Goal: Communication & Community: Answer question/provide support

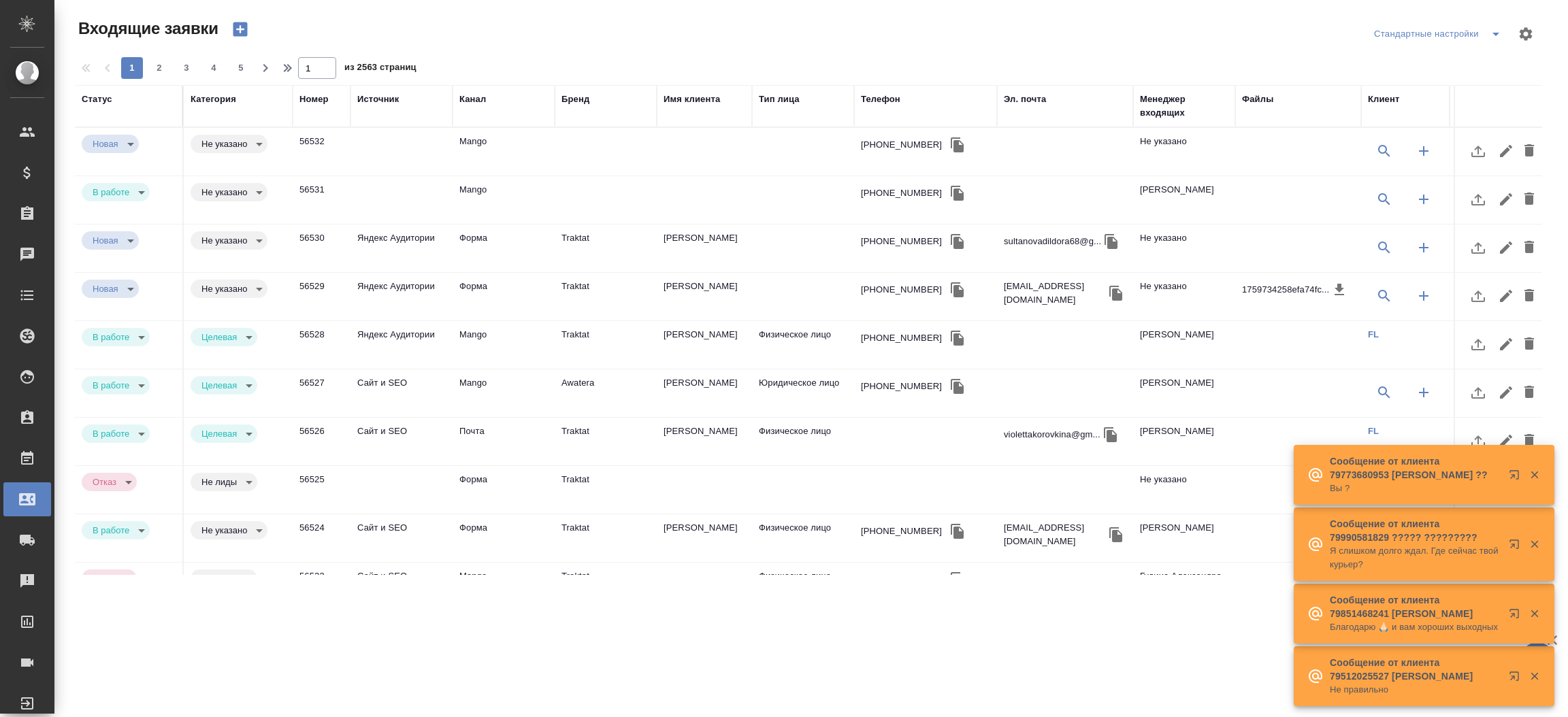
select select "RU"
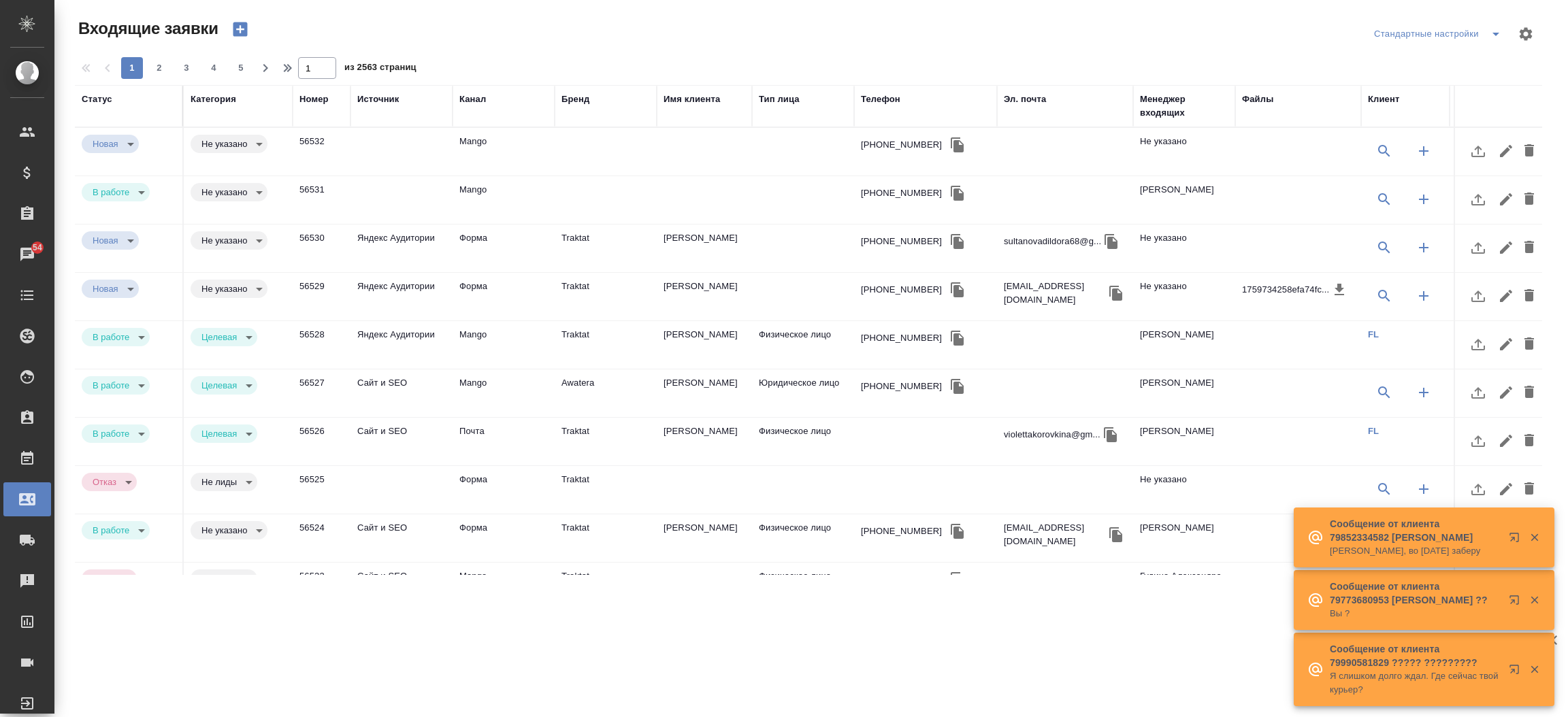
click at [681, 285] on td "Иванов Сергей Николаевич" at bounding box center [704, 296] width 95 height 48
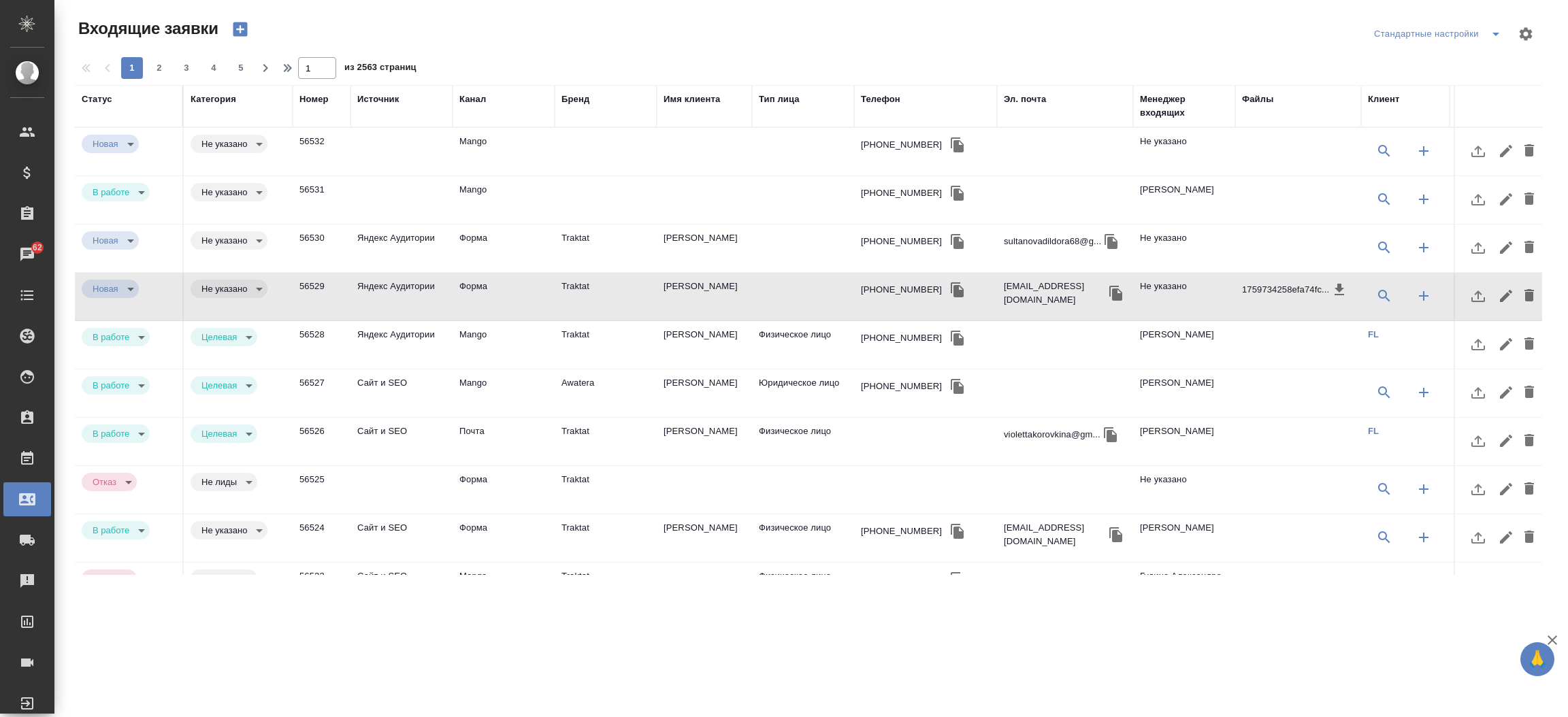
click at [697, 281] on td "Иванов Сергей Николаевич" at bounding box center [704, 296] width 95 height 48
click at [879, 97] on div "Телефон" at bounding box center [880, 99] width 39 height 13
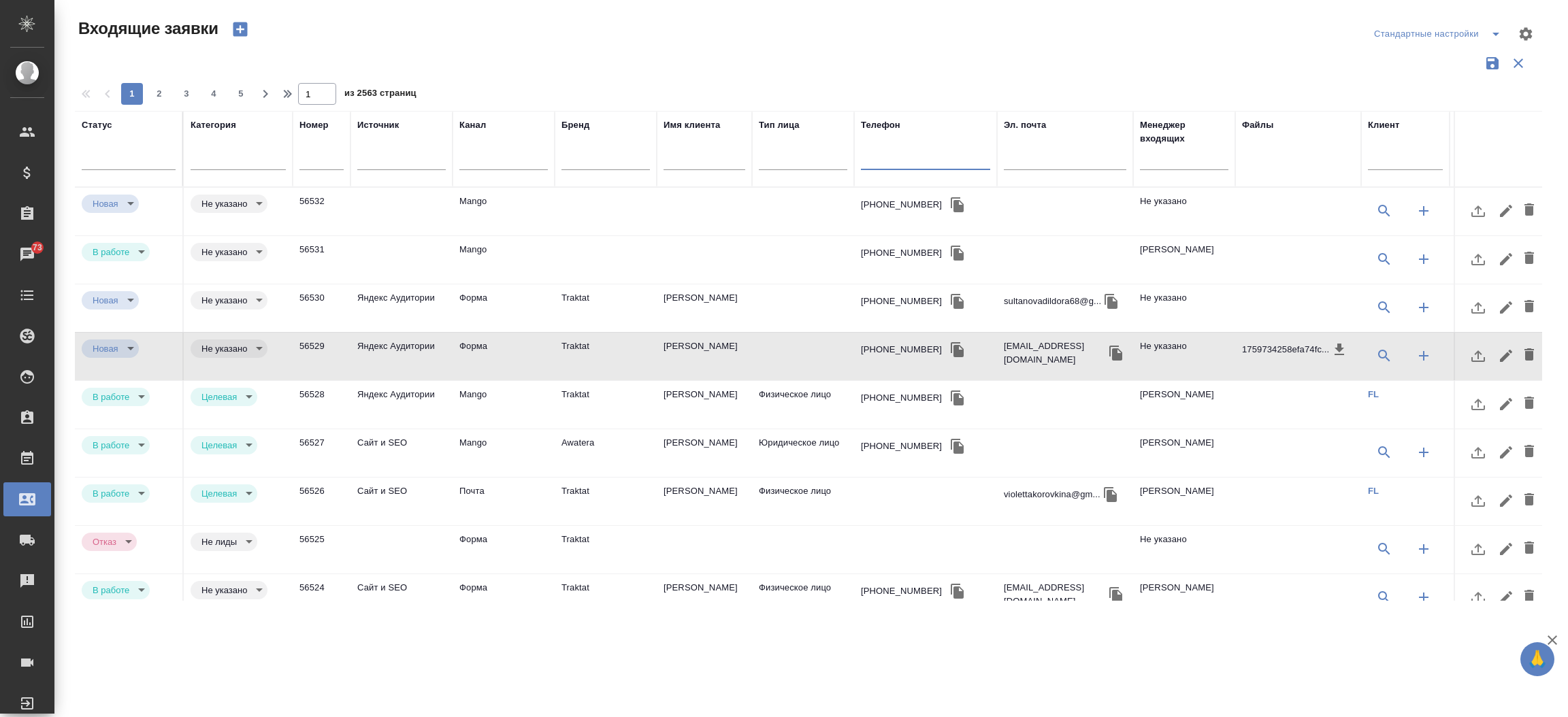
click at [883, 156] on input "text" at bounding box center [925, 161] width 129 height 17
paste input "7 916 107 07 70"
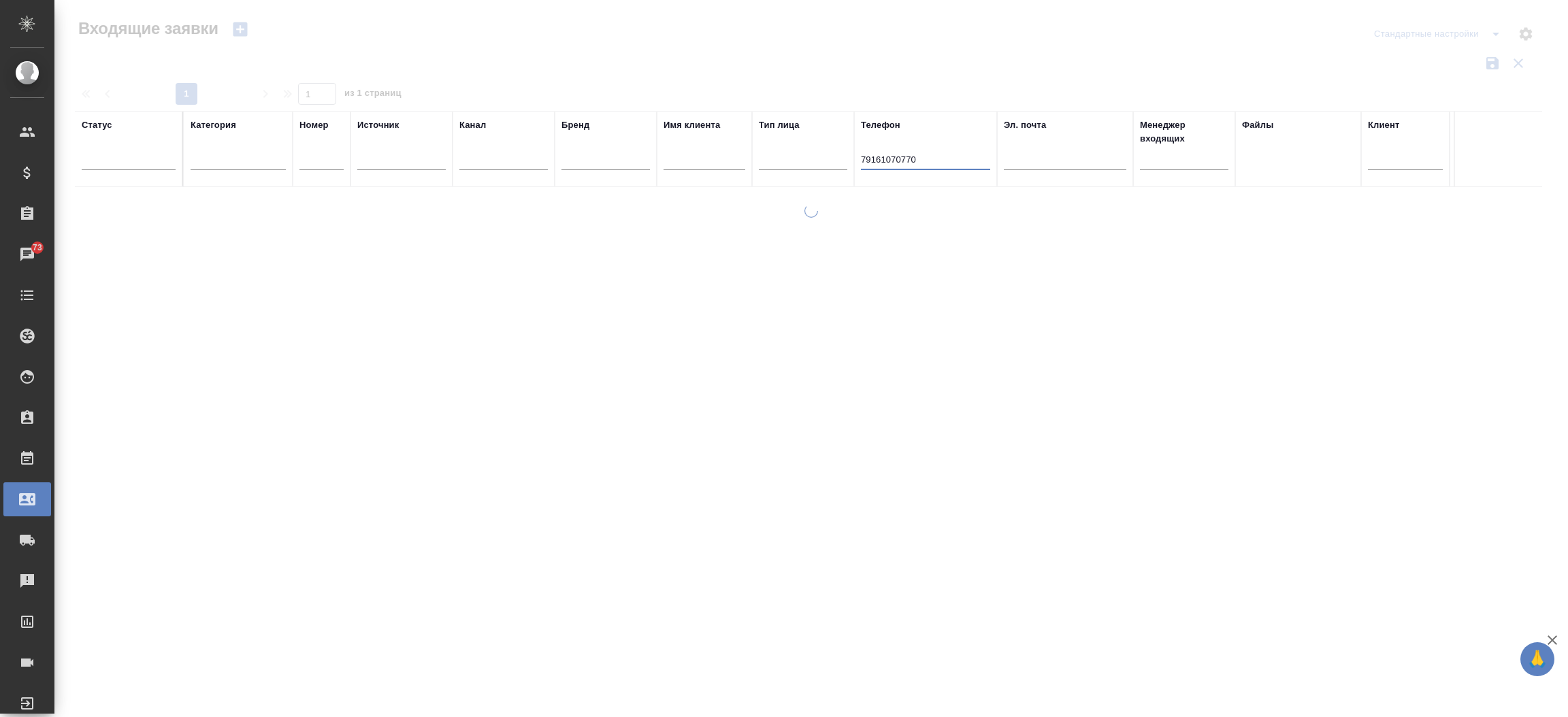
type input "79161070770"
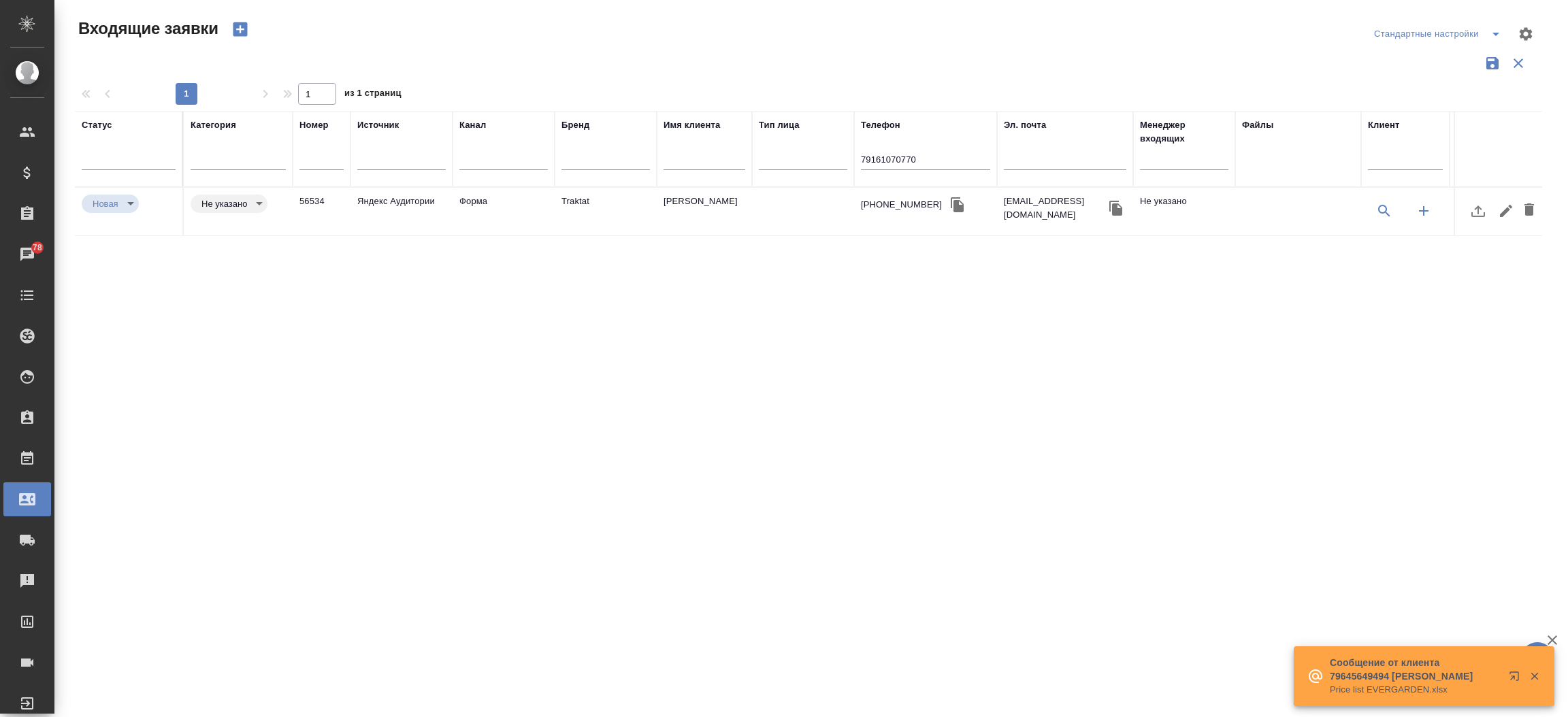
click at [610, 192] on td "Traktat" at bounding box center [606, 211] width 102 height 48
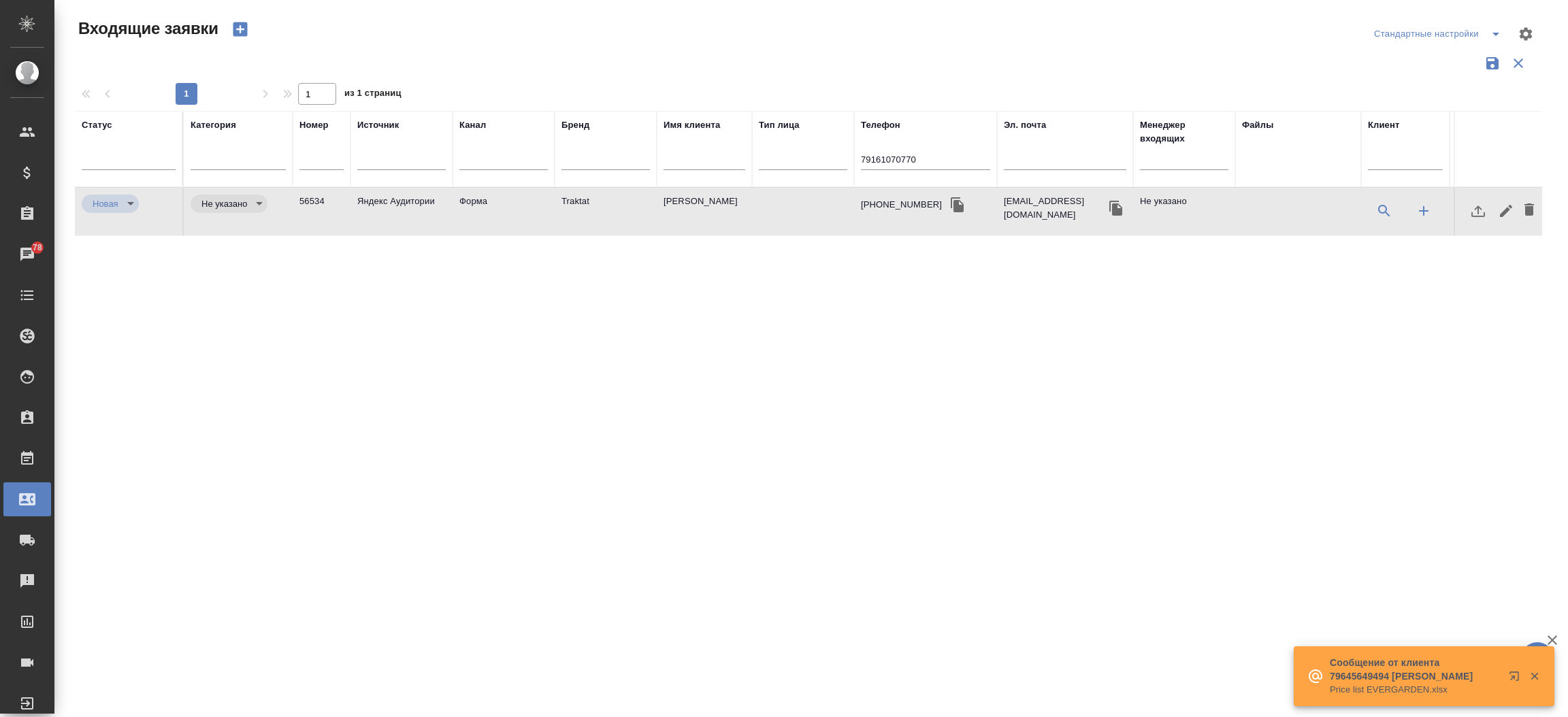
click at [610, 192] on td "Traktat" at bounding box center [606, 211] width 102 height 48
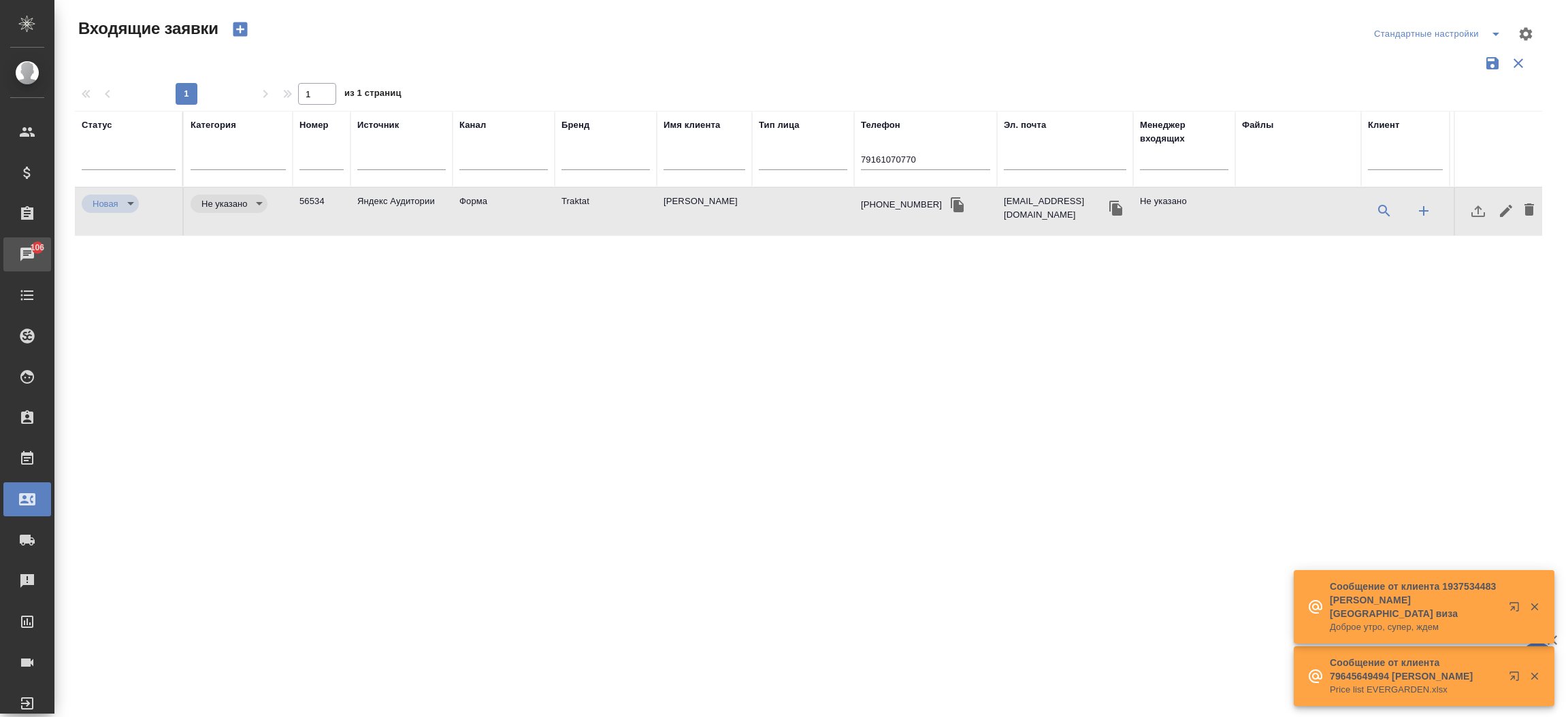
click at [23, 257] on div "Чаты" at bounding box center [9, 254] width 34 height 20
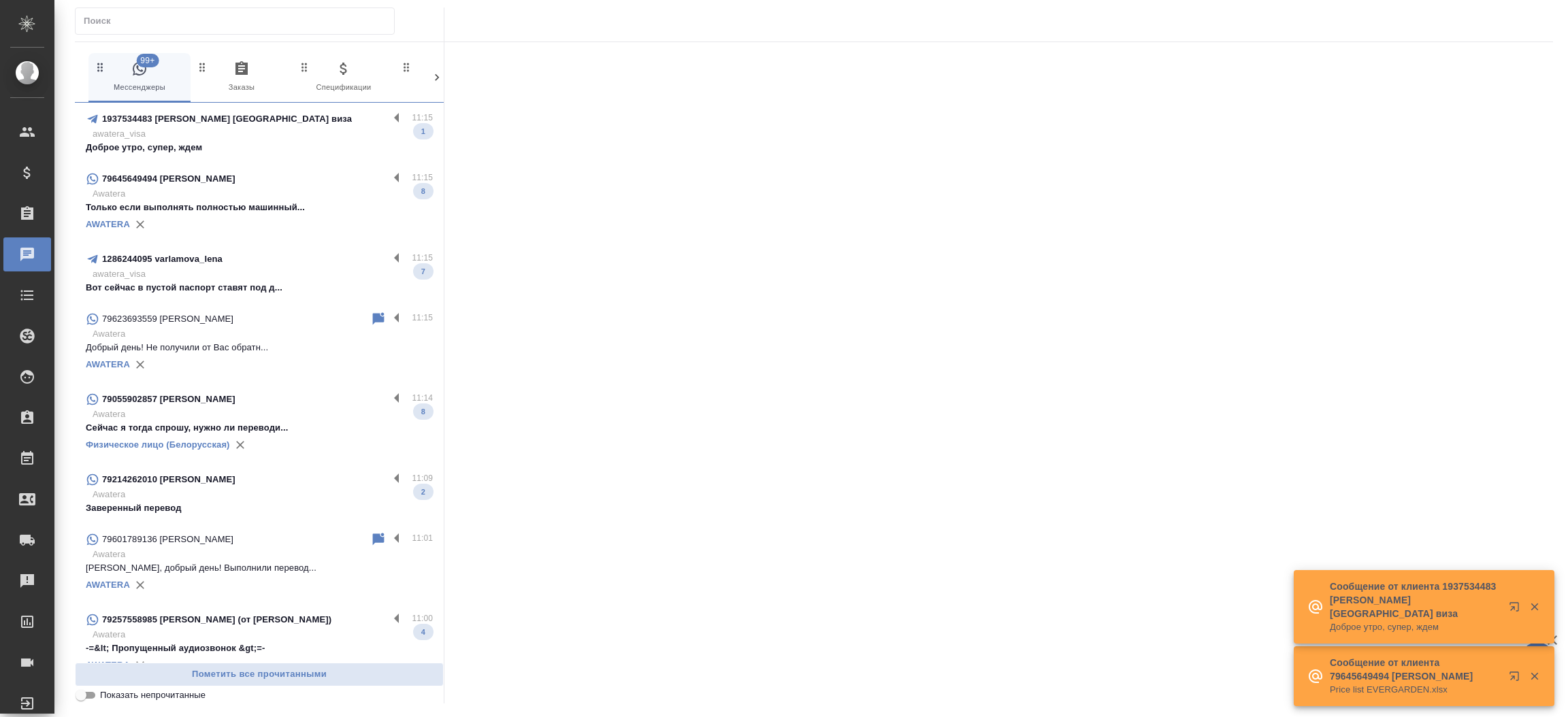
click at [124, 20] on input "text" at bounding box center [239, 21] width 311 height 19
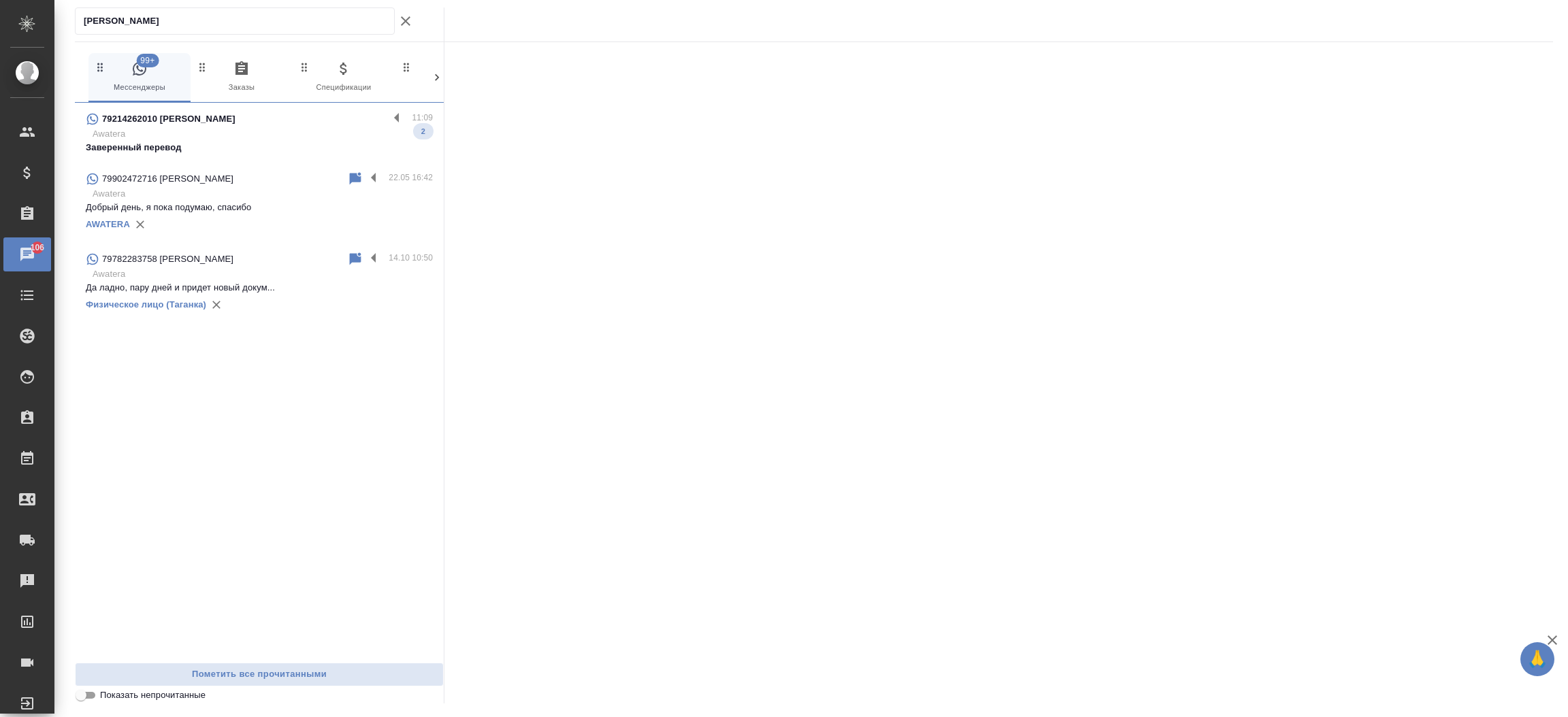
type input "Ефим"
click at [163, 130] on p "Awatera" at bounding box center [262, 134] width 340 height 13
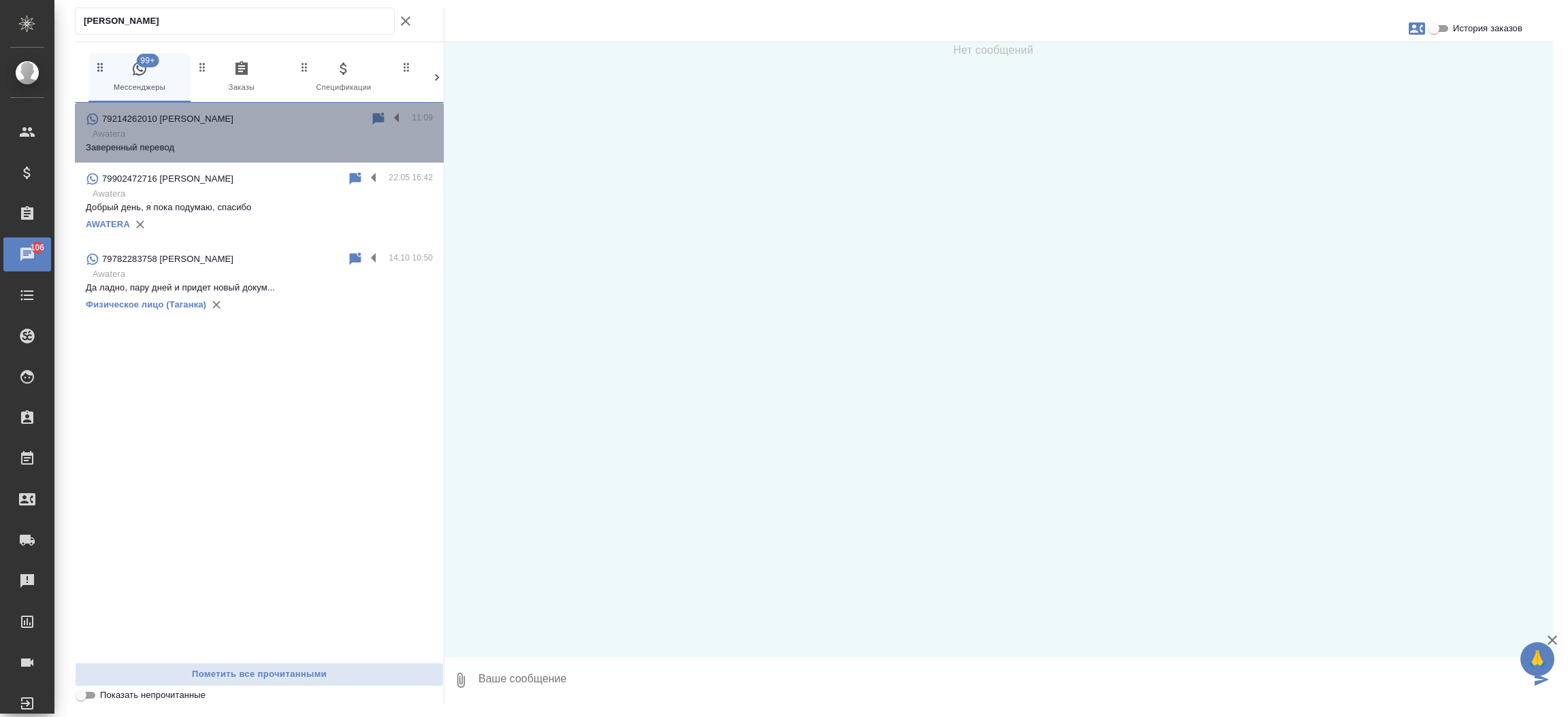
click at [163, 130] on p "Awatera" at bounding box center [262, 134] width 340 height 13
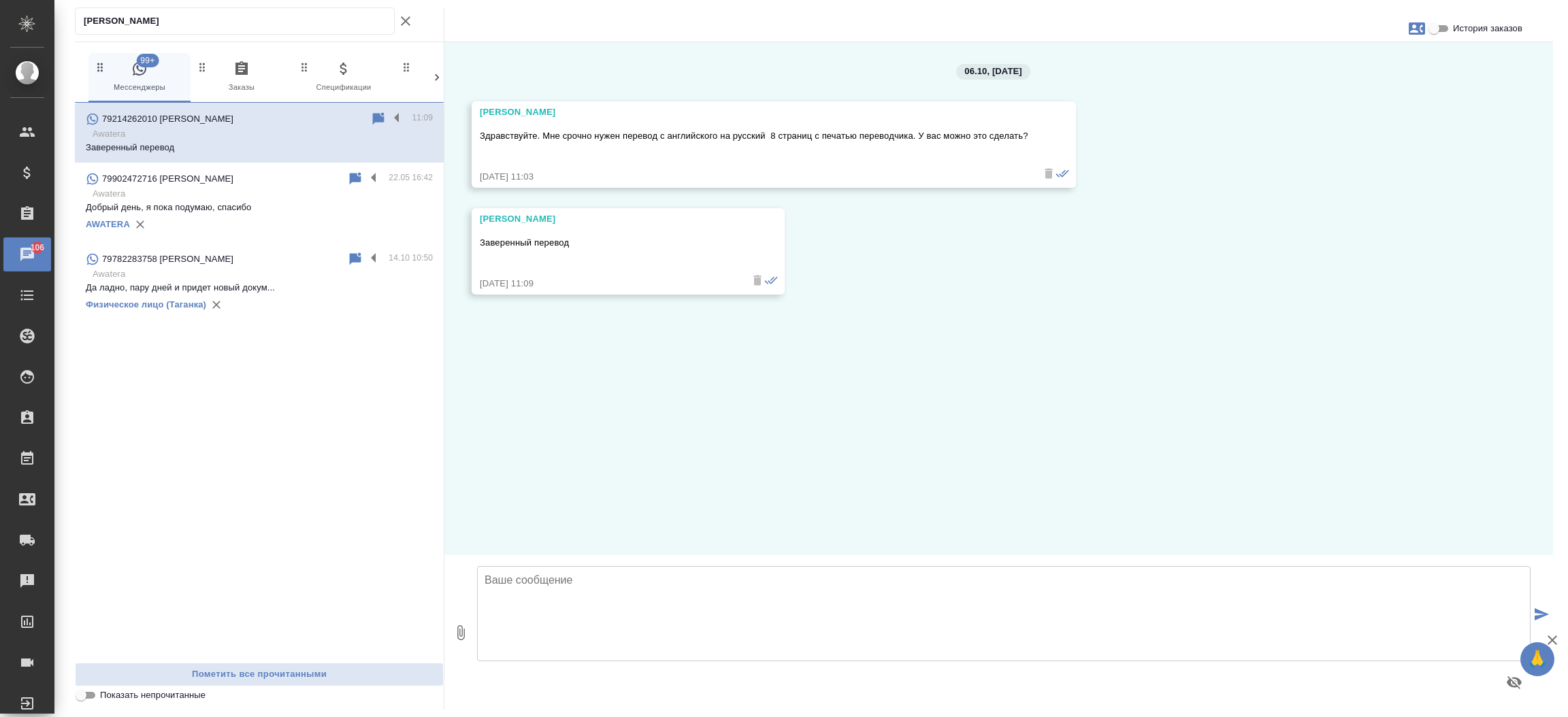
click at [577, 363] on div "06.10, понедельник Ефим Здравствуйте. Мне срочно нужен перевод с английского на…" at bounding box center [998, 299] width 1109 height 513
click at [635, 597] on textarea at bounding box center [1004, 614] width 1053 height 95
click at [561, 582] on textarea "Добрый день! Направьте пожалуйста документ для расчета стоимости и сроков." at bounding box center [1004, 614] width 1053 height 95
type textarea "Добрый день! Да, мы оказываем такие услуги. Направьте пожалуйста документ для р…"
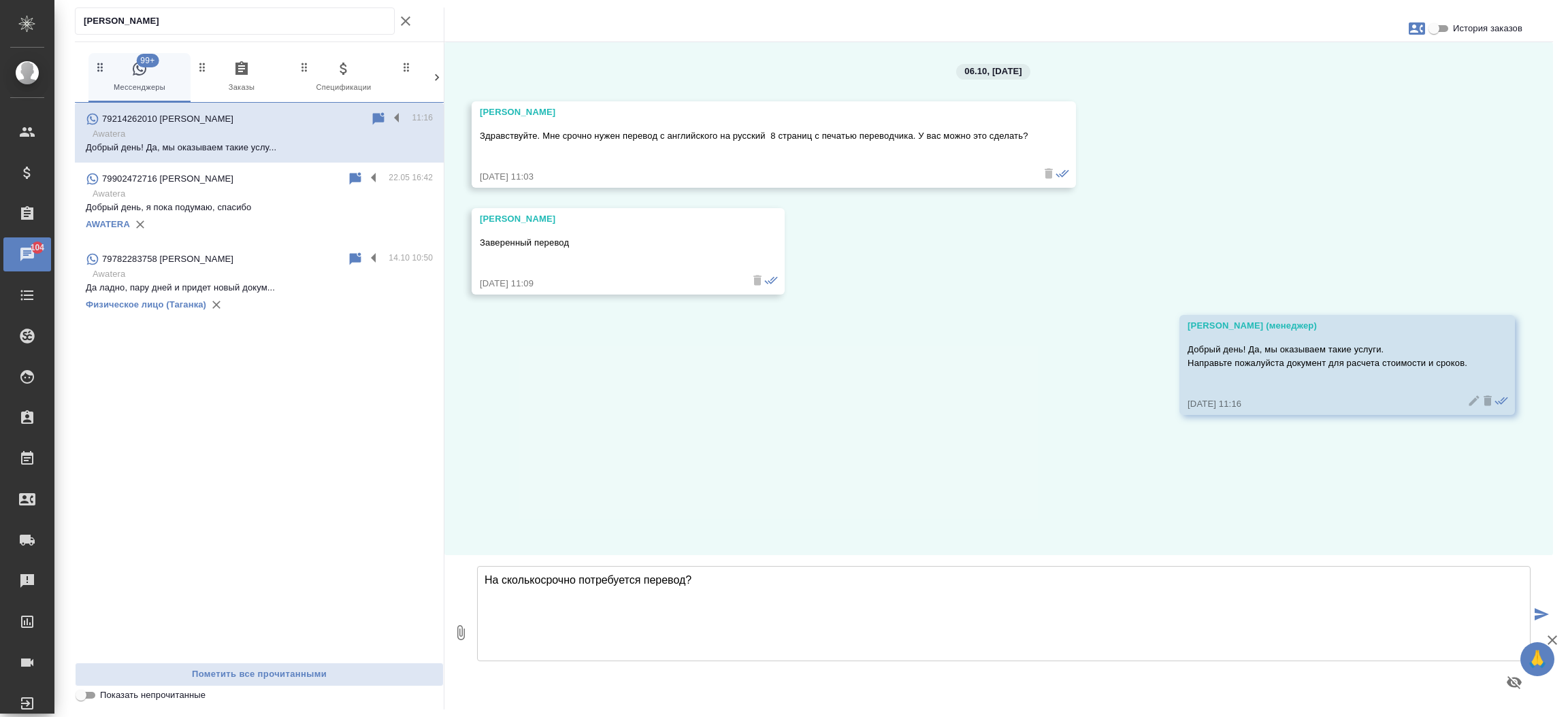
click at [541, 578] on textarea "На сколькосрочно потребуется перевод?" at bounding box center [1004, 614] width 1053 height 95
type textarea "На сколько срочно потребуется перевод?"
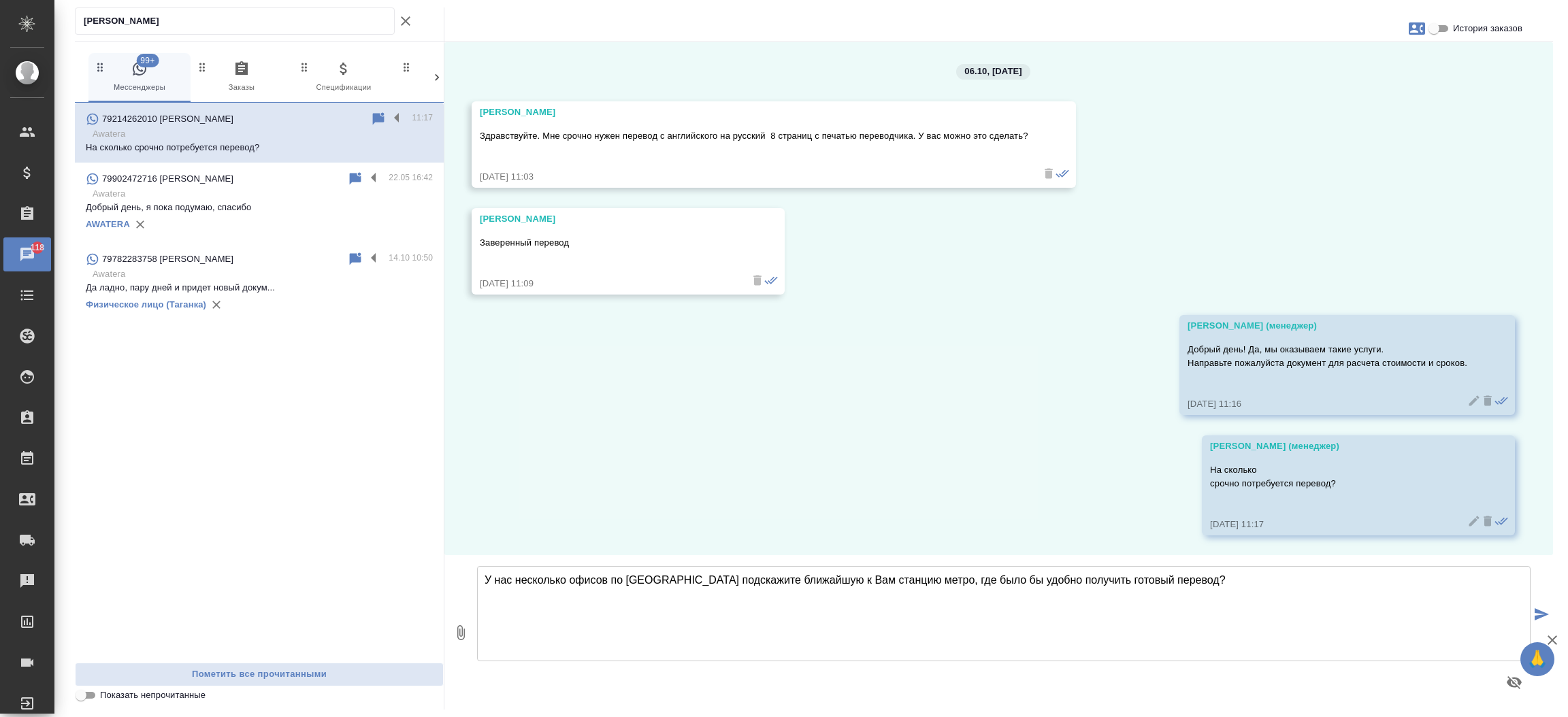
type textarea "У нас несколько офисов по Москве подскажите ближайшую к Вам станцию метро, где …"
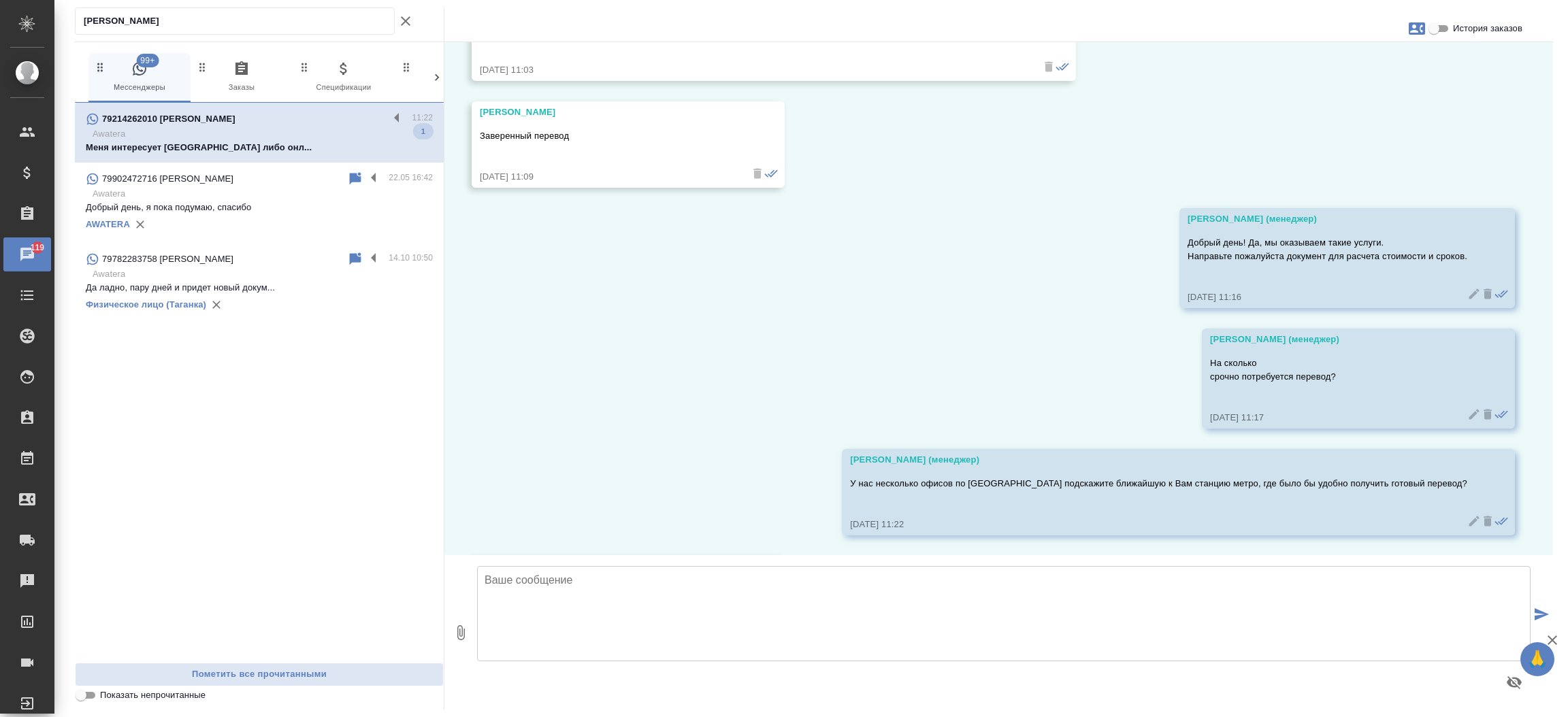
scroll to position [213, 0]
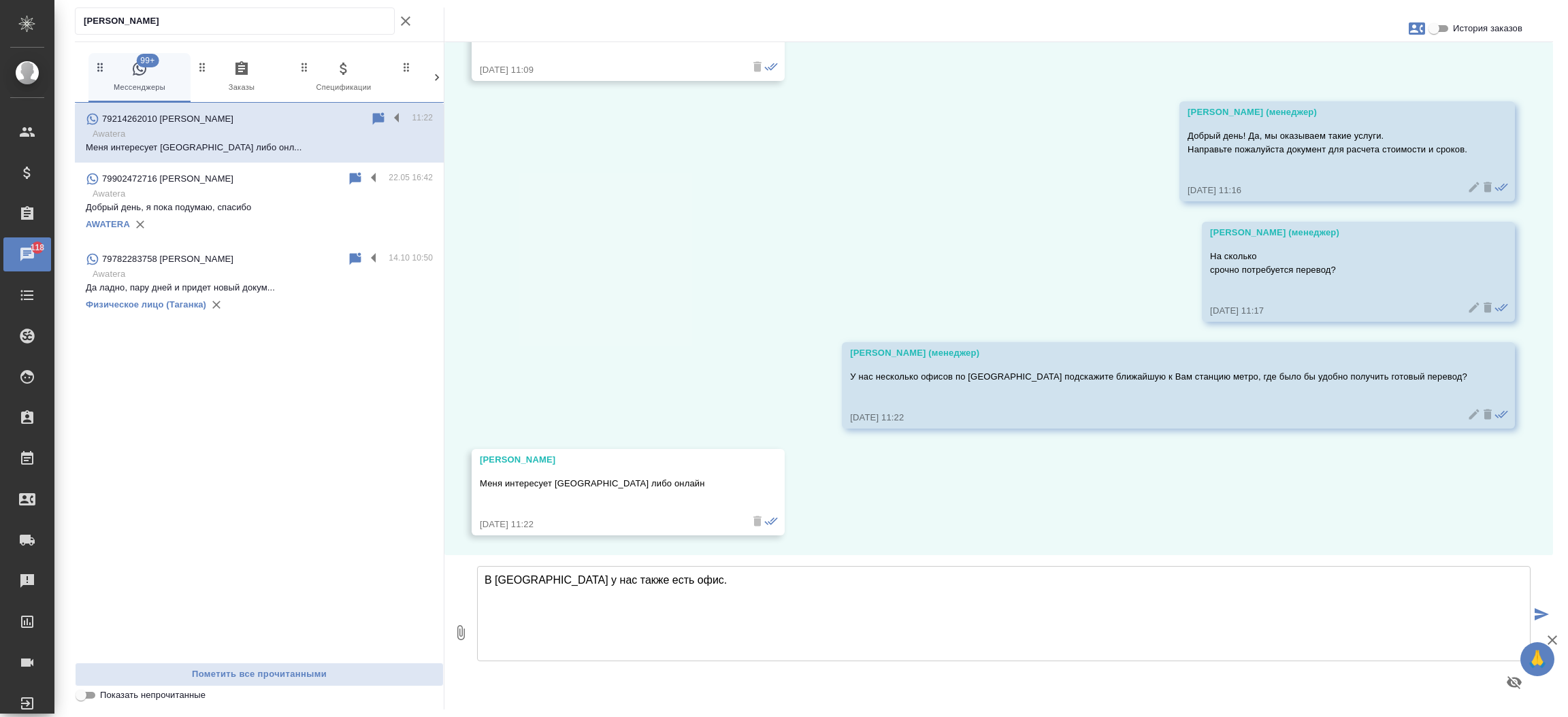
type textarea "В Санкт-Петербурге у нас также есть офис."
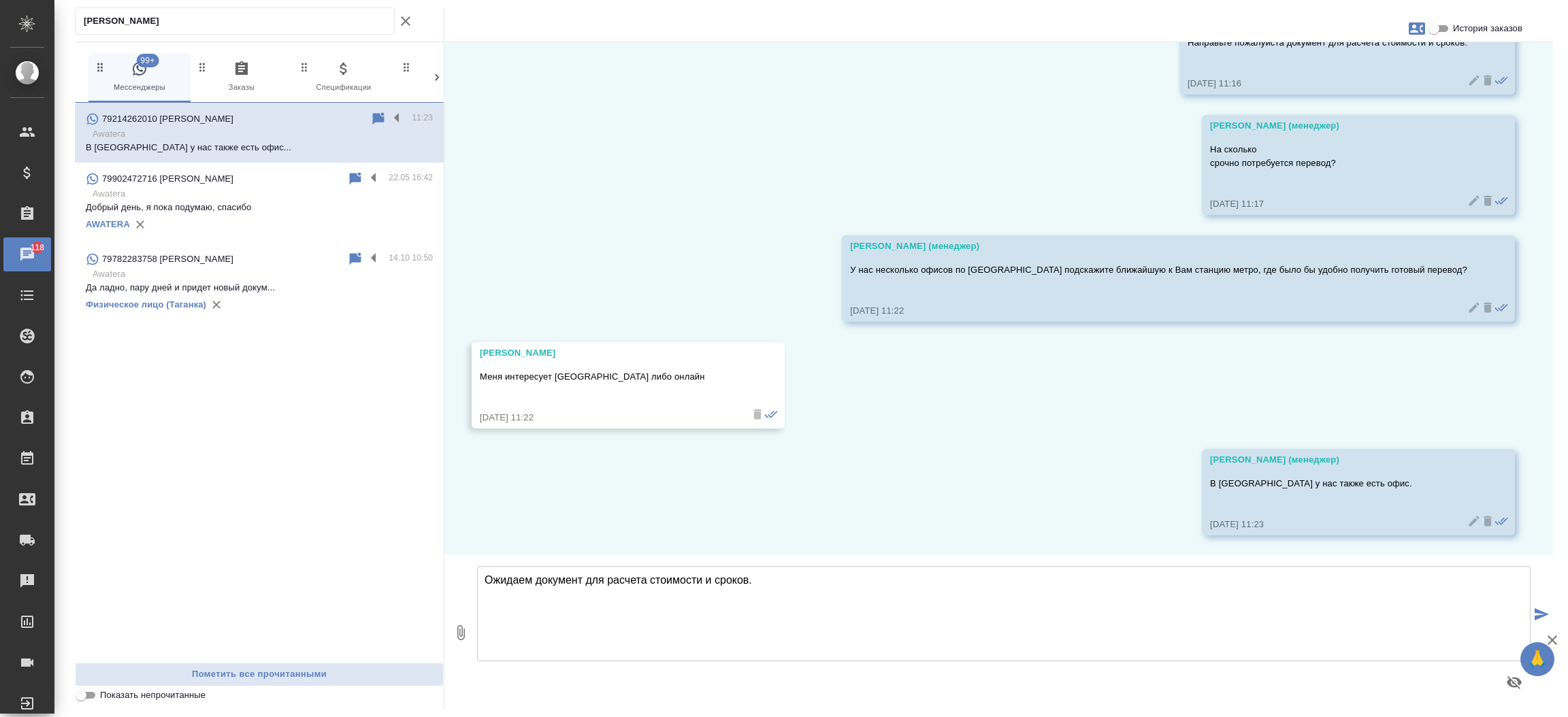
type textarea "Ожидаем документ для расчета стоимости и сроков."
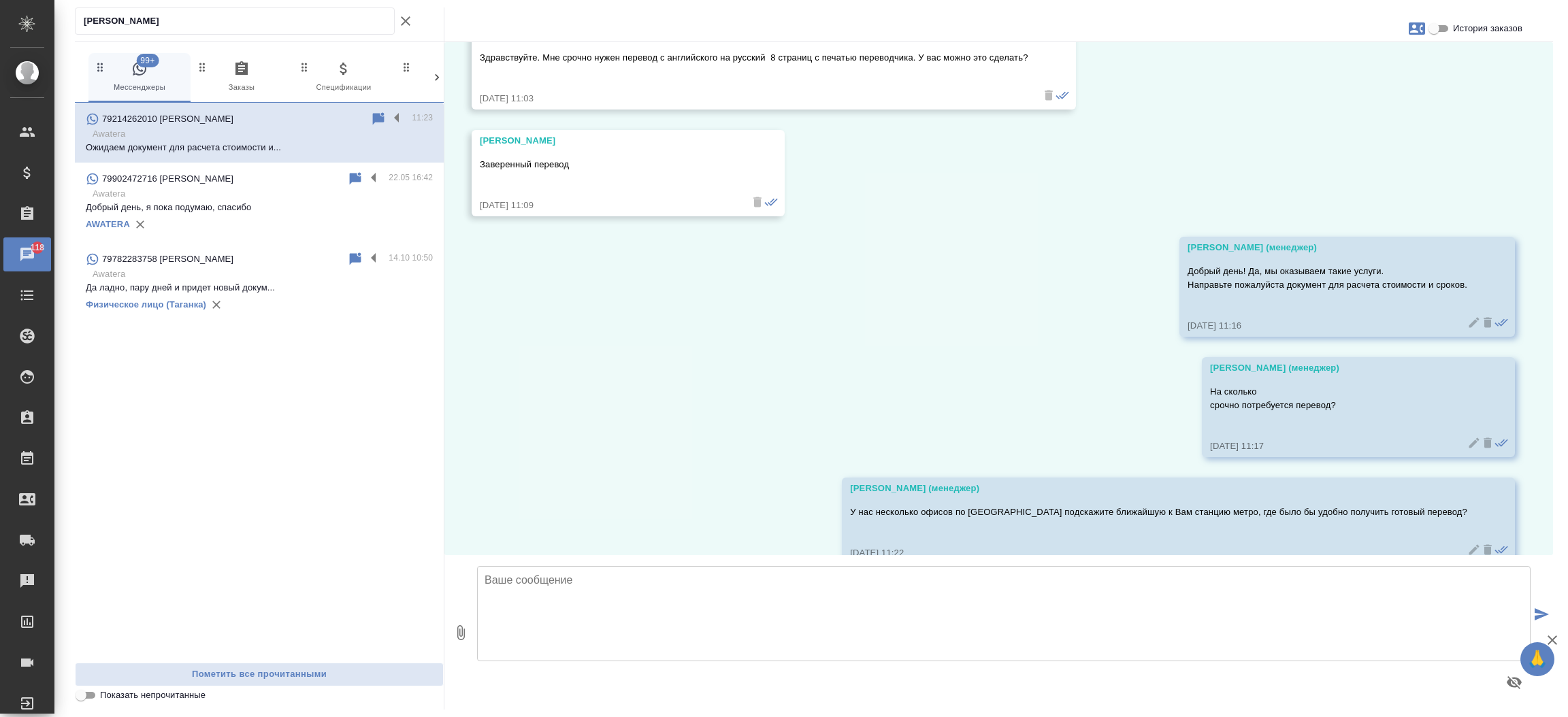
scroll to position [426, 0]
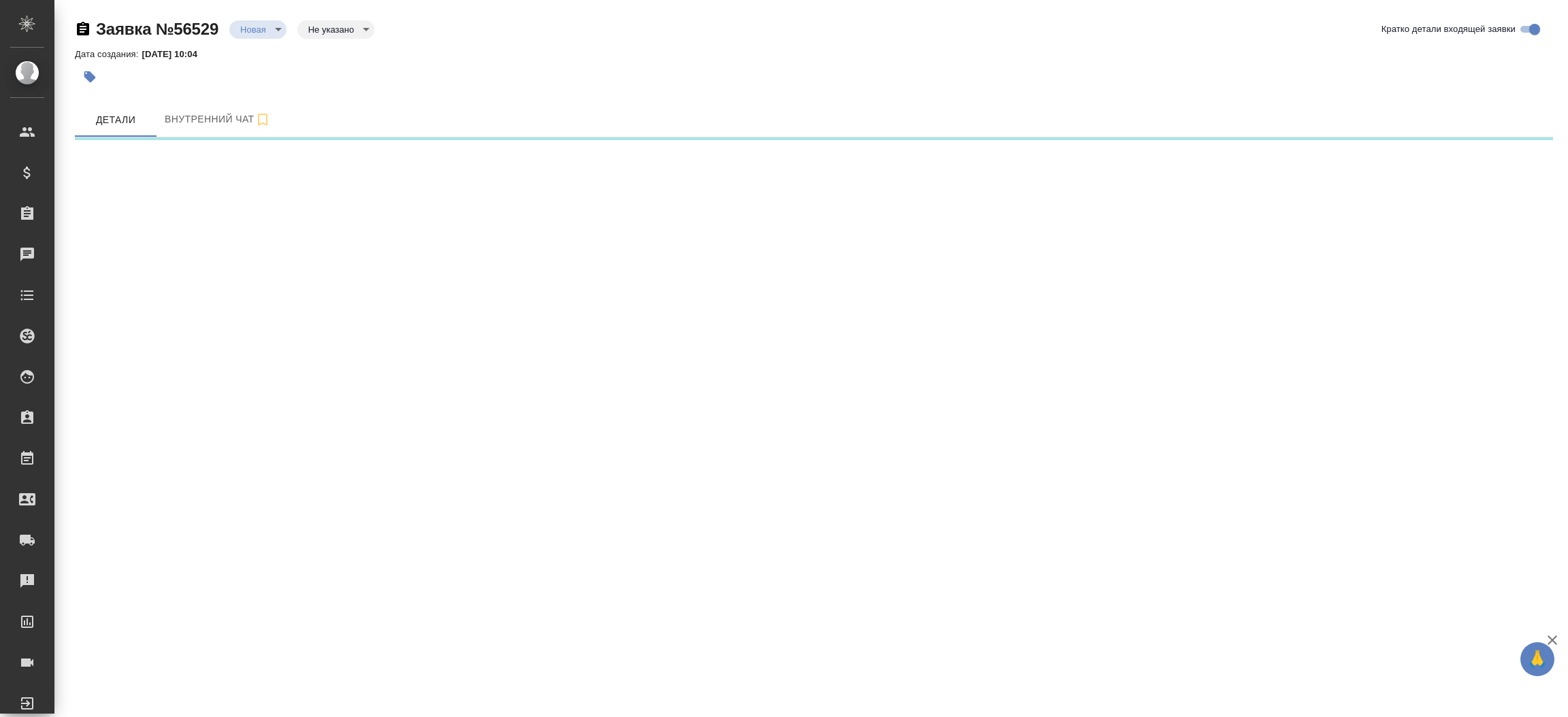
select select "RU"
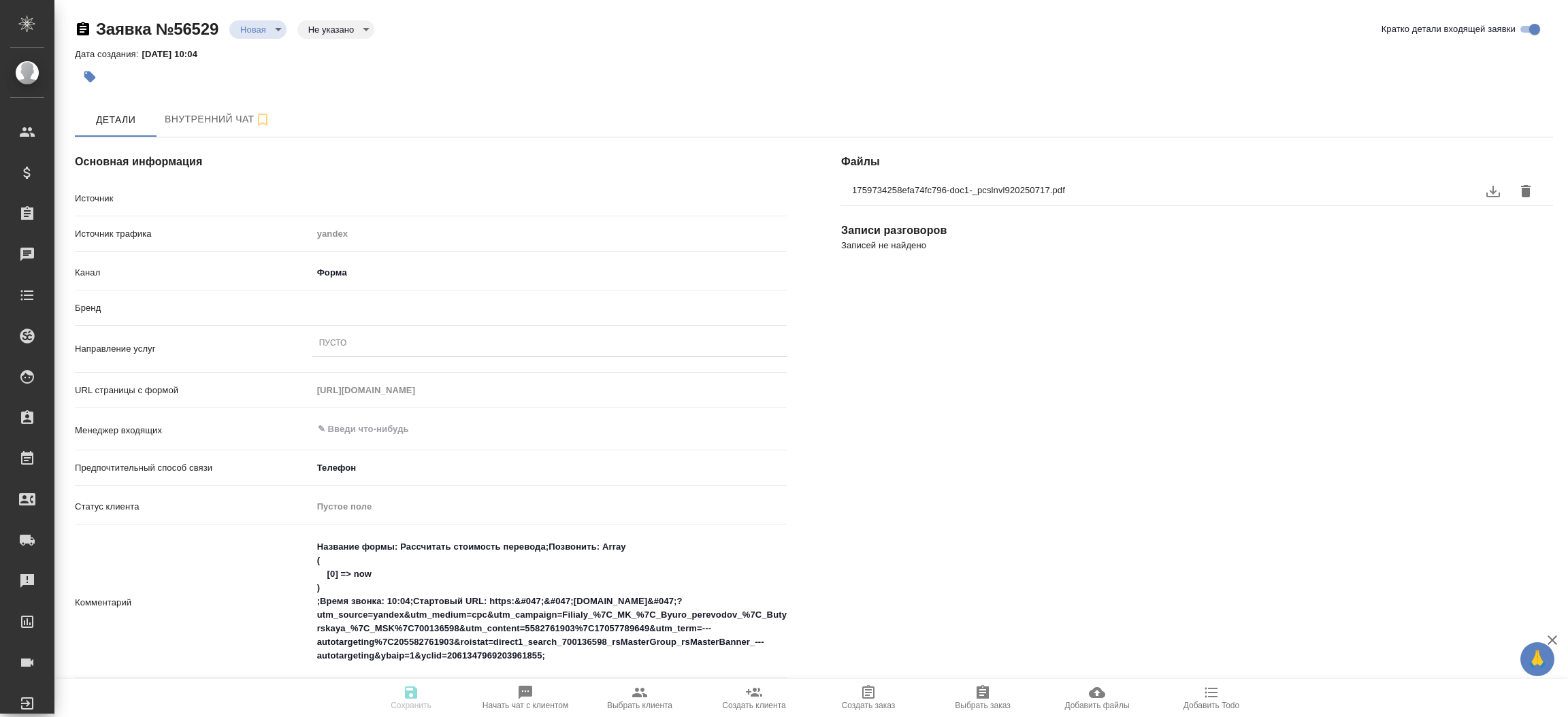
type textarea "x"
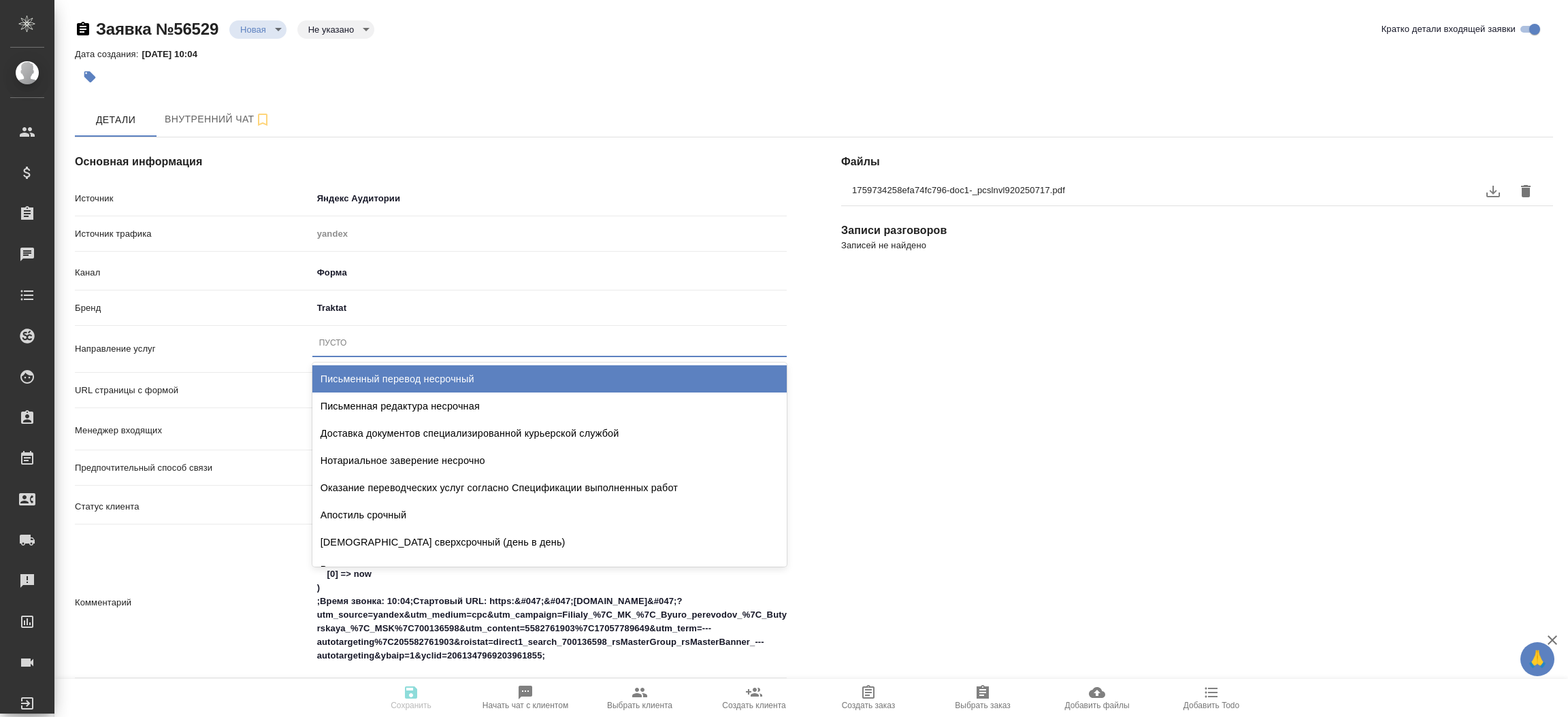
click at [423, 347] on div "Пусто" at bounding box center [549, 342] width 474 height 20
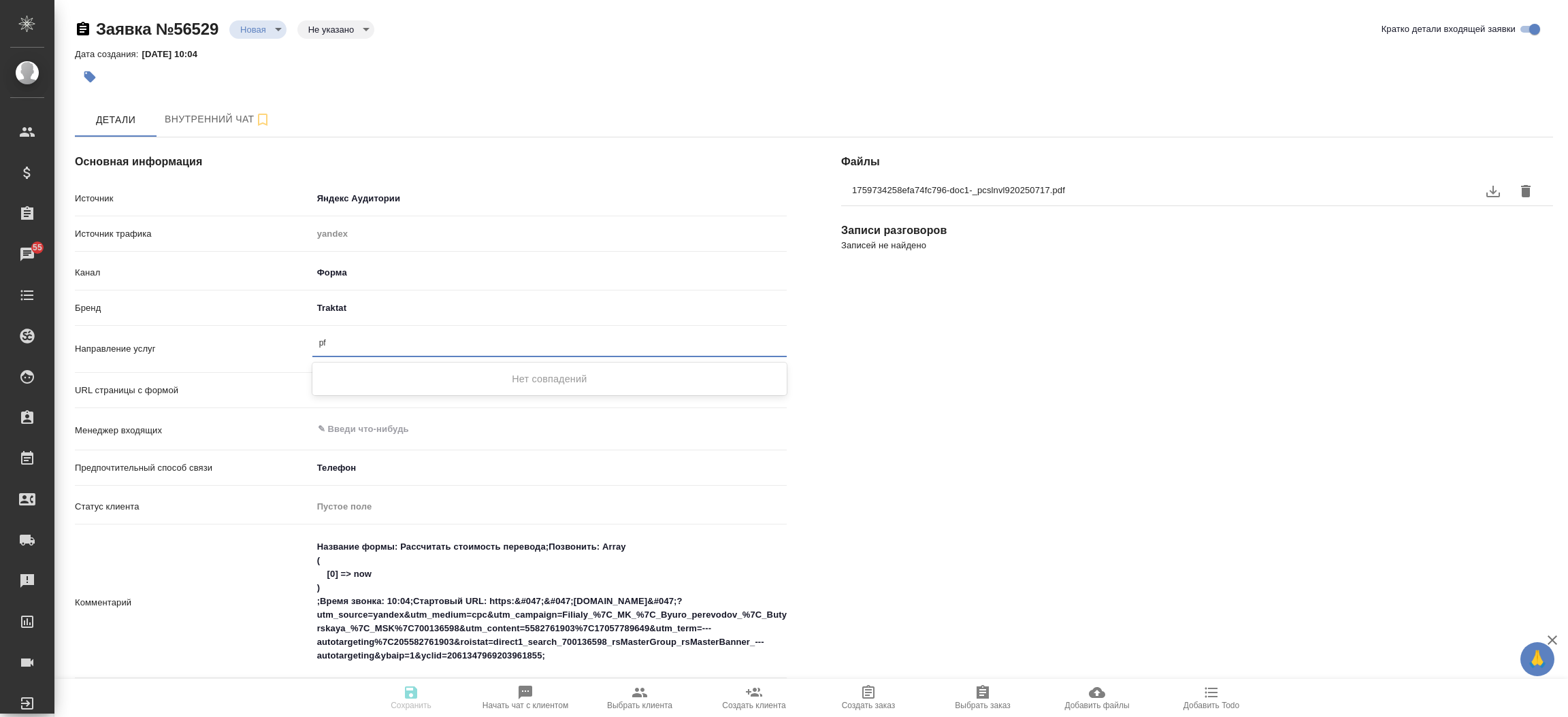
type input "p"
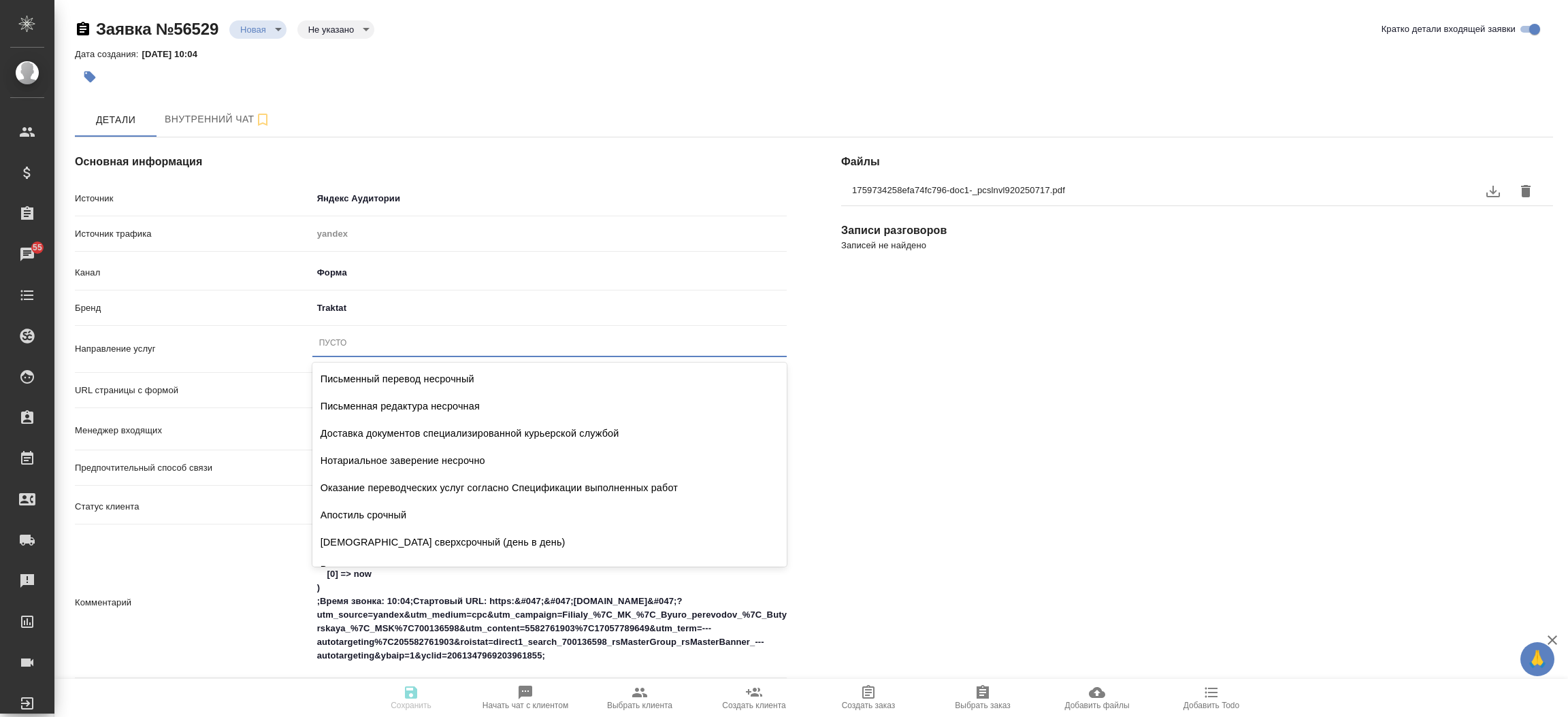
type textarea "x"
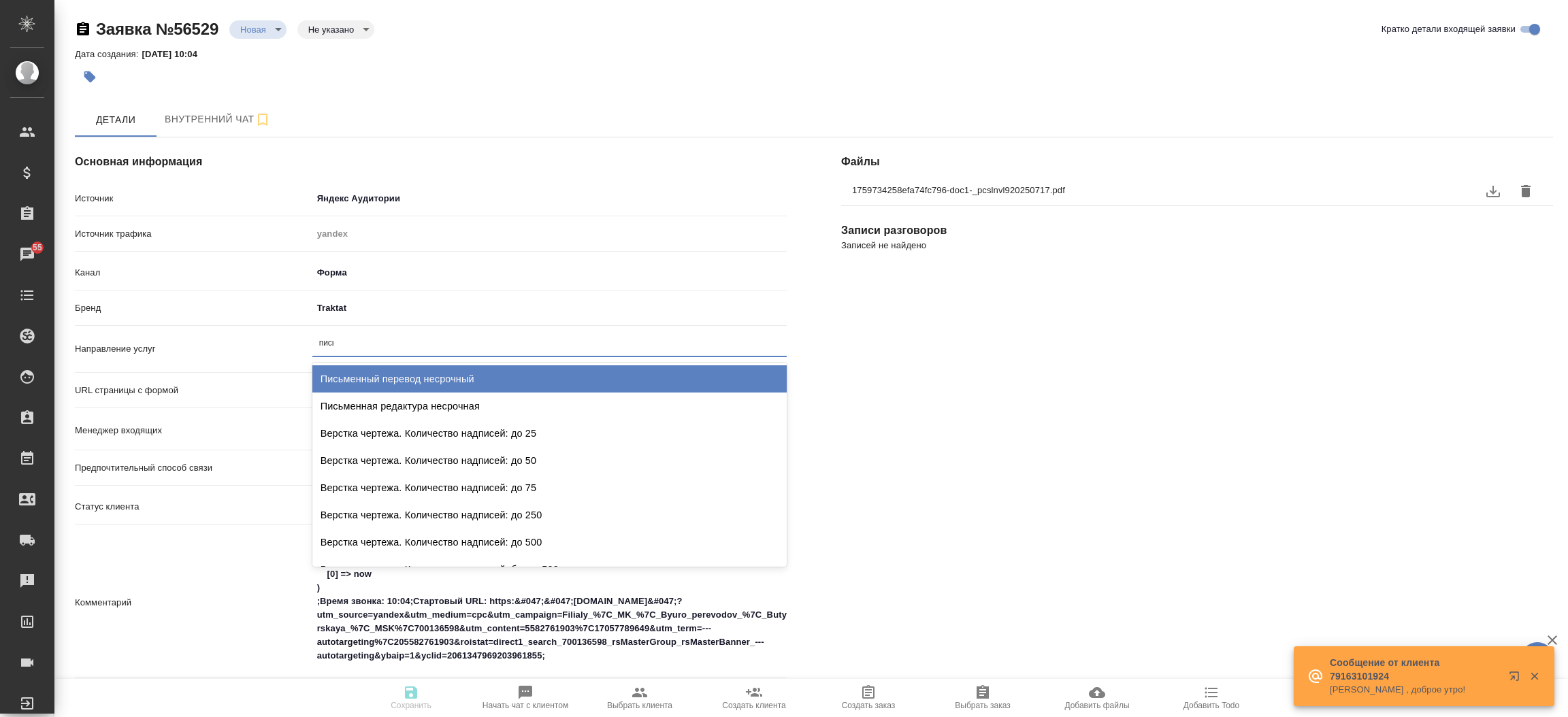
type input "письм"
click at [424, 370] on div "Письменный перевод несрочный" at bounding box center [549, 378] width 474 height 27
type textarea "x"
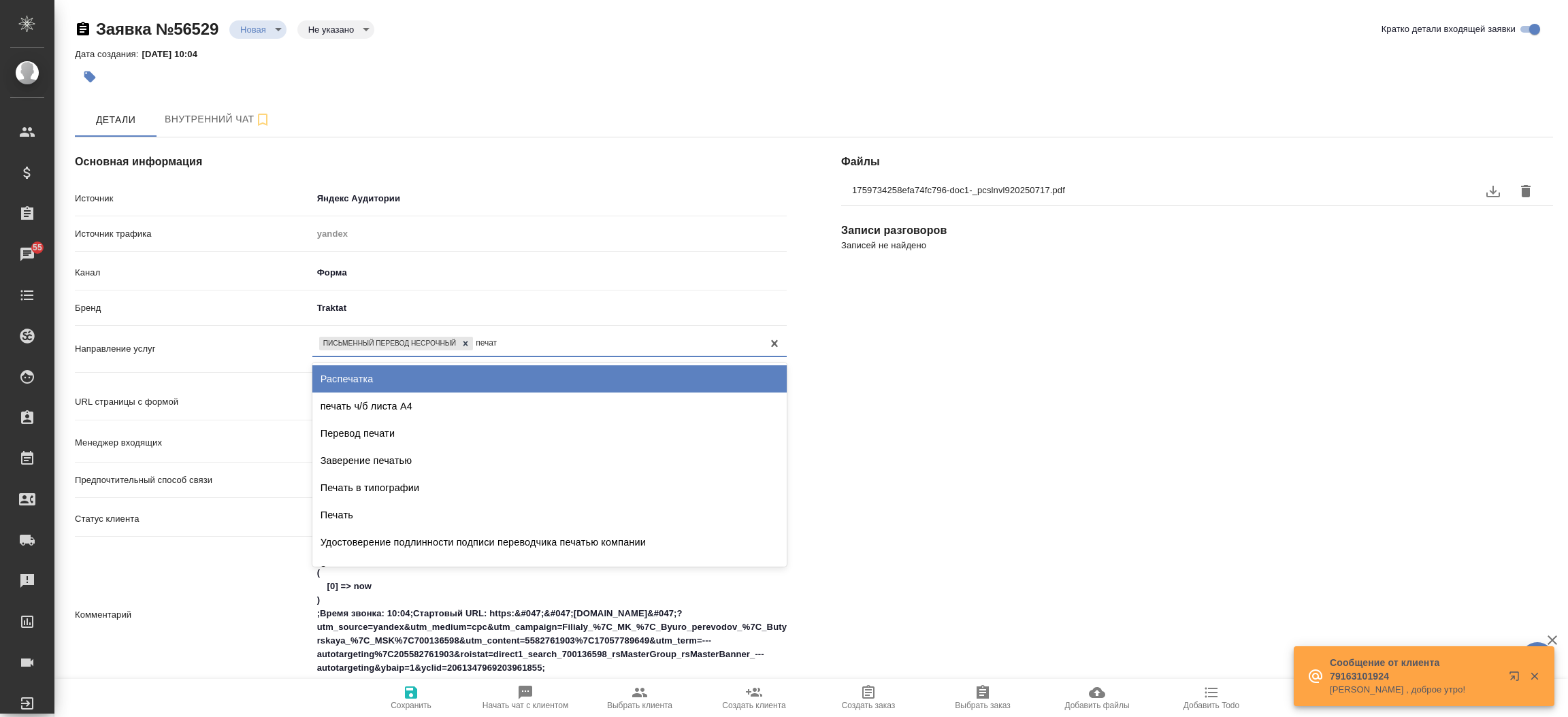
type input "печать"
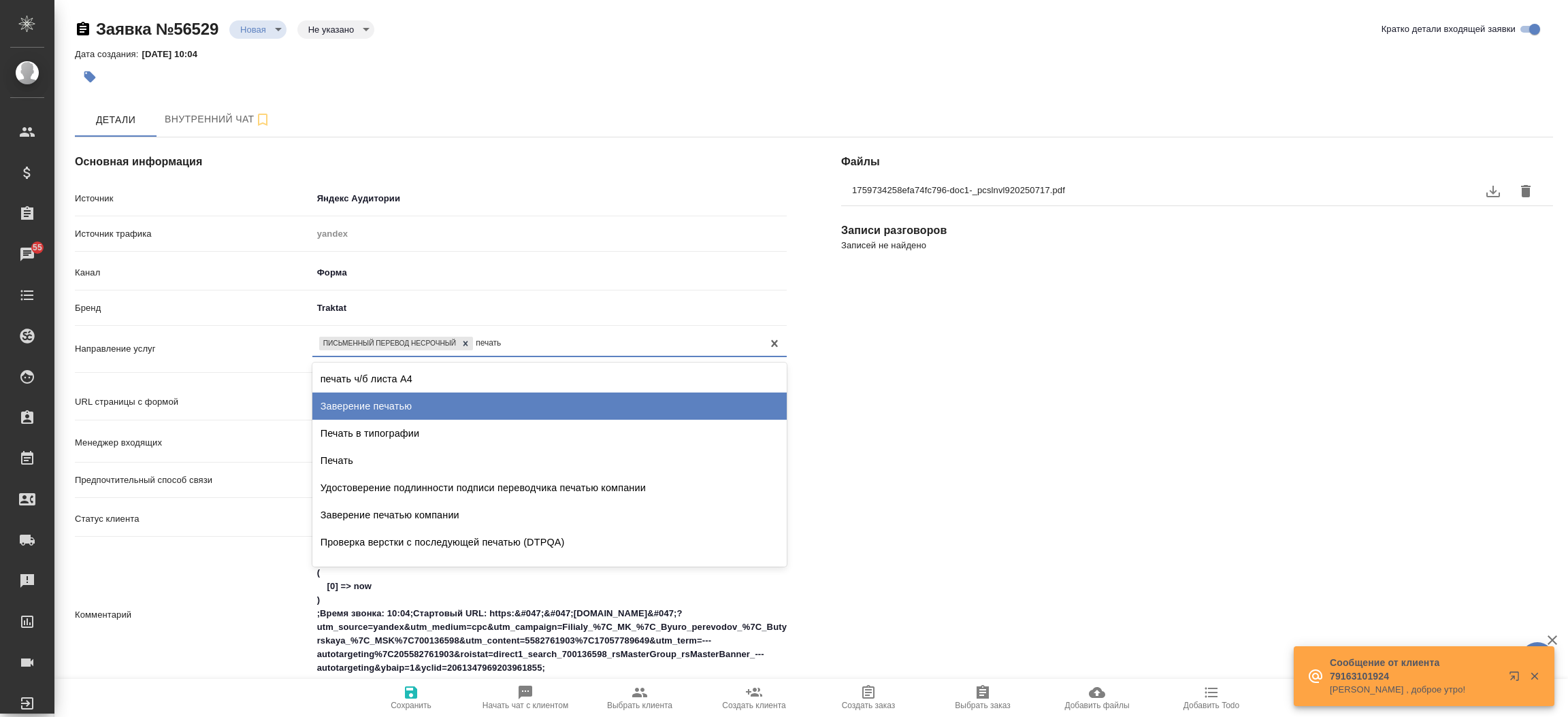
click at [422, 399] on div "Заверение печатью" at bounding box center [549, 406] width 474 height 27
type textarea "x"
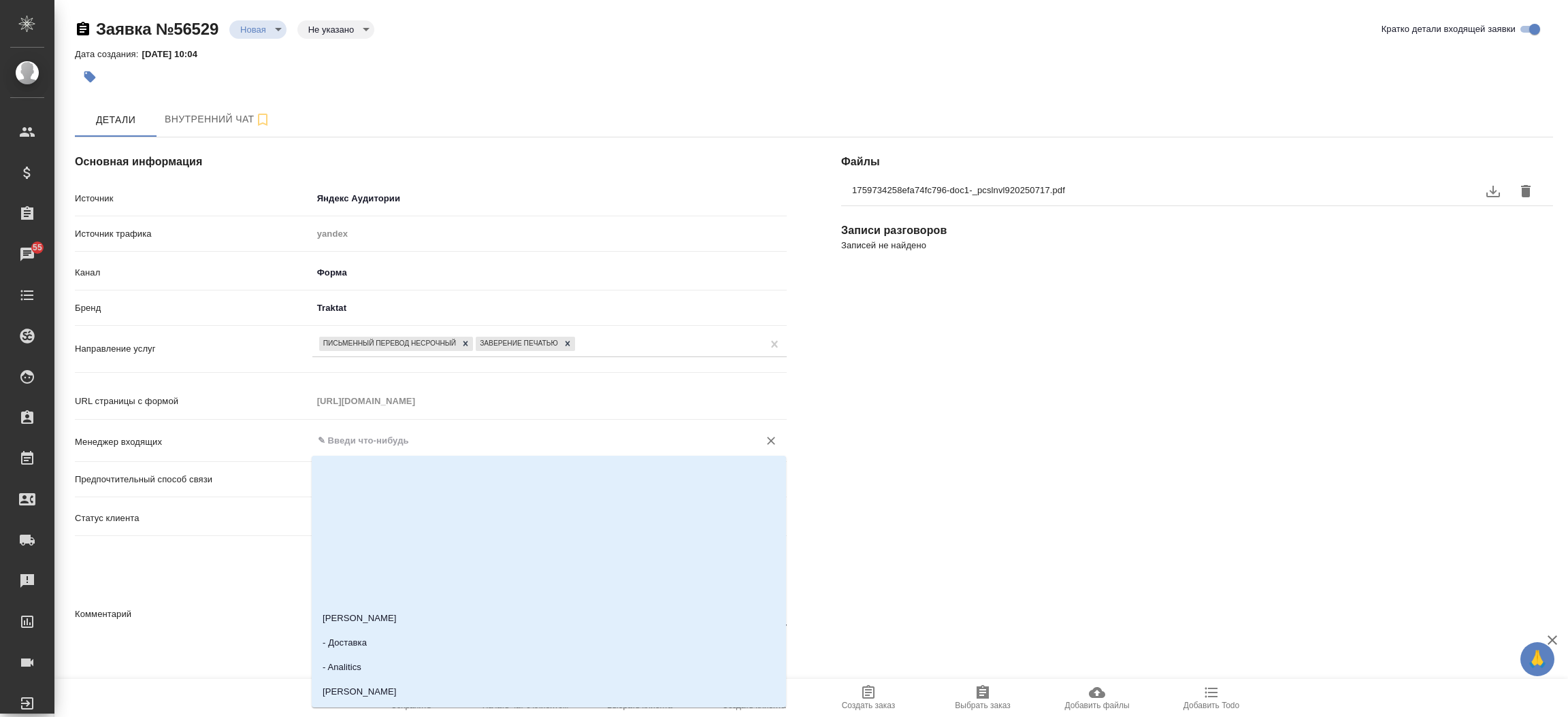
click at [407, 441] on input "text" at bounding box center [526, 440] width 420 height 16
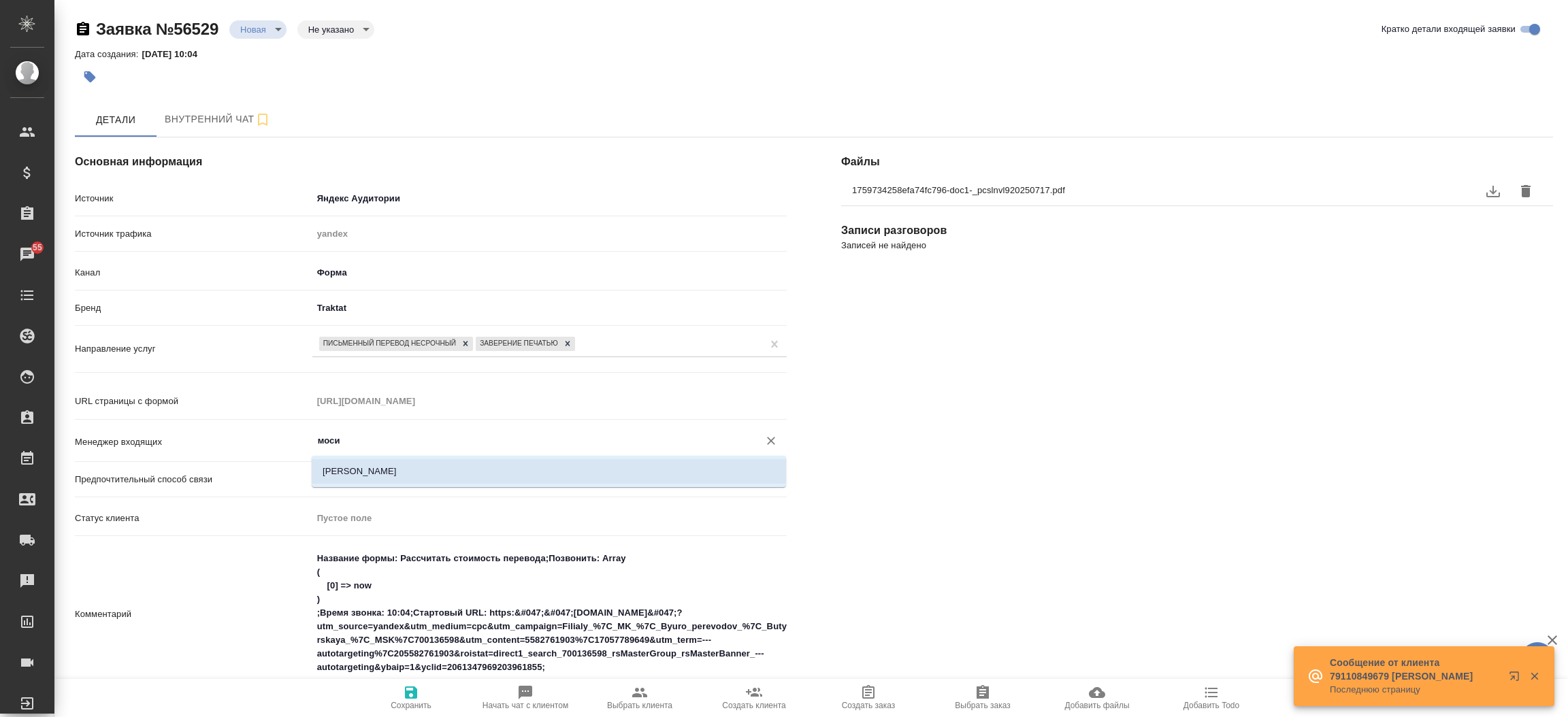
click at [394, 468] on li "Мосина Ирина" at bounding box center [548, 471] width 474 height 24
type input "Мосина Ирина"
type textarea "x"
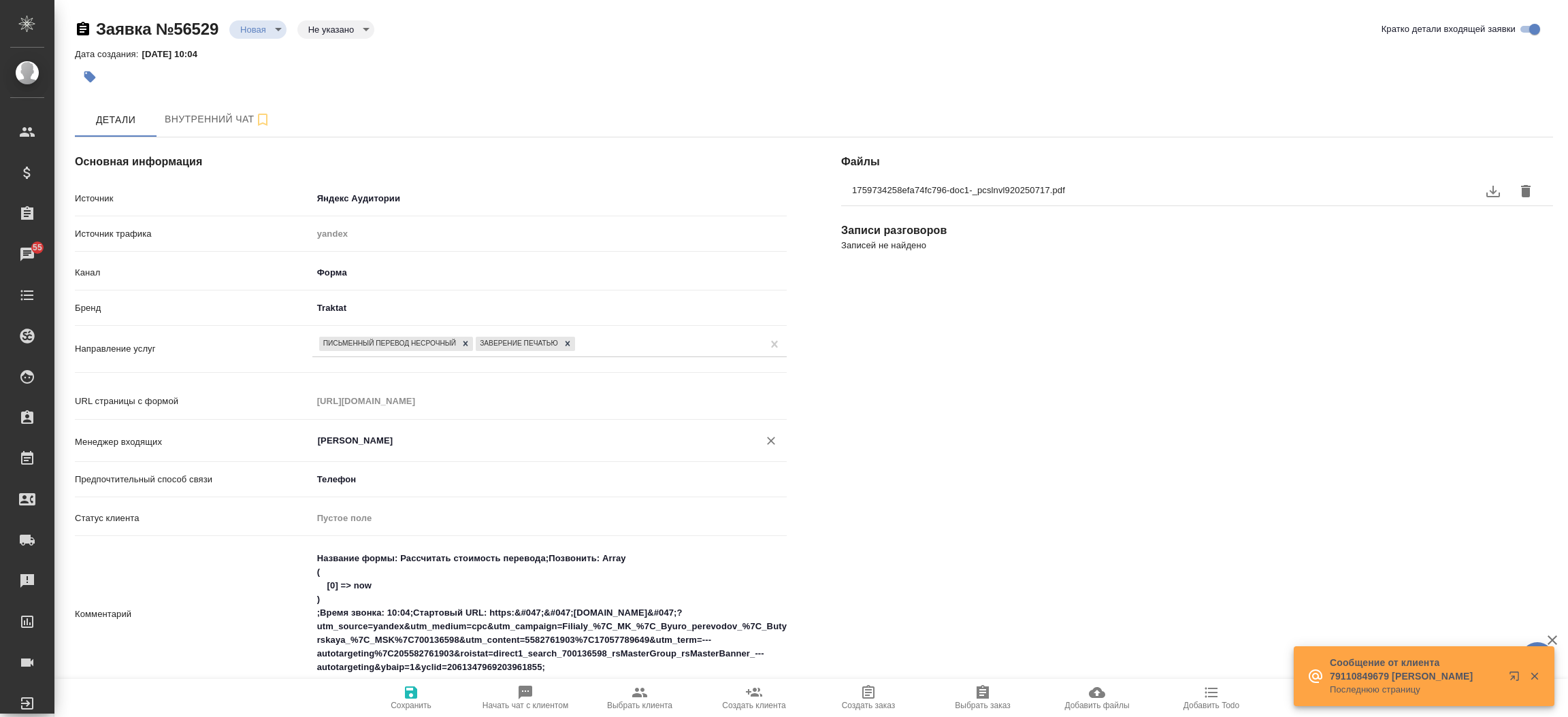
type input "Мосина Ирина"
click at [855, 549] on div "Файлы 1759734258efa74fc796-doc1-_pcslnvl920250717.pdf Записи разговоров Записей…" at bounding box center [1196, 604] width 766 height 989
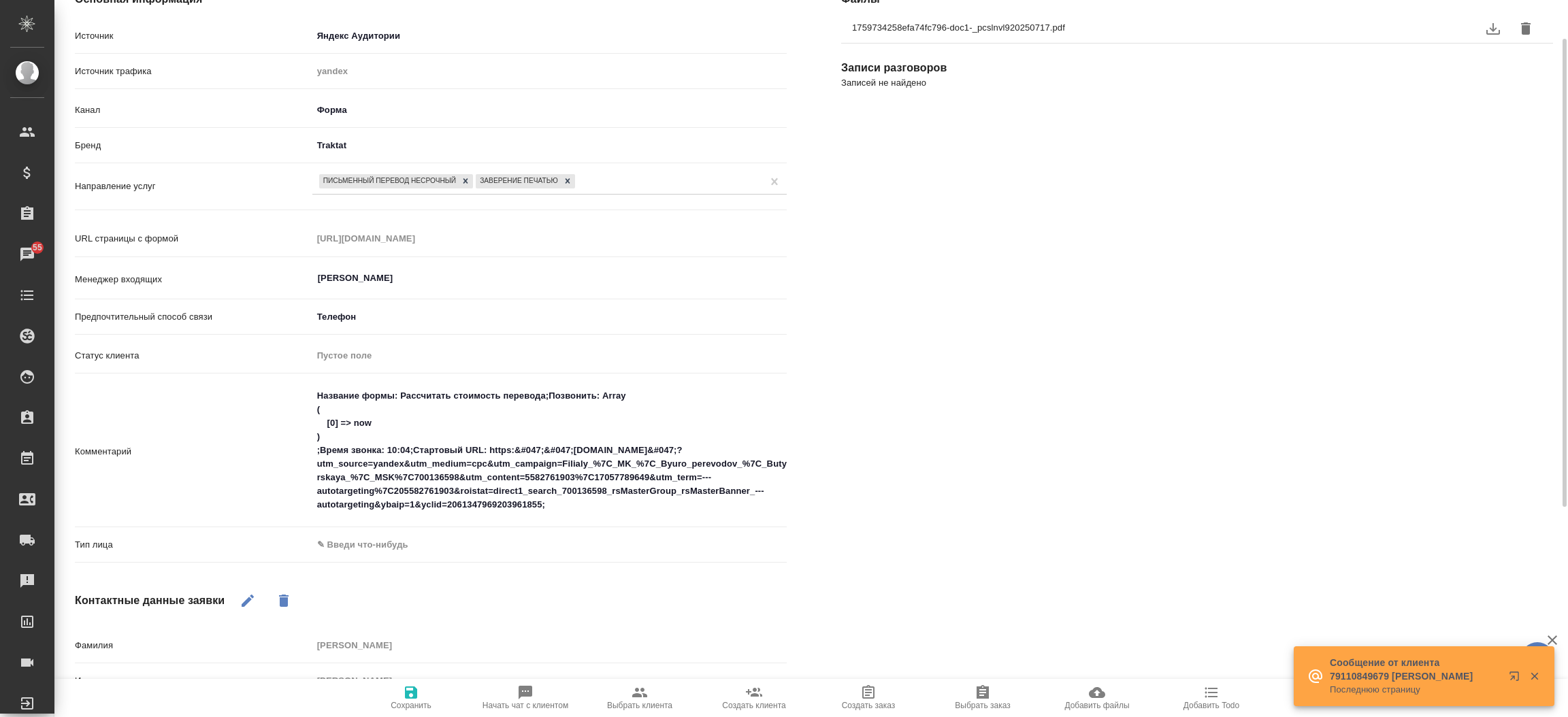
scroll to position [204, 0]
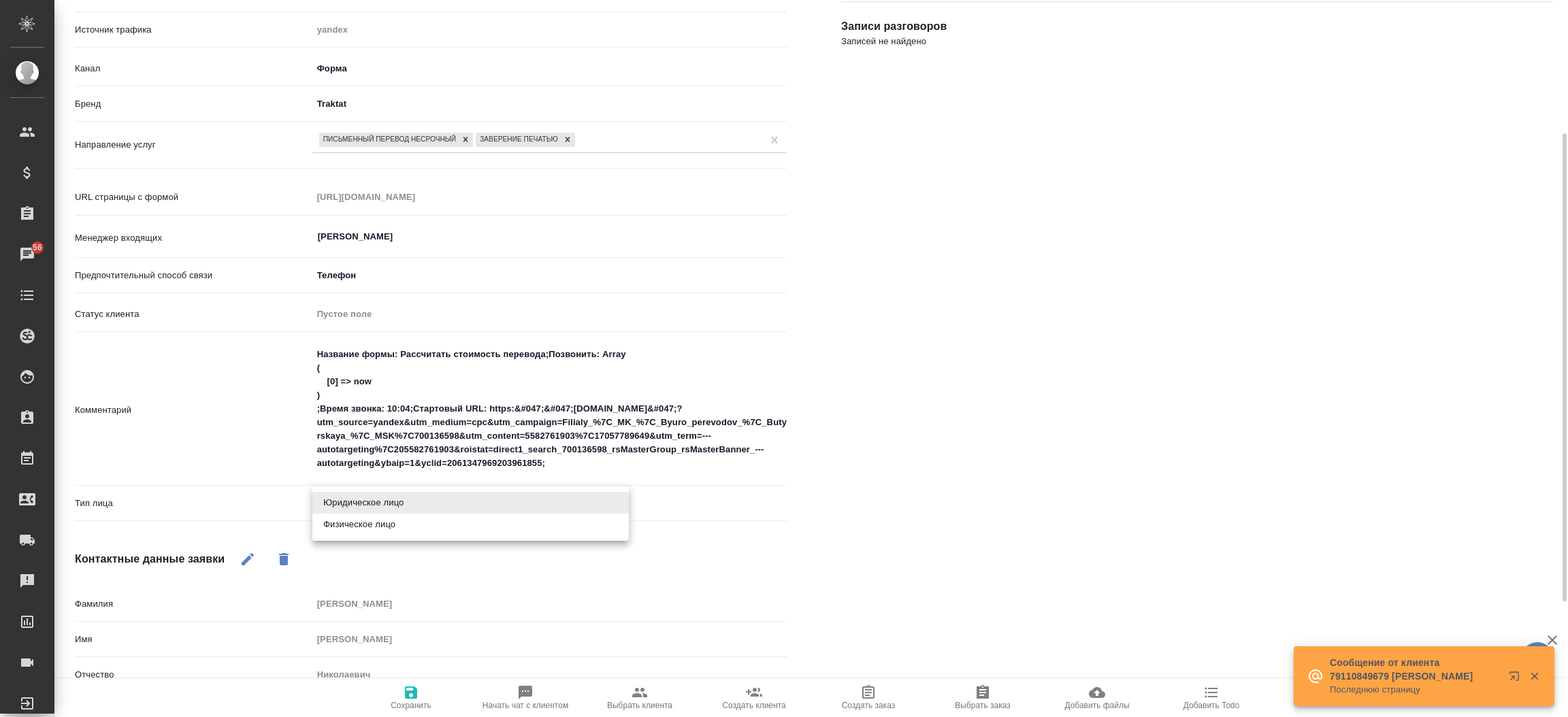
click at [452, 502] on body "🙏 .cls-1 fill:#fff; AWATERA Прутько Ирина i.prutko Клиенты Спецификации Заказы …" at bounding box center [784, 358] width 1568 height 717
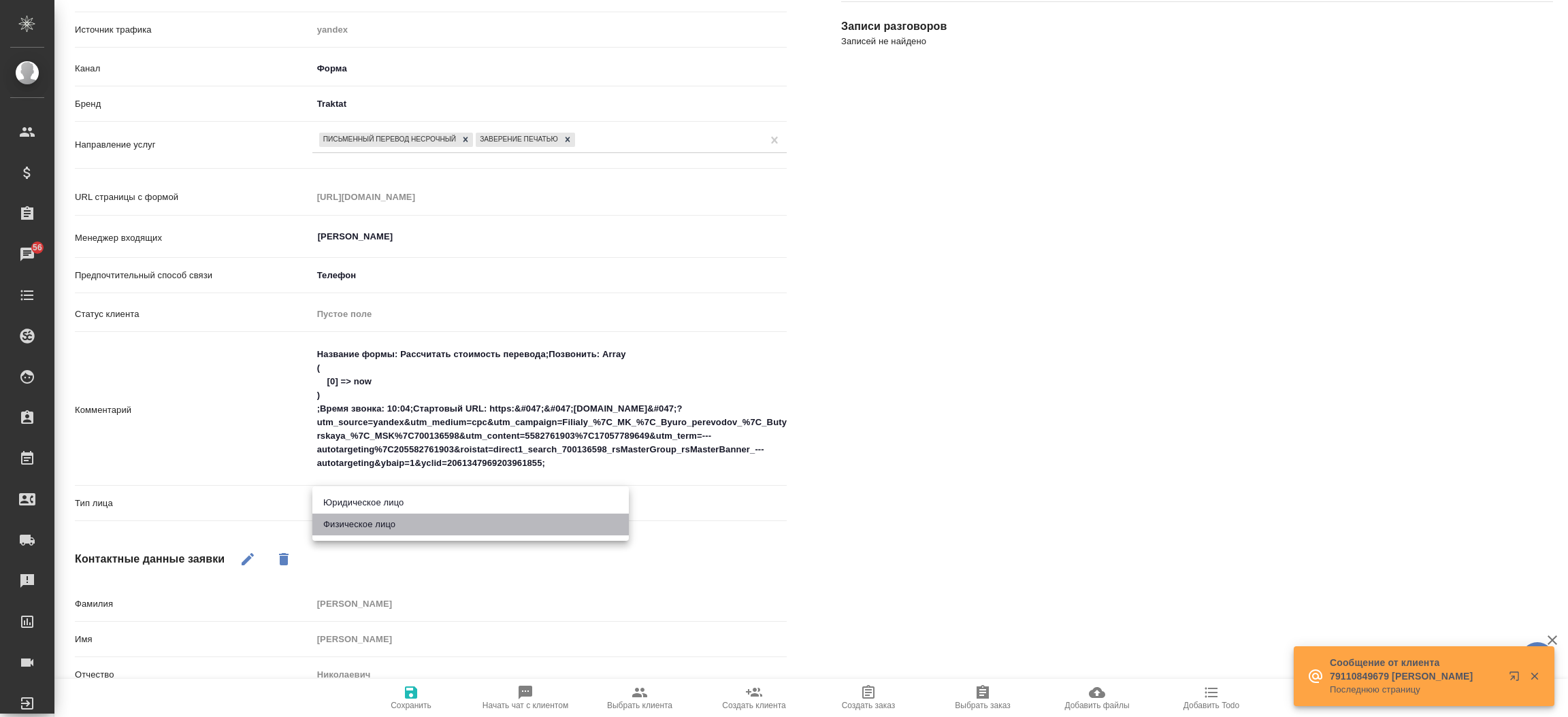
click at [436, 532] on li "Физическое лицо" at bounding box center [470, 525] width 316 height 22
type textarea "x"
type input "private"
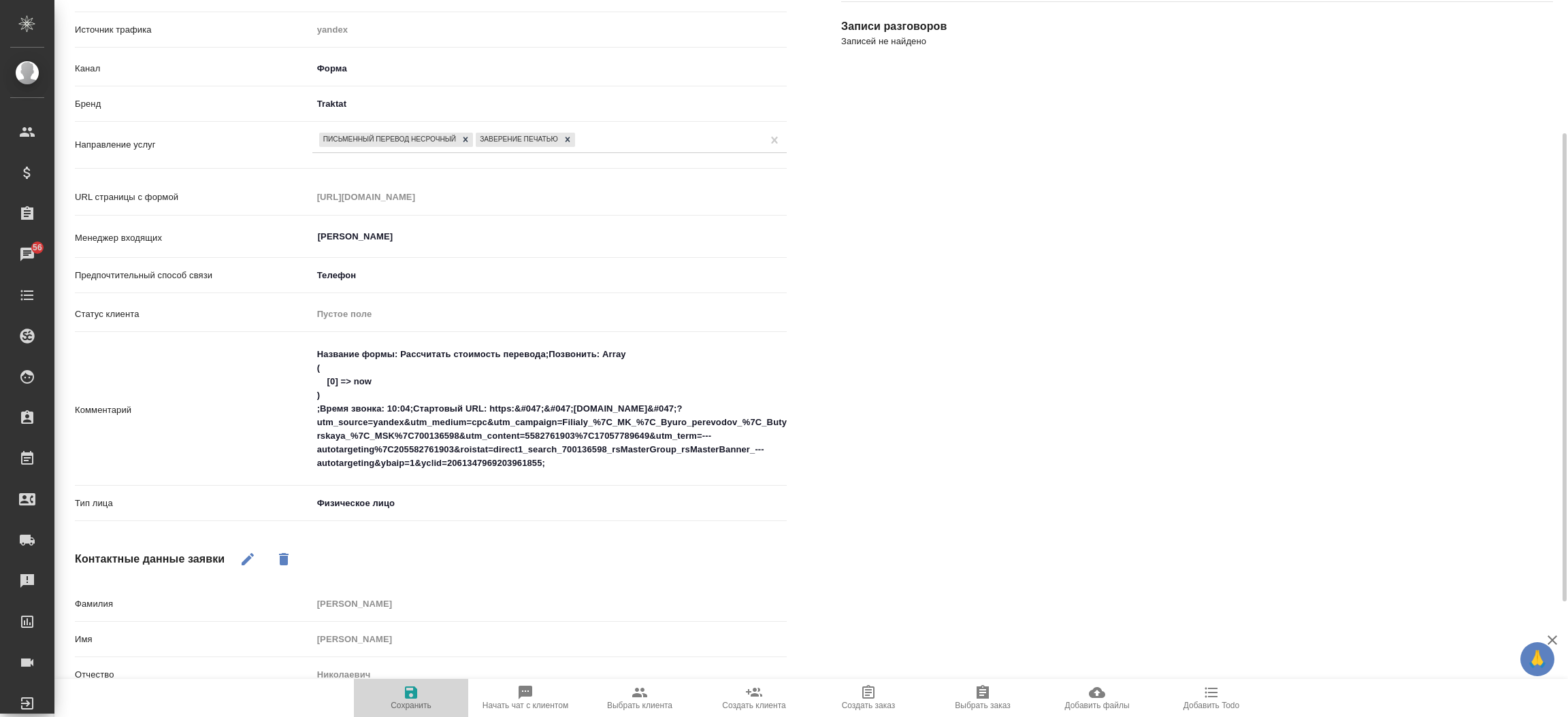
click at [410, 692] on icon "button" at bounding box center [411, 692] width 13 height 13
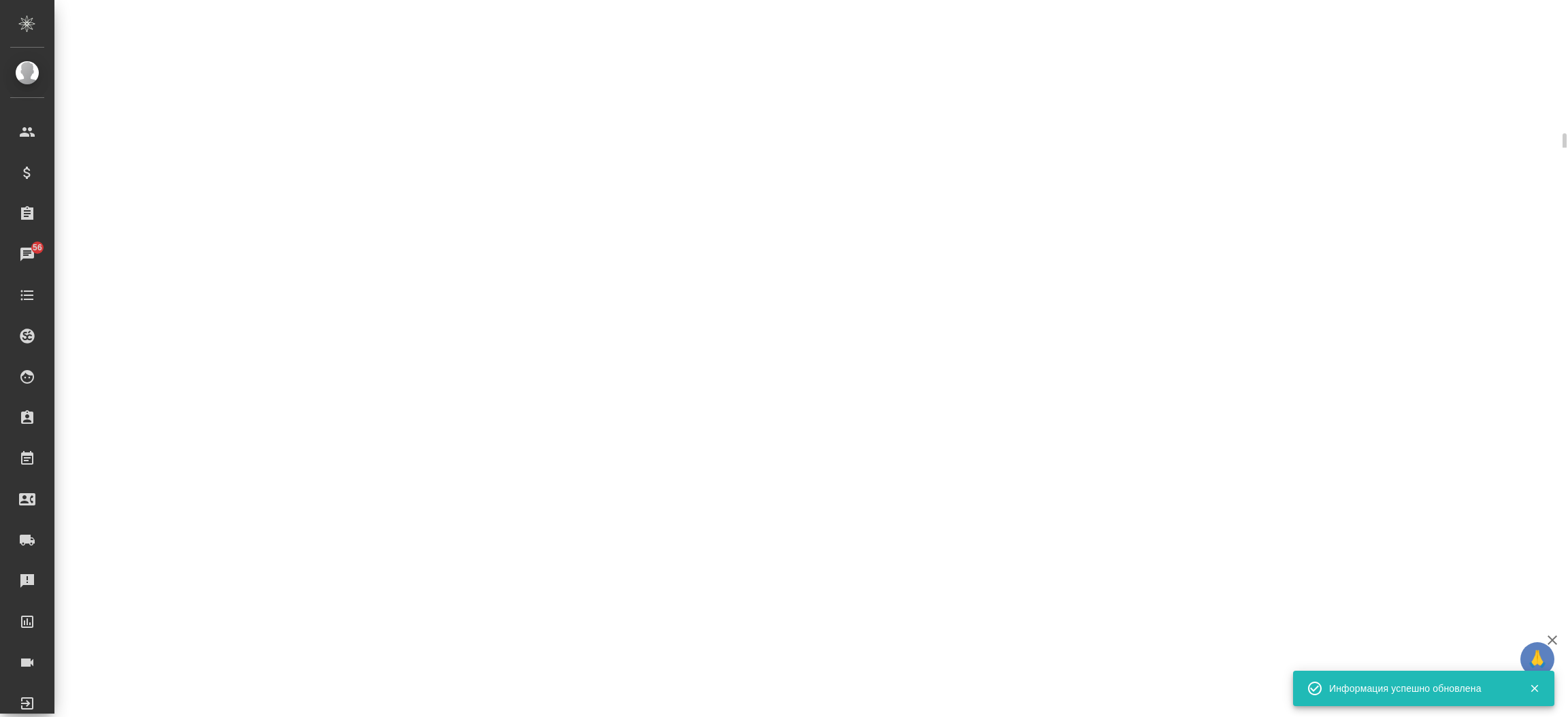
select select "RU"
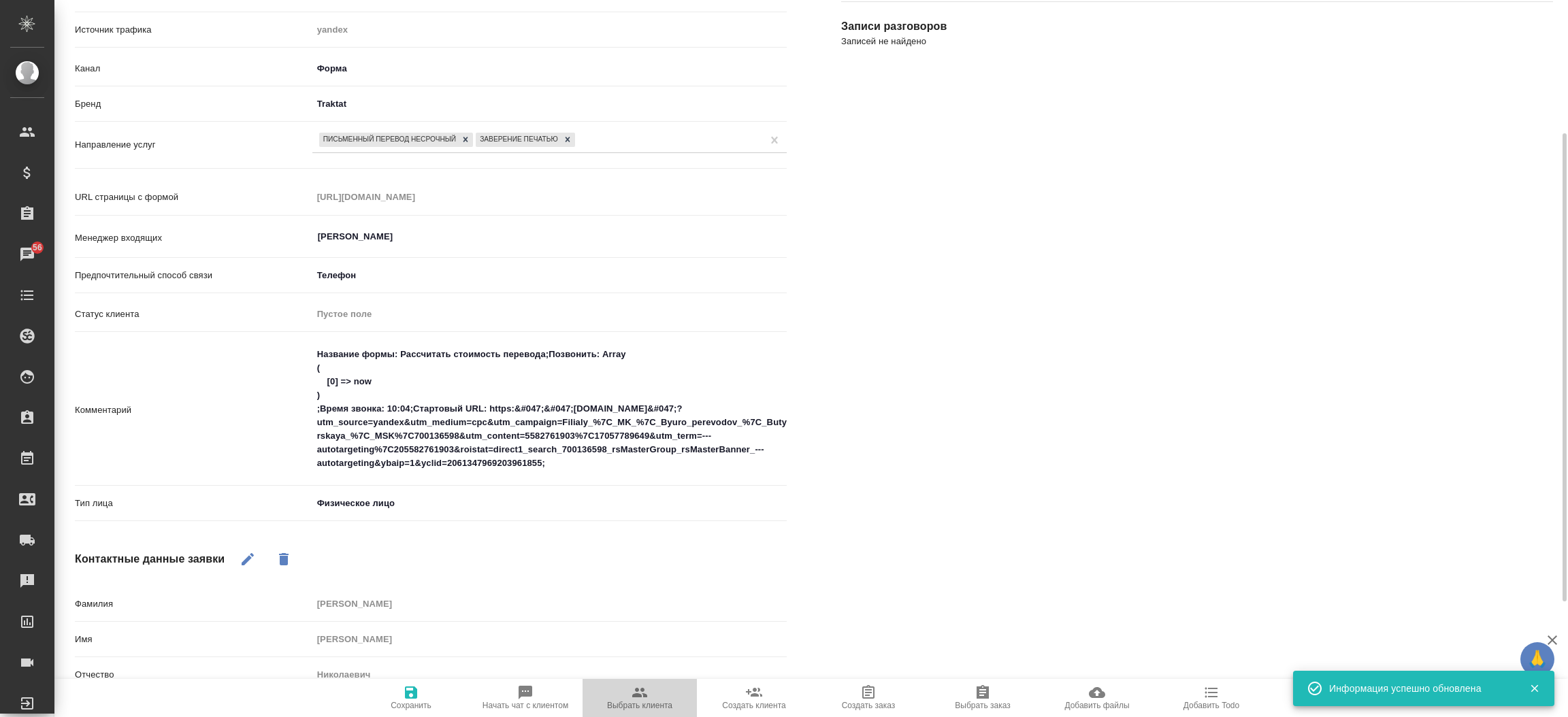
click at [671, 692] on span "Выбрать клиента" at bounding box center [639, 697] width 98 height 26
type textarea "x"
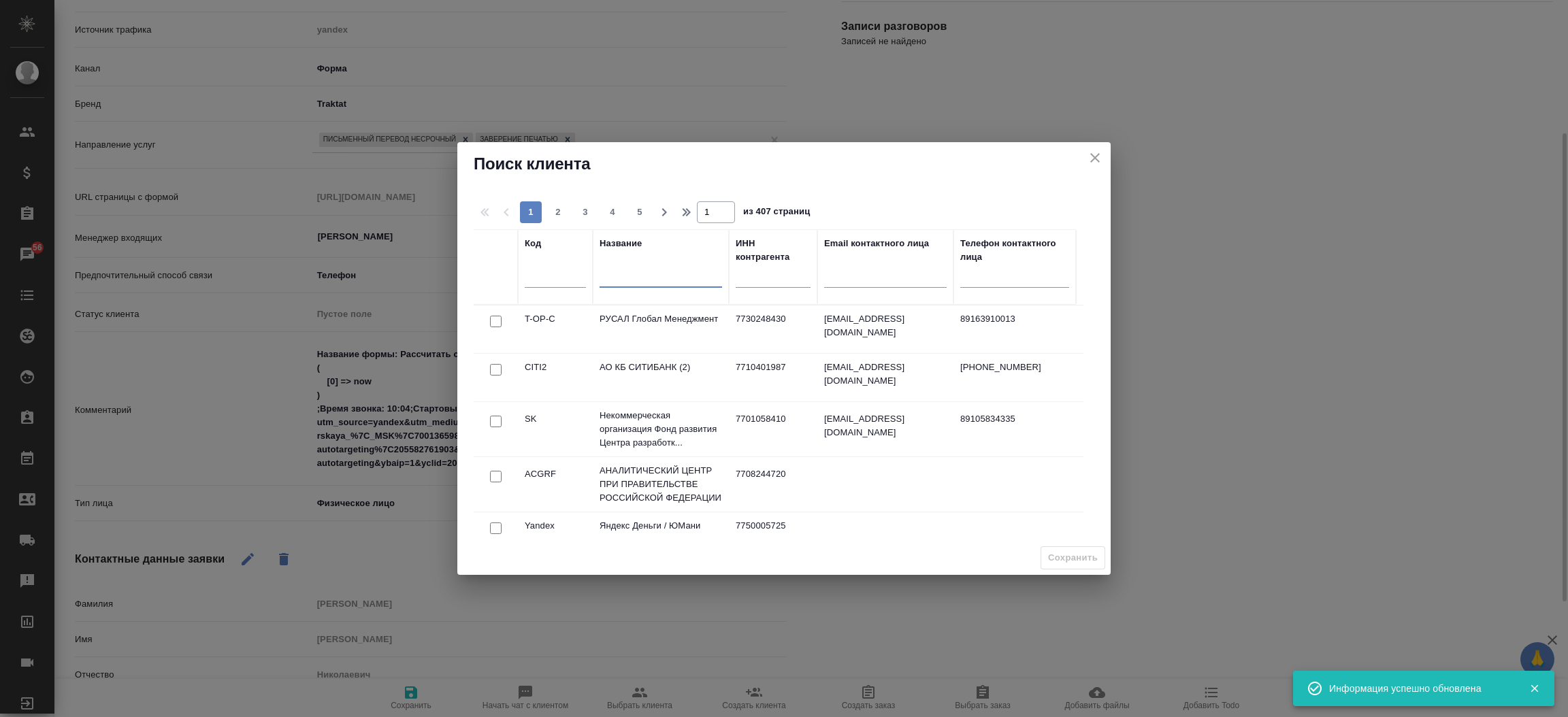
click at [631, 276] on input "text" at bounding box center [660, 279] width 123 height 17
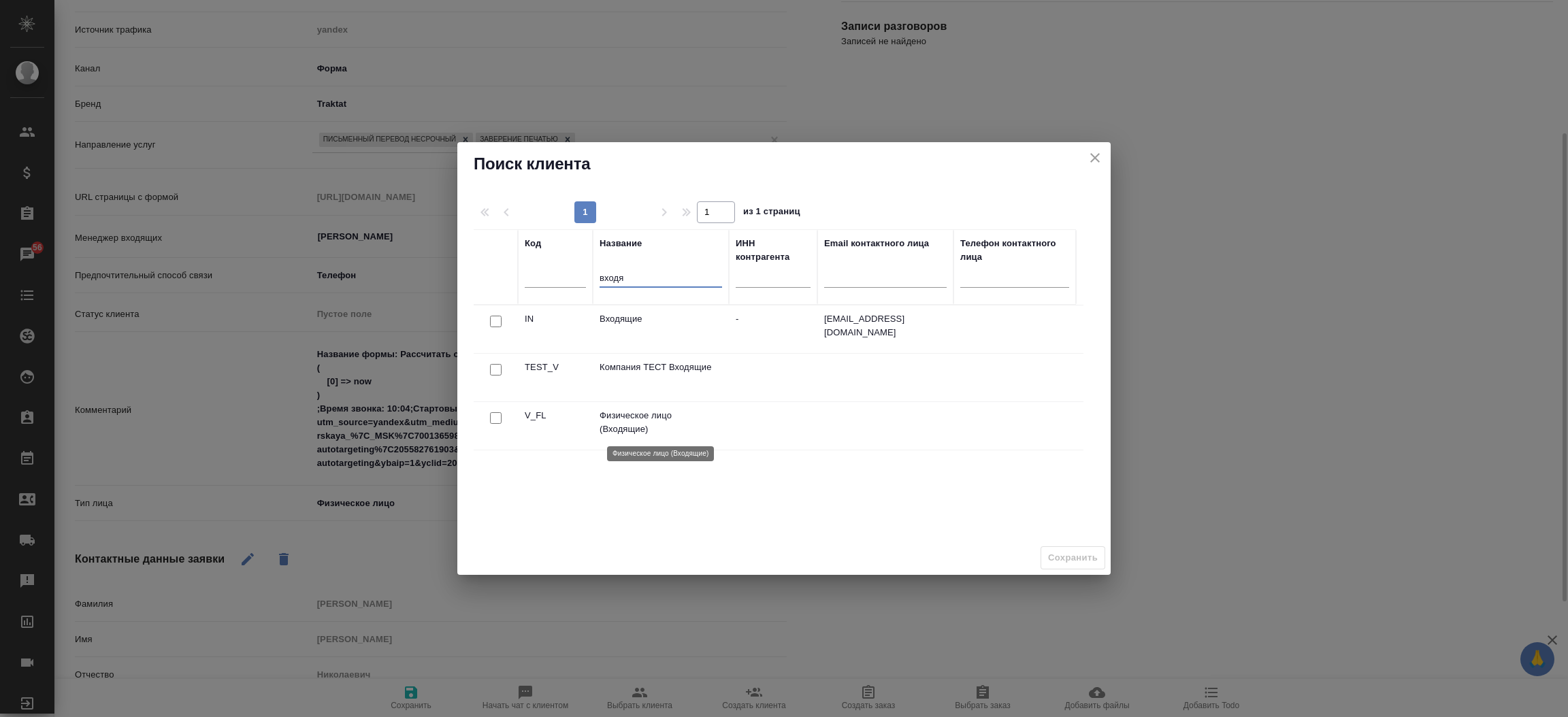
type input "входя"
click at [610, 410] on p "Физическое лицо (Входящие)" at bounding box center [660, 422] width 123 height 27
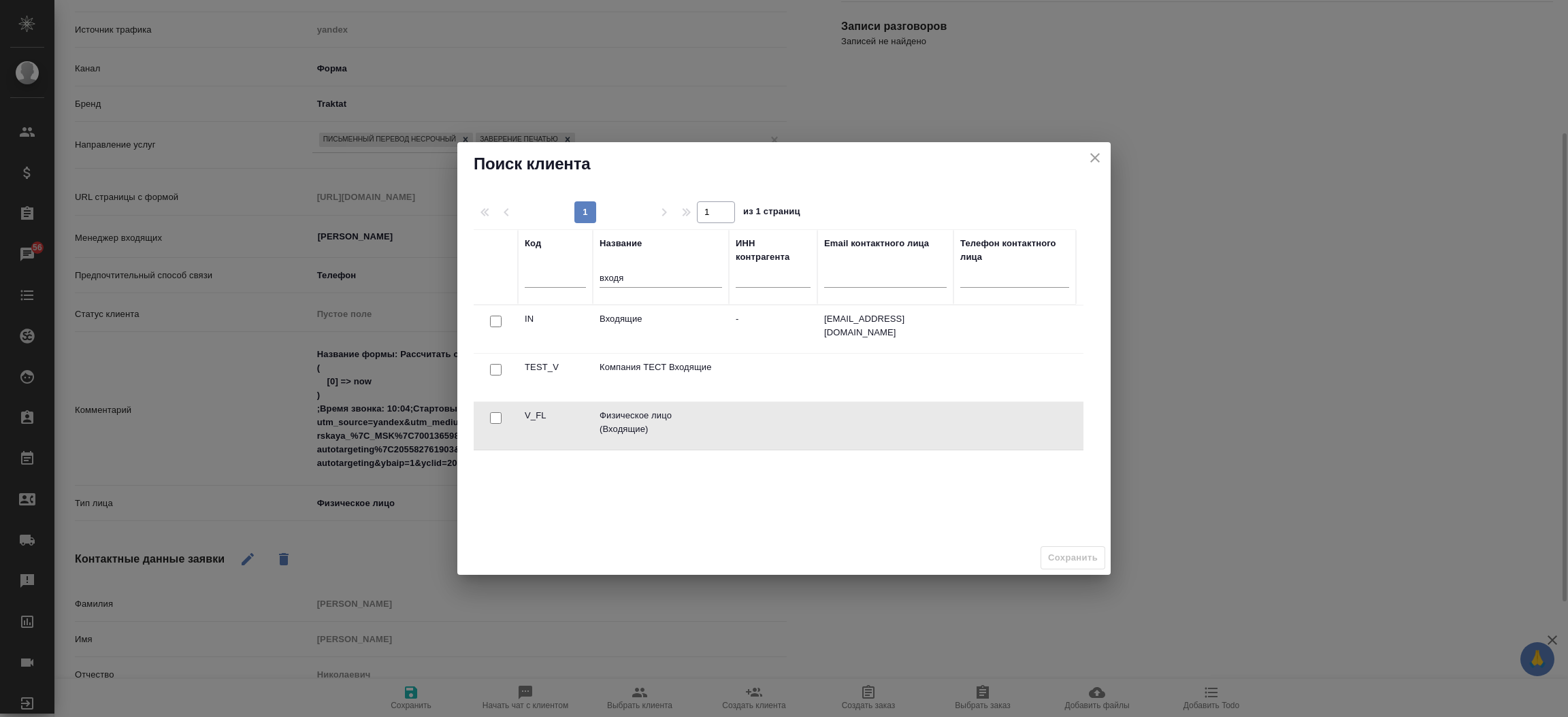
click at [499, 420] on input "checkbox" at bounding box center [495, 418] width 12 height 12
checkbox input "true"
click at [1067, 561] on span "Сохранить" at bounding box center [1072, 558] width 49 height 16
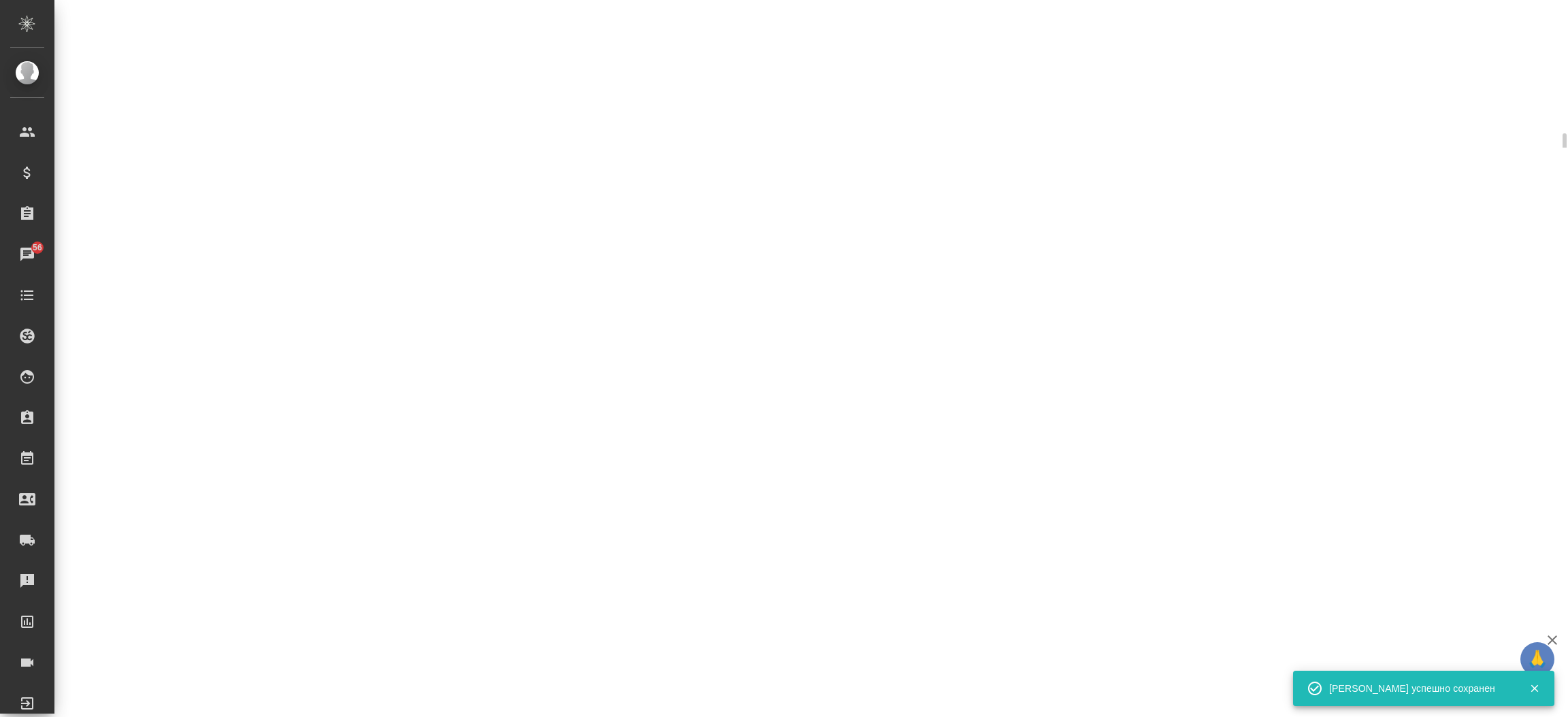
select select "RU"
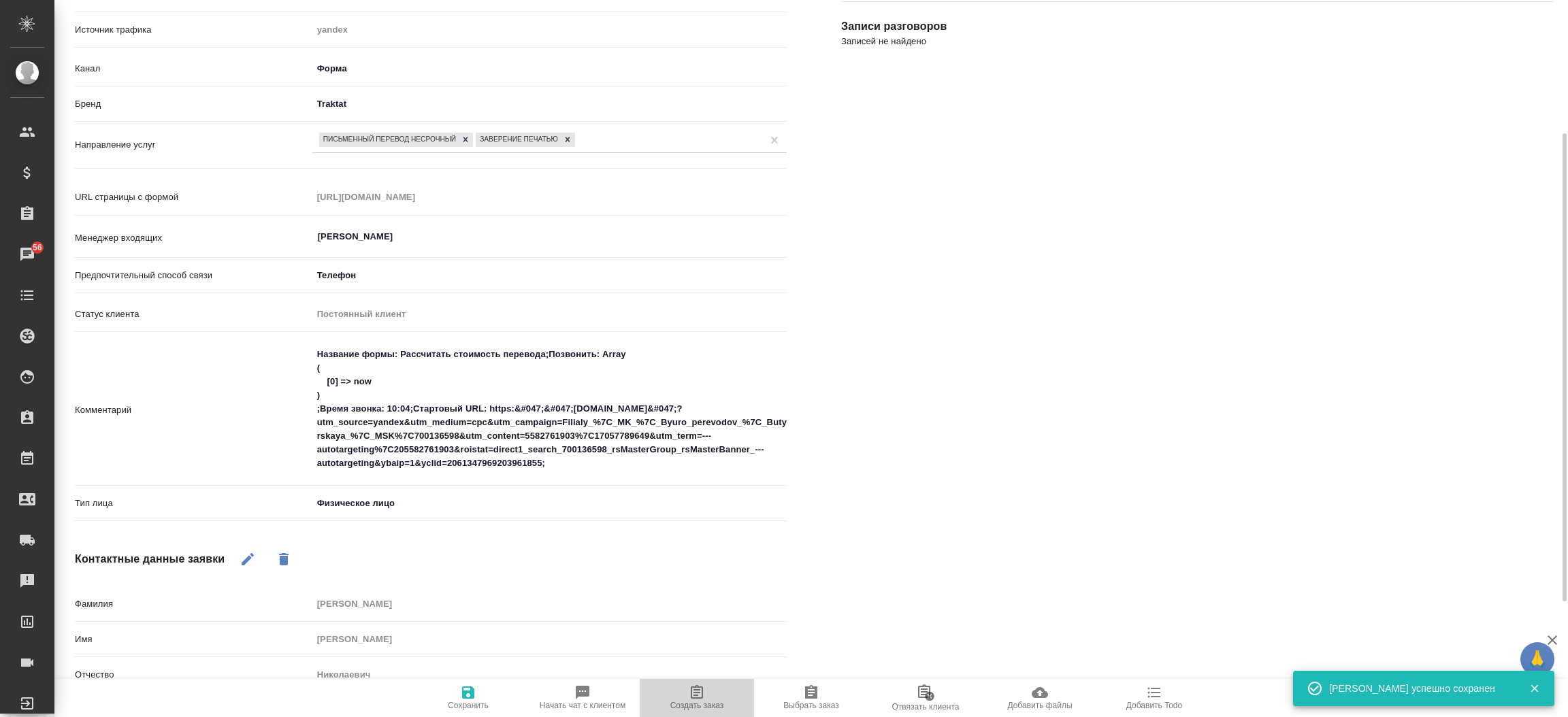
click at [685, 690] on span "Создать заказ" at bounding box center [696, 697] width 98 height 26
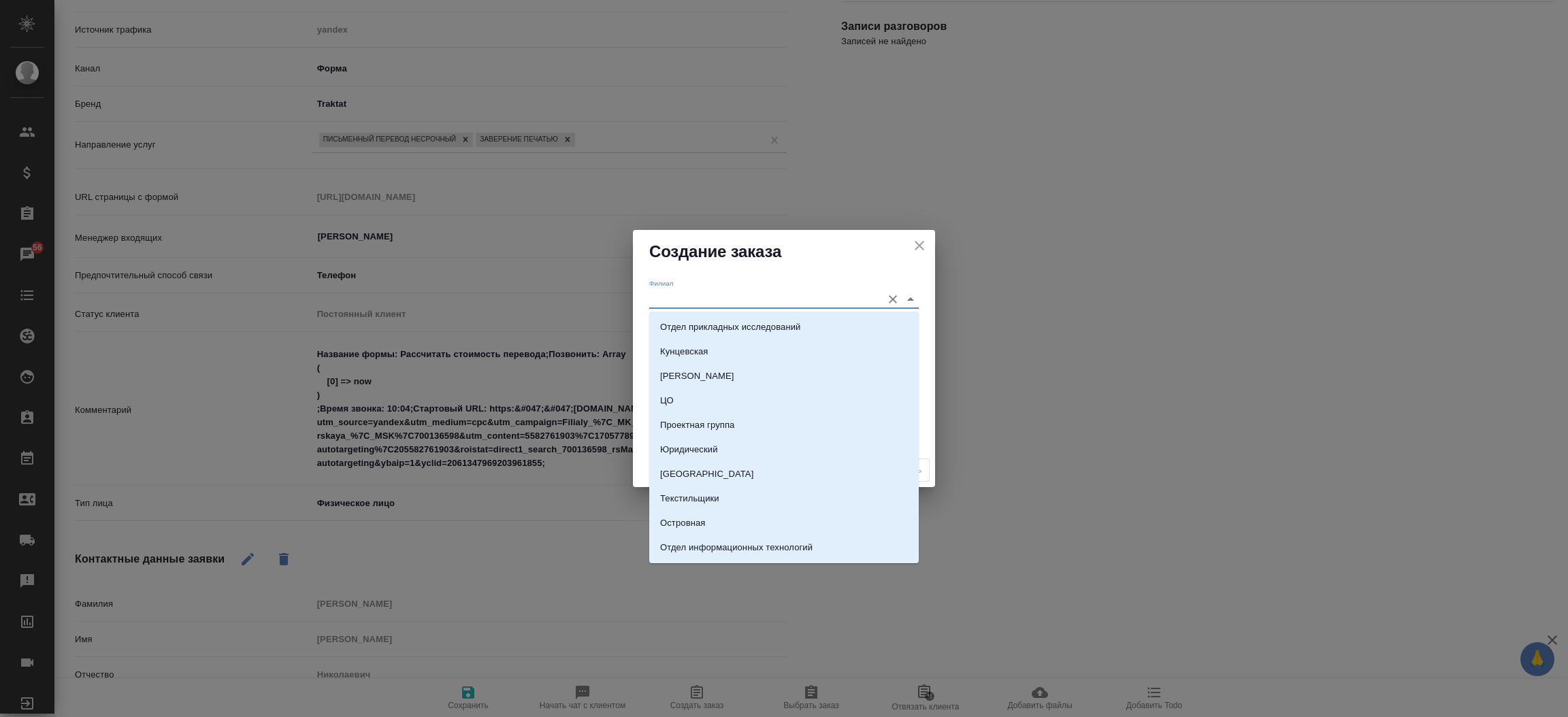
click at [703, 299] on input "Филиал" at bounding box center [762, 298] width 226 height 18
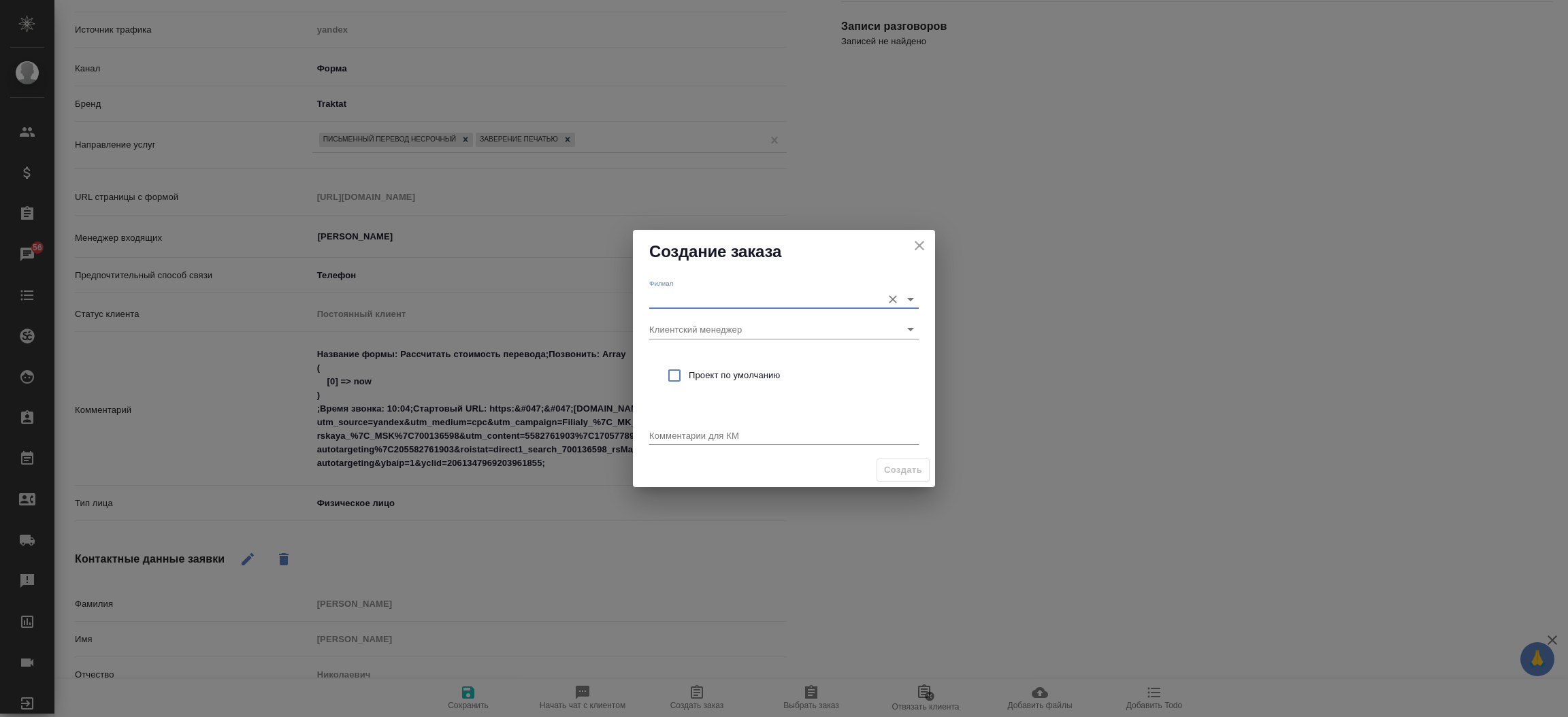
click at [703, 299] on input "Филиал" at bounding box center [762, 298] width 226 height 18
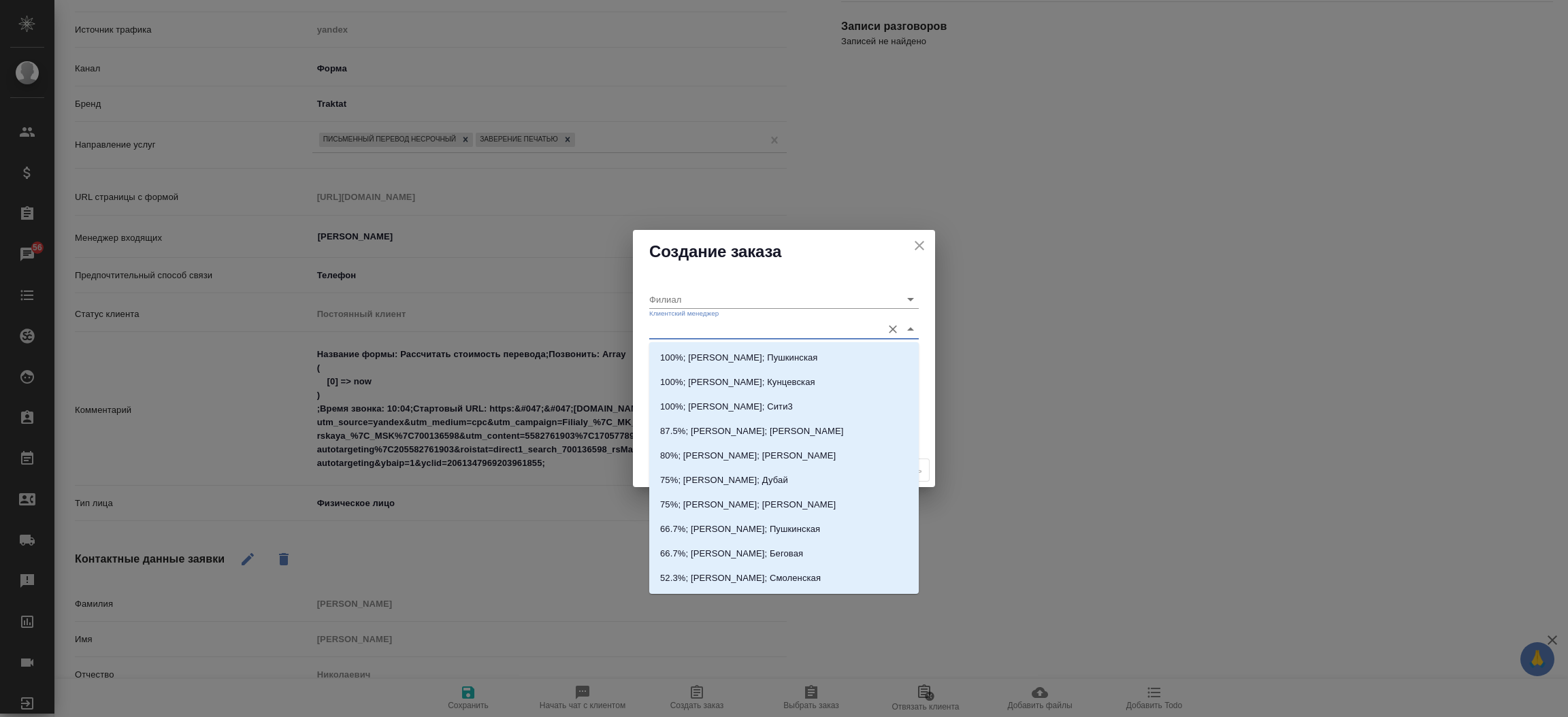
click at [683, 333] on input "Клиентский менеджер" at bounding box center [762, 328] width 226 height 18
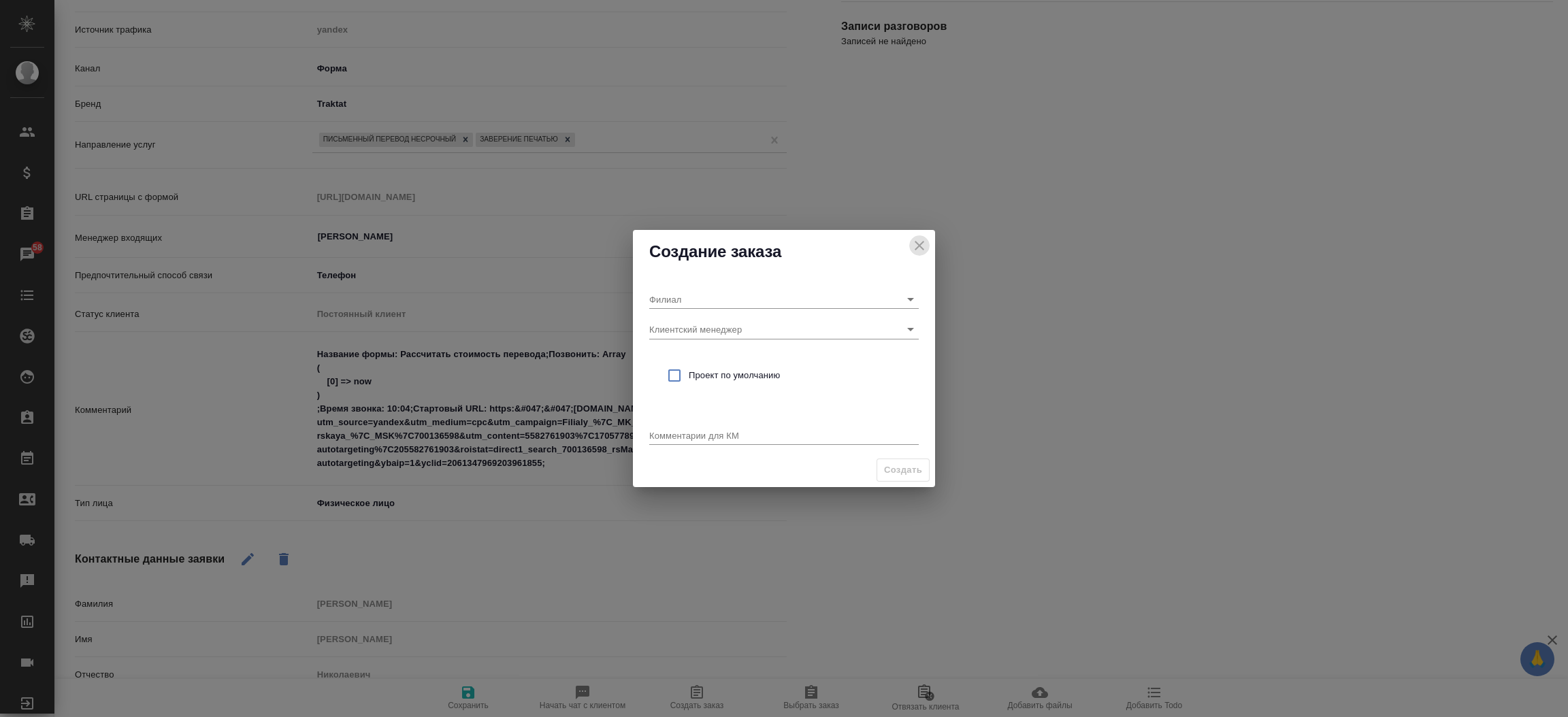
click at [922, 238] on icon "close" at bounding box center [919, 246] width 16 height 16
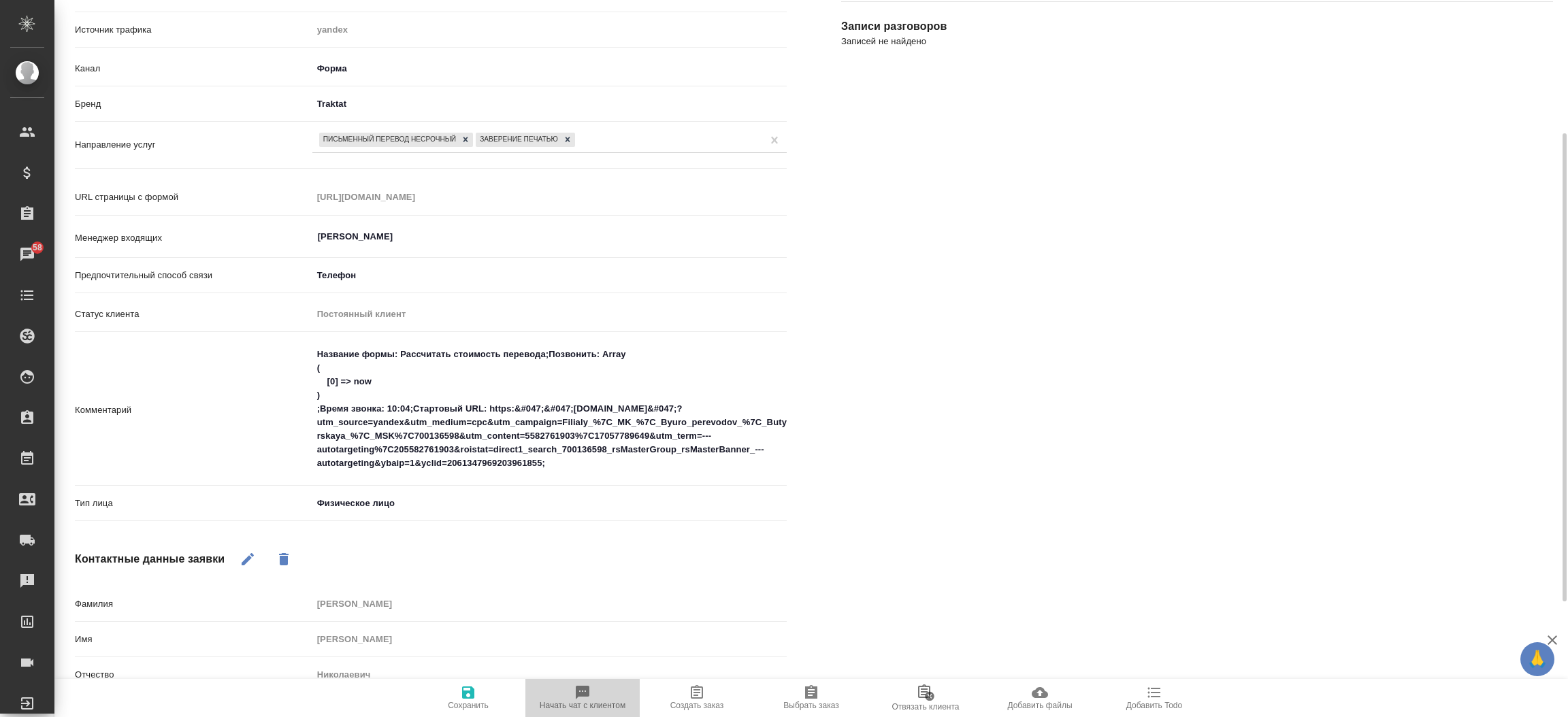
click at [577, 685] on icon "button" at bounding box center [582, 692] width 16 height 16
type textarea "x"
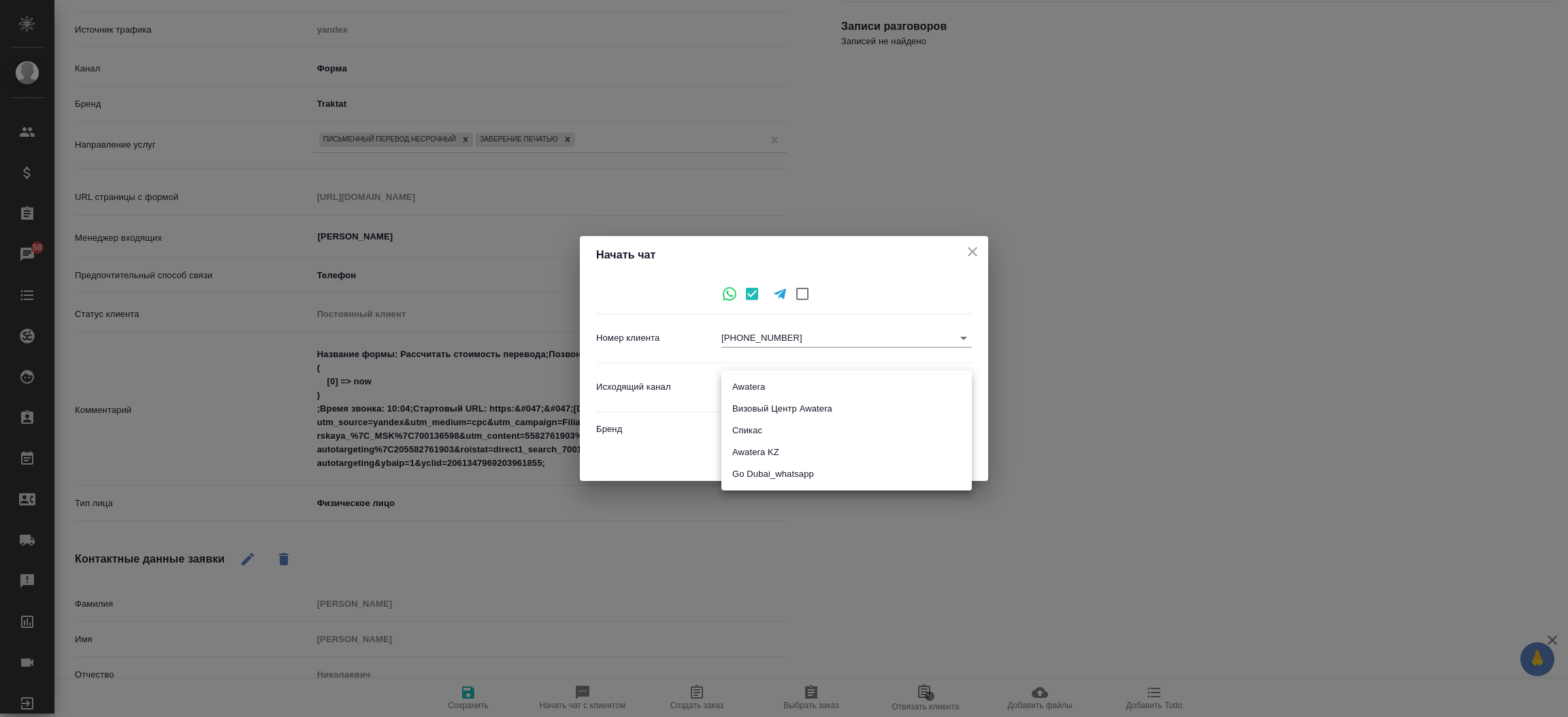
click at [851, 382] on body "🙏 .cls-1 fill:#fff; AWATERA Прутько Ирина i.prutko Клиенты Спецификации Заказы …" at bounding box center [784, 358] width 1568 height 717
click at [848, 383] on li "Awatera" at bounding box center [847, 387] width 250 height 22
type input "2"
click at [958, 460] on span "Начать" at bounding box center [943, 459] width 33 height 16
type textarea "x"
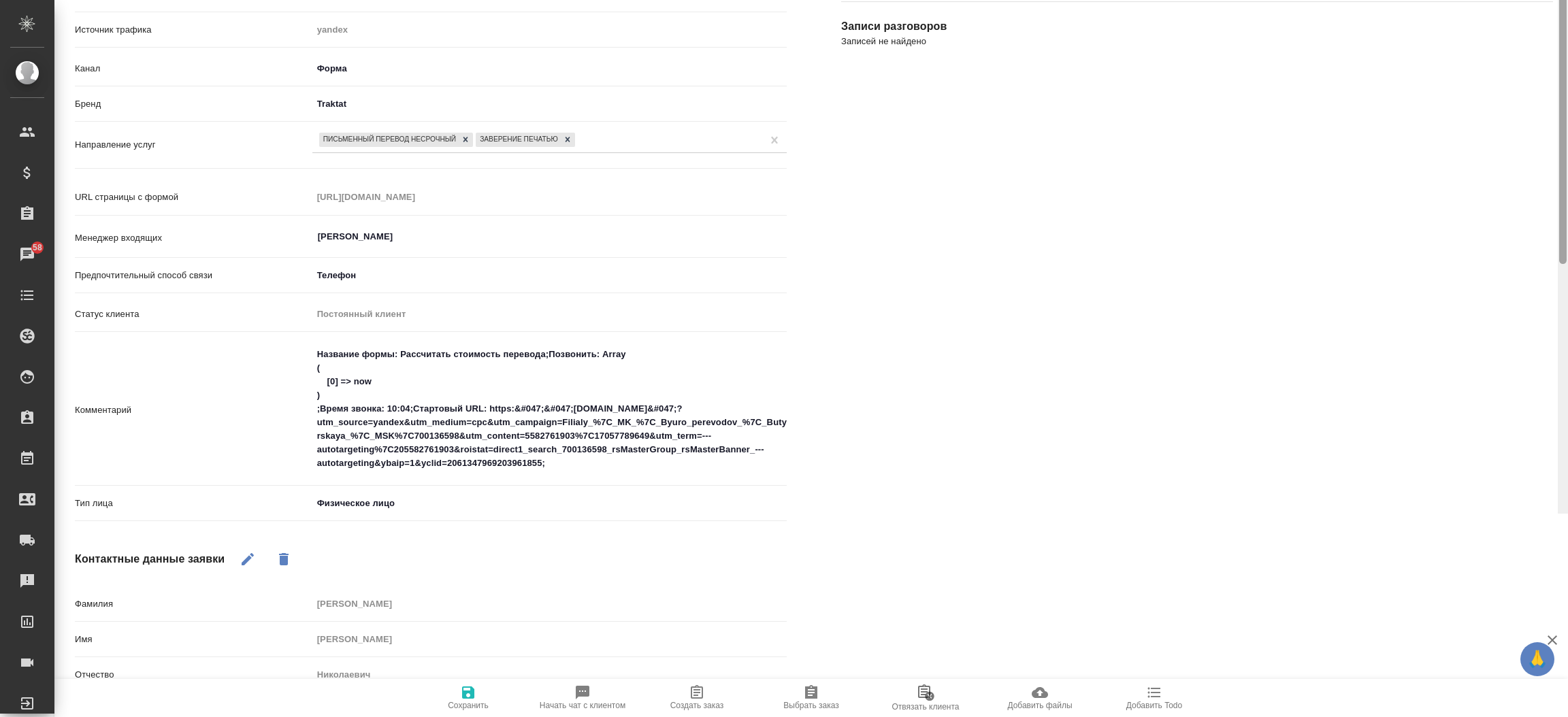
scroll to position [0, 0]
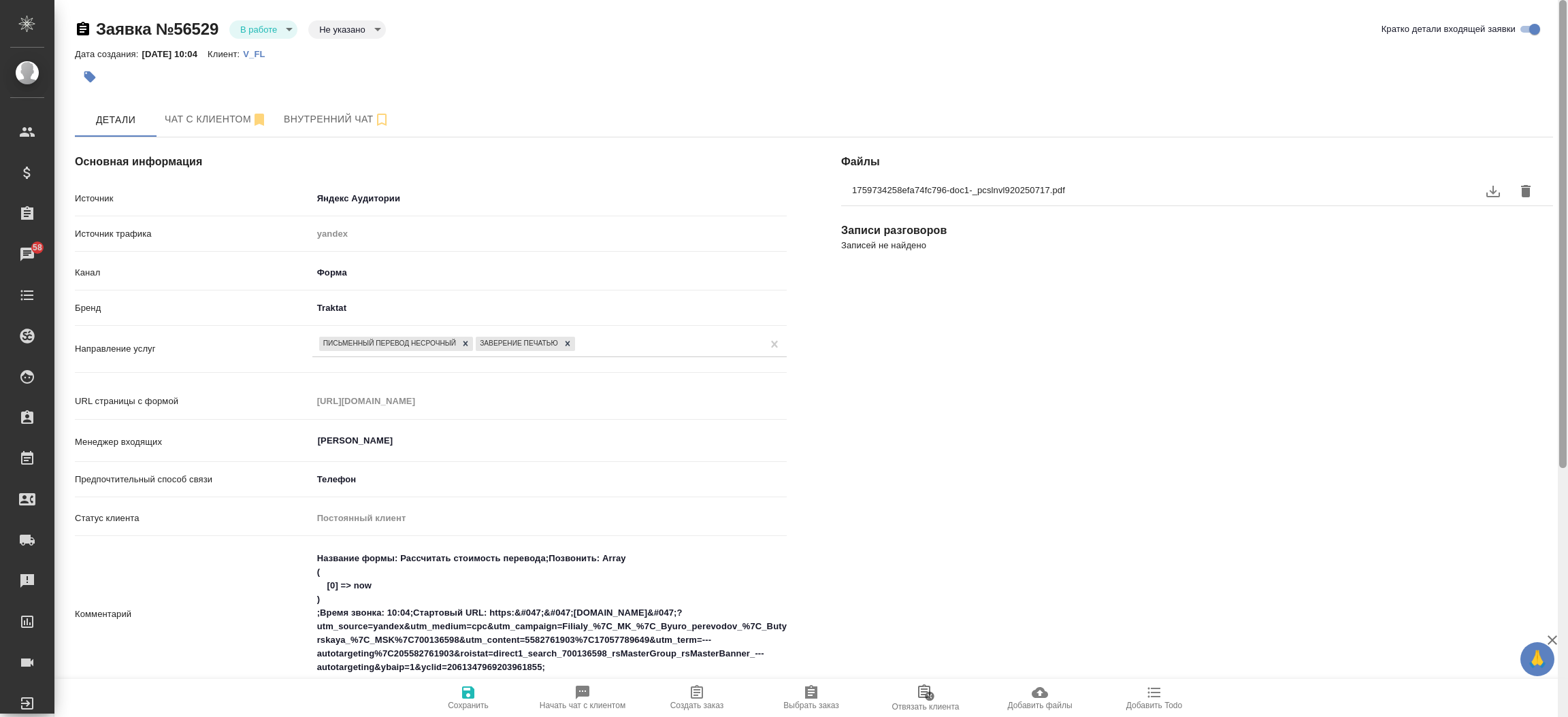
drag, startPoint x: 1564, startPoint y: 524, endPoint x: 1551, endPoint y: -13, distance: 537.2
click at [1551, 0] on html "🙏 .cls-1 fill:#fff; AWATERA Прутько Ирина i.prutko Клиенты Спецификации Заказы …" at bounding box center [784, 358] width 1568 height 717
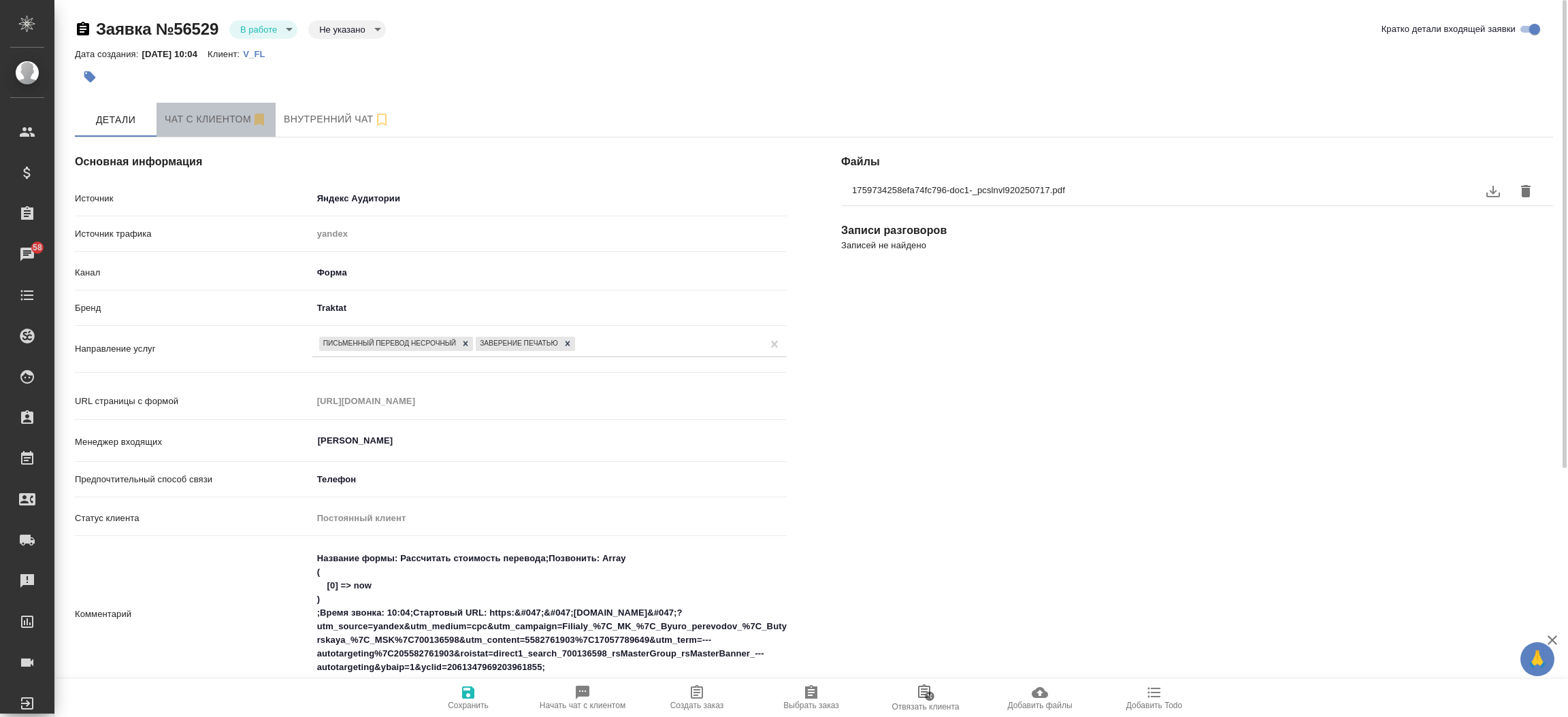
click at [205, 113] on span "Чат с клиентом" at bounding box center [215, 120] width 102 height 17
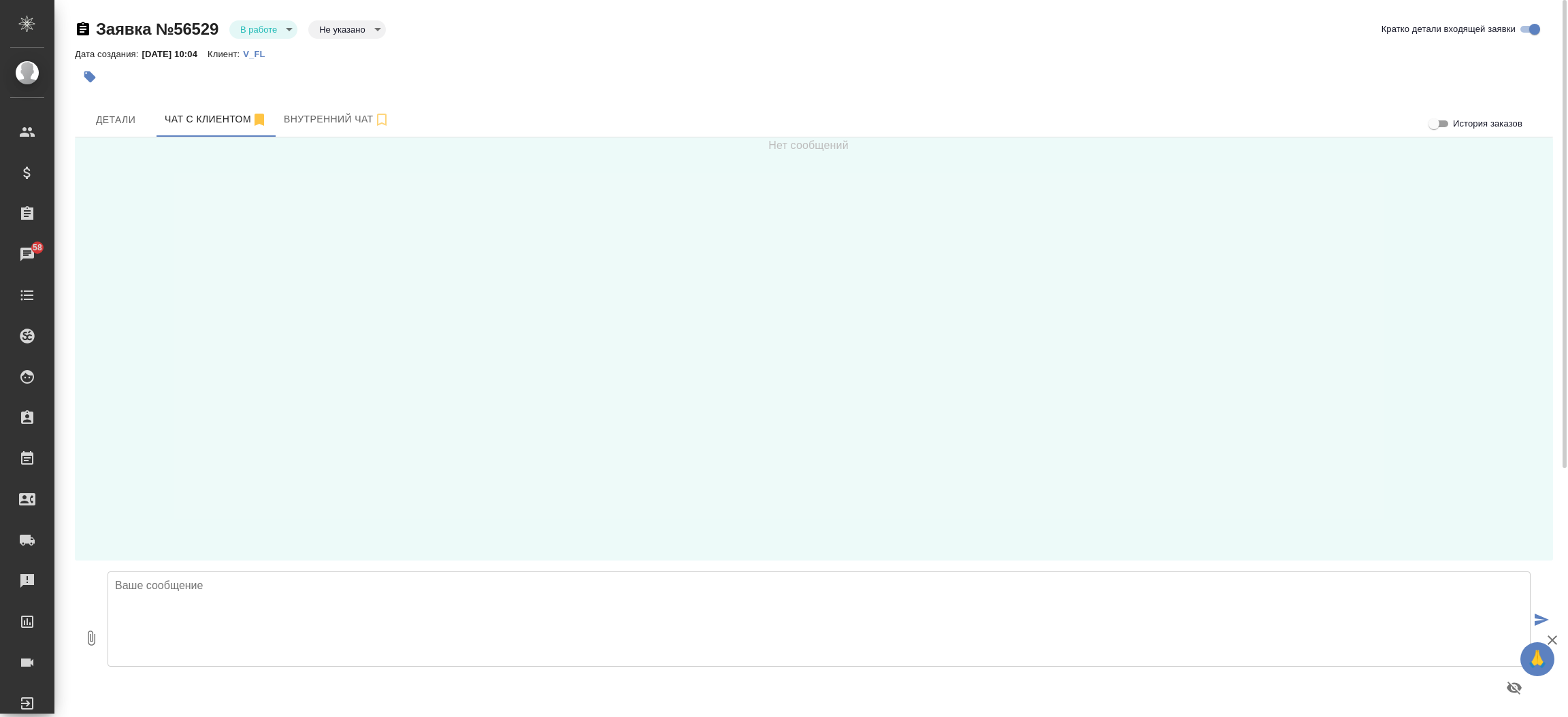
click at [224, 589] on textarea at bounding box center [818, 618] width 1422 height 95
type textarea "Добрый день, Сергей Николаевич! Направьте пожалуйста документы для расчета стои…"
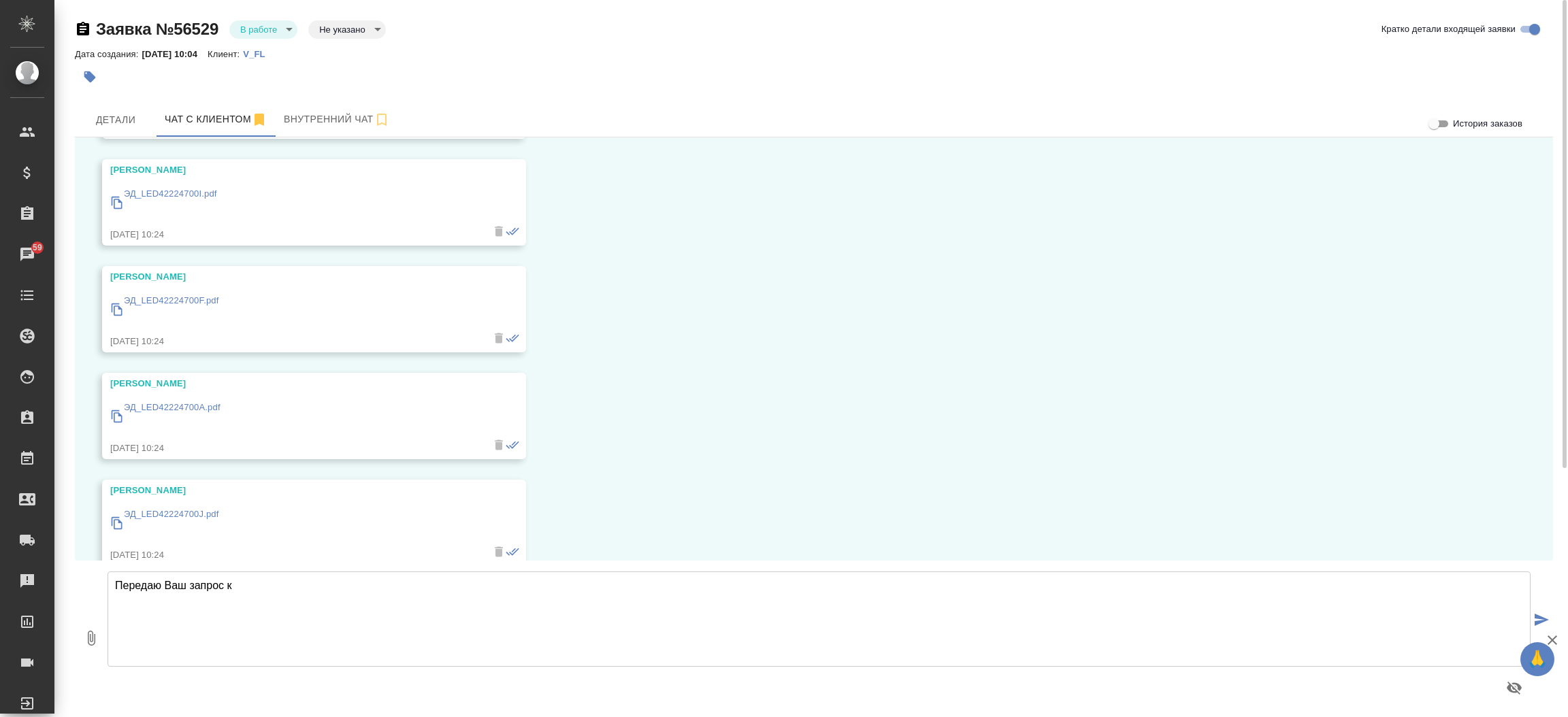
scroll to position [275, 0]
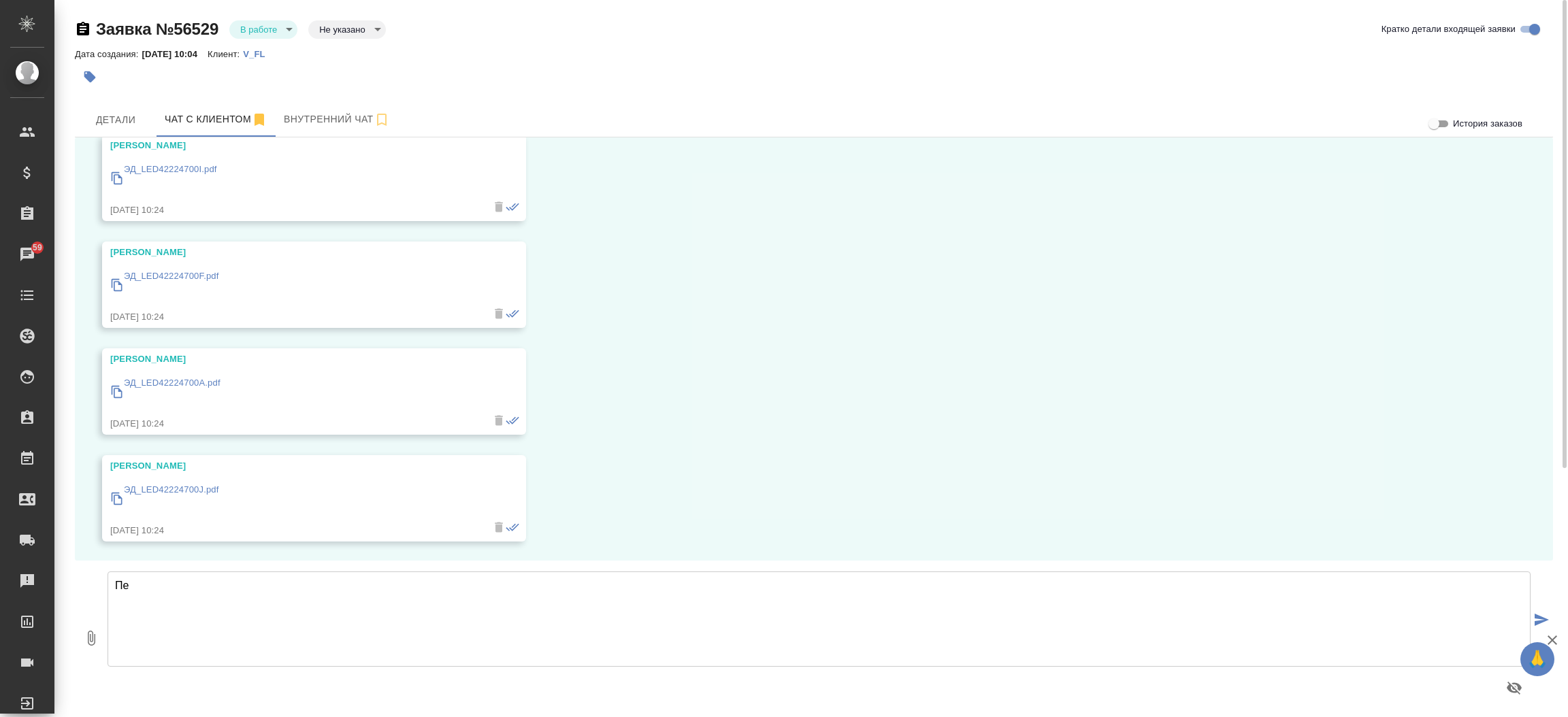
type textarea "П"
type textarea "Получили 5 документов. Файл приложенный раннее есть в этих документах?"
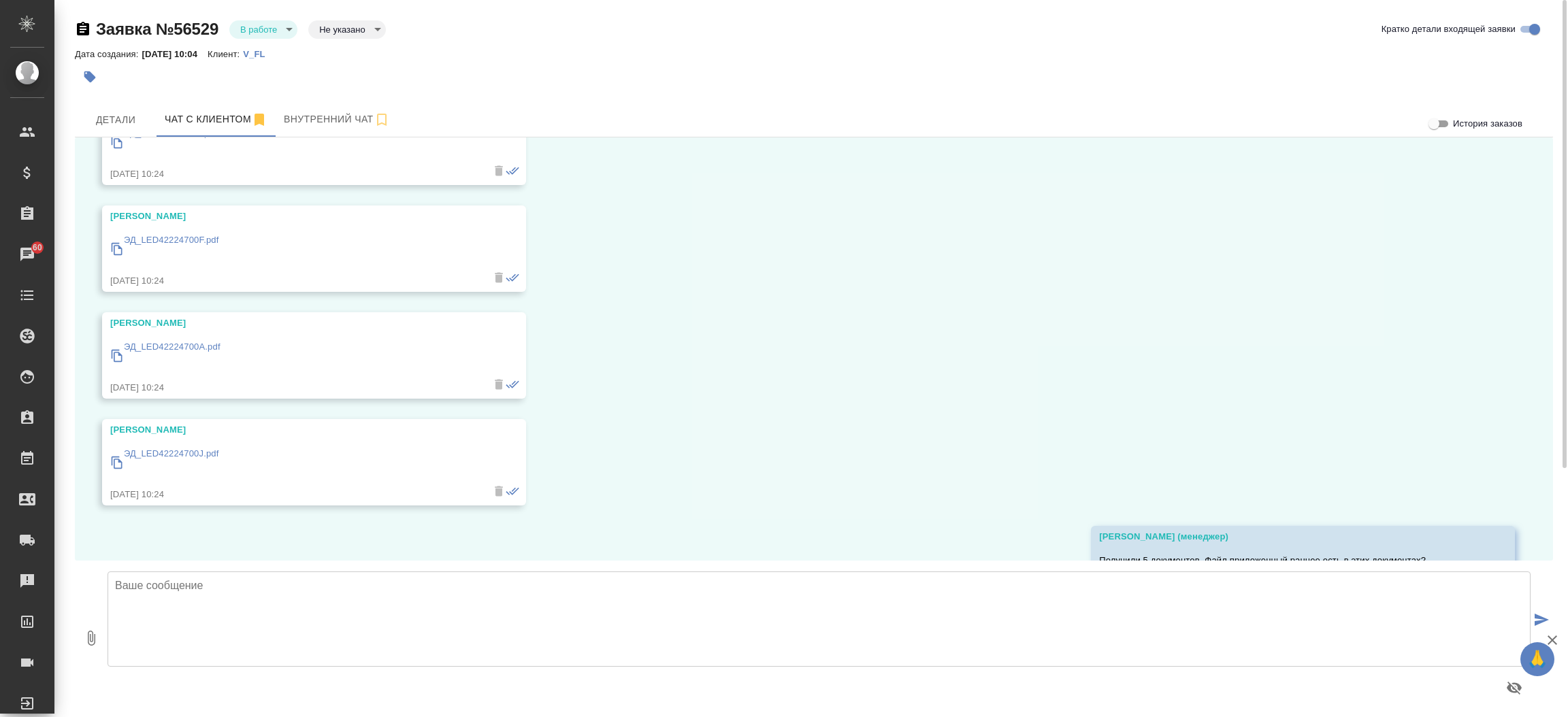
scroll to position [333, 0]
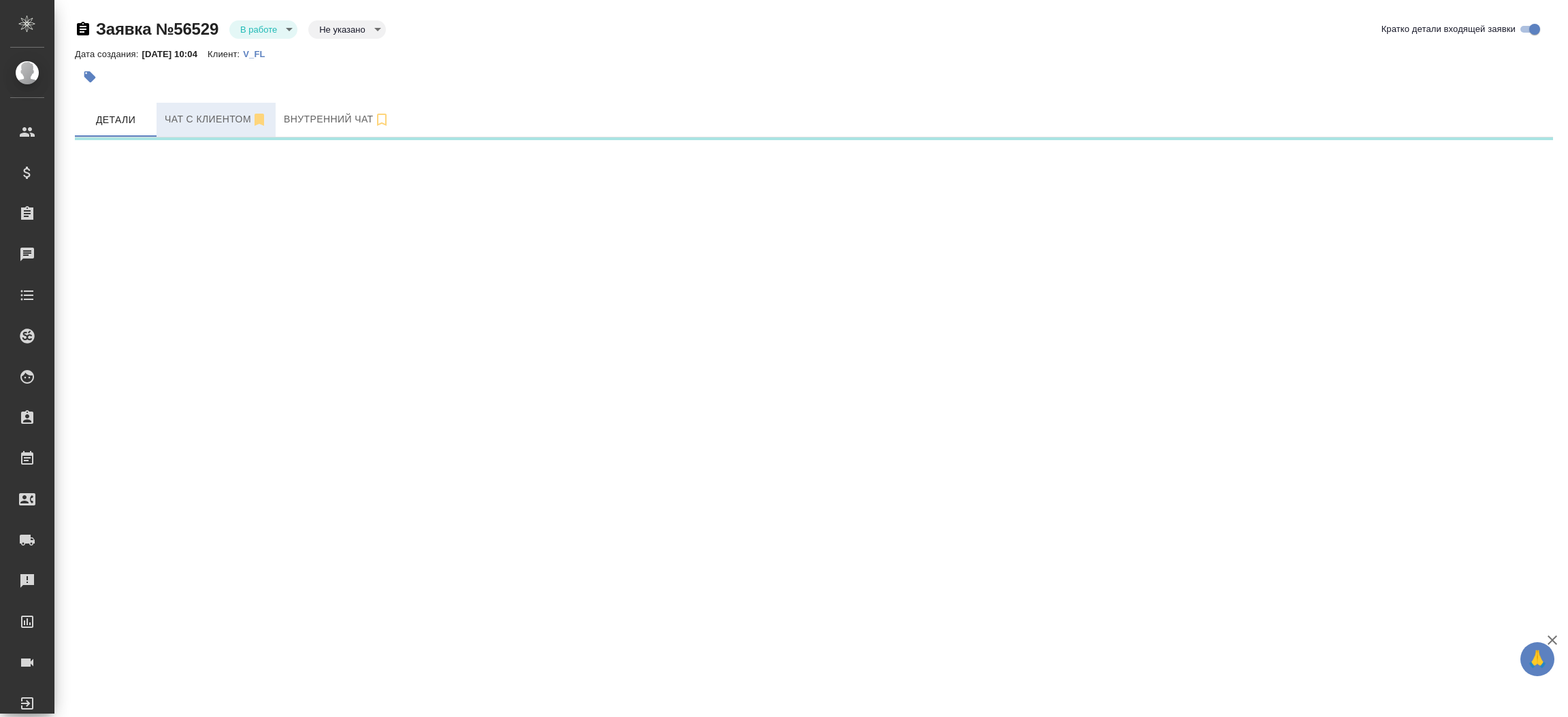
select select "RU"
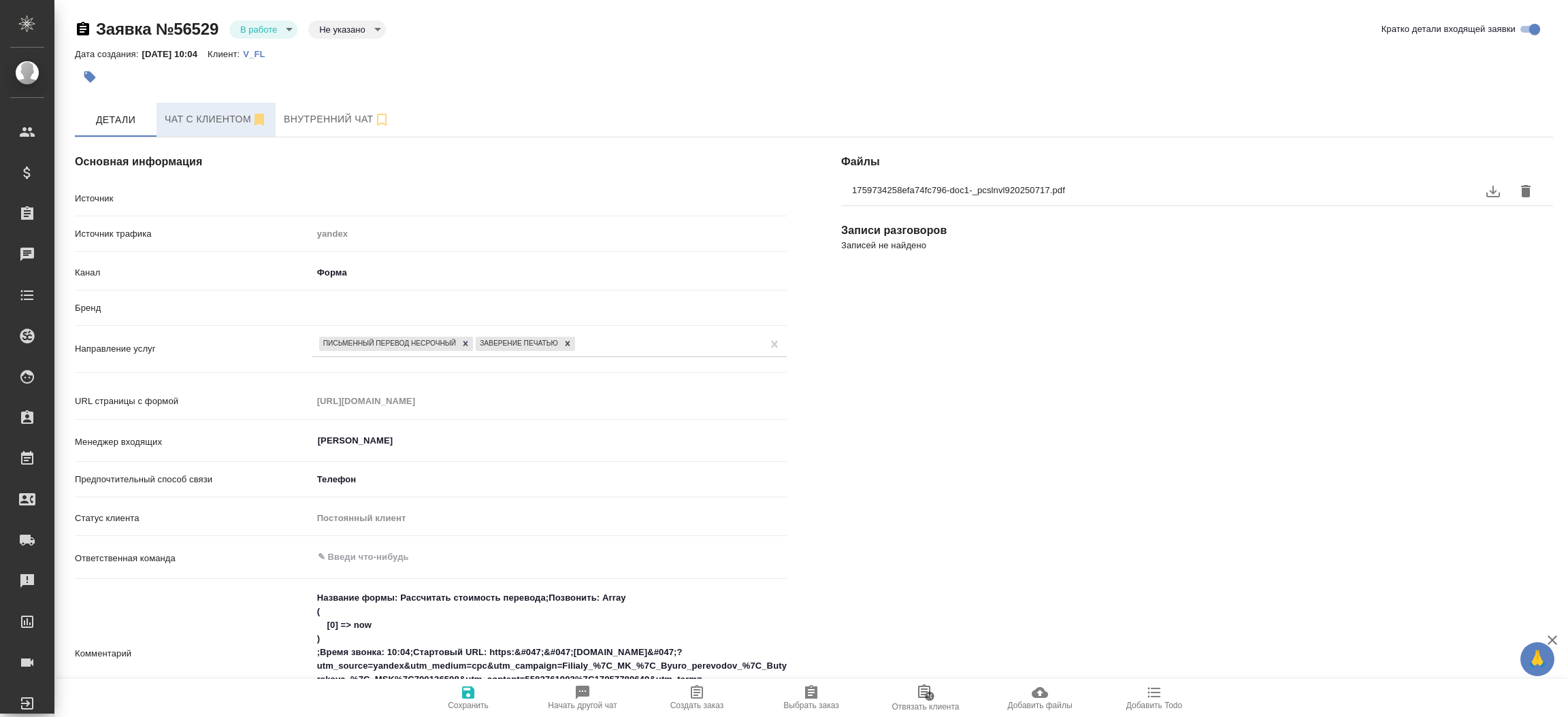
type textarea "x"
click at [207, 118] on span "Чат с клиентом" at bounding box center [215, 120] width 102 height 17
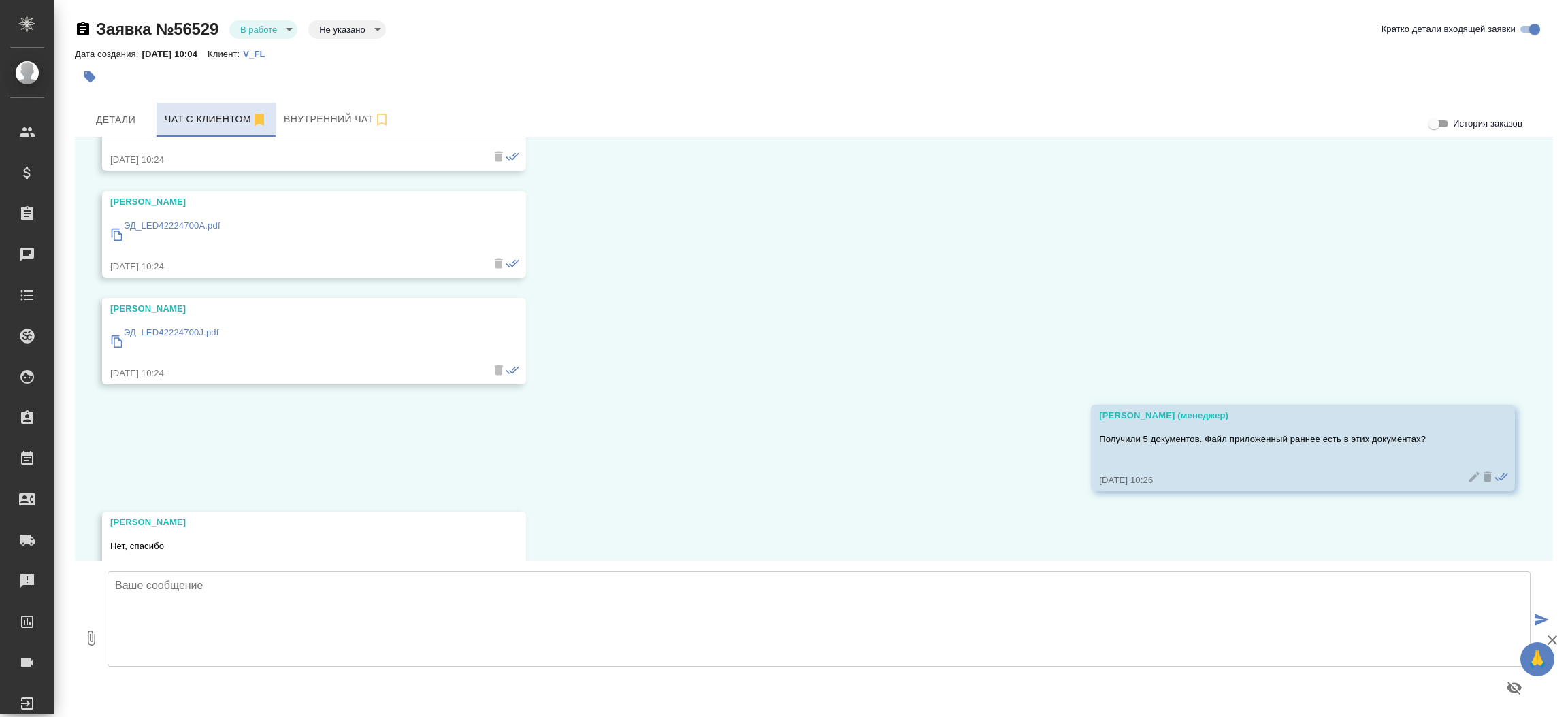
scroll to position [489, 0]
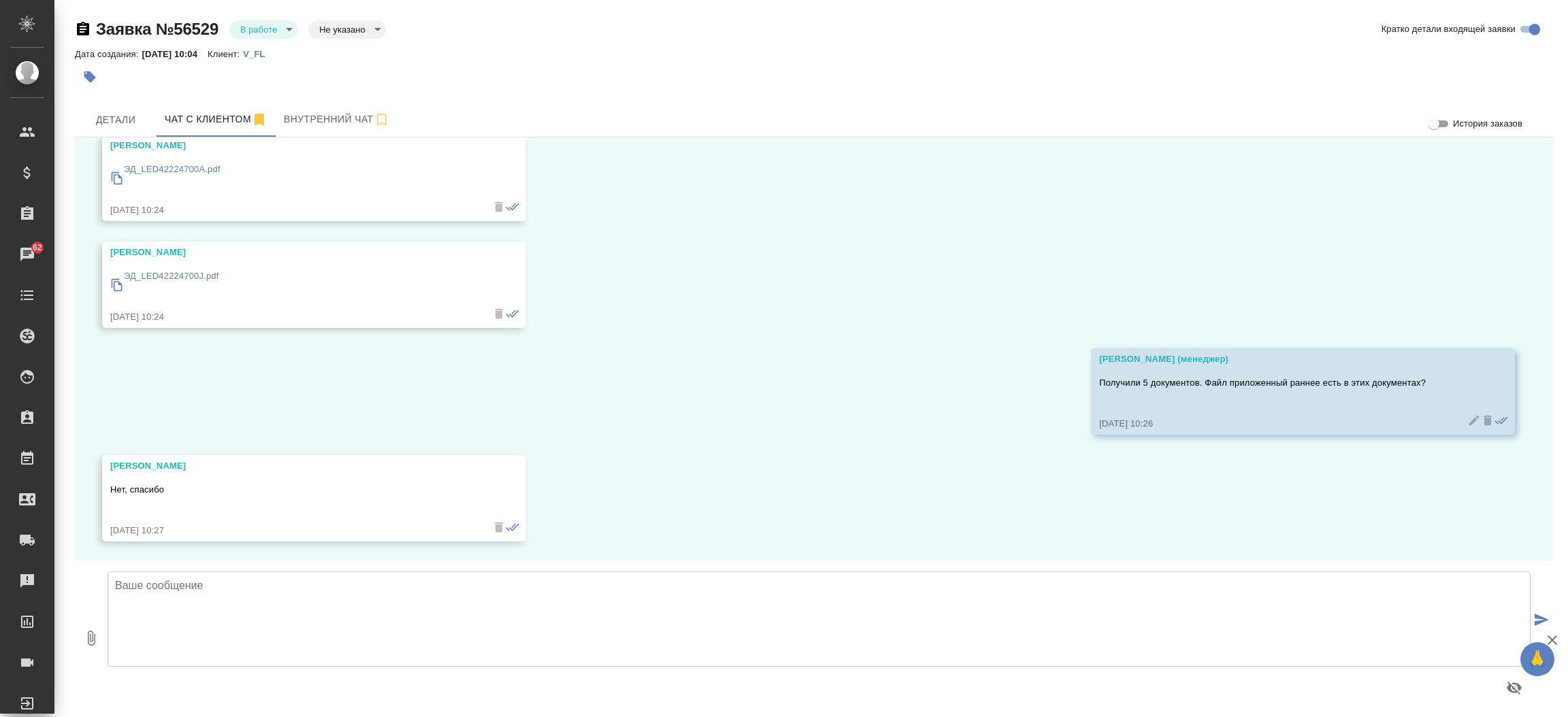
click at [277, 639] on textarea at bounding box center [818, 618] width 1422 height 95
type textarea "G"
type textarea "Передаю Ваш запрос коллегам на расчет стоимости и сроков. Расчет направим в дан…"
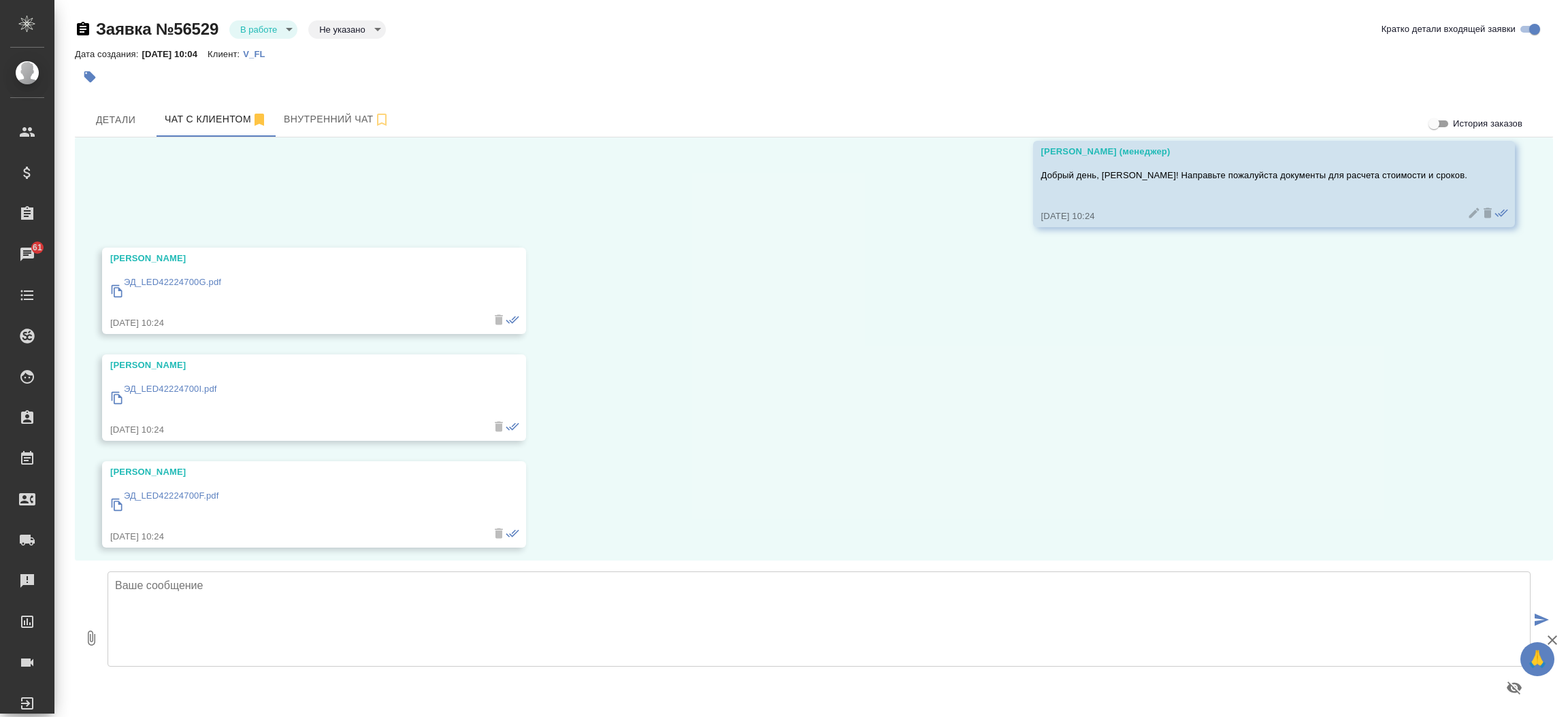
scroll to position [0, 0]
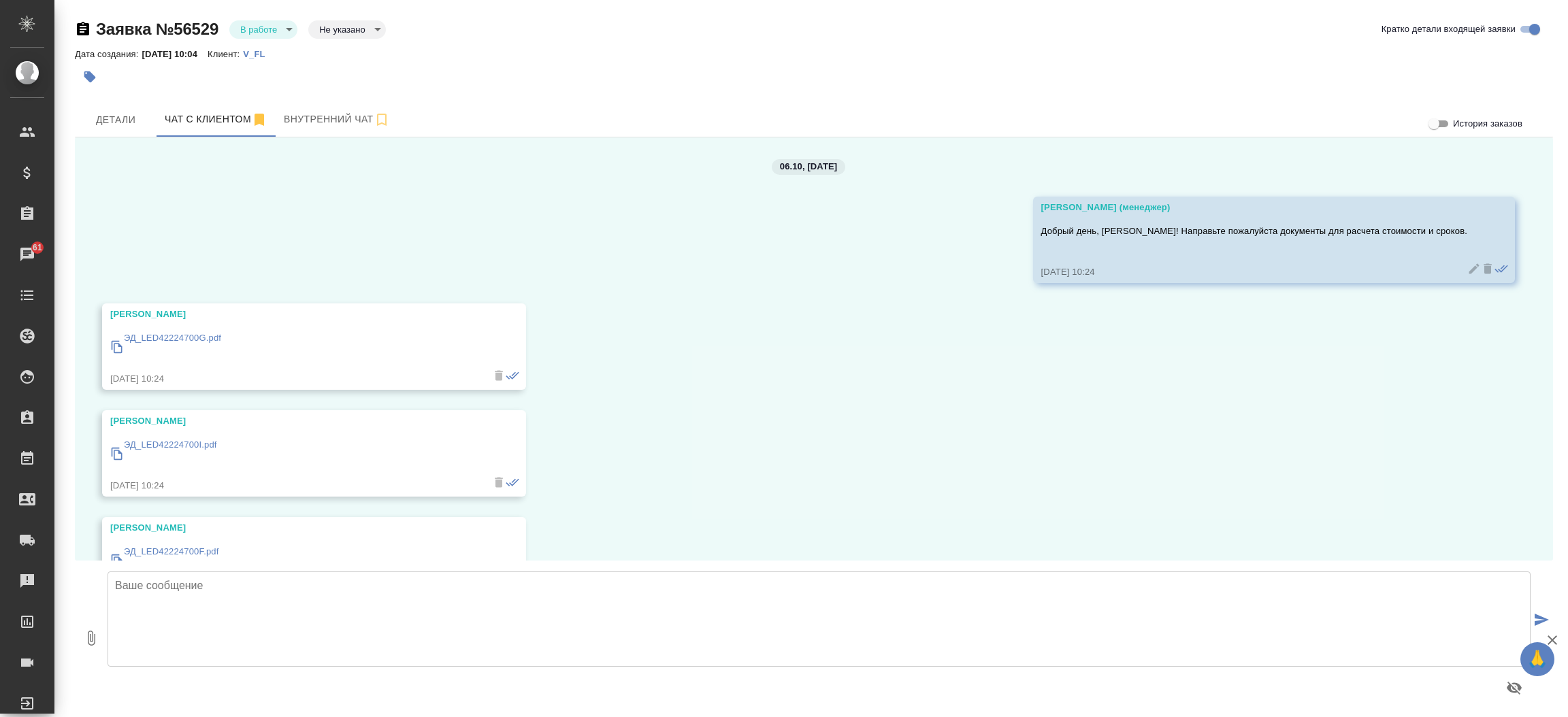
click at [195, 336] on p "ЭД_LED42224700G.pdf" at bounding box center [172, 338] width 97 height 13
click at [202, 439] on p "ЭД_LED42224700I.pdf" at bounding box center [170, 444] width 93 height 13
click at [211, 548] on p "ЭД_LED42224700F.pdf" at bounding box center [171, 551] width 95 height 13
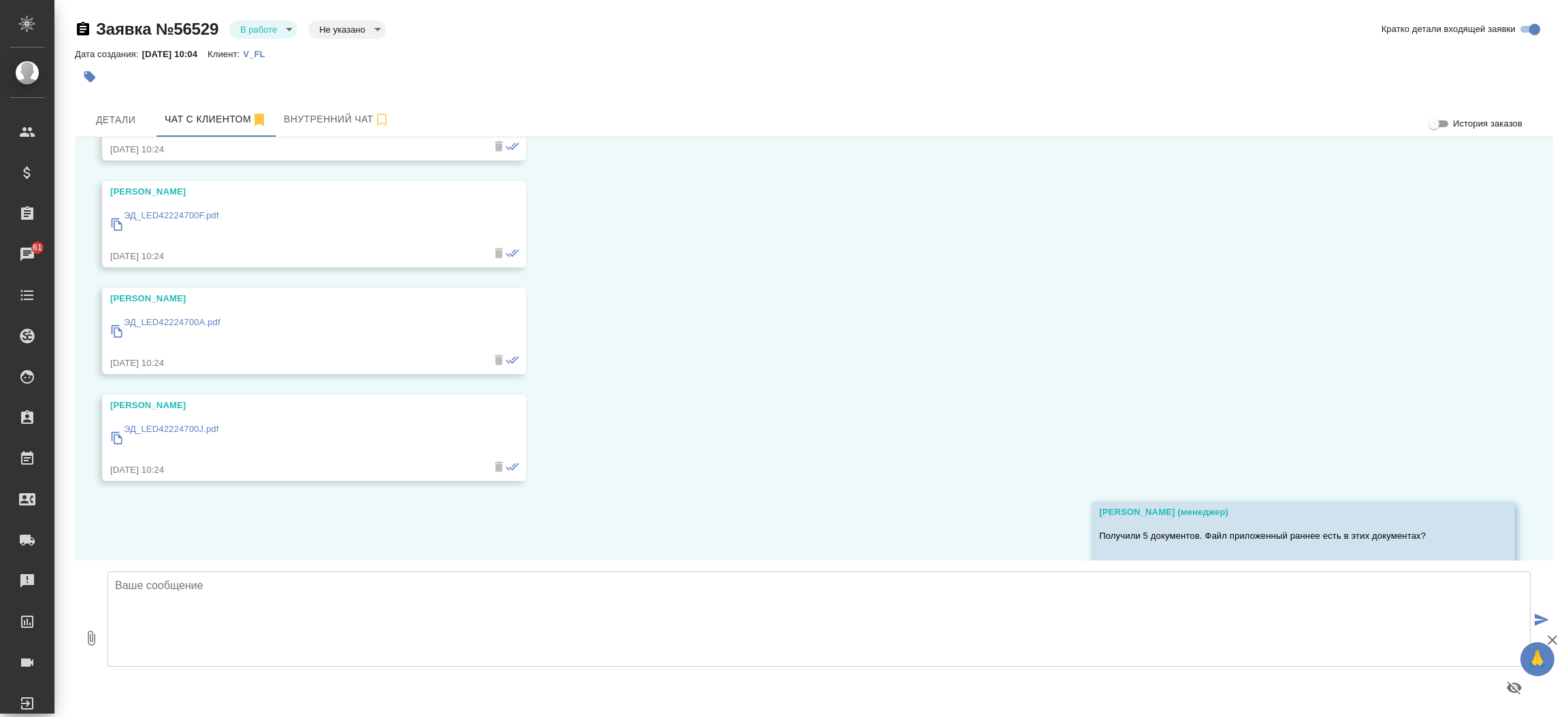
scroll to position [334, 0]
click at [174, 326] on p "ЭД_LED42224700A.pdf" at bounding box center [171, 324] width 96 height 13
click at [197, 430] on p "ЭД_LED42224700J.pdf" at bounding box center [171, 431] width 95 height 13
click at [124, 113] on span "Детали" at bounding box center [115, 120] width 65 height 17
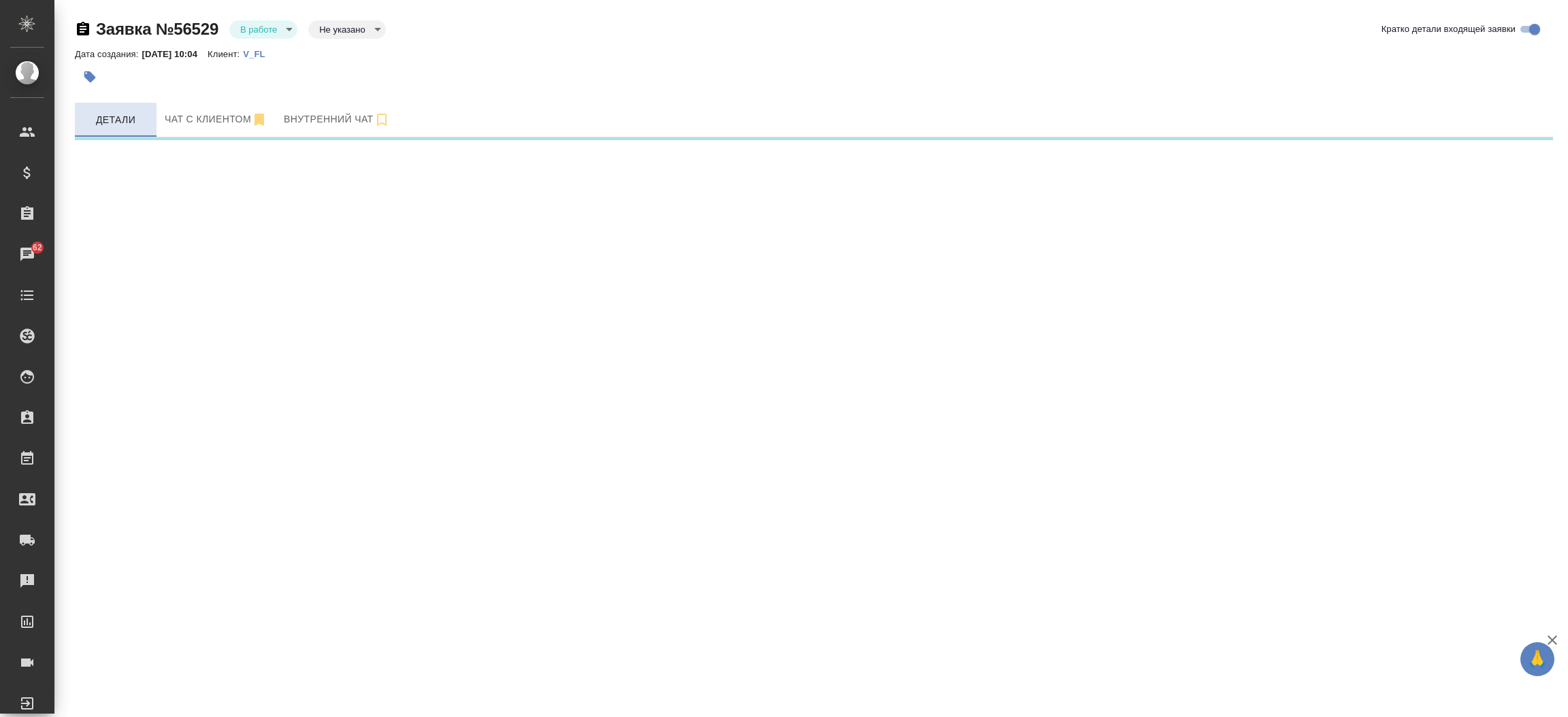
select select "RU"
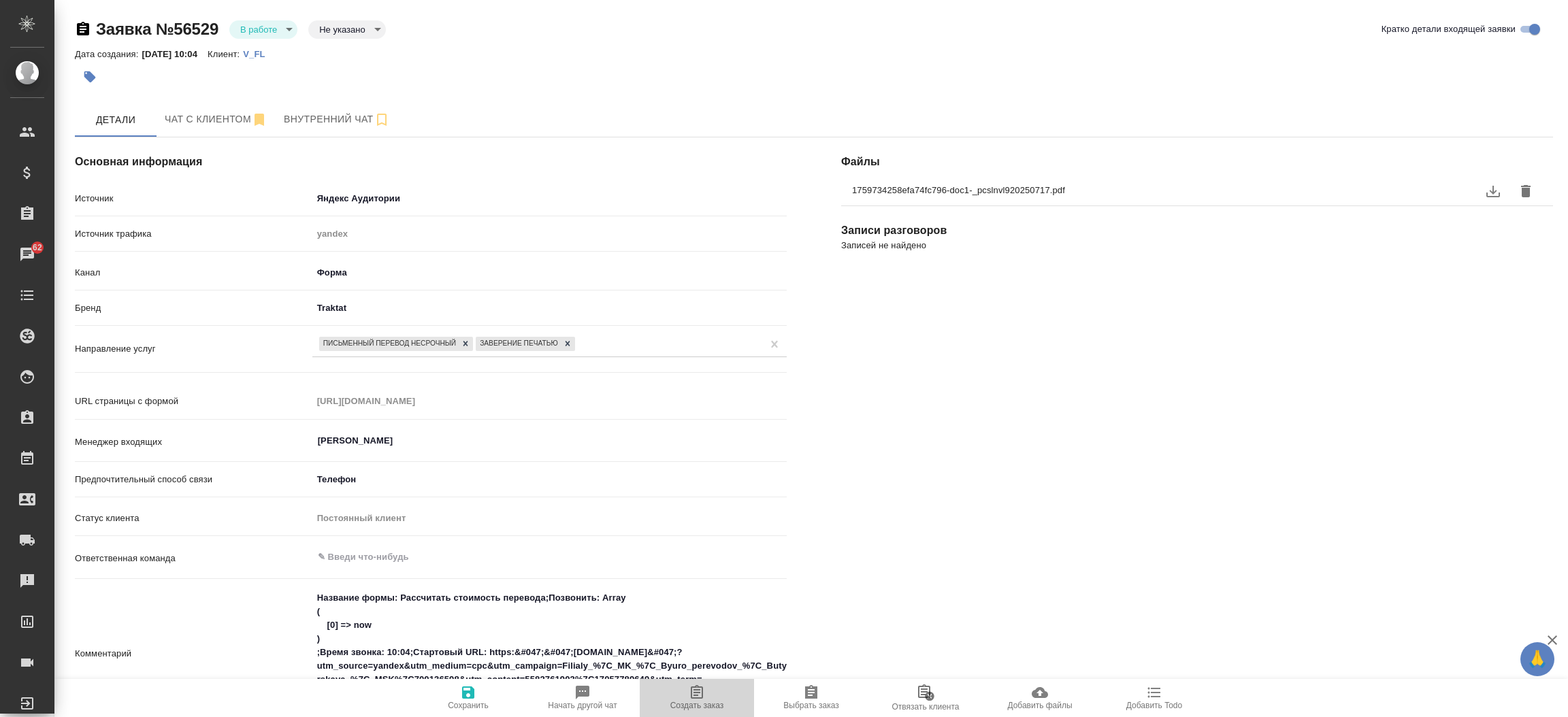
click at [699, 695] on icon "button" at bounding box center [696, 692] width 16 height 16
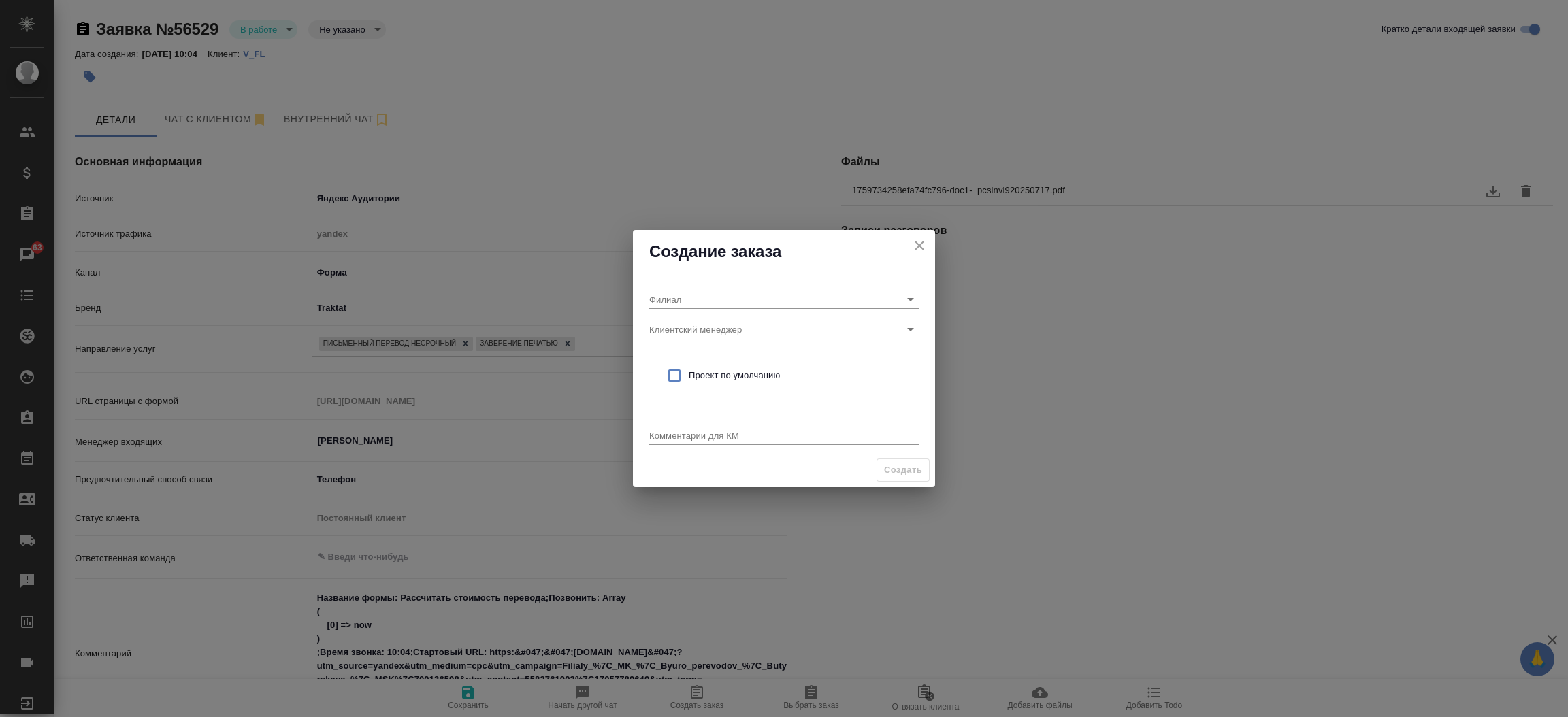
type textarea "x"
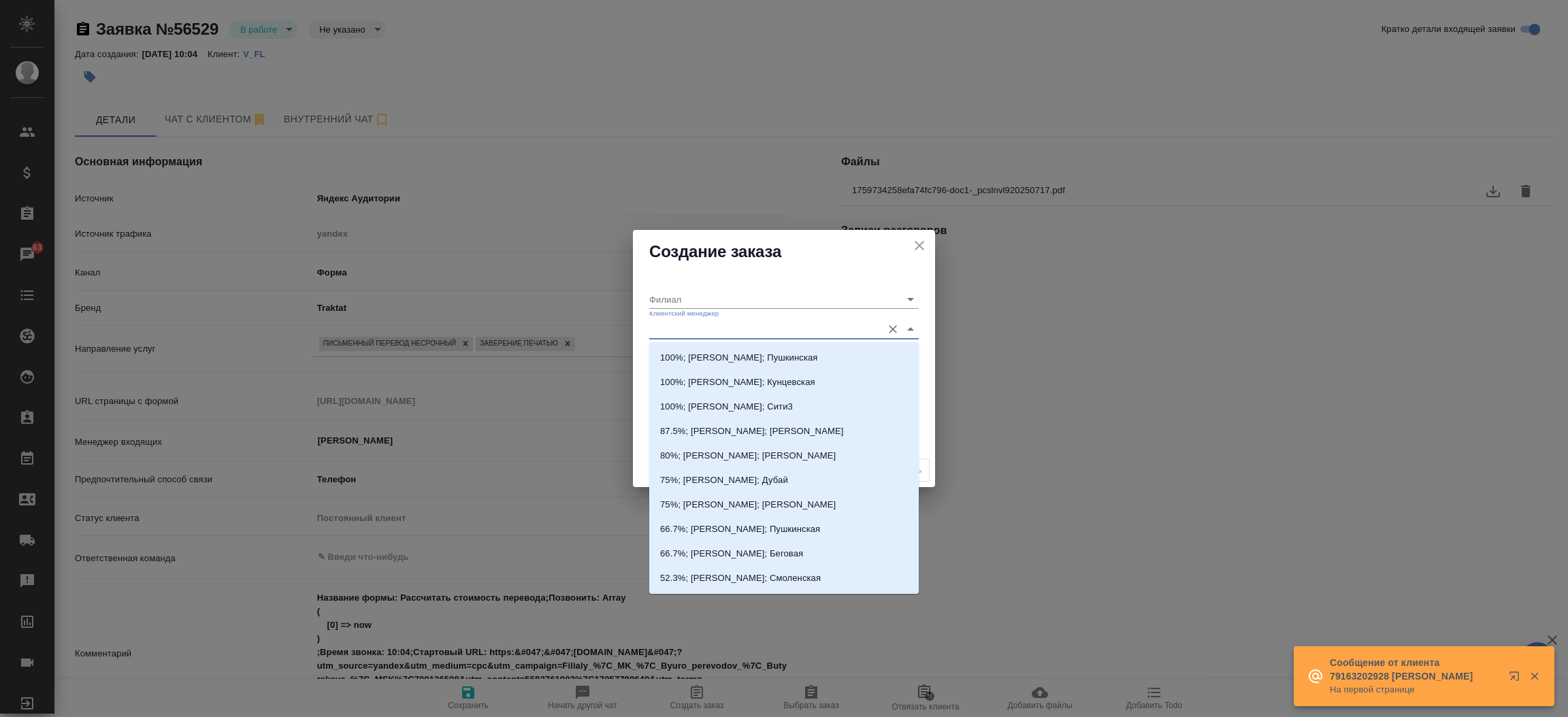
click at [700, 325] on input "Клиентский менеджер" at bounding box center [762, 328] width 226 height 18
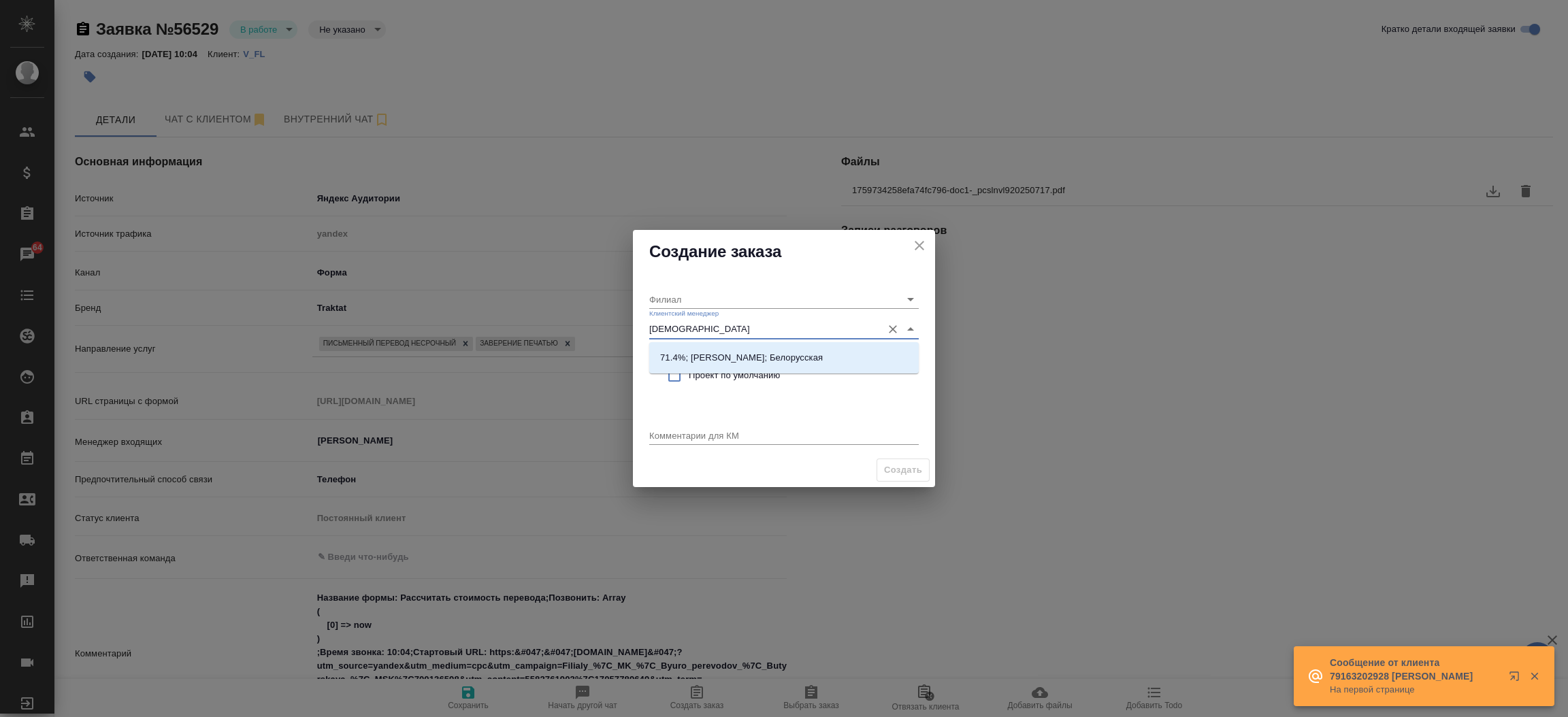
type input "богом"
click at [705, 354] on p "71.4%; Богомолова Анастасия; Белорусская" at bounding box center [742, 357] width 163 height 13
type input "Белорусская"
type input "71.4%; Богомолова Анастасия; Белорусская"
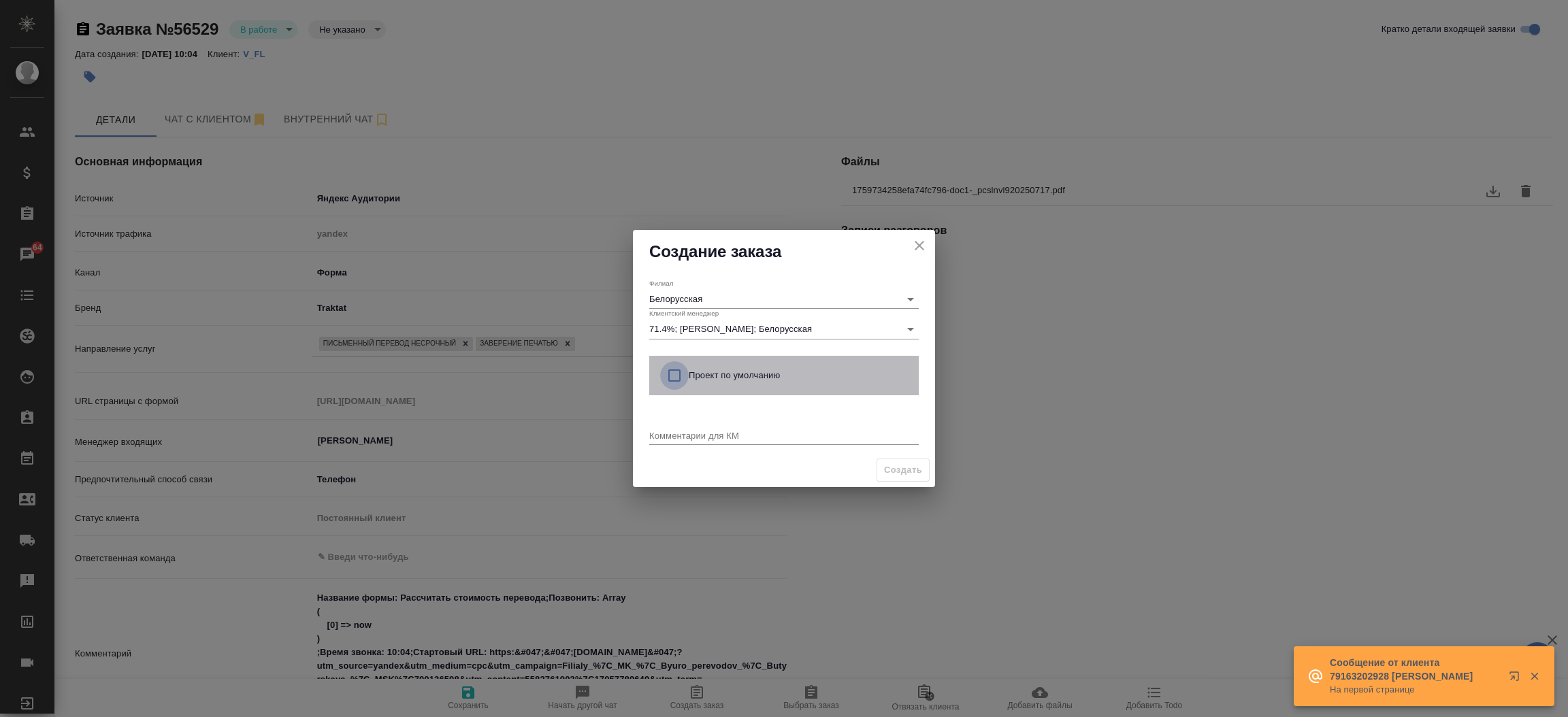
click at [671, 375] on input "checkbox" at bounding box center [674, 375] width 29 height 29
checkbox input "true"
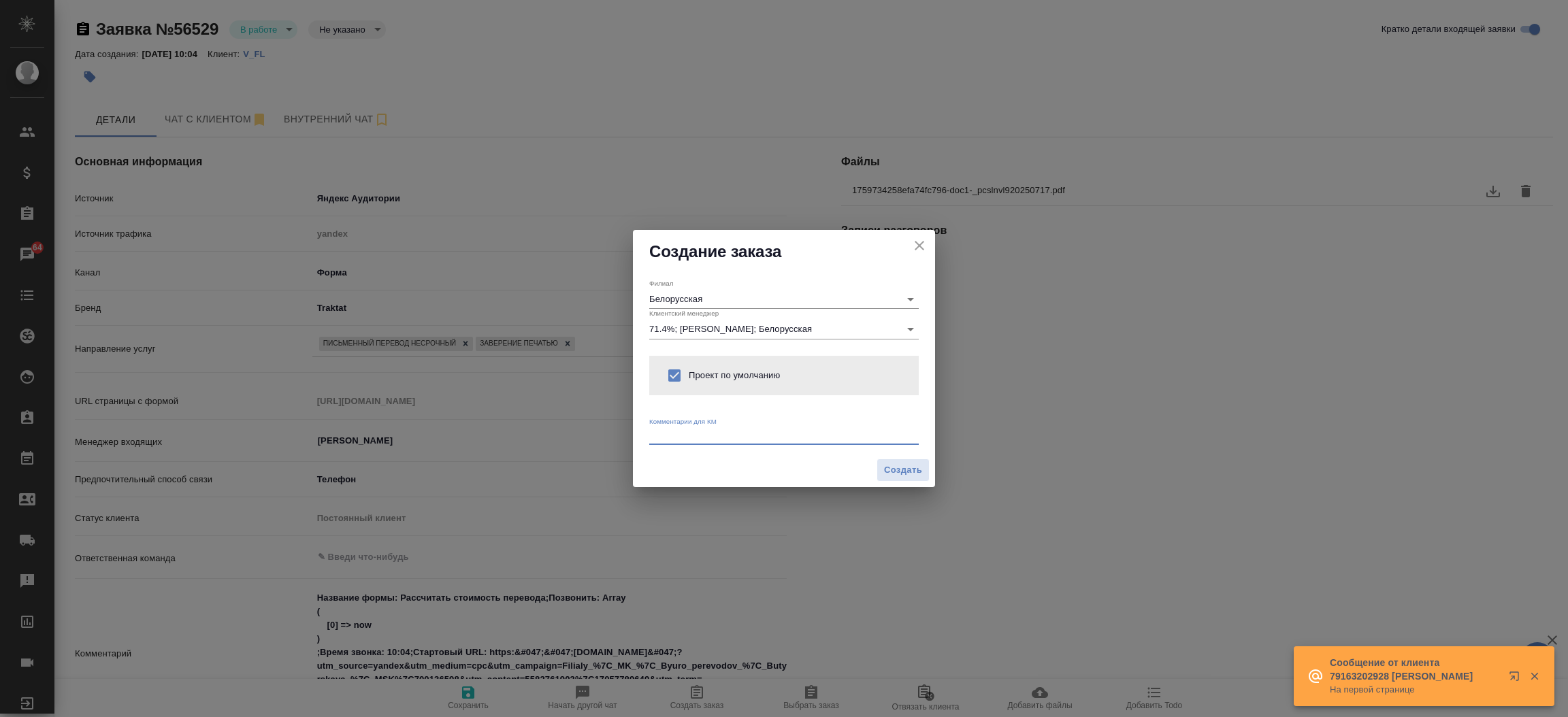
click at [695, 430] on textarea at bounding box center [784, 435] width 269 height 10
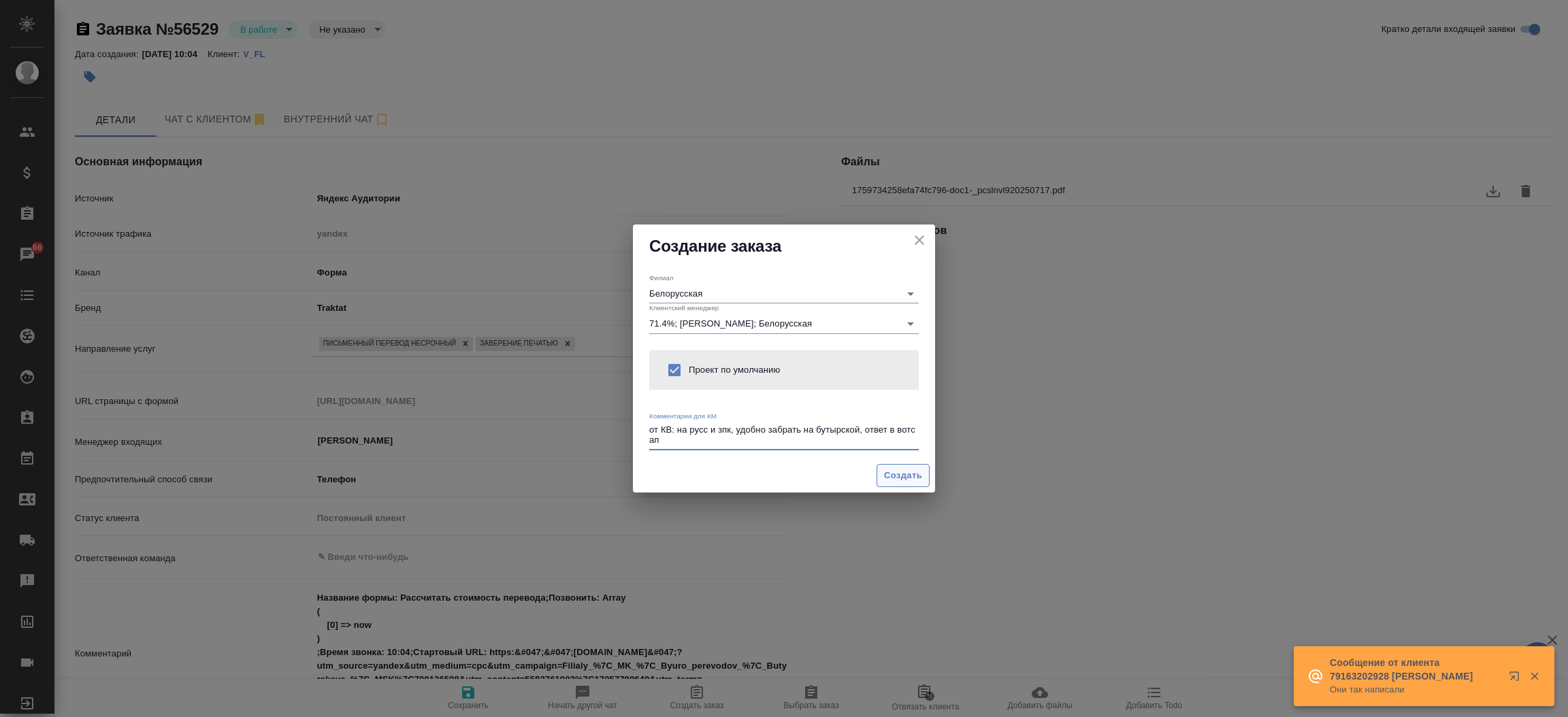
type textarea "от КВ: на русс и зпк, удобно забрать на бутырской, ответ в вотс ап"
click at [896, 477] on span "Создать" at bounding box center [903, 475] width 38 height 16
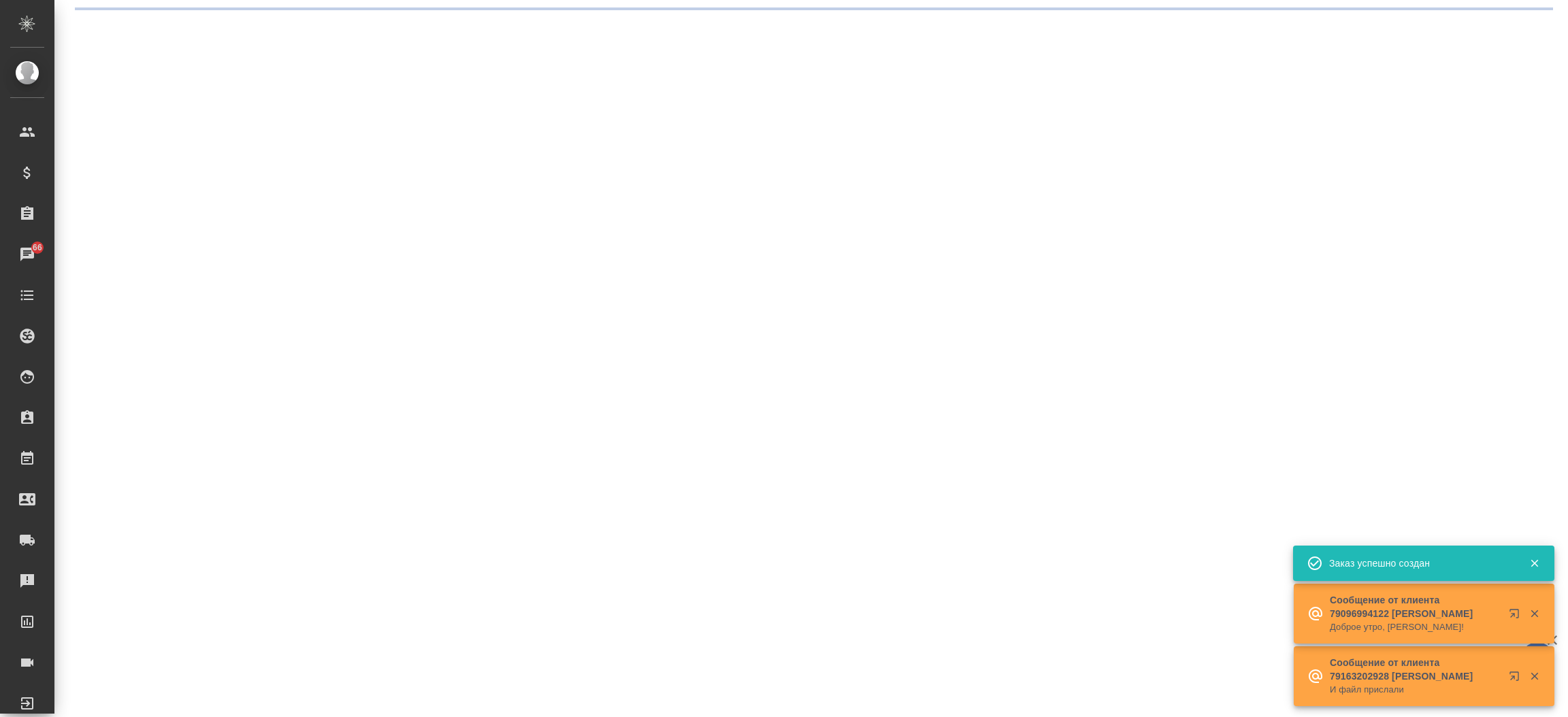
select select "RU"
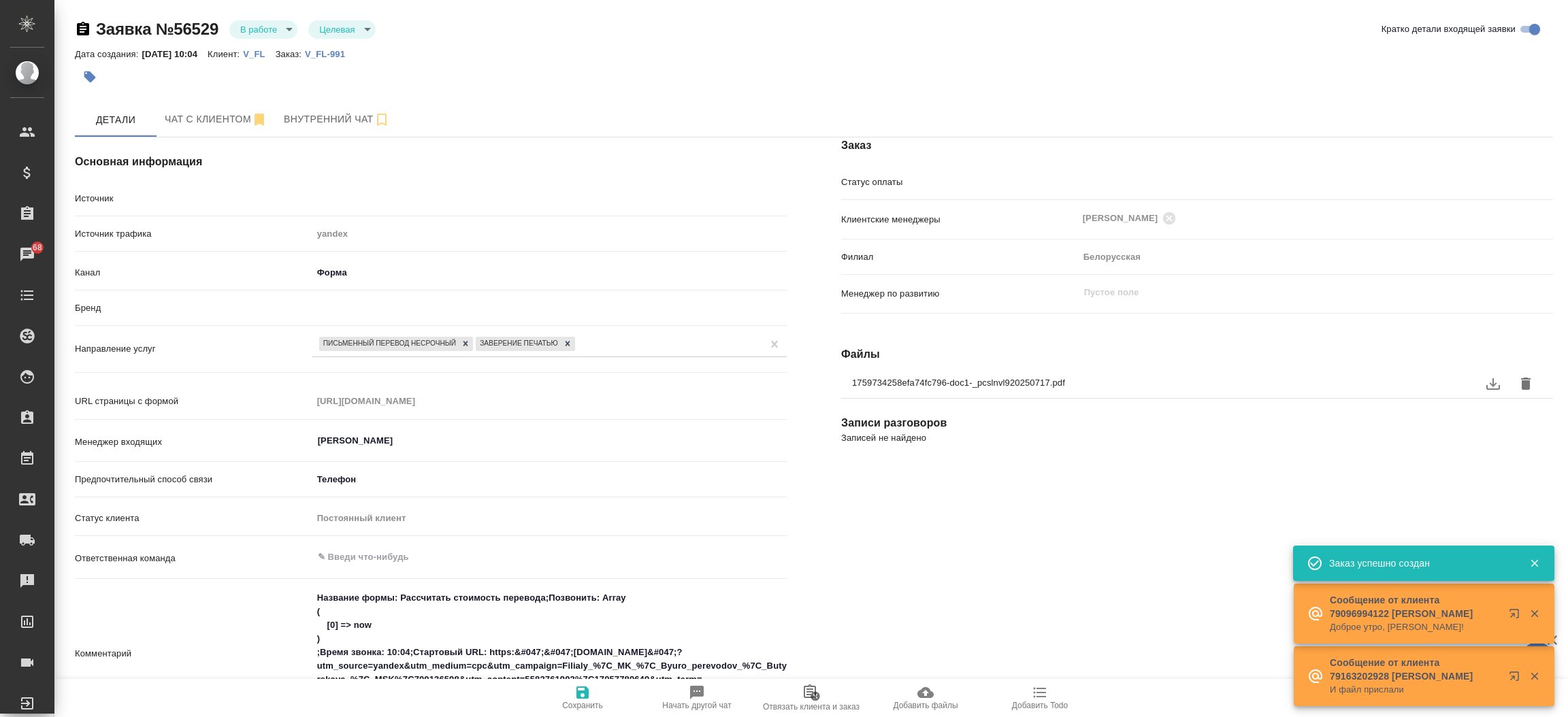
type textarea "x"
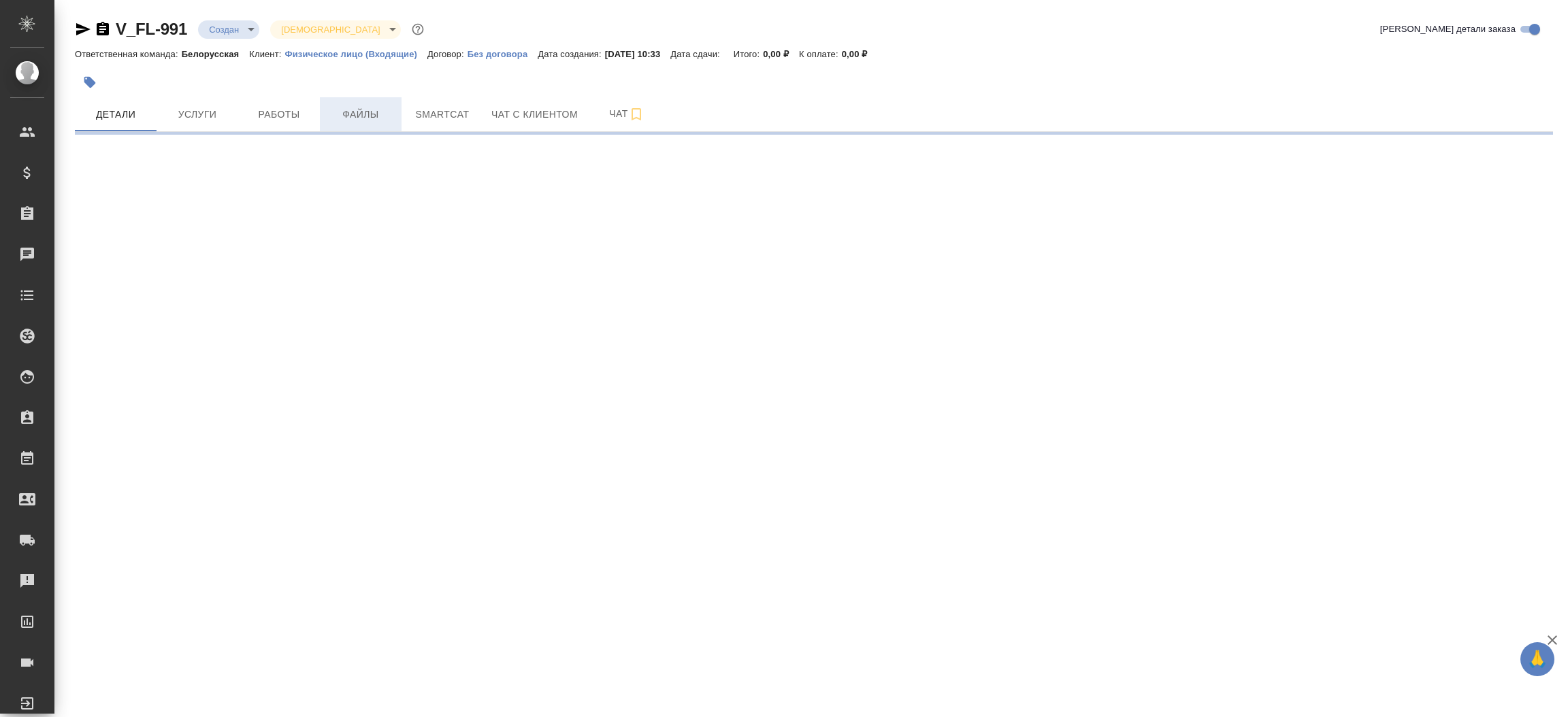
click at [364, 114] on span "Файлы" at bounding box center [360, 115] width 65 height 17
select select "RU"
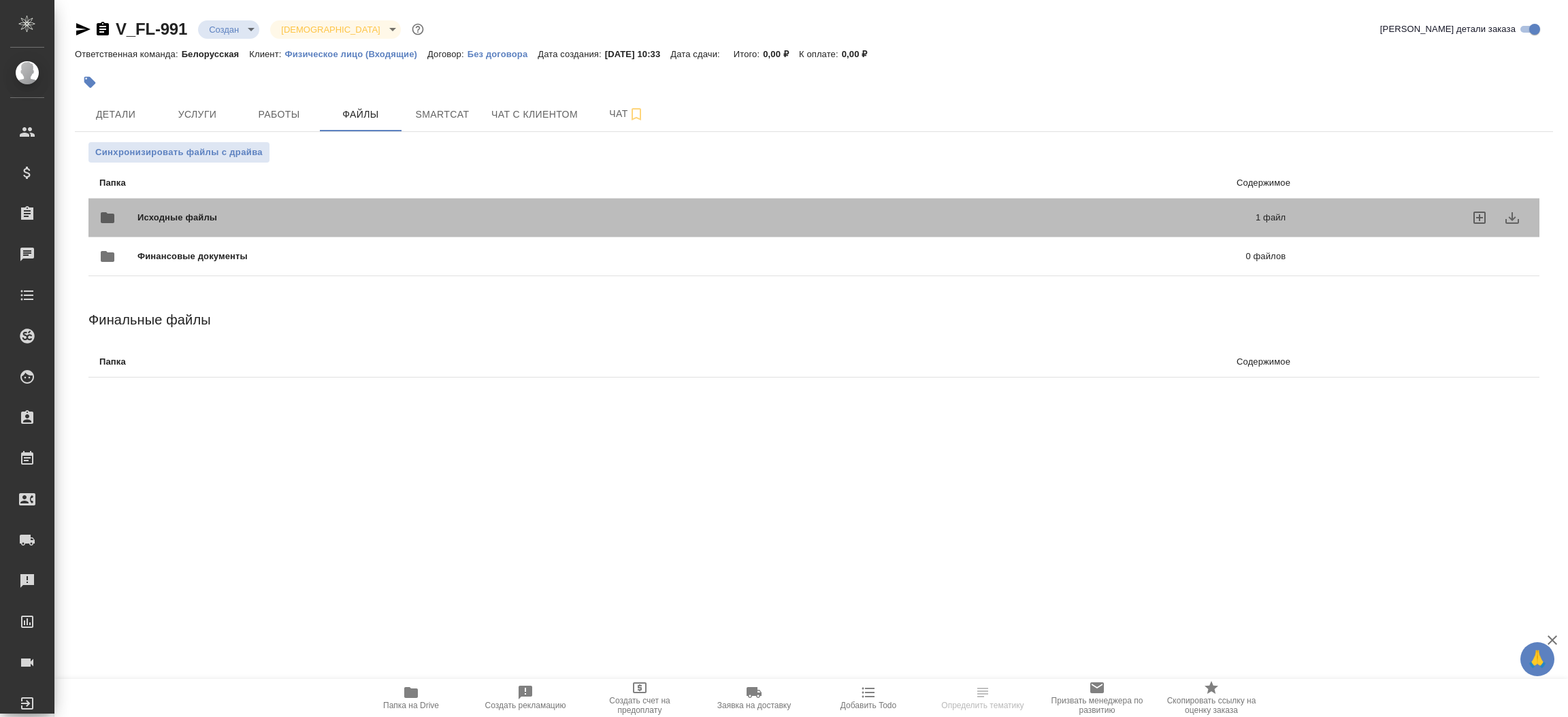
click at [321, 206] on div "Исходные файлы 1 файл" at bounding box center [692, 217] width 1186 height 33
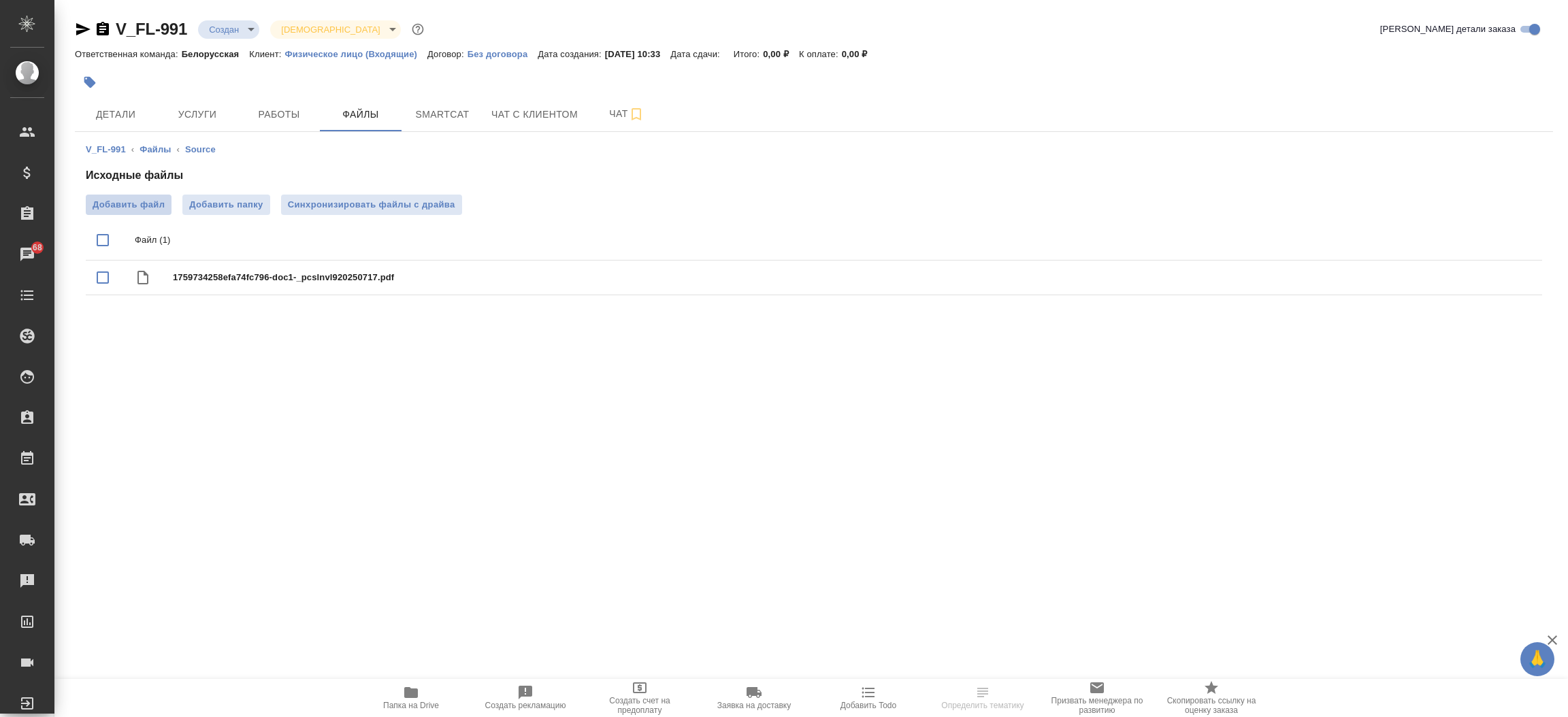
click at [136, 200] on span "Добавить файл" at bounding box center [128, 204] width 72 height 13
click at [0, 0] on input "Добавить файл" at bounding box center [0, 0] width 0 height 0
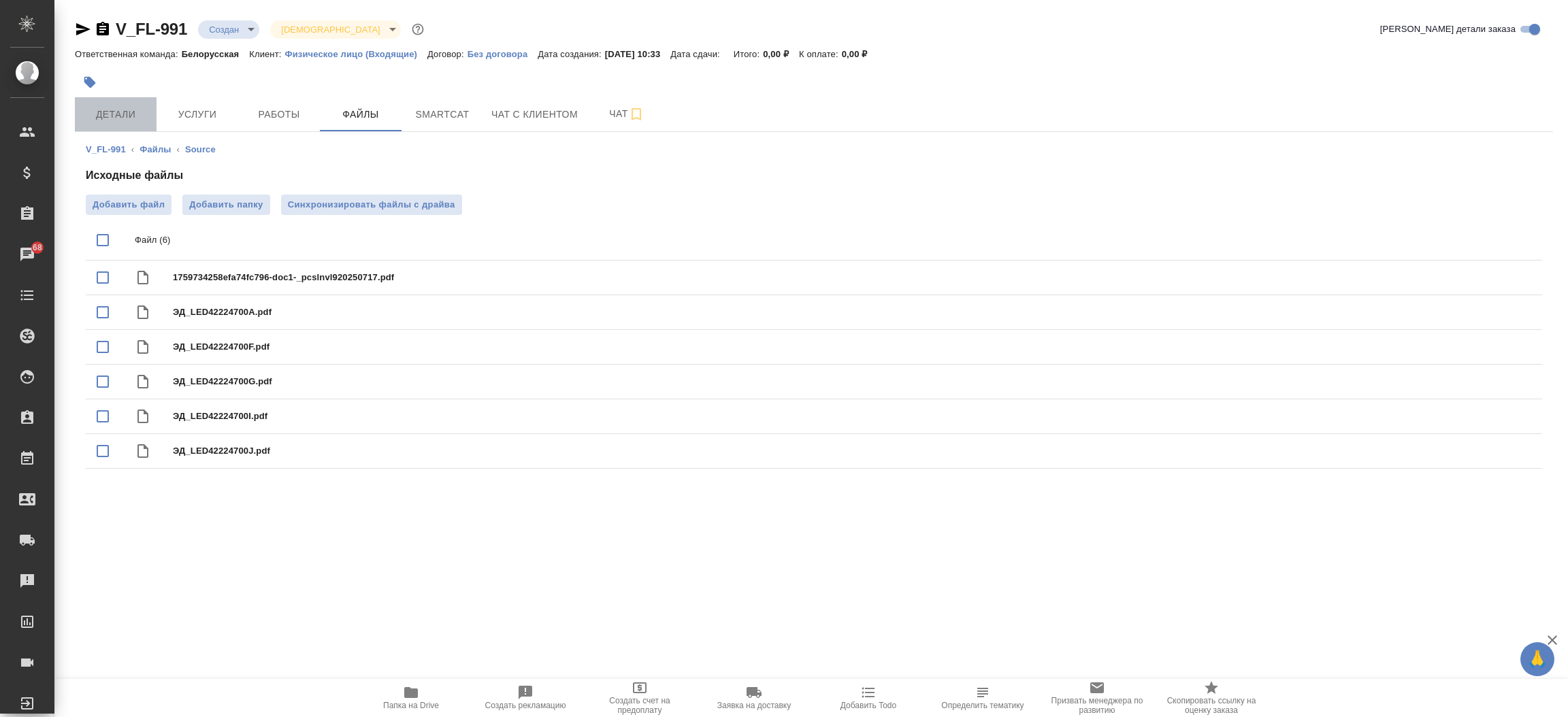
click at [133, 113] on span "Детали" at bounding box center [115, 115] width 65 height 17
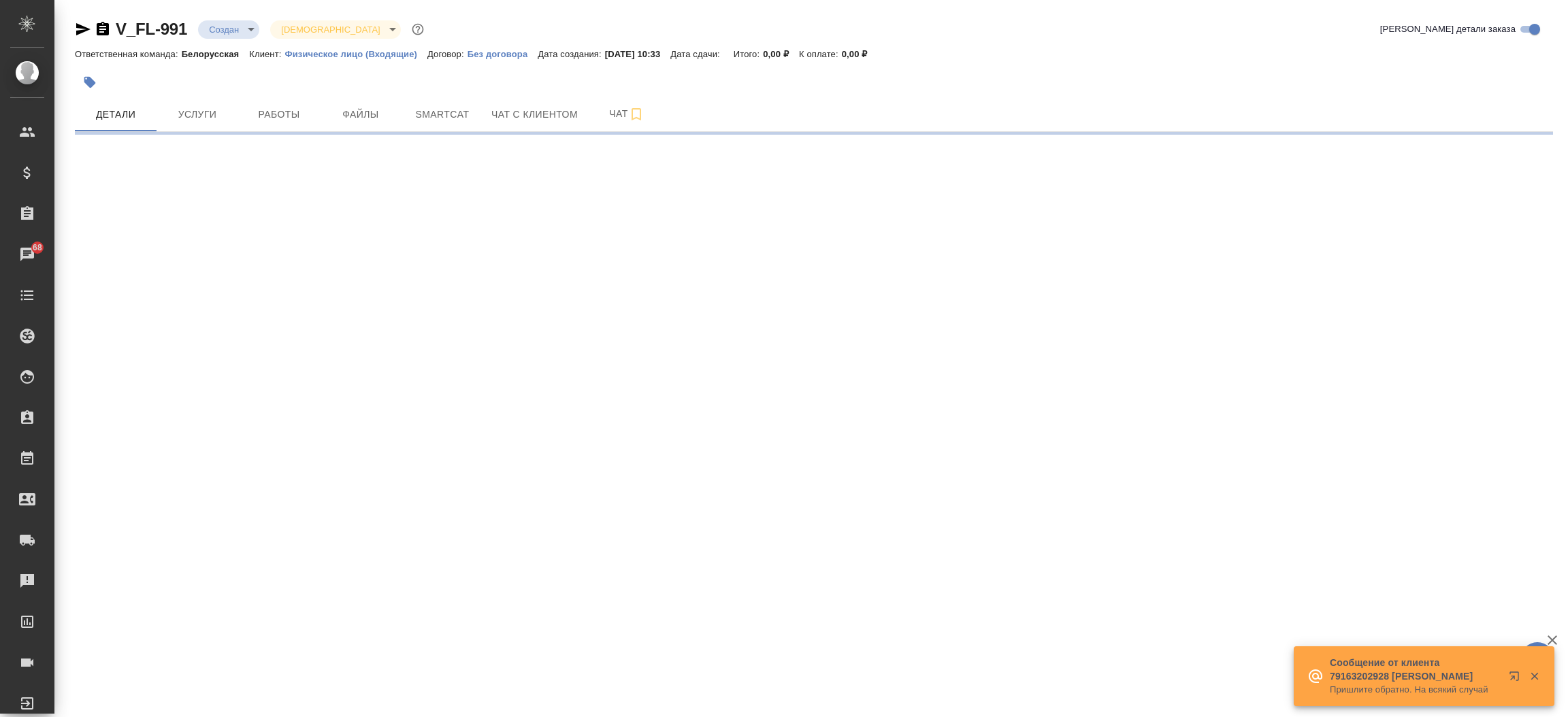
select select "RU"
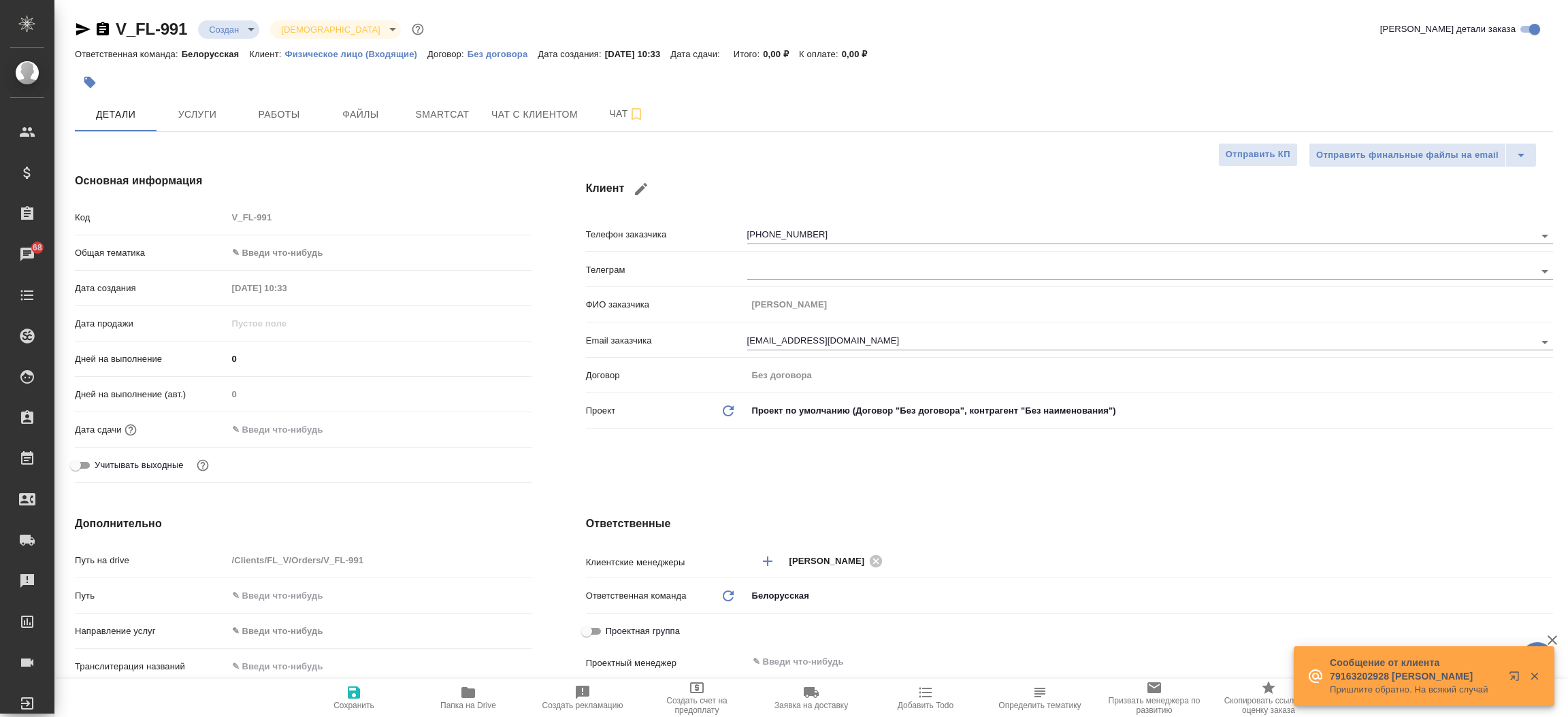
type textarea "x"
click at [78, 32] on icon "button" at bounding box center [83, 30] width 14 height 13
type textarea "x"
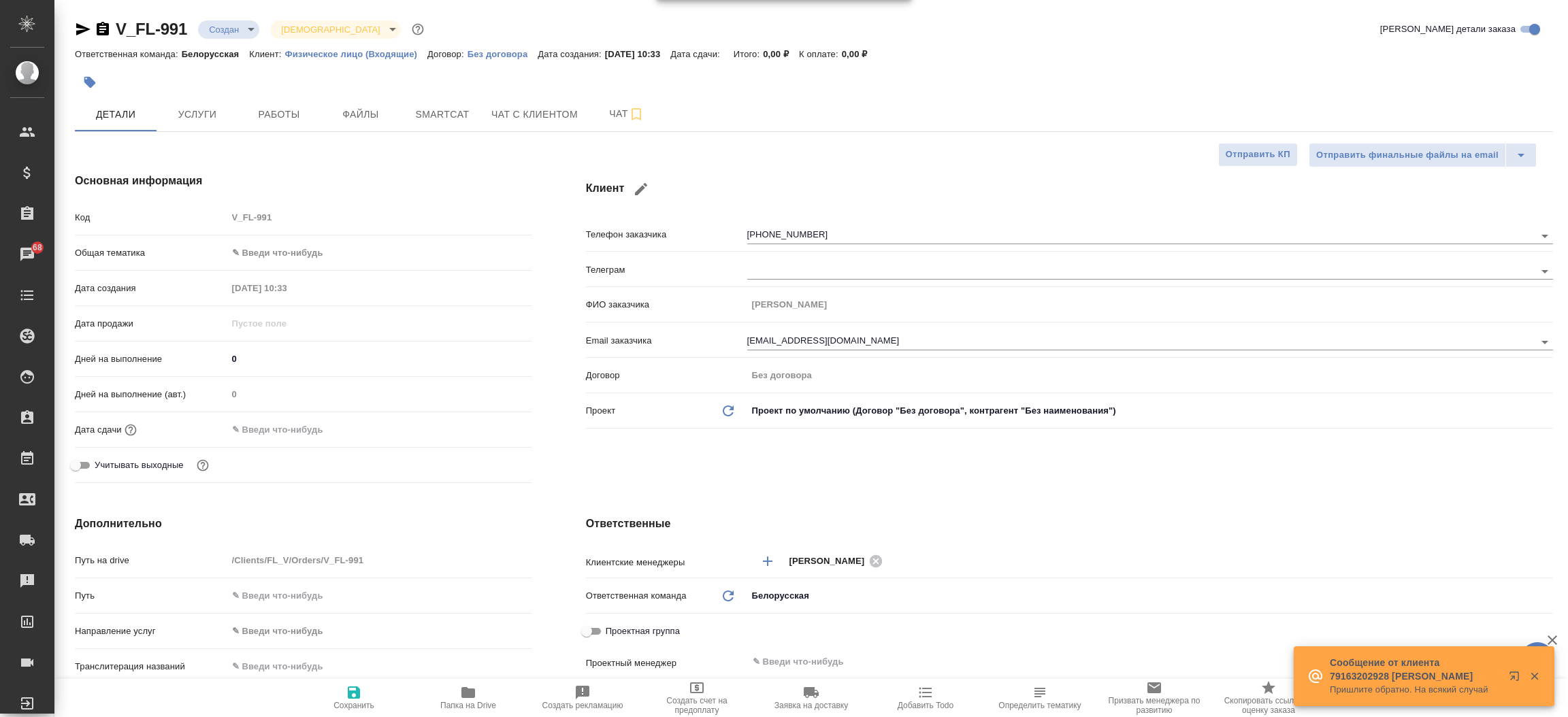
type textarea "x"
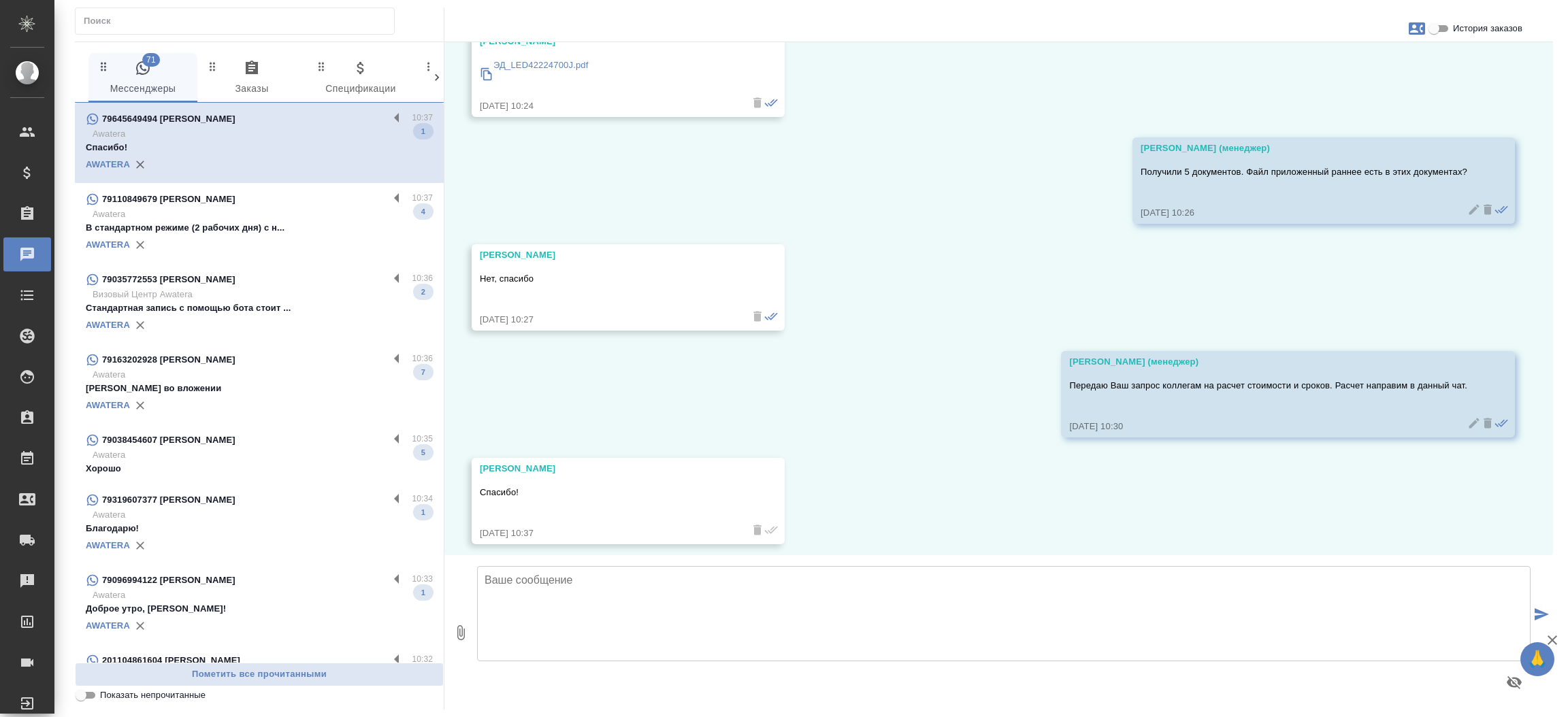
scroll to position [613, 0]
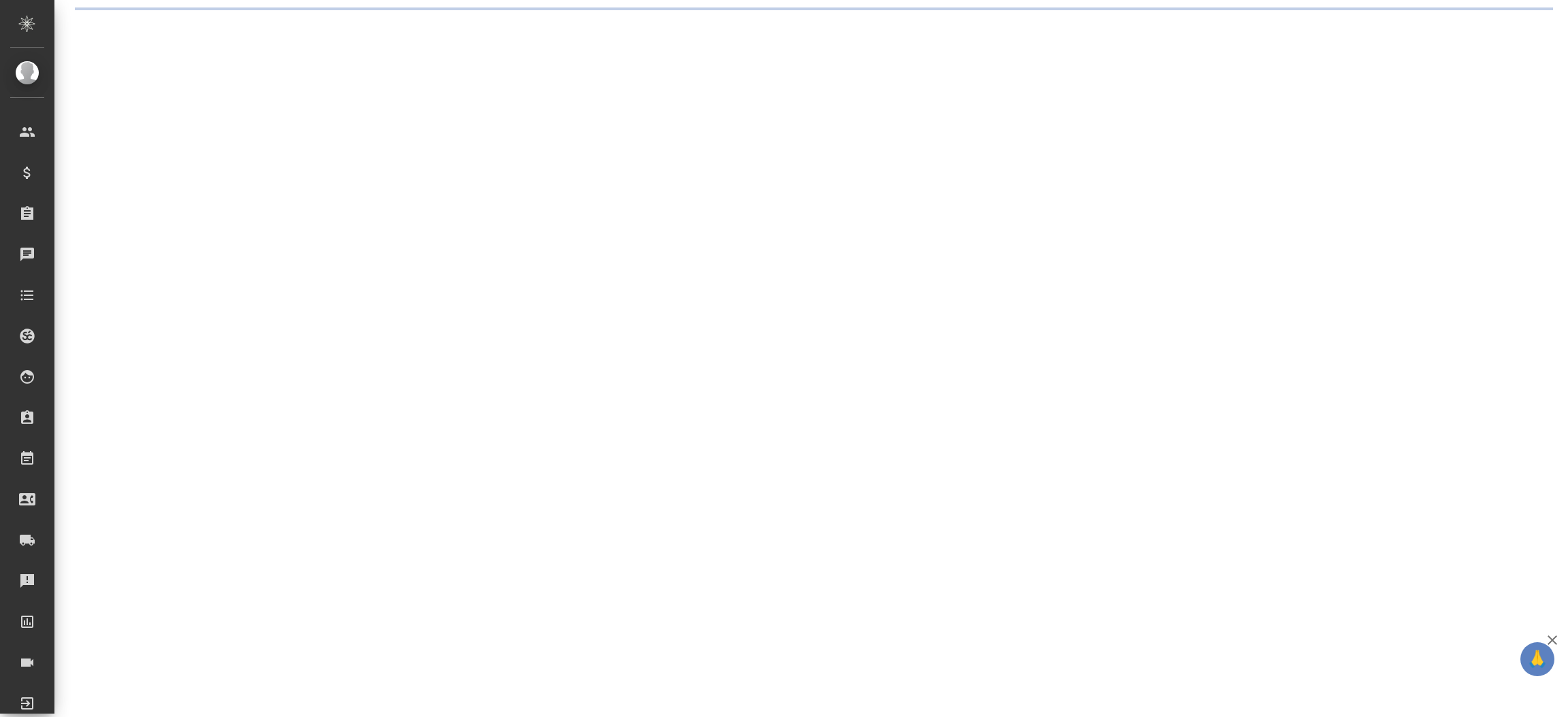
select select "RU"
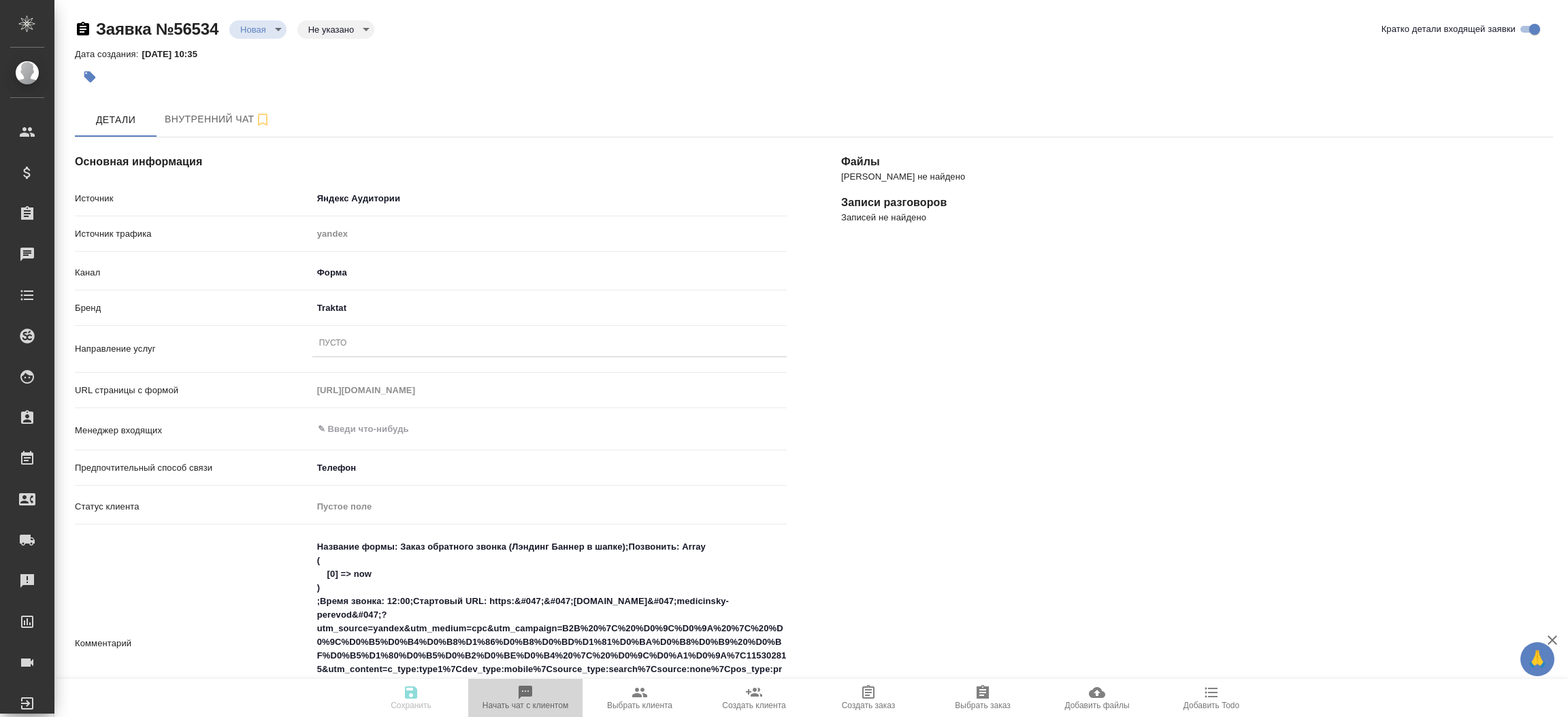
click at [545, 690] on span "Начать чат с клиентом" at bounding box center [525, 697] width 98 height 26
type textarea "x"
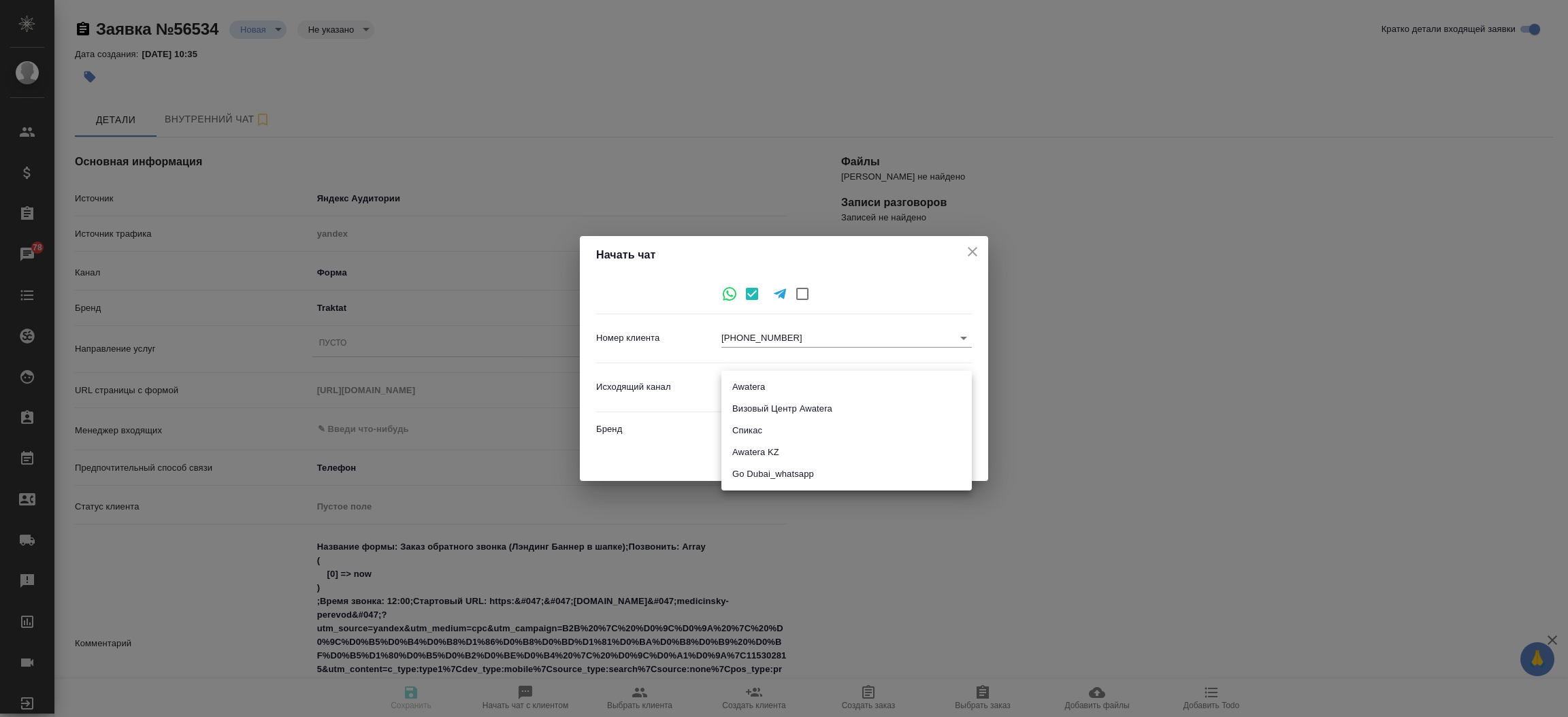
click at [791, 382] on body "🙏 .cls-1 fill:#fff; AWATERA Прутько Ирина i.prutko Клиенты Спецификации Заказы …" at bounding box center [784, 358] width 1568 height 717
click at [791, 383] on li "Awatera" at bounding box center [847, 387] width 250 height 22
type input "2"
click at [949, 452] on span "Начать" at bounding box center [943, 459] width 33 height 16
type textarea "x"
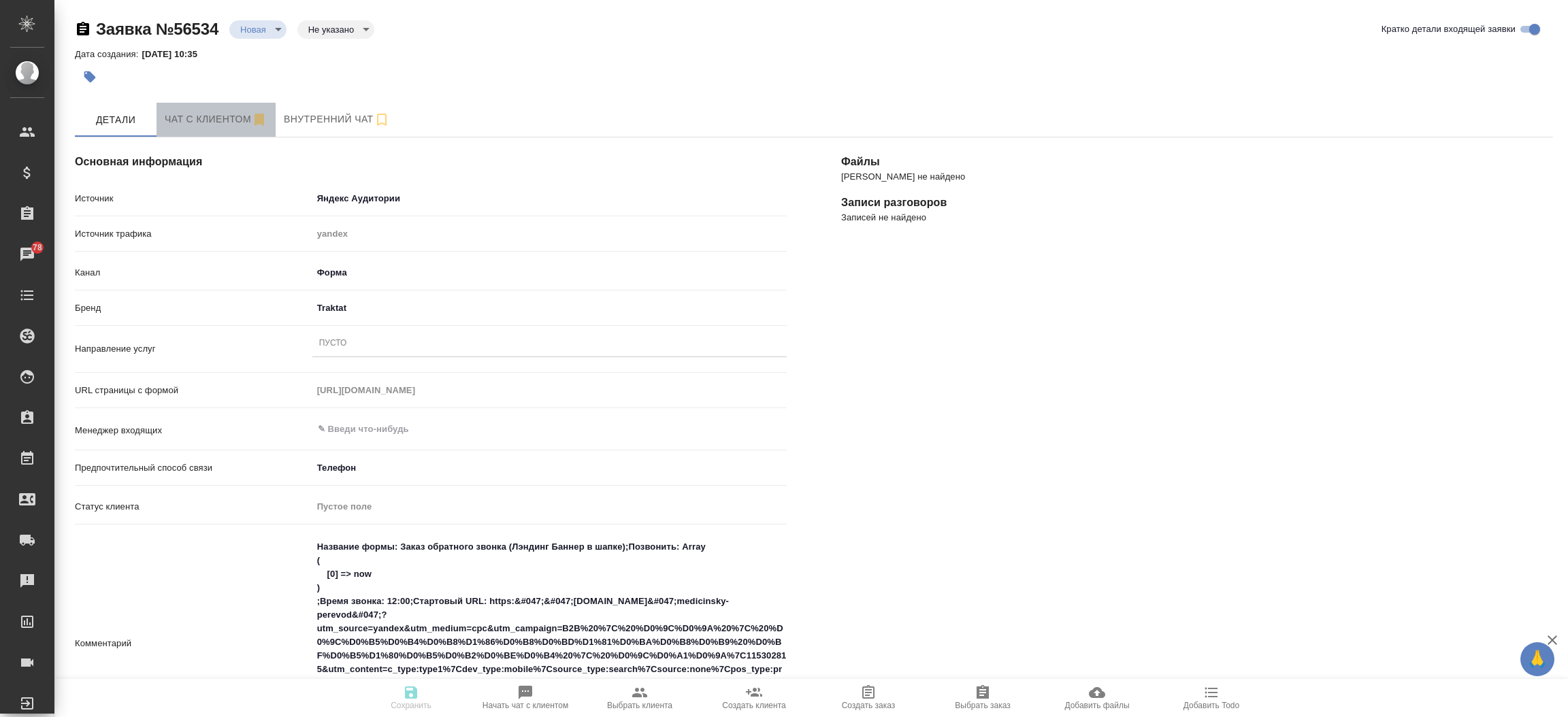
click at [197, 116] on span "Чат с клиентом" at bounding box center [215, 120] width 102 height 17
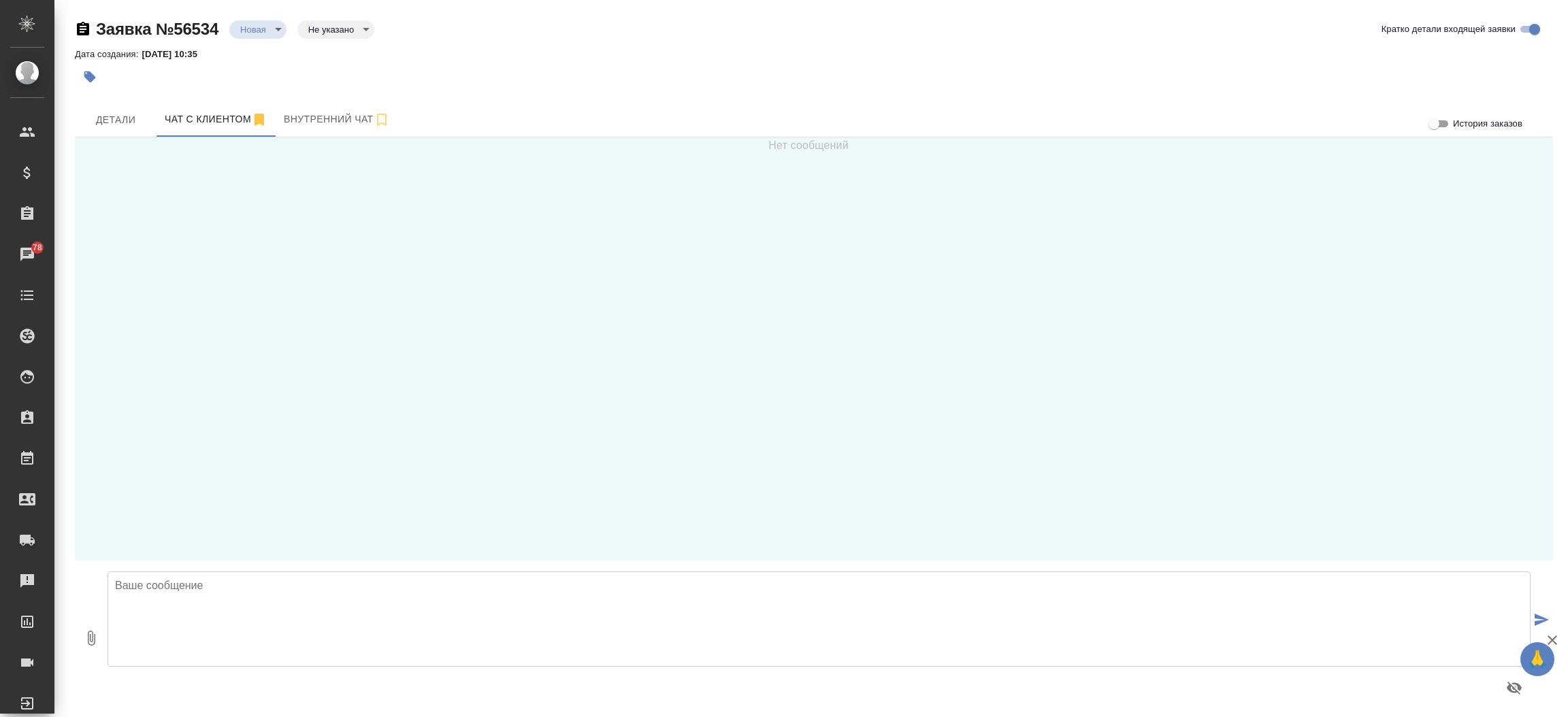
click at [290, 596] on textarea at bounding box center [818, 618] width 1422 height 95
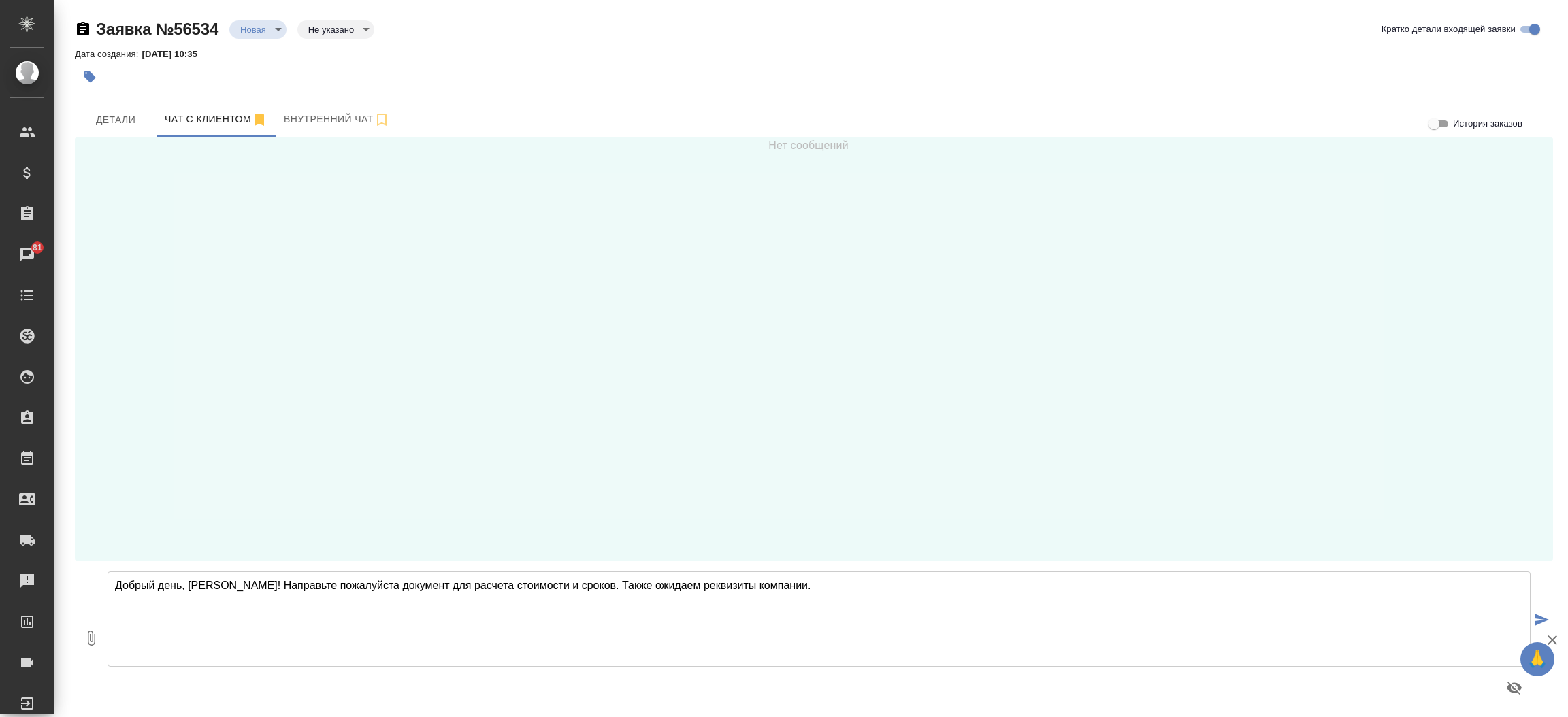
type textarea "Добрый день, Вячеслав! Направьте пожалуйста документ для расчета стоимости и ср…"
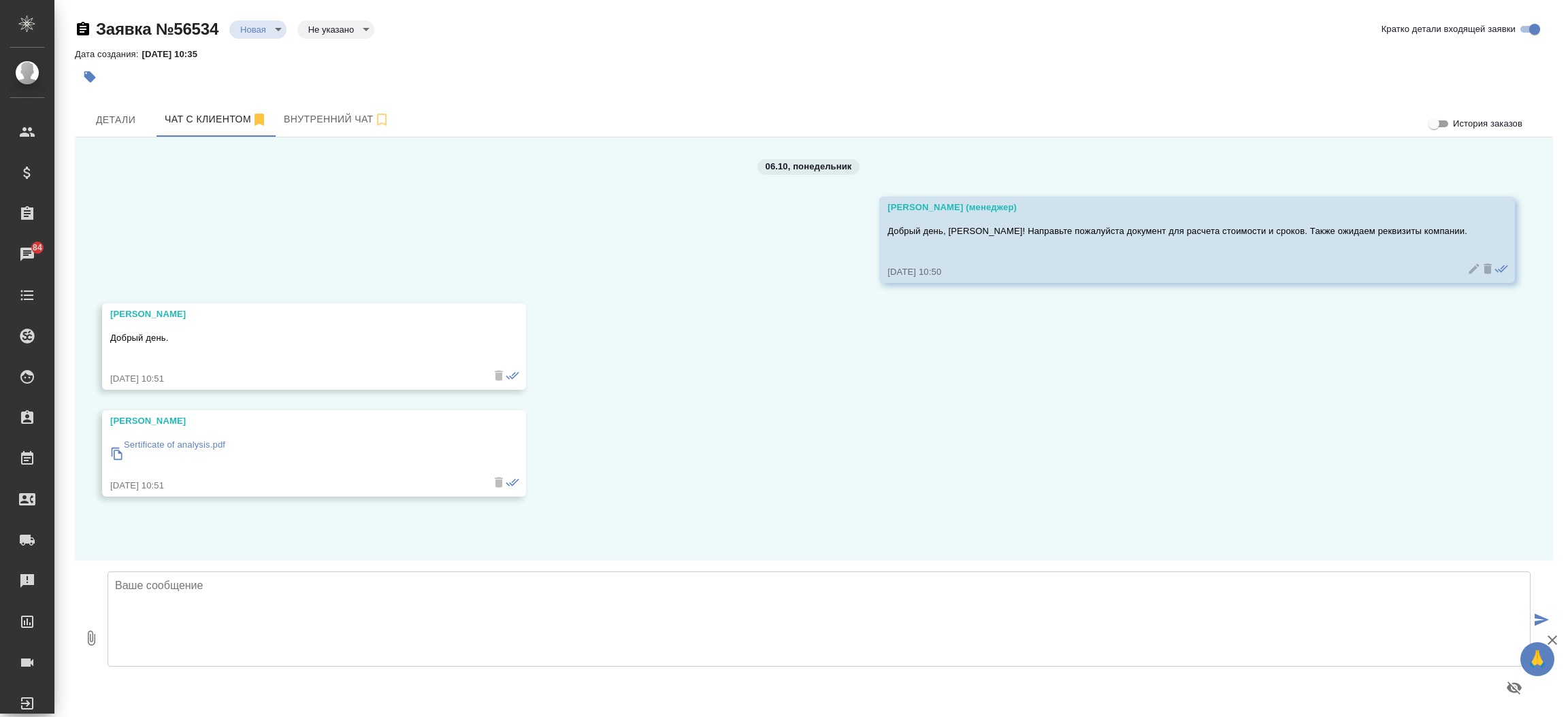
click at [192, 440] on p "Sertificate of analysis.pdf" at bounding box center [174, 444] width 102 height 13
click at [323, 618] on textarea at bounding box center [818, 618] width 1422 height 95
type textarea "Перевод необходим на русский с нотариальным заверением верно?"
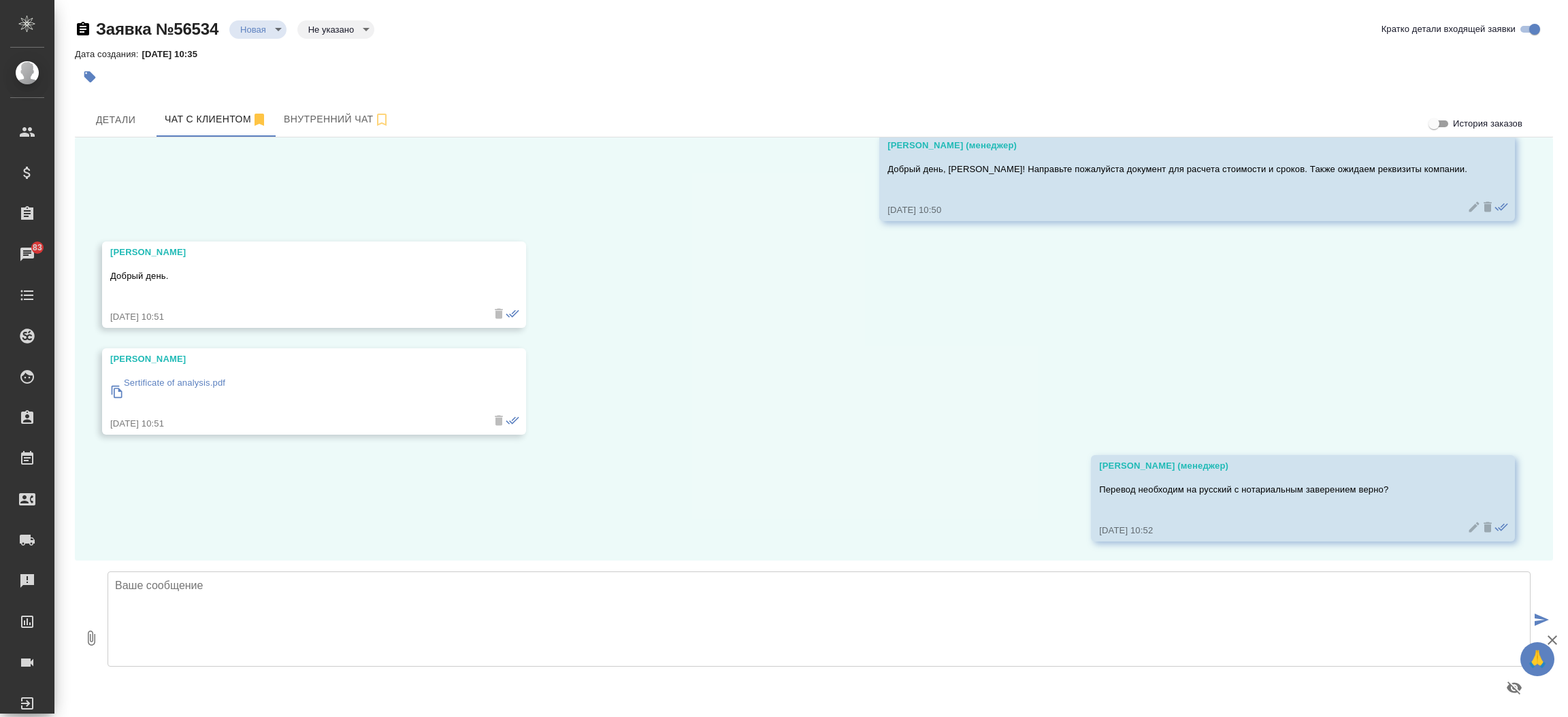
scroll to position [63, 0]
click at [112, 130] on button "Детали" at bounding box center [116, 119] width 81 height 34
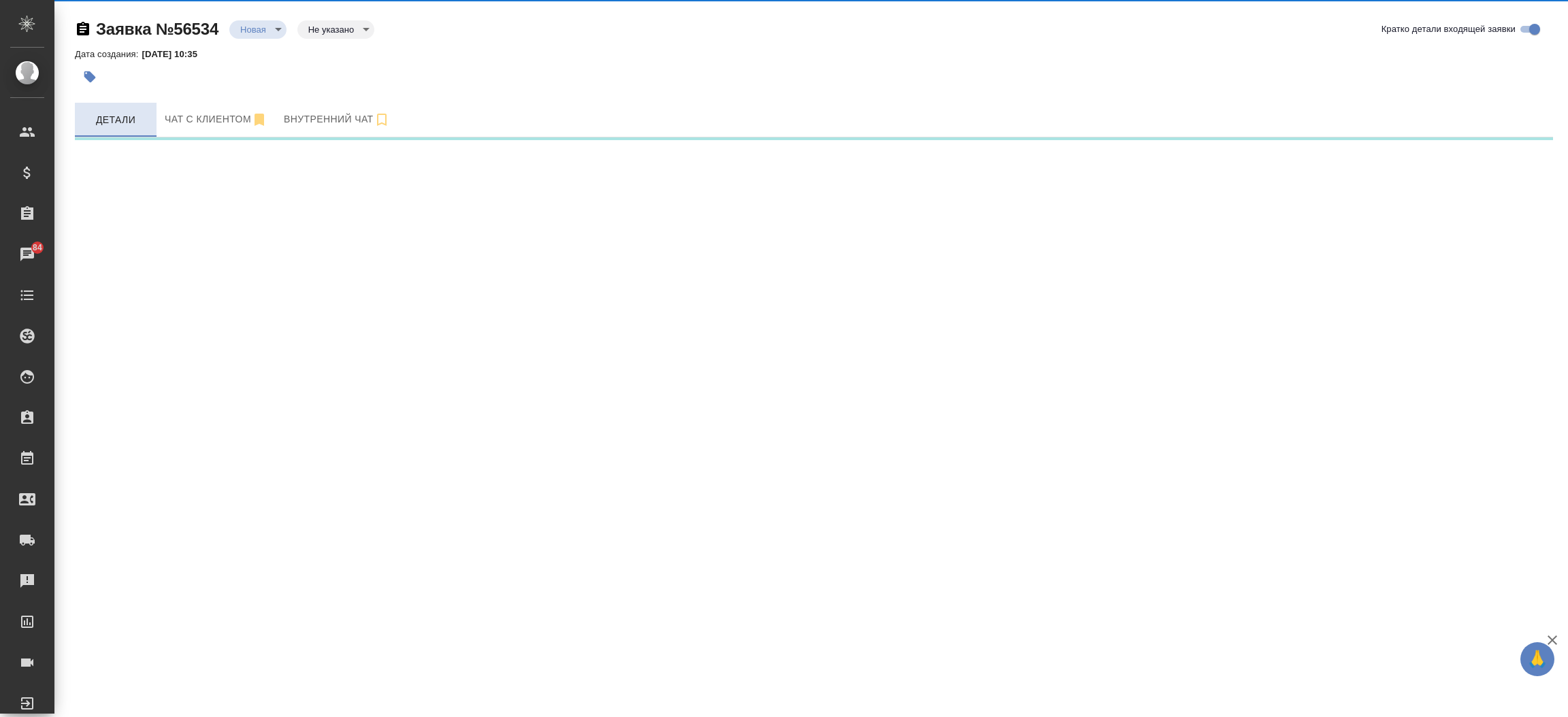
select select "RU"
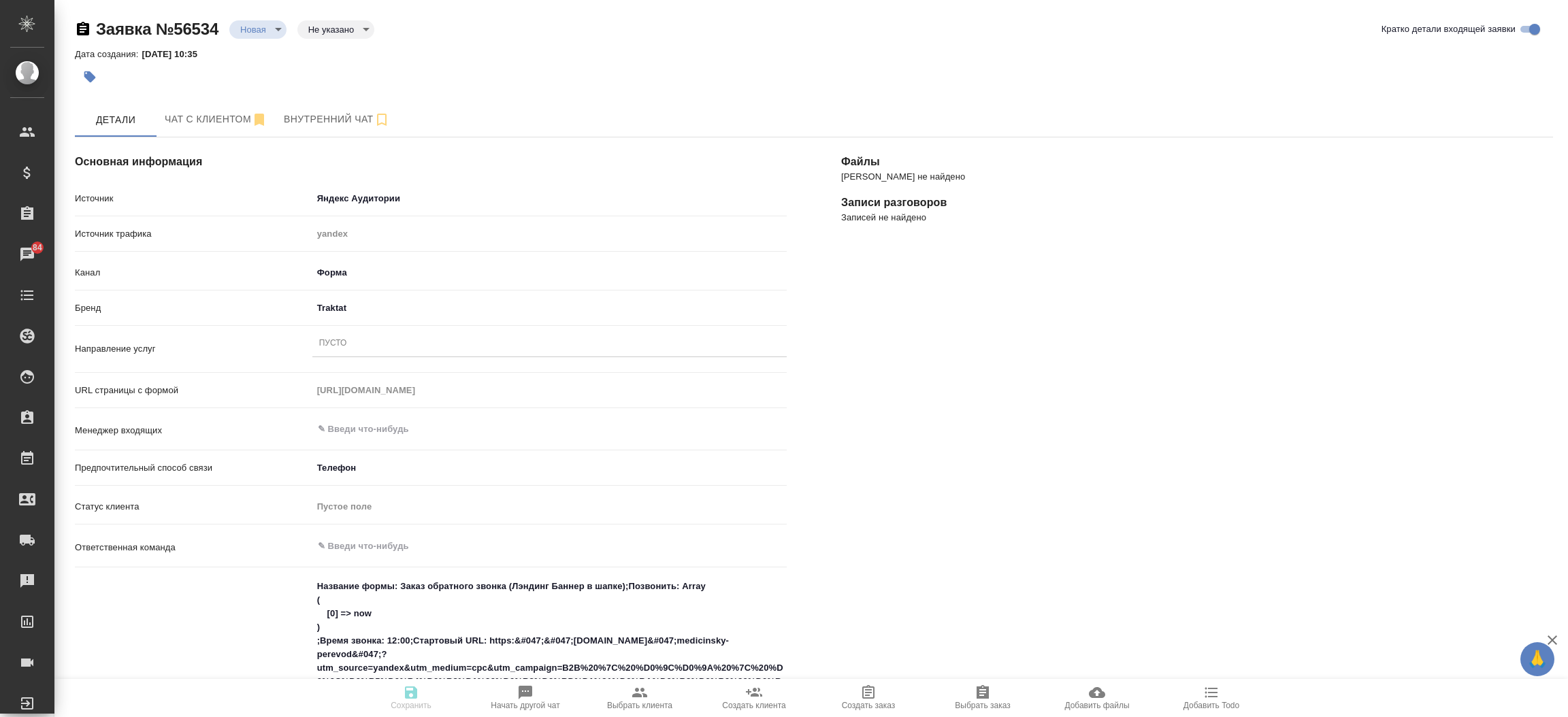
click at [1017, 493] on div "Файлы Файлов не найдено Записи разговоров Записей не найдено" at bounding box center [1196, 659] width 766 height 1099
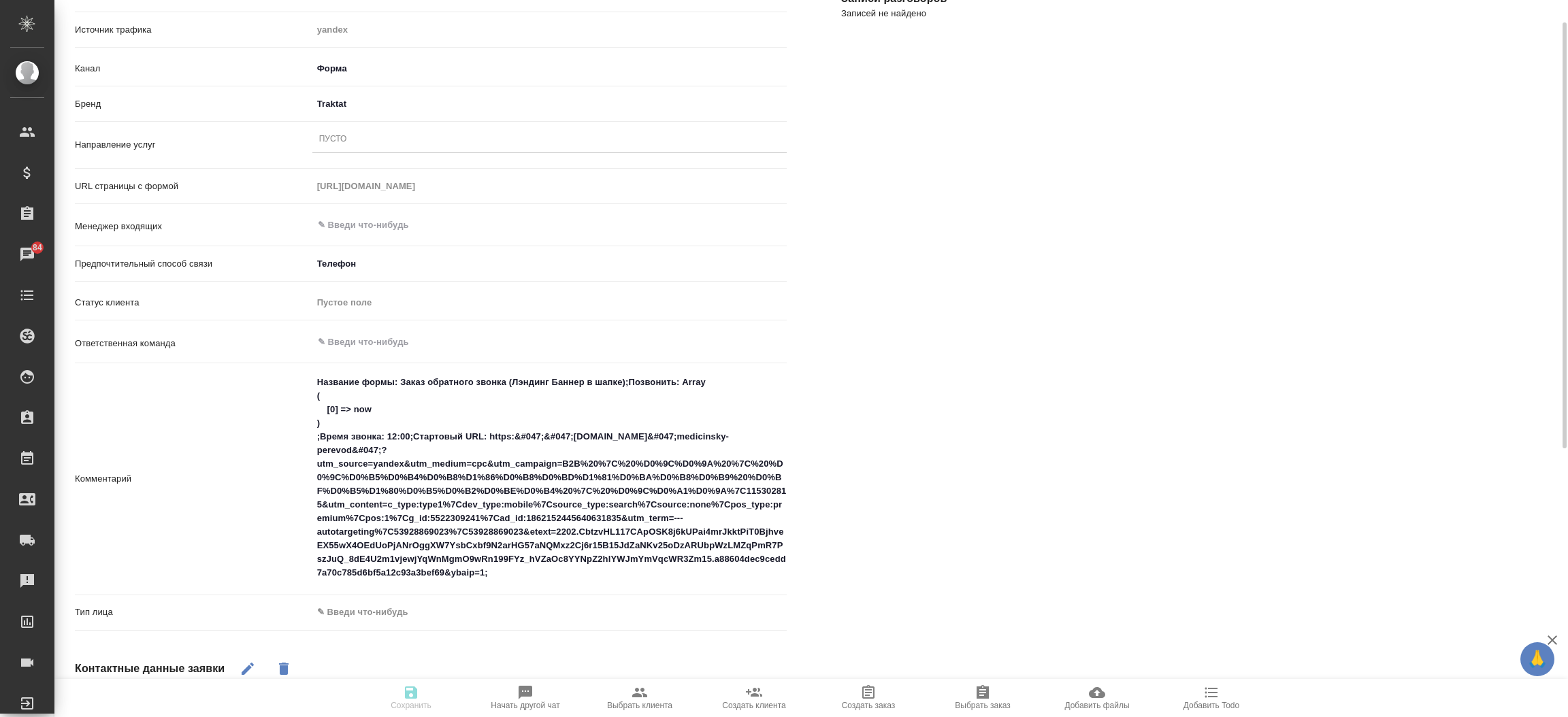
scroll to position [264, 0]
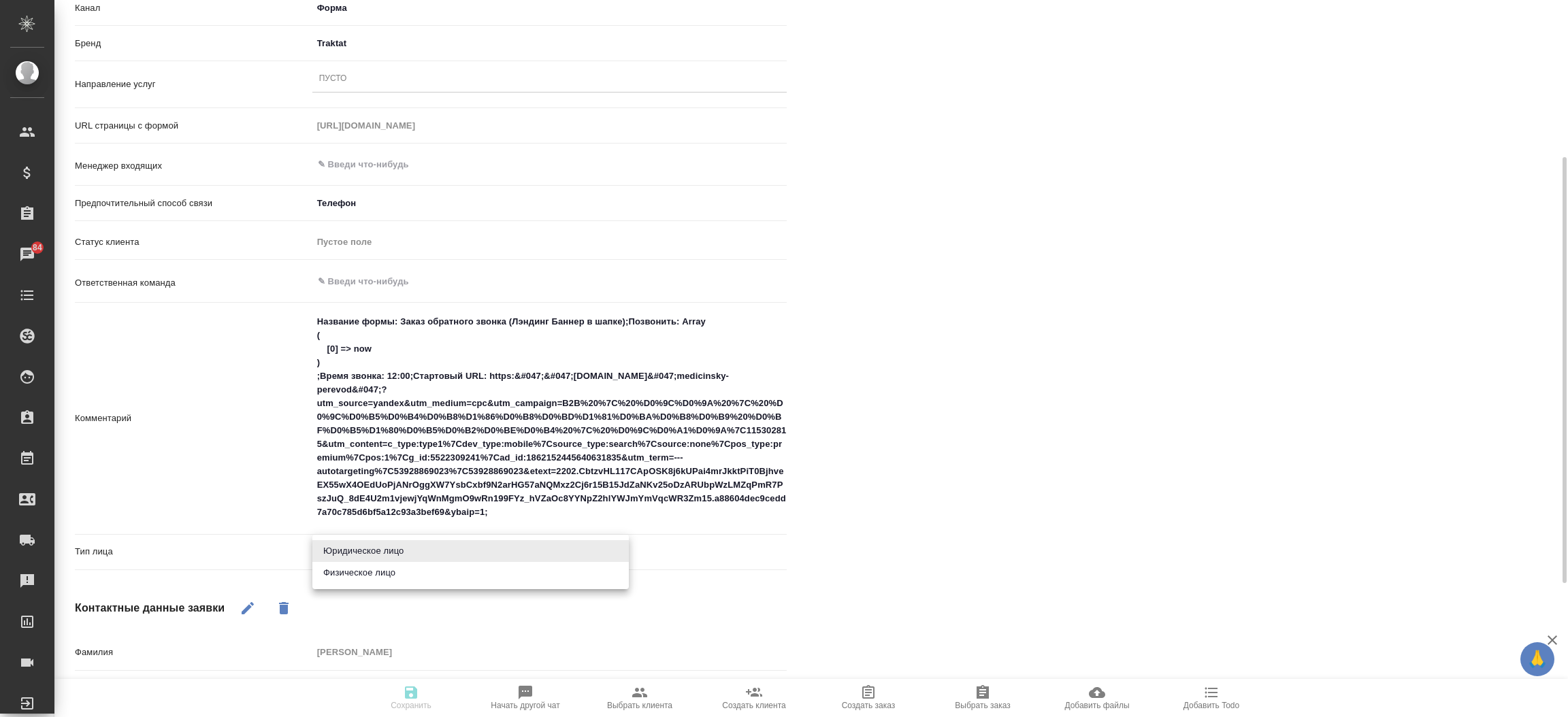
click at [391, 558] on body "🙏 .cls-1 fill:#fff; AWATERA Прутько Ирина i.prutko Клиенты Спецификации Заказы …" at bounding box center [784, 358] width 1568 height 717
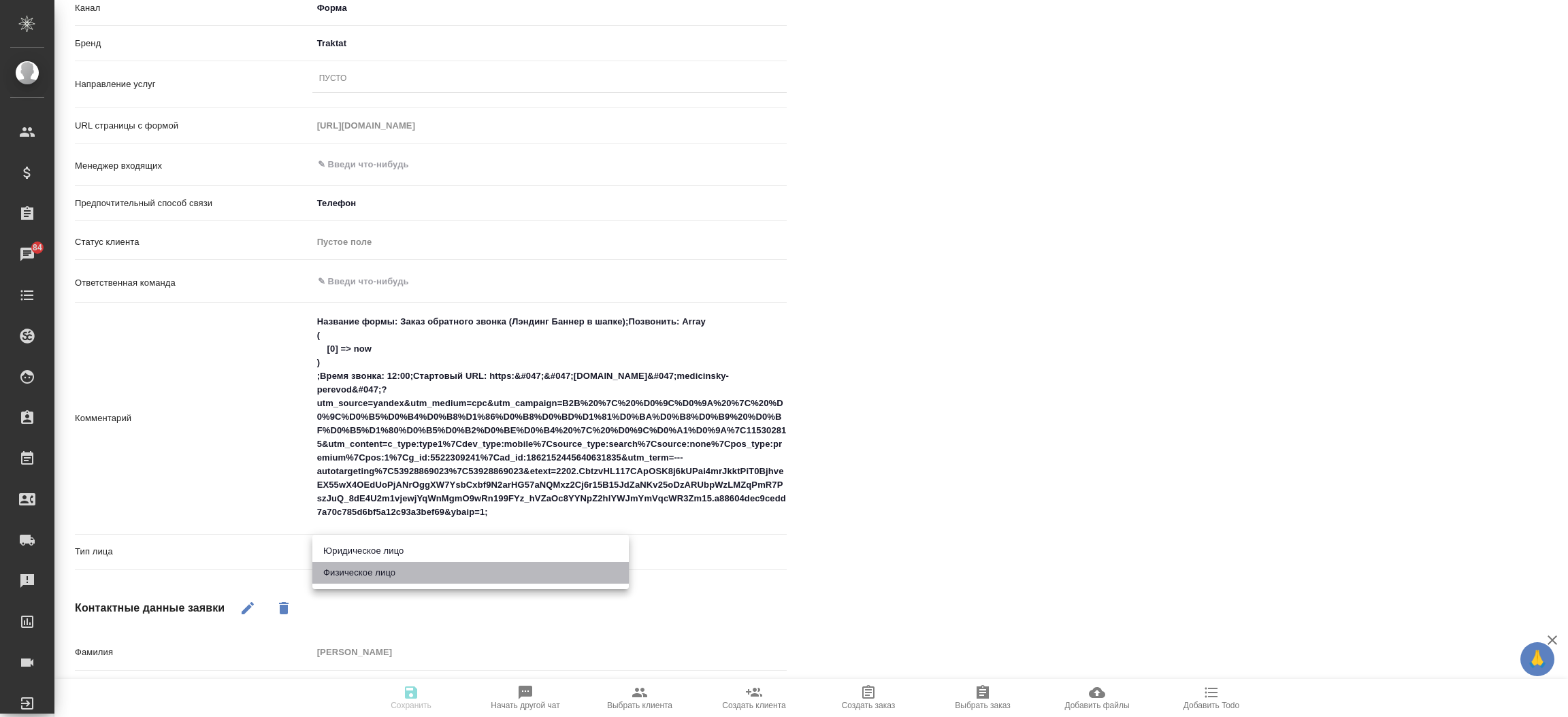
click at [394, 573] on li "Физическое лицо" at bounding box center [470, 572] width 316 height 22
type textarea "x"
type input "private"
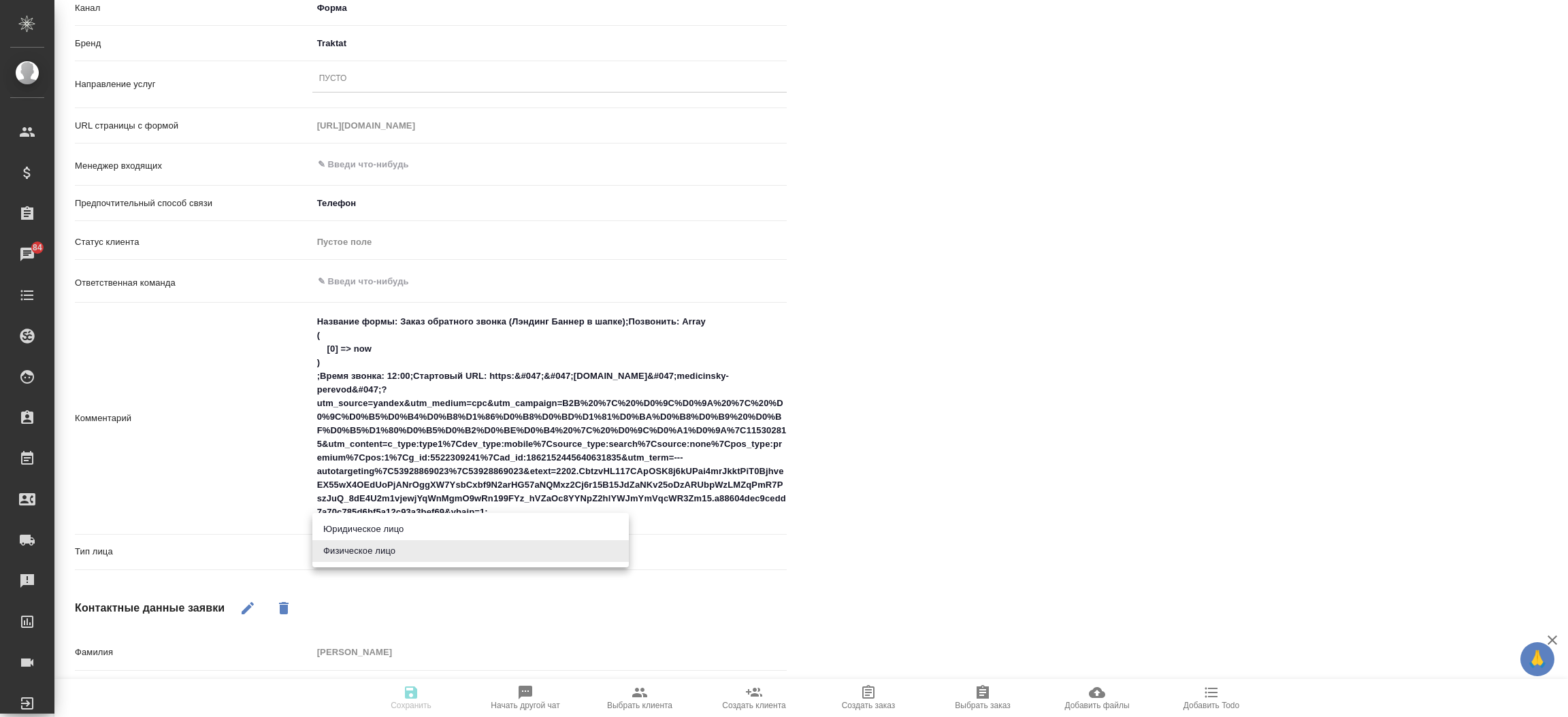
click at [394, 548] on body "🙏 .cls-1 fill:#fff; AWATERA Прутько Ирина i.prutko Клиенты Спецификации Заказы …" at bounding box center [784, 358] width 1568 height 717
click at [401, 524] on li "Юридическое лицо" at bounding box center [470, 529] width 316 height 22
type textarea "x"
type input "company"
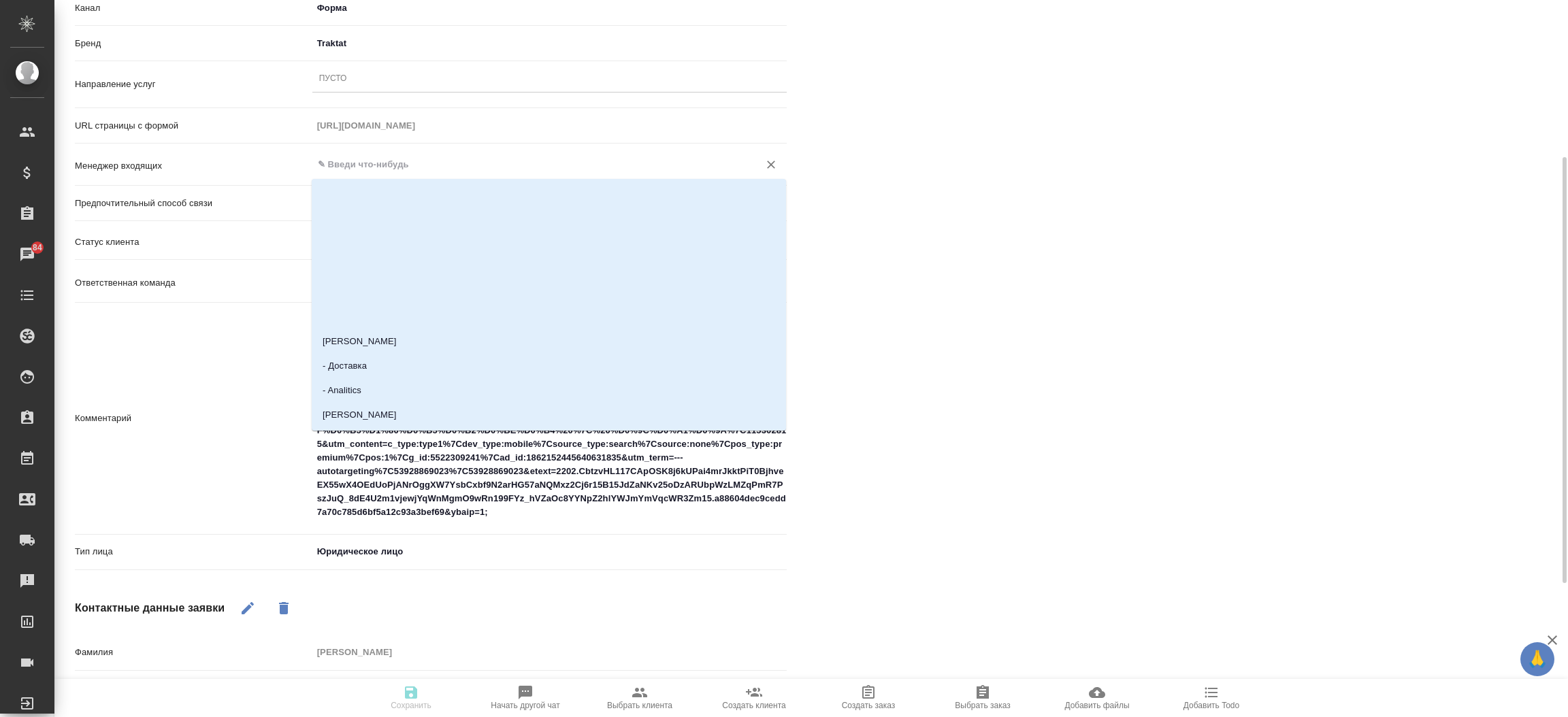
click at [379, 164] on input "text" at bounding box center [526, 164] width 420 height 16
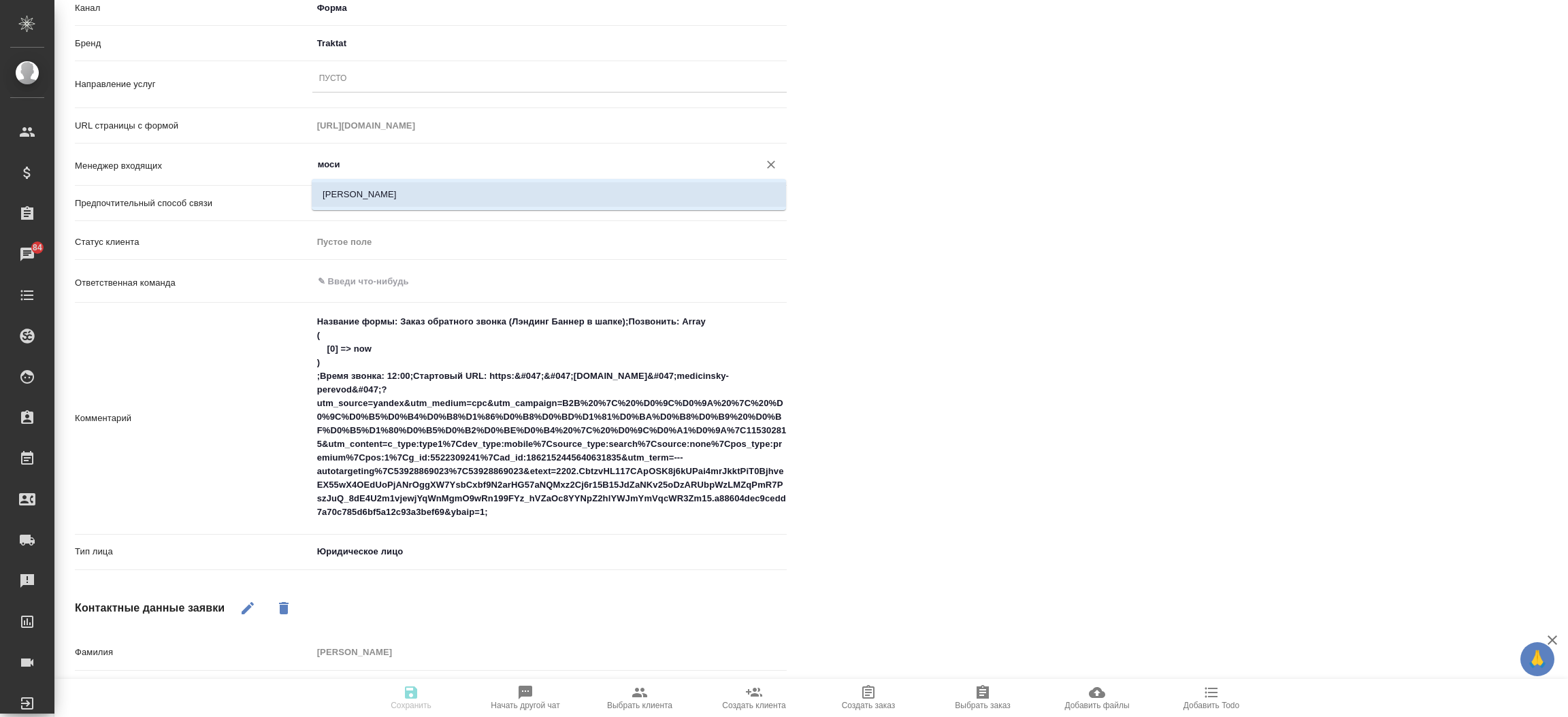
click at [379, 195] on li "[PERSON_NAME]" at bounding box center [548, 194] width 474 height 24
type input "[PERSON_NAME]"
type textarea "x"
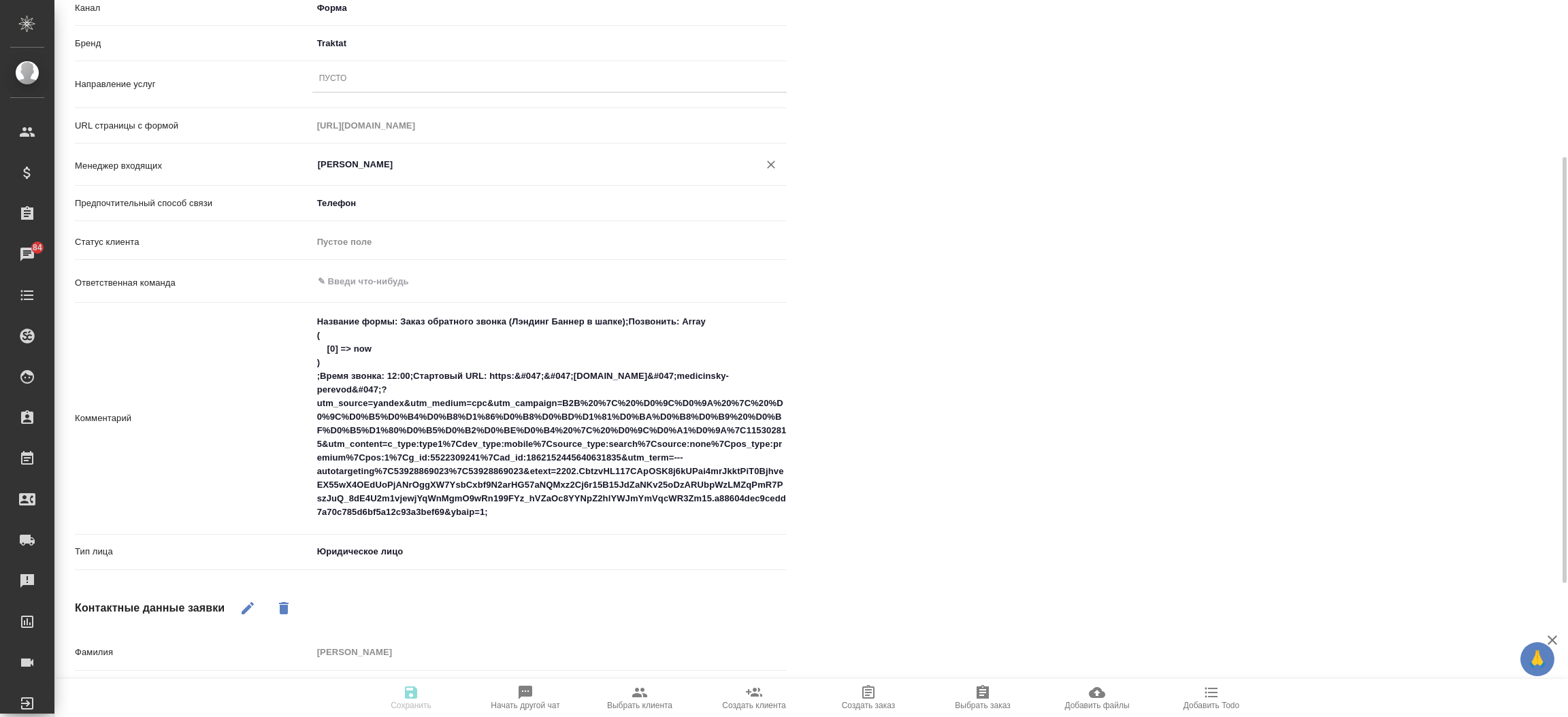
type input "[PERSON_NAME]"
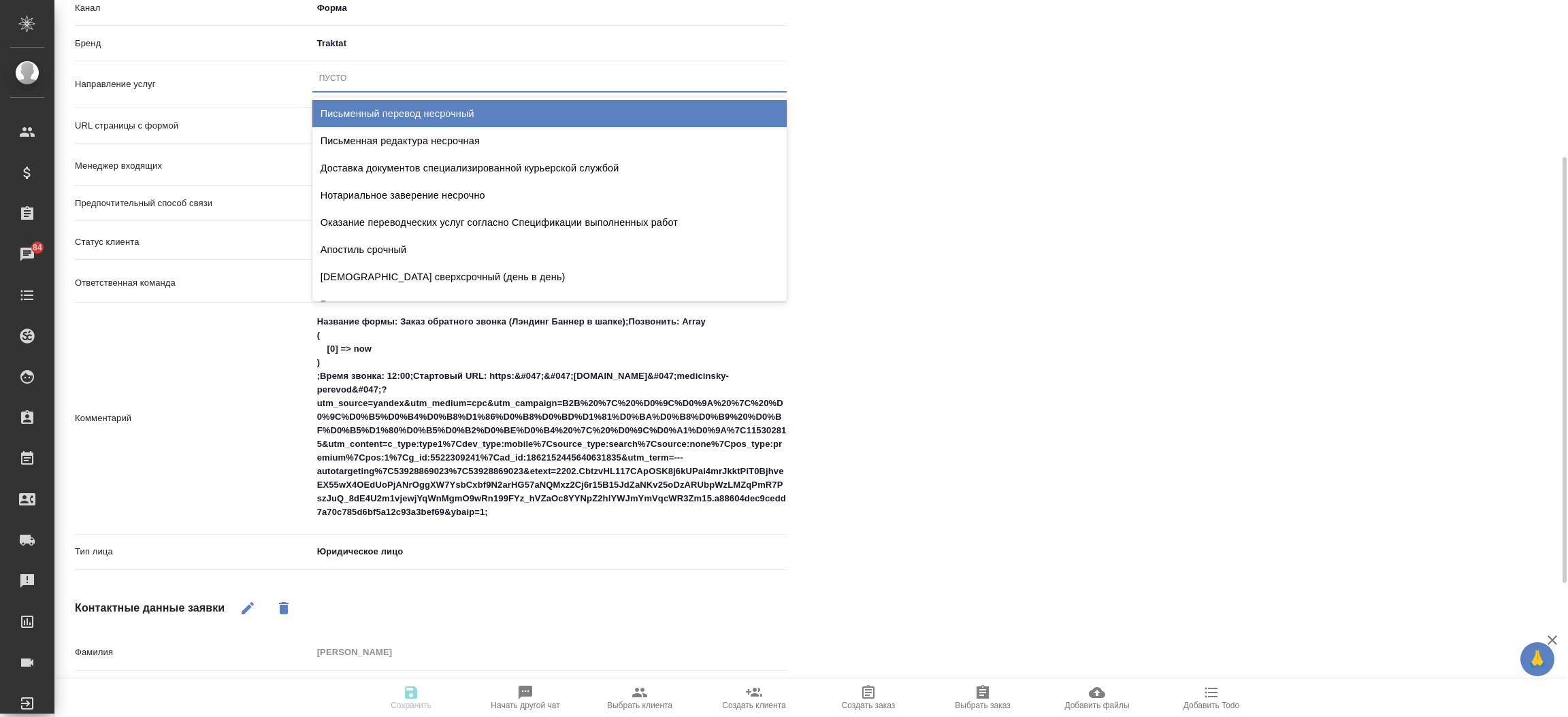
click at [372, 66] on div "Пусто" at bounding box center [549, 79] width 474 height 26
type input "пись"
click at [381, 107] on div "Письменный перевод несрочный" at bounding box center [549, 113] width 474 height 27
type textarea "x"
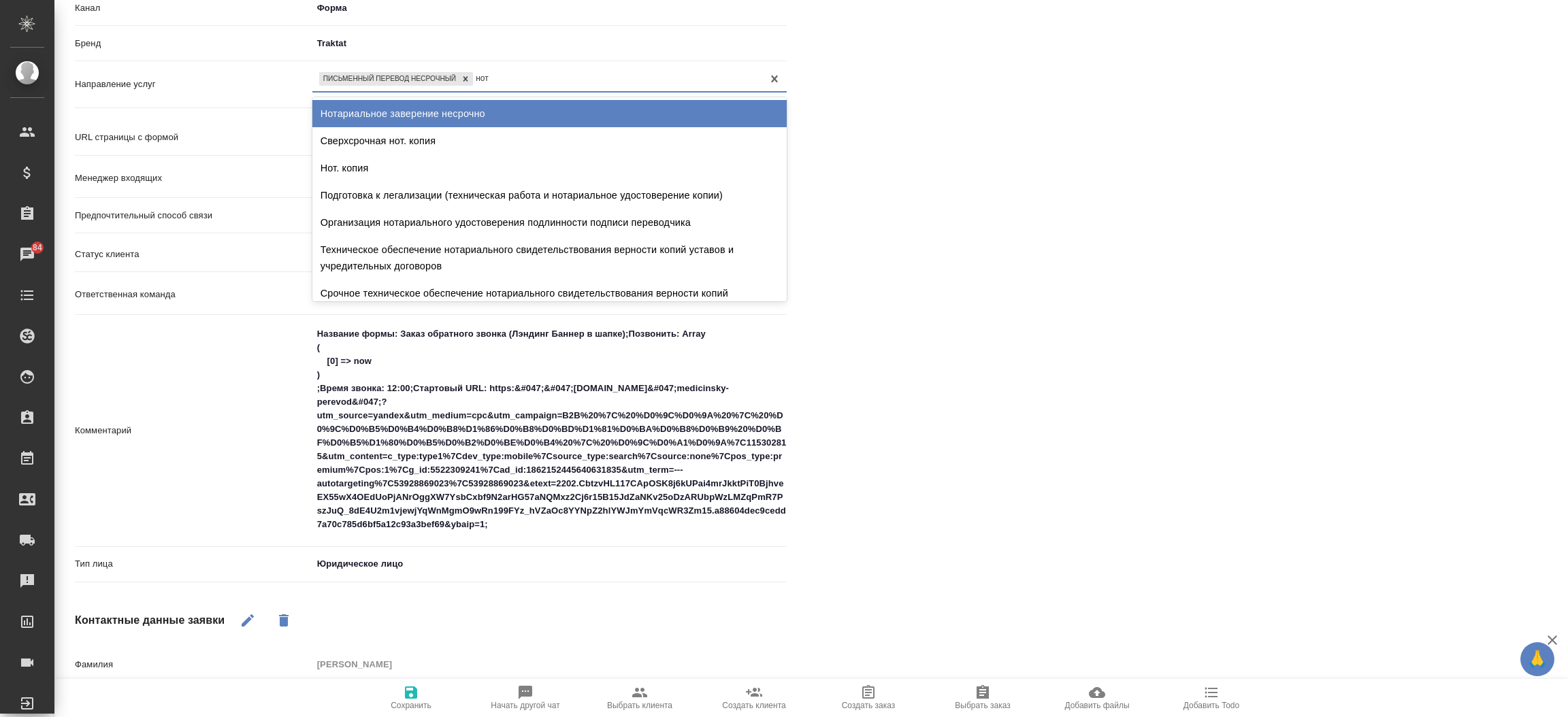
type input "нота"
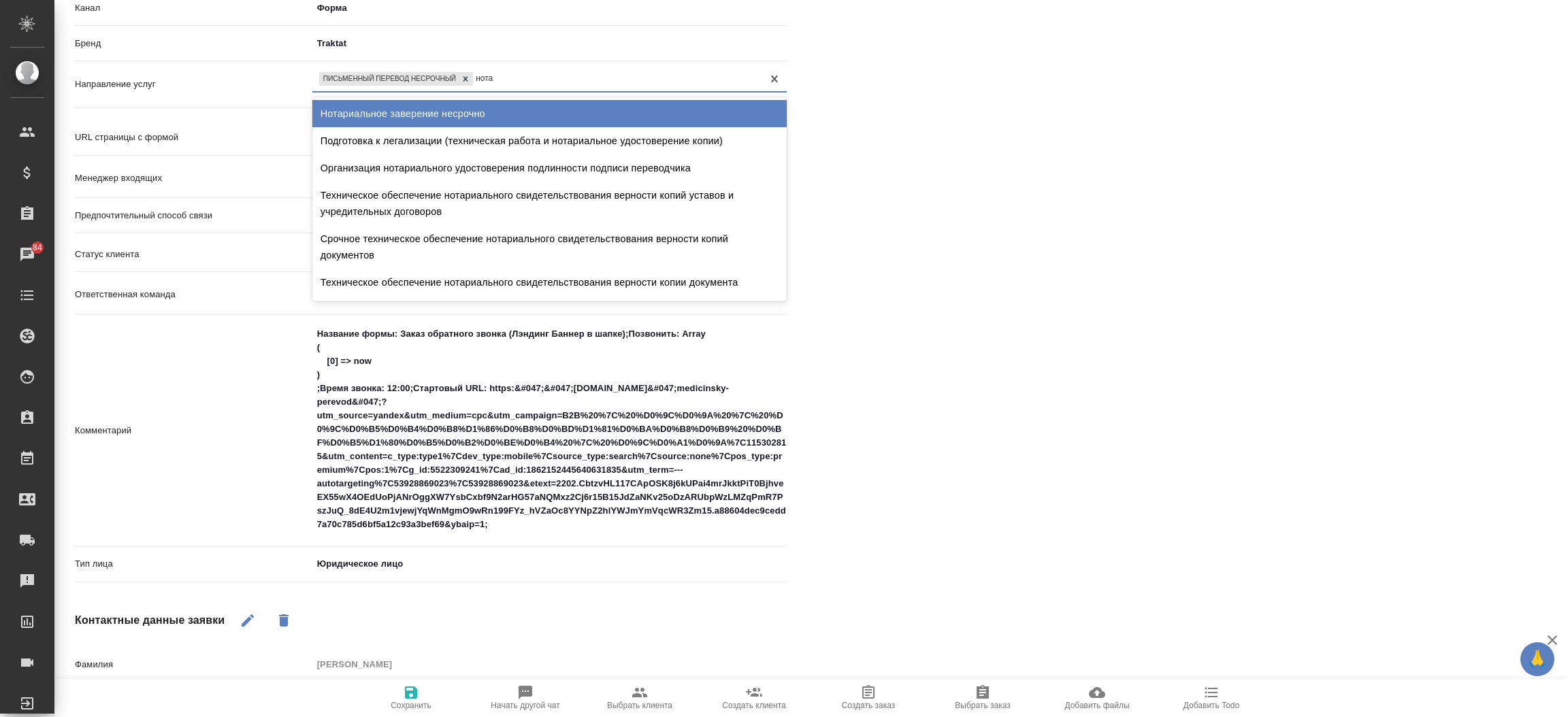
click at [381, 107] on div "Нотариальное заверение несрочно" at bounding box center [549, 113] width 474 height 27
type textarea "x"
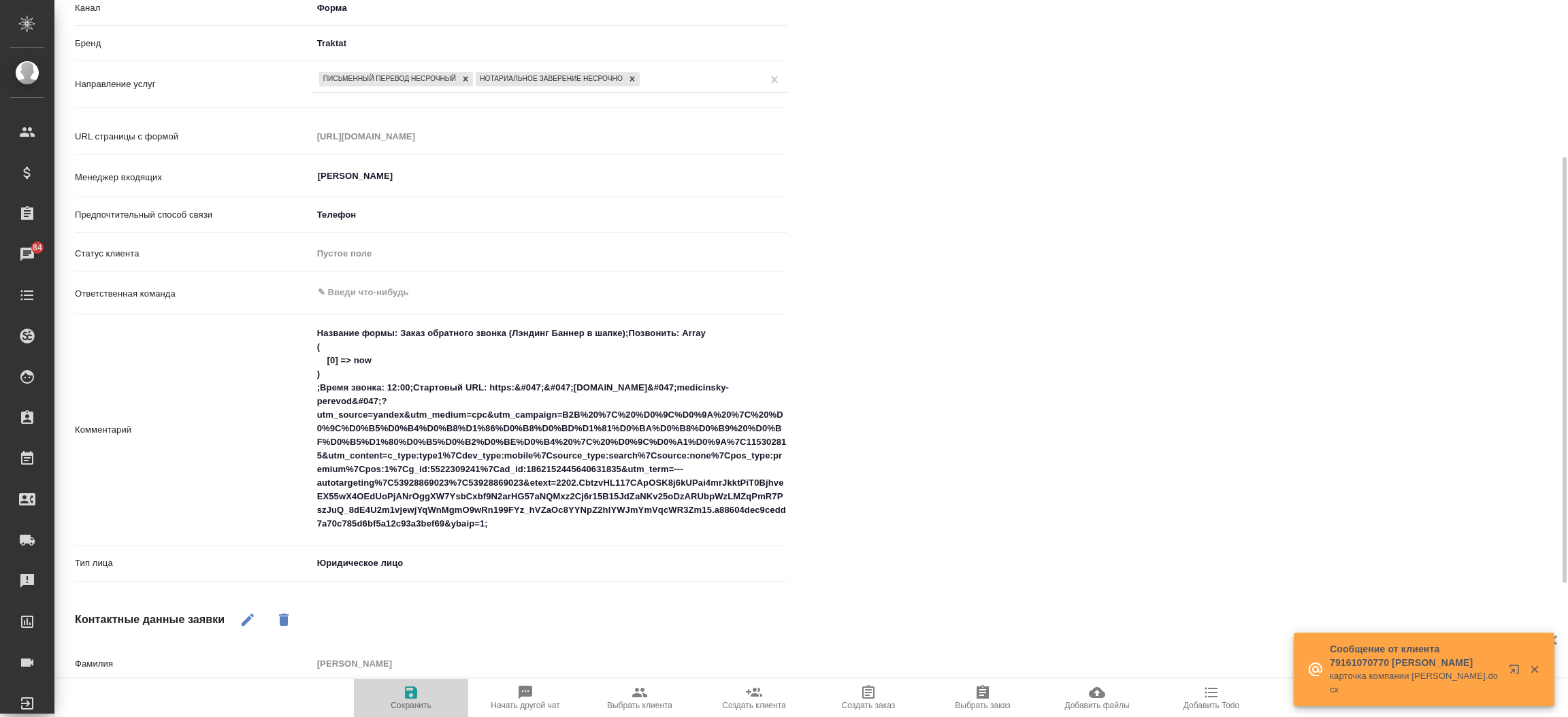
click at [430, 680] on button "Сохранить" at bounding box center [411, 697] width 114 height 38
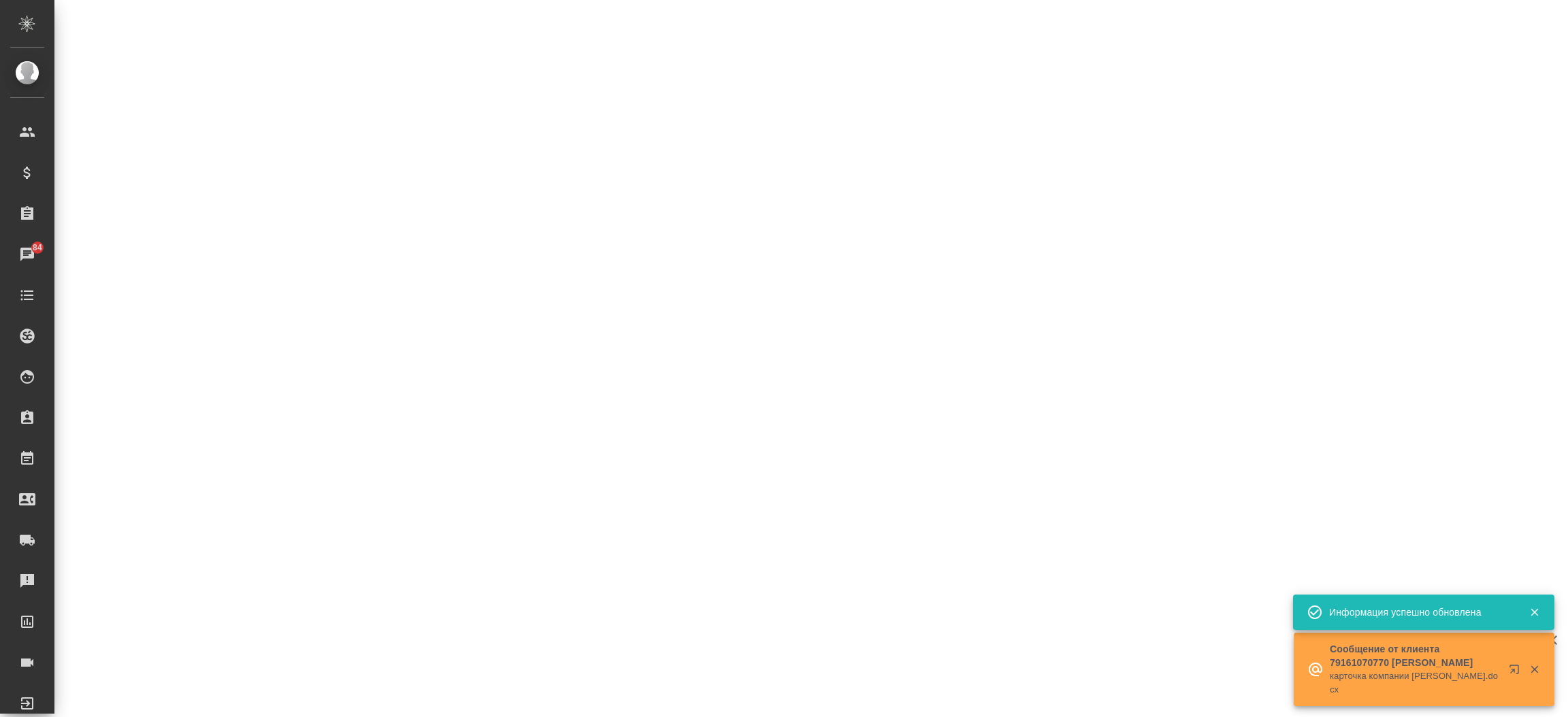
select select "RU"
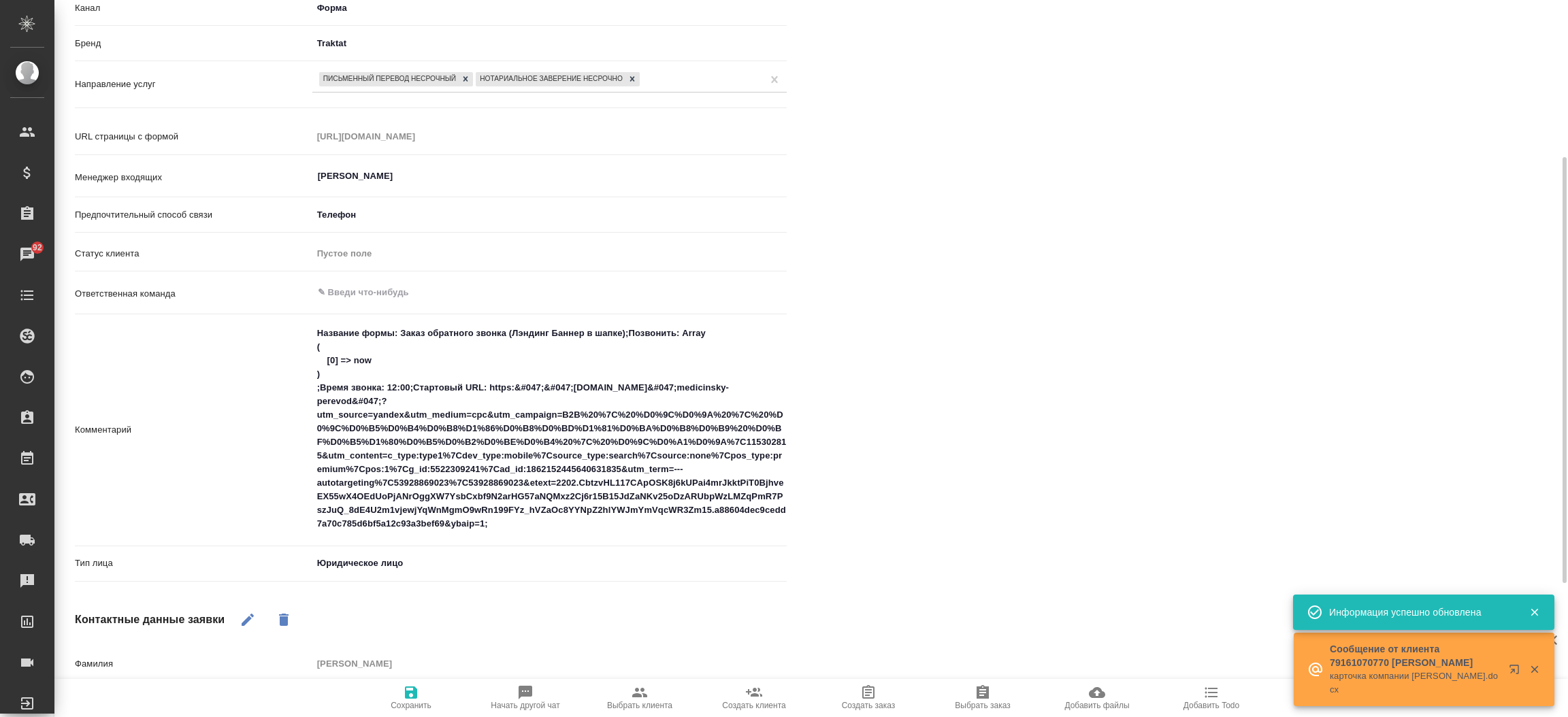
click at [932, 321] on div "Файлы Файлов не найдено Записи разговоров Записей не найдено" at bounding box center [1196, 400] width 766 height 1110
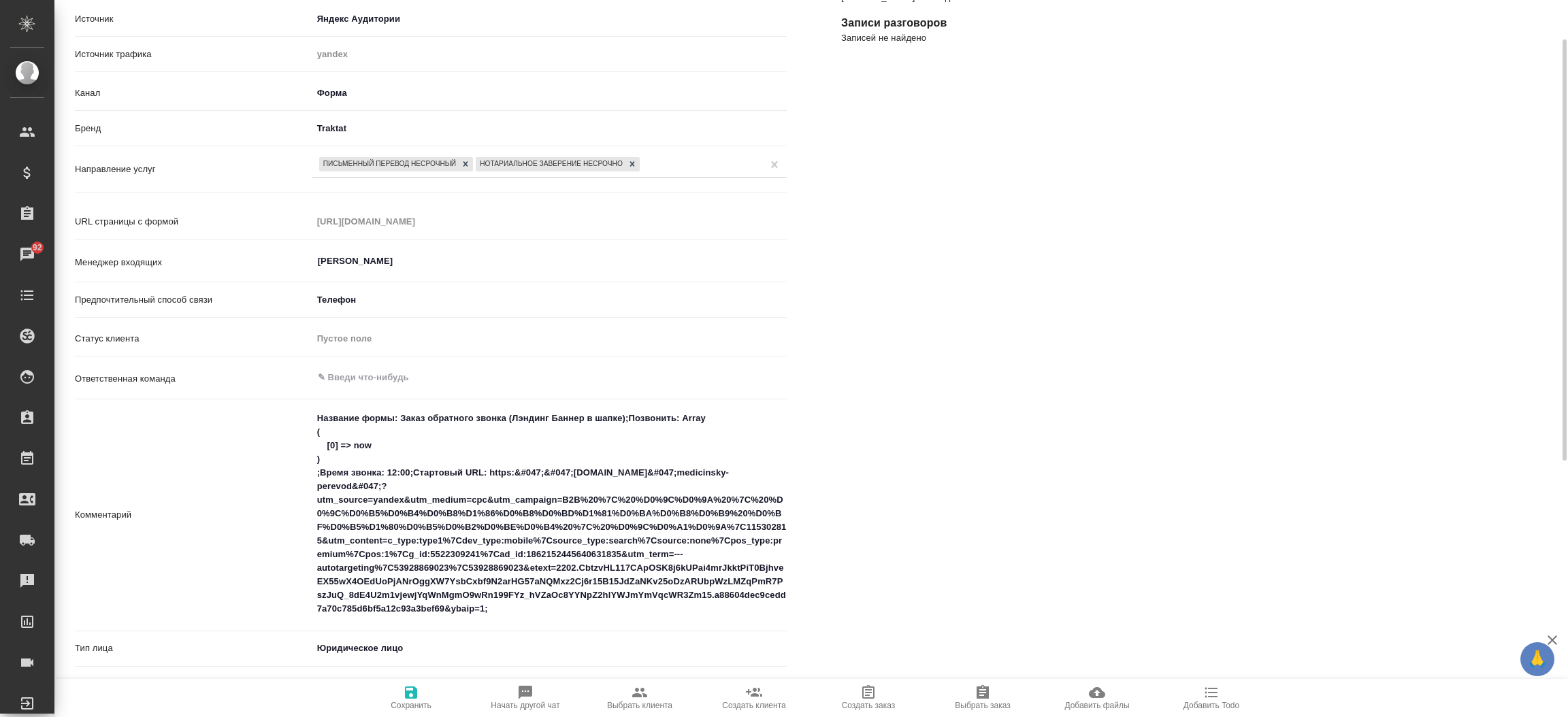
scroll to position [77, 0]
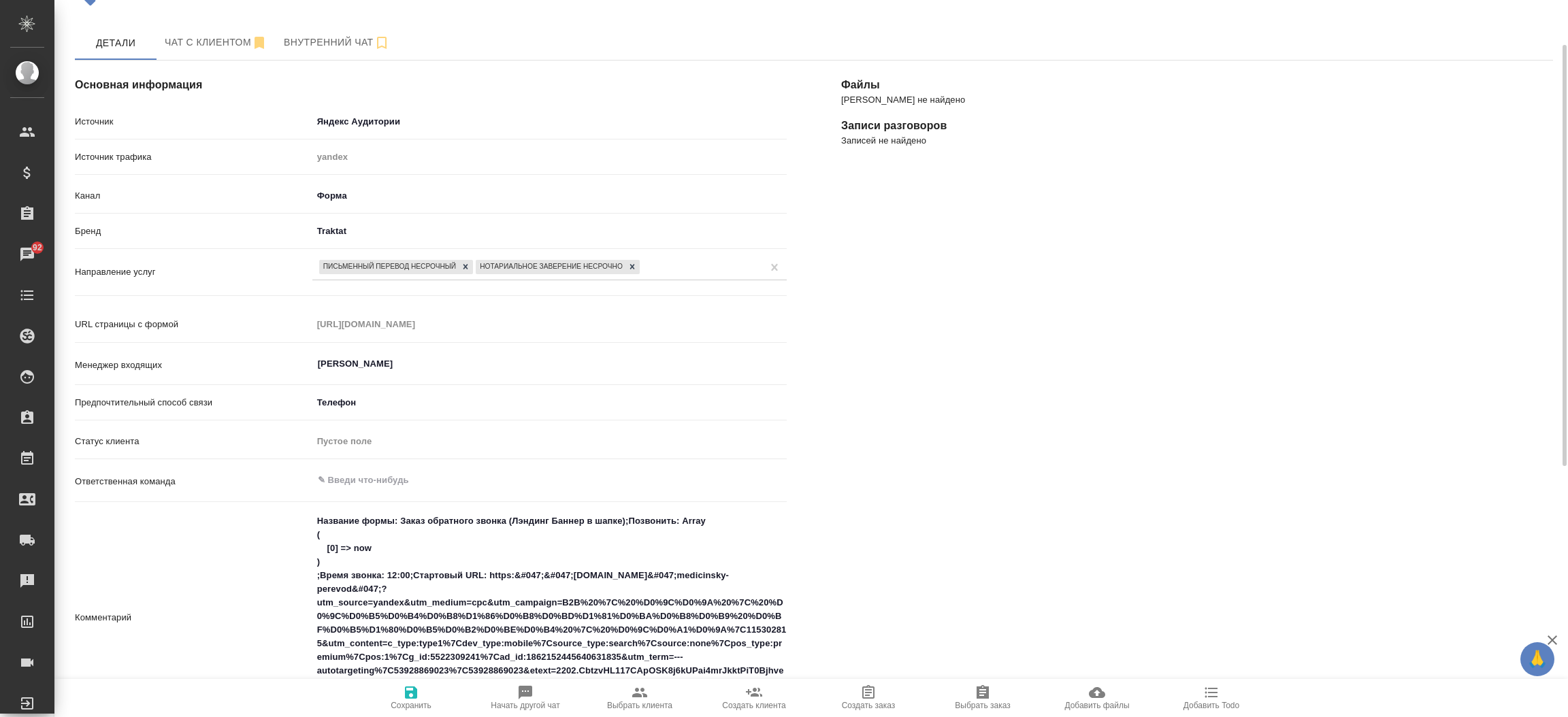
type textarea "x"
click at [879, 421] on div "Файлы Файлов не найдено Записи разговоров Записей не найдено" at bounding box center [1196, 588] width 766 height 1110
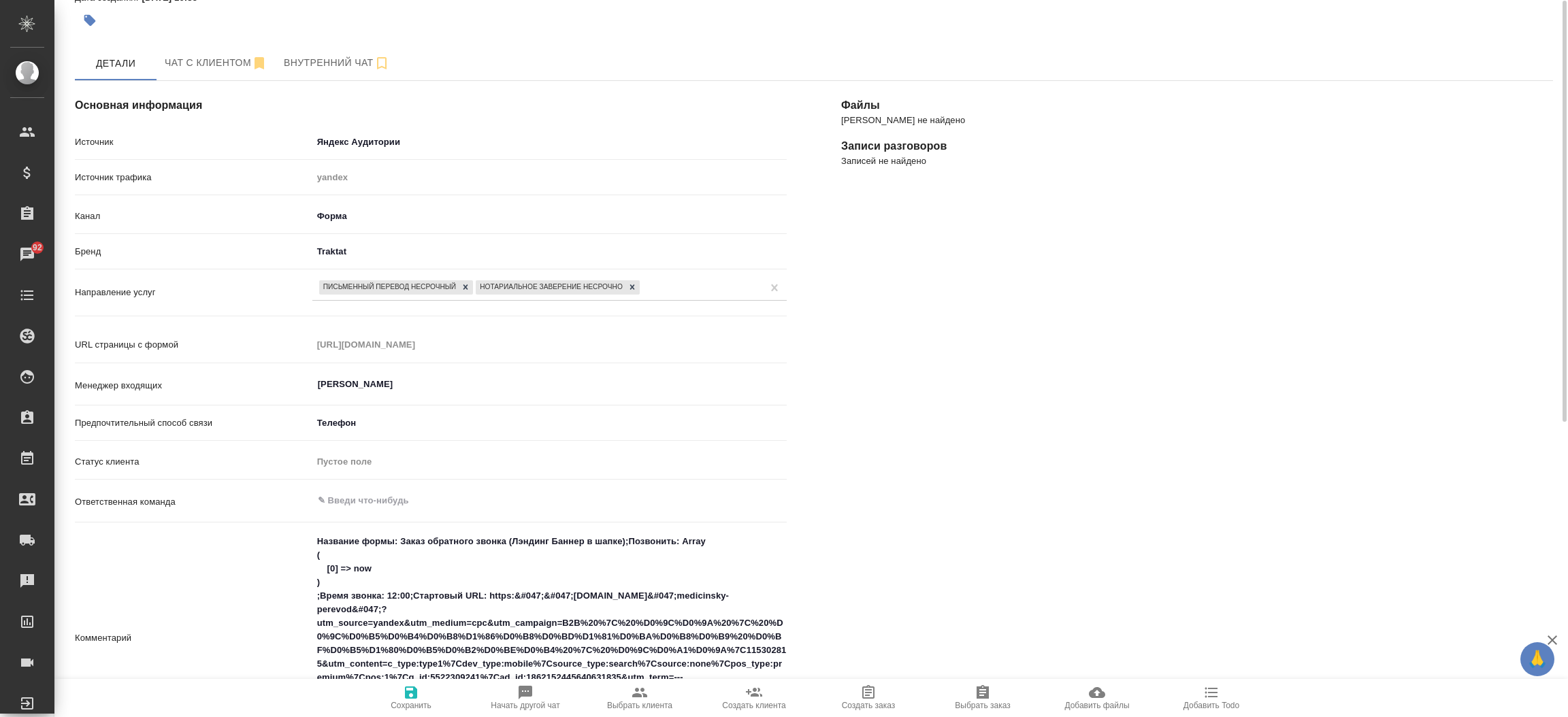
scroll to position [0, 0]
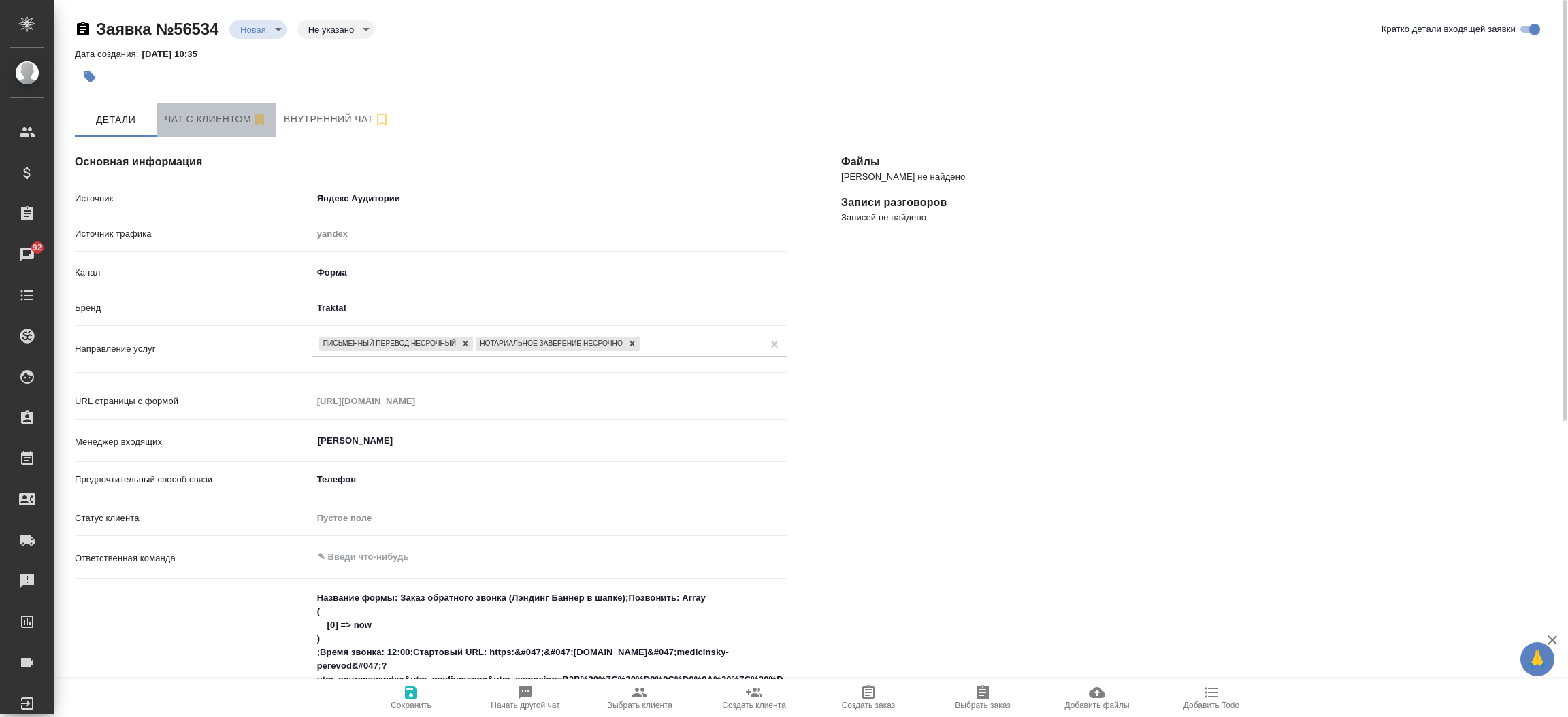
click at [176, 117] on span "Чат с клиентом" at bounding box center [215, 120] width 102 height 17
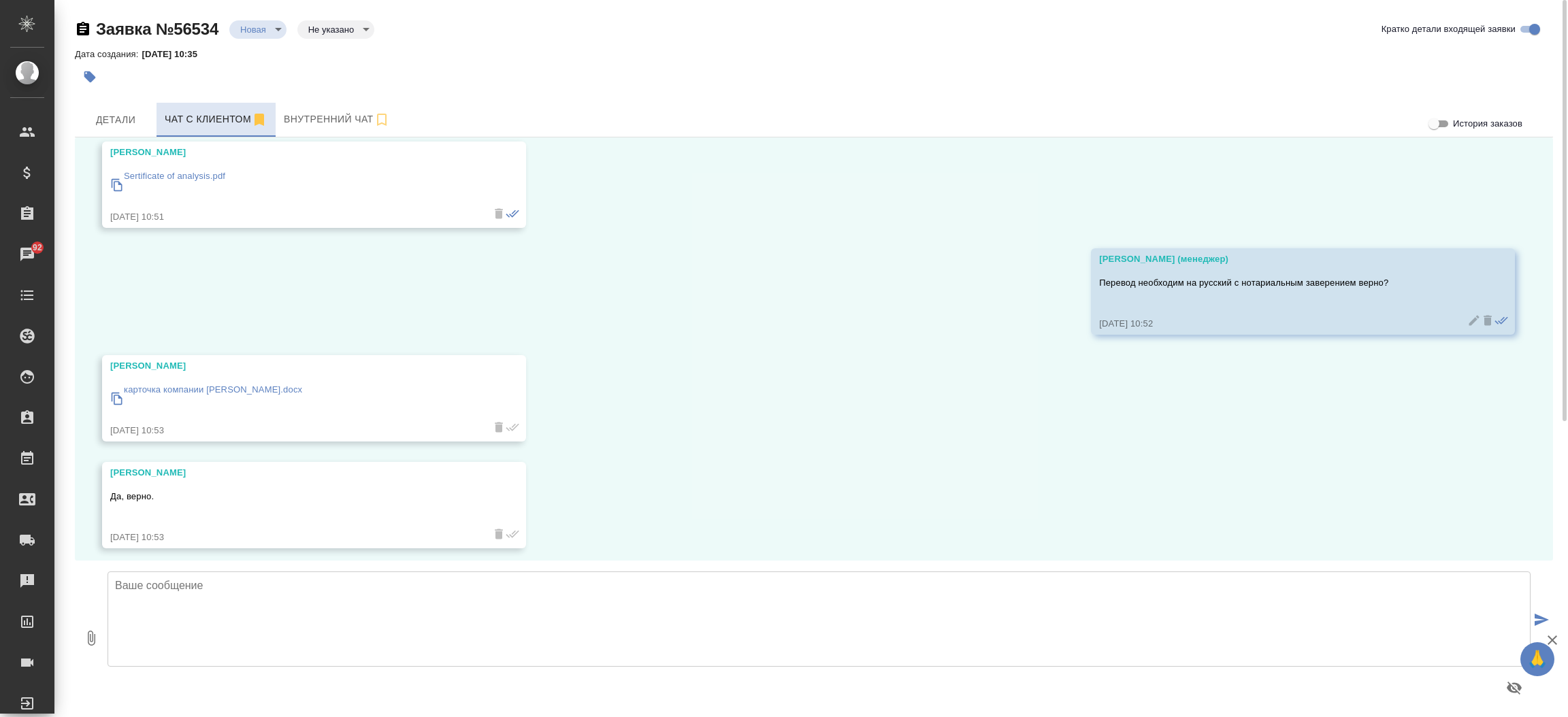
scroll to position [275, 0]
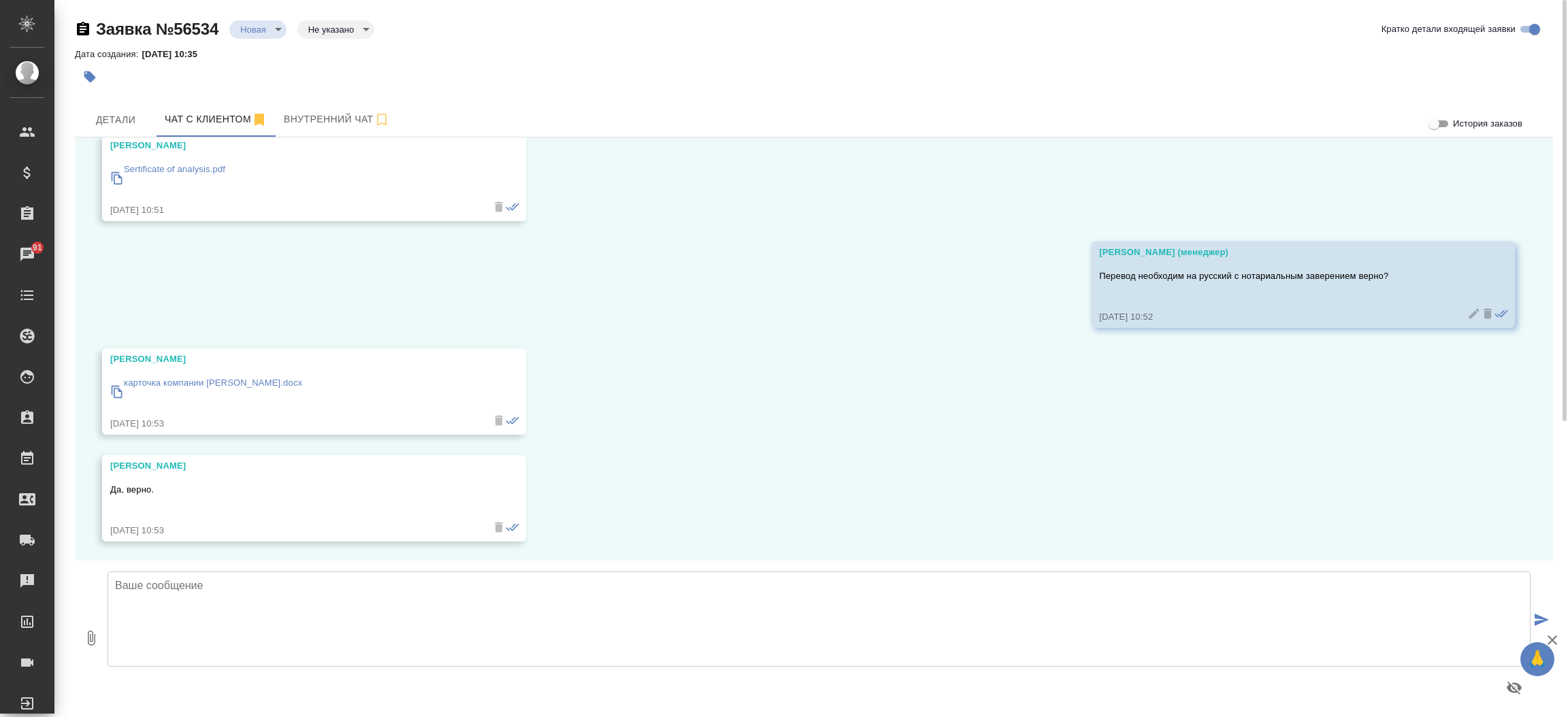
click at [431, 594] on textarea at bounding box center [818, 618] width 1422 height 95
click at [676, 600] on textarea "Передаю Ваш запрос коллегам на расчет стоимости и сроков. Расчет направим в дан…" at bounding box center [818, 618] width 1422 height 95
type textarea "Передаю Ваш запрос коллегам на расчет стоимости и сроков. Расчет направим в дан…"
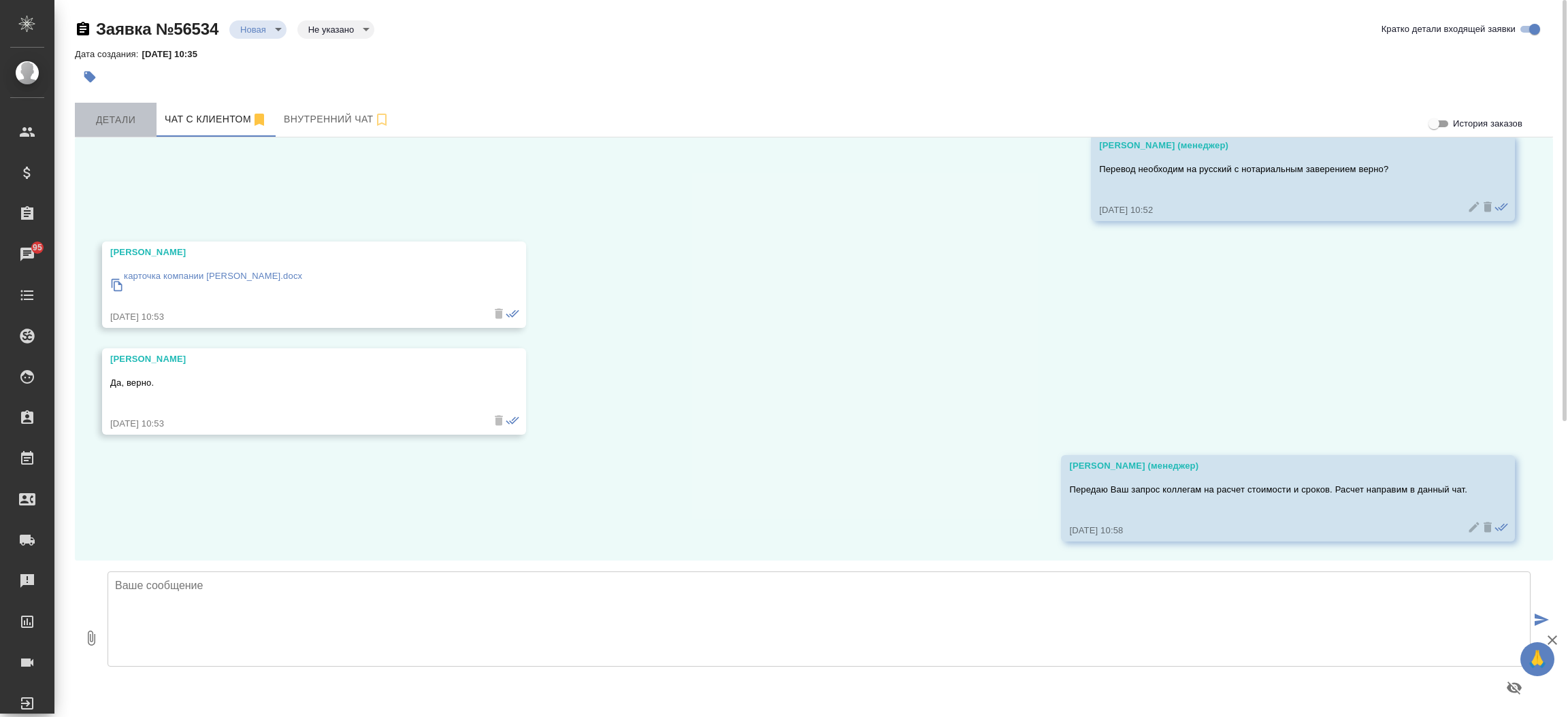
click at [128, 109] on button "Детали" at bounding box center [116, 119] width 81 height 34
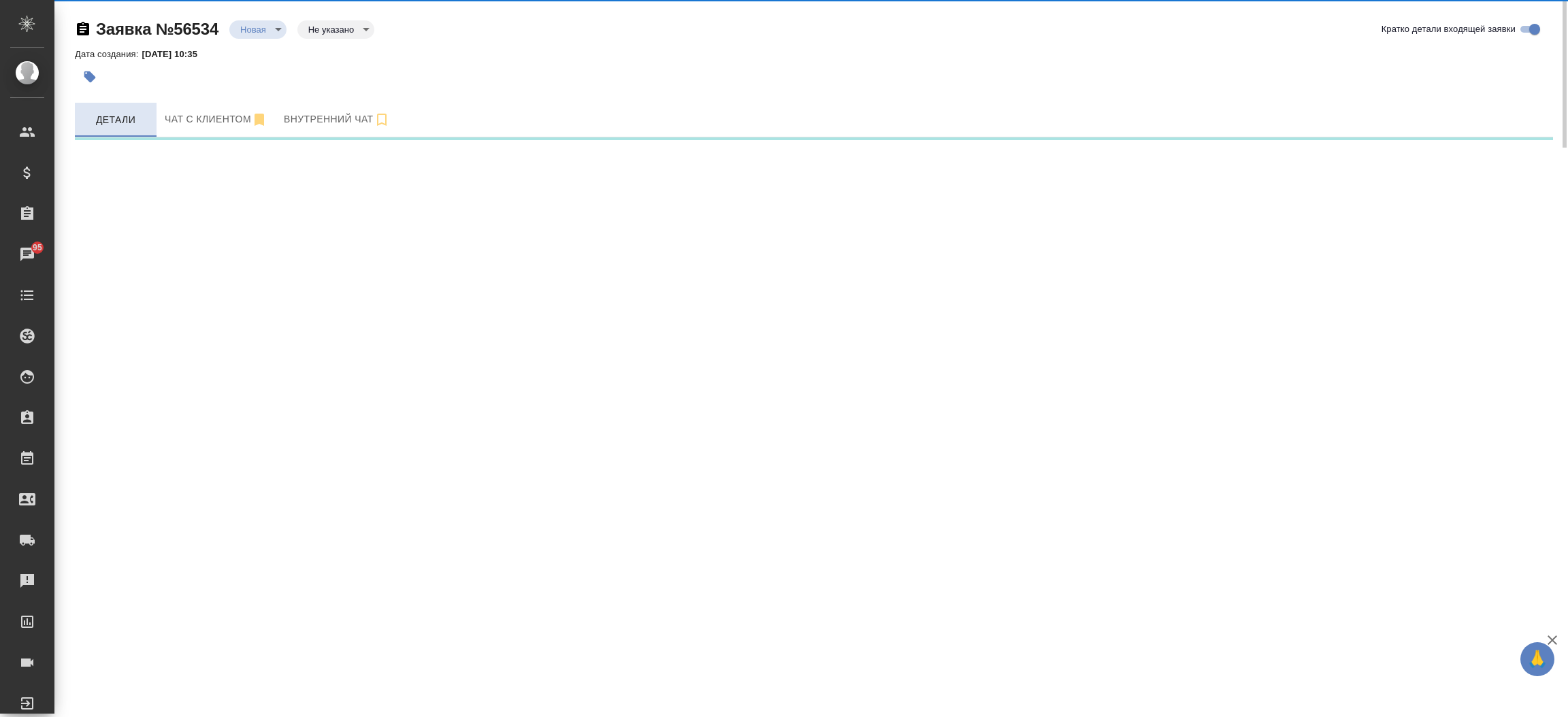
select select "RU"
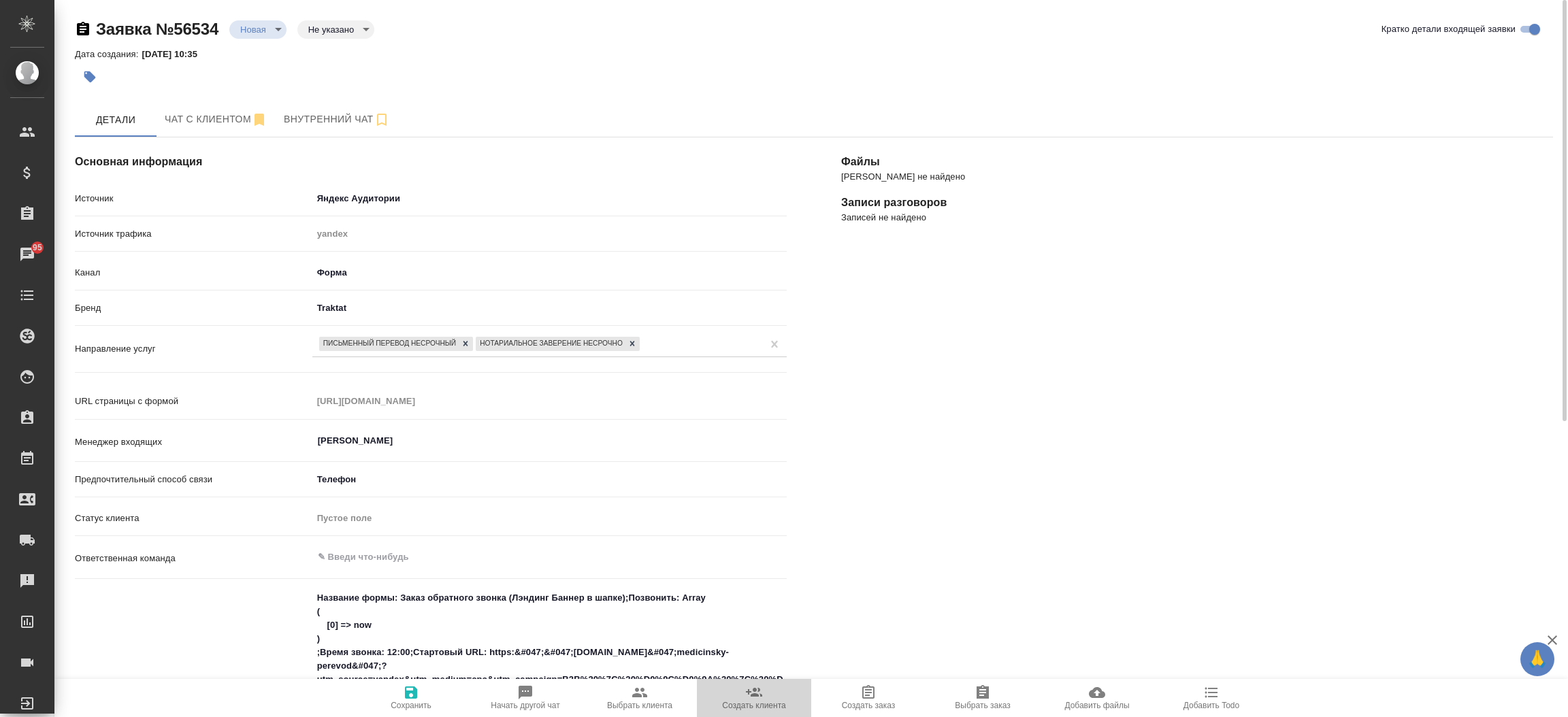
click at [777, 704] on span "Создать клиента" at bounding box center [753, 705] width 63 height 9
type textarea "x"
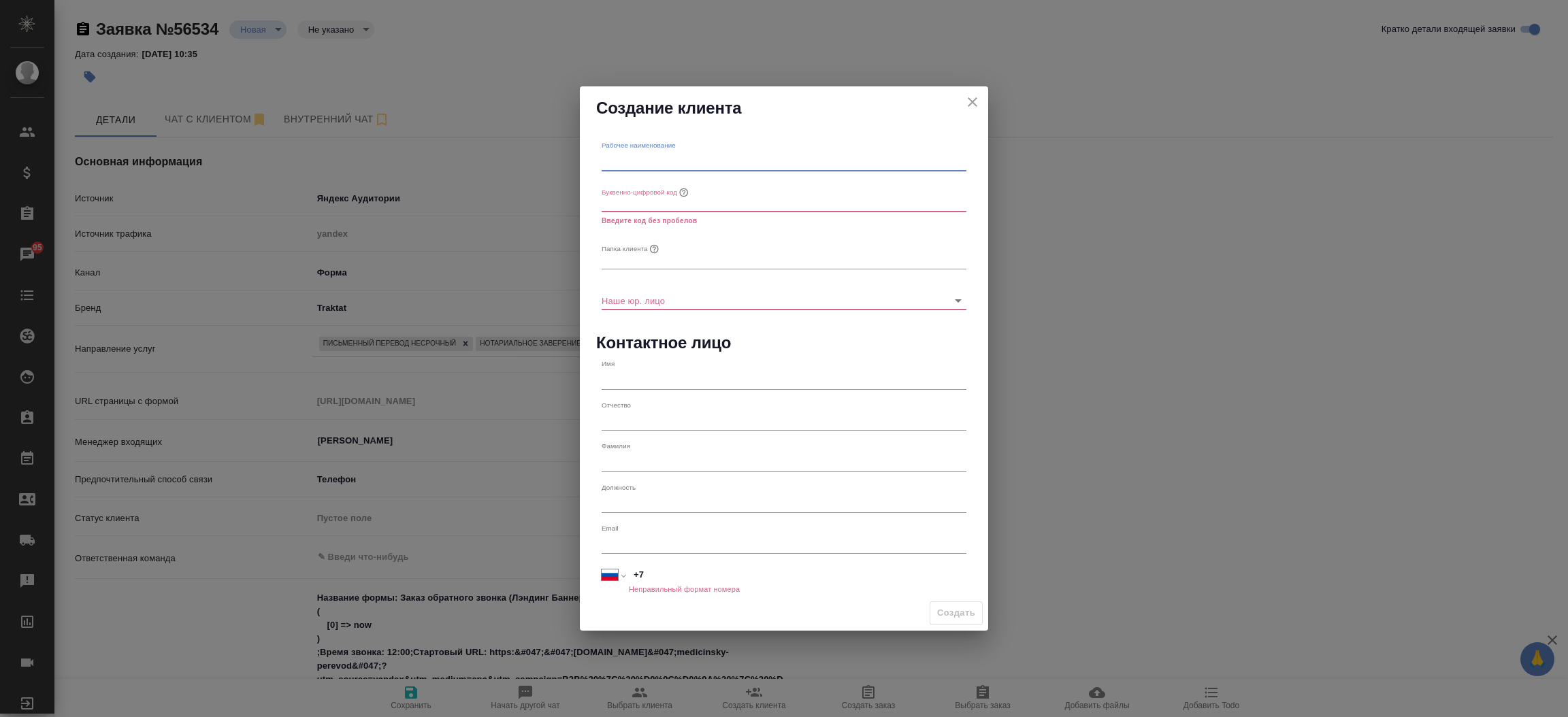
click at [781, 160] on input "text" at bounding box center [784, 161] width 365 height 19
type input "Глория Транс Карго"
click at [685, 255] on input "text" at bounding box center [784, 259] width 365 height 19
paste input "Глория Транс Карго"
type input "Глория Транс Карго"
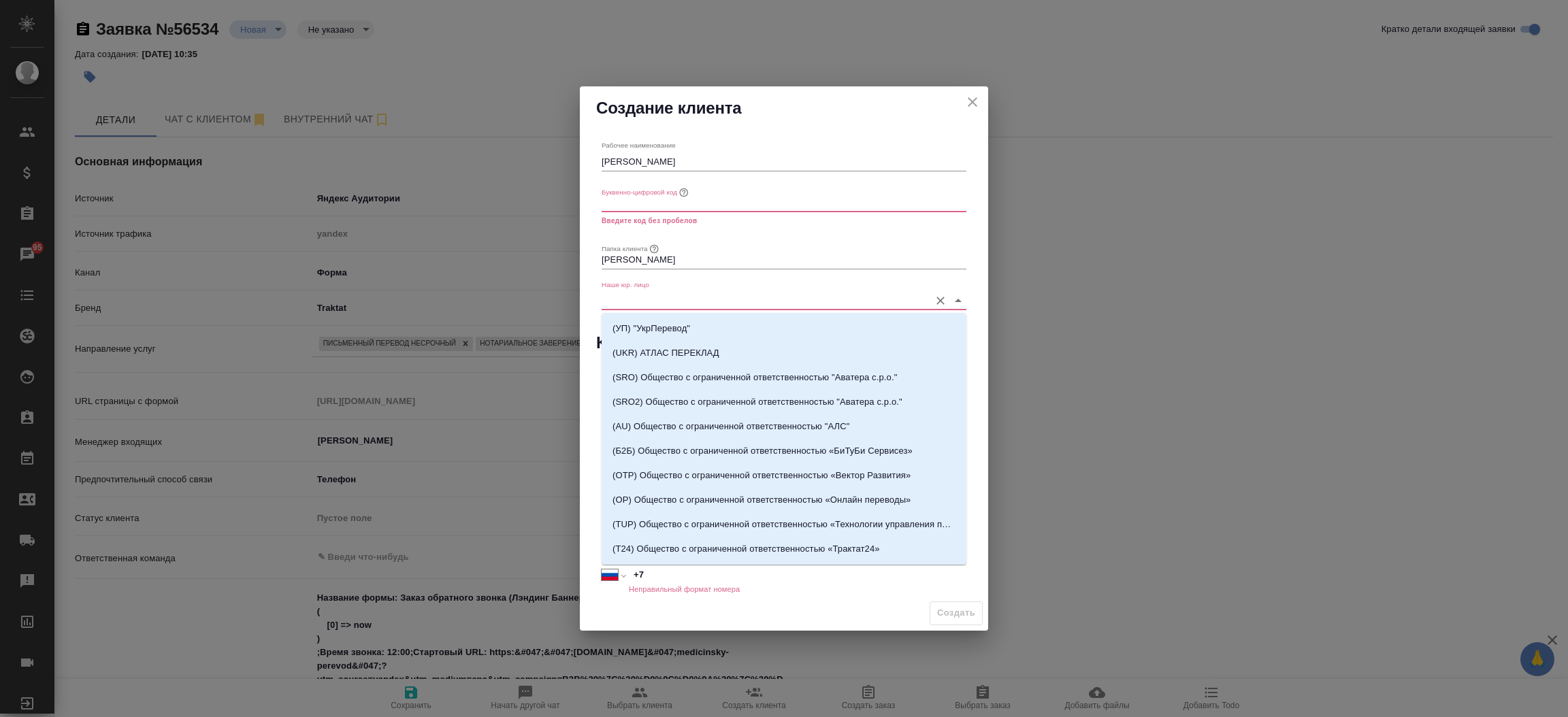
click at [681, 300] on input "Наше юр. лицо" at bounding box center [762, 299] width 321 height 18
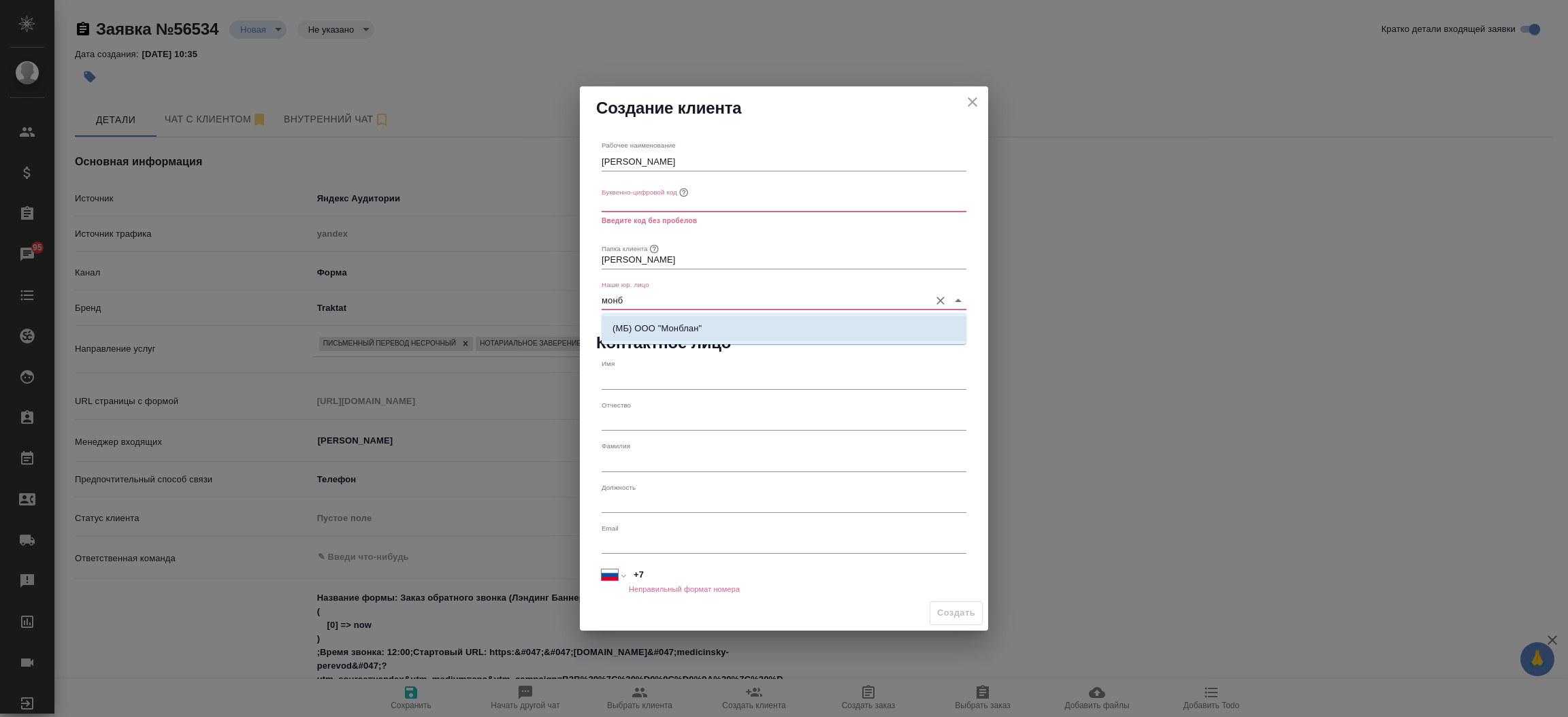
click at [688, 328] on p "(МБ) ООО "Монблан"" at bounding box center [657, 328] width 89 height 13
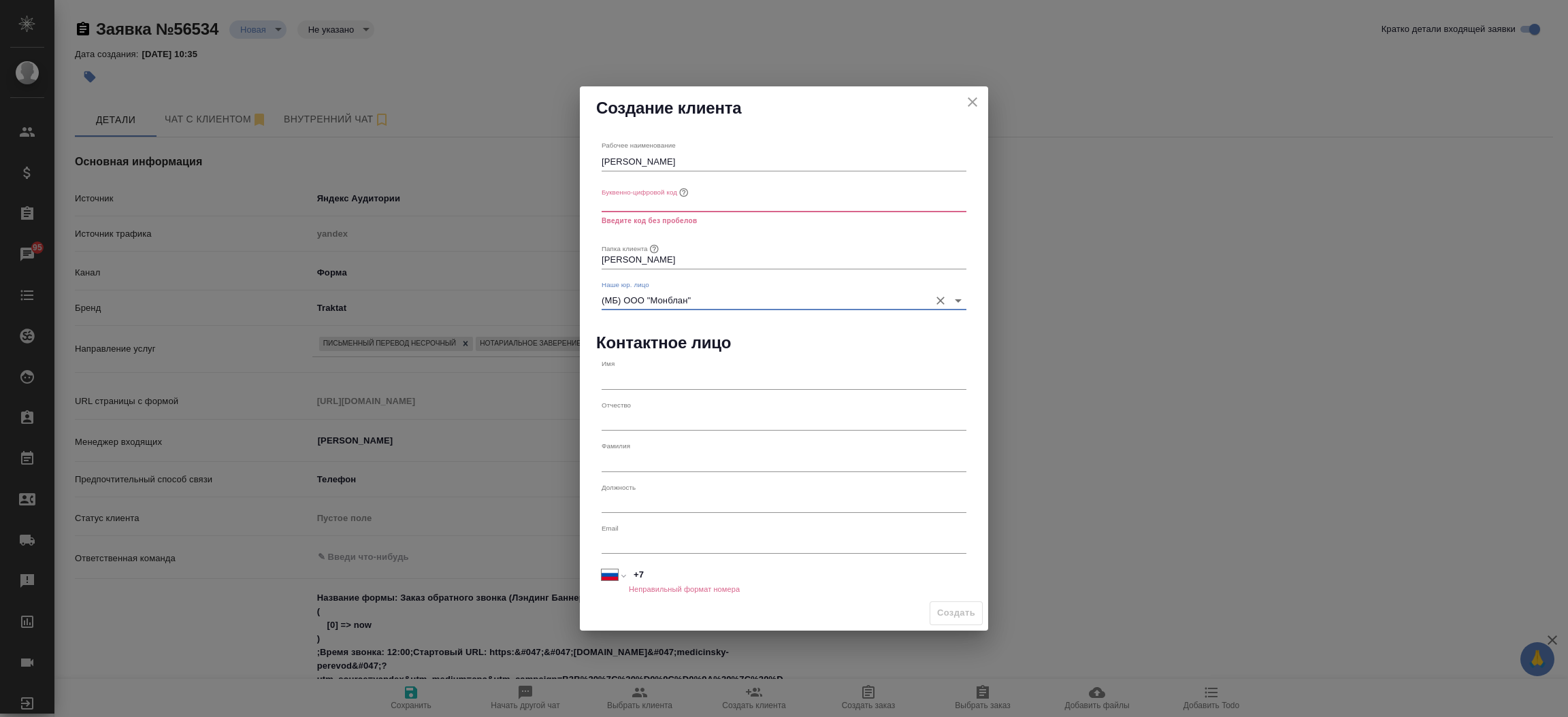
type input "(МБ) ООО "Монблан""
click at [677, 202] on input "text" at bounding box center [784, 203] width 365 height 19
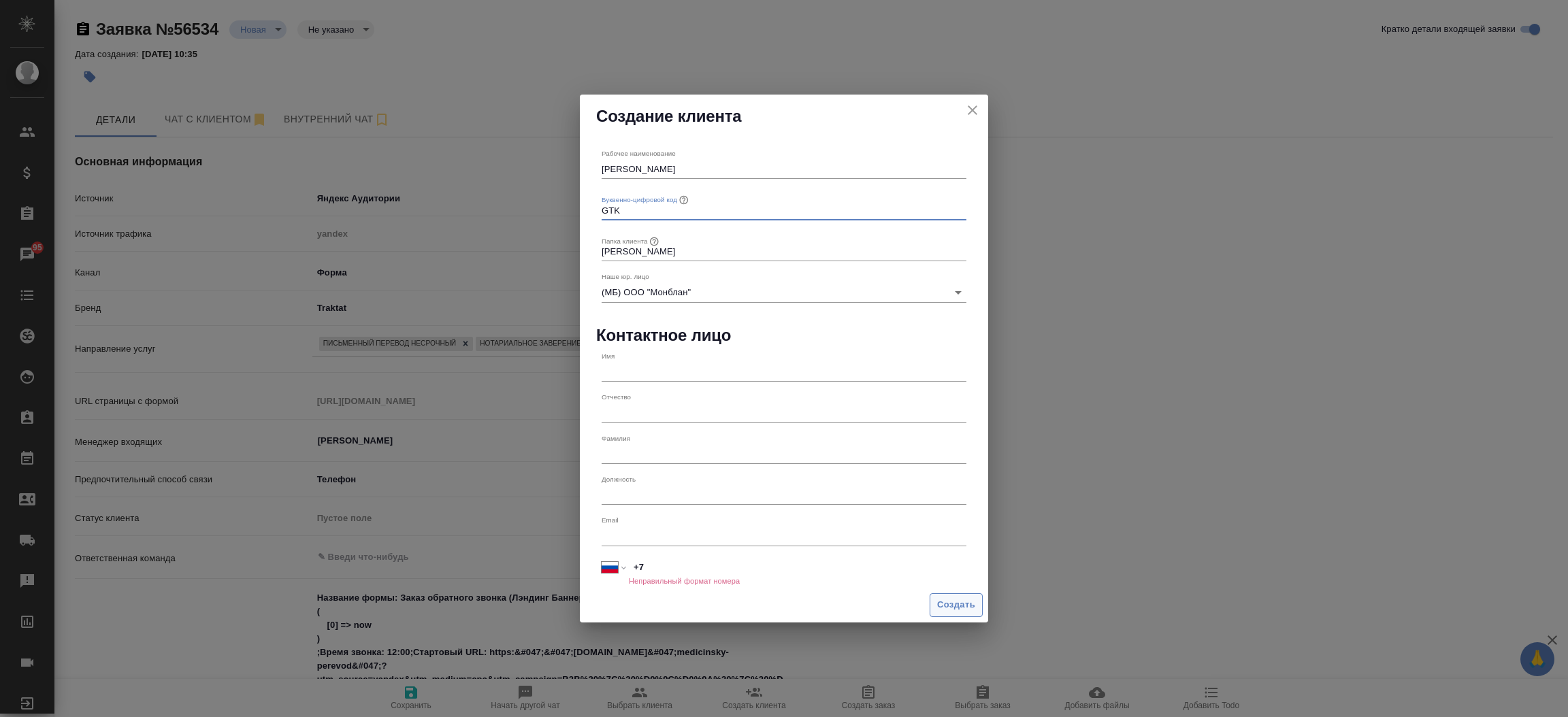
type input "GTK"
click at [958, 608] on span "Создать" at bounding box center [955, 605] width 38 height 16
type textarea "x"
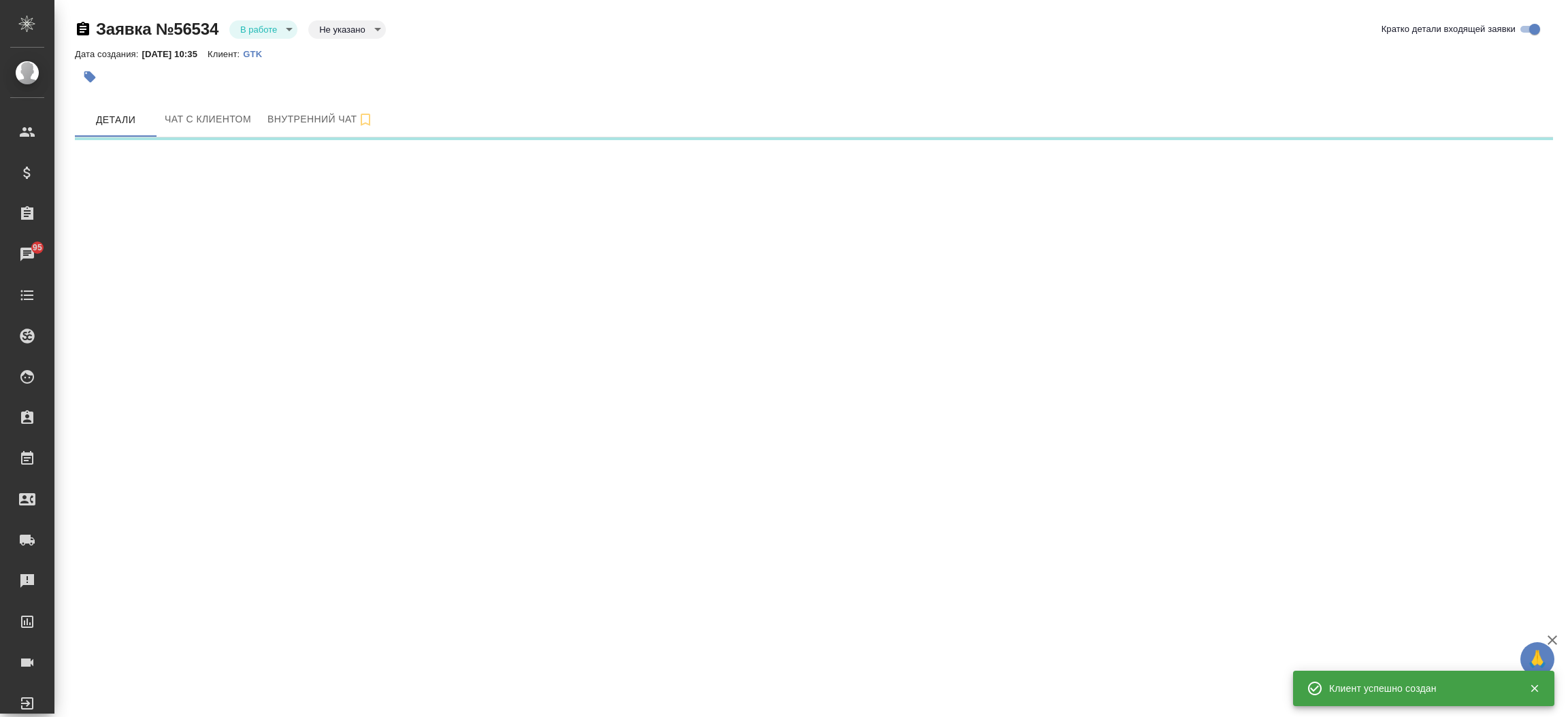
select select "RU"
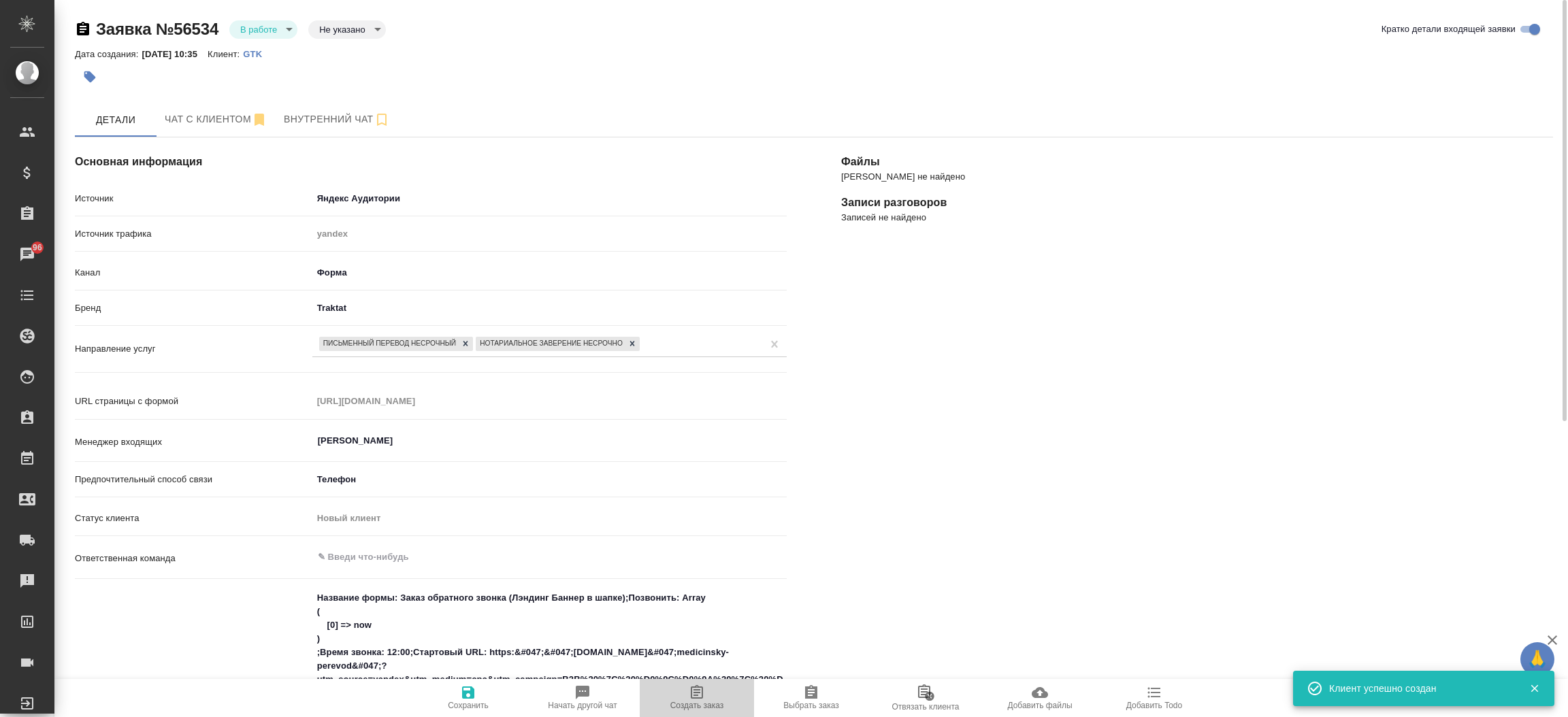
click at [689, 688] on icon "button" at bounding box center [696, 692] width 16 height 16
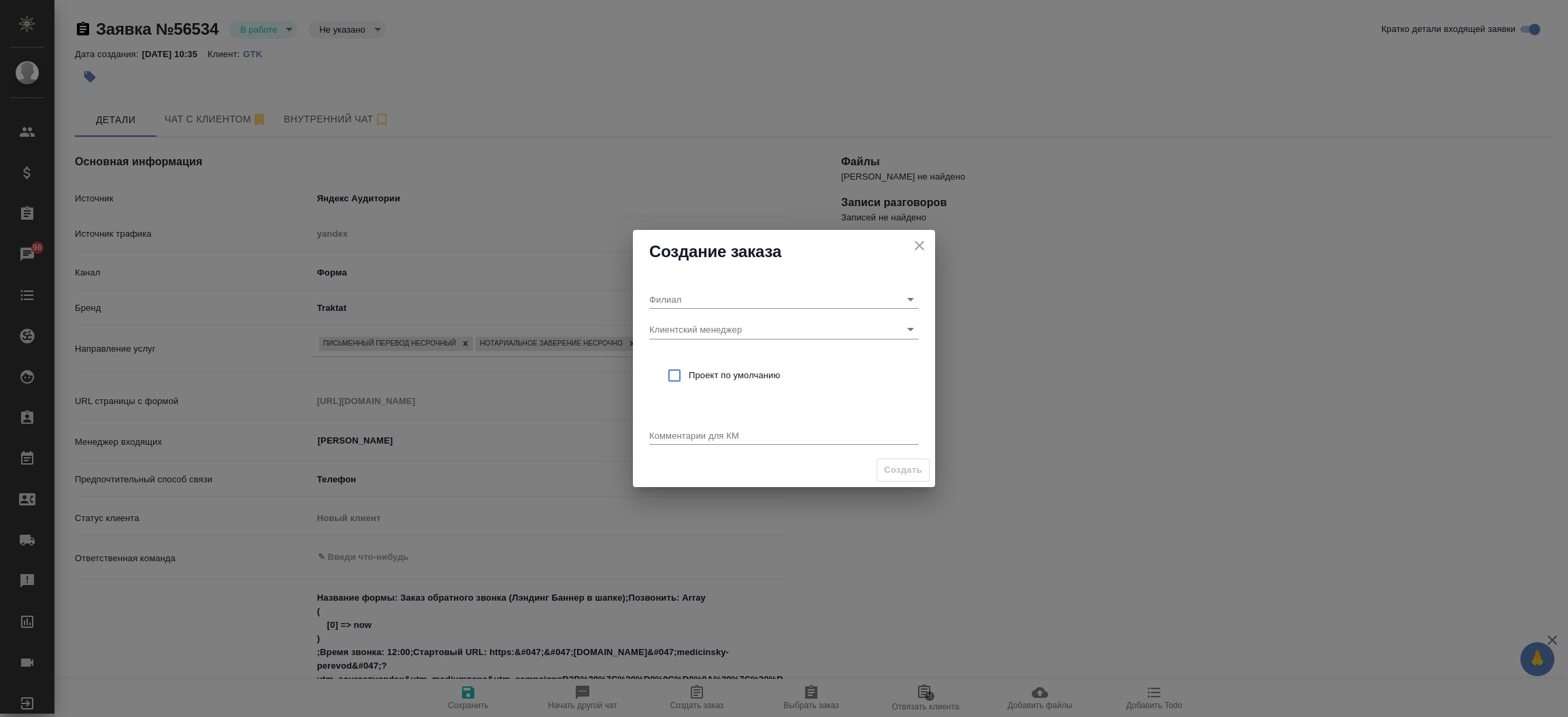
type textarea "x"
click at [667, 430] on textarea at bounding box center [784, 435] width 269 height 10
type textarea "от КВ: на русс и нз + доставка"
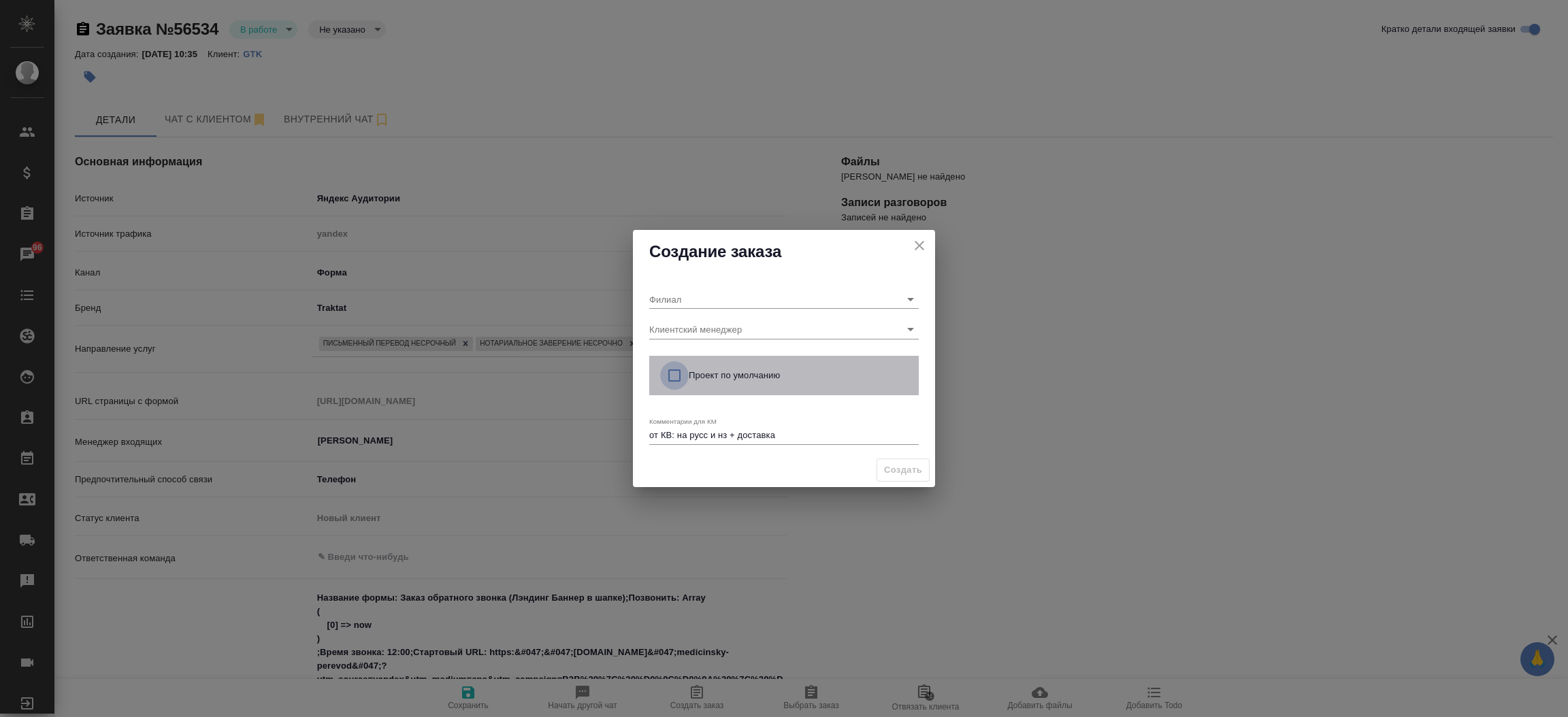
click at [672, 374] on input "checkbox" at bounding box center [674, 375] width 29 height 29
checkbox input "true"
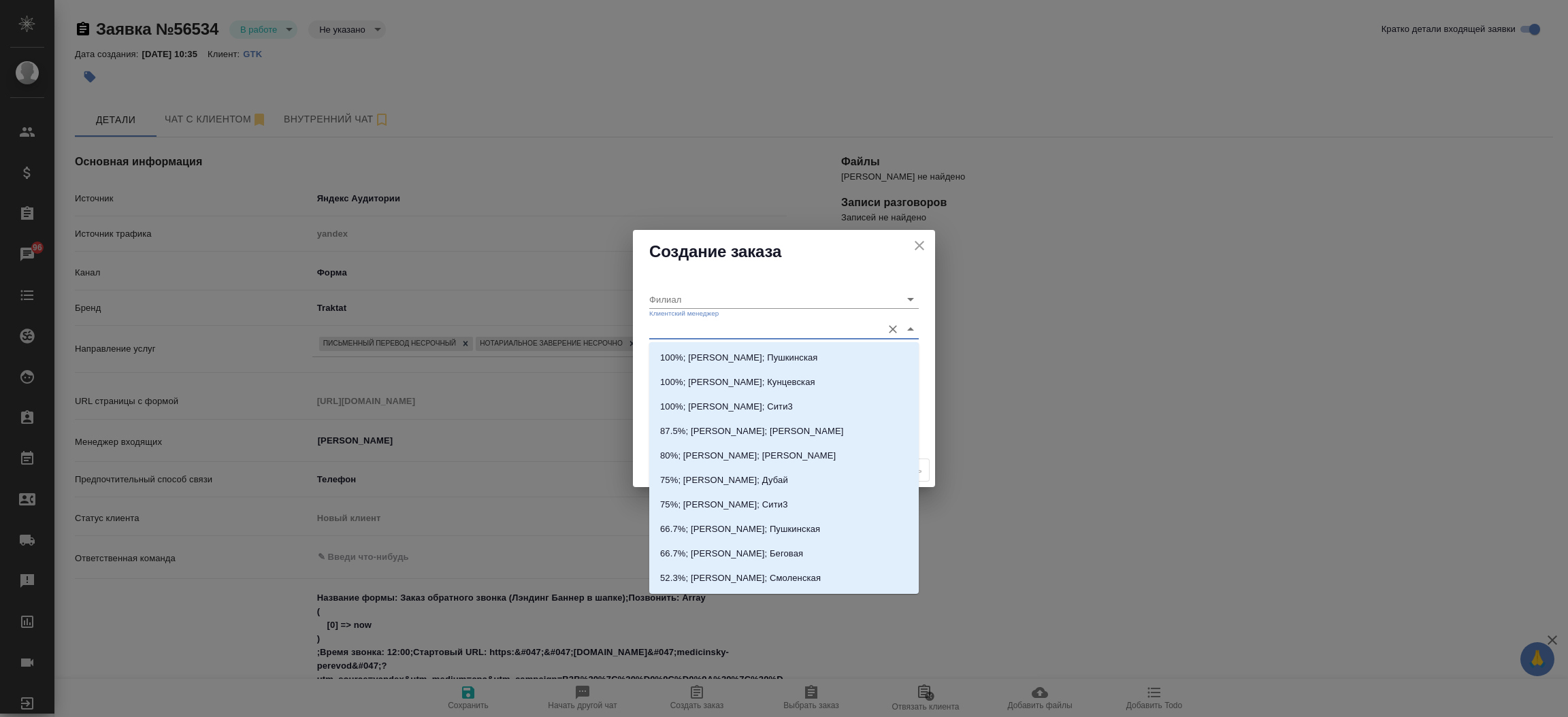
click at [705, 329] on input "Клиентский менеджер" at bounding box center [762, 328] width 226 height 18
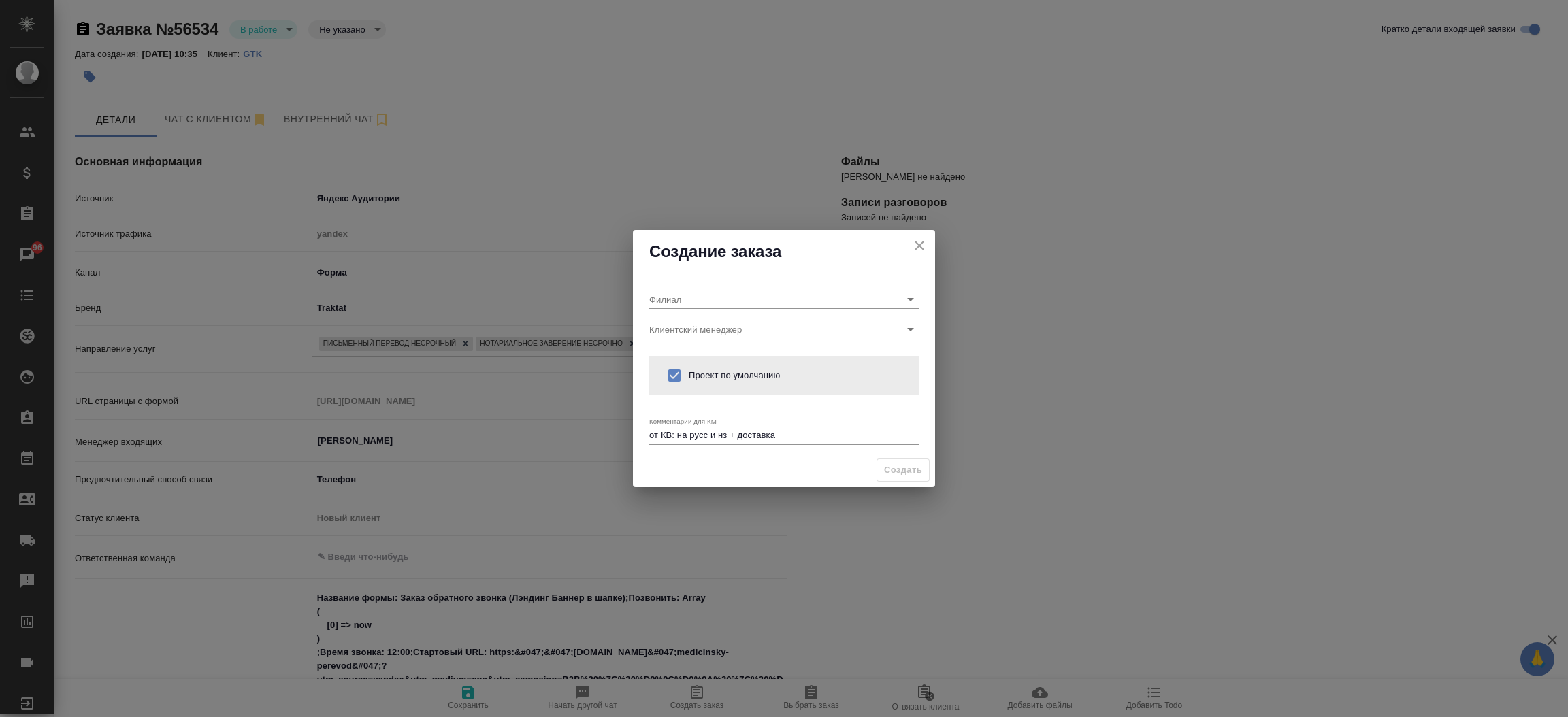
type textarea "x"
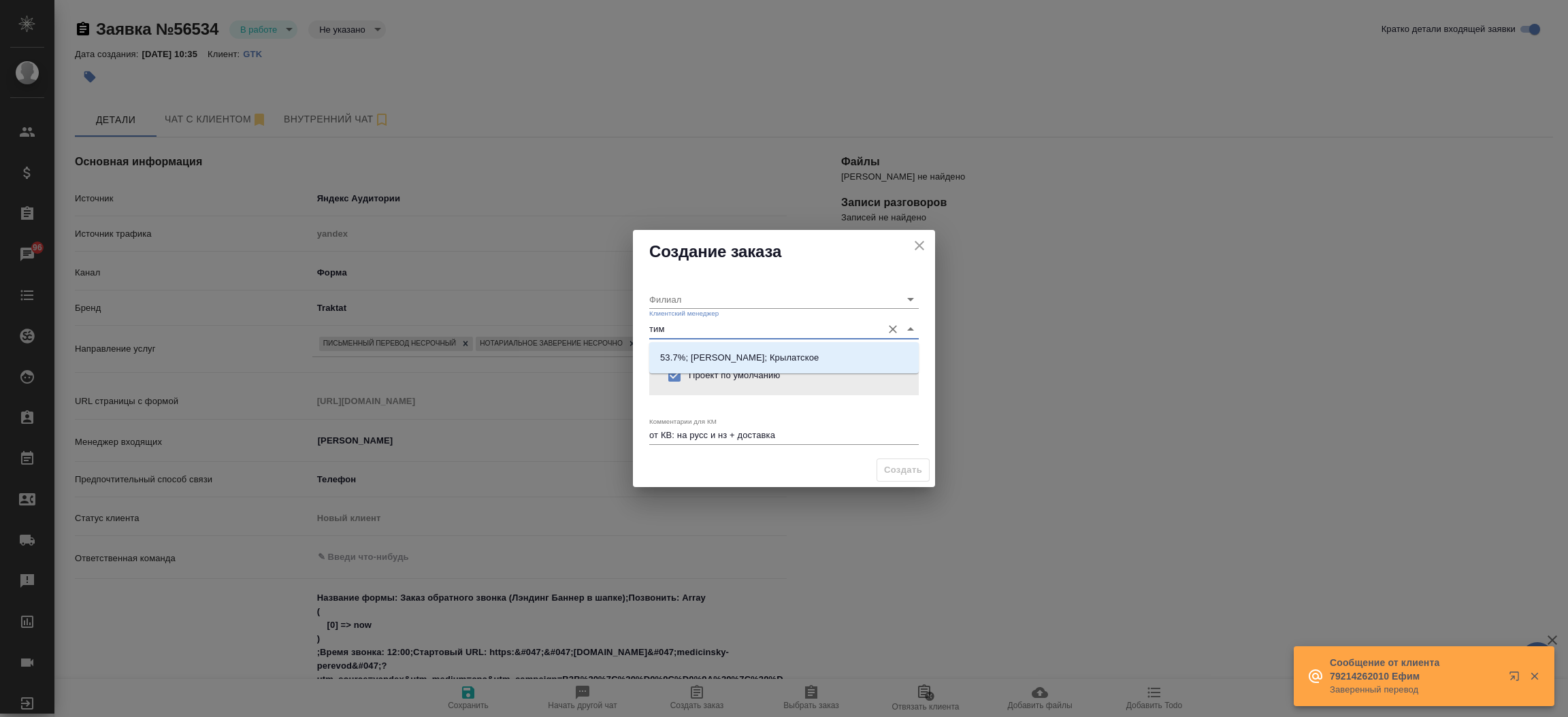
type input "тиму"
click at [685, 362] on p "53.7%; Касымов Тимур; Крылатское" at bounding box center [739, 357] width 159 height 13
type input "Крылатское"
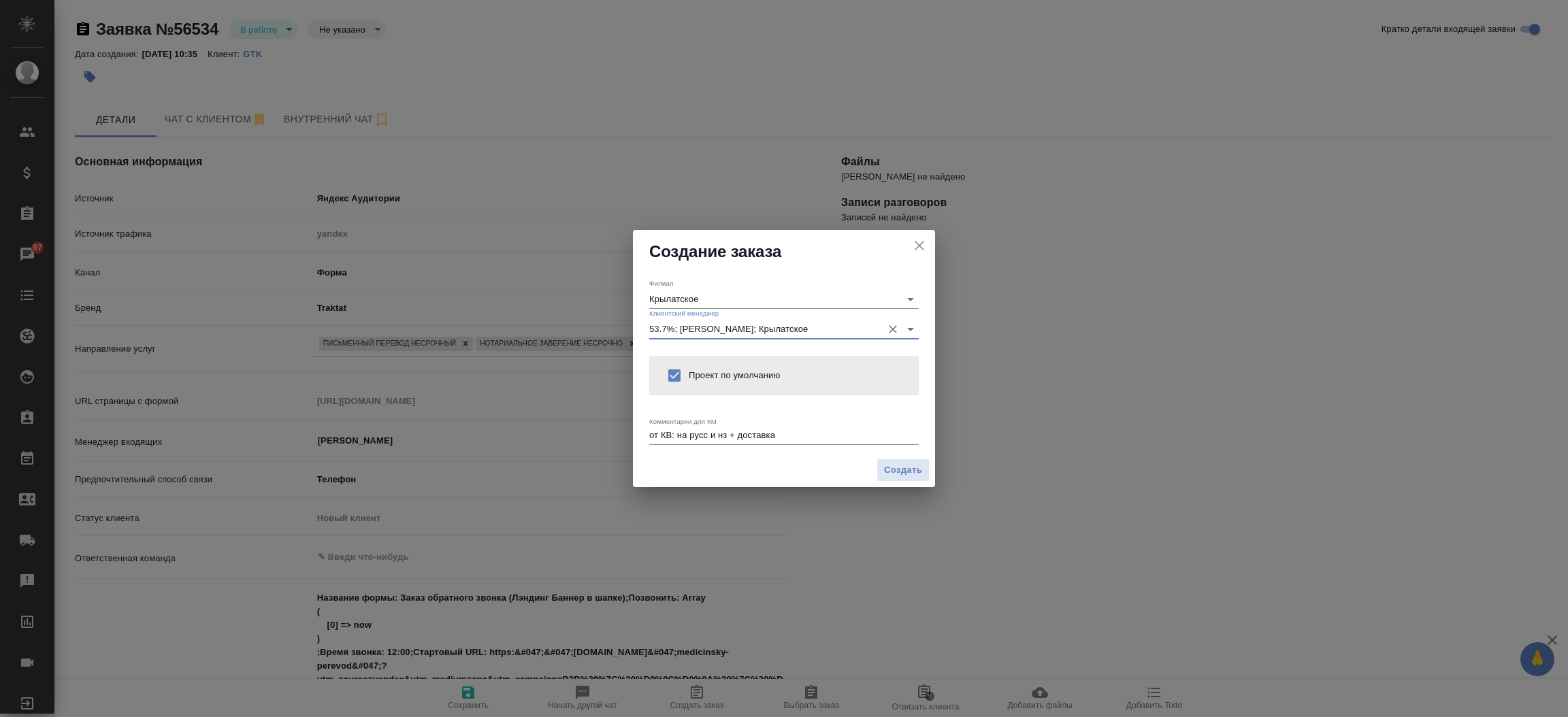
type input "53.7%; Касымов Тимур; Крылатское"
type textarea "x"
click at [830, 431] on textarea "от КВ: на русс и нз + доставка" at bounding box center [784, 435] width 269 height 10
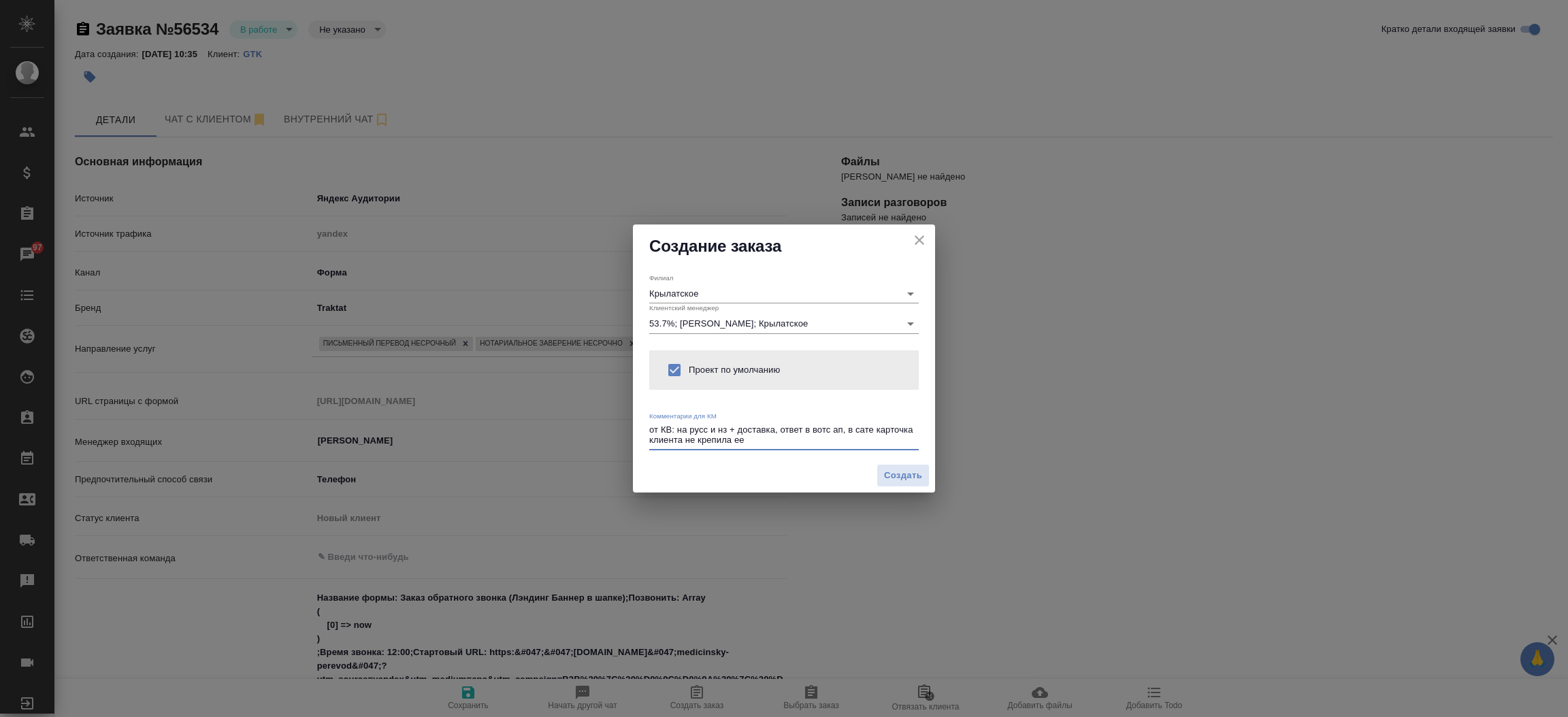
click at [873, 430] on textarea "от КВ: на русс и нз + доставка, ответ в вотс ап, в сате карточка клиента не кре…" at bounding box center [784, 435] width 269 height 21
click at [822, 442] on textarea "от КВ: на русс и нз + доставка, ответ в вотс ап, в переписке карточка клиента н…" at bounding box center [784, 435] width 269 height 21
type textarea "от КВ: на русс и нз + доставка, ответ в вотс ап, в переписке карточка клиента н…"
click at [885, 472] on span "Создать" at bounding box center [903, 475] width 38 height 16
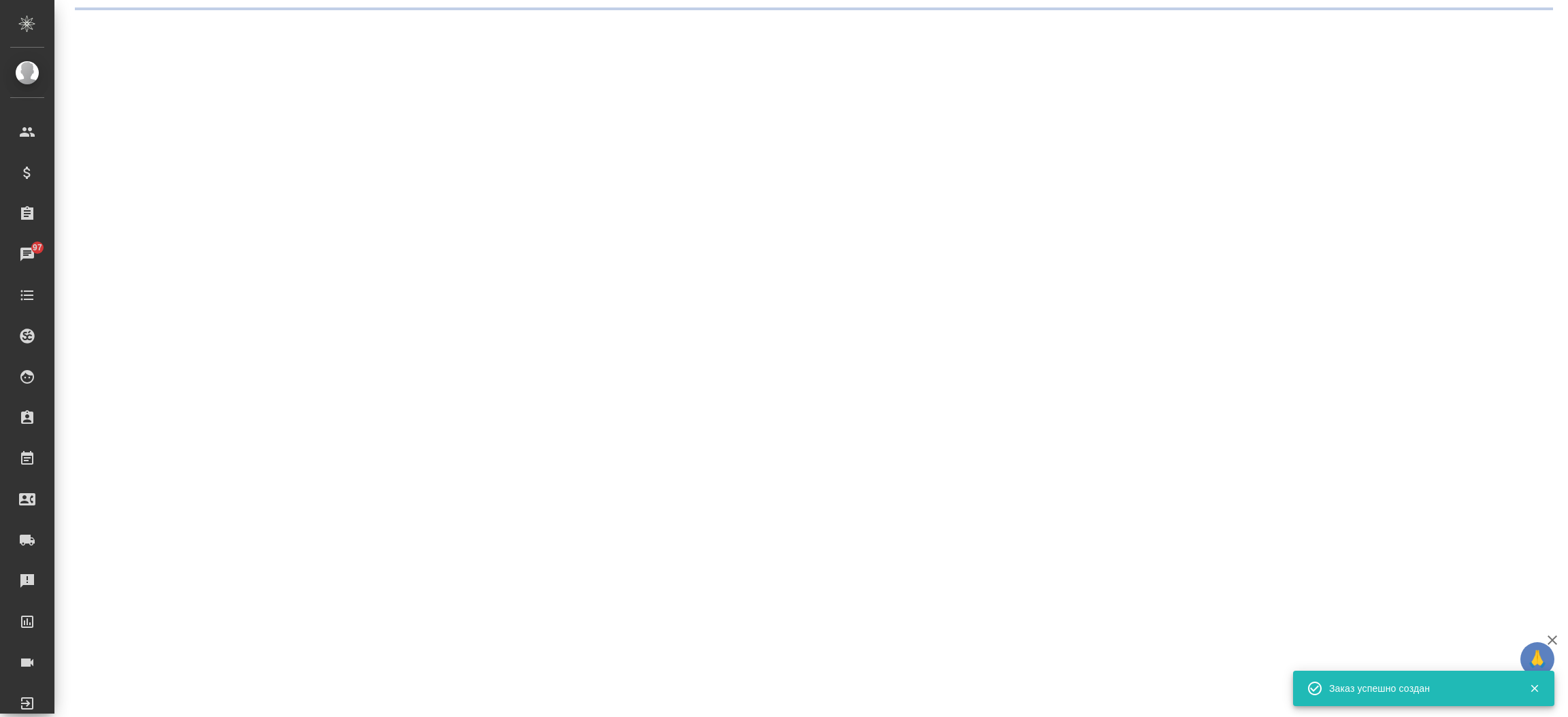
select select "RU"
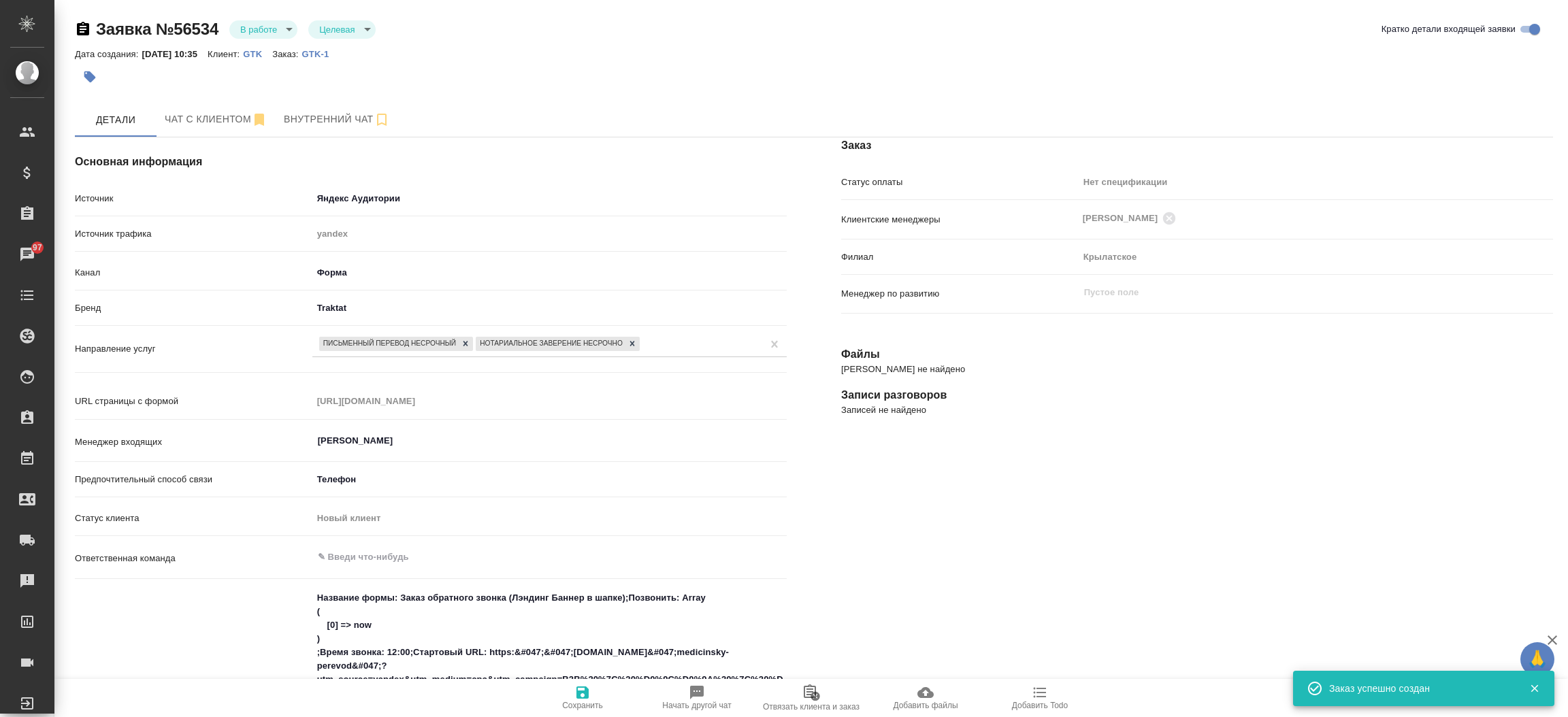
type textarea "x"
click at [199, 117] on span "Чат с клиентом" at bounding box center [215, 120] width 102 height 17
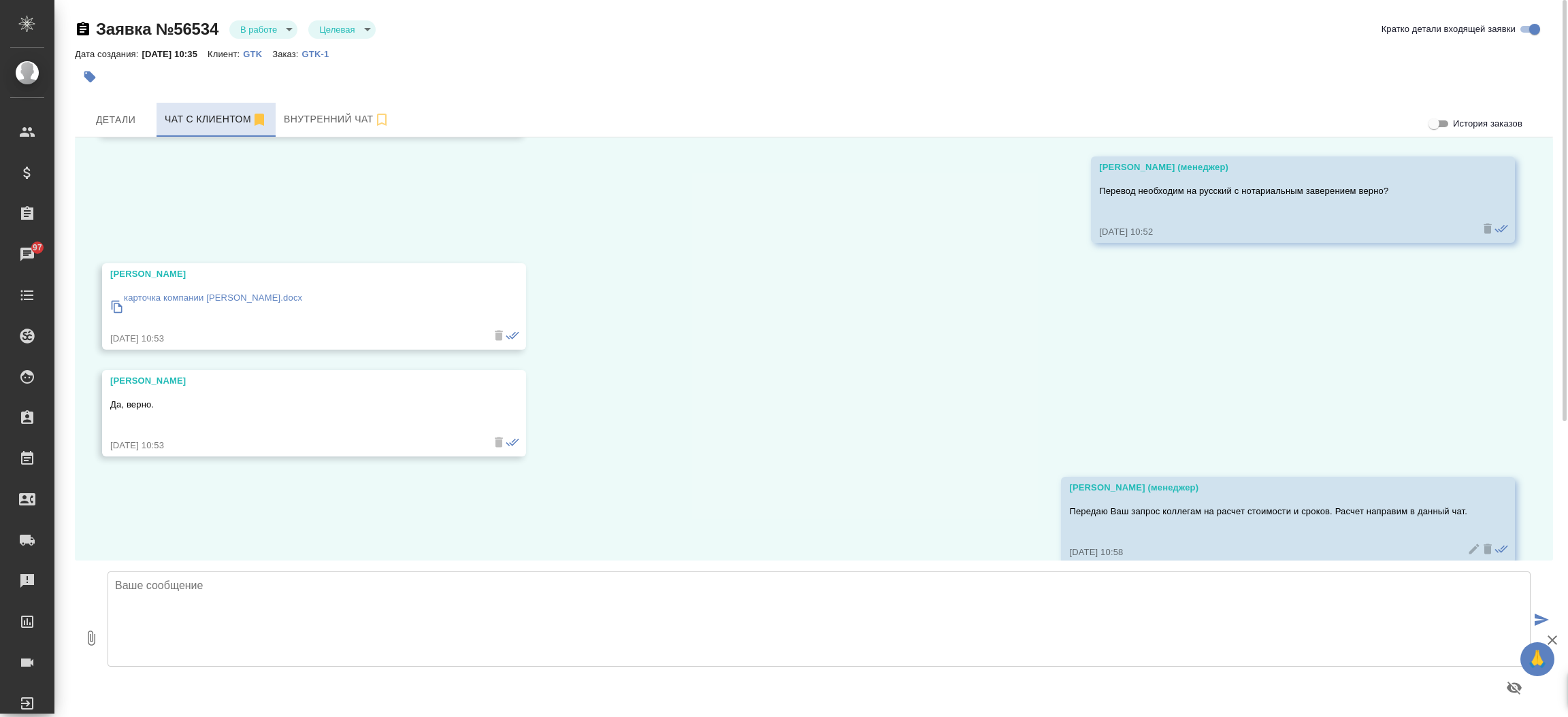
scroll to position [382, 0]
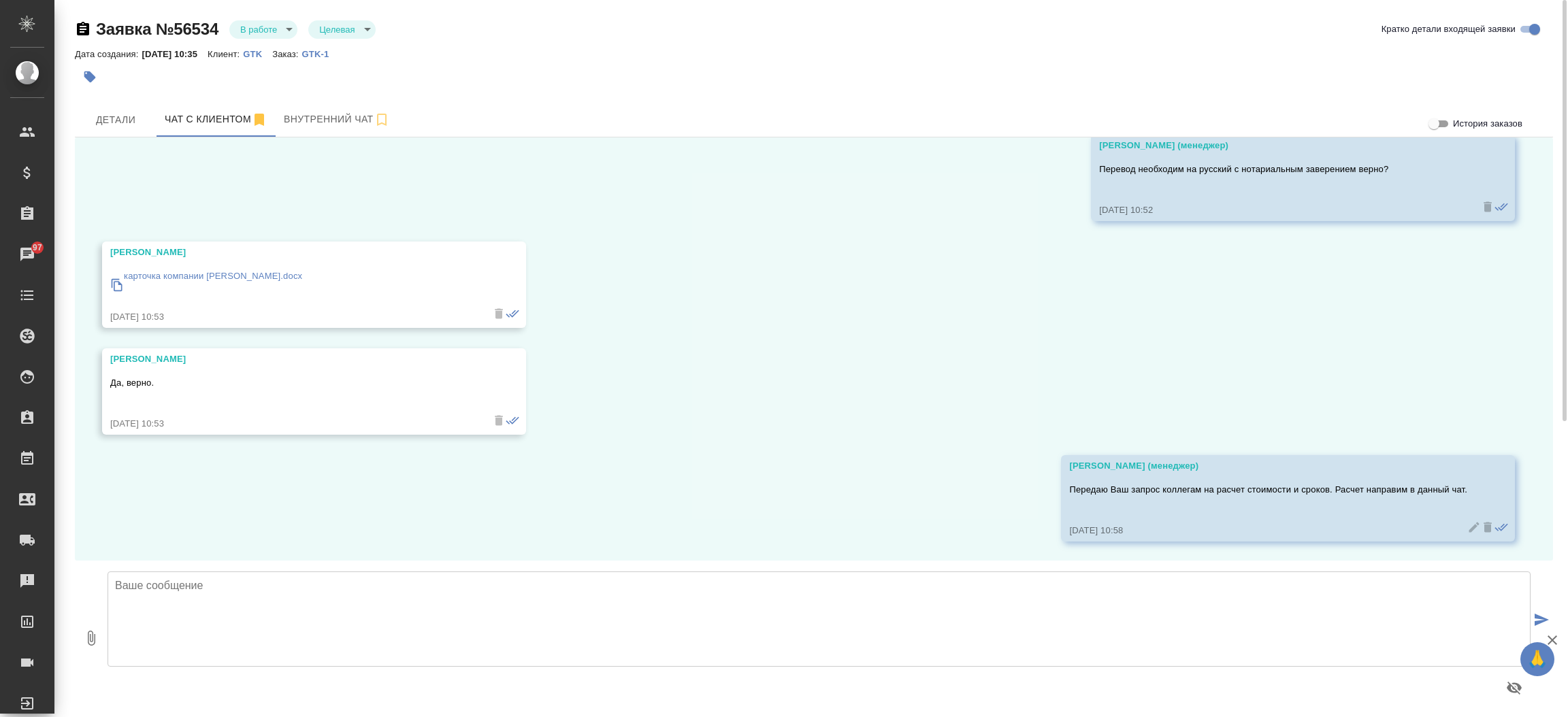
click at [214, 276] on p "карточка компании Глория Транс Карго.docx" at bounding box center [213, 275] width 178 height 13
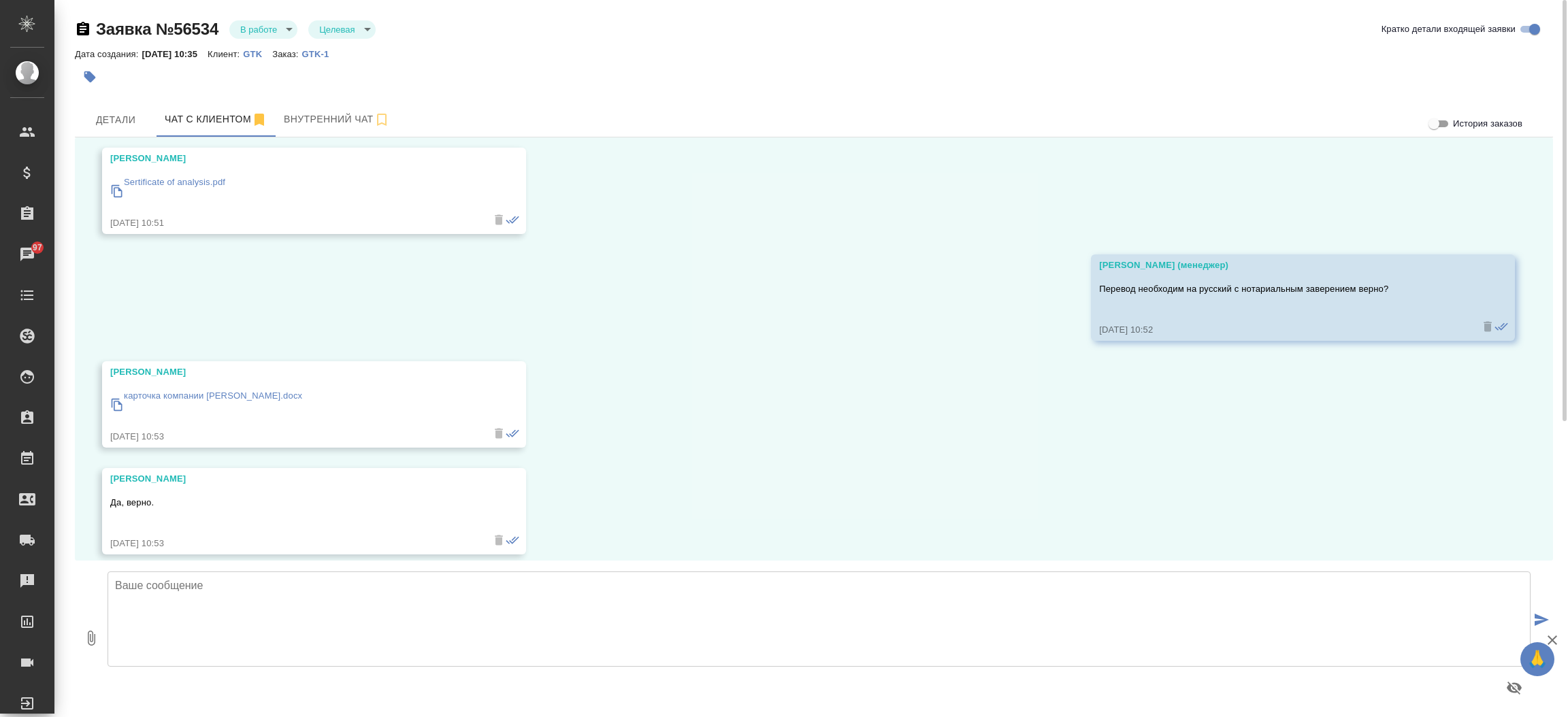
scroll to position [190, 0]
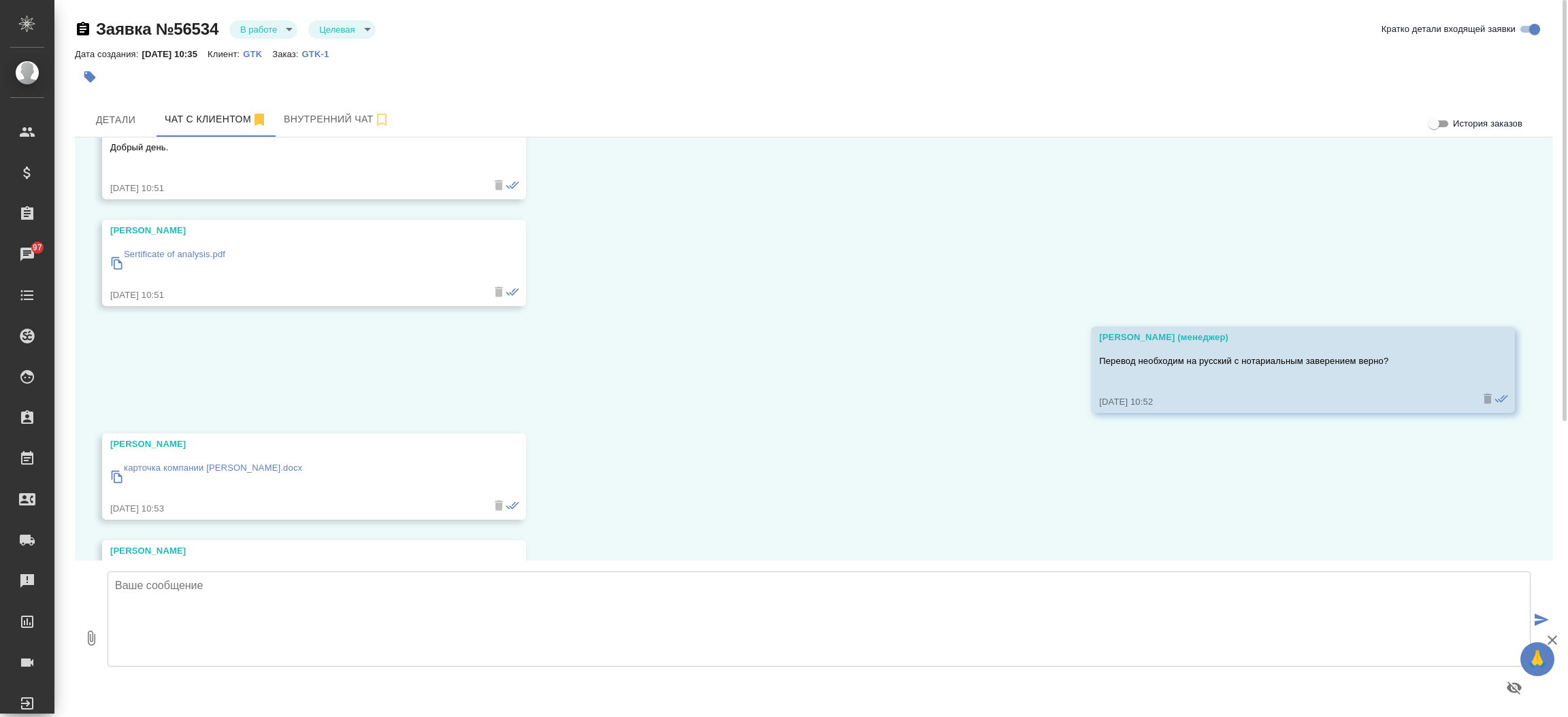
click at [197, 252] on p "Sertificate of analysis.pdf" at bounding box center [174, 254] width 102 height 13
click at [120, 109] on button "Детали" at bounding box center [116, 119] width 81 height 34
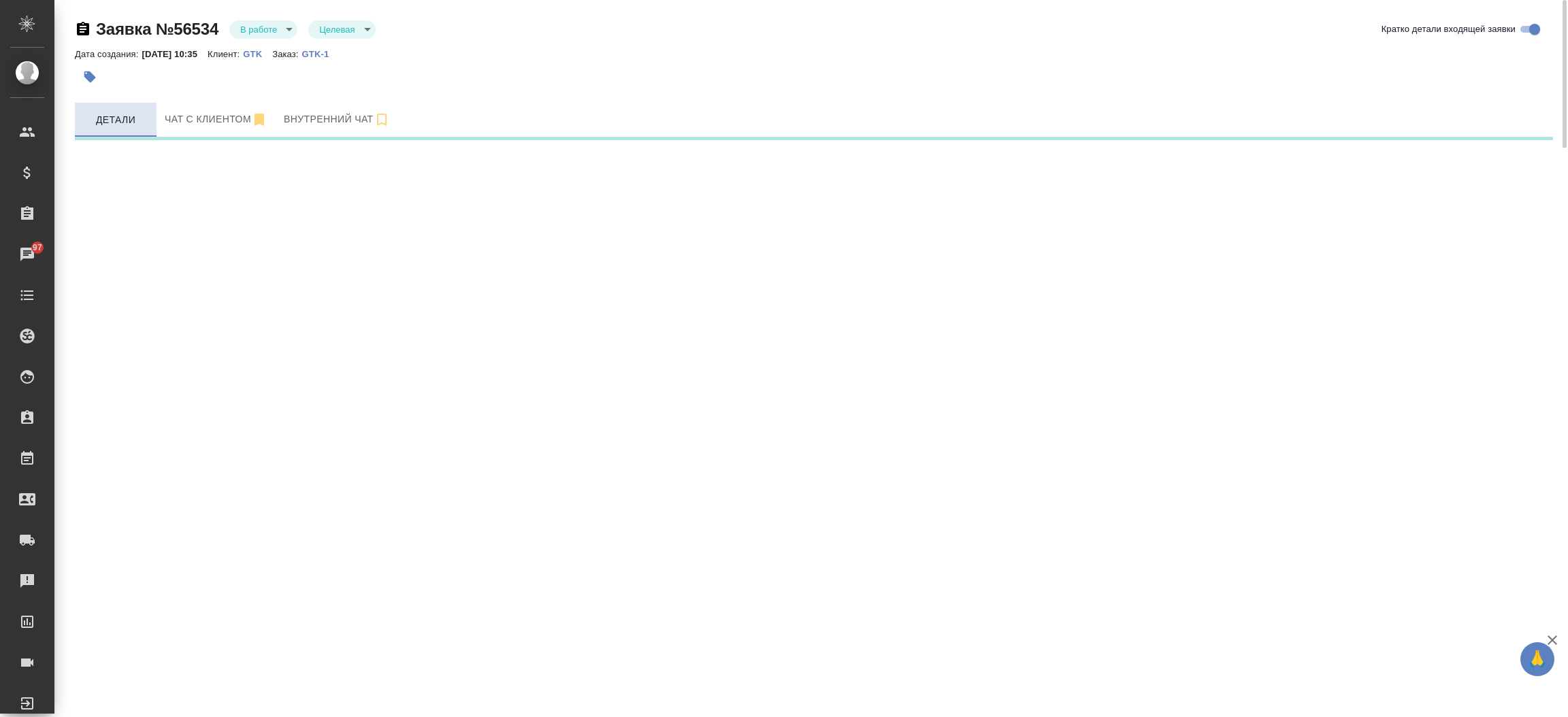
select select "RU"
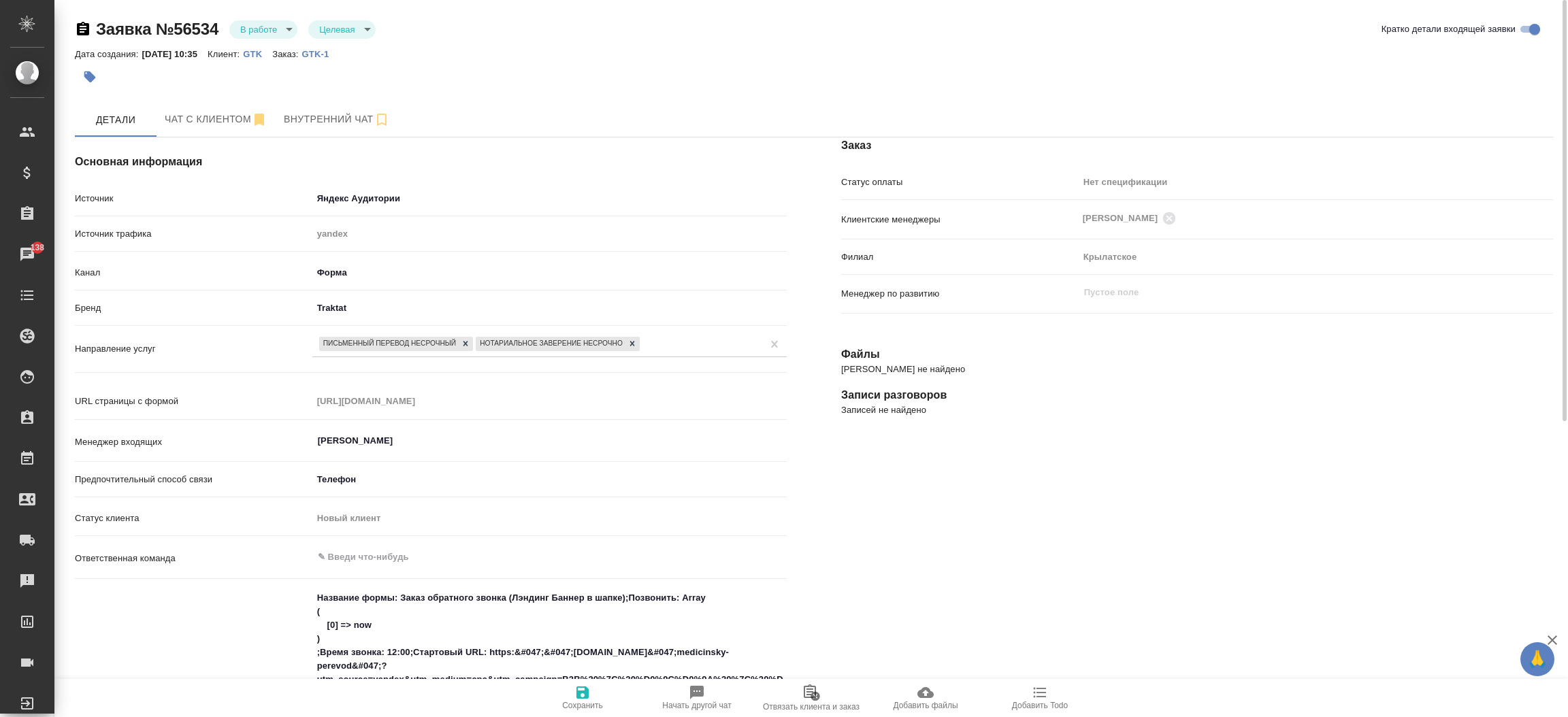
type textarea "x"
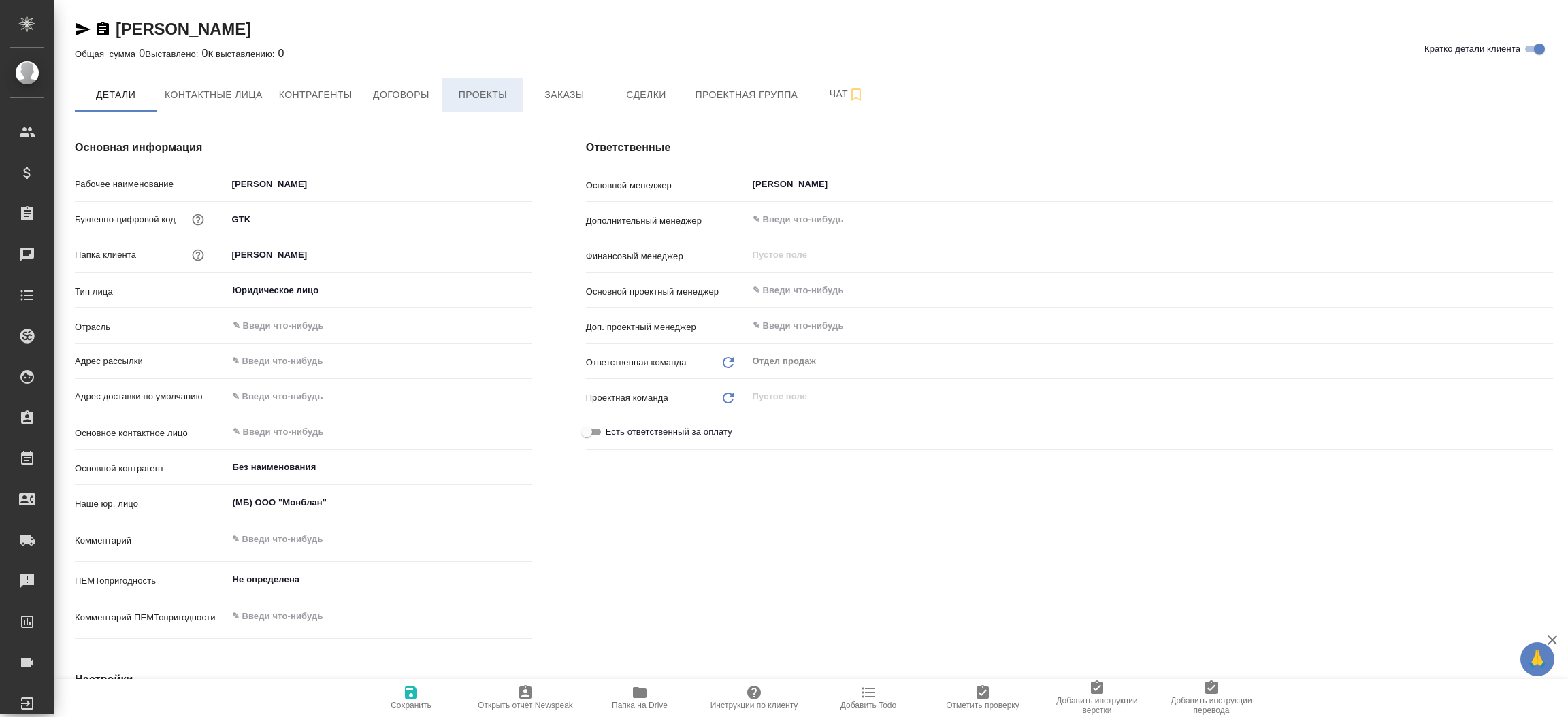
click at [466, 94] on span "Проекты" at bounding box center [482, 95] width 65 height 17
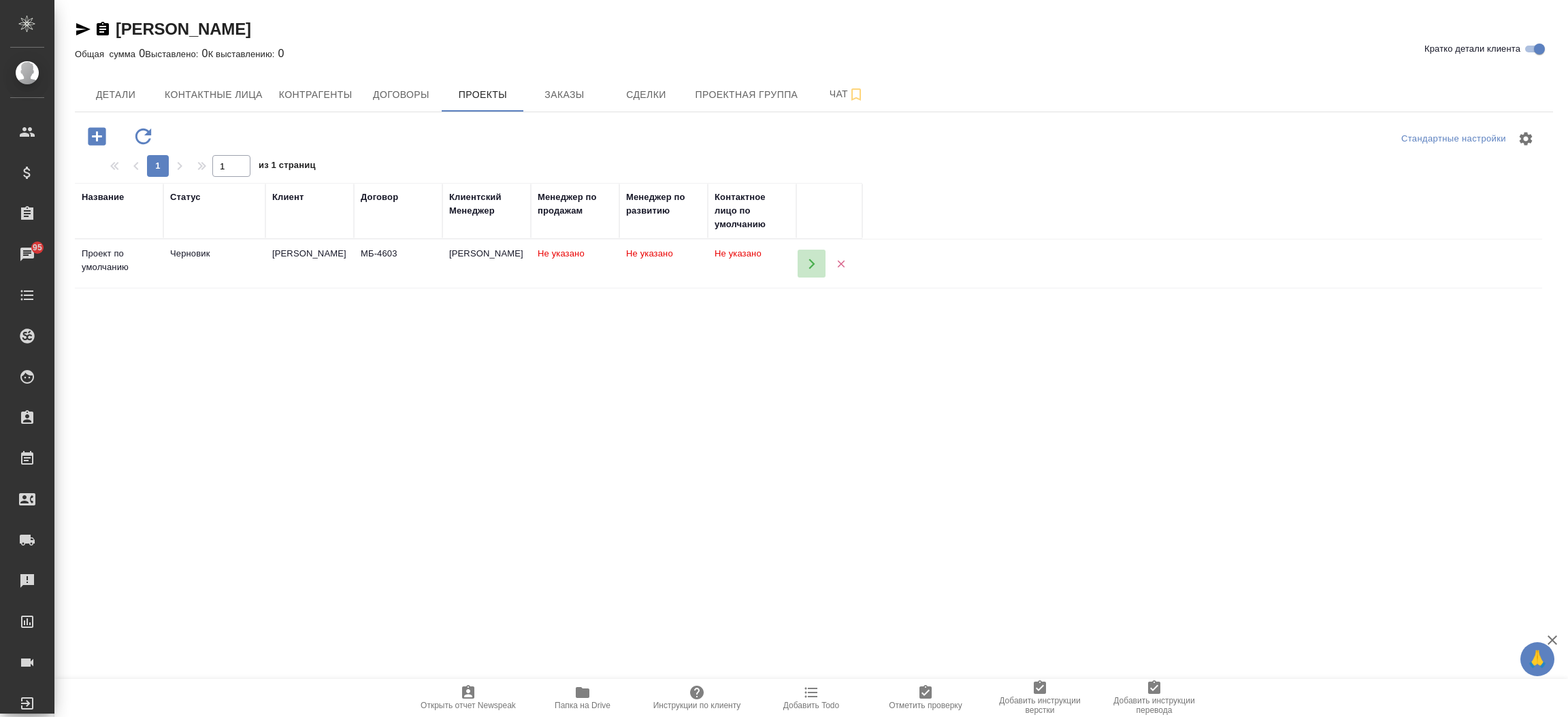
click at [810, 271] on button "button" at bounding box center [811, 263] width 28 height 28
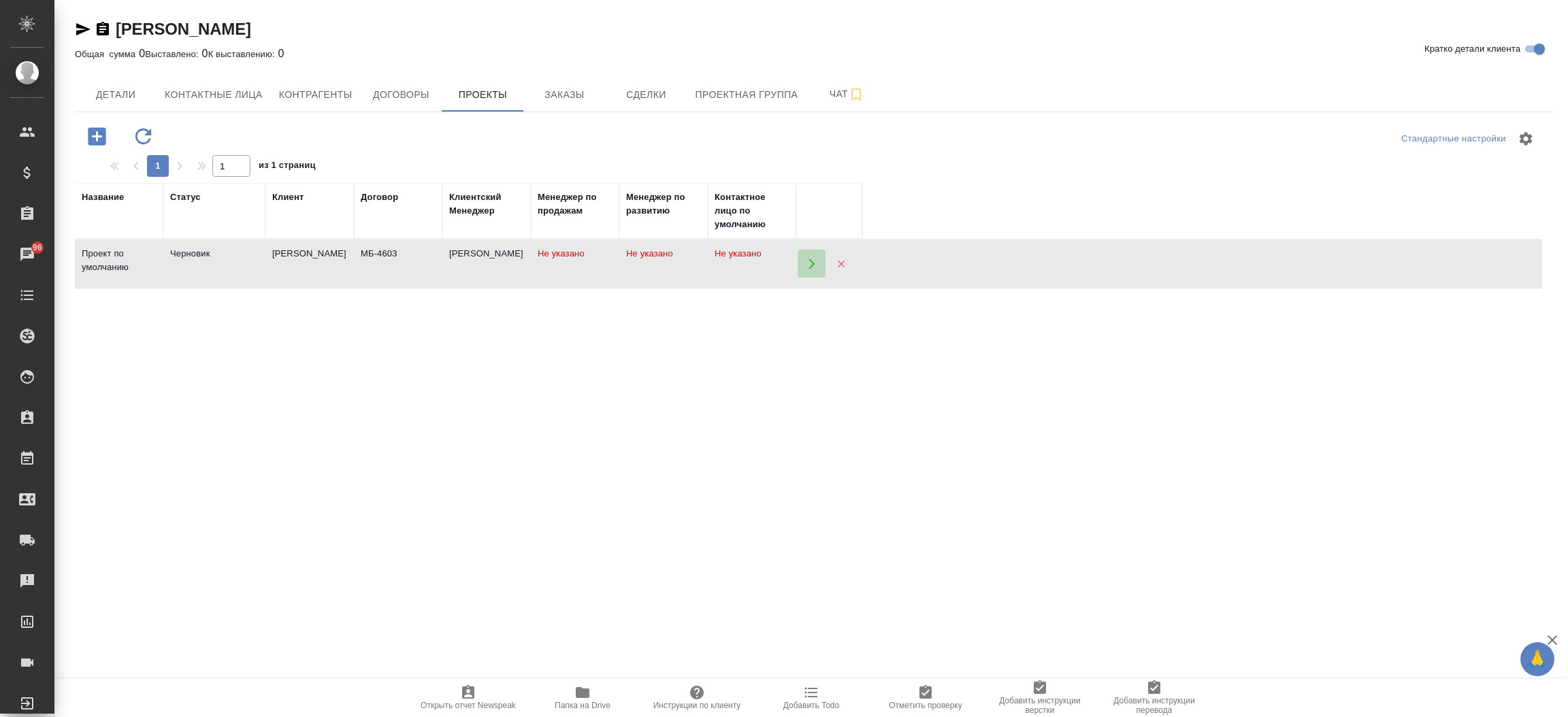
click at [810, 260] on icon "button" at bounding box center [811, 263] width 6 height 10
click at [137, 88] on span "Детали" at bounding box center [115, 95] width 65 height 17
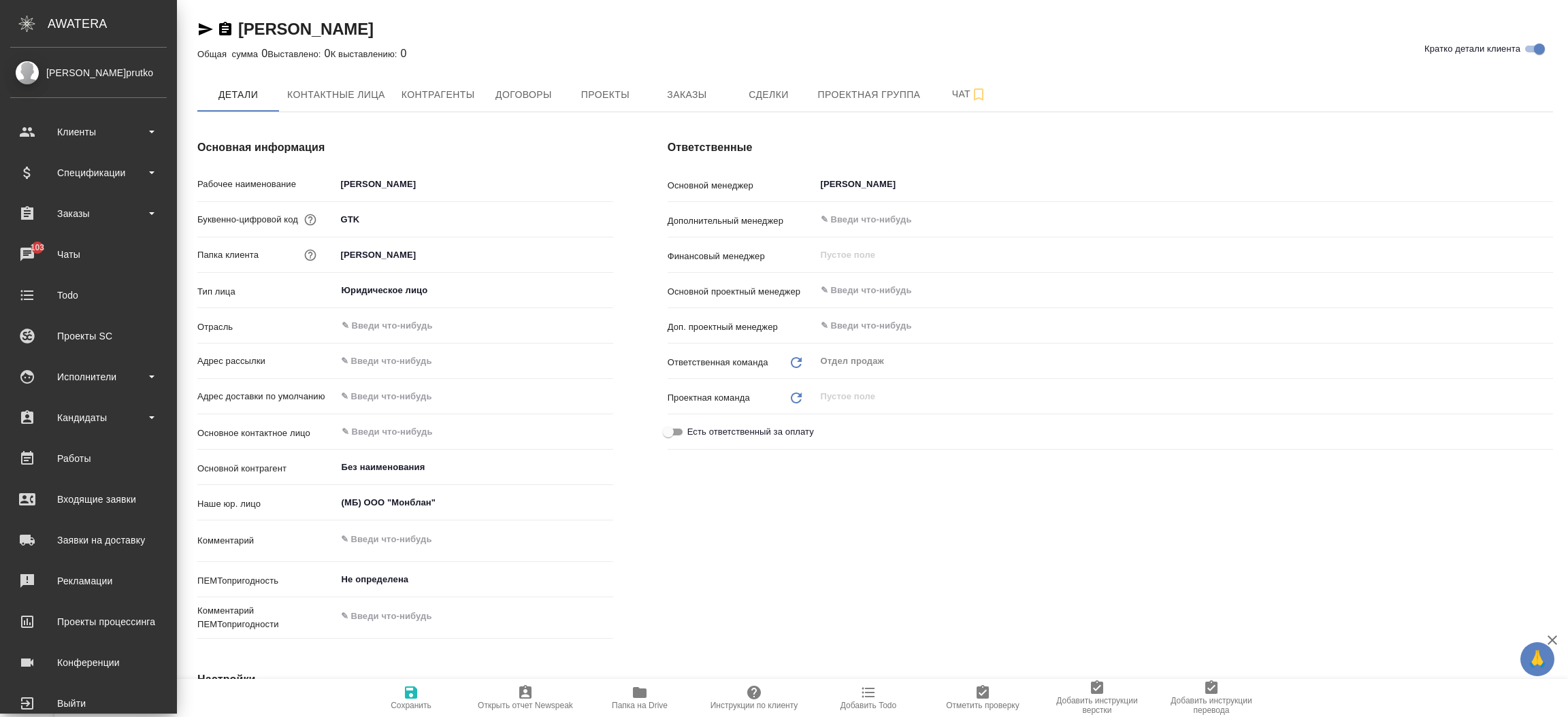
type textarea "x"
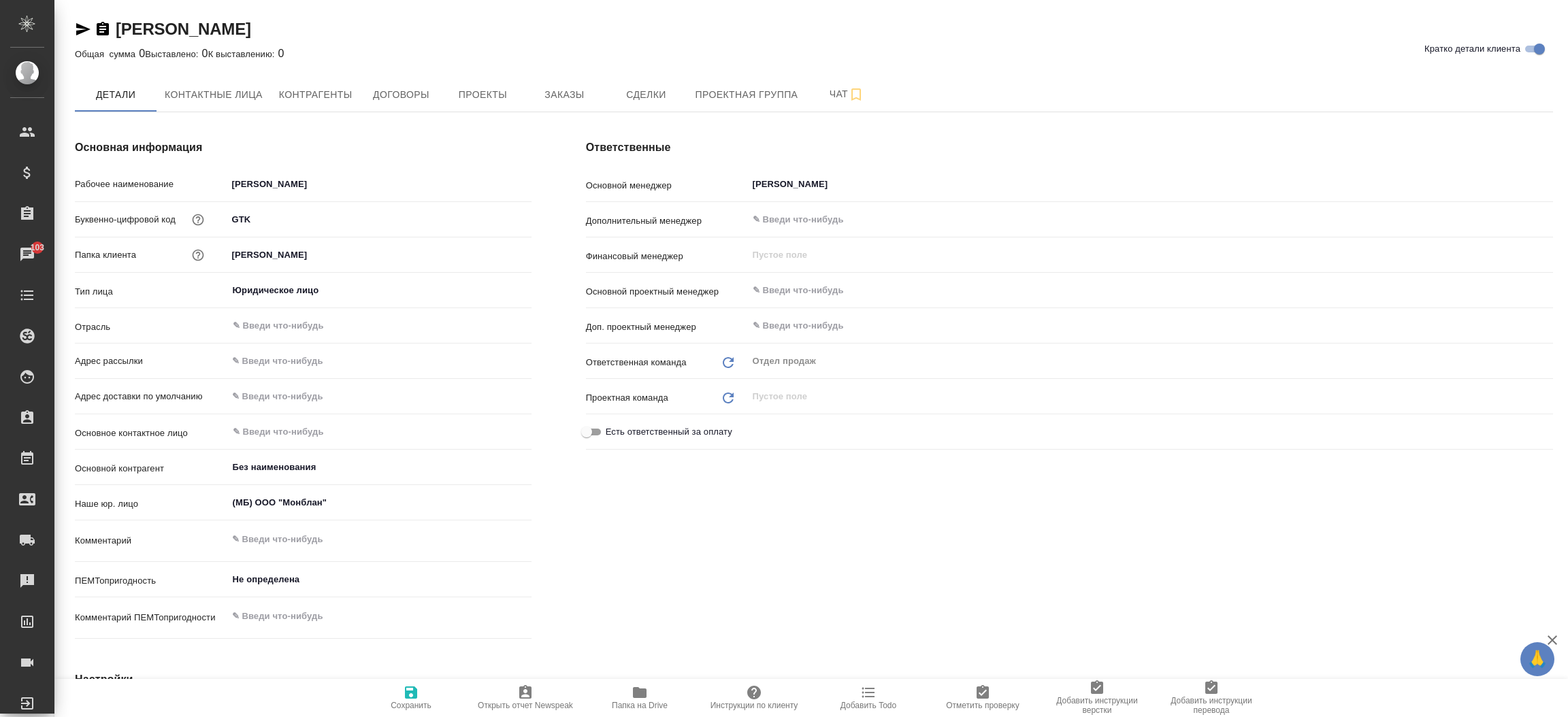
type textarea "x"
click at [85, 29] on icon "button" at bounding box center [83, 29] width 16 height 16
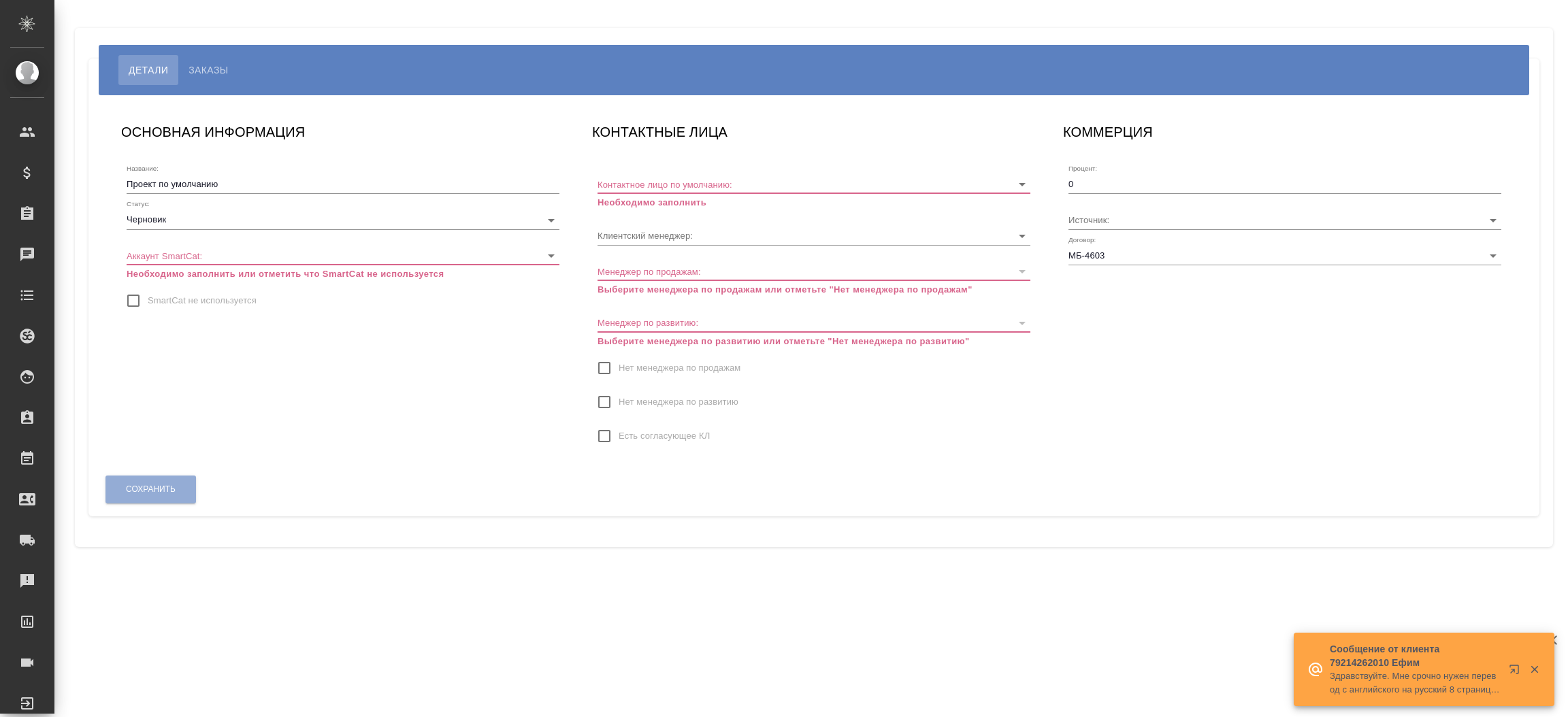
type input "[PERSON_NAME]"
click at [133, 294] on input "SmartCat не используется" at bounding box center [133, 300] width 29 height 29
checkbox input "true"
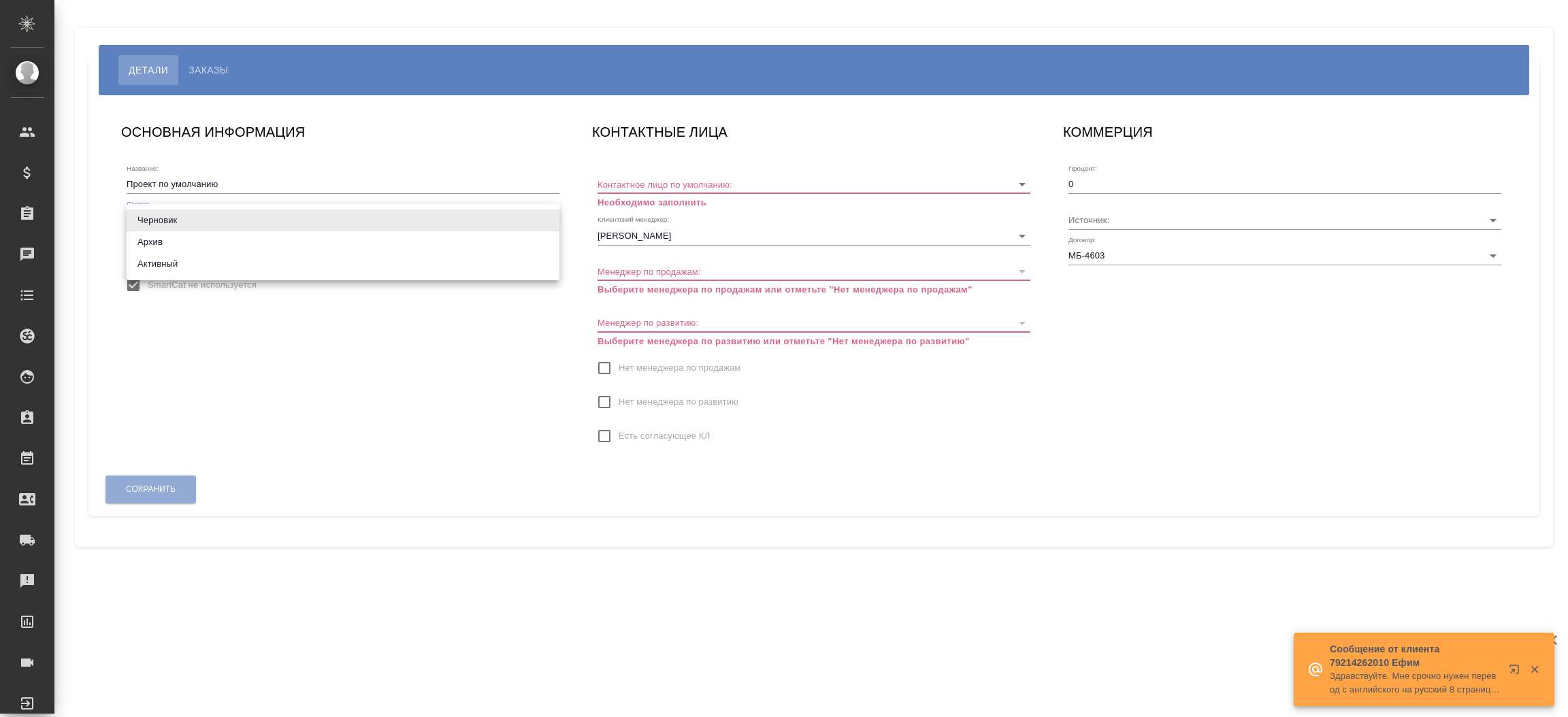
click at [207, 214] on body "🙏 .cls-1 fill:#fff; AWATERA [PERSON_NAME]prutko Клиенты Спецификации Заказы Чат…" at bounding box center [784, 358] width 1568 height 717
click at [207, 256] on li "Активный" at bounding box center [343, 264] width 433 height 22
type input "active"
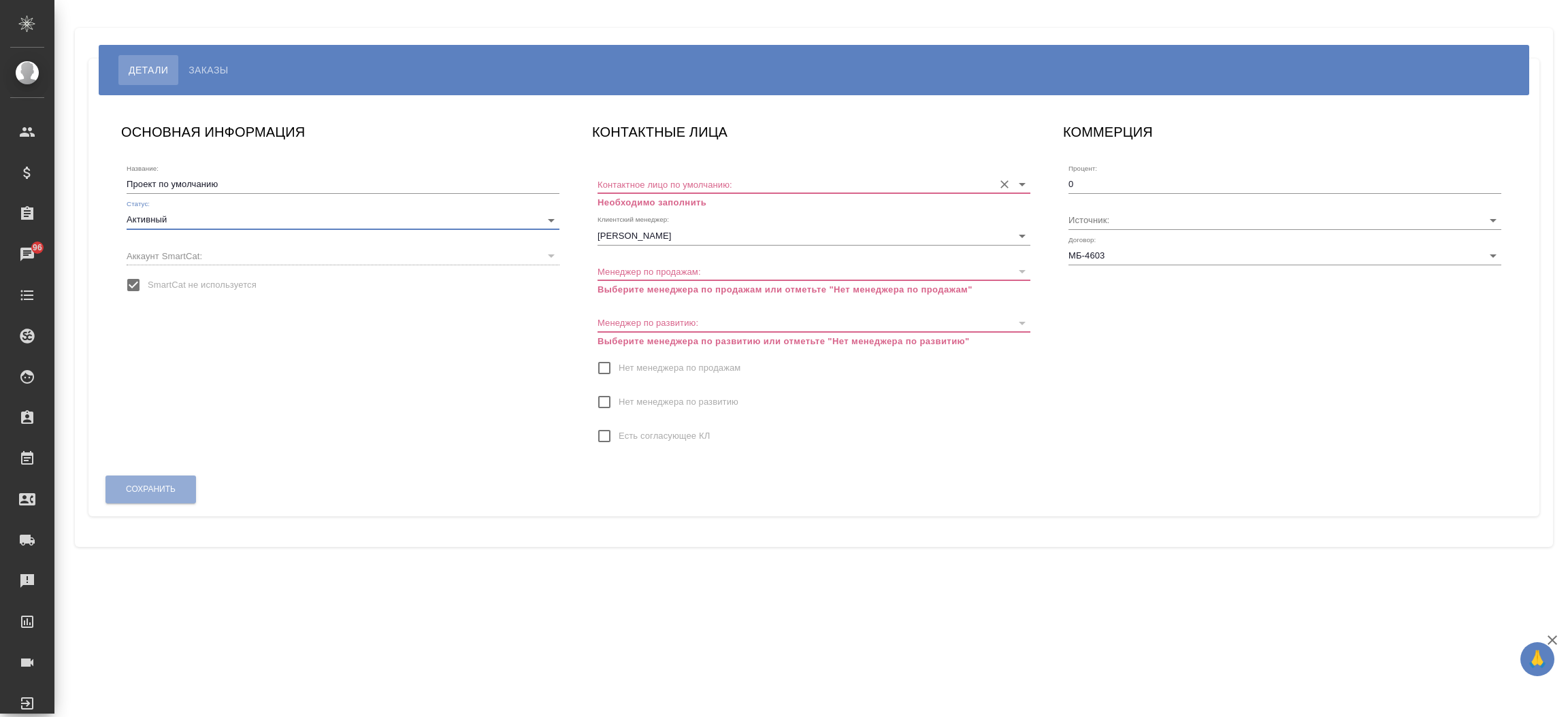
click at [631, 183] on input "Контактное лицо по умолчанию:" at bounding box center [792, 183] width 389 height 18
click at [631, 200] on li "[PERSON_NAME]" at bounding box center [814, 212] width 433 height 24
type input "[PERSON_NAME]"
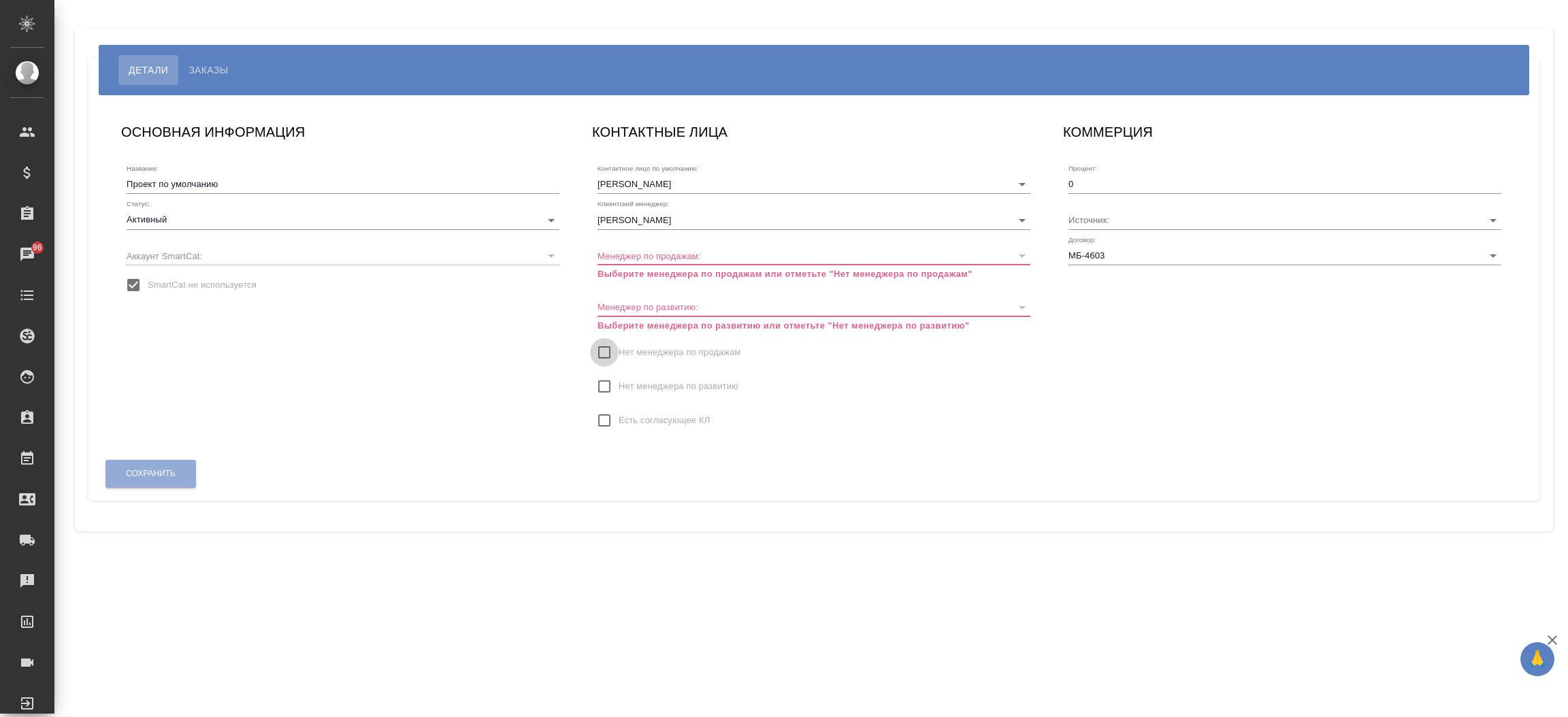
click at [602, 353] on input "Нет менеджера по продажам" at bounding box center [604, 352] width 29 height 29
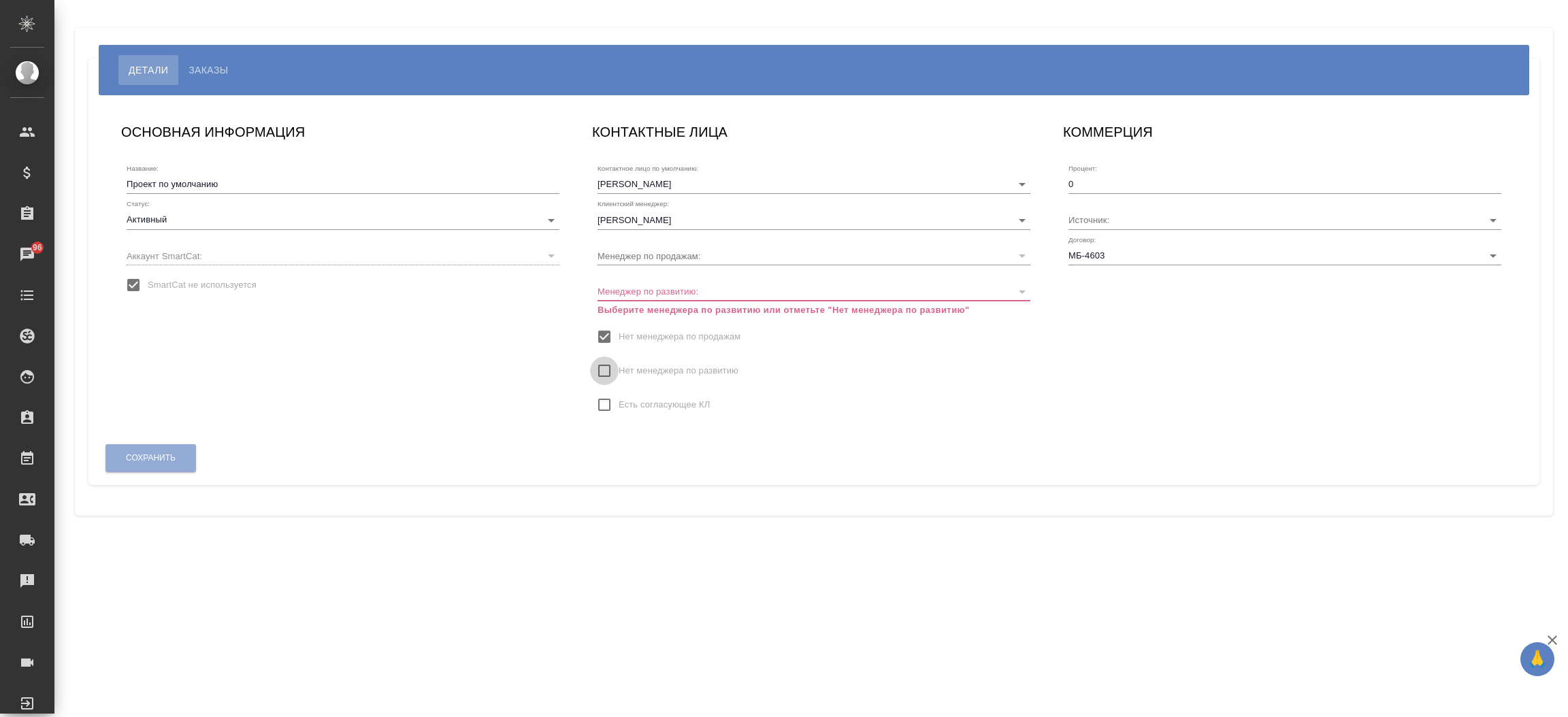
click at [599, 374] on input "Нет менеджера по развитию" at bounding box center [604, 371] width 29 height 29
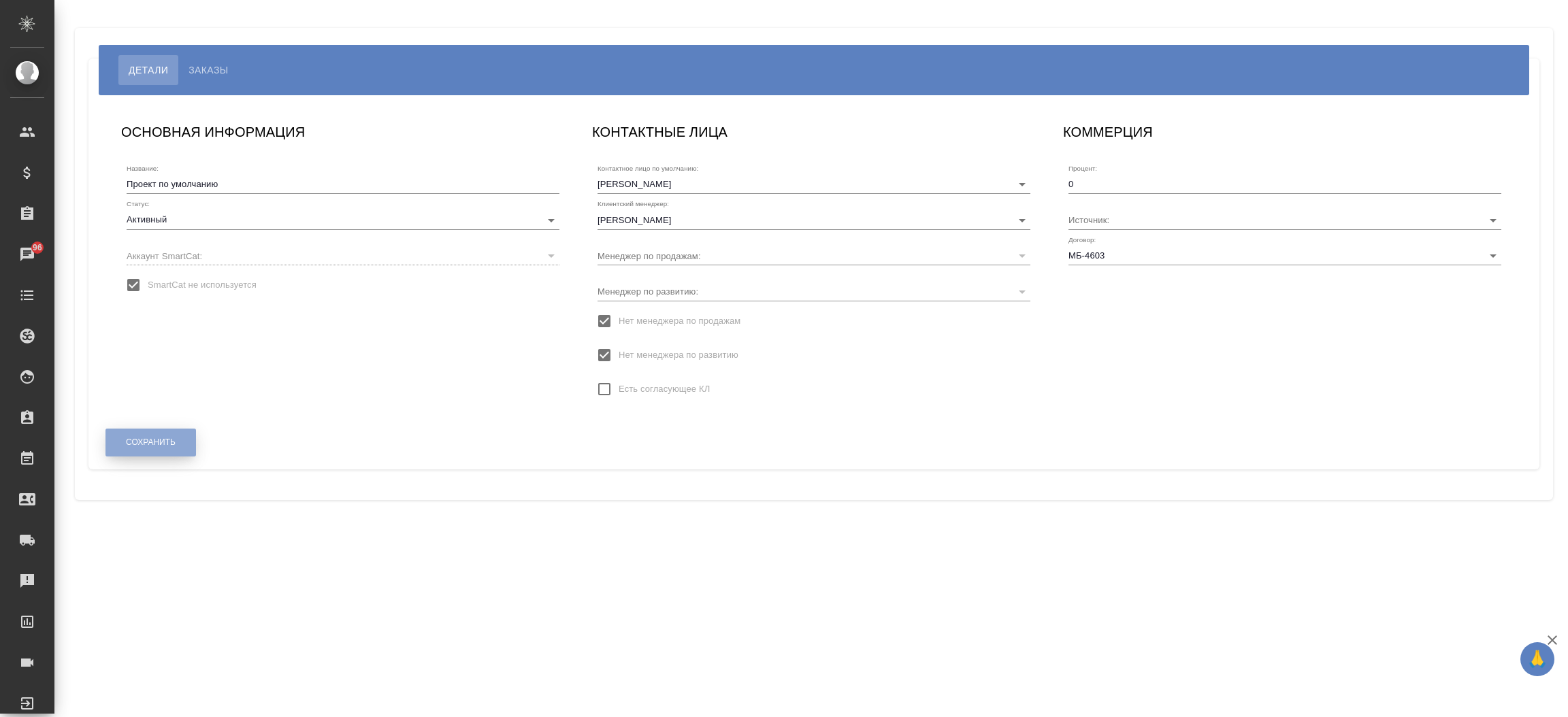
click at [171, 446] on span "Сохранить" at bounding box center [150, 442] width 49 height 12
type input "[PERSON_NAME]"
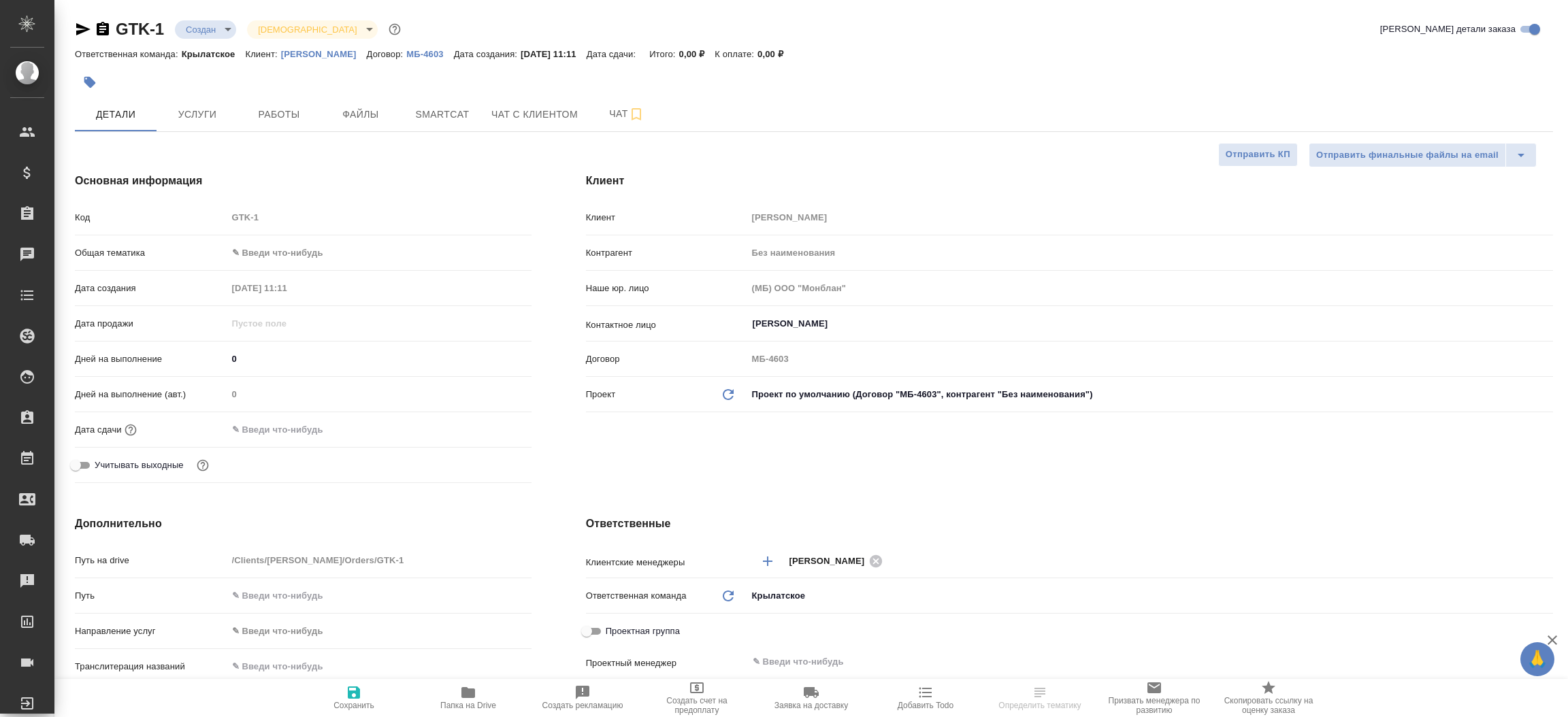
select select "RU"
click at [369, 123] on button "Файлы" at bounding box center [361, 113] width 81 height 34
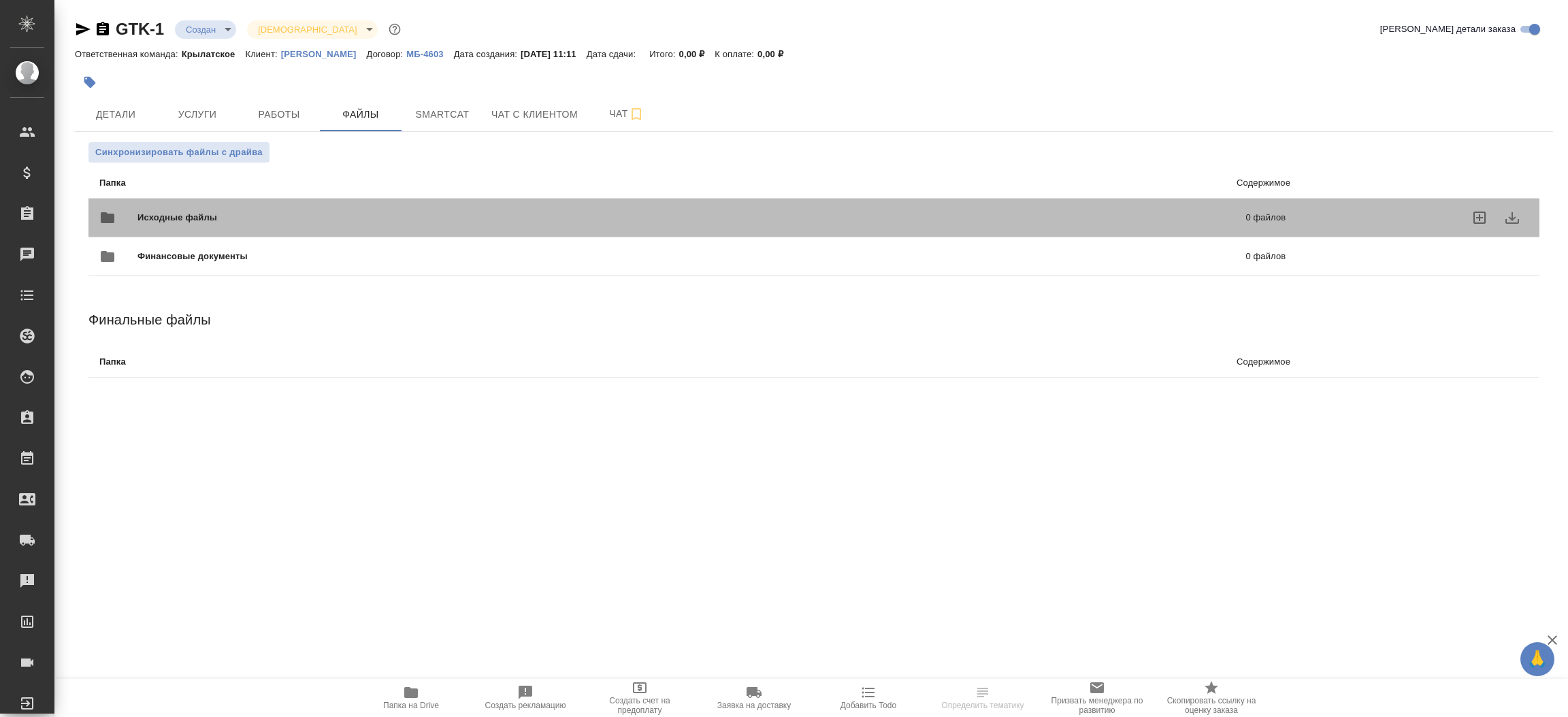
click at [232, 211] on span "Исходные файлы" at bounding box center [434, 217] width 594 height 13
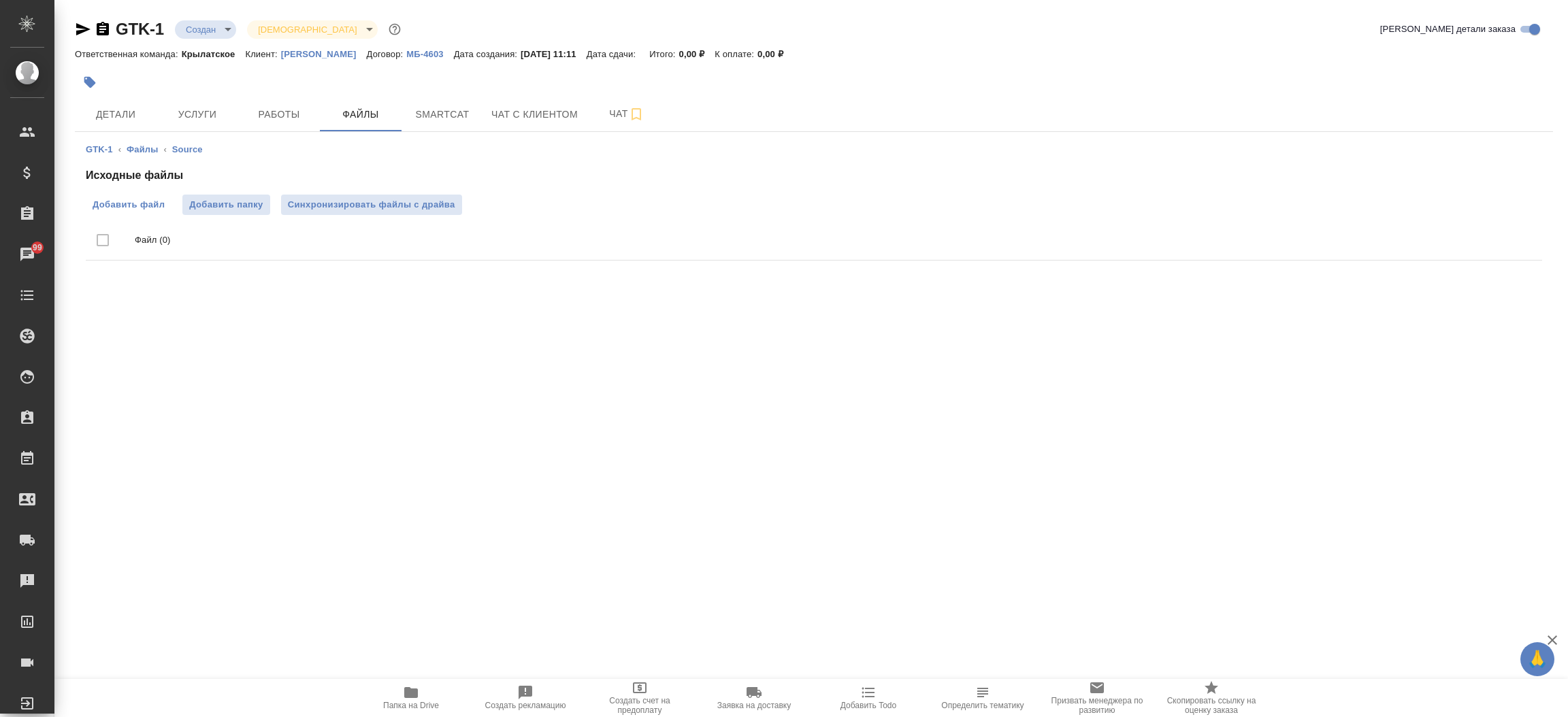
click at [122, 195] on label "Добавить файл" at bounding box center [129, 205] width 86 height 20
click at [0, 0] on input "Добавить файл" at bounding box center [0, 0] width 0 height 0
click at [131, 102] on button "Детали" at bounding box center [116, 113] width 81 height 34
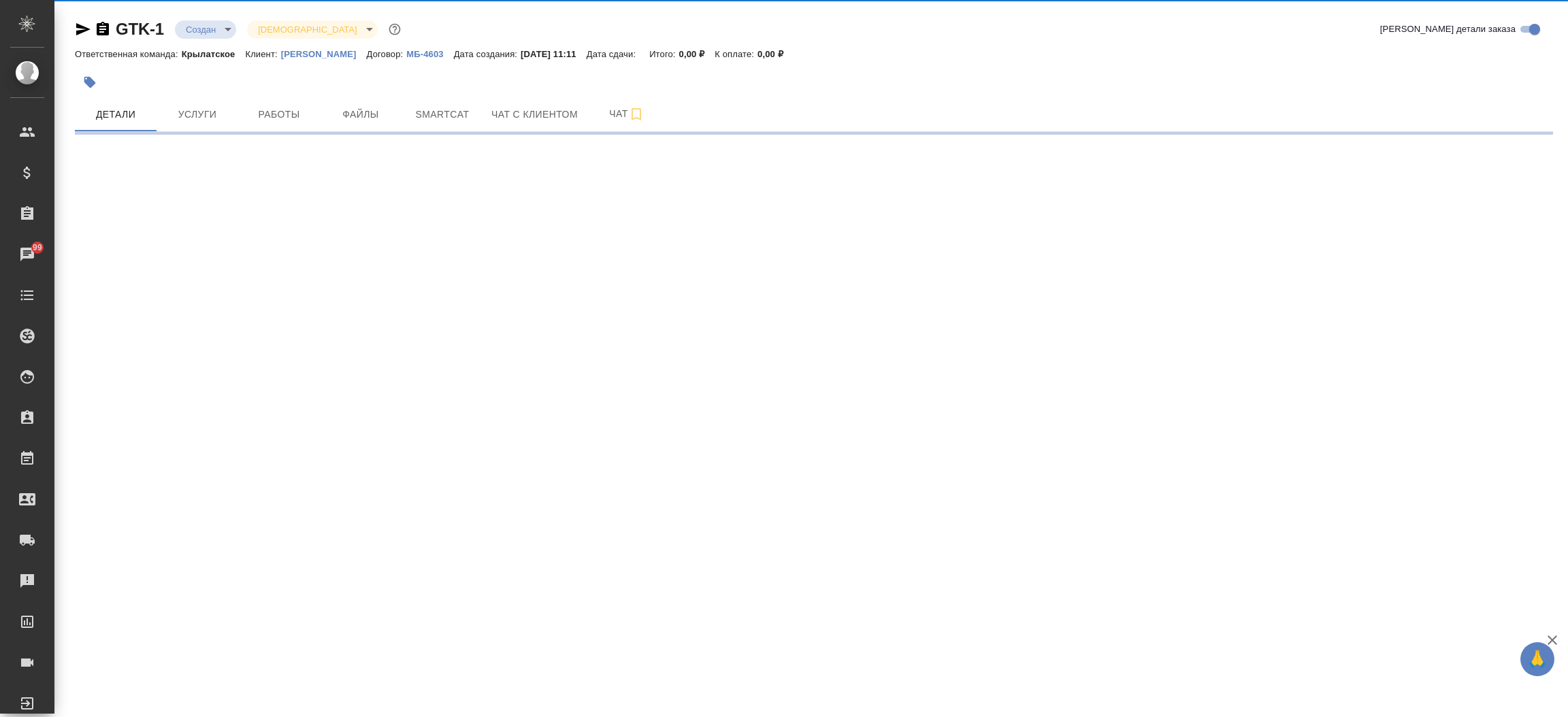
select select "RU"
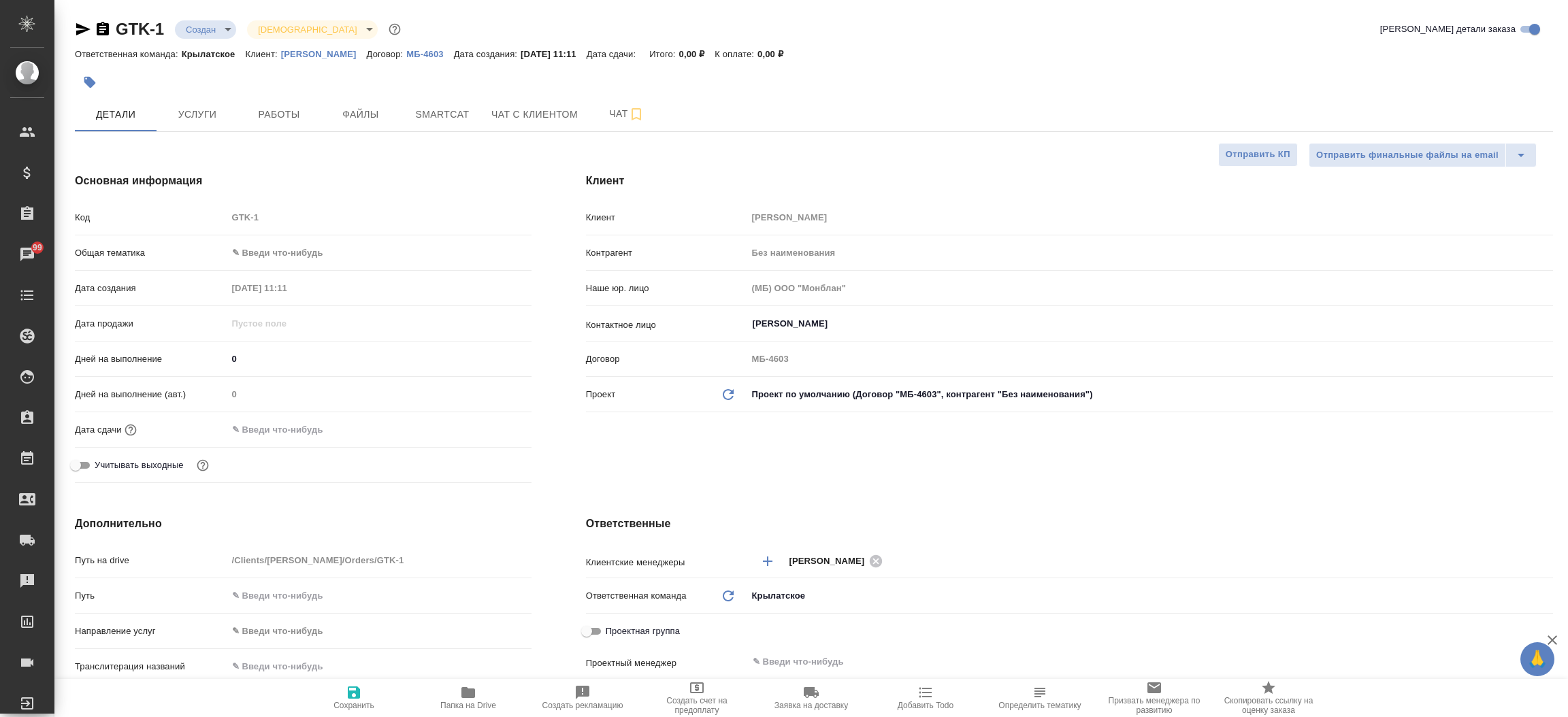
type textarea "x"
click at [81, 32] on icon "button" at bounding box center [83, 30] width 14 height 13
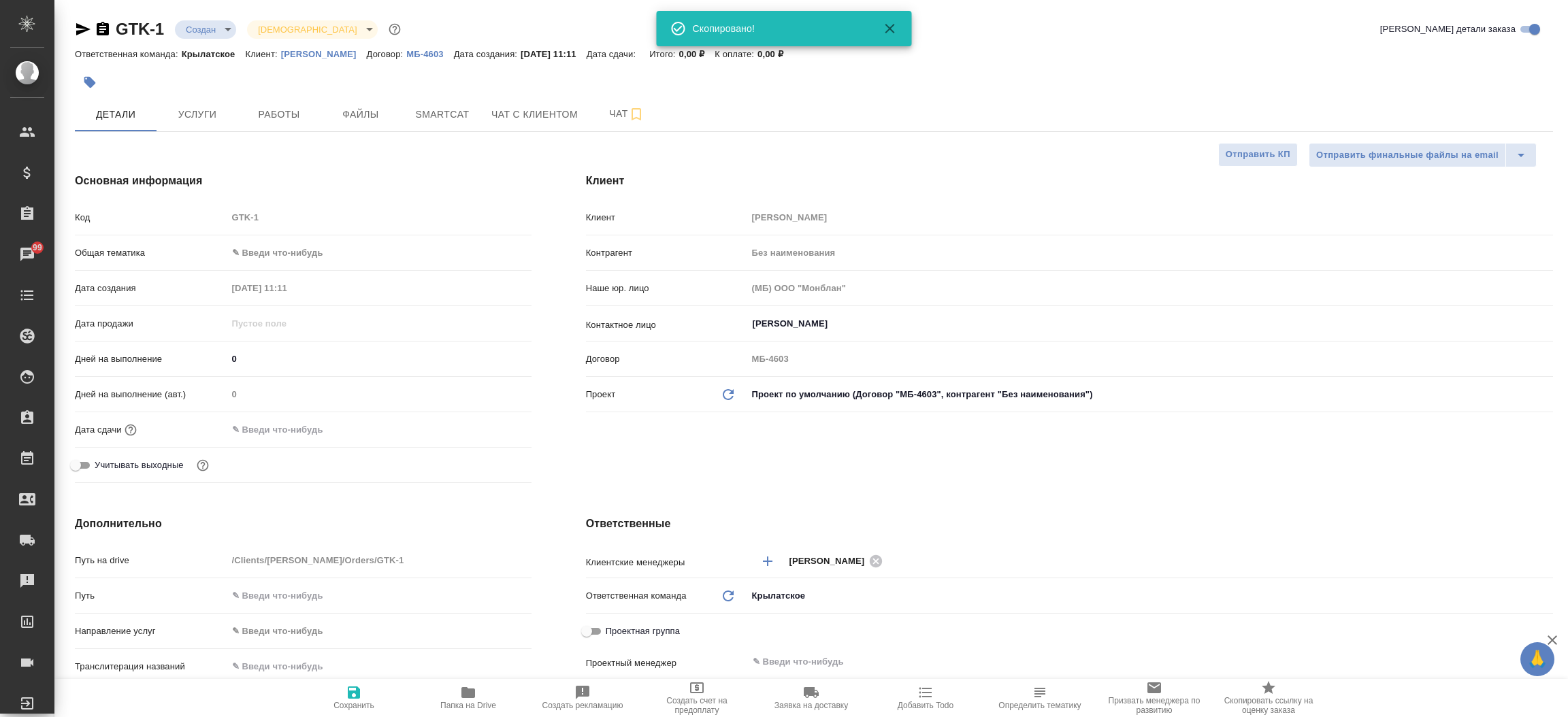
type textarea "x"
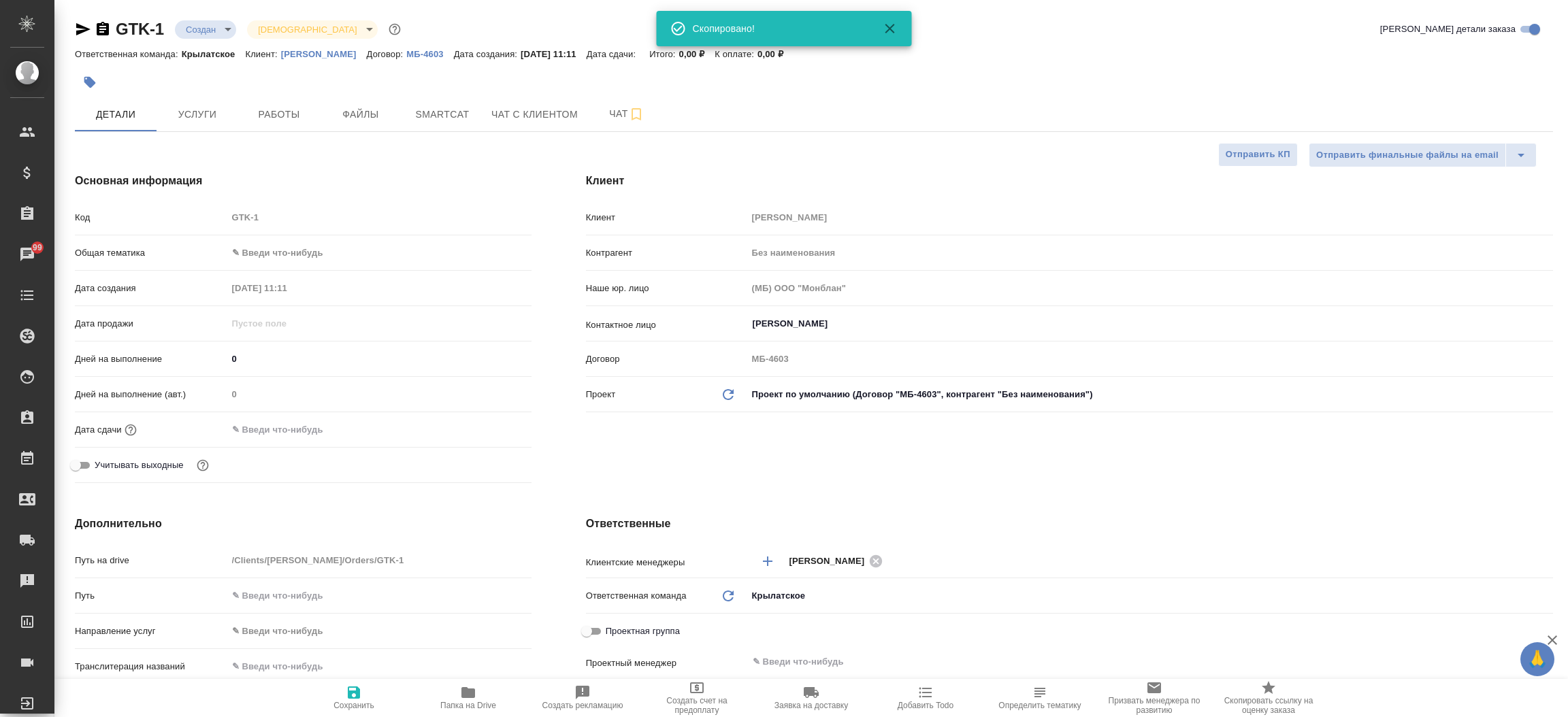
type textarea "x"
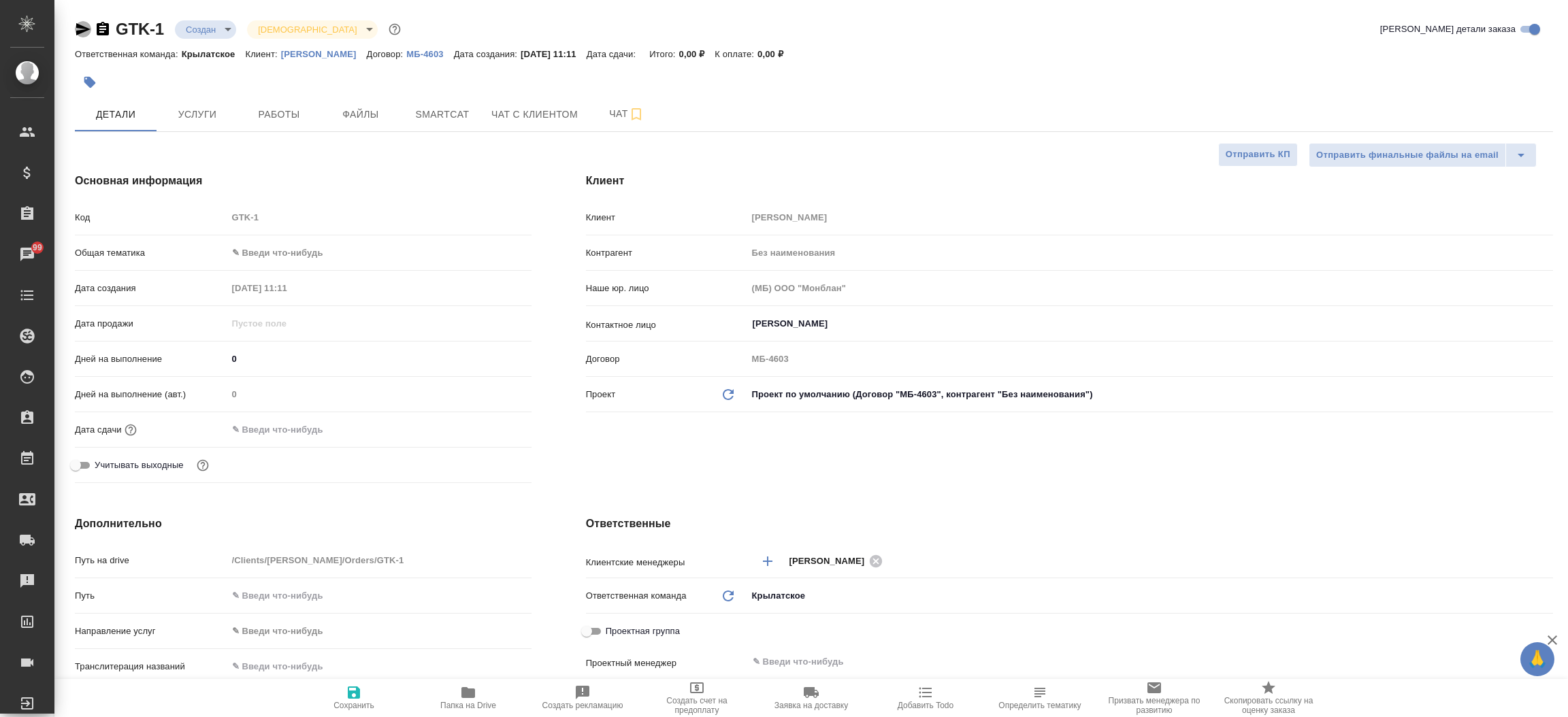
click at [75, 23] on icon "button" at bounding box center [83, 29] width 16 height 16
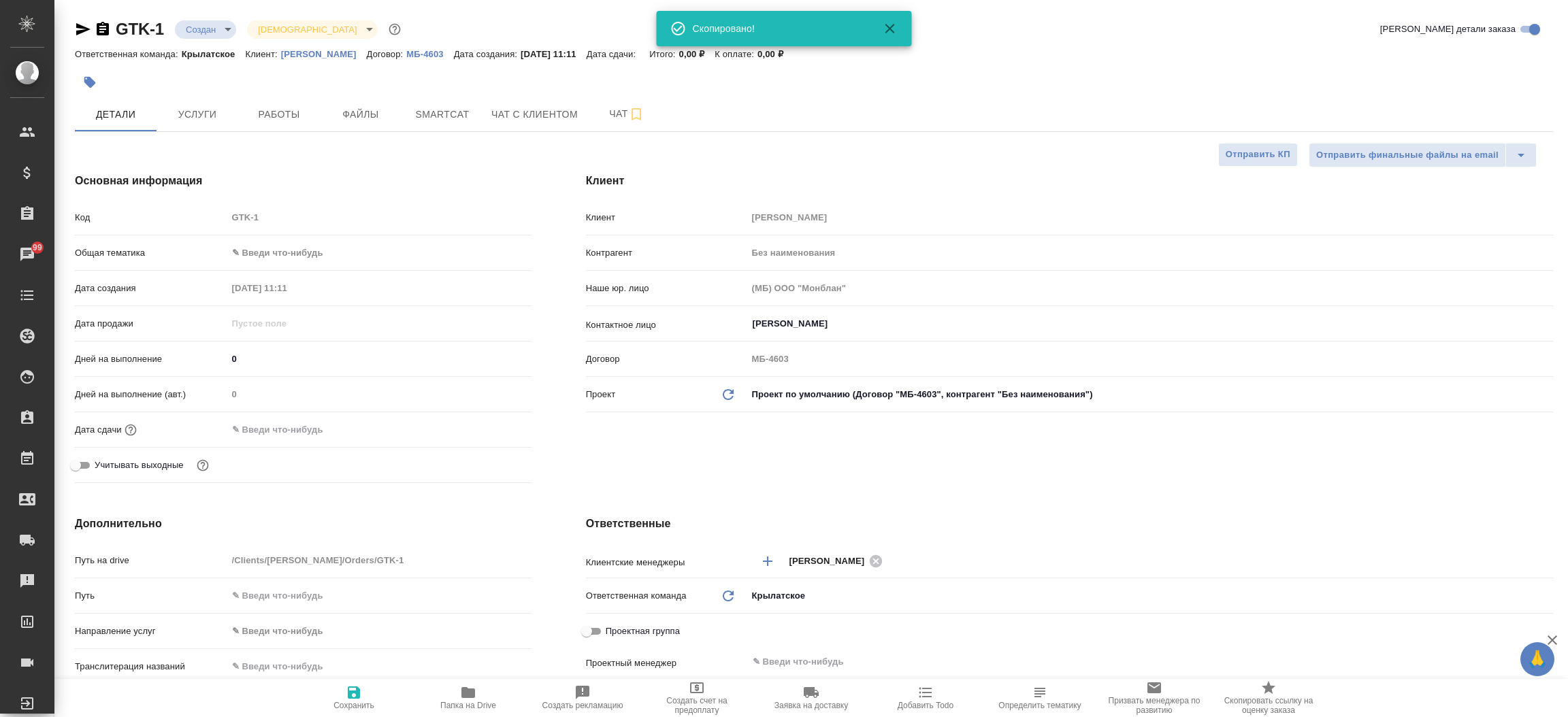
type textarea "x"
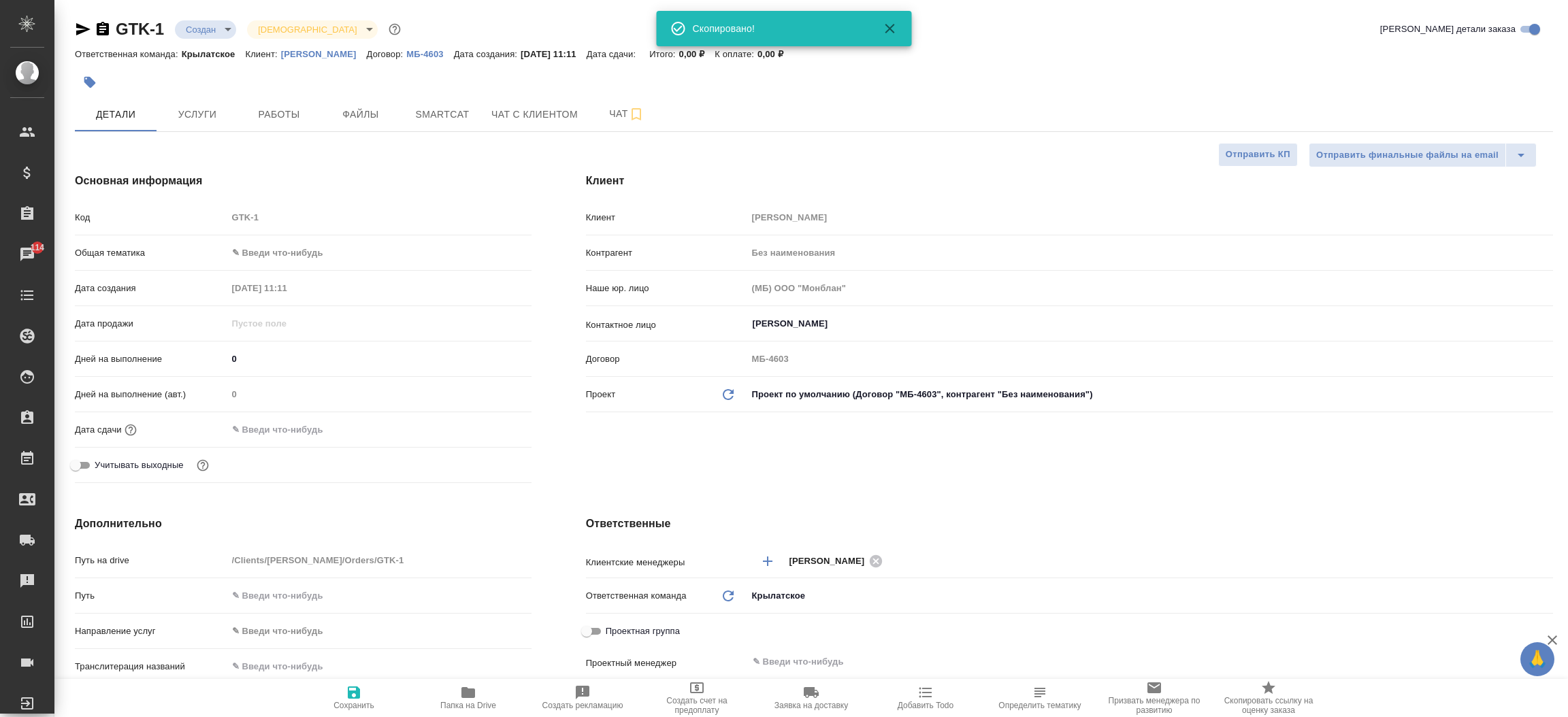
type textarea "x"
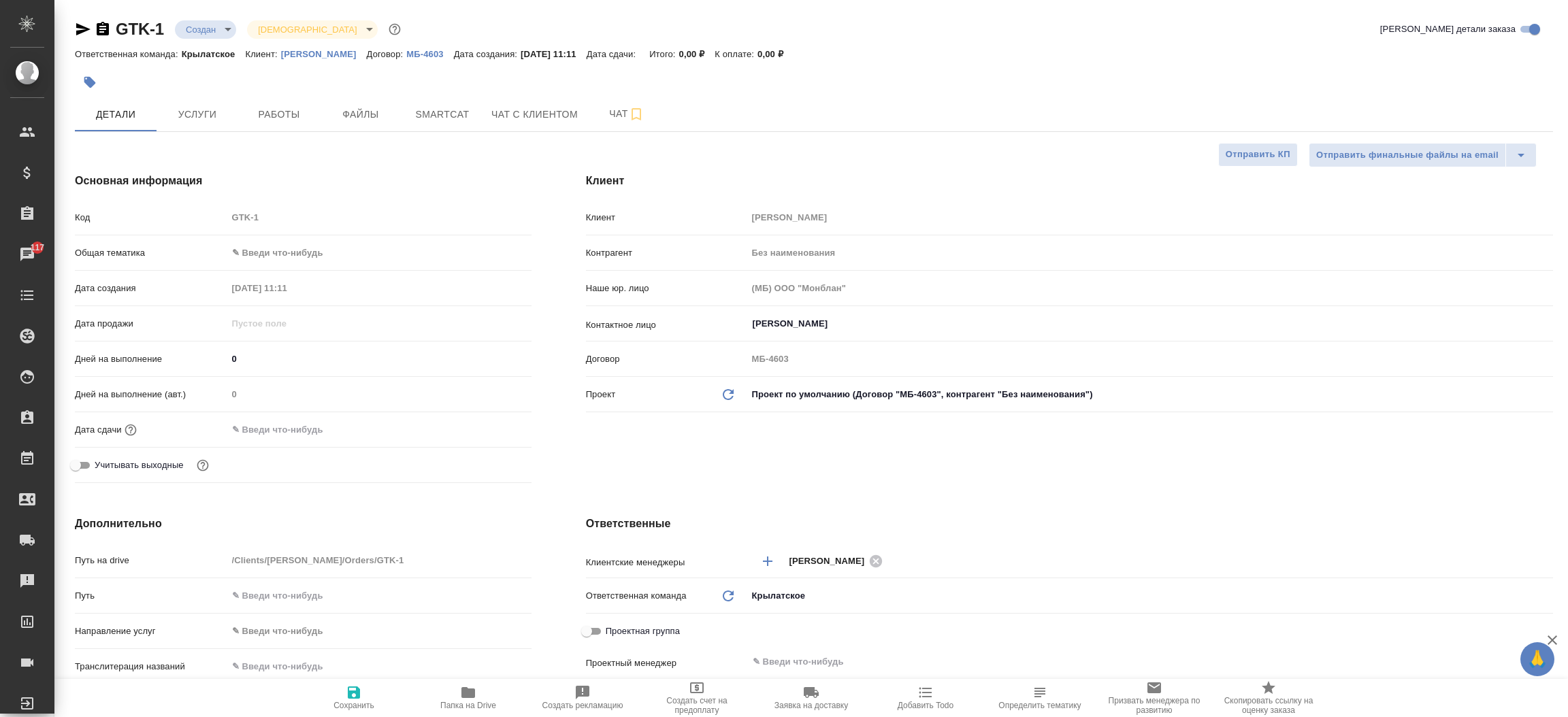
type textarea "x"
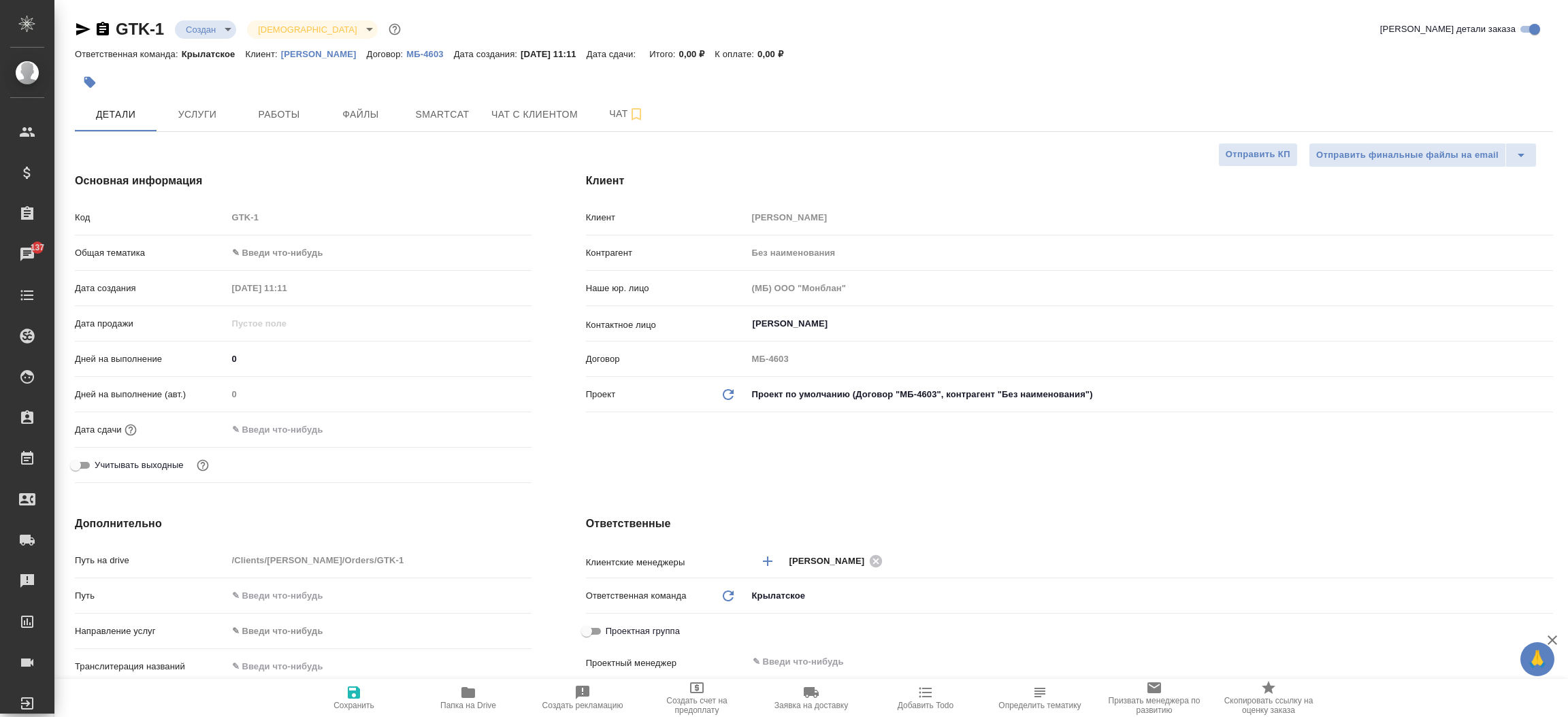
type textarea "x"
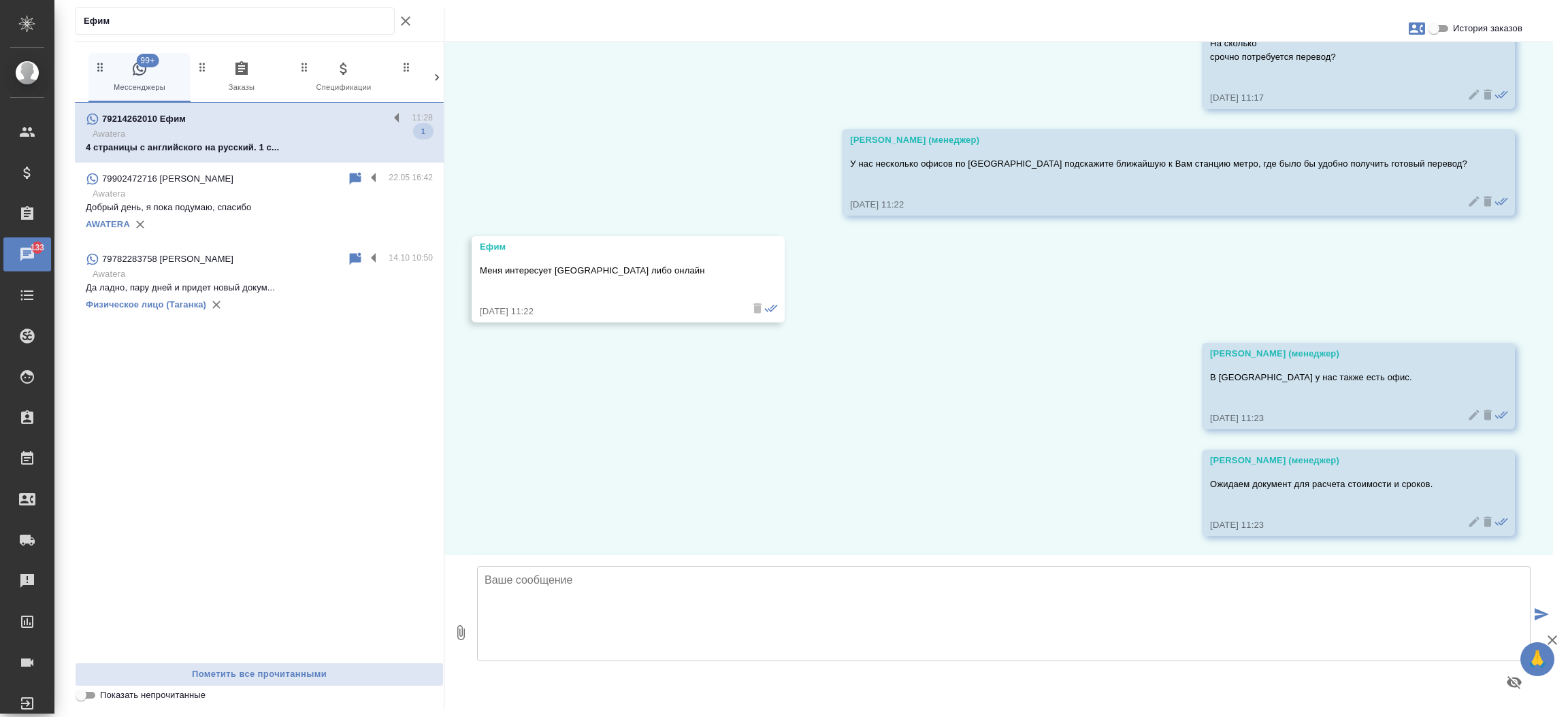
scroll to position [533, 0]
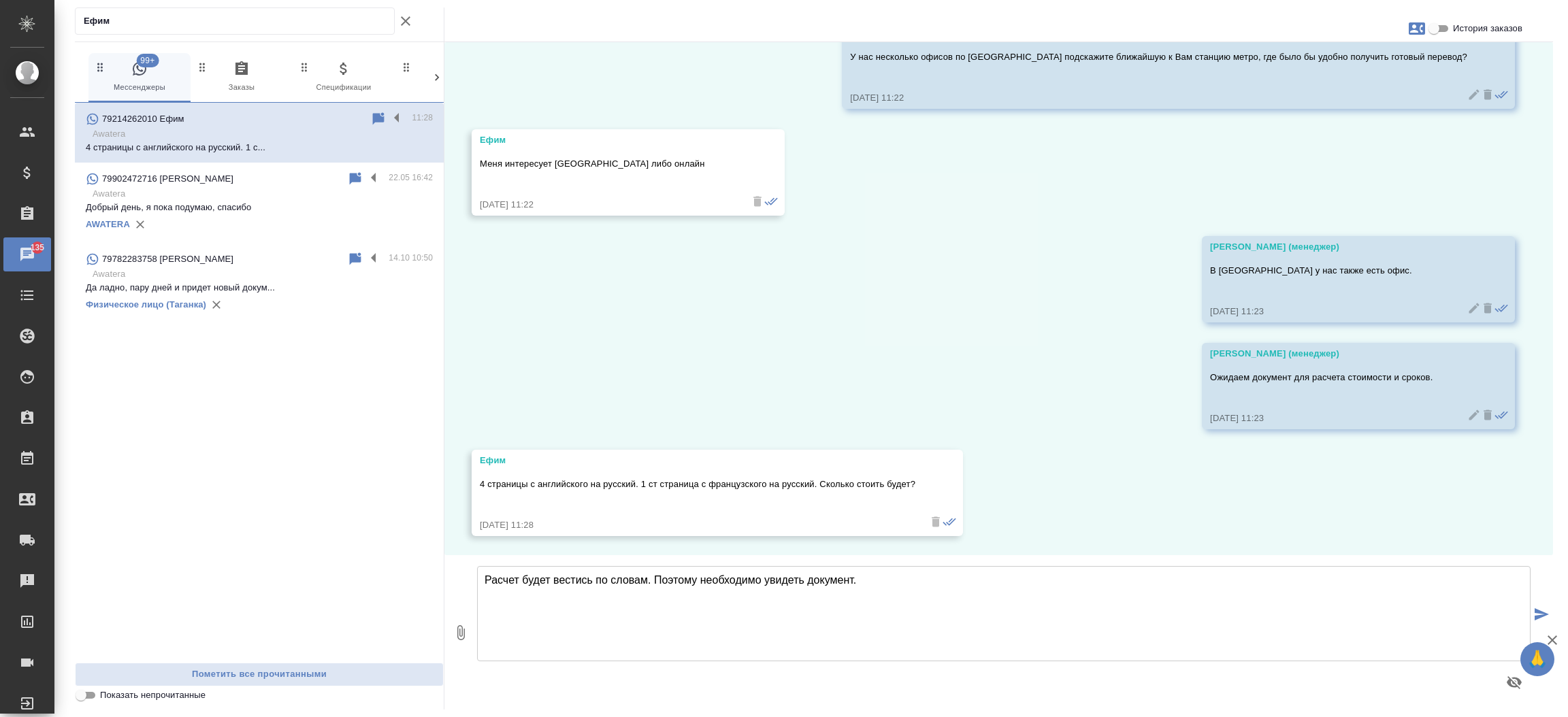
type textarea "Расчет будет вестись по словам. Поэтому необходимо увидеть документ."
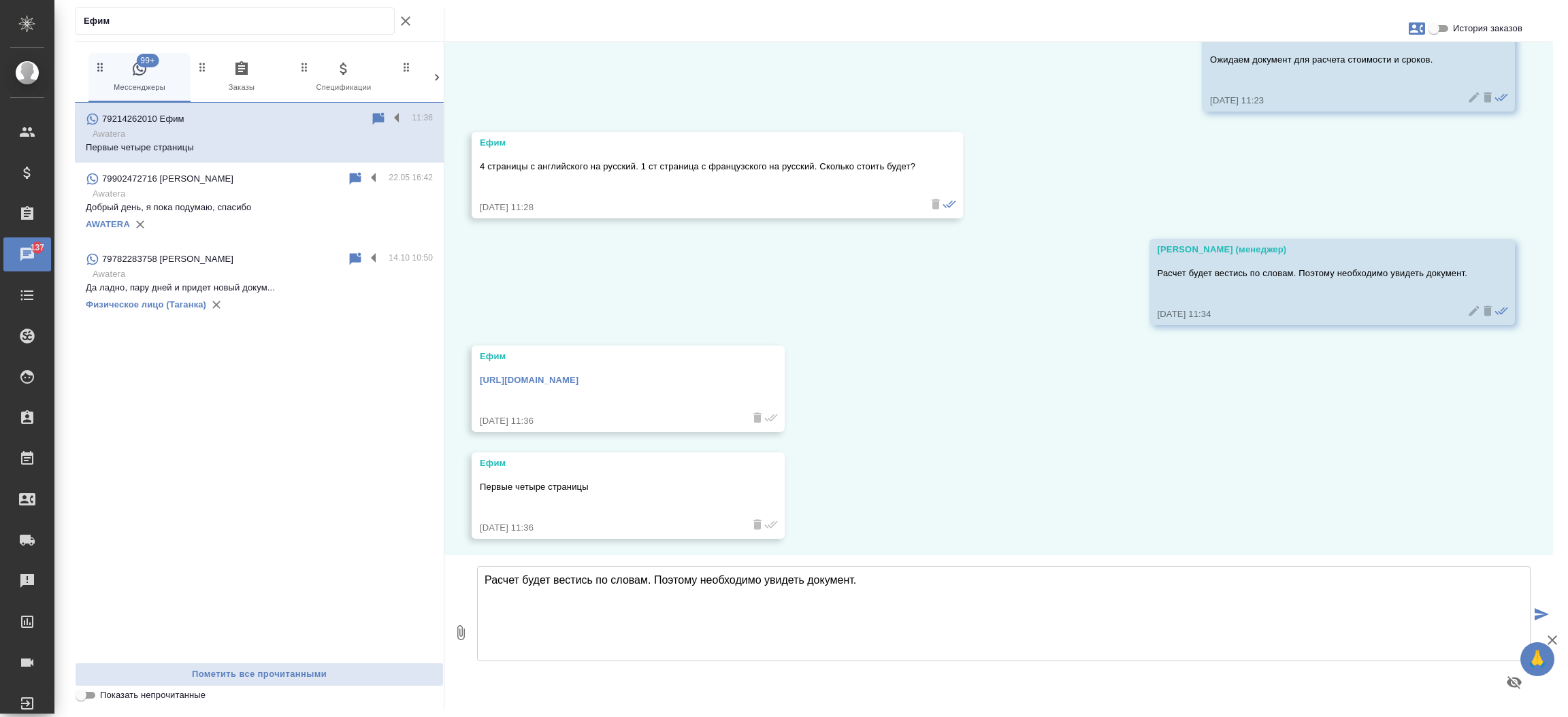
scroll to position [854, 0]
type textarea "Передаю Ваш запрос коллегам на расчет. Расчет направим в данный чат."
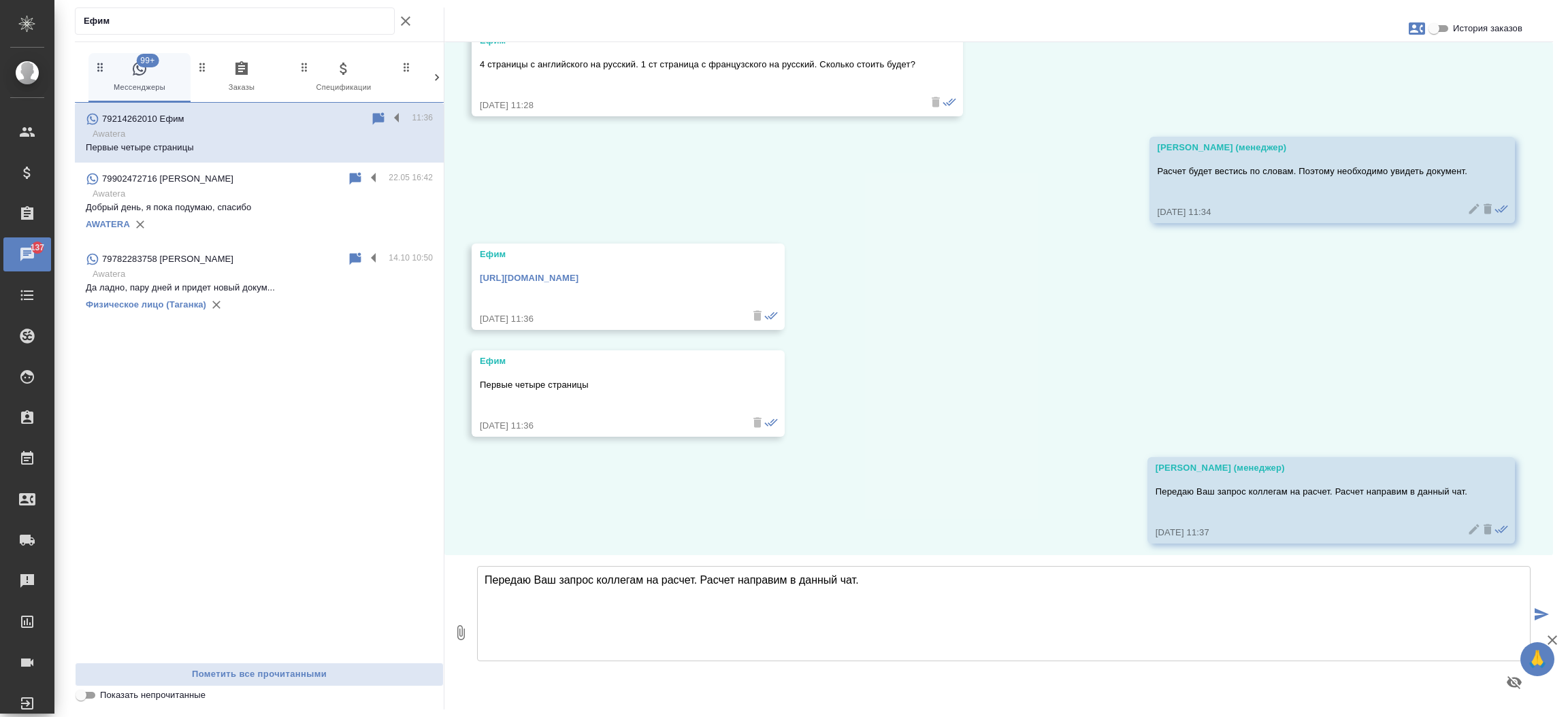
scroll to position [960, 0]
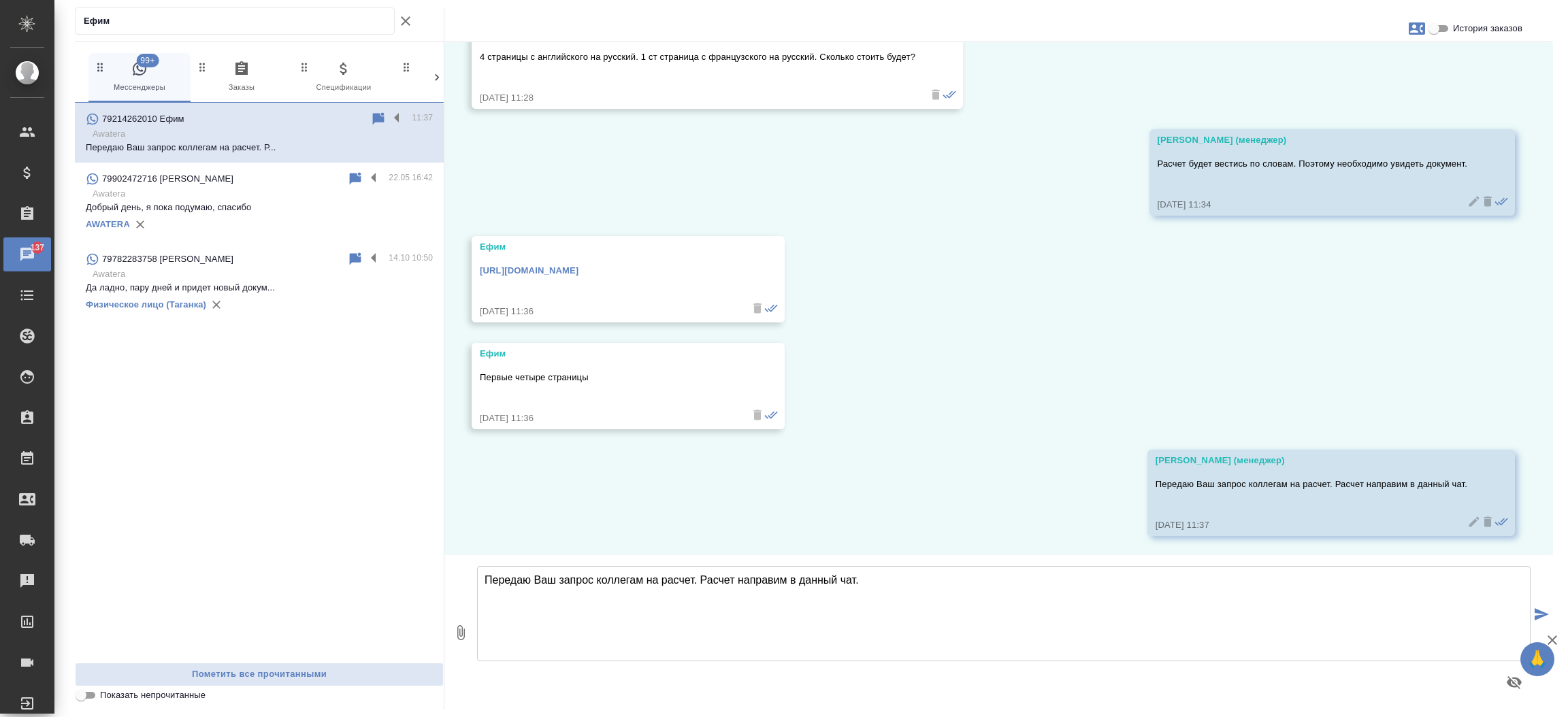
click at [578, 271] on link "[URL][DOMAIN_NAME]" at bounding box center [529, 270] width 99 height 10
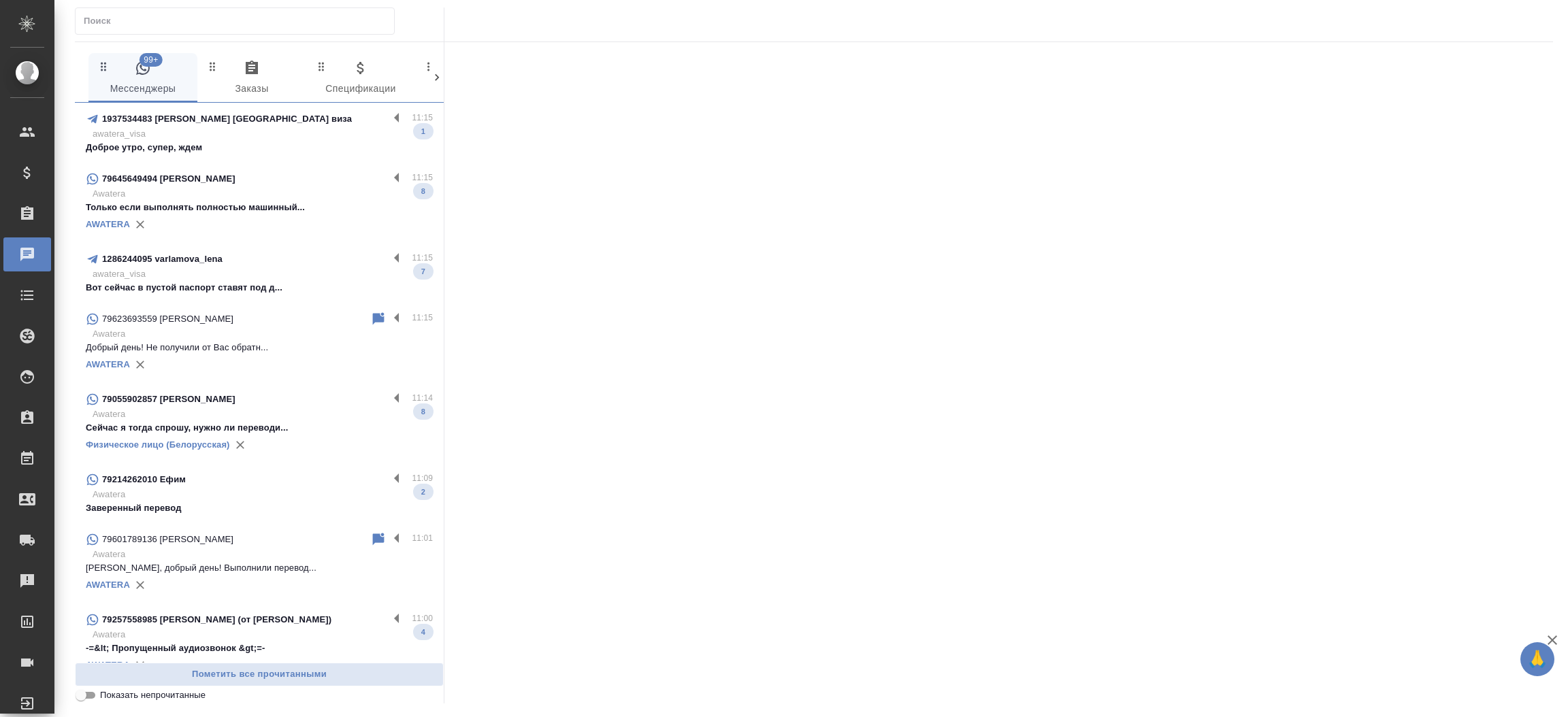
click at [198, 27] on input "text" at bounding box center [239, 21] width 311 height 19
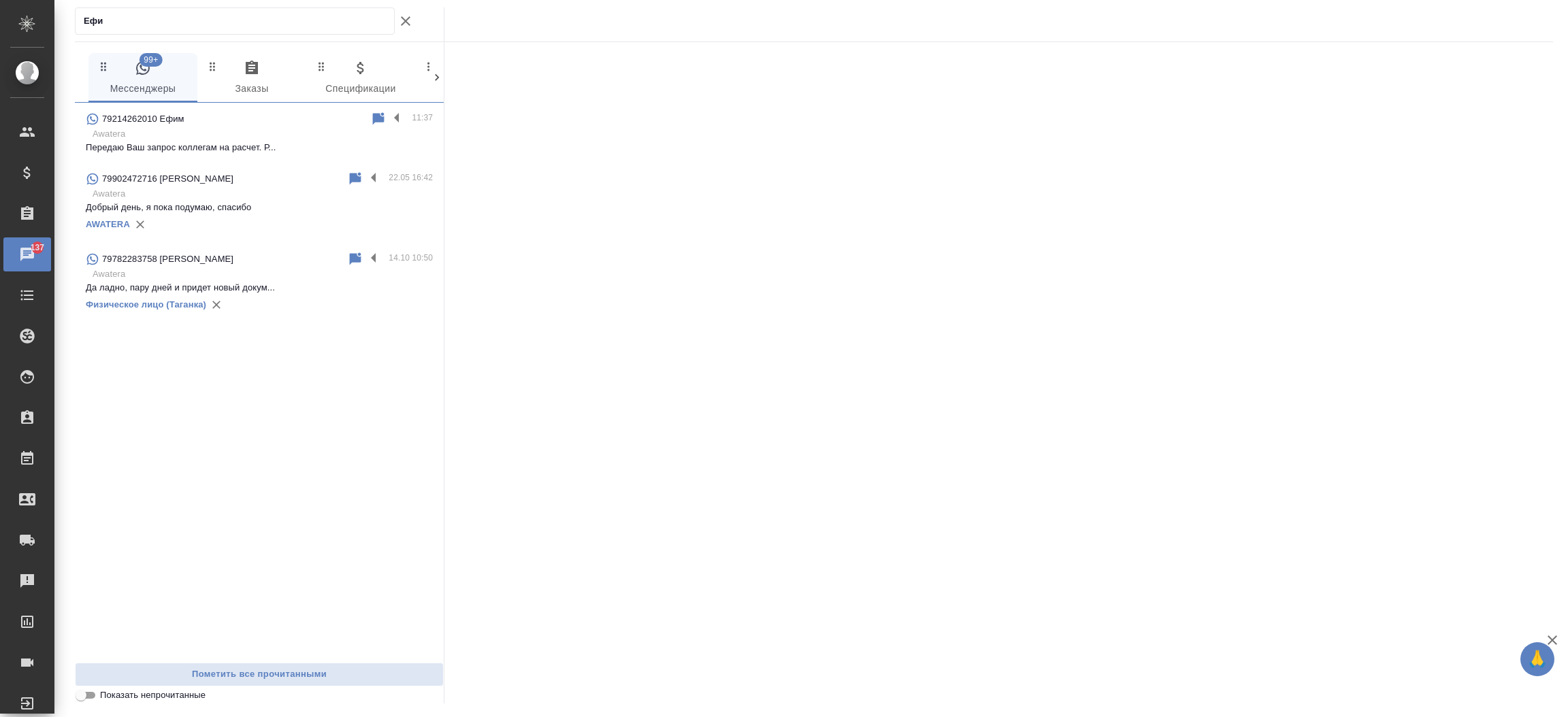
type input "Ефи"
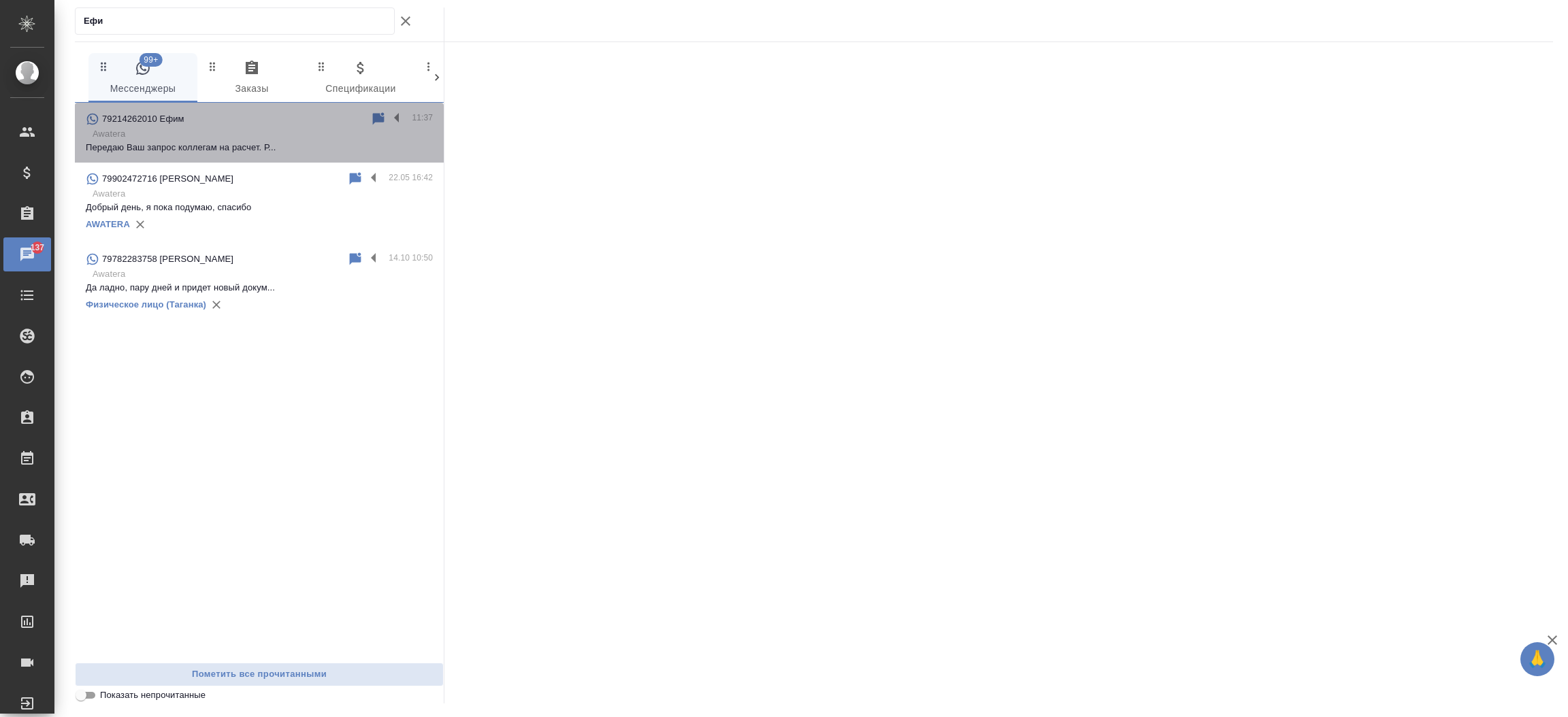
click at [203, 116] on div "79214262010 Ефим" at bounding box center [228, 119] width 285 height 16
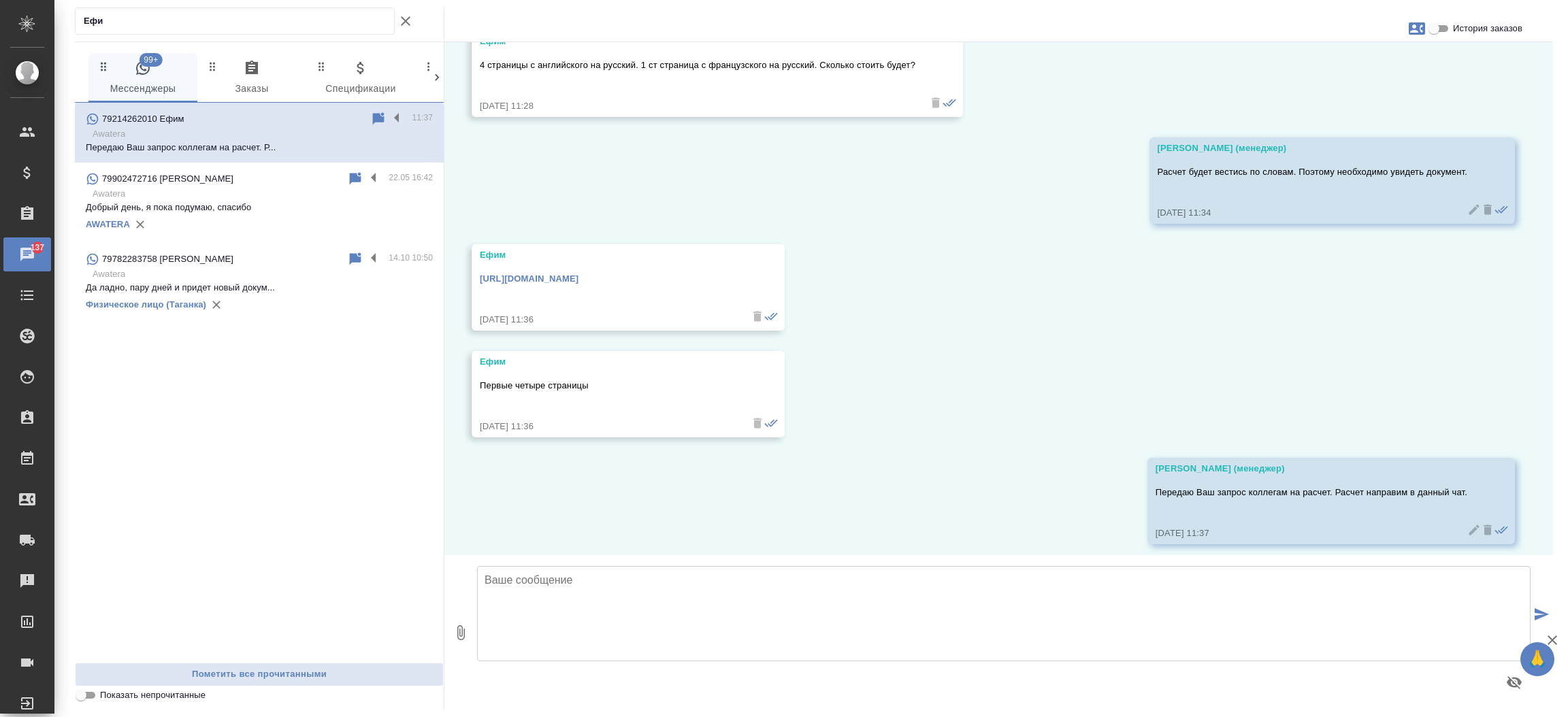
scroll to position [960, 0]
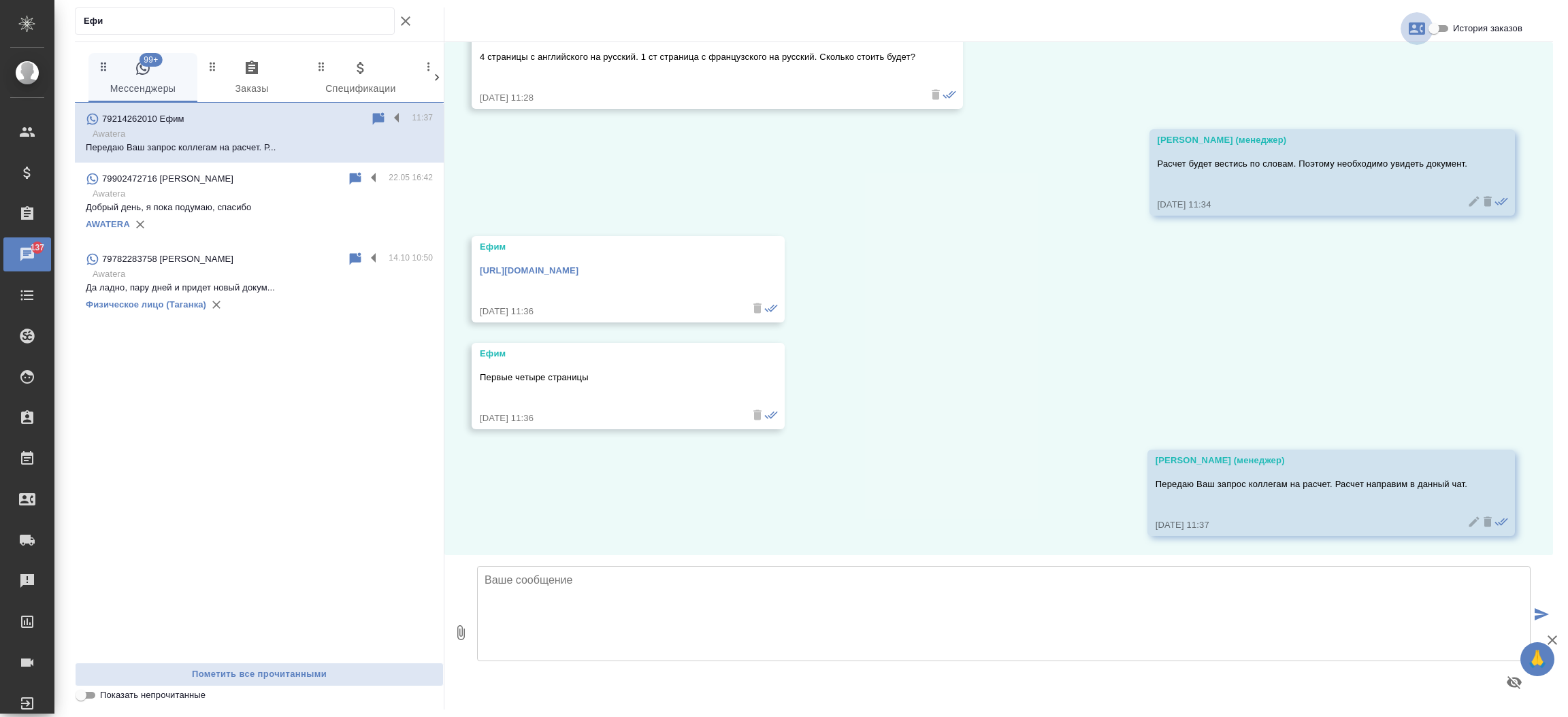
click at [1410, 33] on icon "button" at bounding box center [1416, 29] width 16 height 13
click at [1353, 75] on div "Создать заявку" at bounding box center [1358, 65] width 86 height 30
select select "RU"
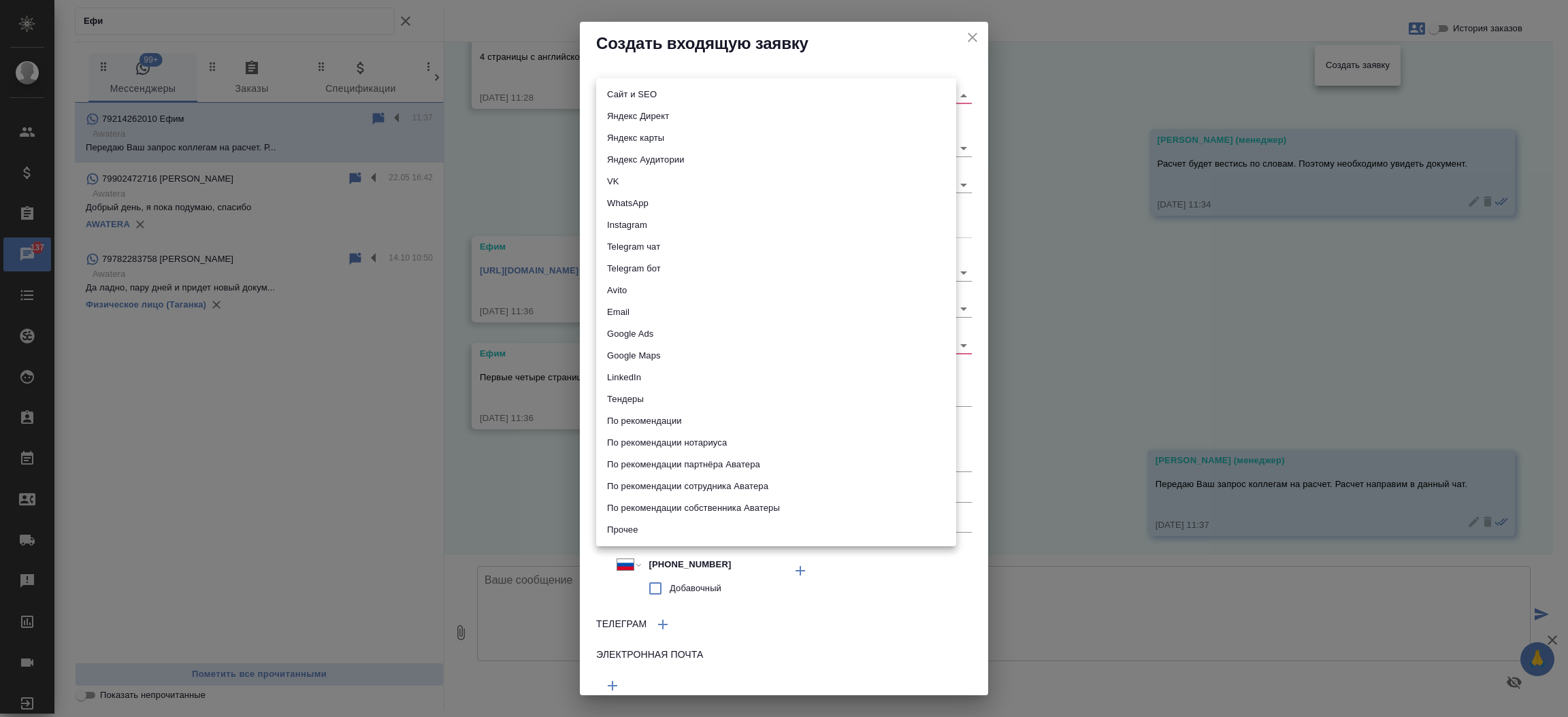
click at [709, 91] on body "🙏 .cls-1 fill:#fff; AWATERA Прутько Ирина i.prutko Клиенты Спецификации Заказы …" at bounding box center [784, 358] width 1568 height 717
click at [709, 91] on li "Сайт и SEO" at bounding box center [776, 95] width 360 height 22
type input "seo"
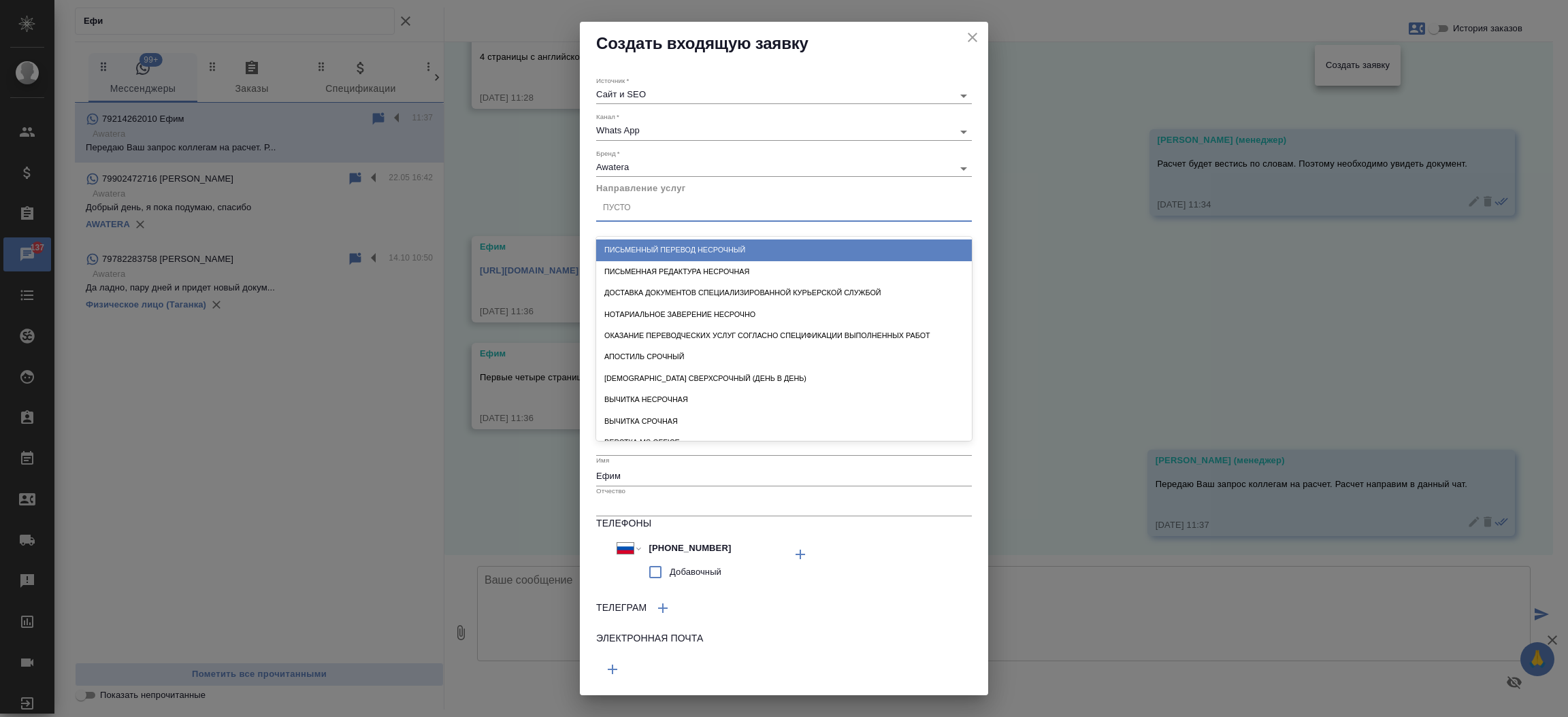
click at [664, 215] on div "Пусто" at bounding box center [784, 208] width 376 height 20
click at [666, 256] on div "Письменный перевод несрочный" at bounding box center [784, 249] width 376 height 21
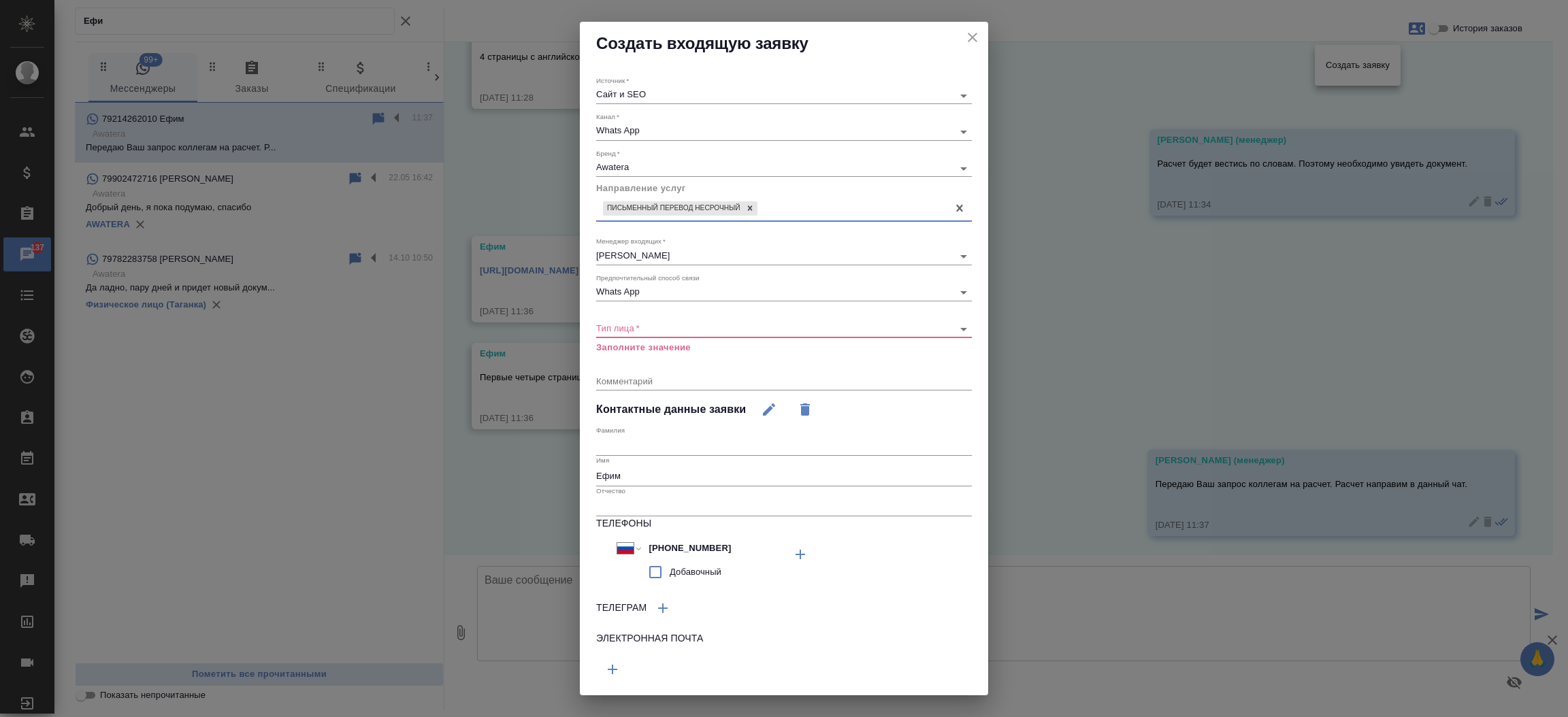
type input "з"
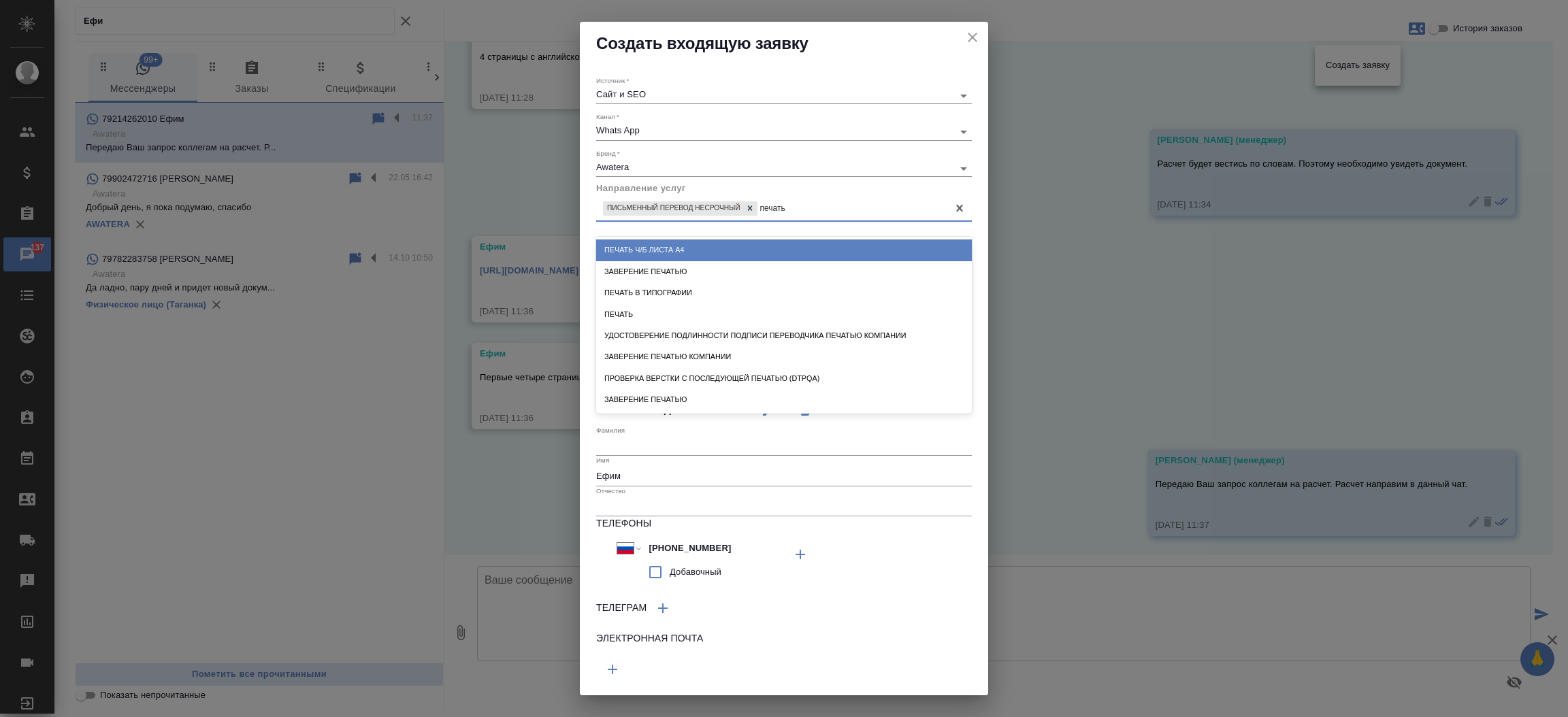
type input "печатью"
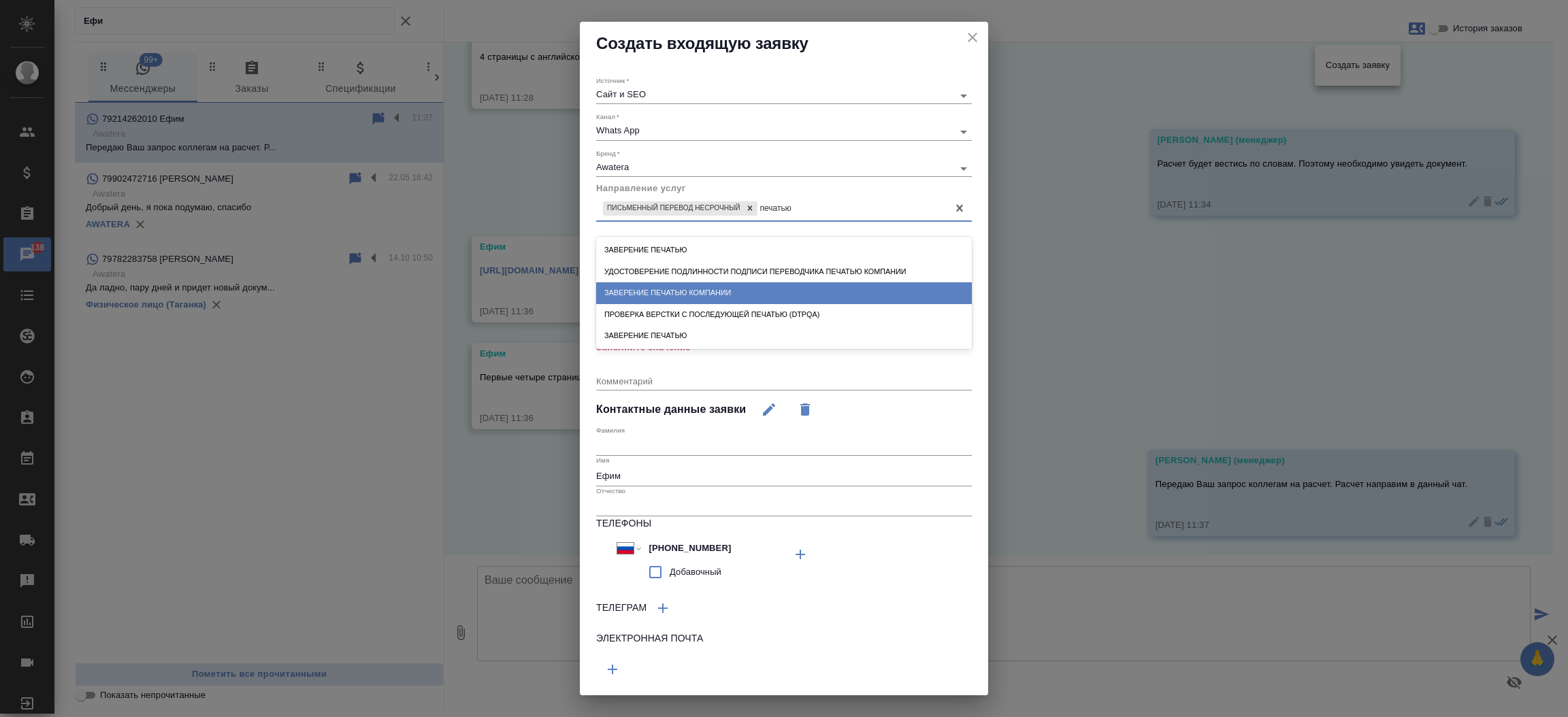
drag, startPoint x: 827, startPoint y: 281, endPoint x: 825, endPoint y: 288, distance: 7.3
click at [825, 288] on div "Заверение печатью Удостоверение подлинности подписи переводчика печатью компани…" at bounding box center [784, 292] width 376 height 112
click at [825, 288] on div "Заверение печатью компании" at bounding box center [784, 292] width 376 height 21
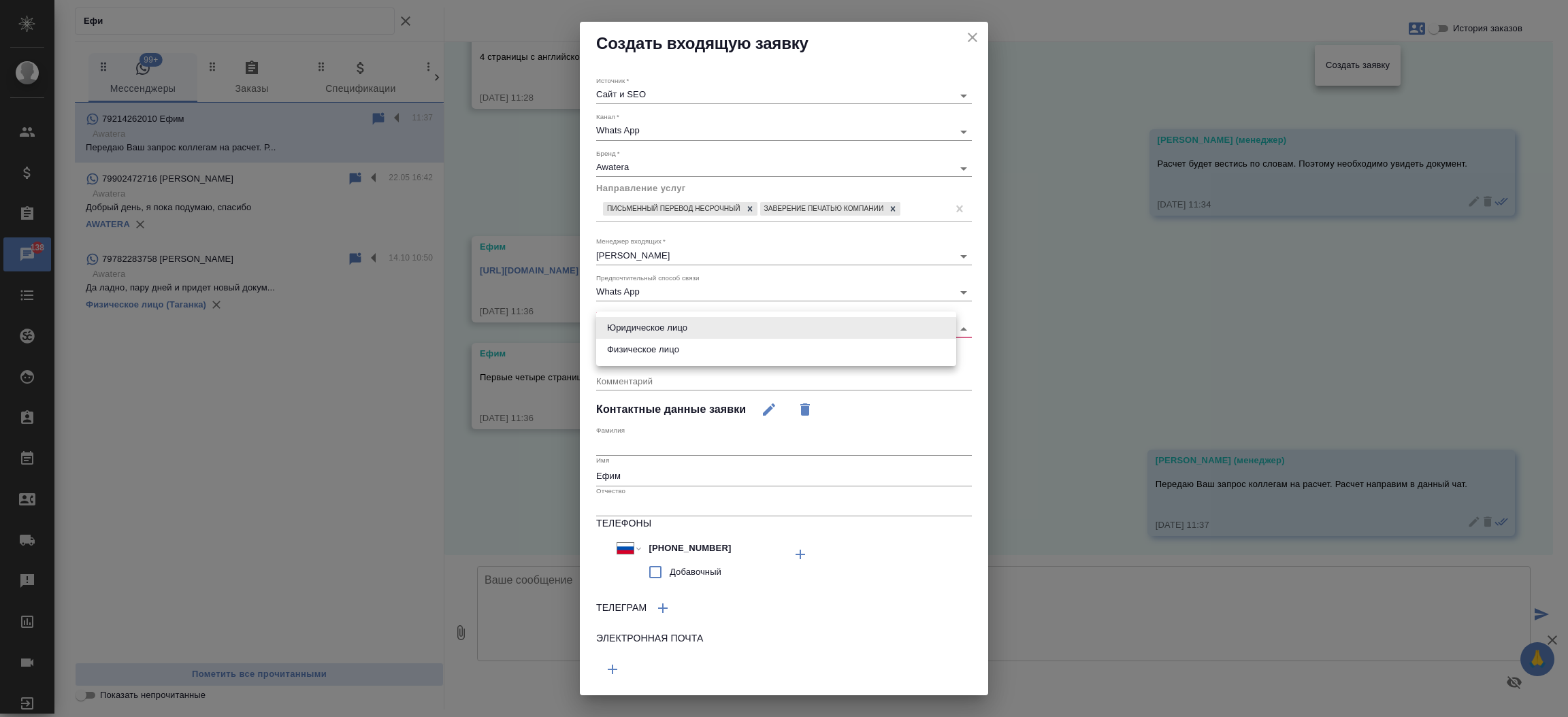
click at [746, 325] on body "🙏 .cls-1 fill:#fff; AWATERA Прутько Ирина i.prutko Клиенты Спецификации Заказы …" at bounding box center [784, 358] width 1568 height 717
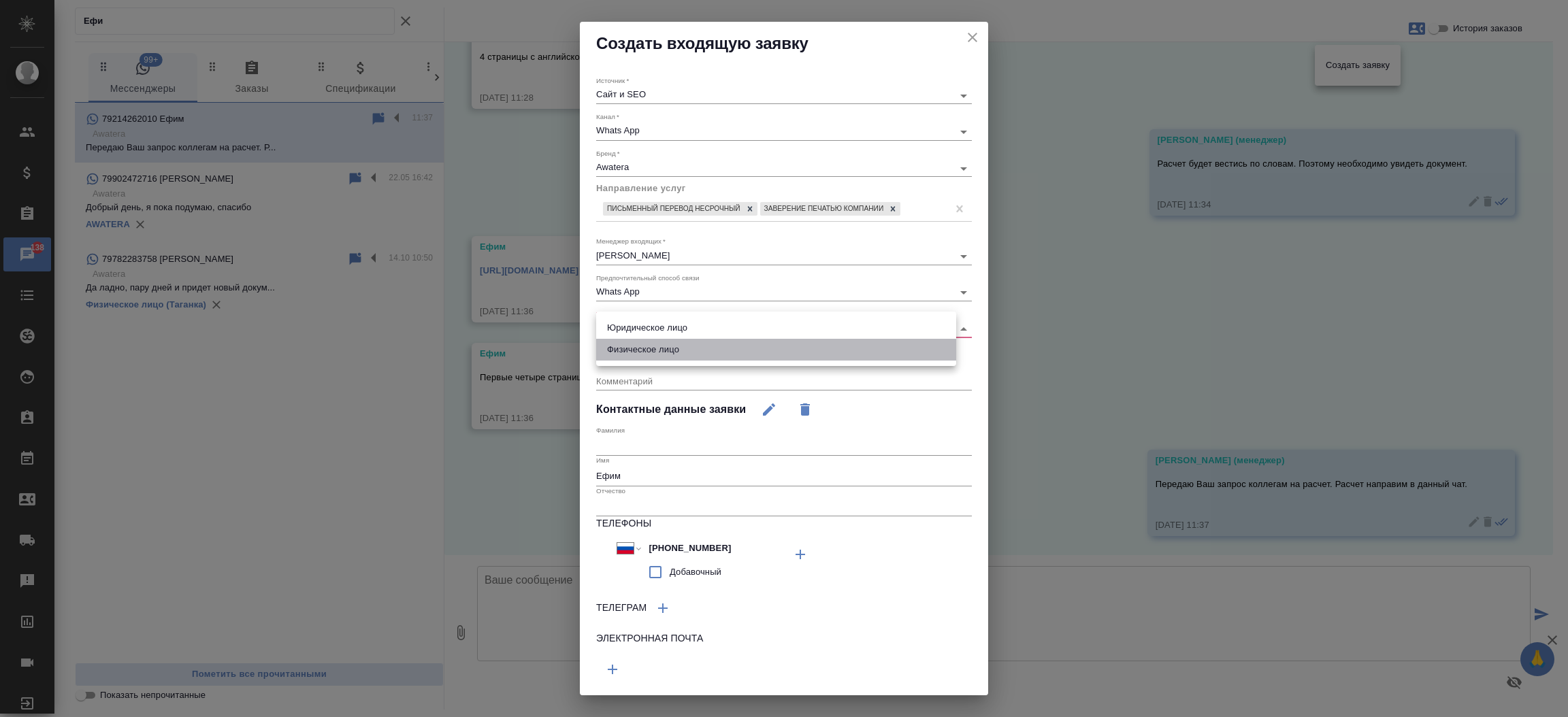
click at [742, 348] on li "Физическое лицо" at bounding box center [776, 350] width 360 height 22
type input "private"
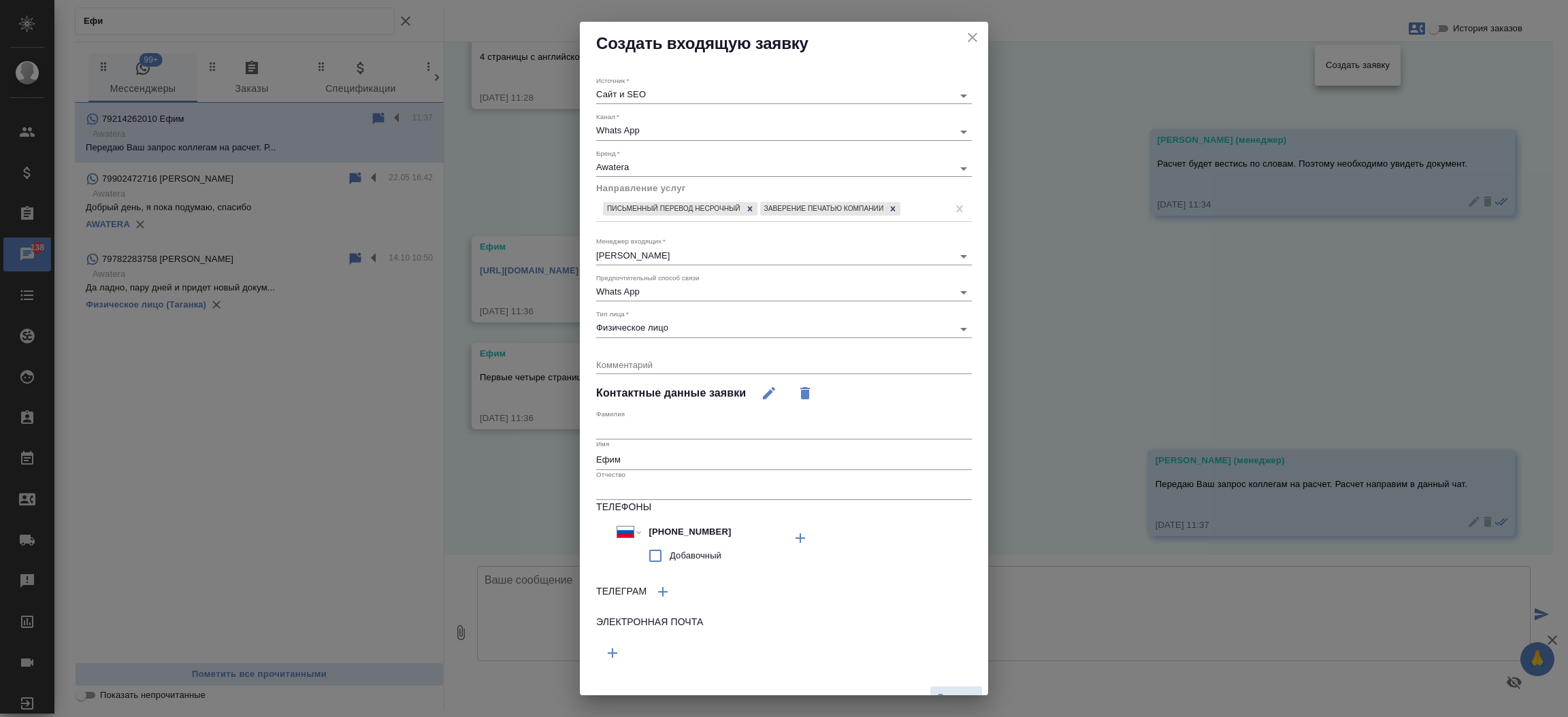
scroll to position [18, 0]
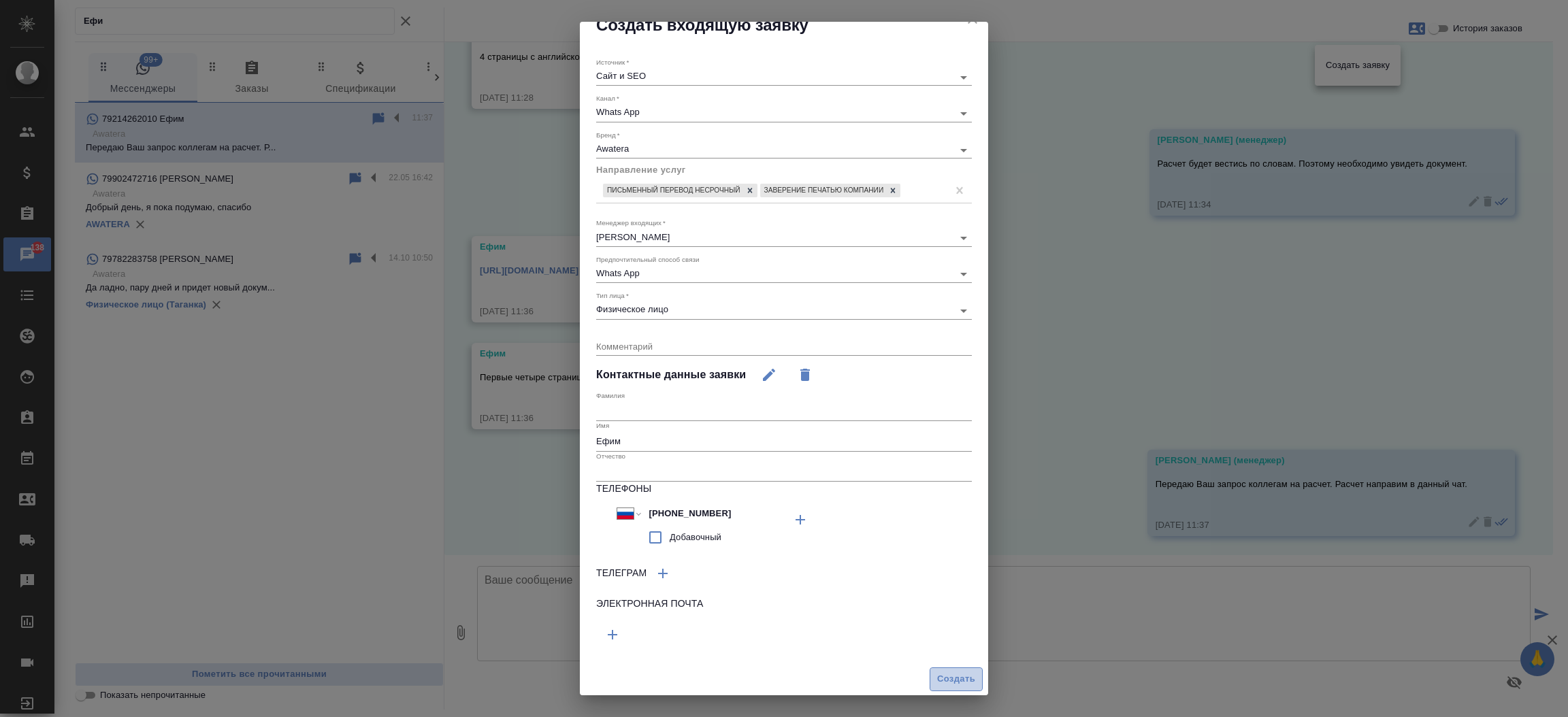
click at [944, 675] on span "Создать" at bounding box center [955, 679] width 38 height 16
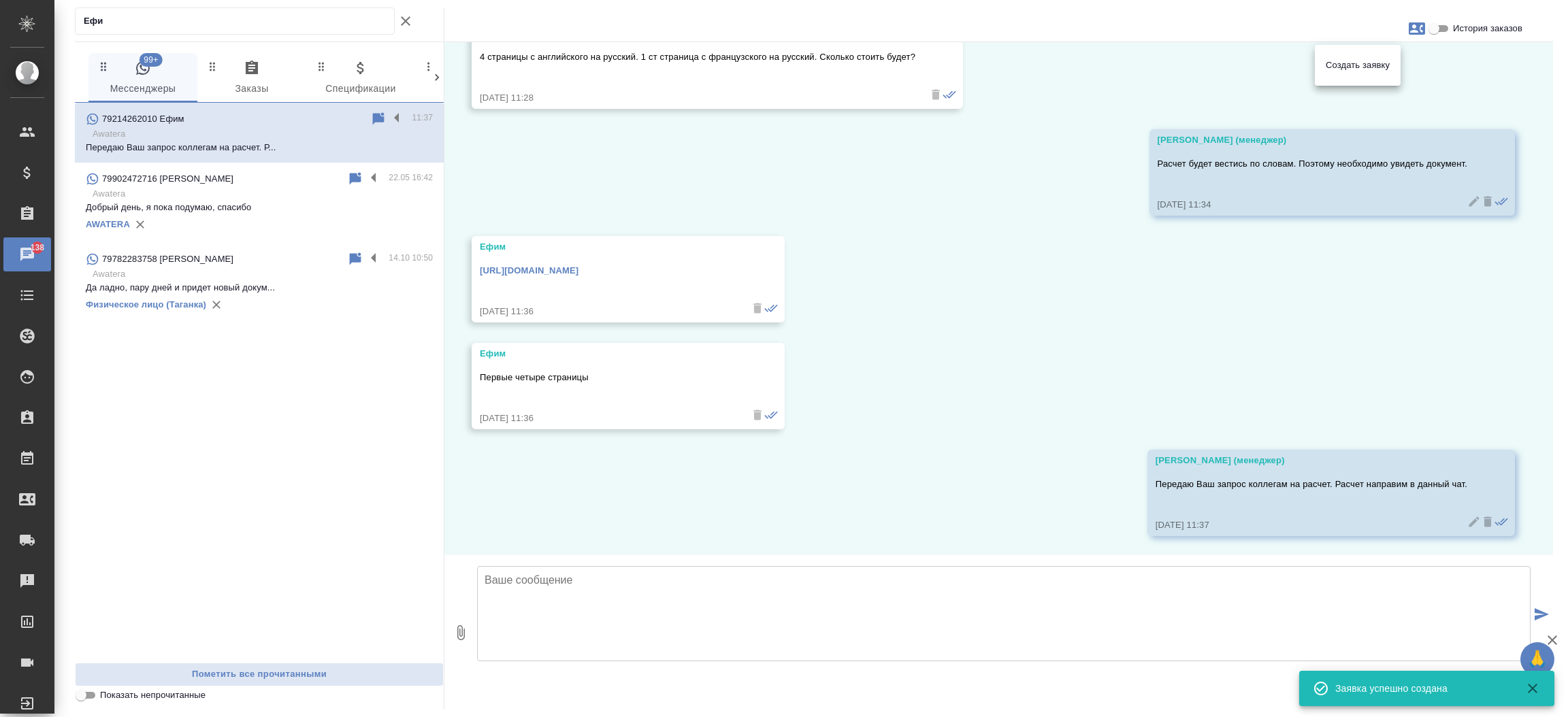
drag, startPoint x: 1546, startPoint y: 456, endPoint x: 1554, endPoint y: 416, distance: 40.8
click at [1554, 416] on div at bounding box center [784, 358] width 1568 height 717
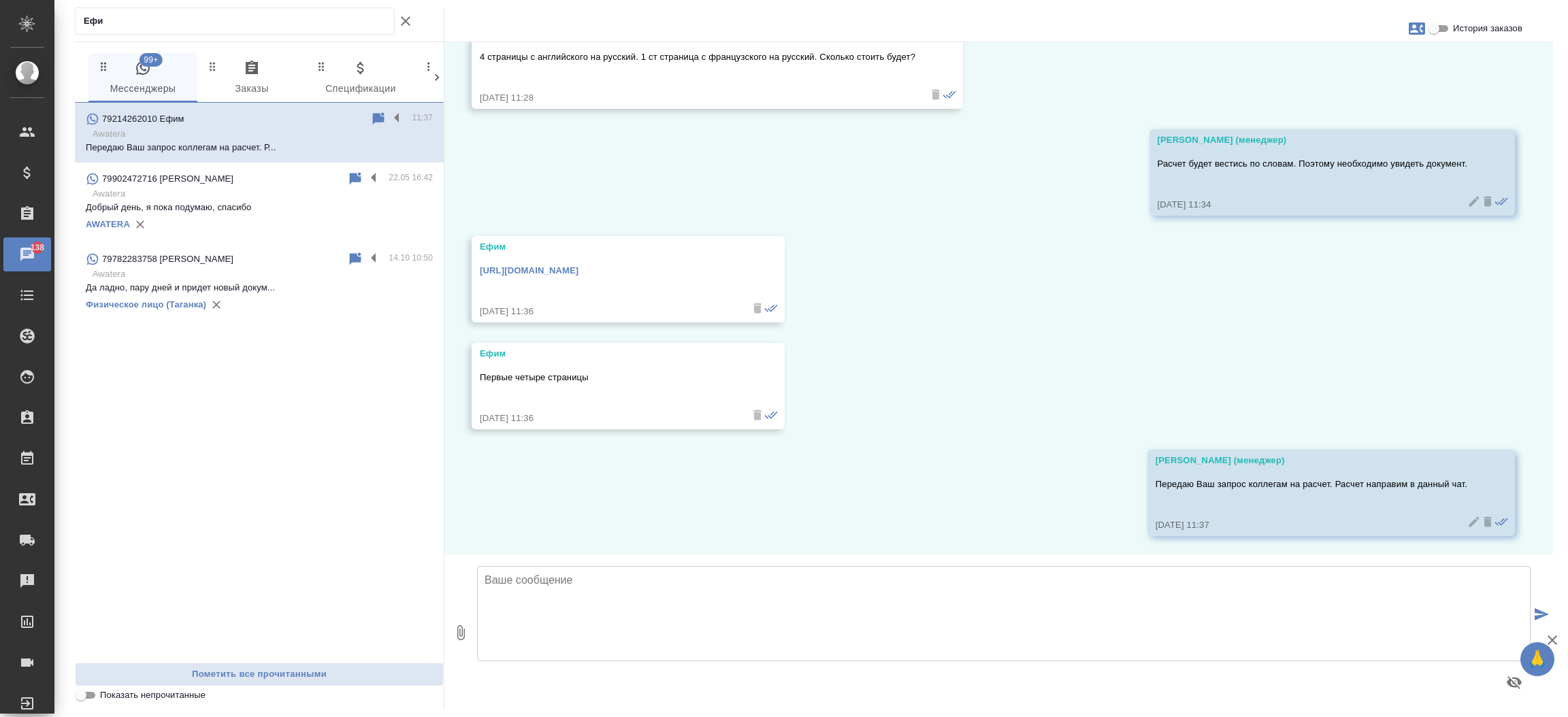
click at [477, 60] on div "Ефим 4 страницы с английского на русский. 1 ст страница с французского на русск…" at bounding box center [717, 66] width 491 height 86
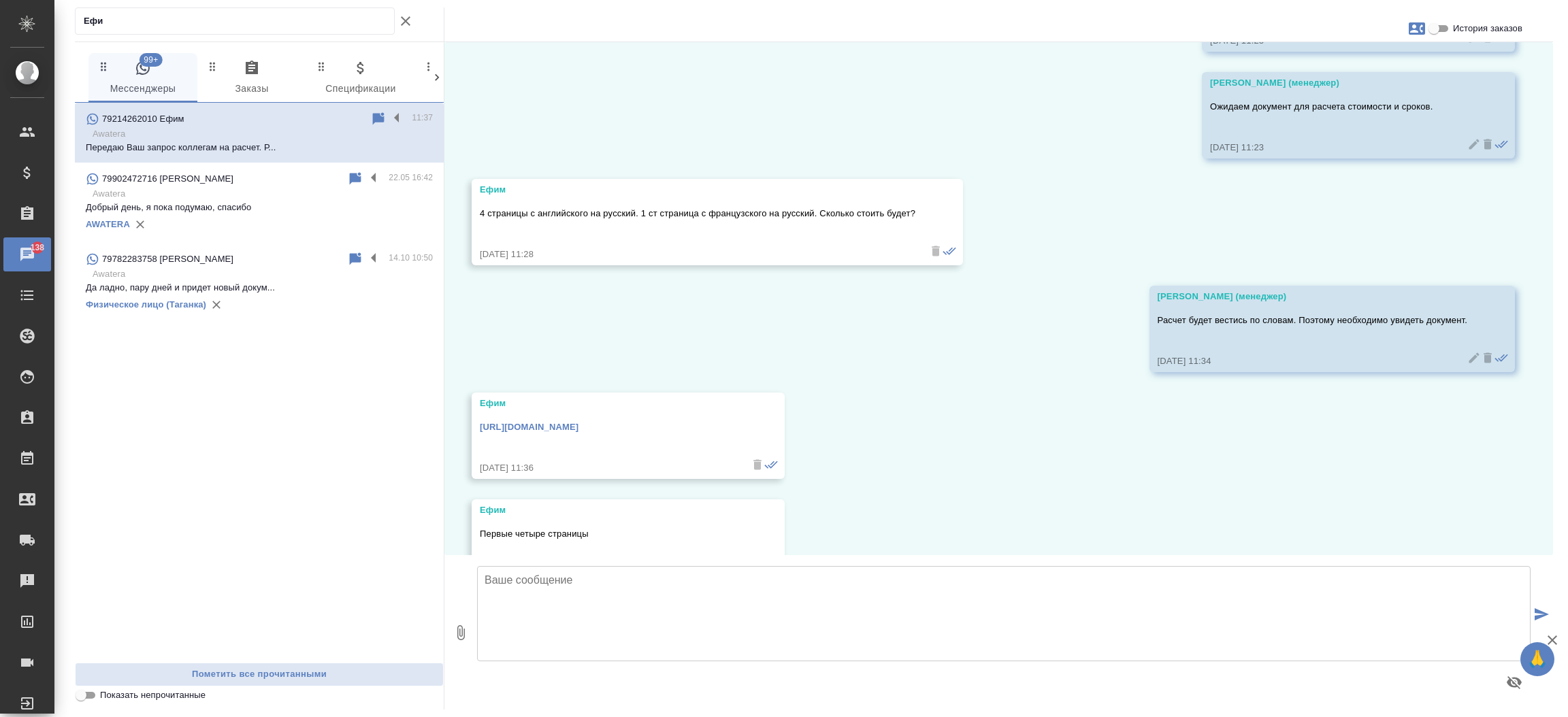
scroll to position [786, 0]
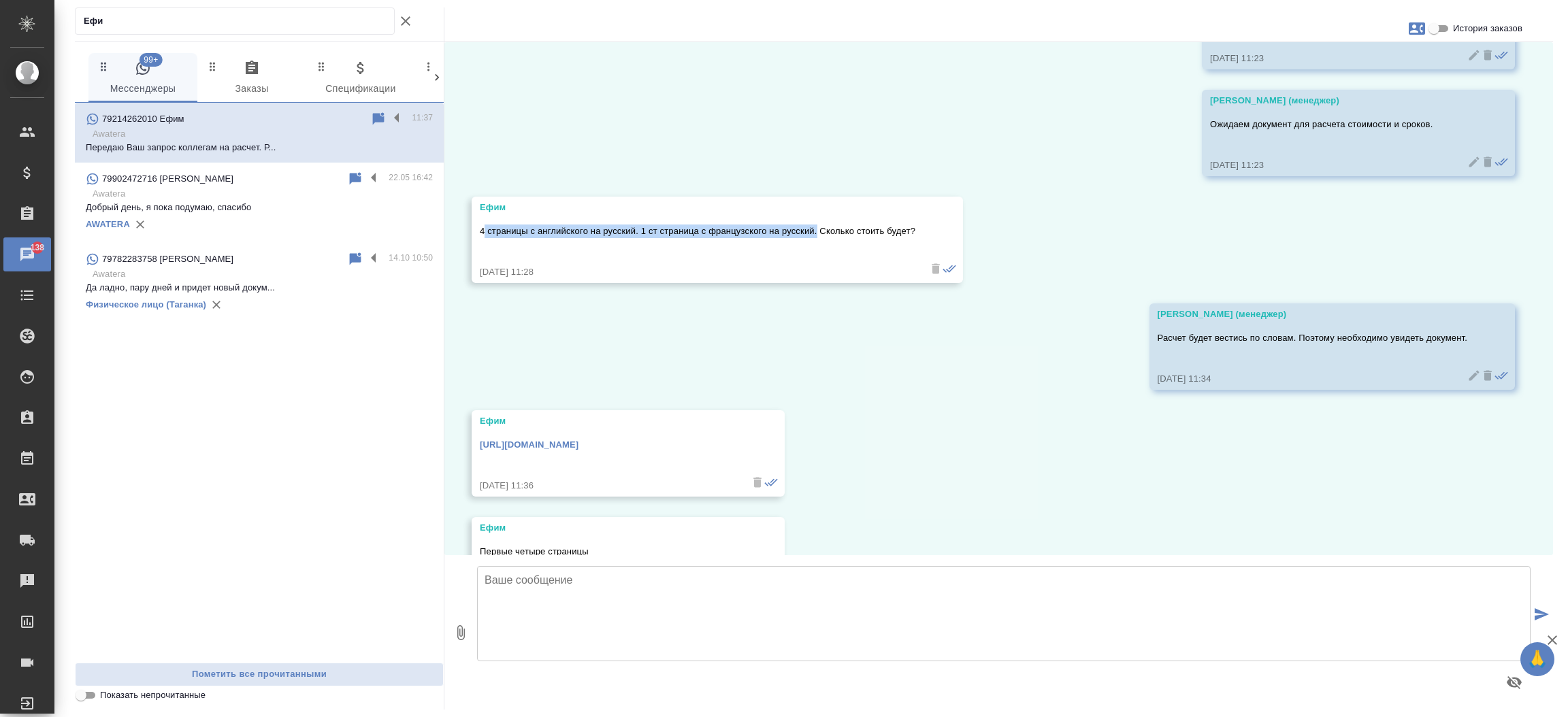
drag, startPoint x: 483, startPoint y: 63, endPoint x: 817, endPoint y: 232, distance: 374.3
click at [817, 232] on p "4 страницы с английского на русский. 1 ст страница с французского на русский. С…" at bounding box center [697, 231] width 436 height 13
copy p "страницы с английского на русский. 1 ст страница с французского на русский."
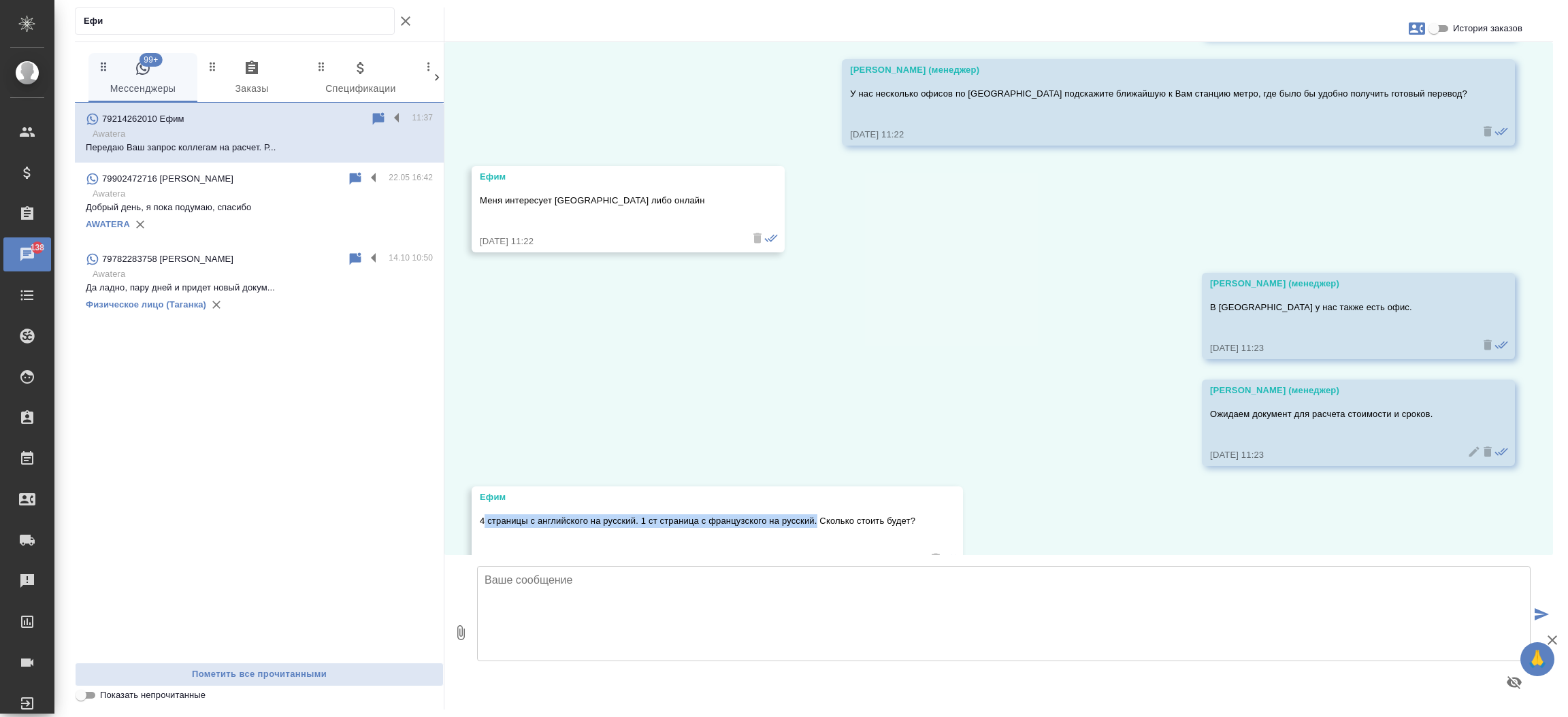
scroll to position [772, 0]
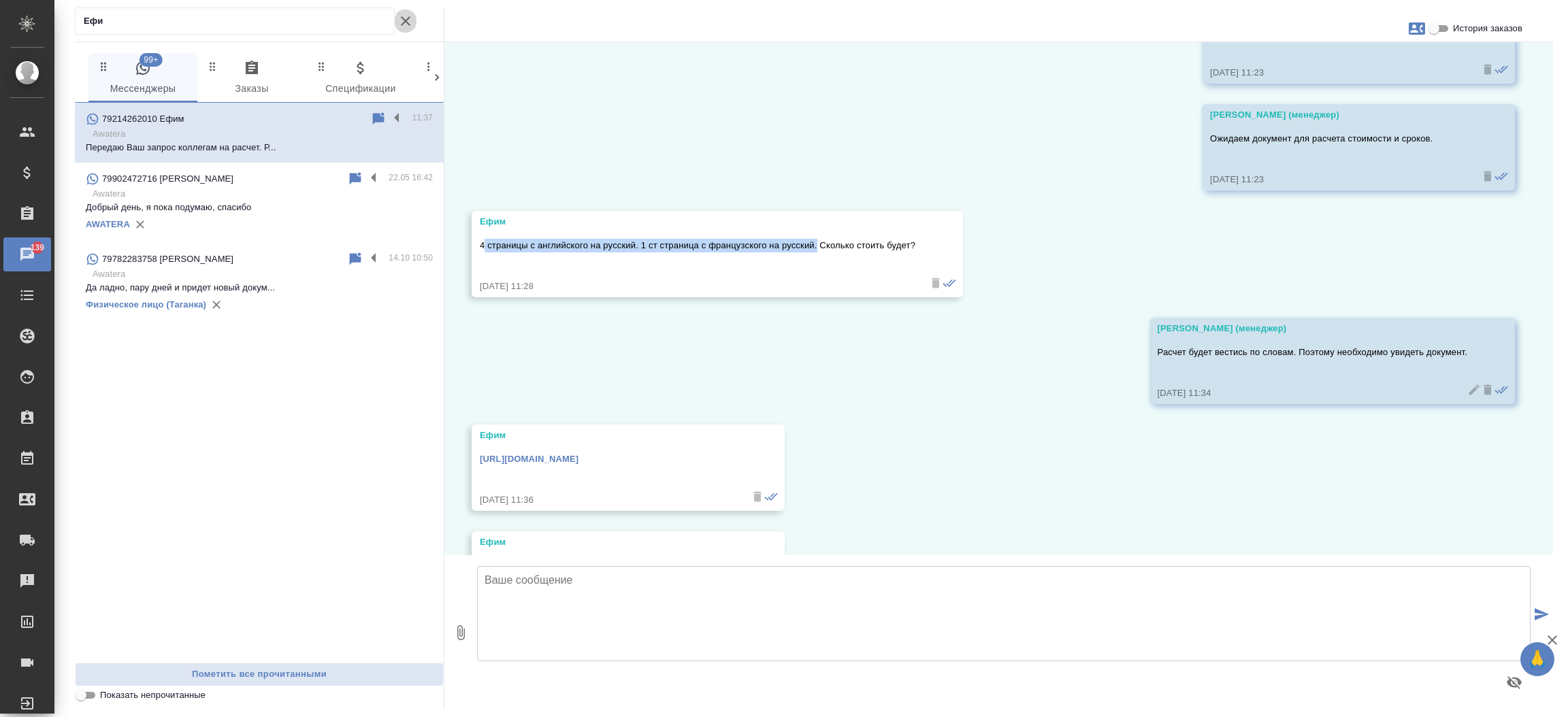
click at [411, 12] on button "Показать непрочитанные" at bounding box center [405, 21] width 22 height 27
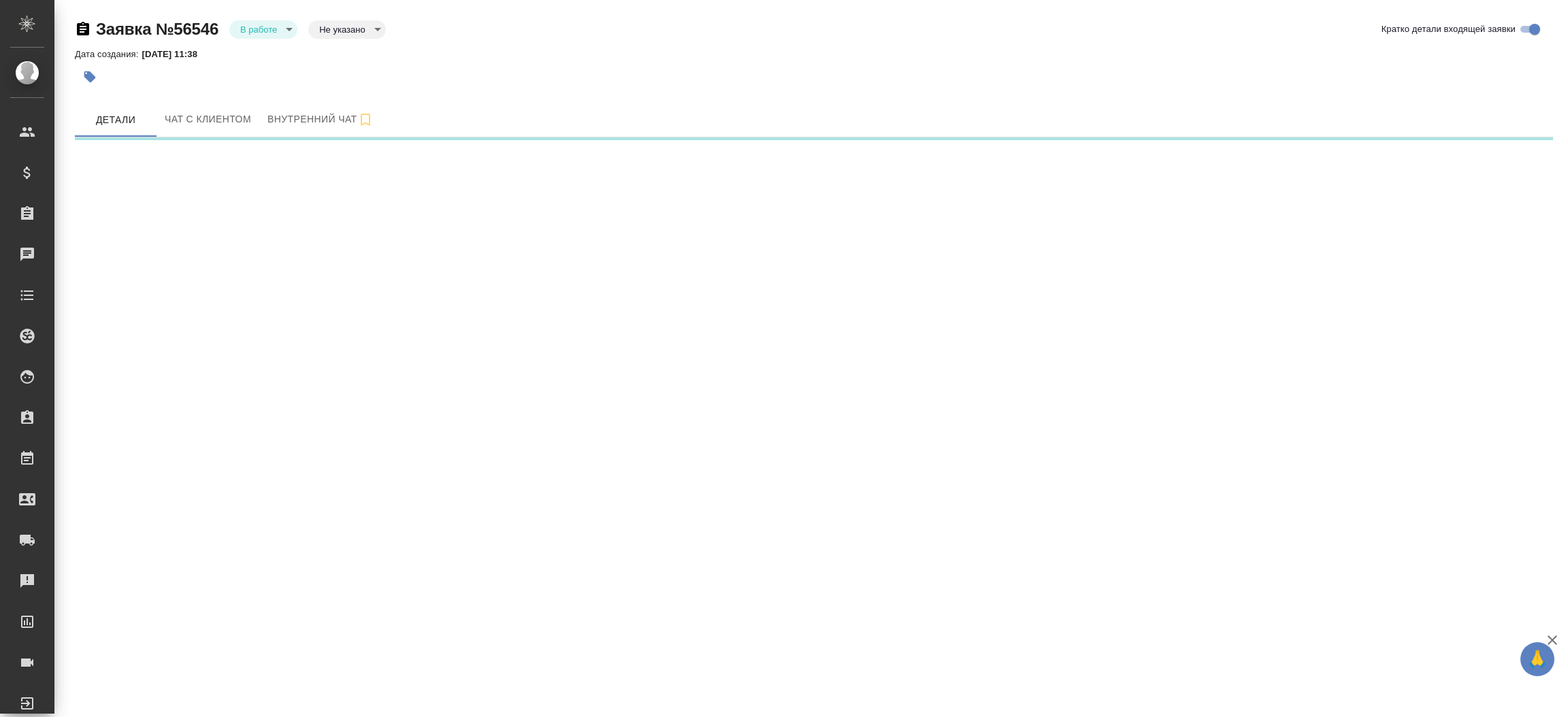
select select "RU"
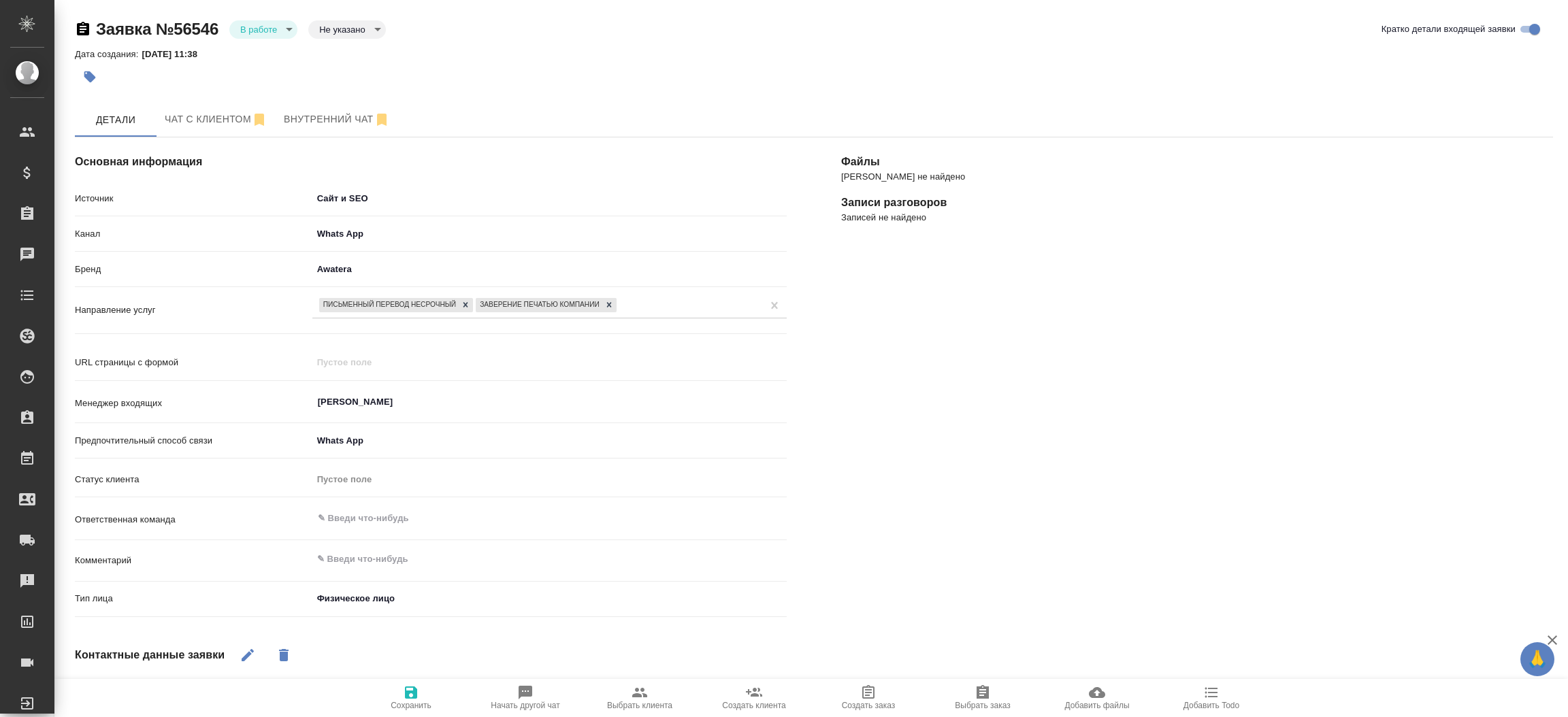
click at [632, 687] on icon "button" at bounding box center [639, 692] width 16 height 16
type textarea "x"
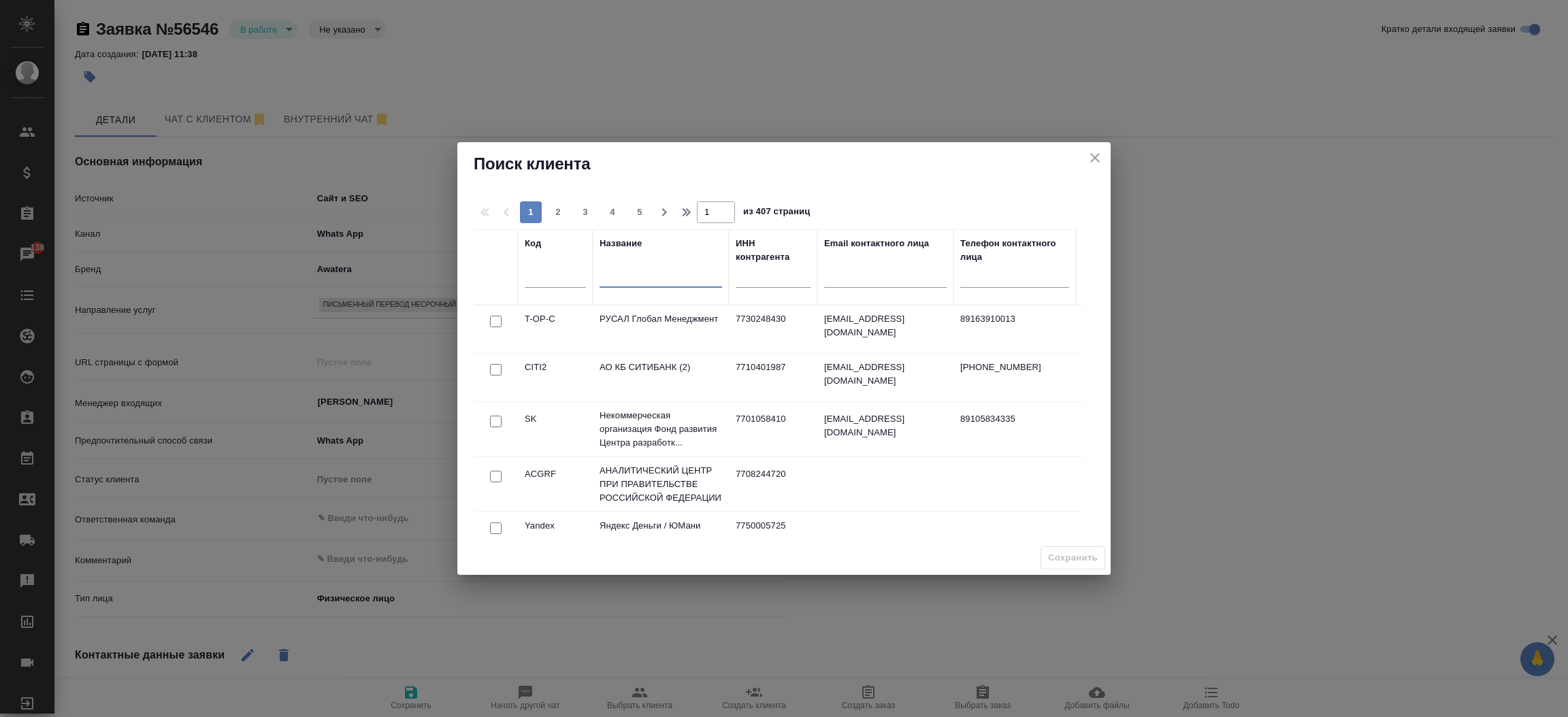
click at [629, 275] on input "text" at bounding box center [660, 279] width 123 height 17
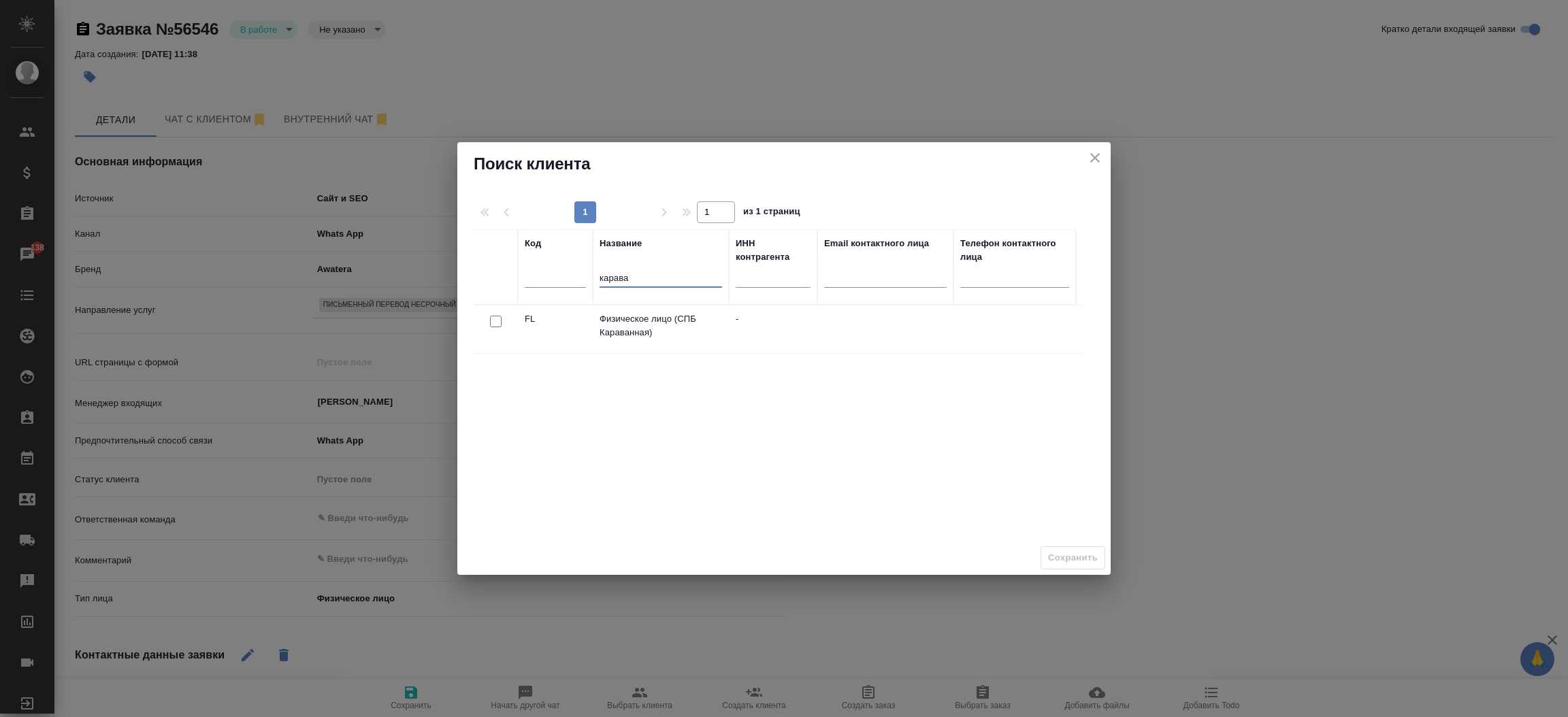
type input "карава"
click at [496, 317] on input "checkbox" at bounding box center [495, 321] width 12 height 12
checkbox input "true"
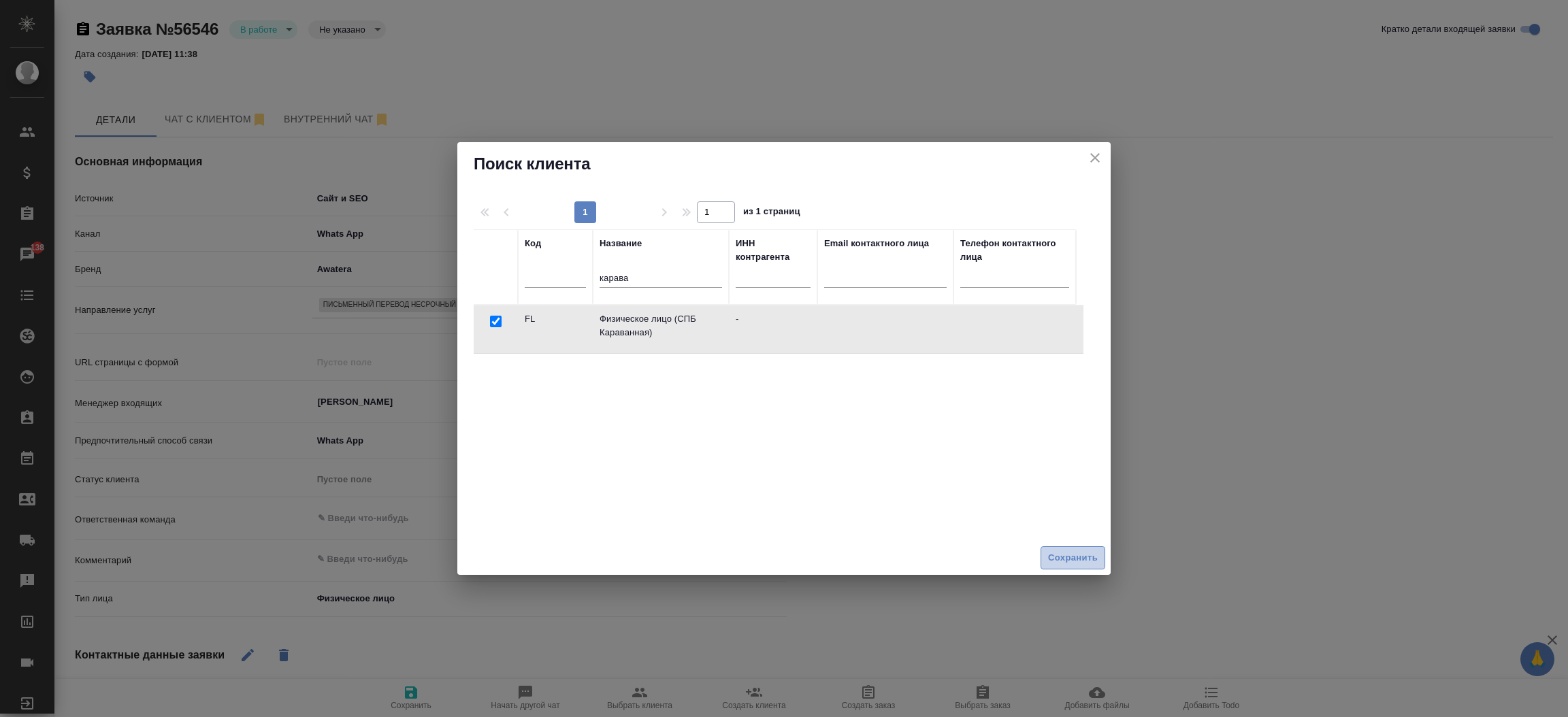
click at [1052, 556] on span "Сохранить" at bounding box center [1072, 558] width 49 height 16
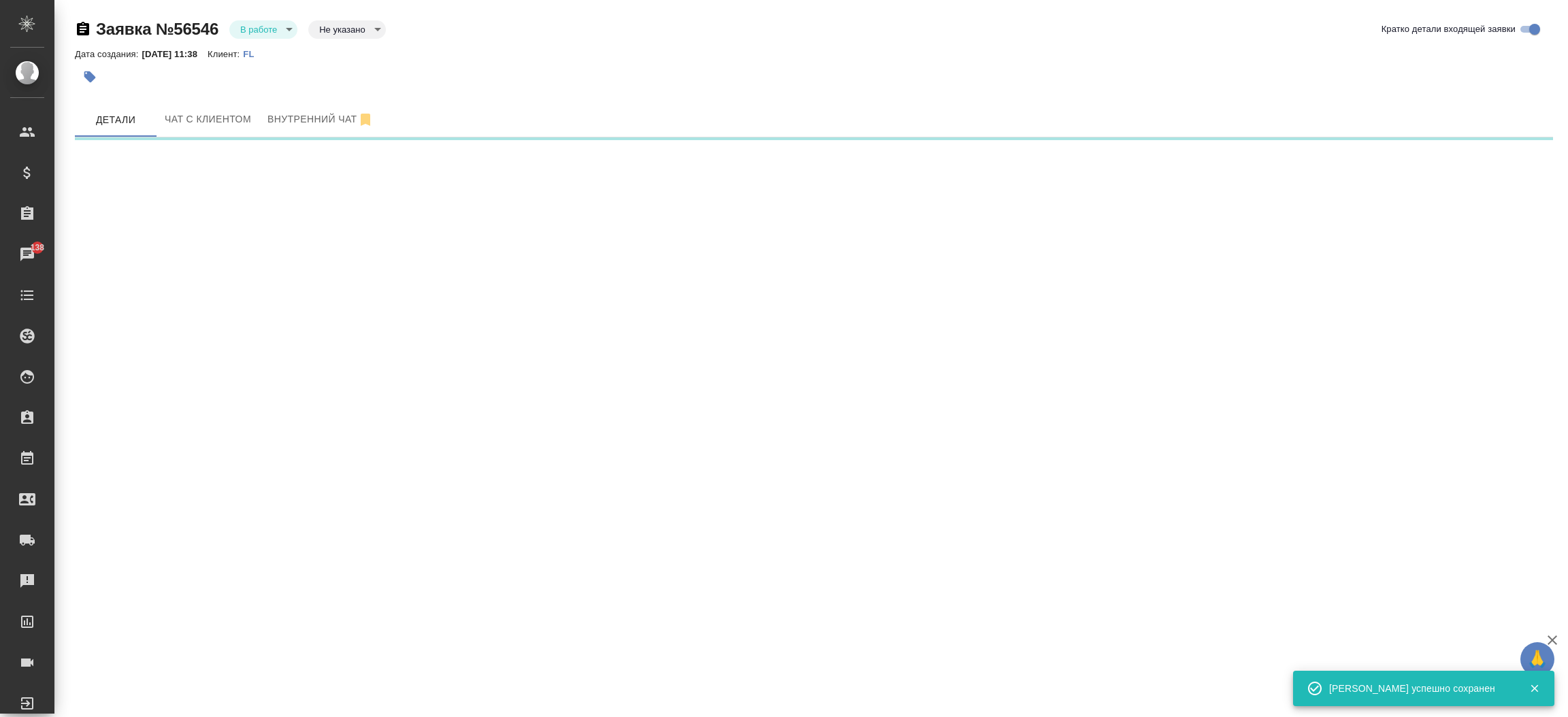
select select "RU"
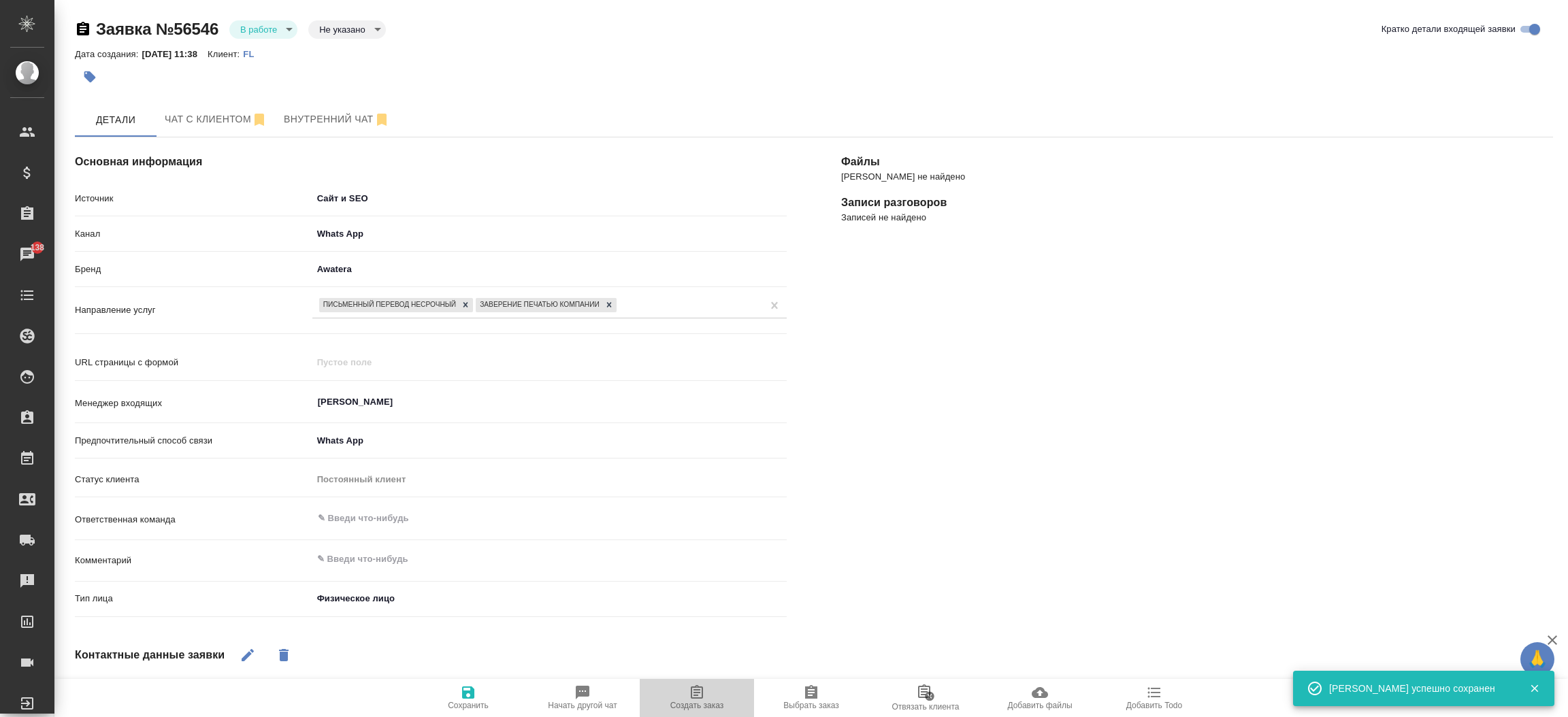
click at [700, 685] on icon "button" at bounding box center [696, 692] width 16 height 16
type textarea "x"
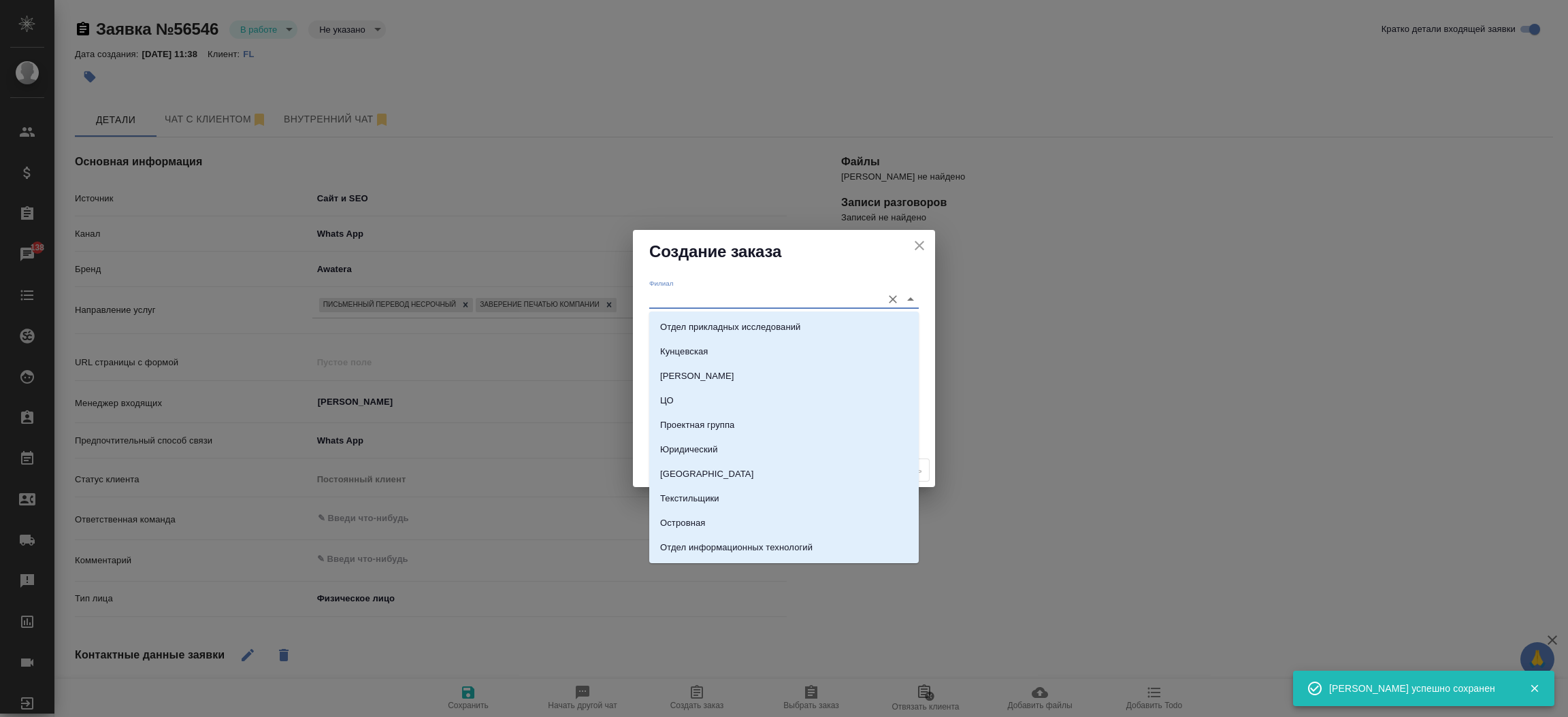
click at [678, 296] on input "Филиал" at bounding box center [762, 298] width 226 height 18
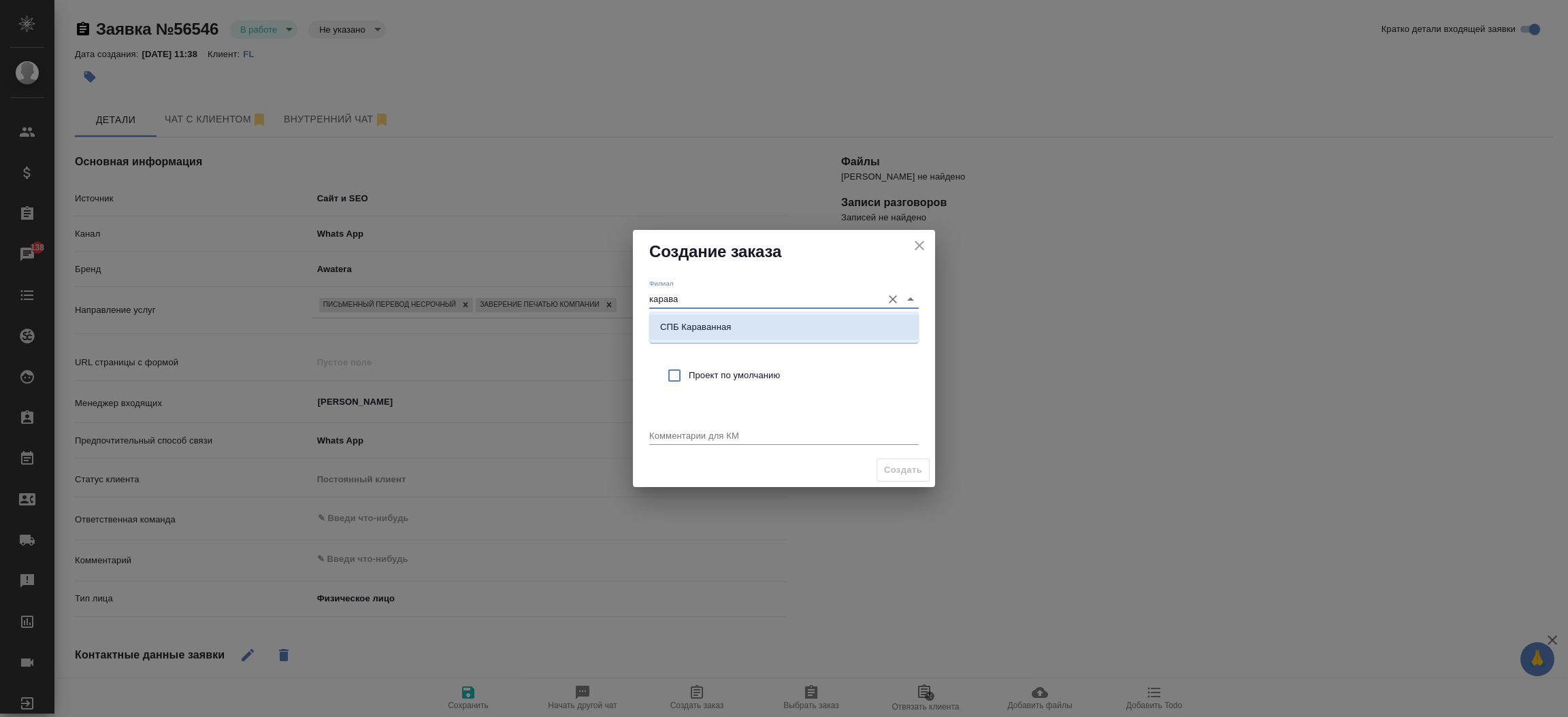
click at [683, 326] on p "СПБ Караванная" at bounding box center [696, 327] width 70 height 13
type input "СПБ Караванная"
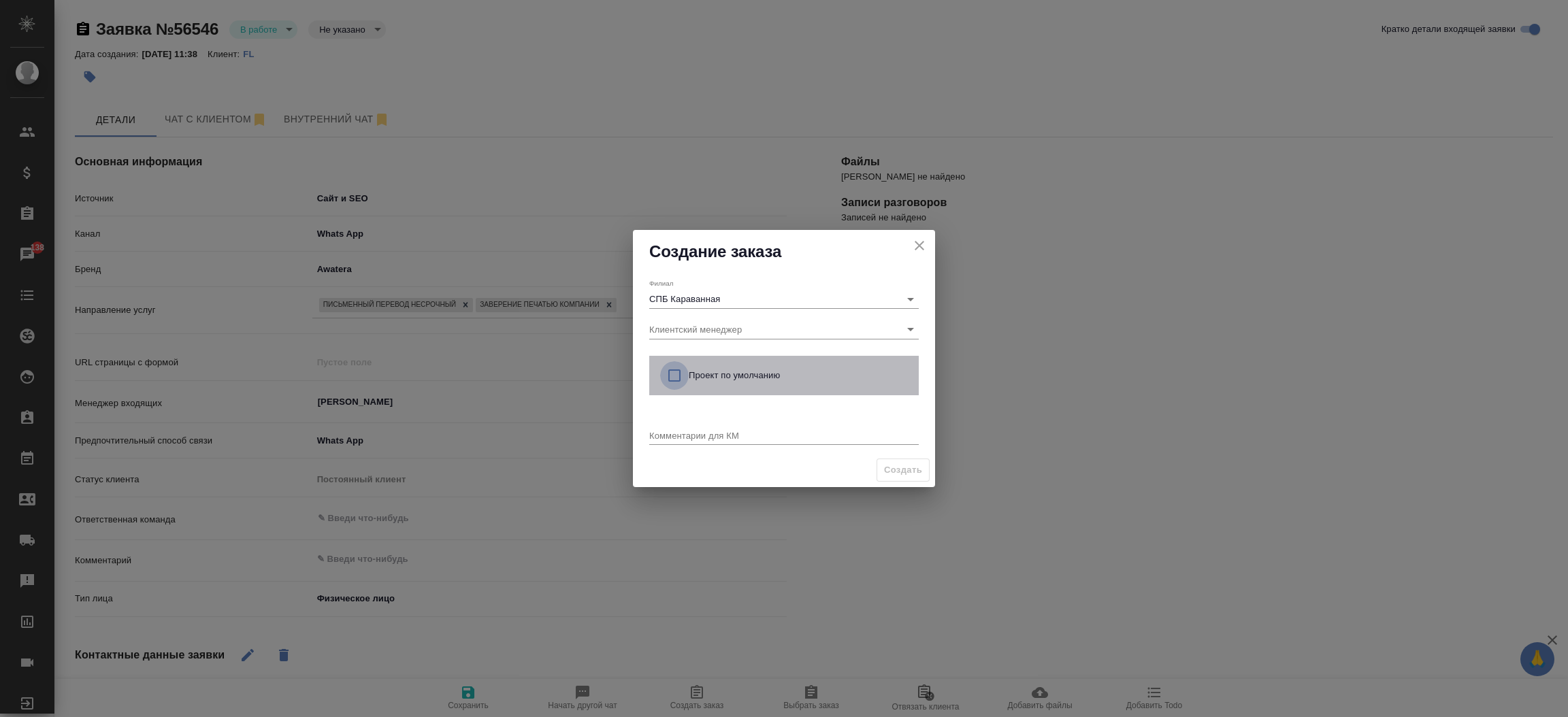
click at [673, 367] on input "checkbox" at bounding box center [674, 375] width 29 height 29
checkbox input "true"
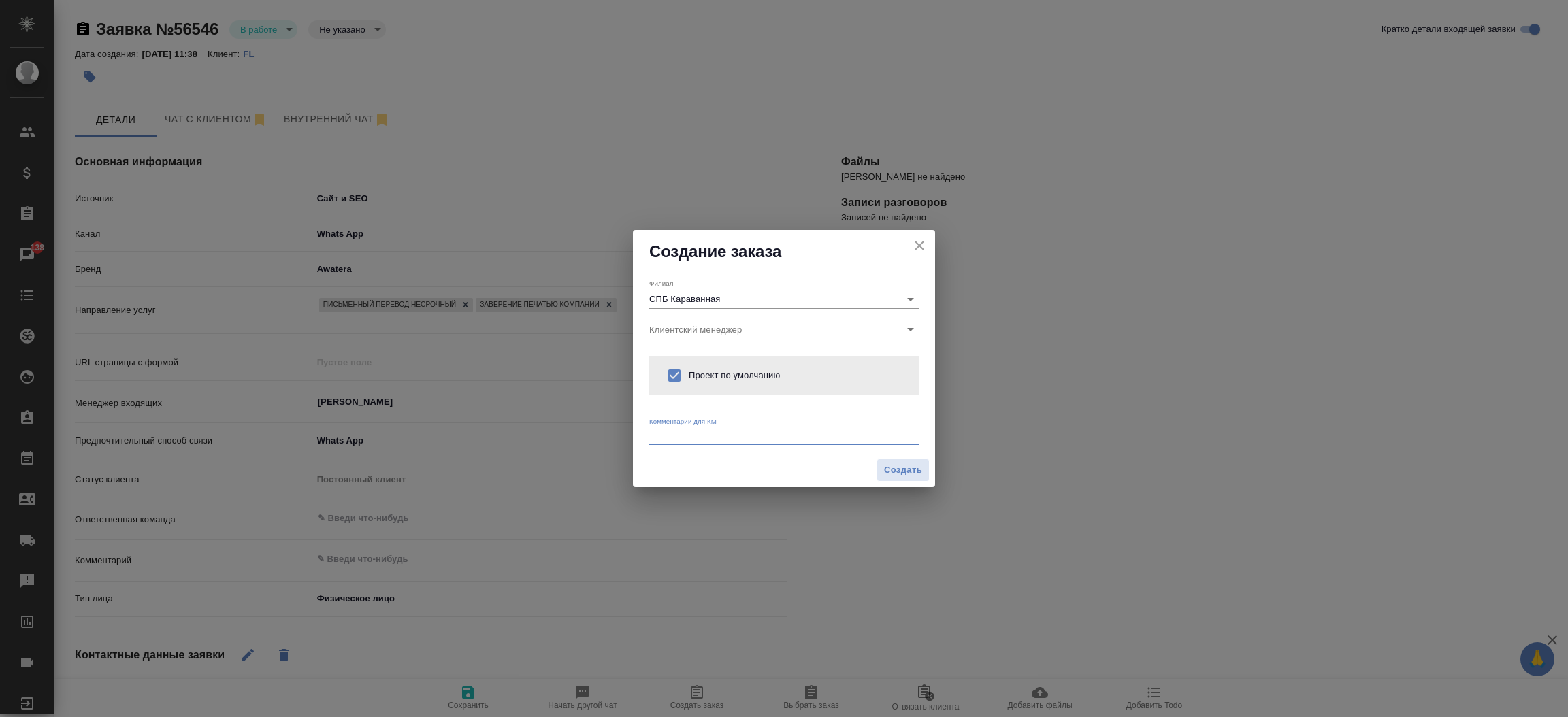
click at [676, 435] on textarea at bounding box center [784, 435] width 269 height 10
type textarea "от КВ:"
type textarea "x"
paste textarea "страницы с английского на русский. 1 ст страница с французского на русский."
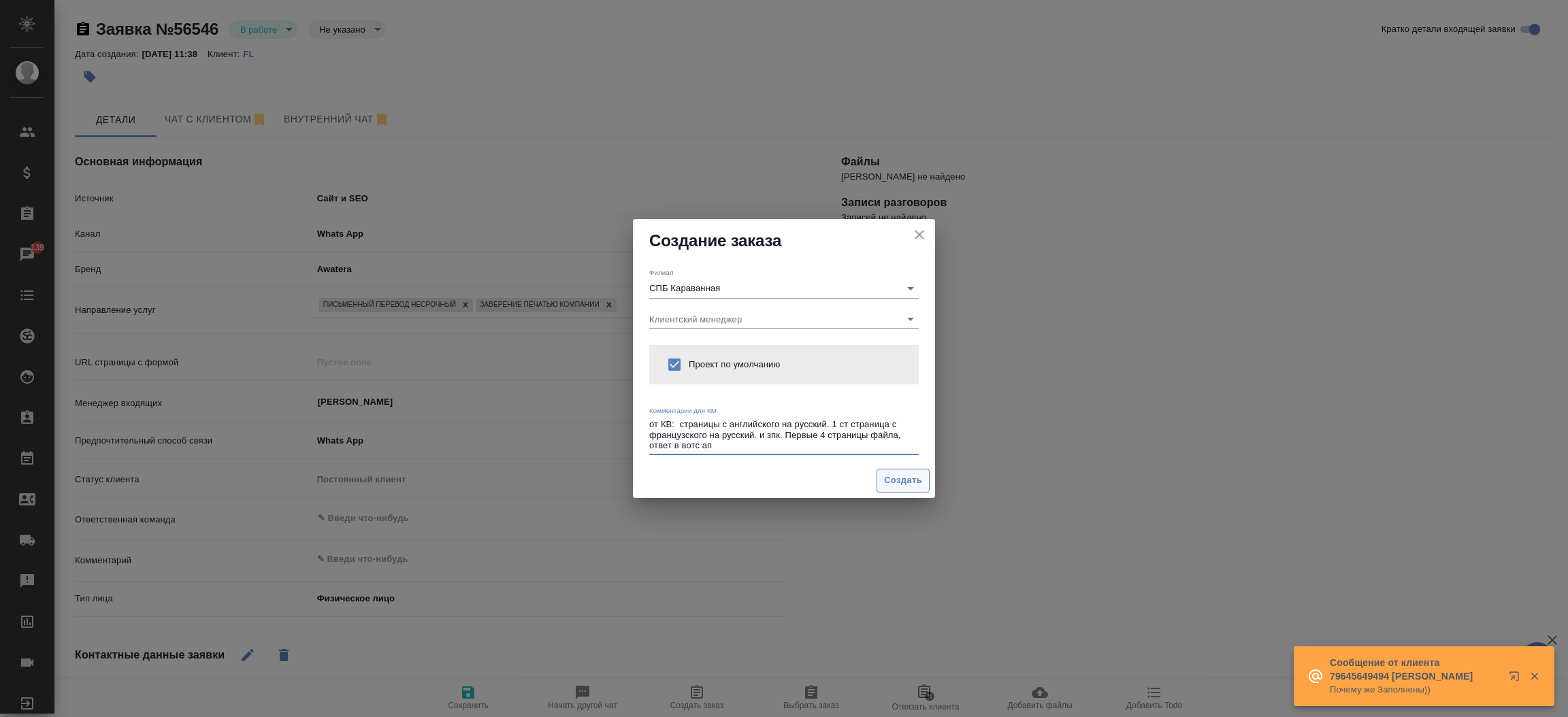
type textarea "от КВ: страницы с английского на русский. 1 ст страница с французского на русск…"
click at [897, 475] on span "Создать" at bounding box center [903, 480] width 38 height 16
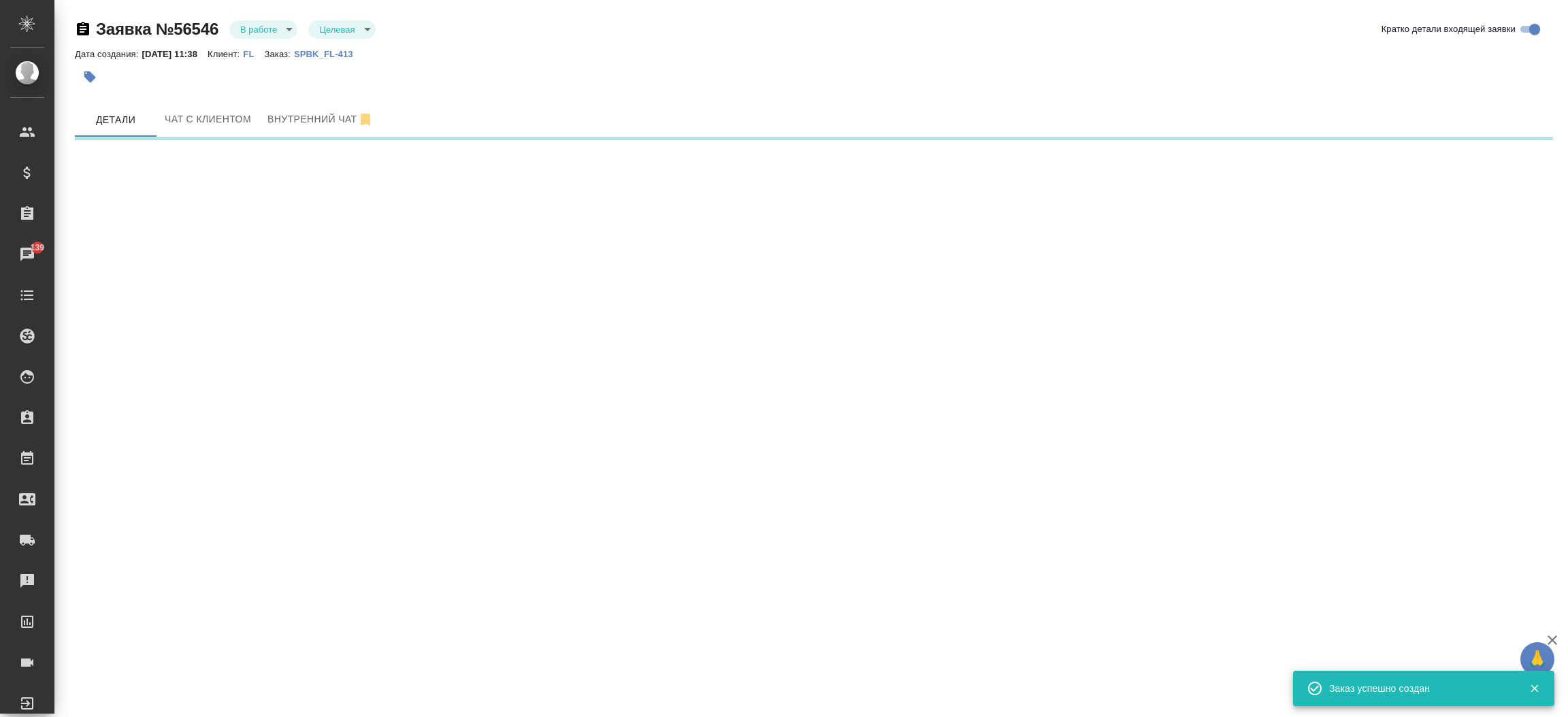
select select "RU"
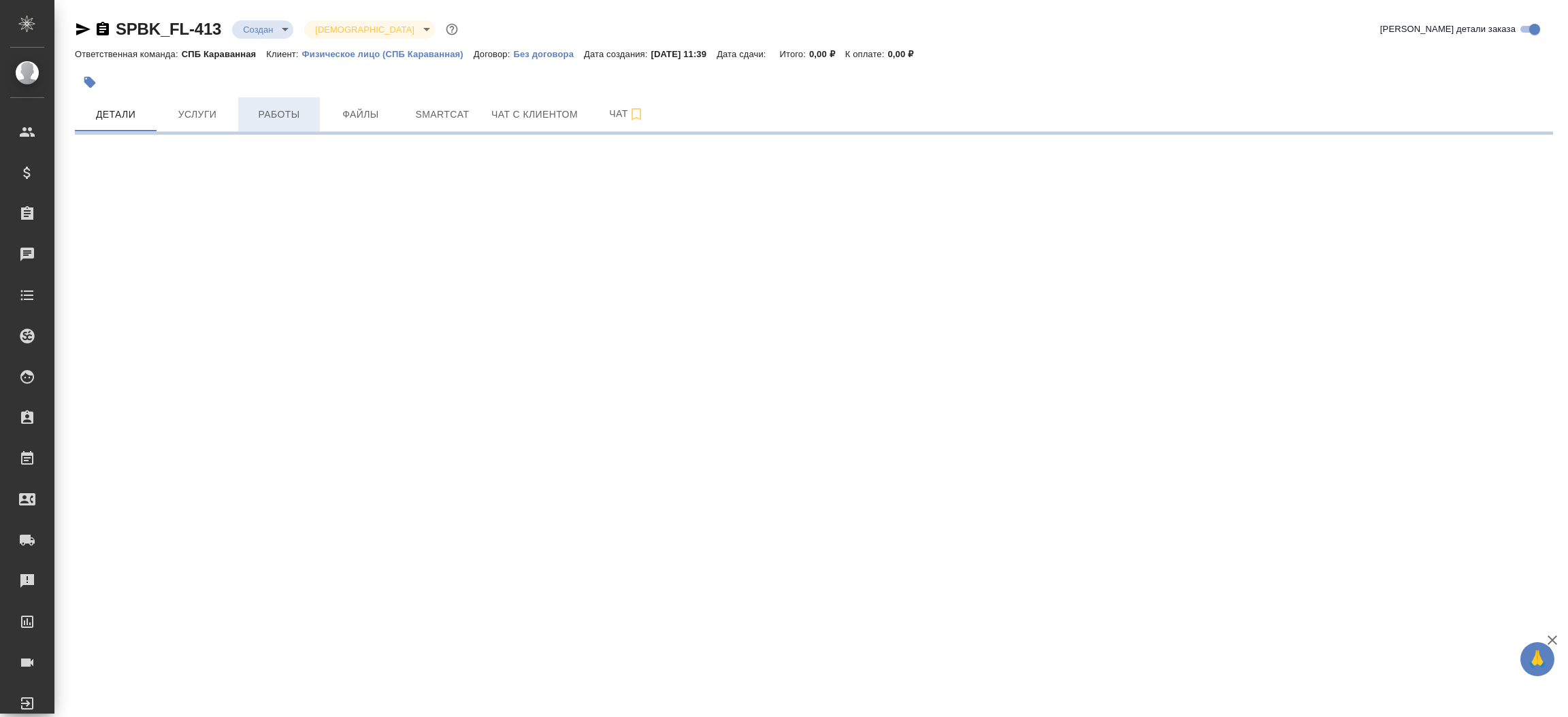
select select "RU"
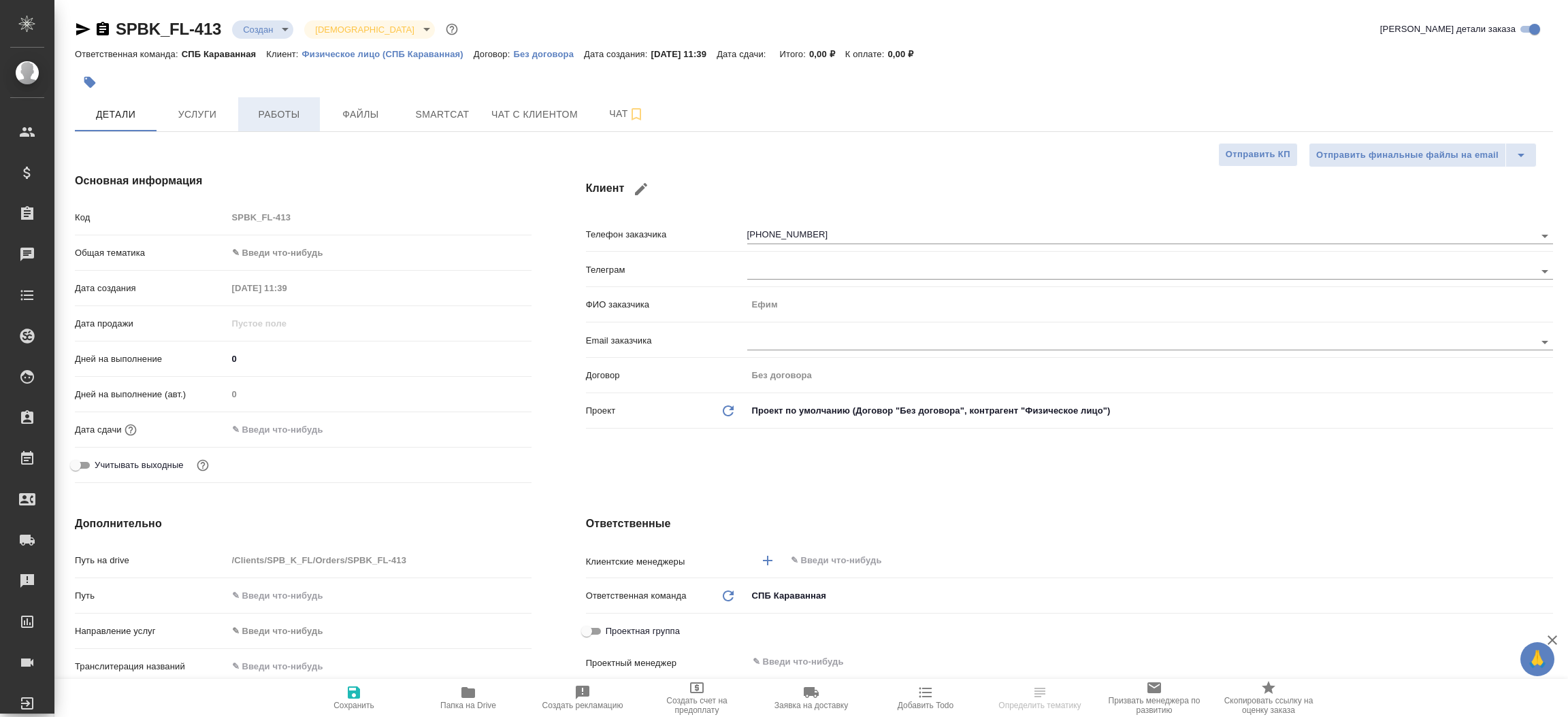
type textarea "x"
click at [357, 127] on button "Файлы" at bounding box center [361, 113] width 81 height 34
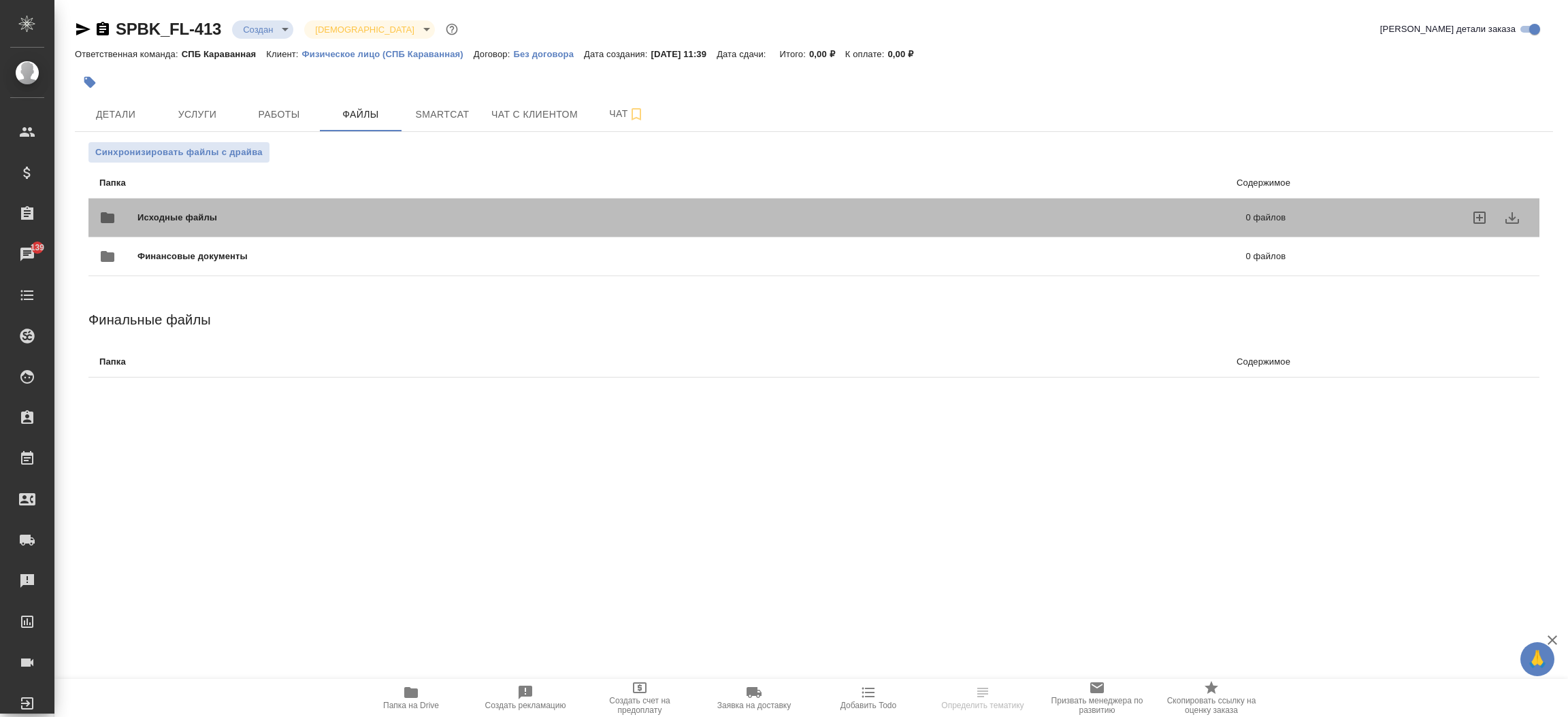
click at [268, 210] on div "Исходные файлы 0 файлов" at bounding box center [692, 217] width 1186 height 33
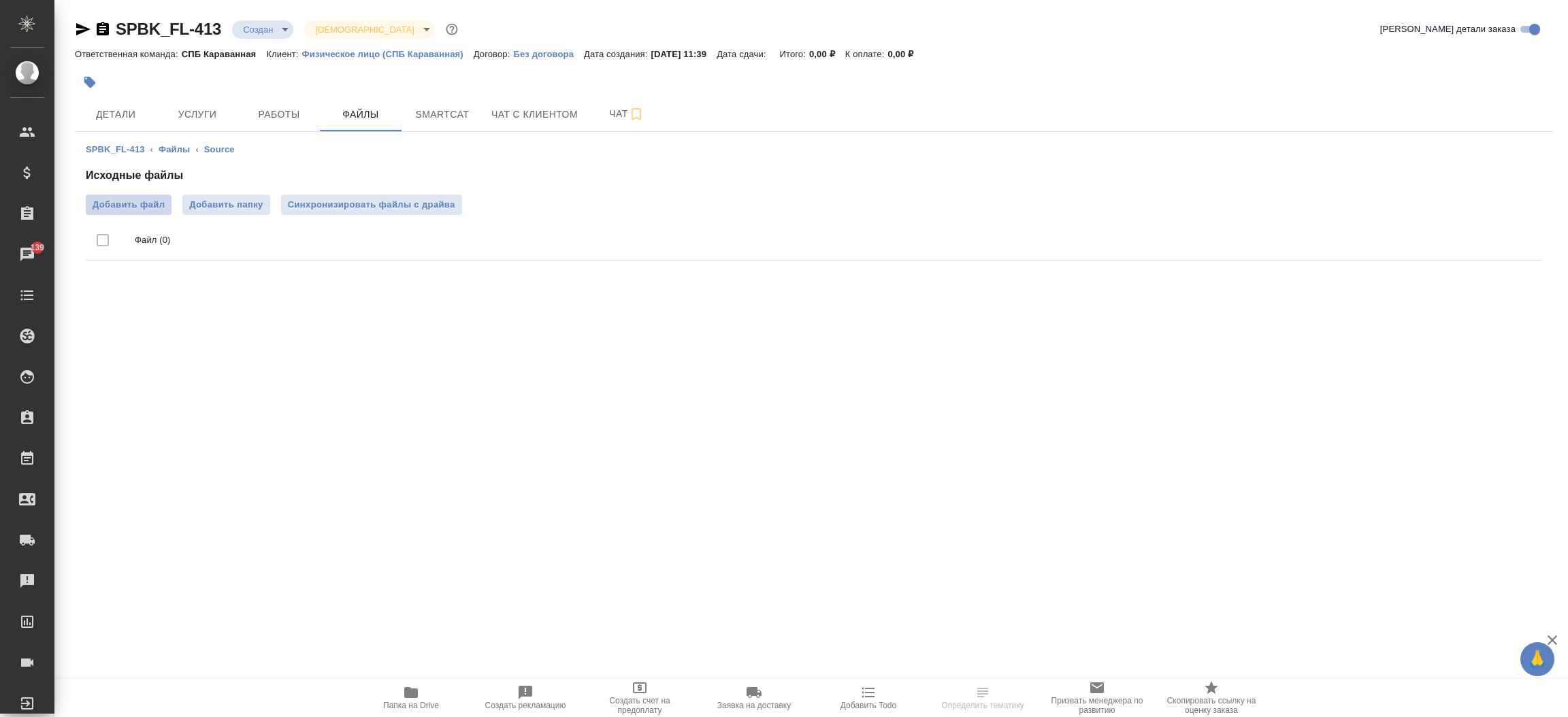
click at [154, 198] on span "Добавить файл" at bounding box center [128, 204] width 72 height 13
click at [0, 0] on input "Добавить файл" at bounding box center [0, 0] width 0 height 0
click at [130, 124] on button "Детали" at bounding box center [116, 113] width 81 height 34
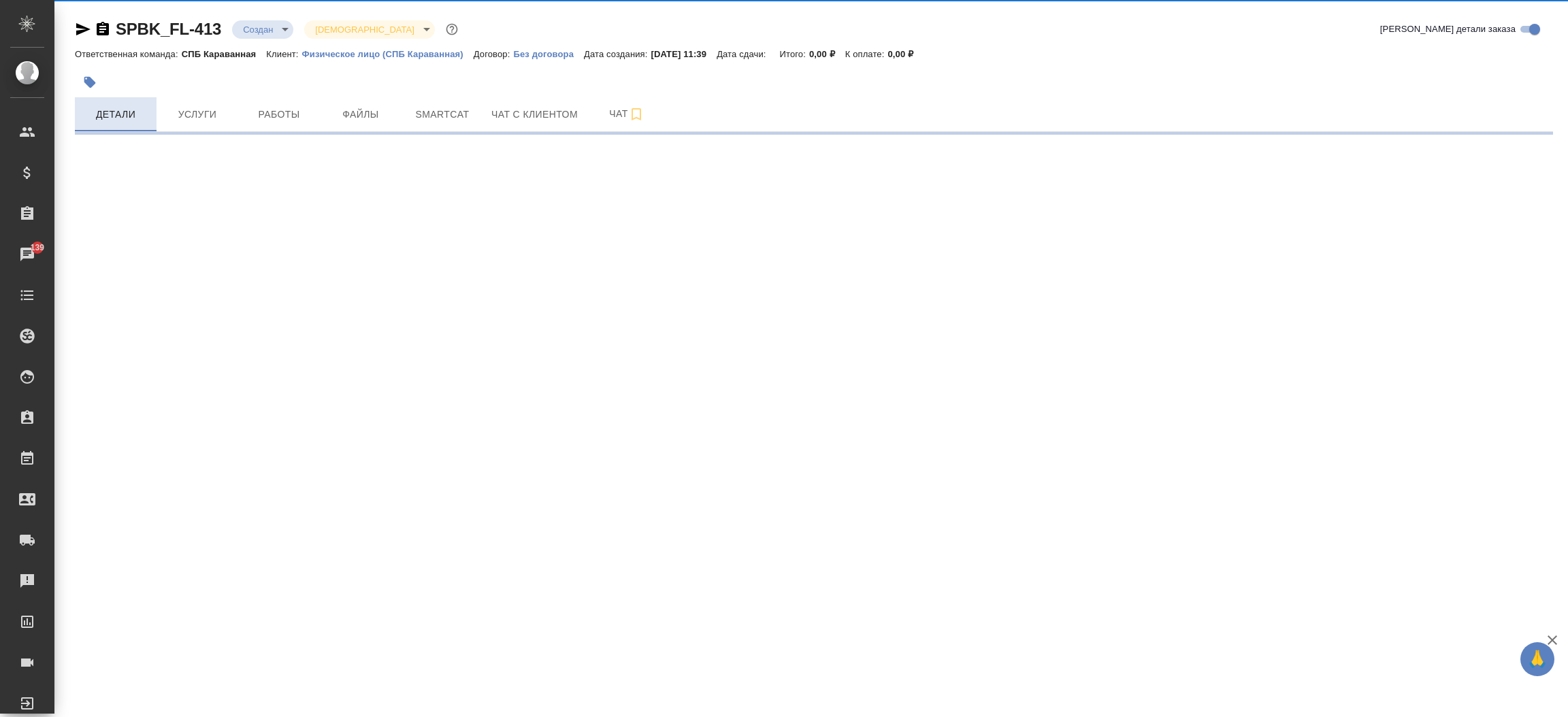
select select "RU"
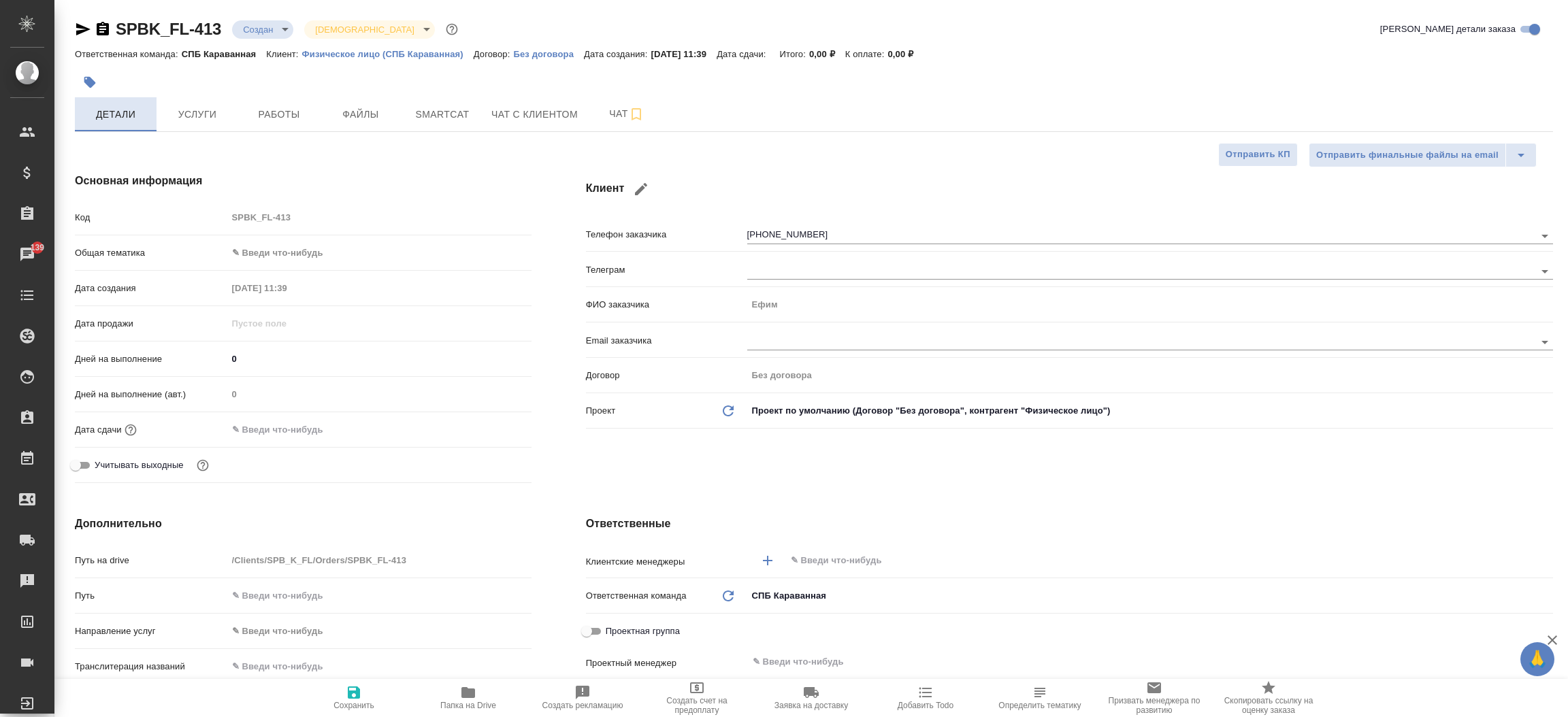
type textarea "x"
click at [82, 34] on icon "button" at bounding box center [83, 29] width 16 height 16
type textarea "x"
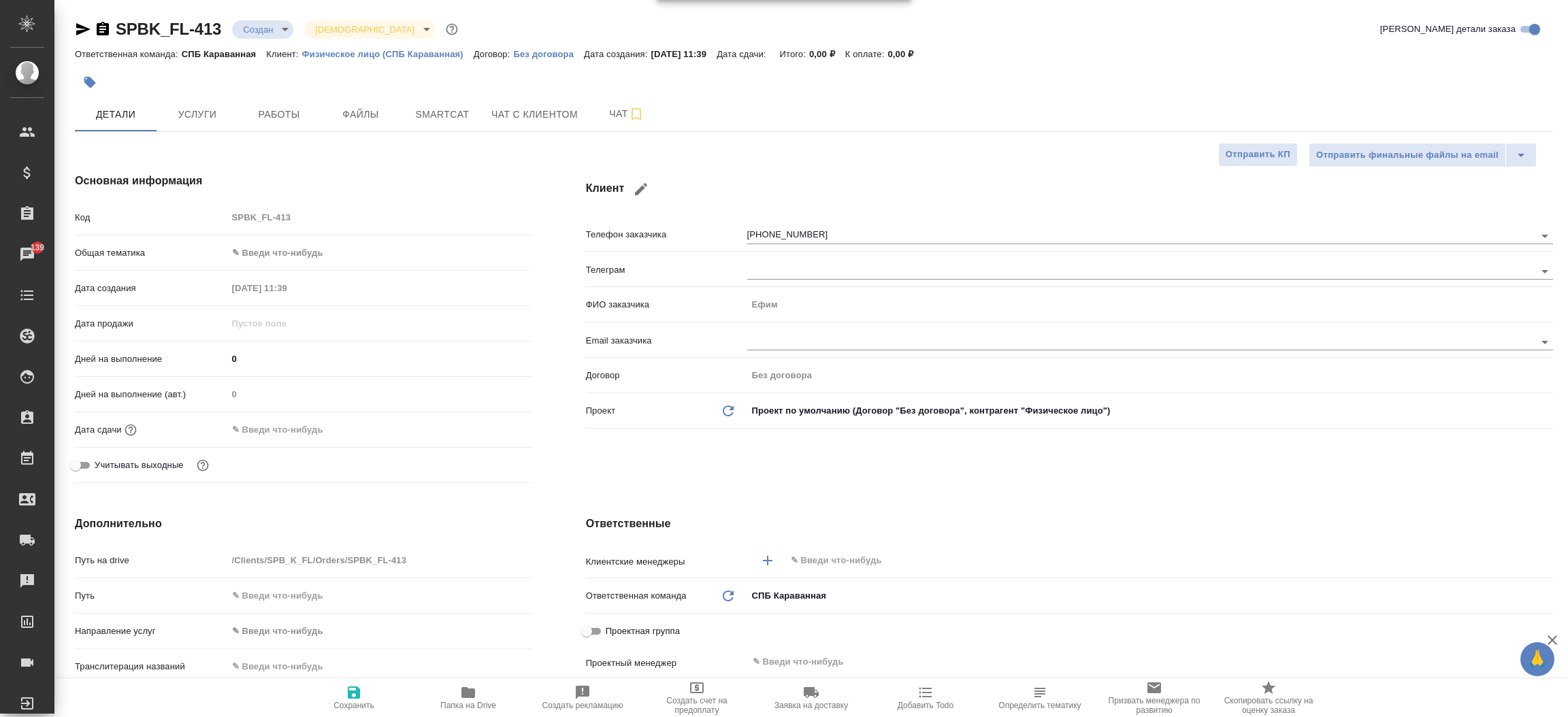
type textarea "x"
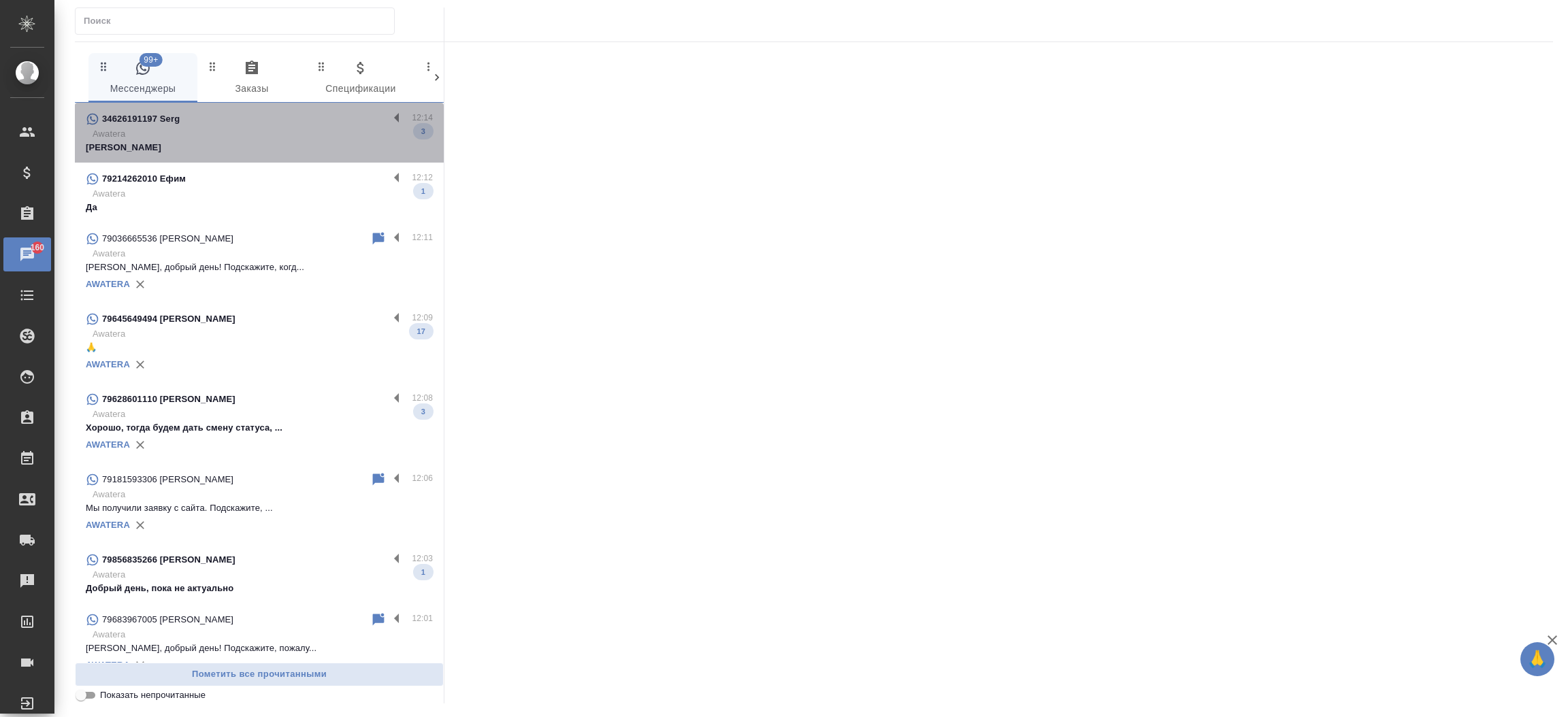
click at [266, 134] on p "Awatera" at bounding box center [262, 134] width 340 height 13
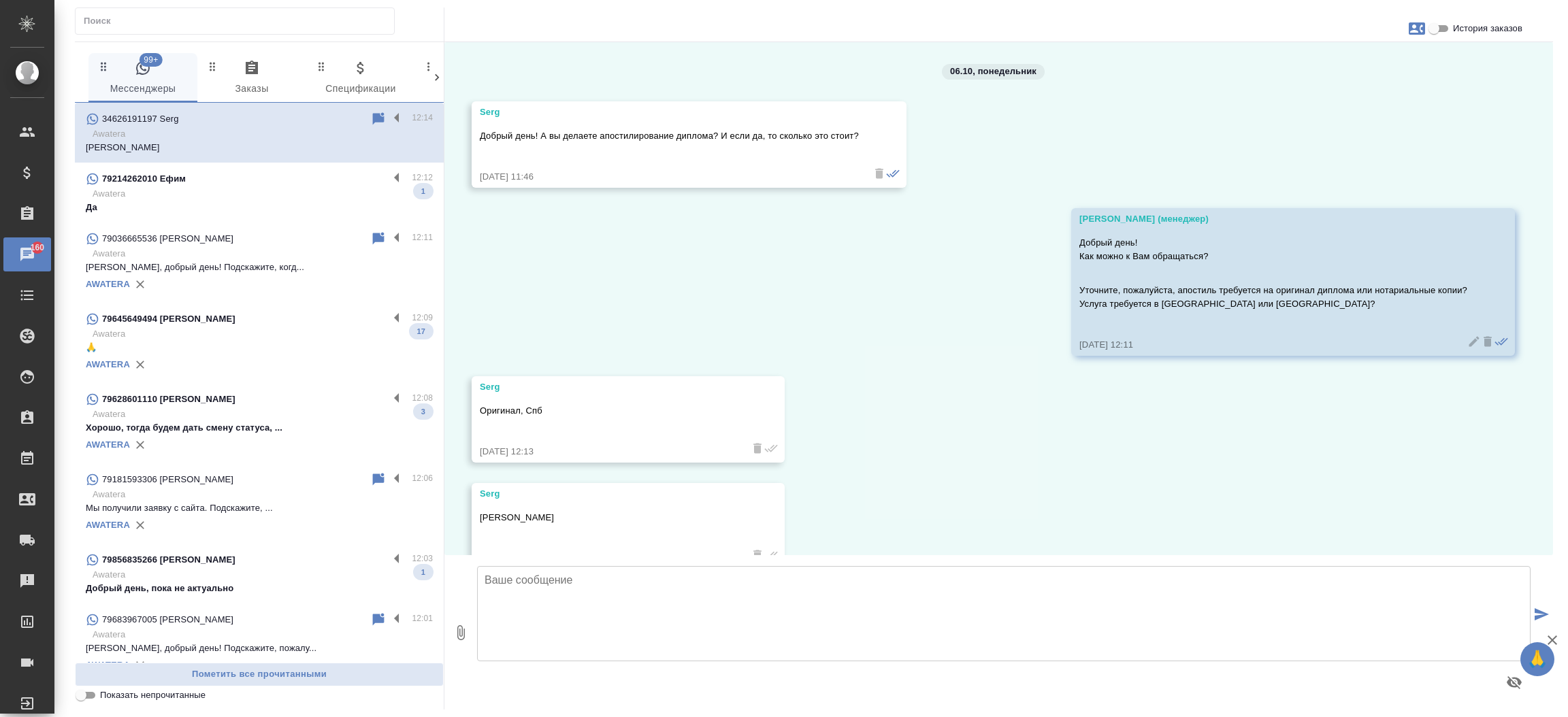
scroll to position [34, 0]
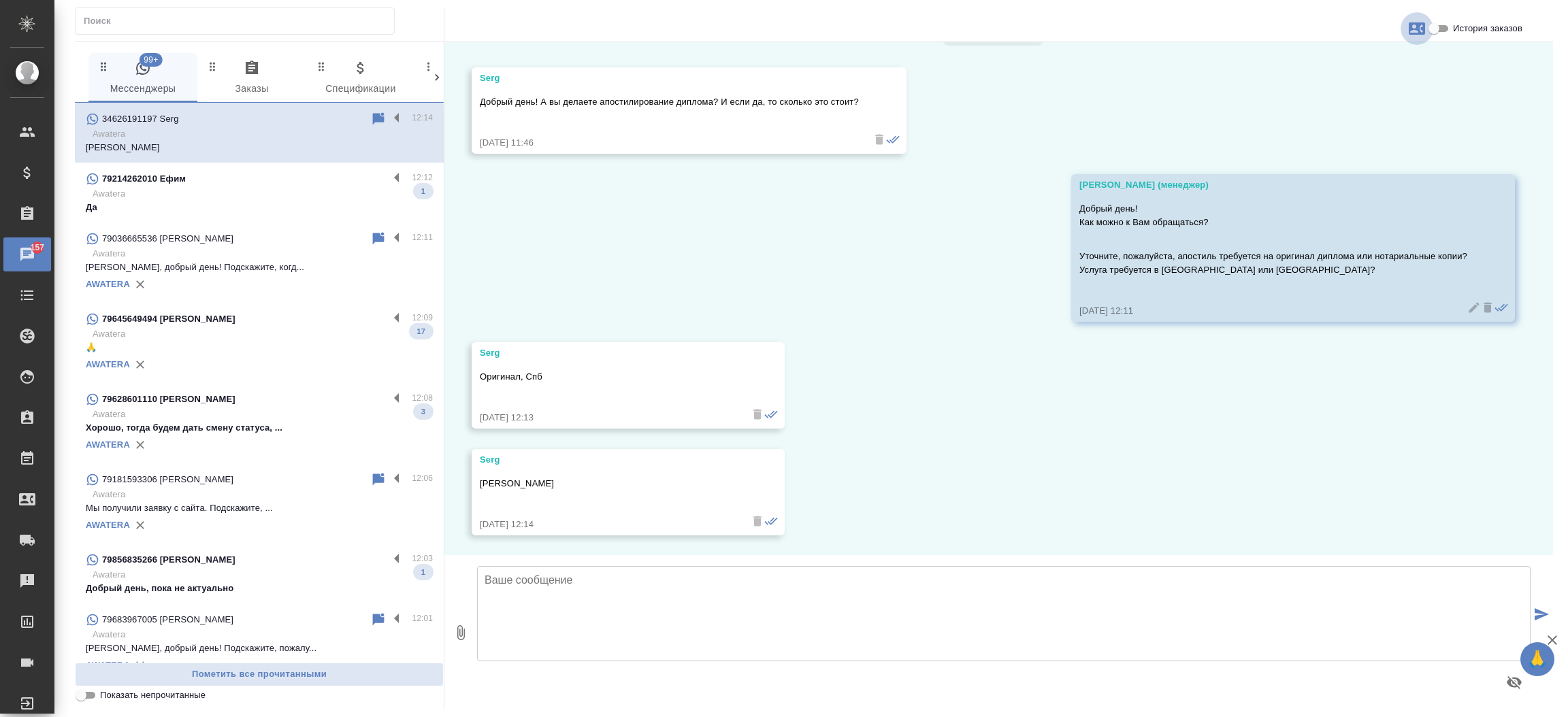
click at [1413, 27] on icon "button" at bounding box center [1416, 28] width 16 height 16
click at [1395, 61] on div "Создать заявку" at bounding box center [1358, 65] width 86 height 30
select select "ES"
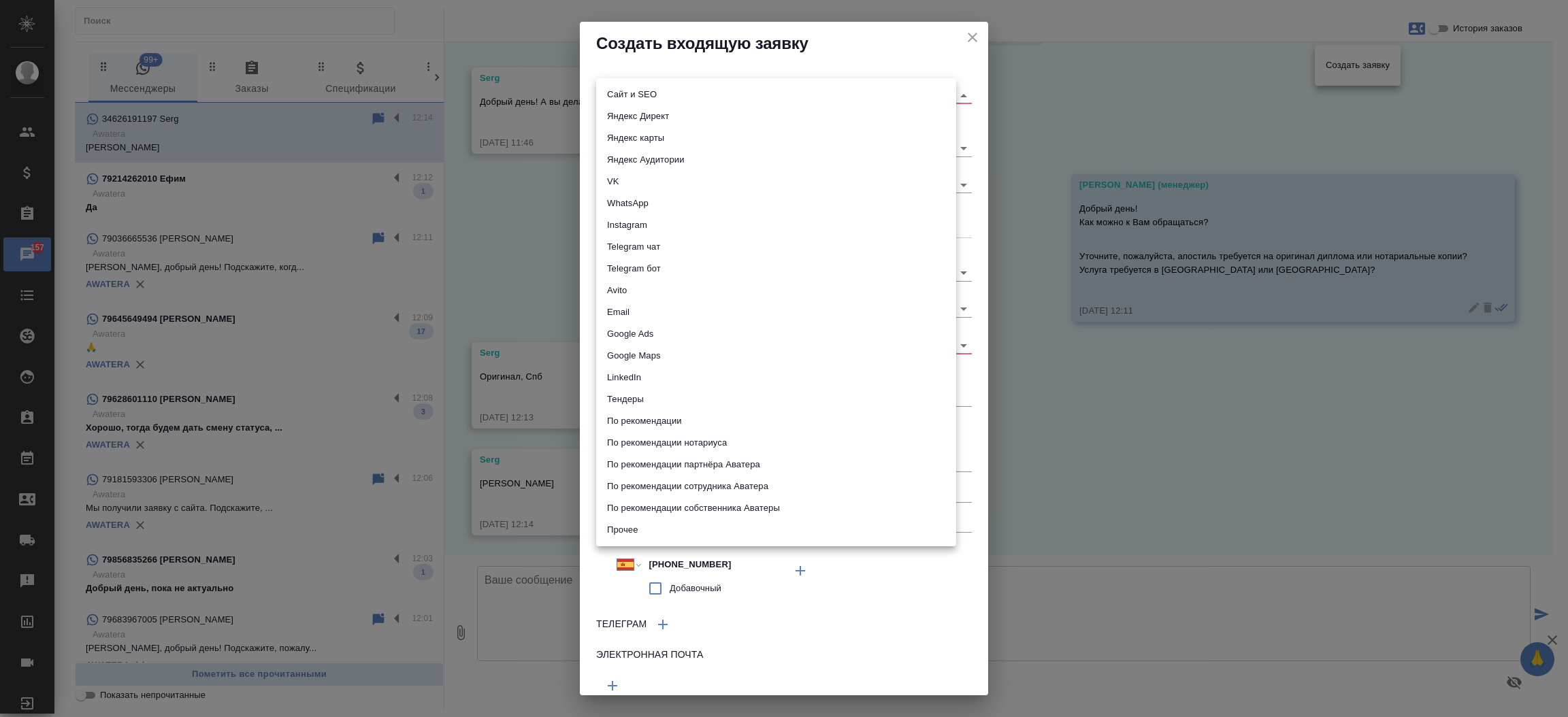
click at [866, 95] on body "🙏 .cls-1 fill:#fff; AWATERA [PERSON_NAME]prutko Клиенты Спецификации Заказы 157…" at bounding box center [784, 358] width 1568 height 717
click at [866, 95] on li "Сайт и SEO" at bounding box center [776, 95] width 360 height 22
type input "seo"
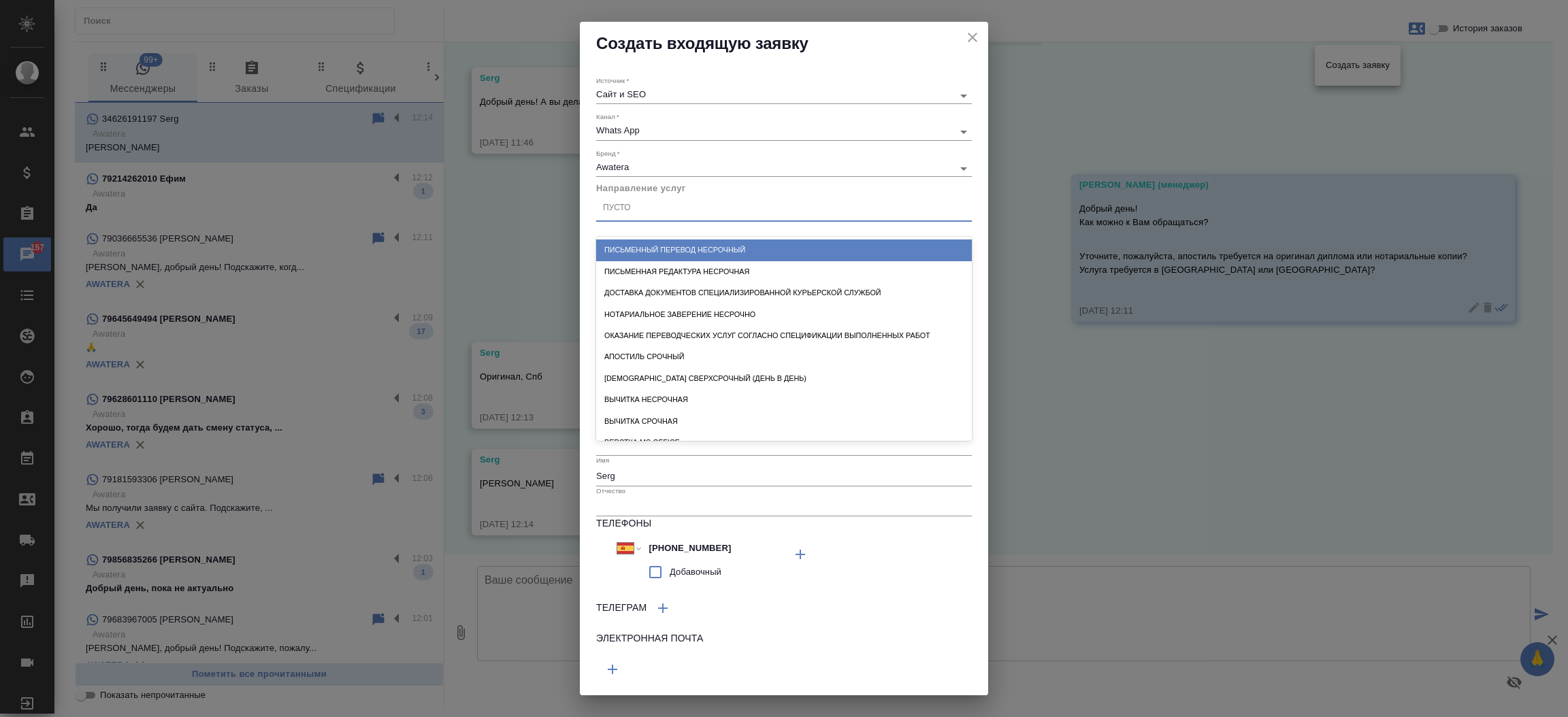
click at [653, 213] on div "Пусто" at bounding box center [784, 208] width 376 height 20
type input "п"
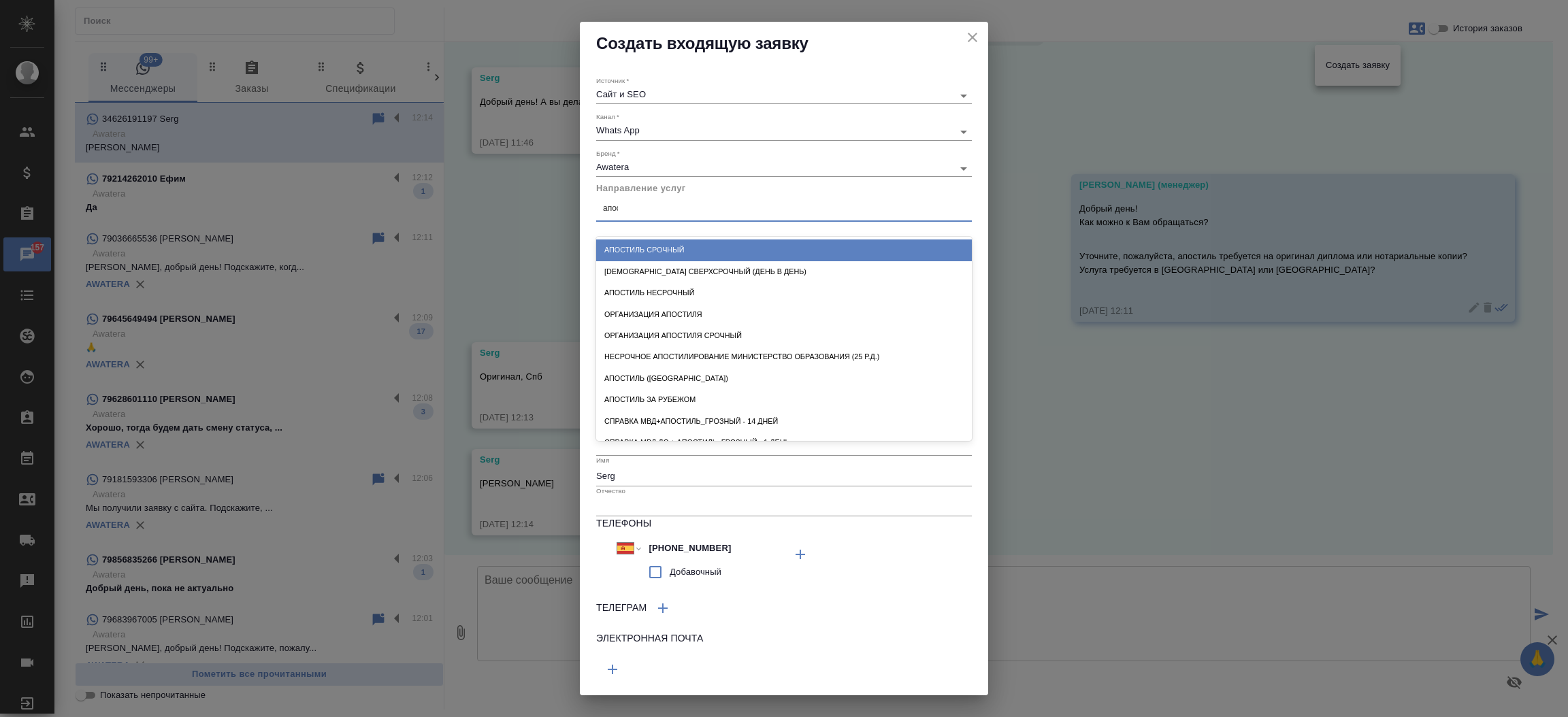
type input "[DEMOGRAPHIC_DATA]"
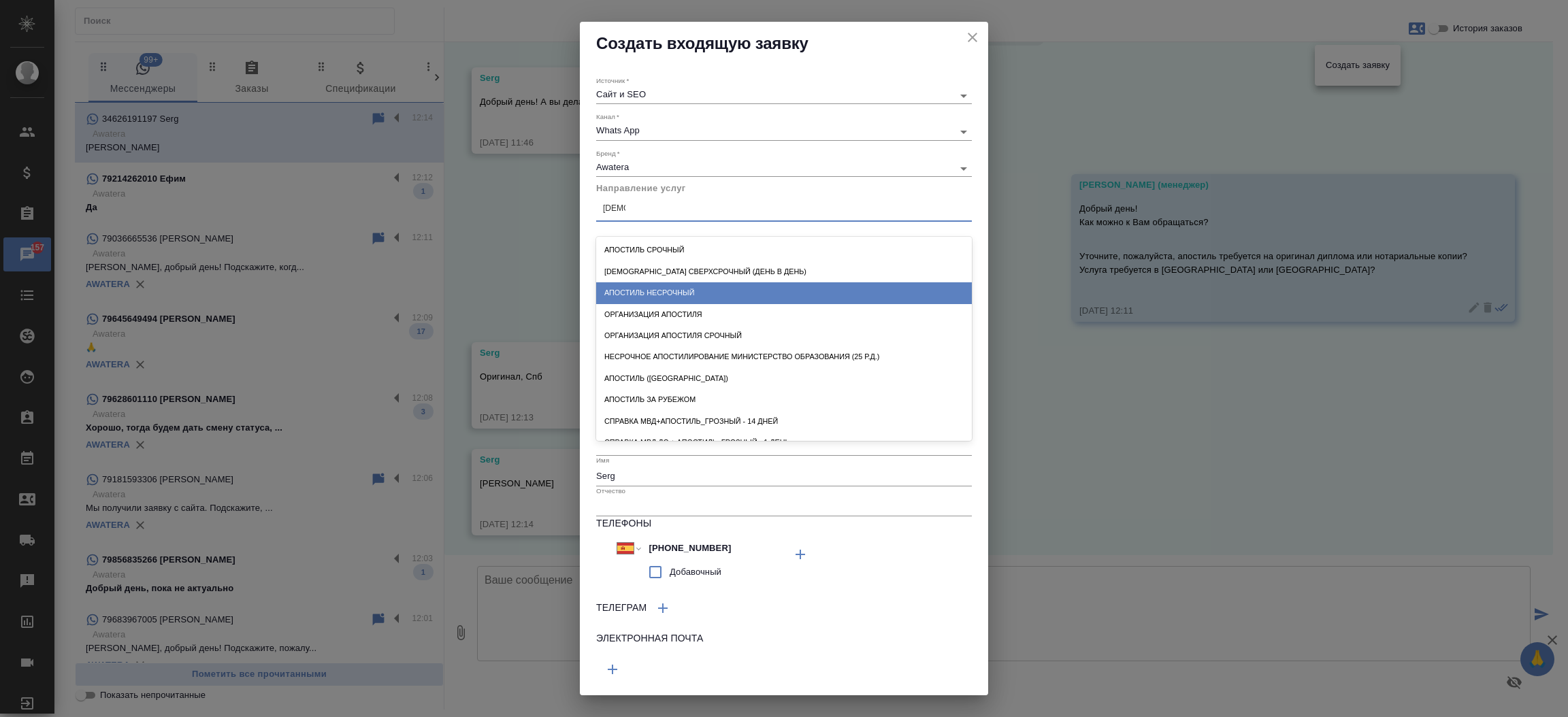
click at [671, 294] on div "Апостиль несрочный" at bounding box center [784, 292] width 376 height 21
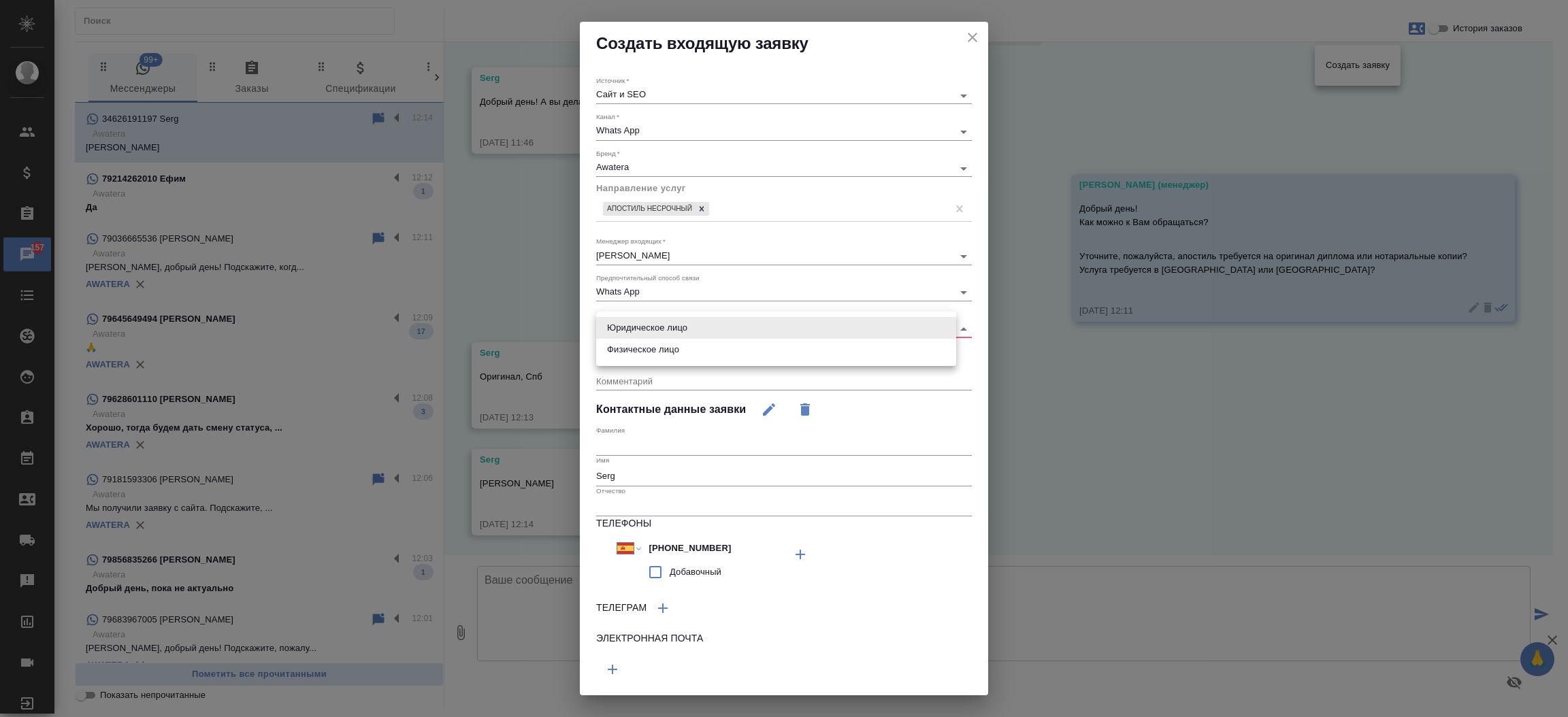
click at [647, 328] on body "🙏 .cls-1 fill:#fff; AWATERA [PERSON_NAME]prutko Клиенты Спецификации Заказы 157…" at bounding box center [784, 358] width 1568 height 717
click at [643, 357] on li "Физическое лицо" at bounding box center [776, 350] width 360 height 22
type input "private"
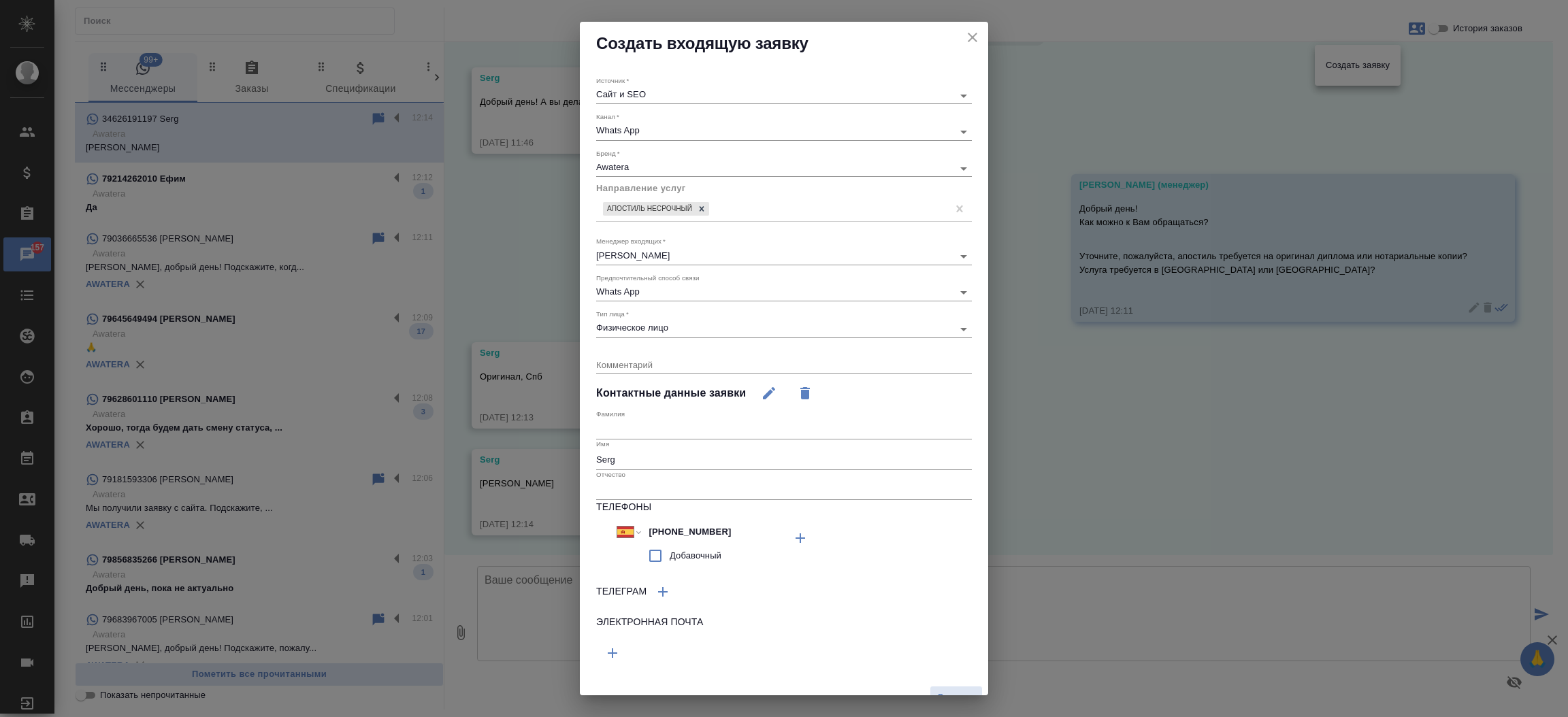
scroll to position [18, 0]
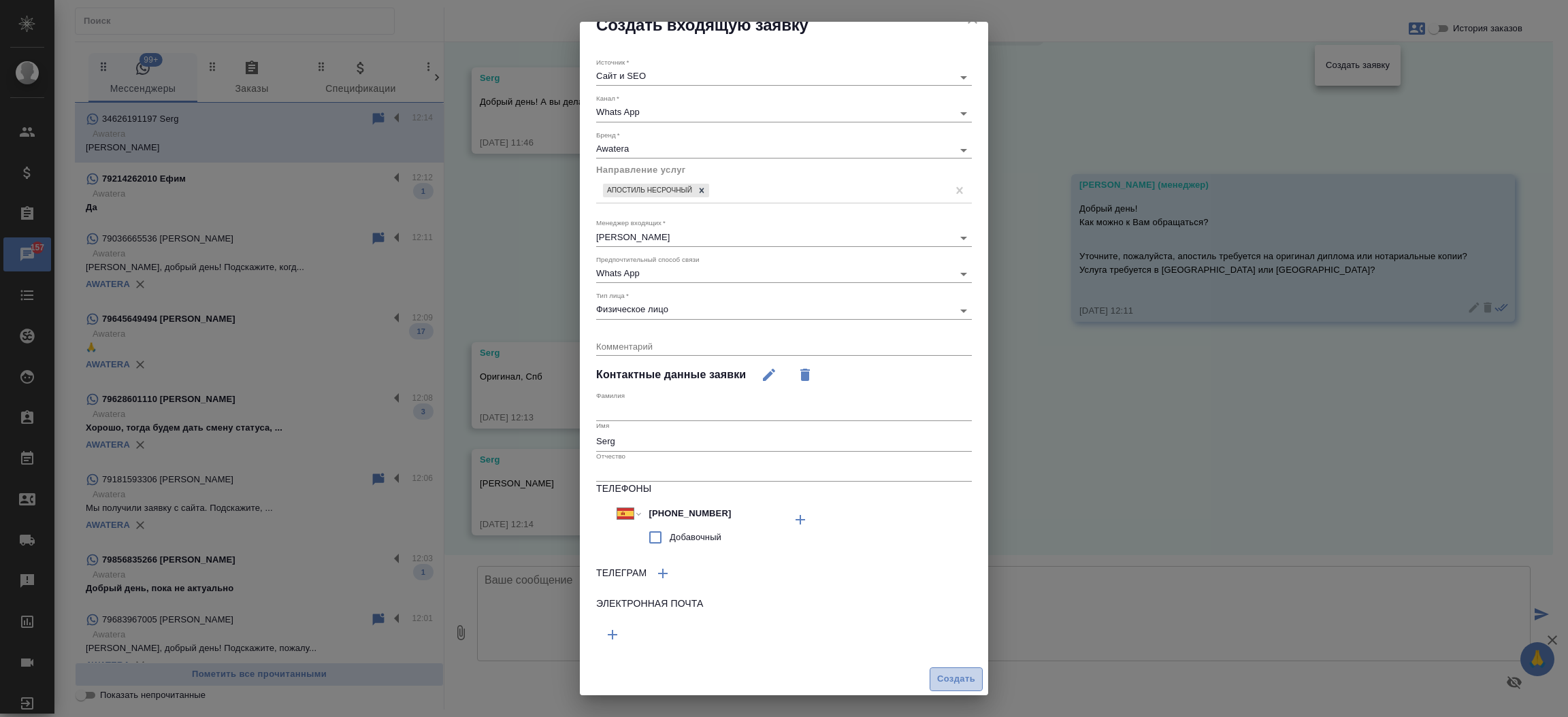
click at [937, 683] on span "Создать" at bounding box center [955, 679] width 38 height 16
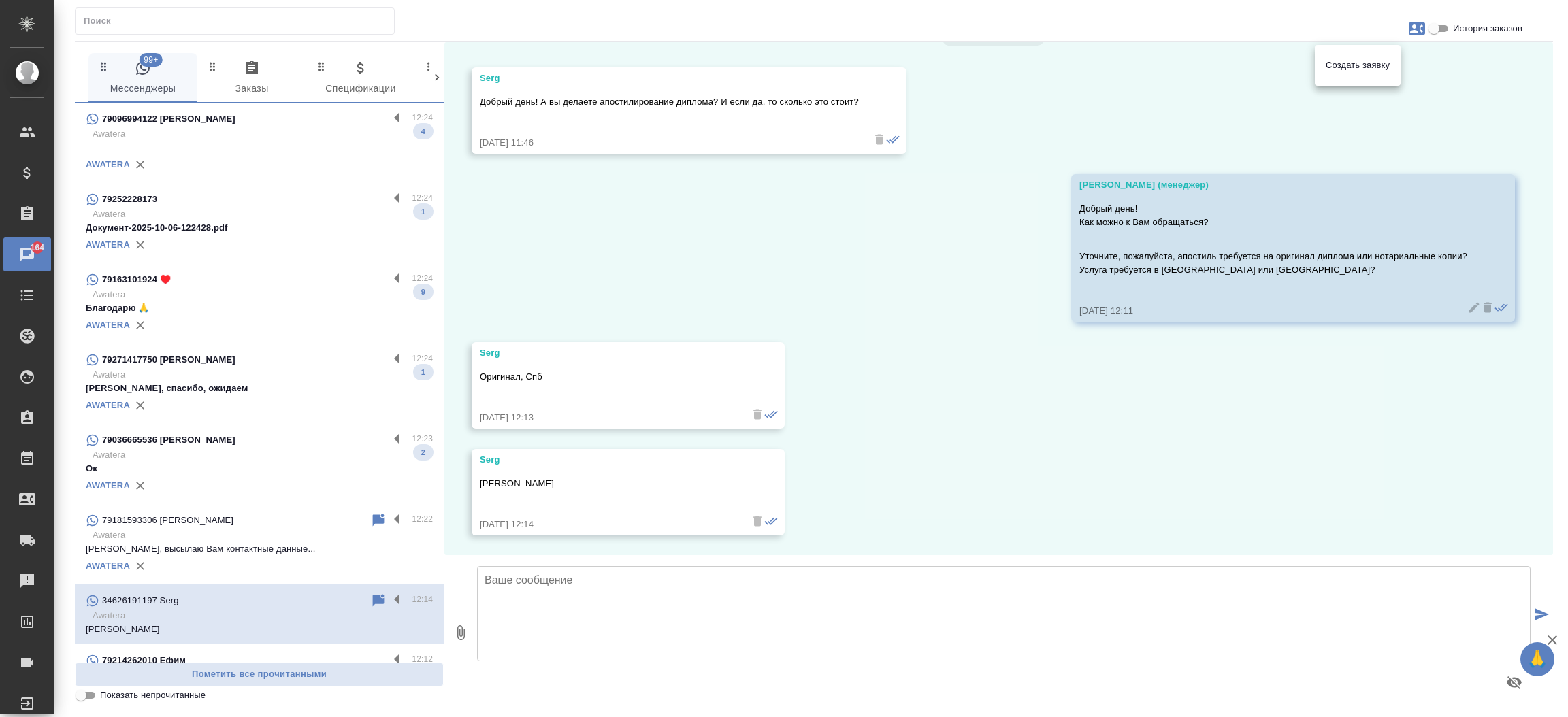
click at [196, 309] on div at bounding box center [784, 358] width 1568 height 717
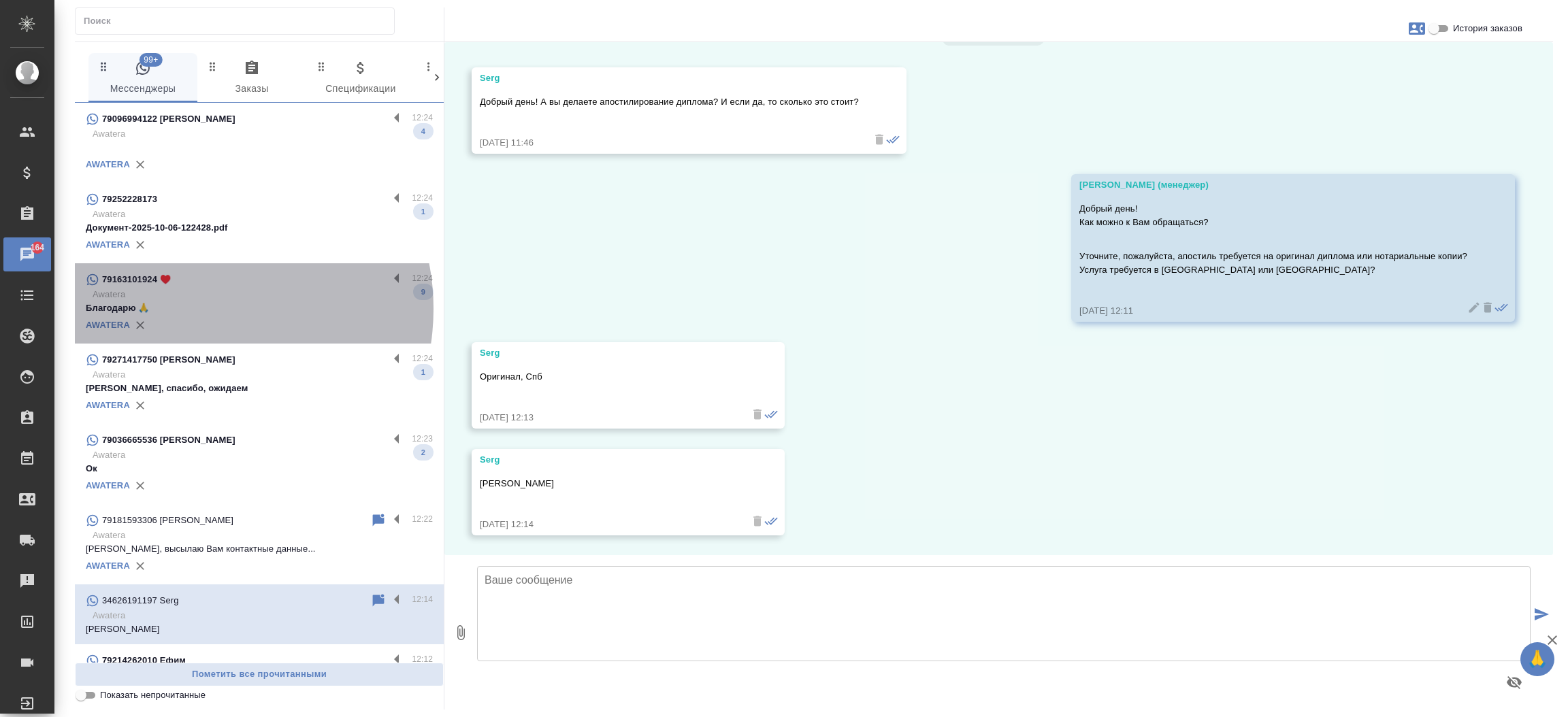
click at [196, 309] on p "Благодарю 🙏" at bounding box center [260, 307] width 347 height 13
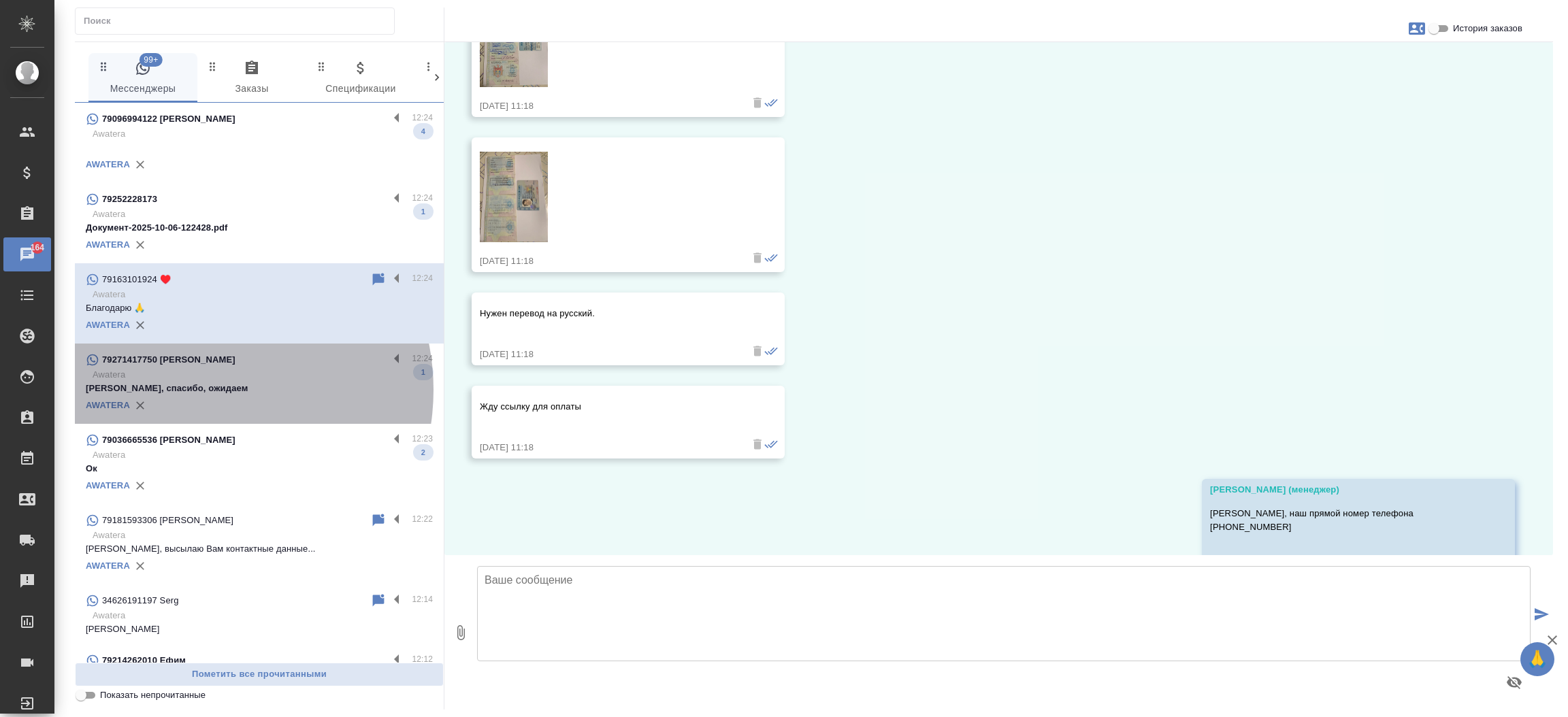
click at [198, 389] on p "[PERSON_NAME], спасибо, ожидаем" at bounding box center [260, 388] width 347 height 13
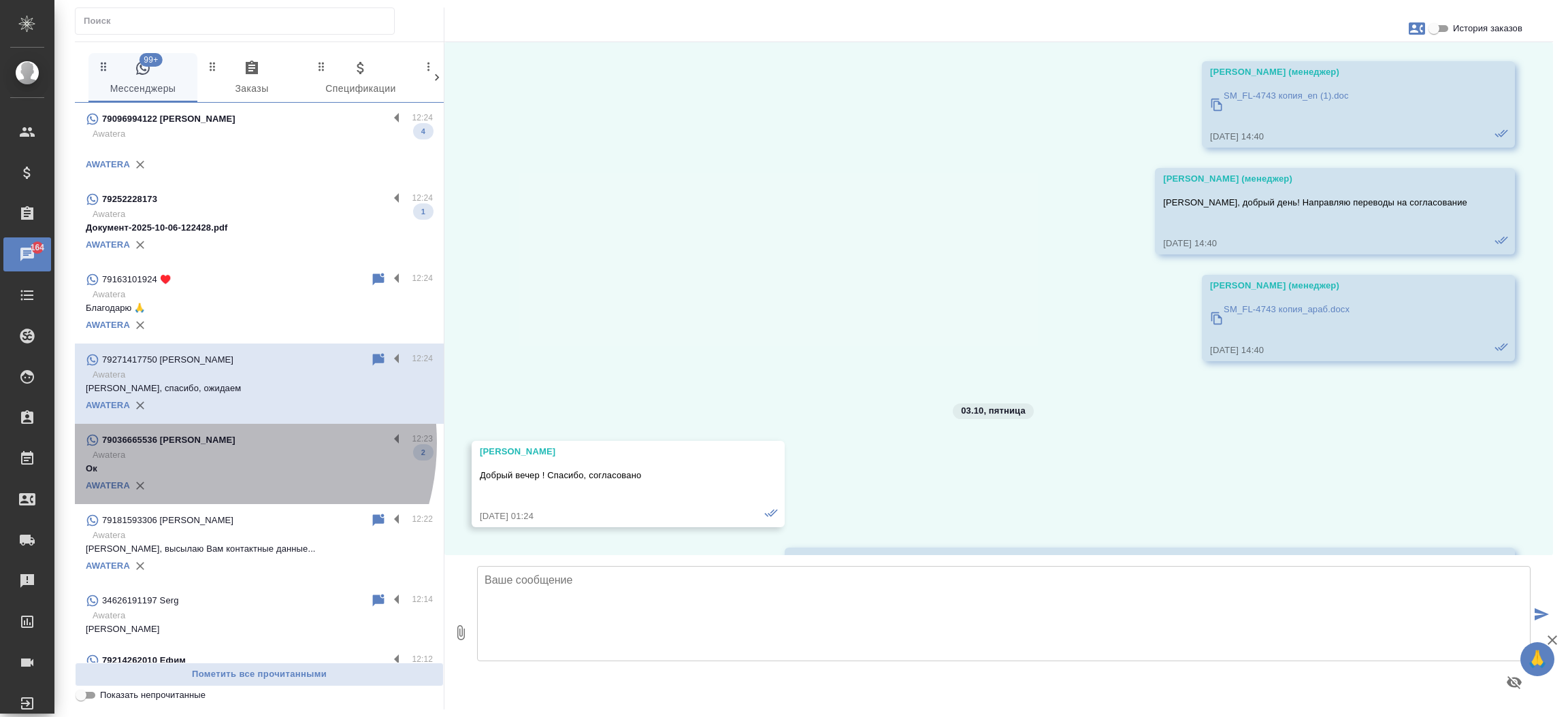
click at [198, 443] on p "79036665536 [PERSON_NAME]" at bounding box center [168, 439] width 133 height 13
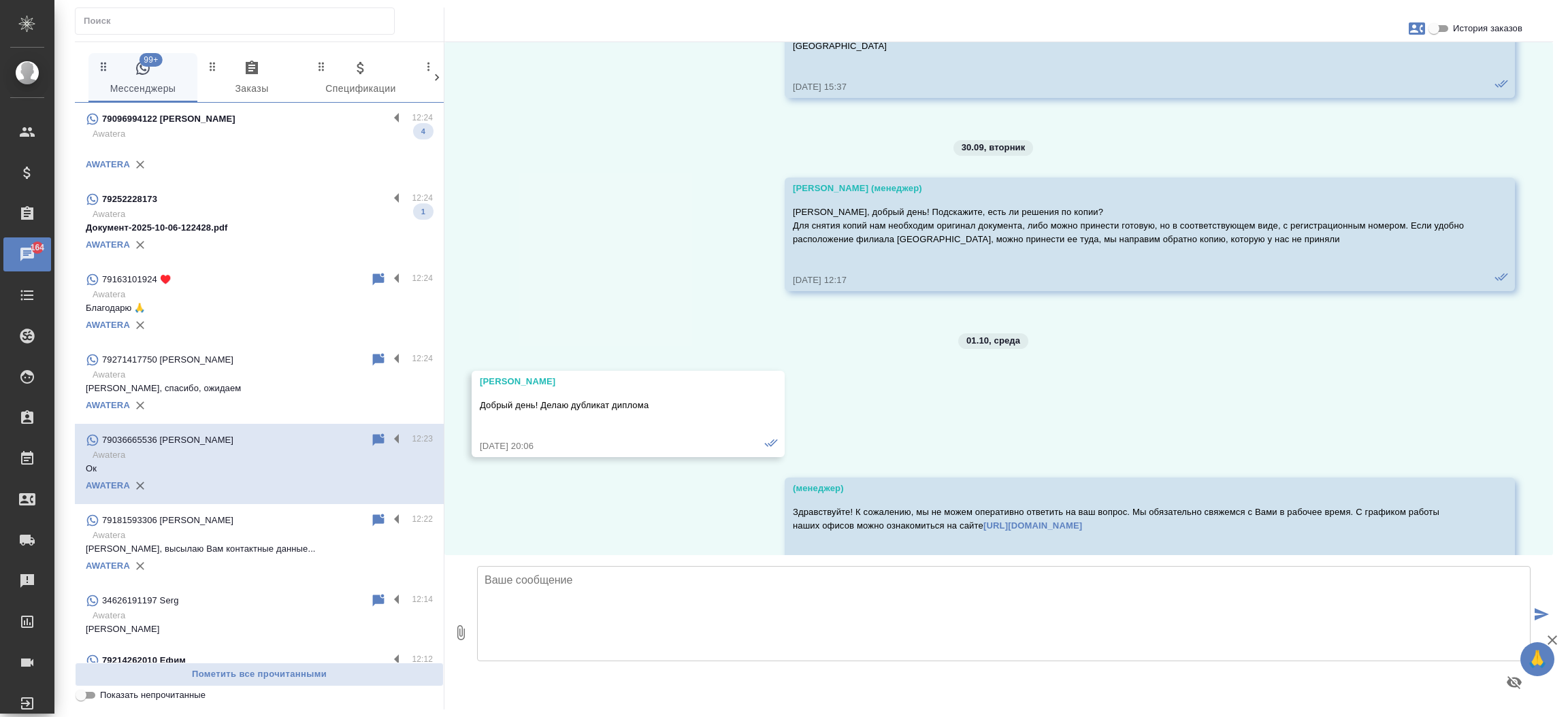
scroll to position [7179, 0]
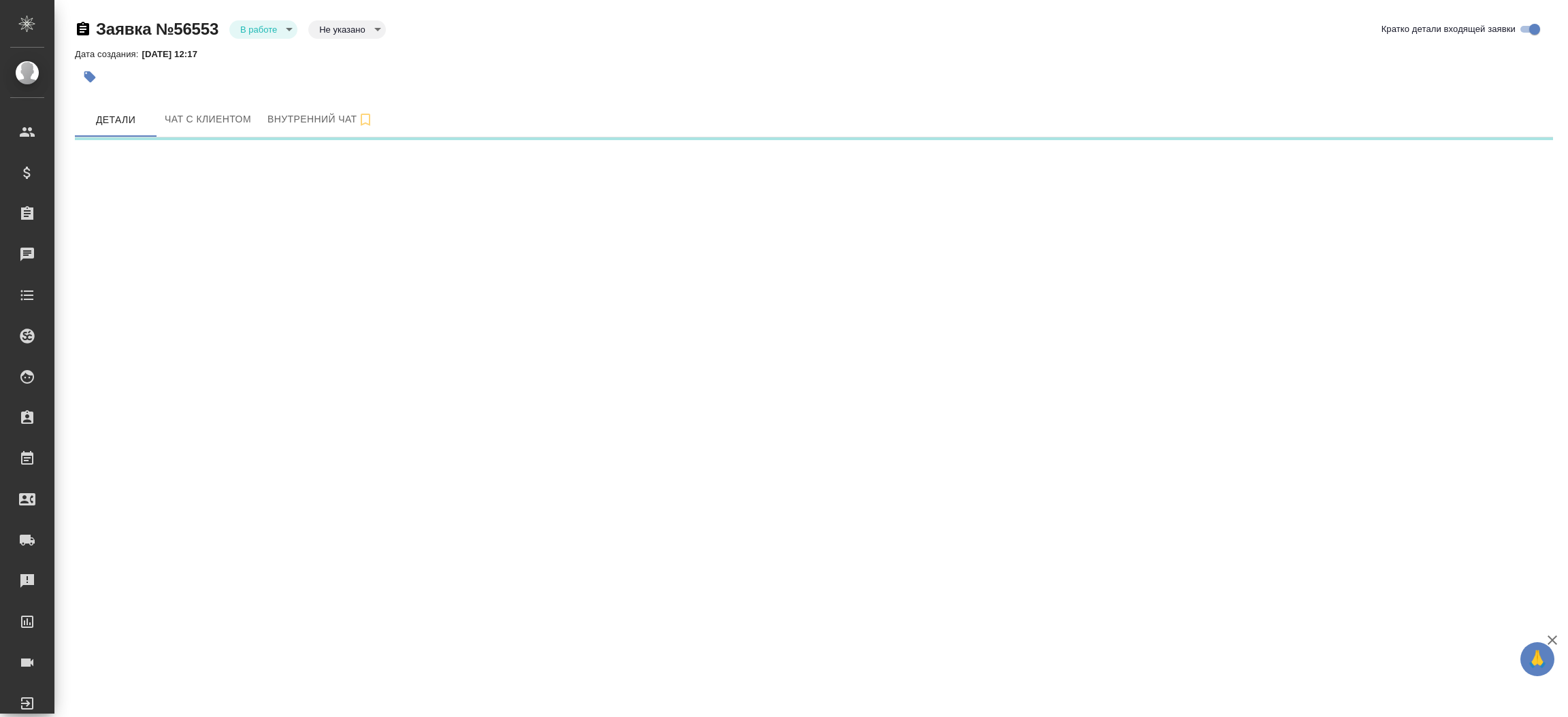
select select "RU"
select select "ES"
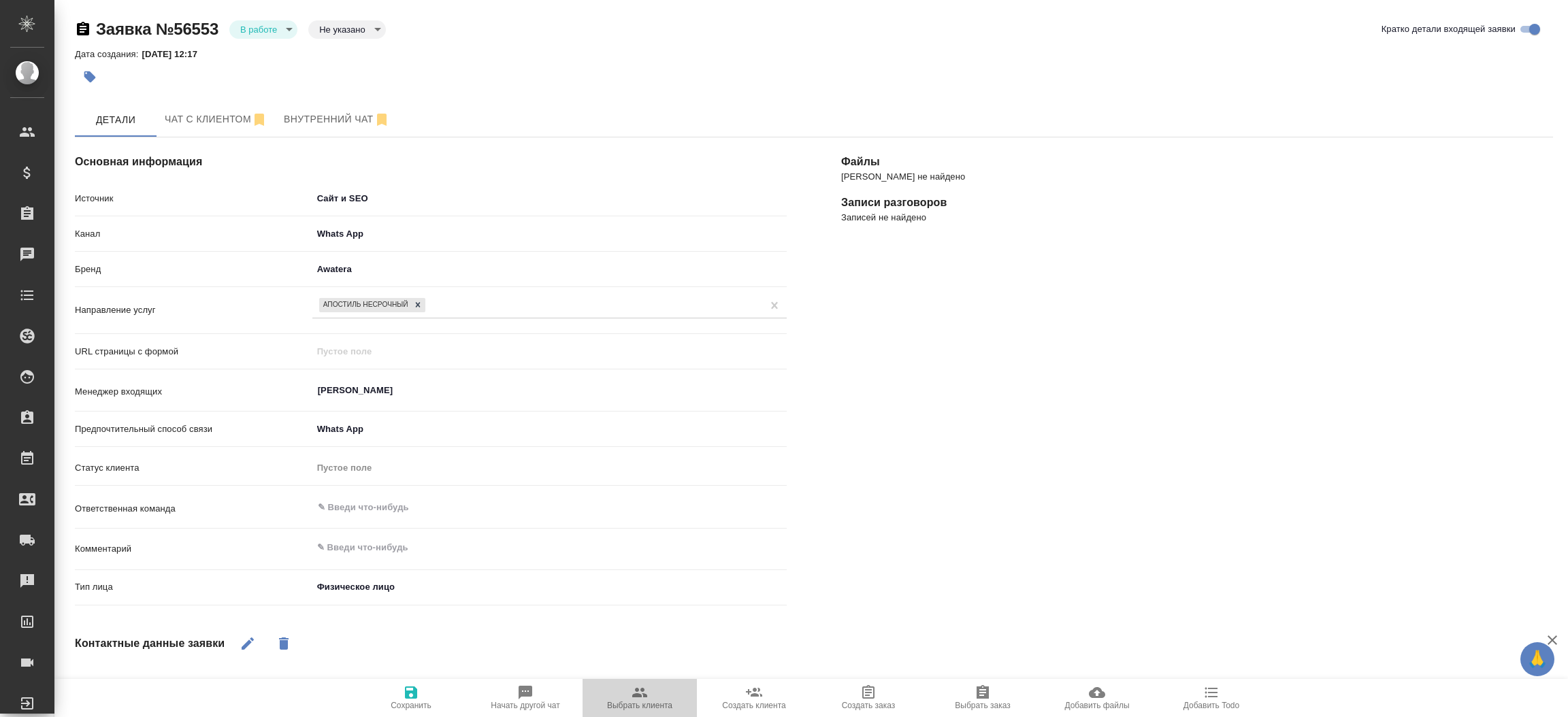
click at [644, 690] on icon "button" at bounding box center [639, 692] width 15 height 9
type textarea "x"
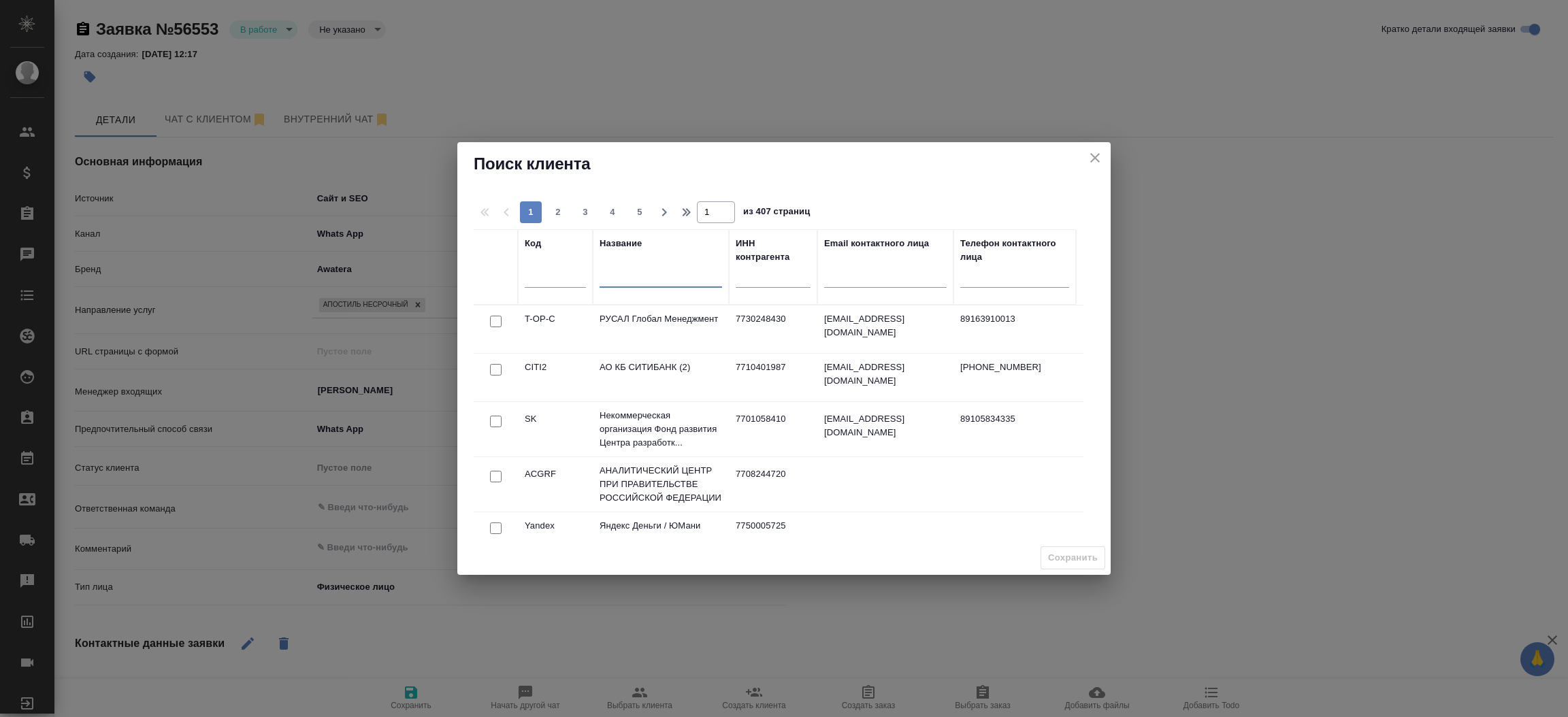
click at [655, 284] on input "text" at bounding box center [660, 279] width 123 height 17
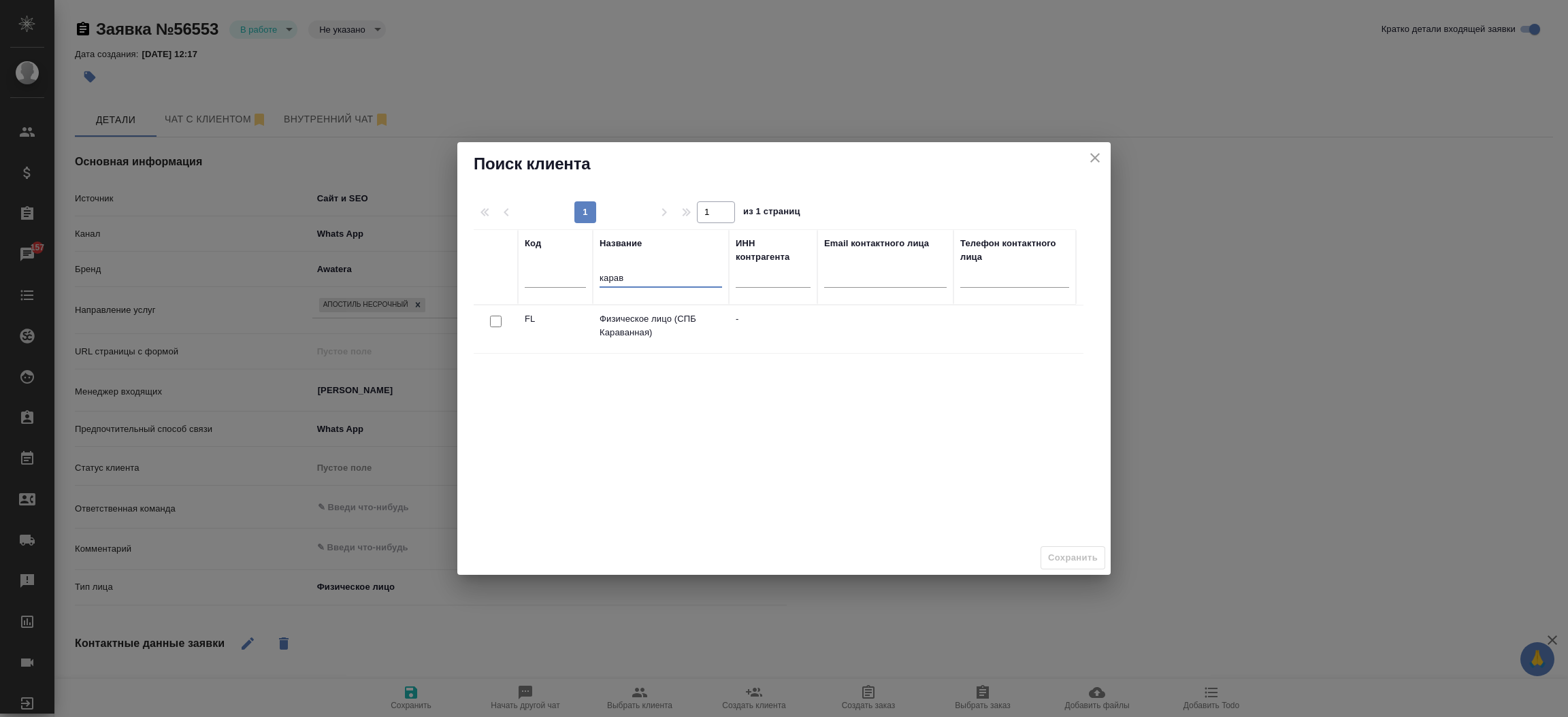
type input "карав"
click at [495, 321] on input "checkbox" at bounding box center [495, 321] width 12 height 12
checkbox input "true"
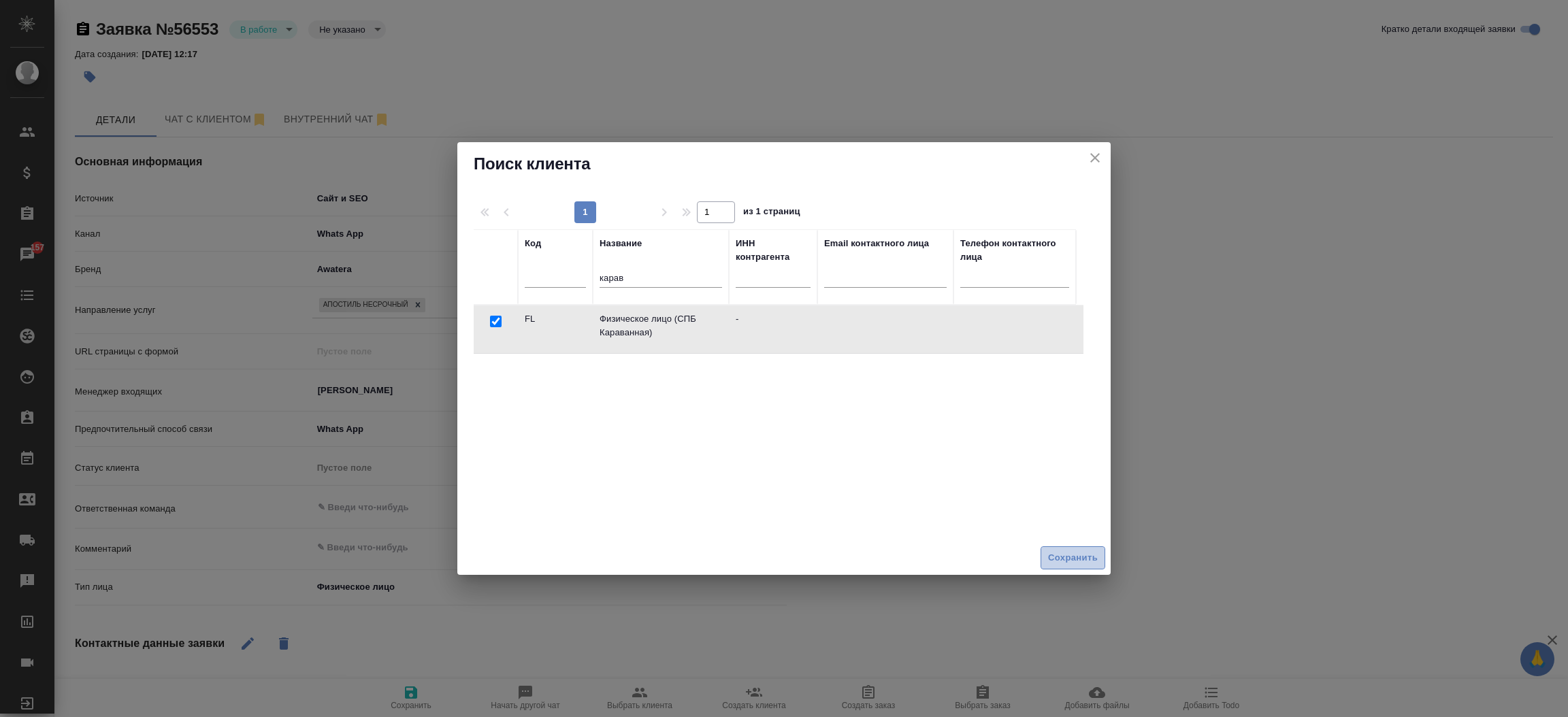
click at [1070, 554] on span "Сохранить" at bounding box center [1072, 558] width 49 height 16
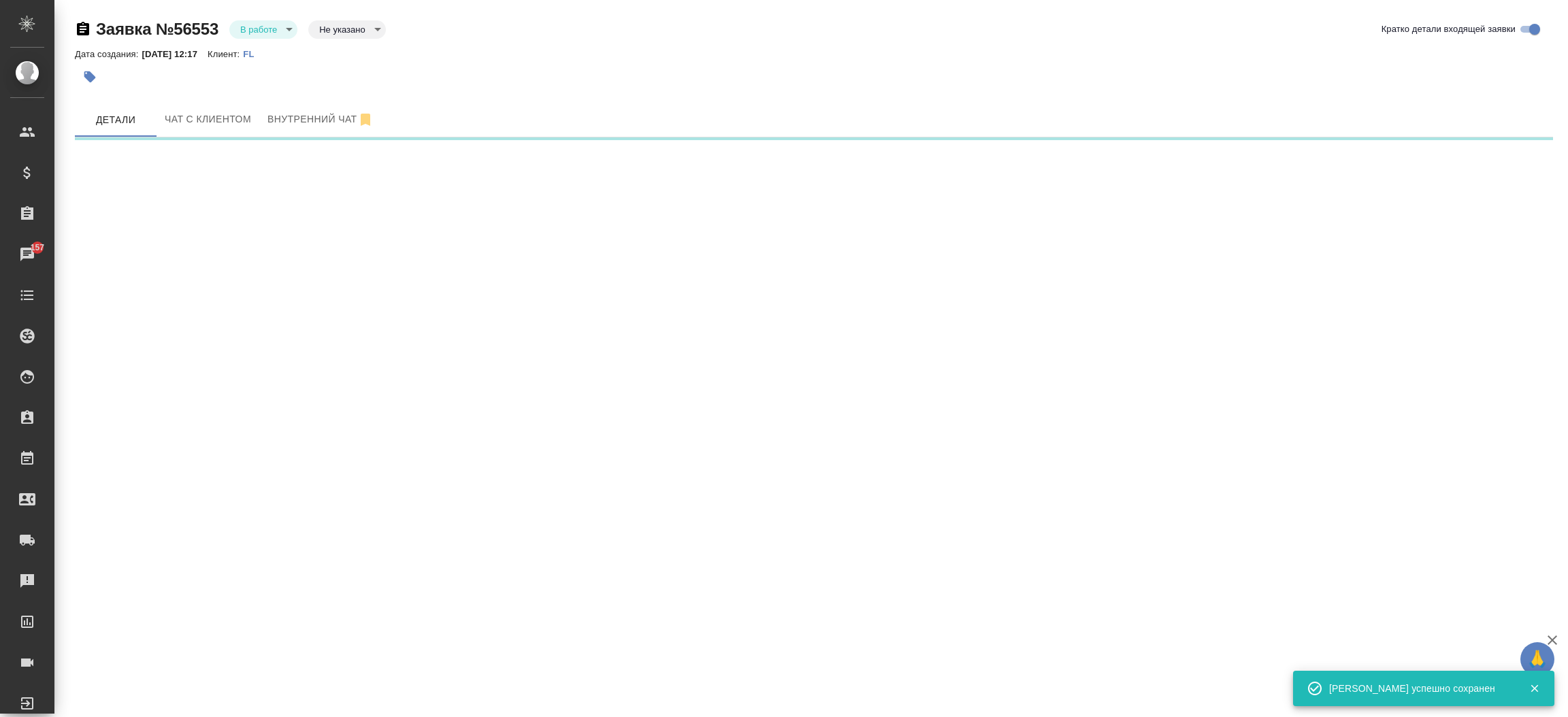
select select "RU"
select select "ES"
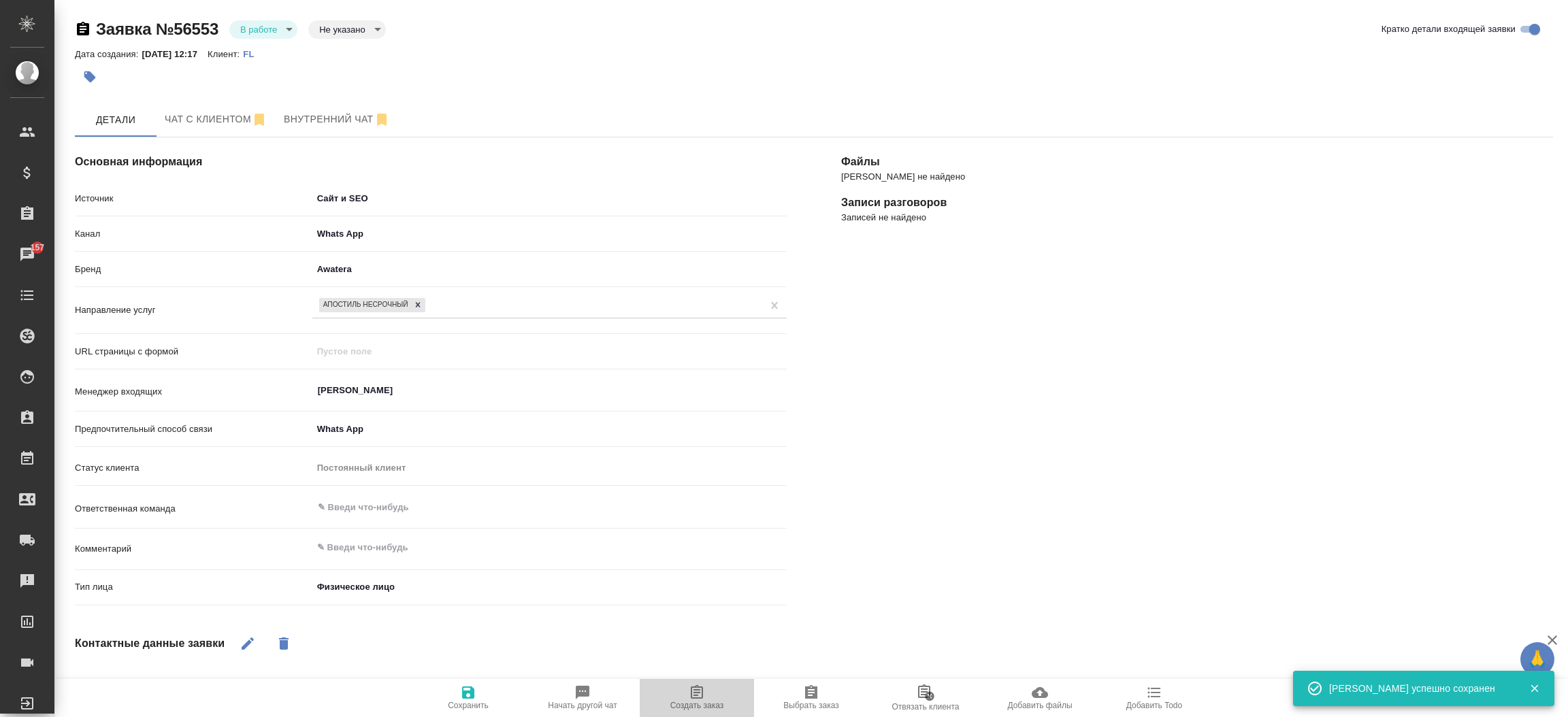
click at [693, 709] on span "Создать заказ" at bounding box center [697, 705] width 54 height 9
type textarea "x"
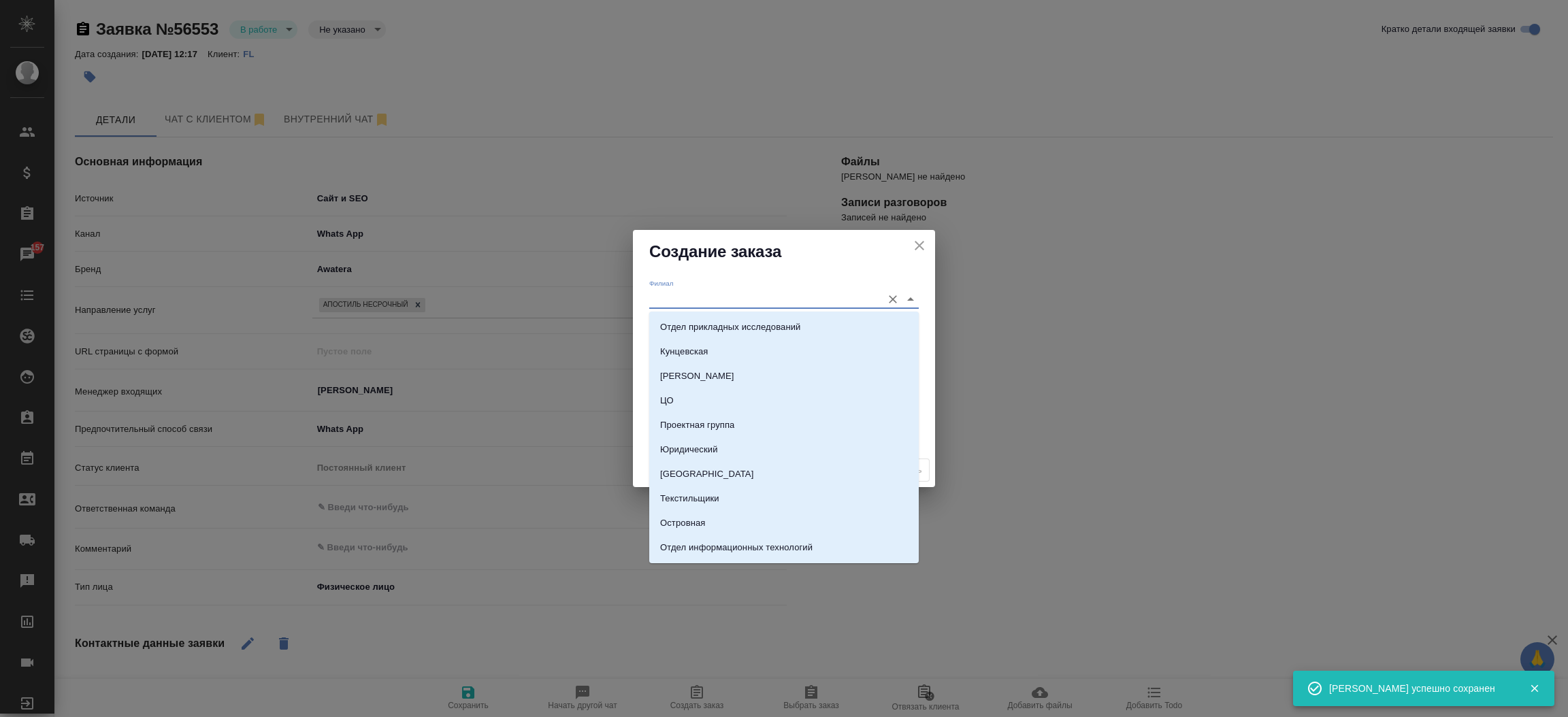
click at [753, 301] on input "Филиал" at bounding box center [762, 298] width 226 height 18
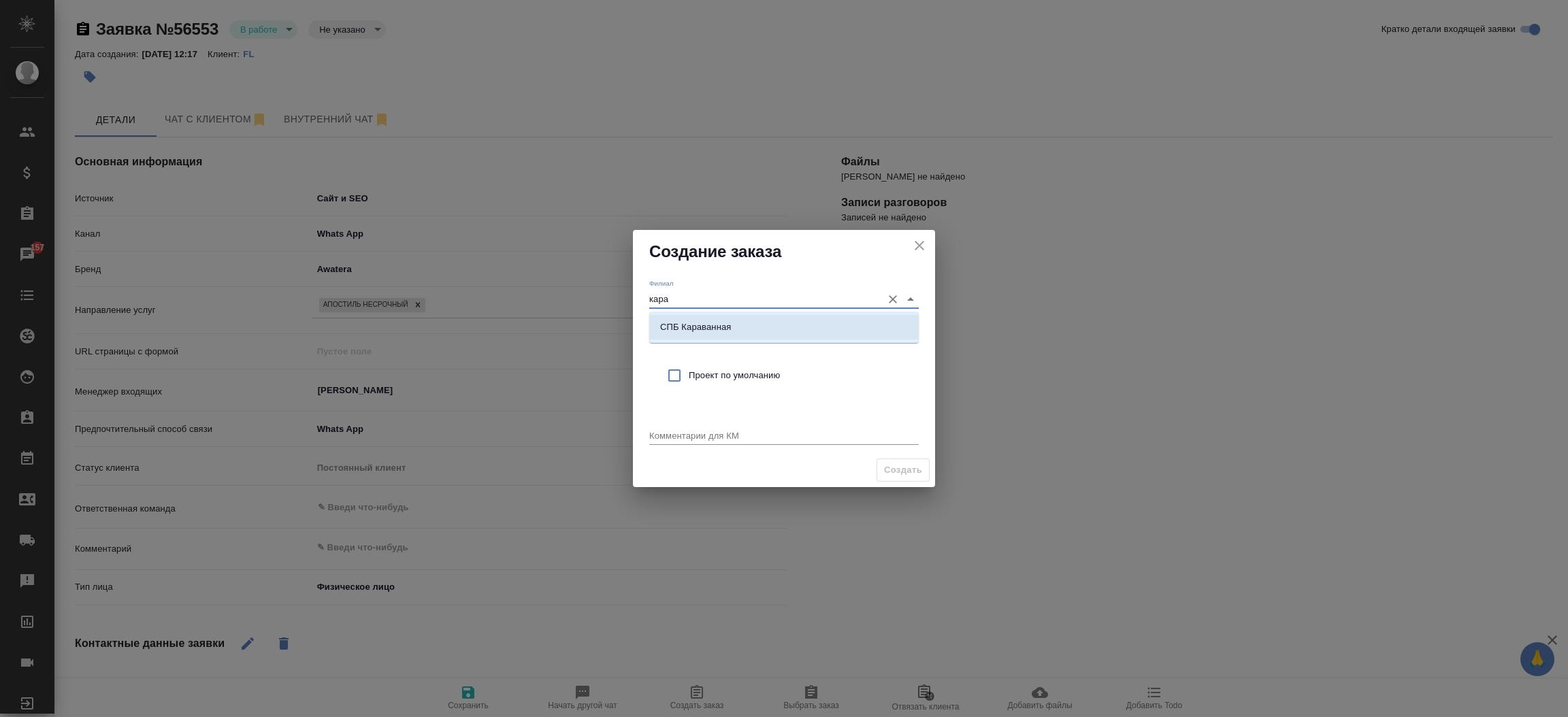
click at [752, 321] on li "СПБ Караванная" at bounding box center [784, 327] width 269 height 24
type input "СПБ Караванная"
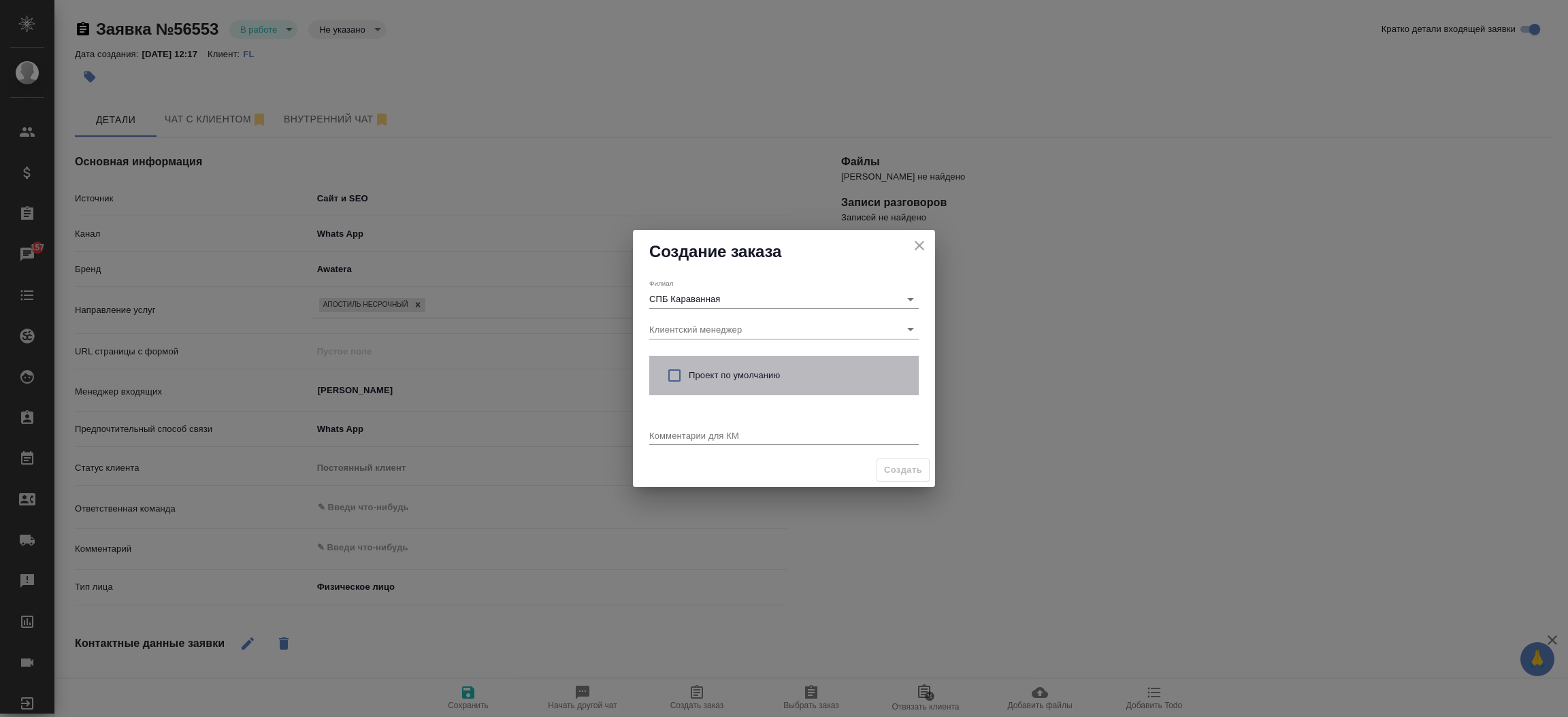
click at [728, 365] on div "Проект по умолчанию" at bounding box center [784, 375] width 269 height 39
checkbox input "true"
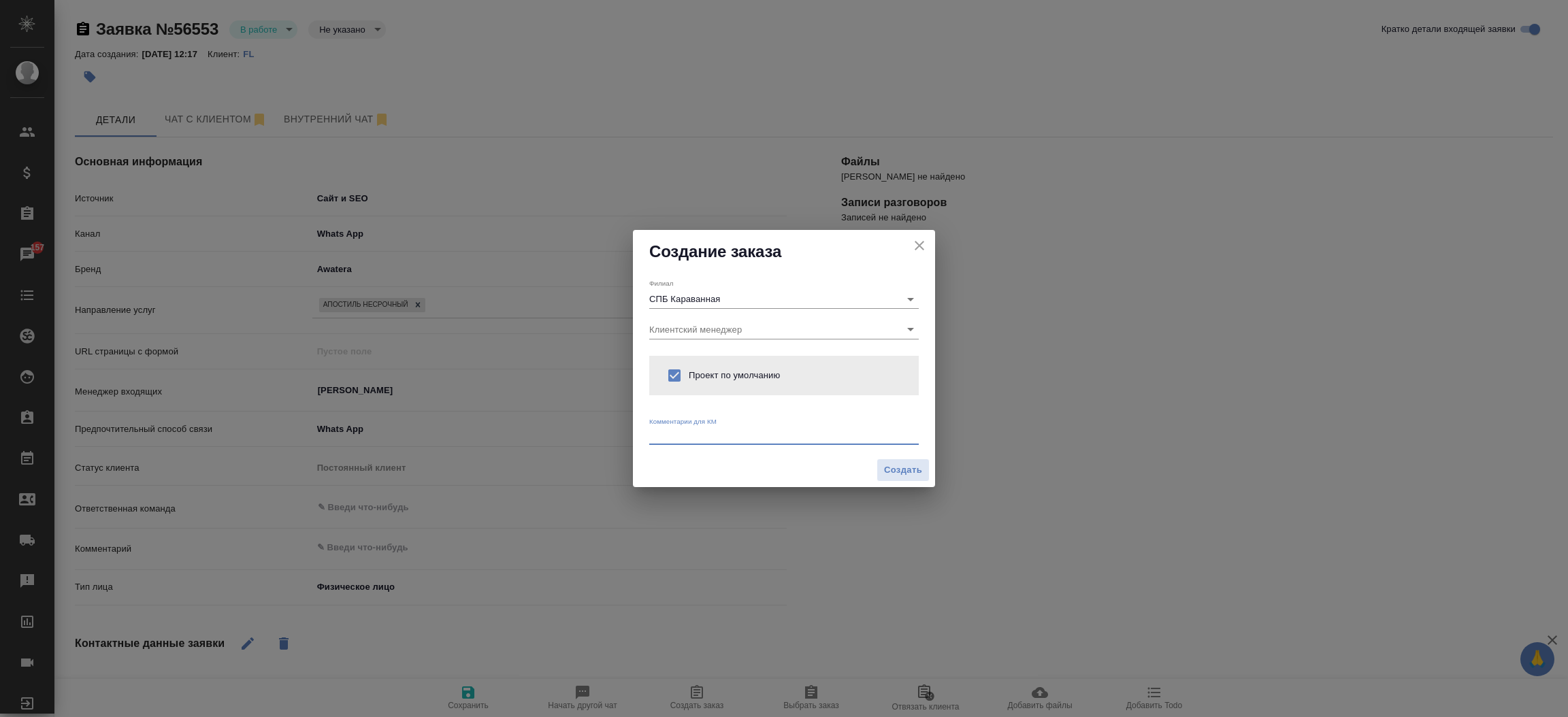
click at [697, 431] on textarea at bounding box center [784, 435] width 269 height 10
type textarea "от КВ: апостиль на оригинал диплома, ответ в вотс ап"
click at [886, 464] on span "Создать" at bounding box center [903, 470] width 38 height 16
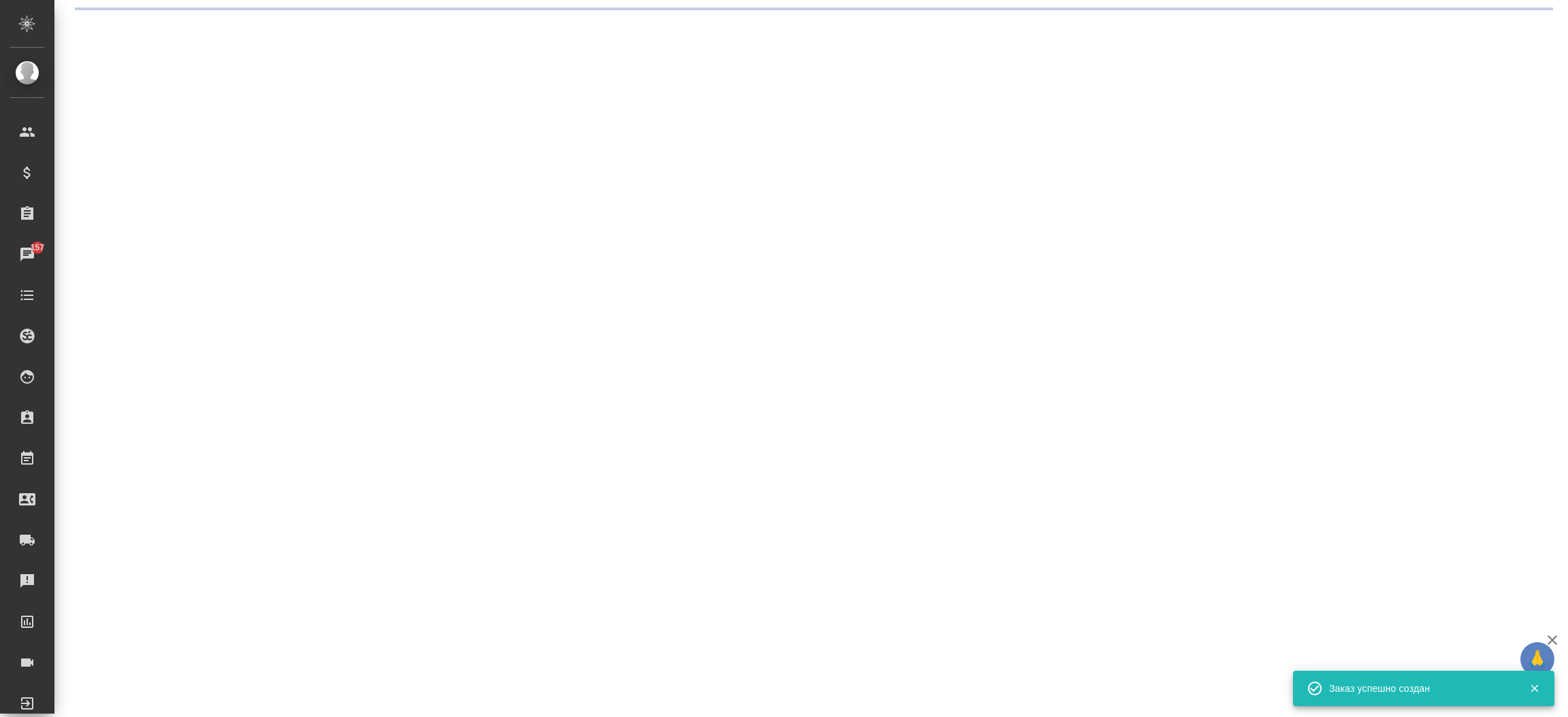
select select "RU"
select select "ES"
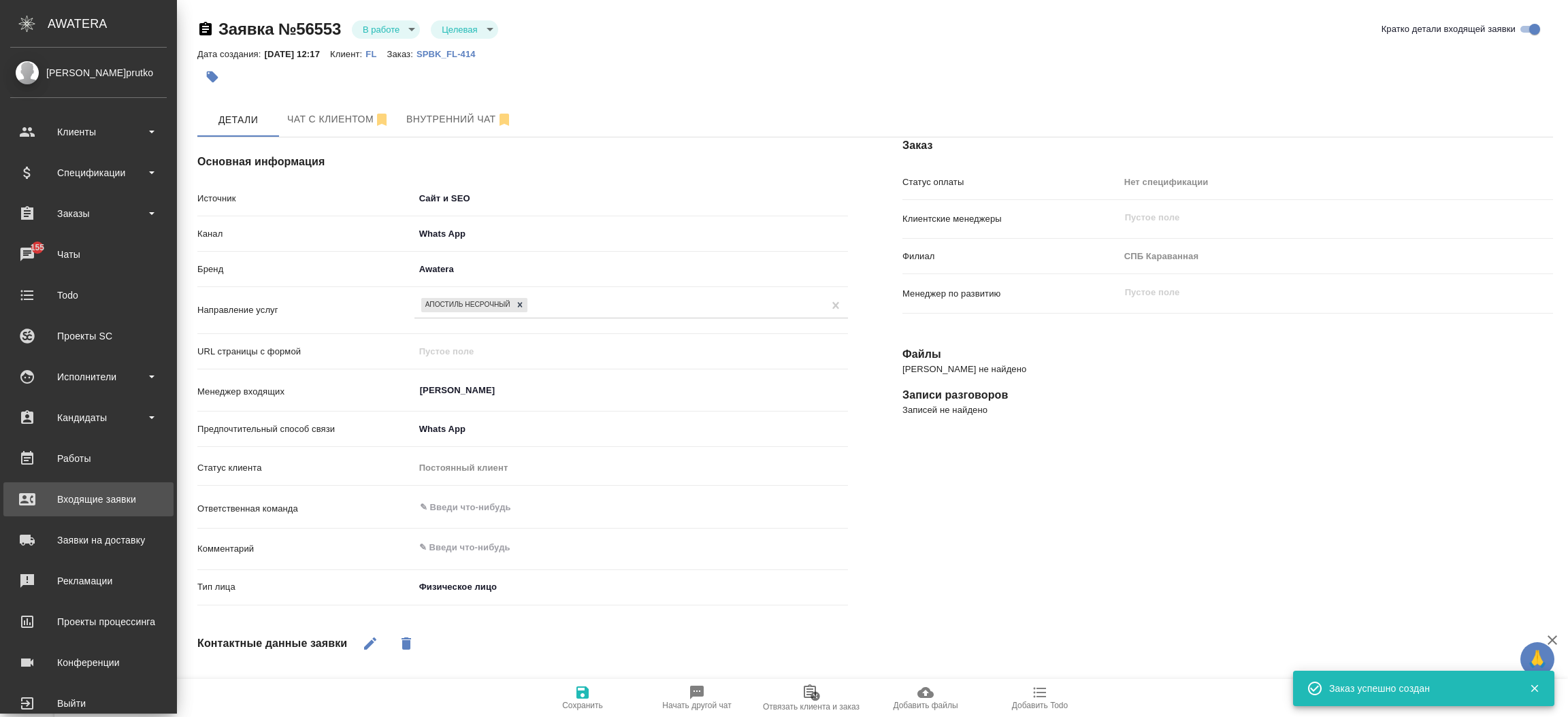
click at [88, 502] on div "Входящие заявки" at bounding box center [88, 499] width 156 height 20
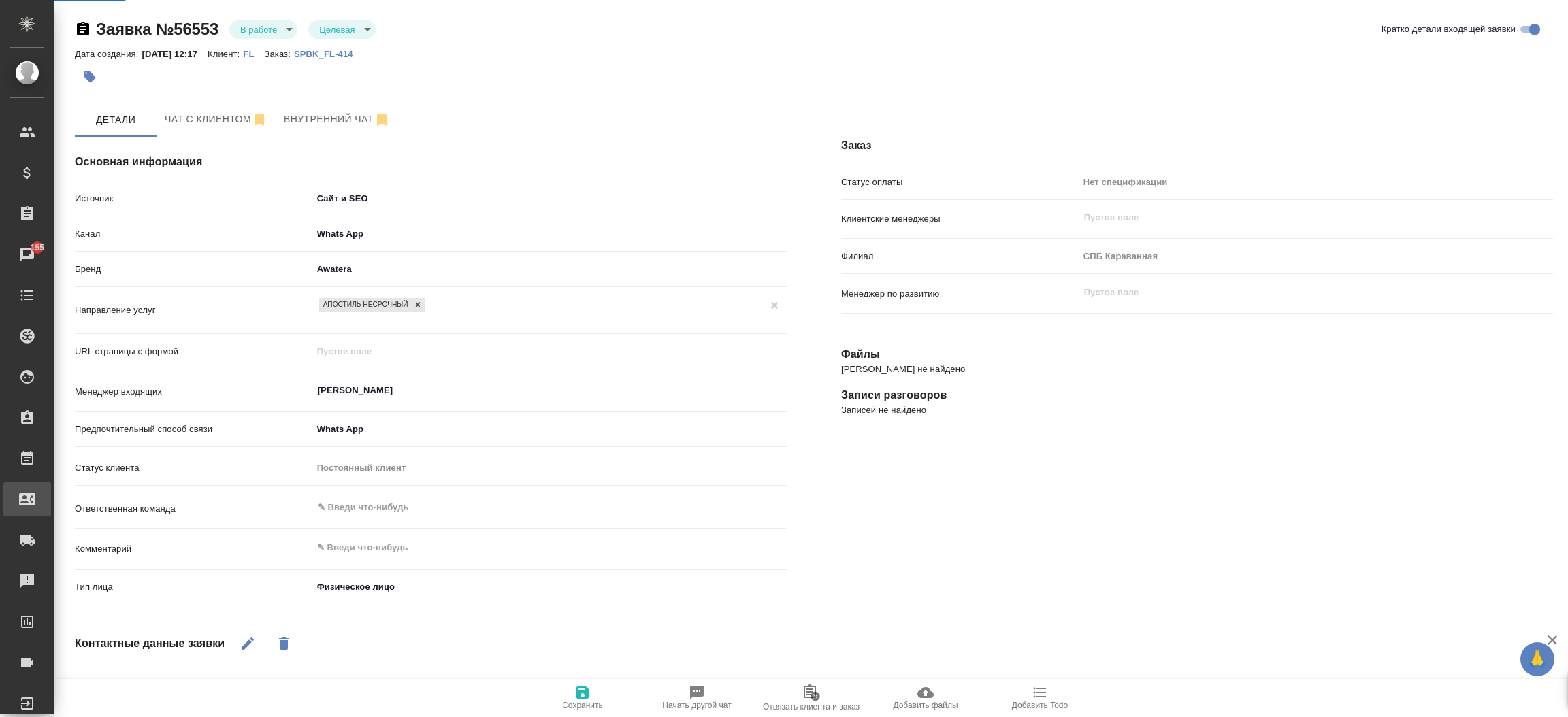
type textarea "x"
click at [88, 502] on div ".cls-1 fill:#fff; AWATERA [PERSON_NAME]prutko Клиенты Спецификации Заказы 155 Ч…" at bounding box center [784, 358] width 1568 height 717
select select "RU"
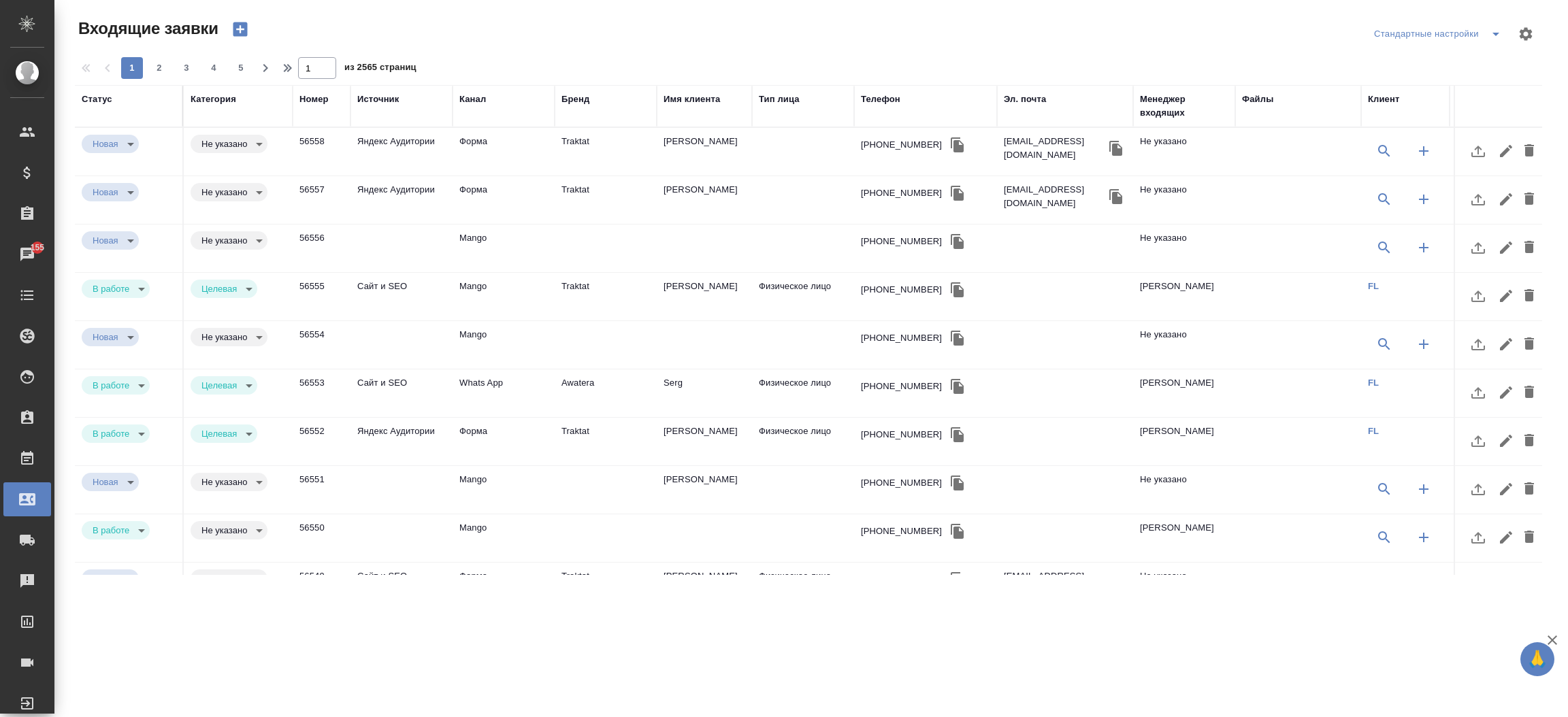
click at [548, 300] on td "Mango" at bounding box center [503, 296] width 102 height 48
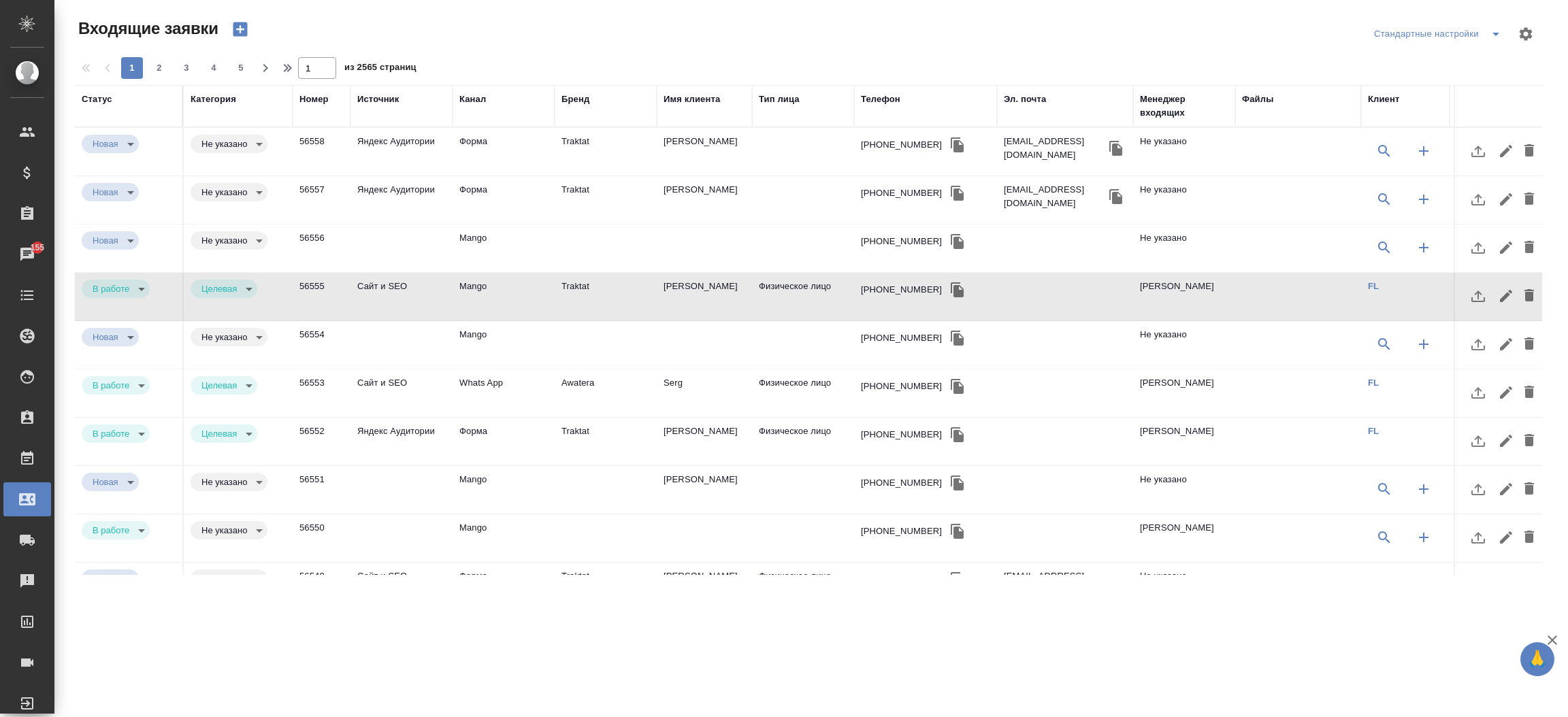
click at [696, 288] on td "[PERSON_NAME]" at bounding box center [704, 296] width 95 height 48
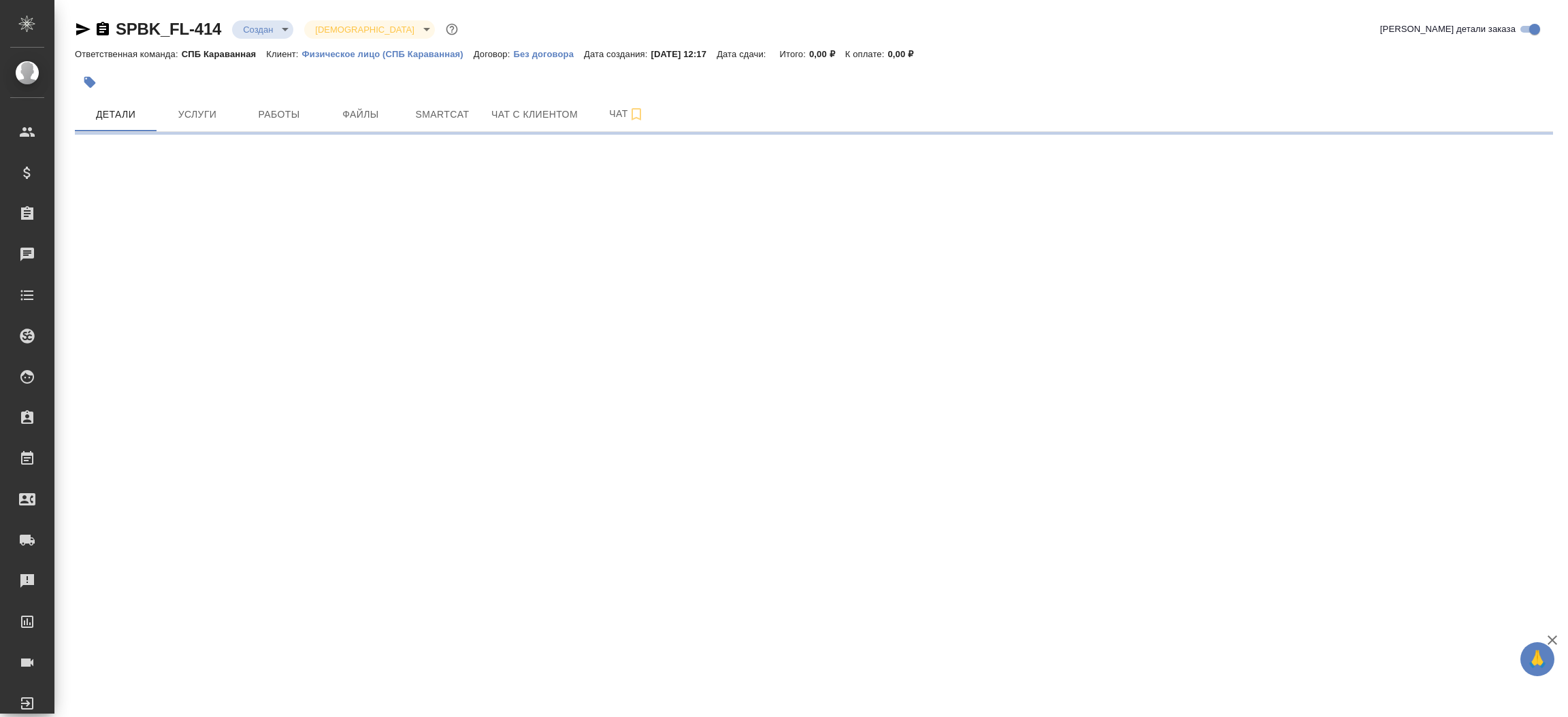
select select "RU"
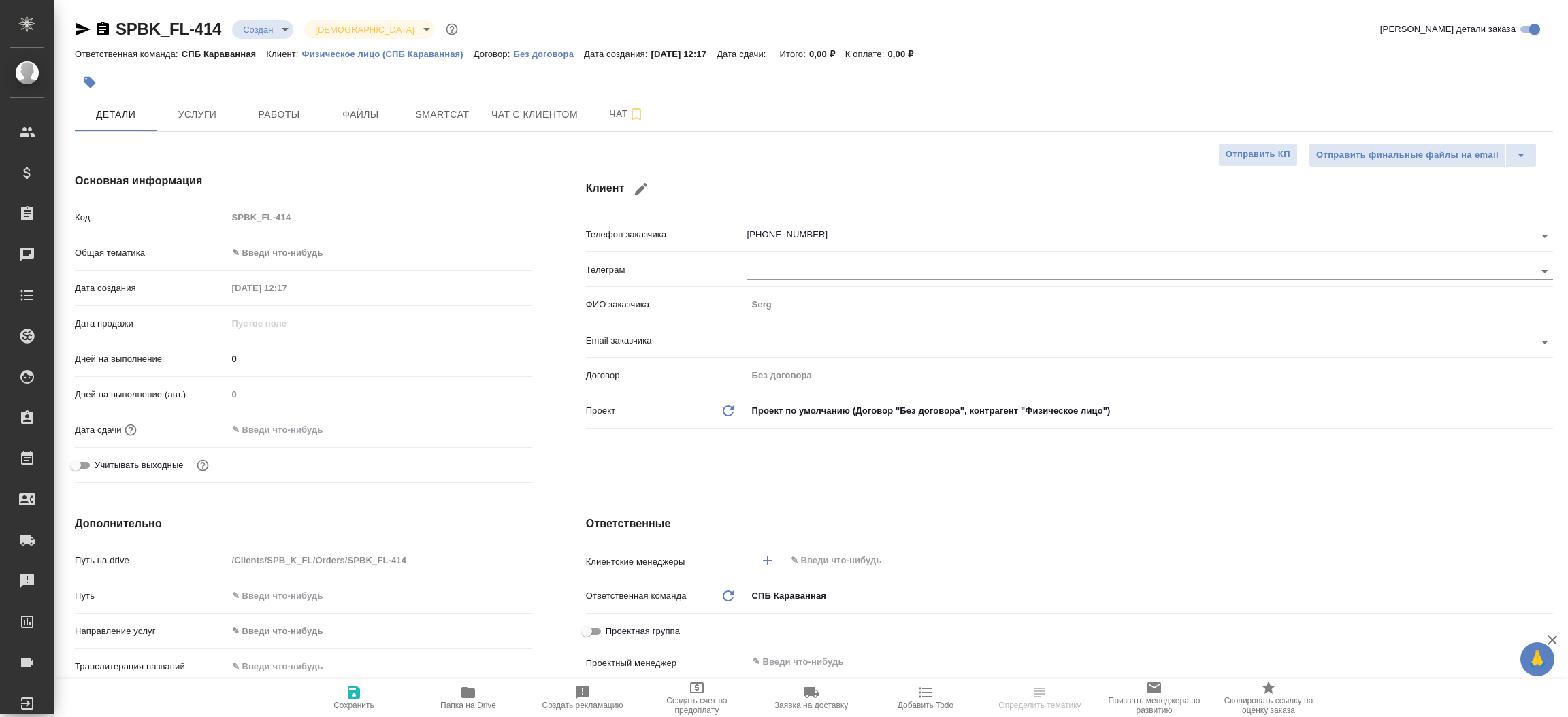
type textarea "x"
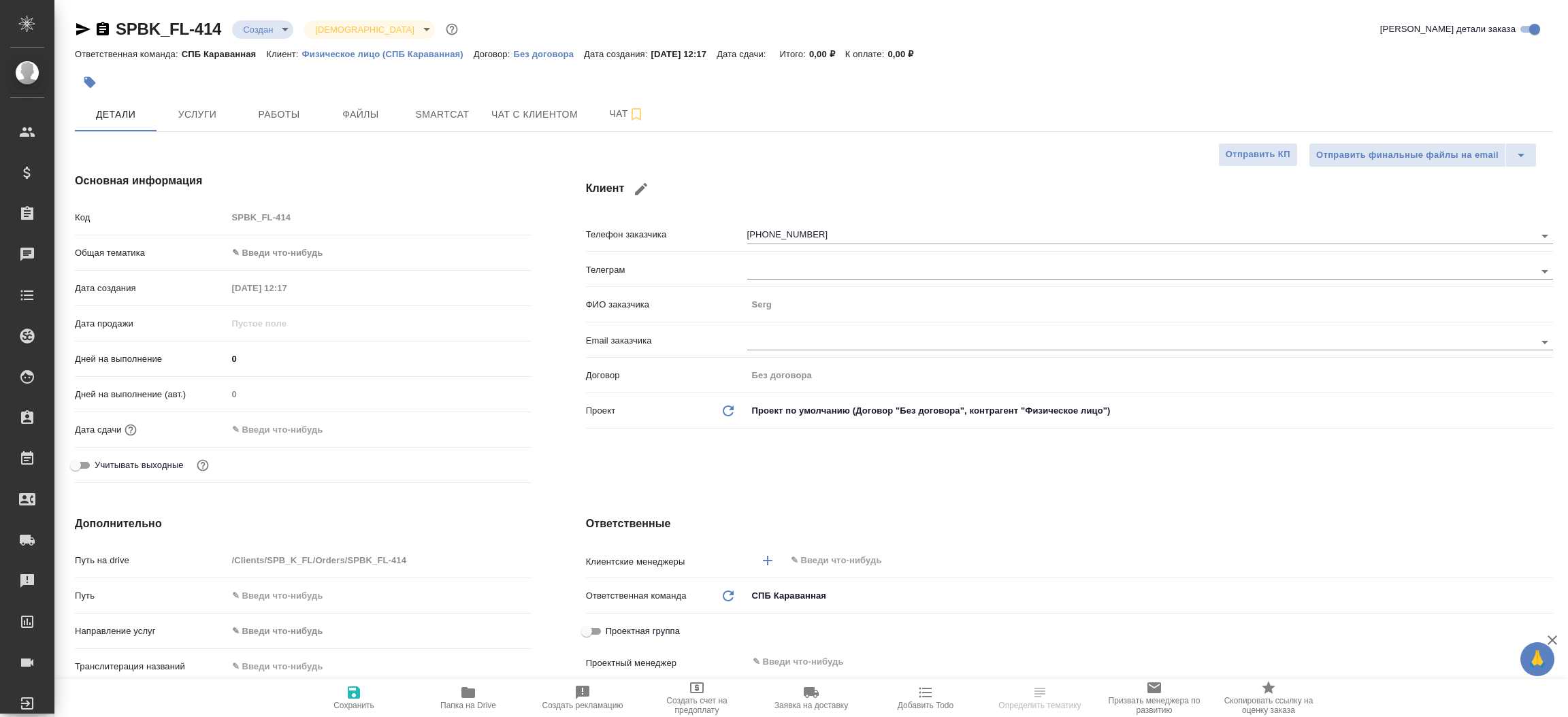
type textarea "x"
click at [88, 30] on icon "button" at bounding box center [83, 30] width 14 height 13
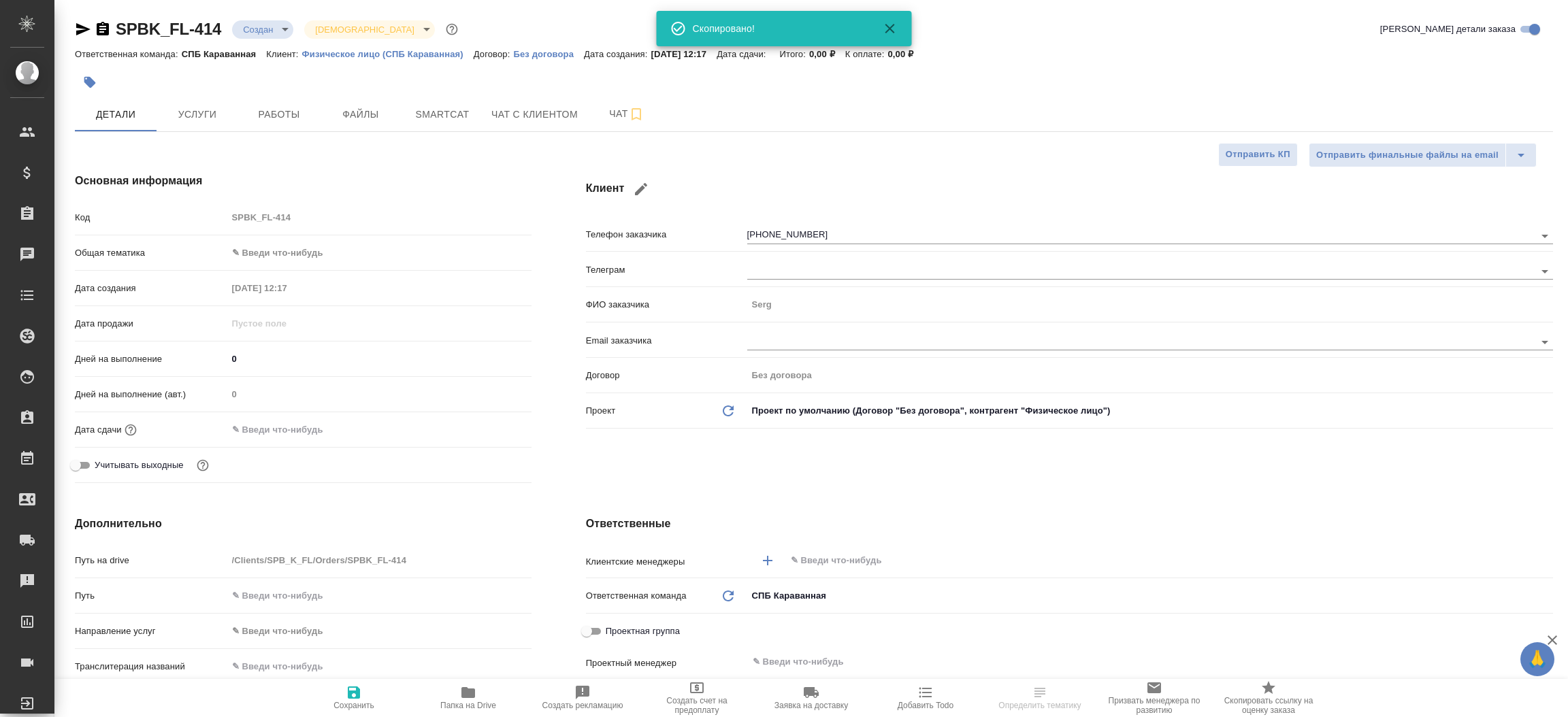
type textarea "x"
select select "RU"
type textarea "x"
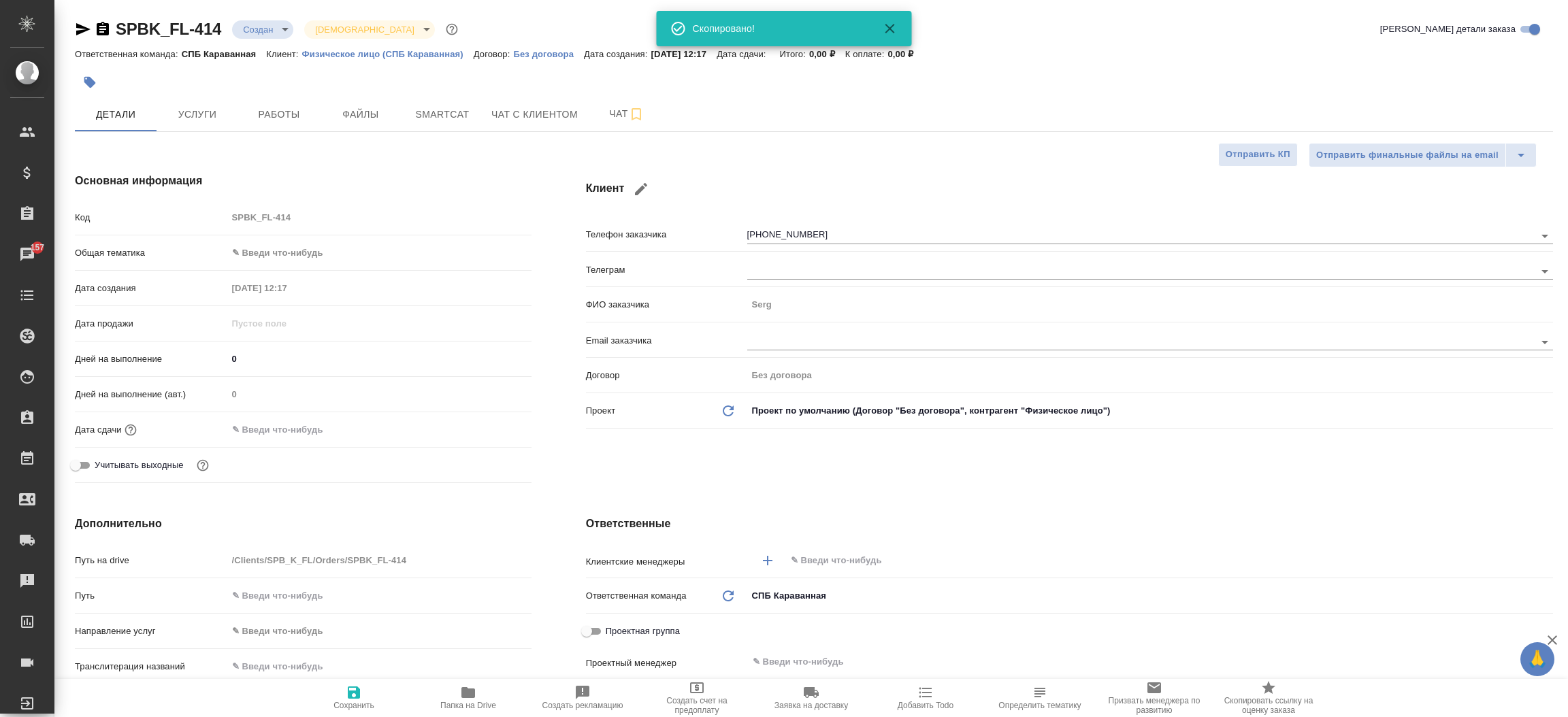
type textarea "x"
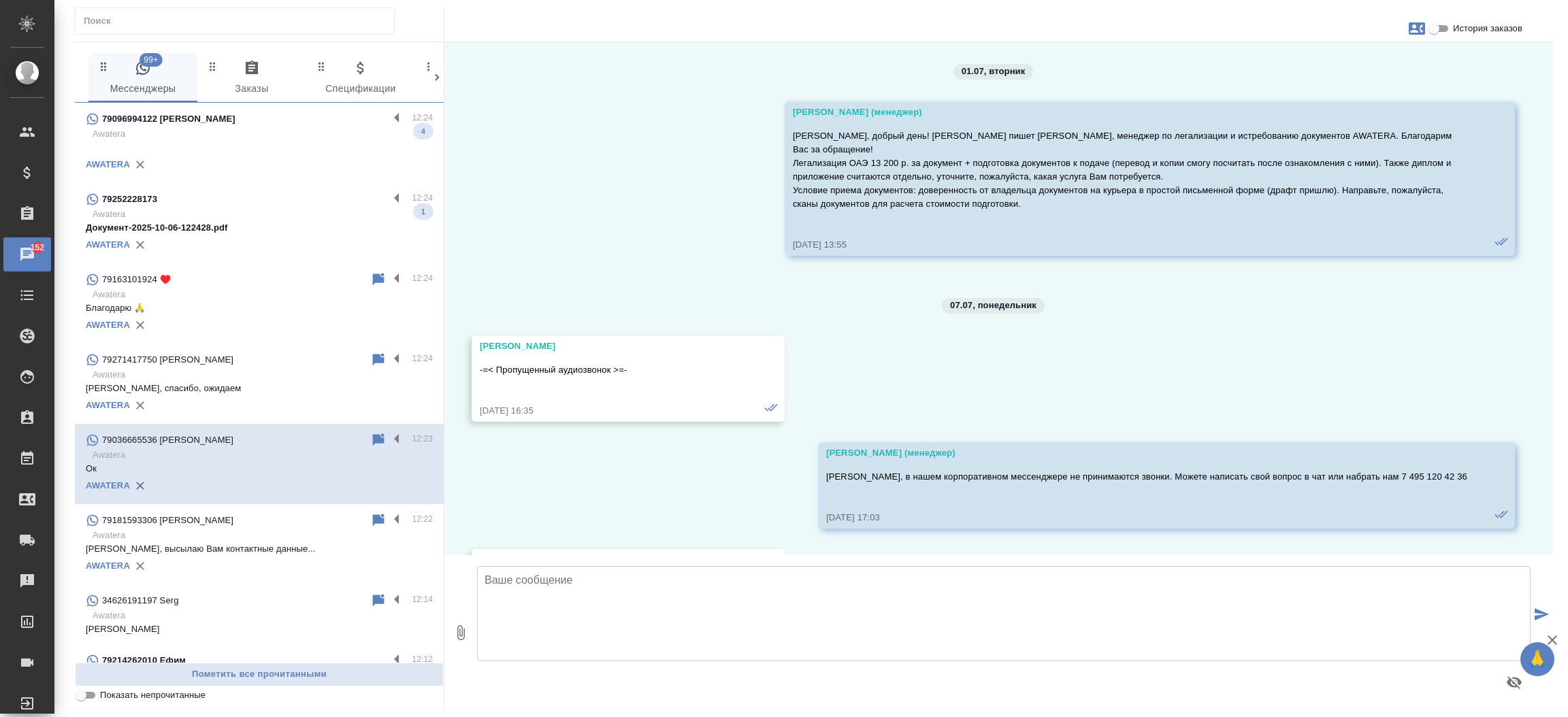
scroll to position [7179, 0]
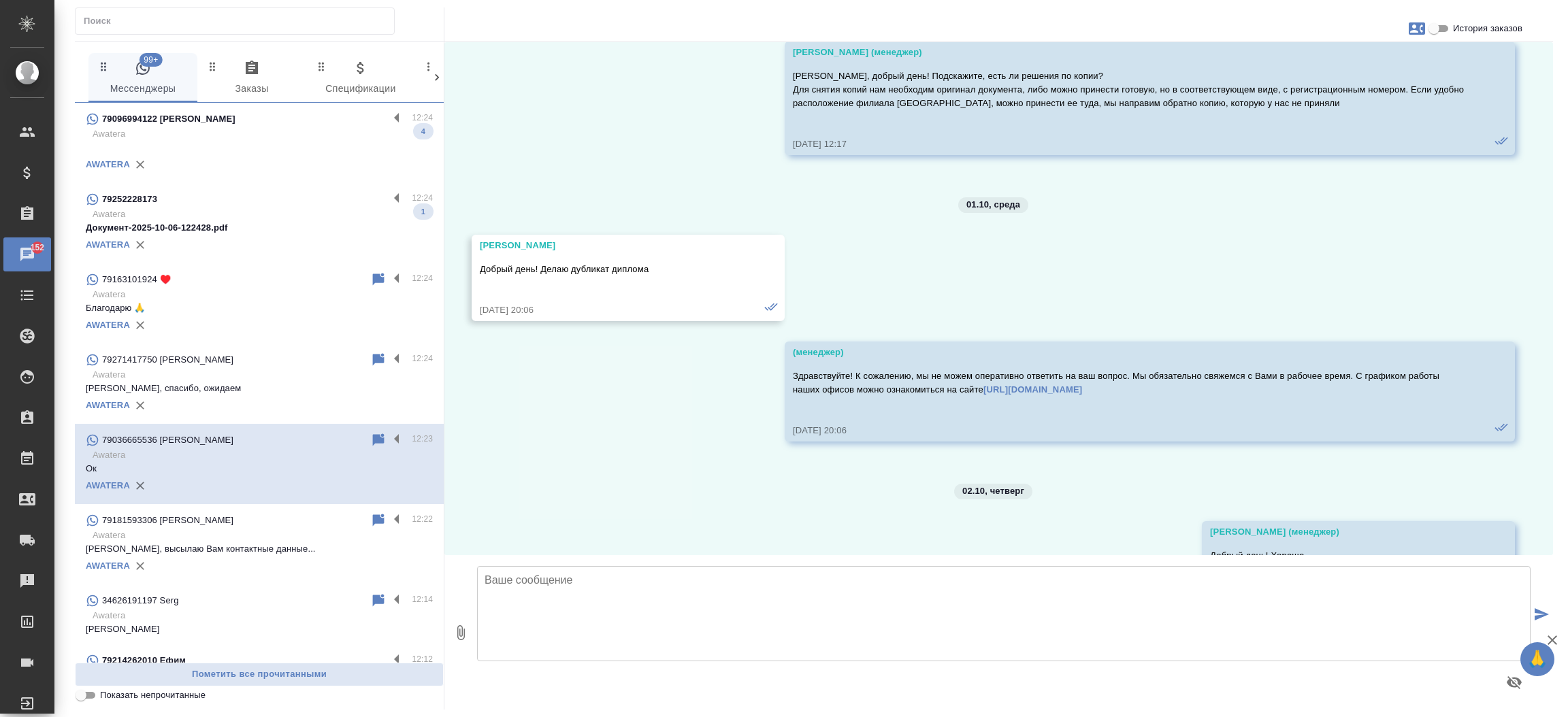
click at [826, 516] on div "01.07, [DATE] [PERSON_NAME] (менеджер) [PERSON_NAME], добрый день! [PERSON_NAME…" at bounding box center [998, 299] width 1109 height 513
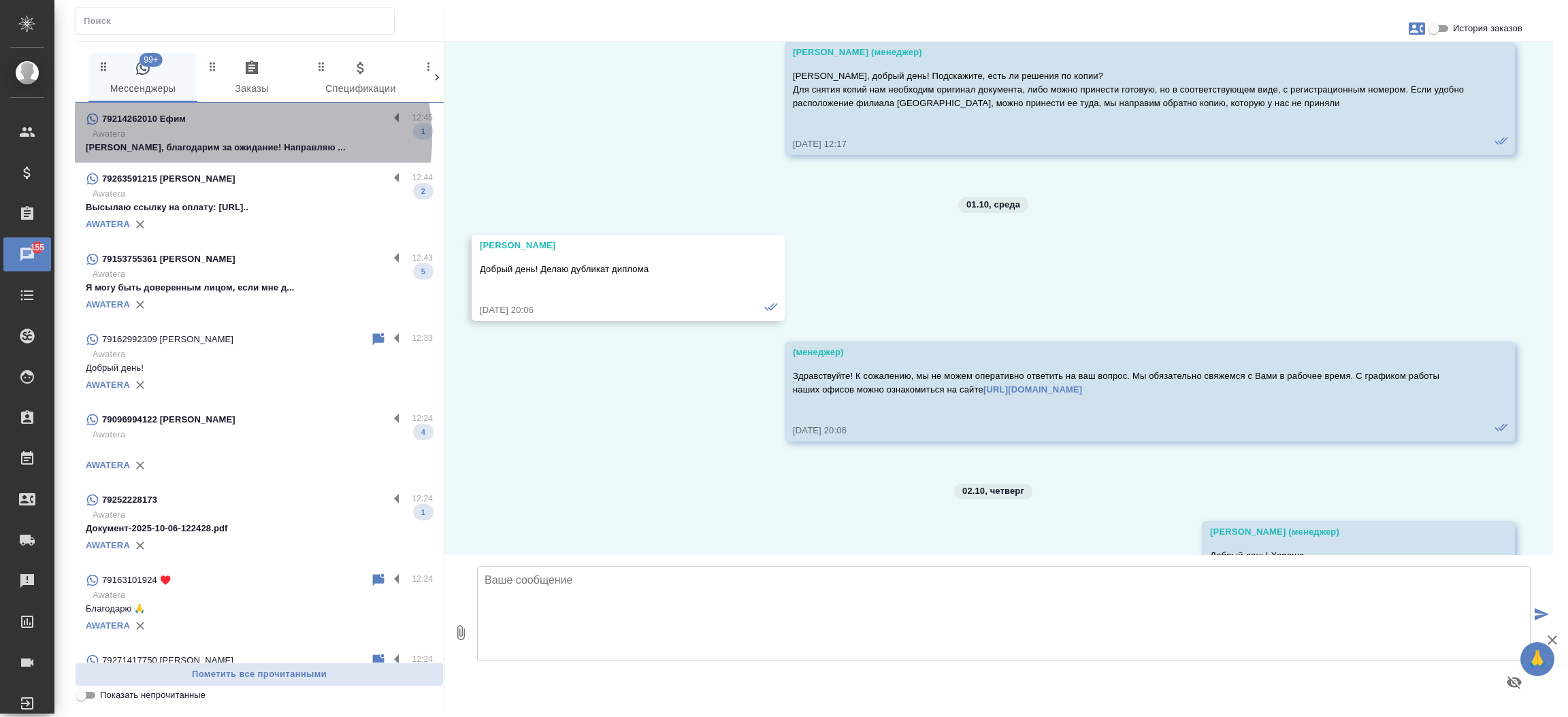
click at [231, 138] on p "Awatera" at bounding box center [262, 134] width 340 height 13
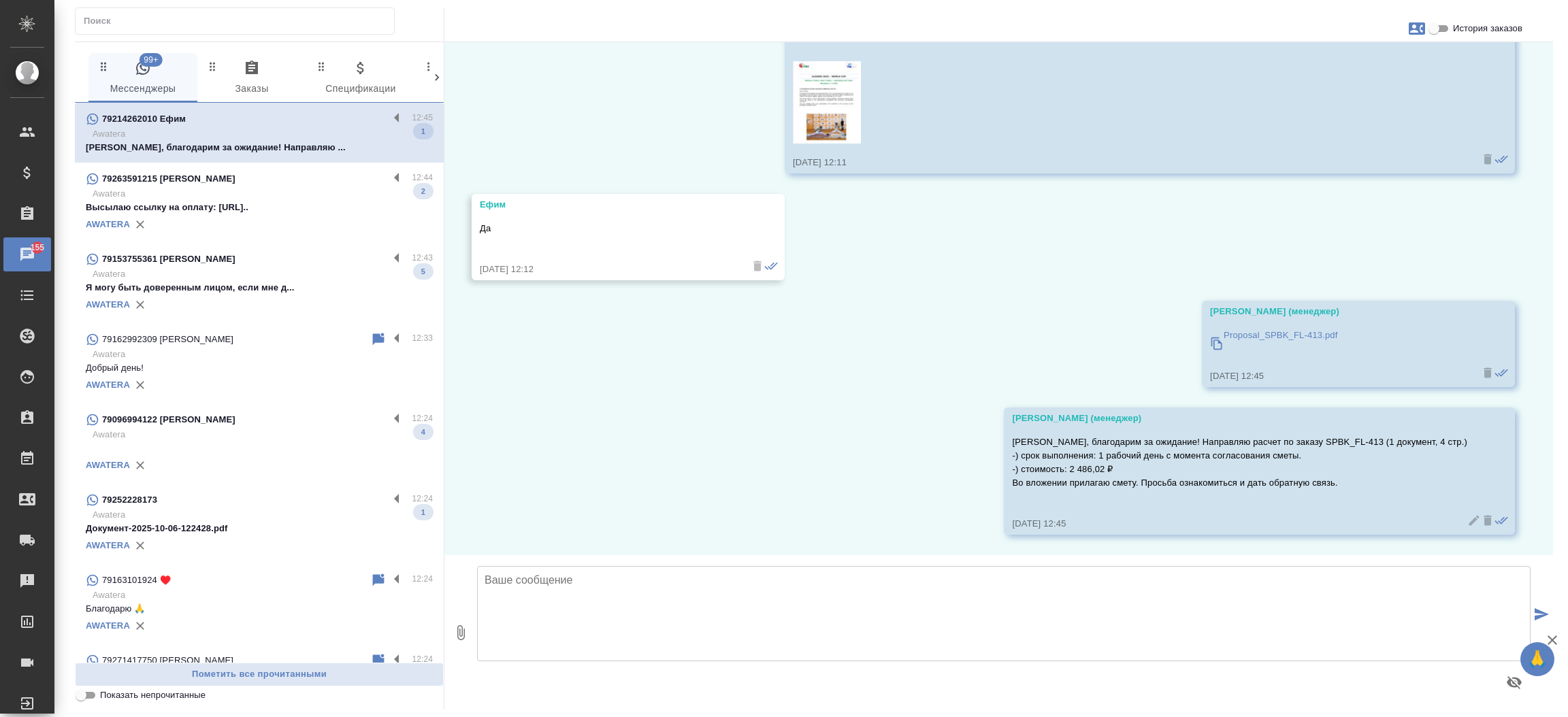
scroll to position [1469, 0]
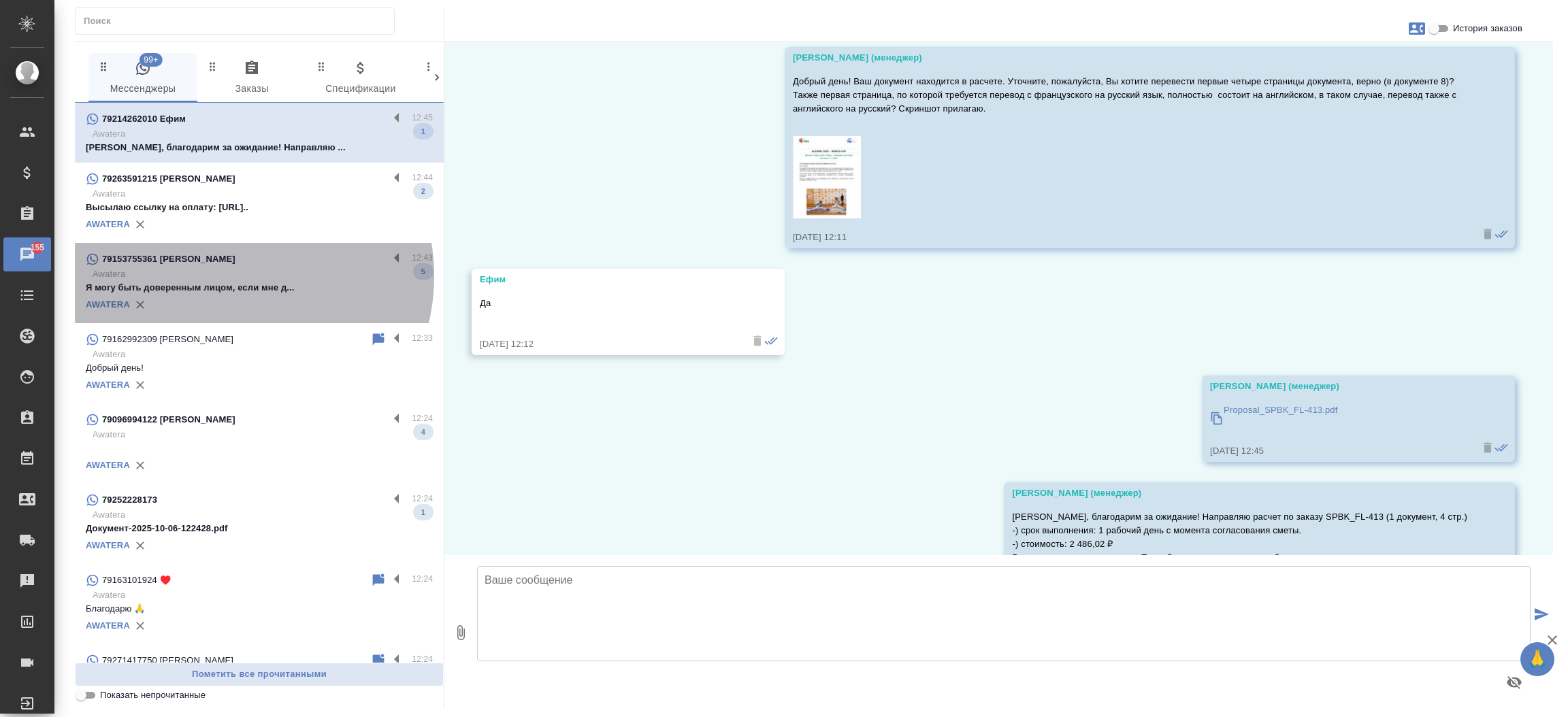
click at [232, 276] on p "Awatera" at bounding box center [262, 274] width 340 height 13
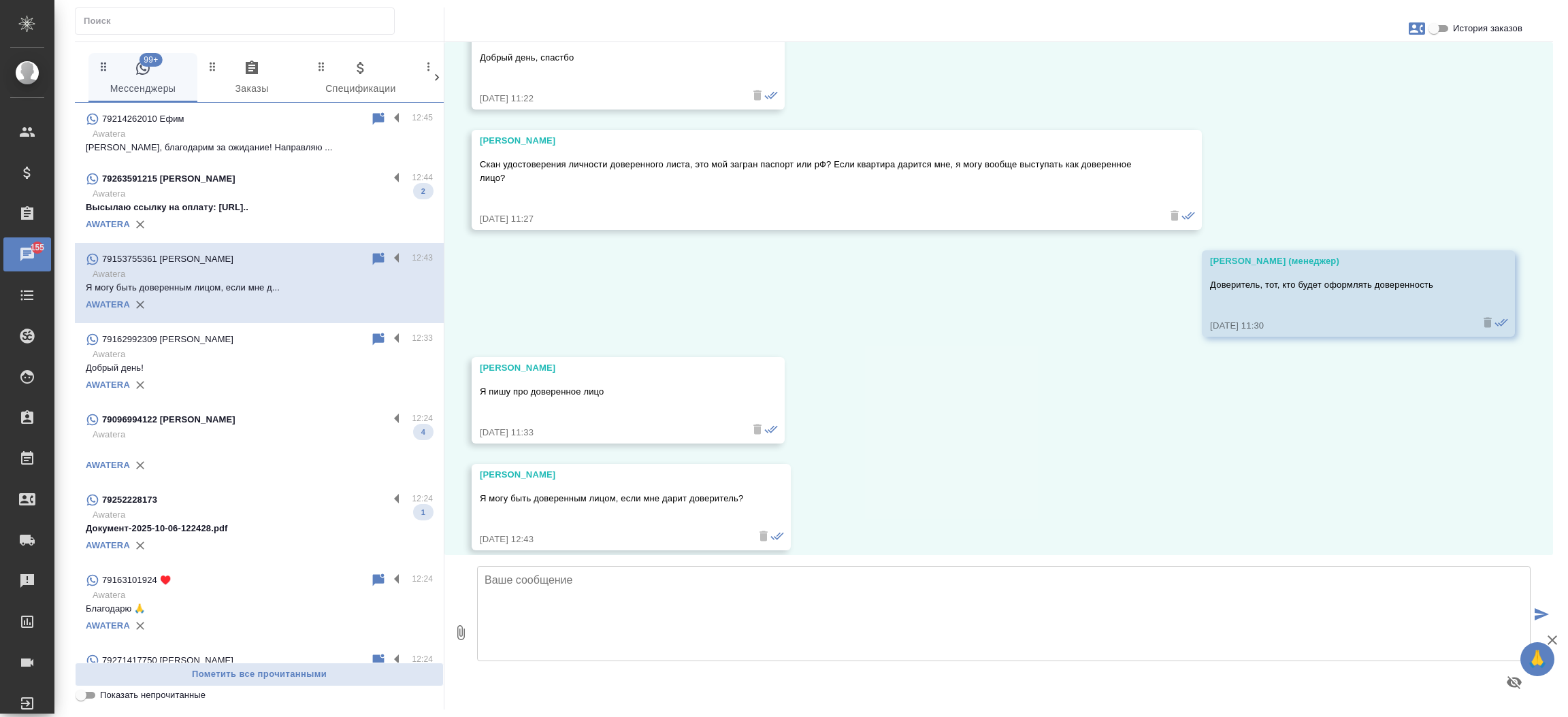
scroll to position [2104, 0]
click at [1431, 30] on input "История заказов" at bounding box center [1433, 28] width 49 height 16
checkbox input "true"
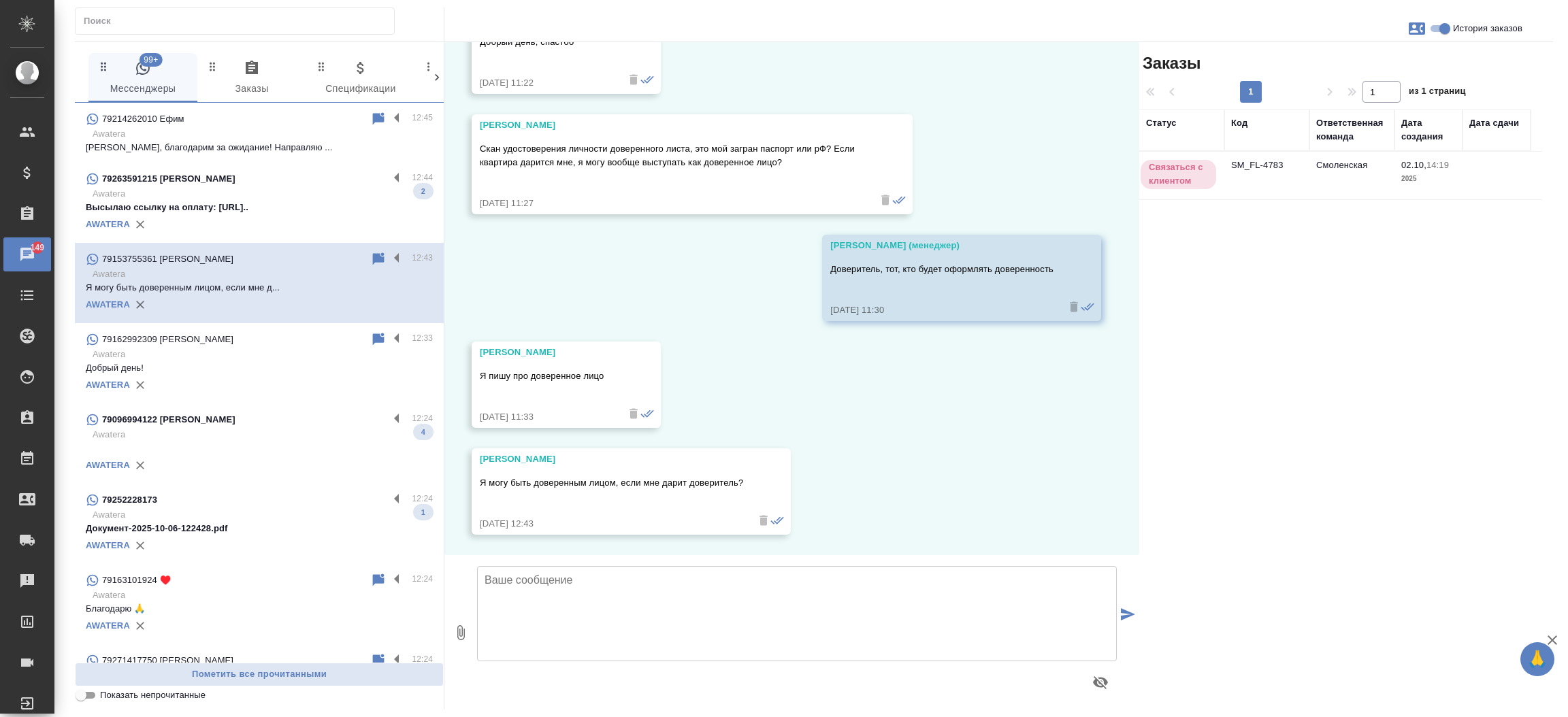
click at [1261, 167] on td "SM_FL-4783" at bounding box center [1266, 175] width 85 height 48
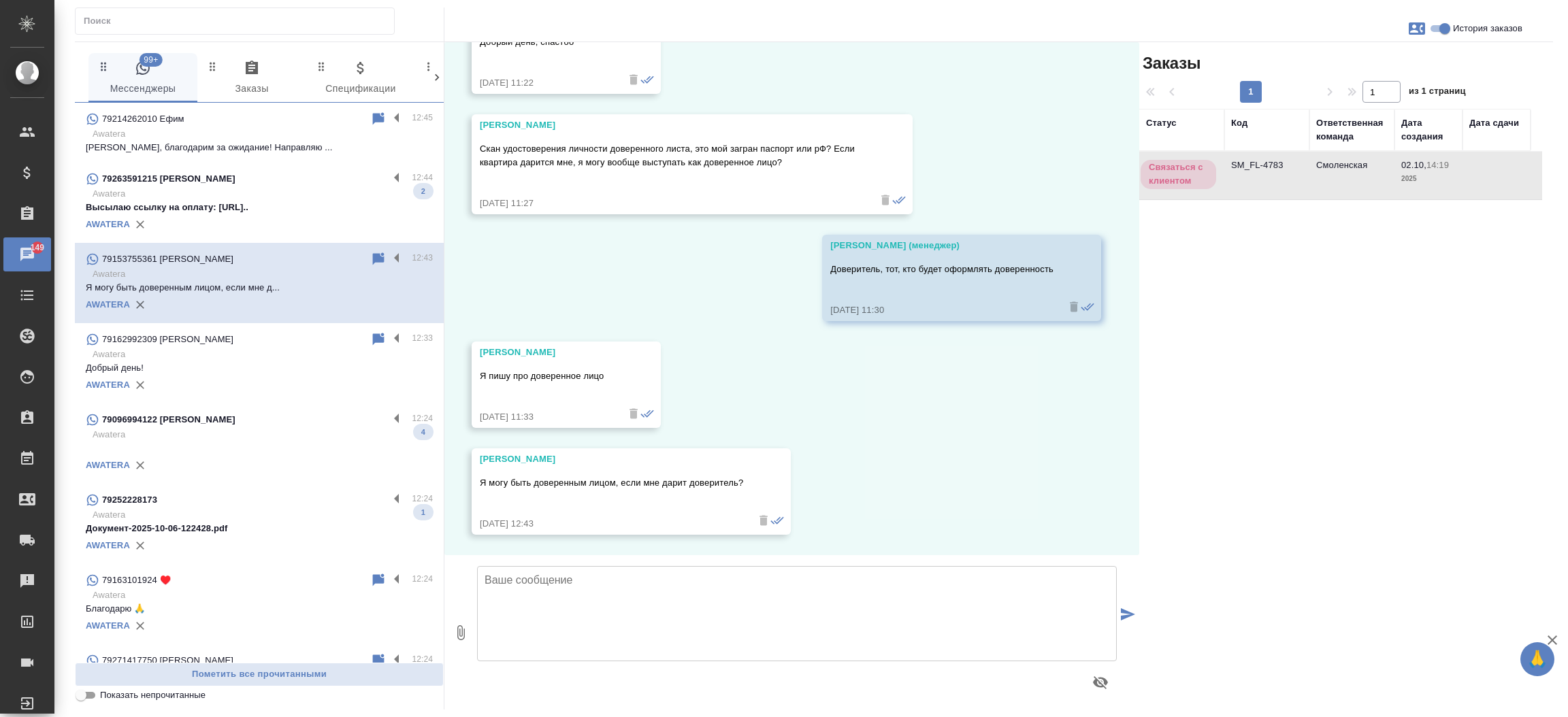
click at [1261, 167] on td "SM_FL-4783" at bounding box center [1266, 175] width 85 height 48
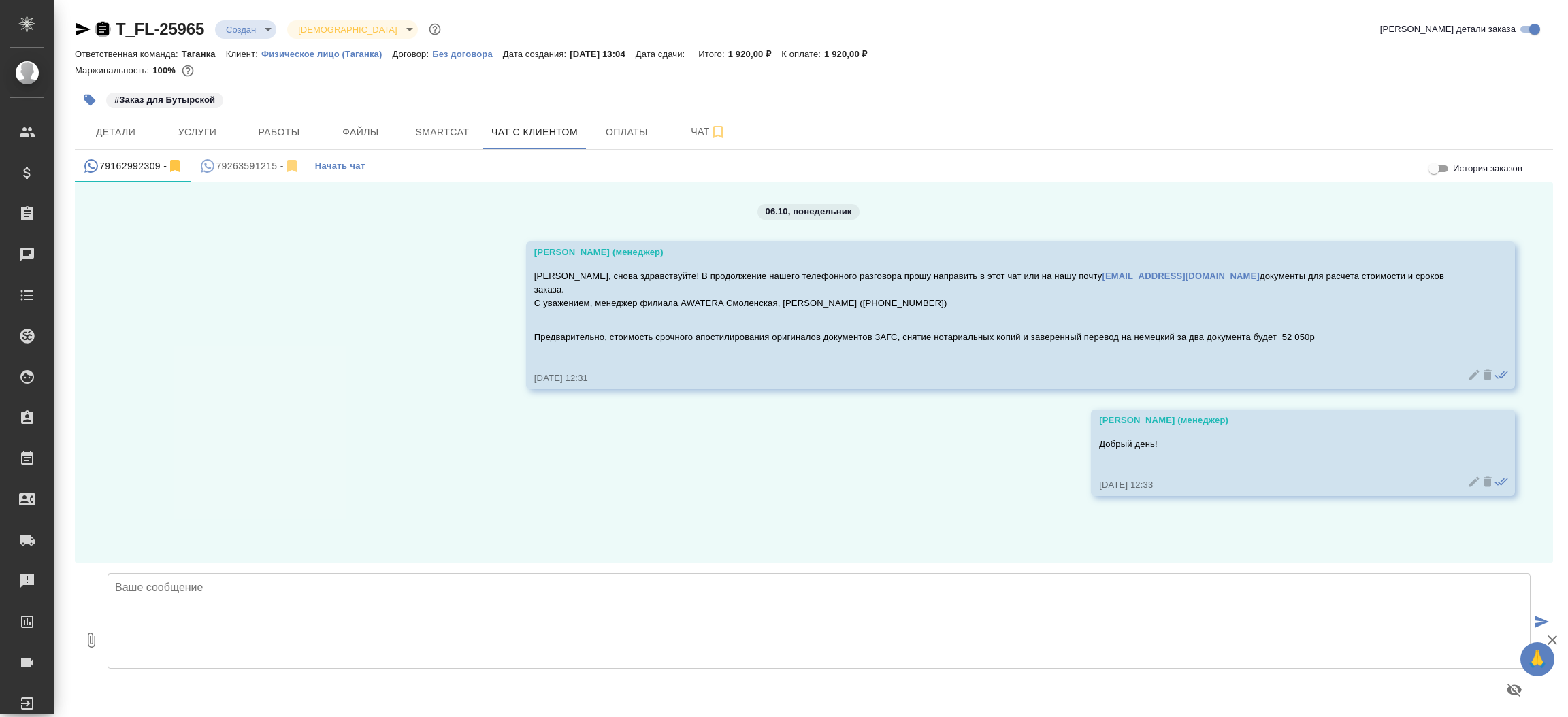
click at [102, 28] on icon "button" at bounding box center [102, 28] width 13 height 13
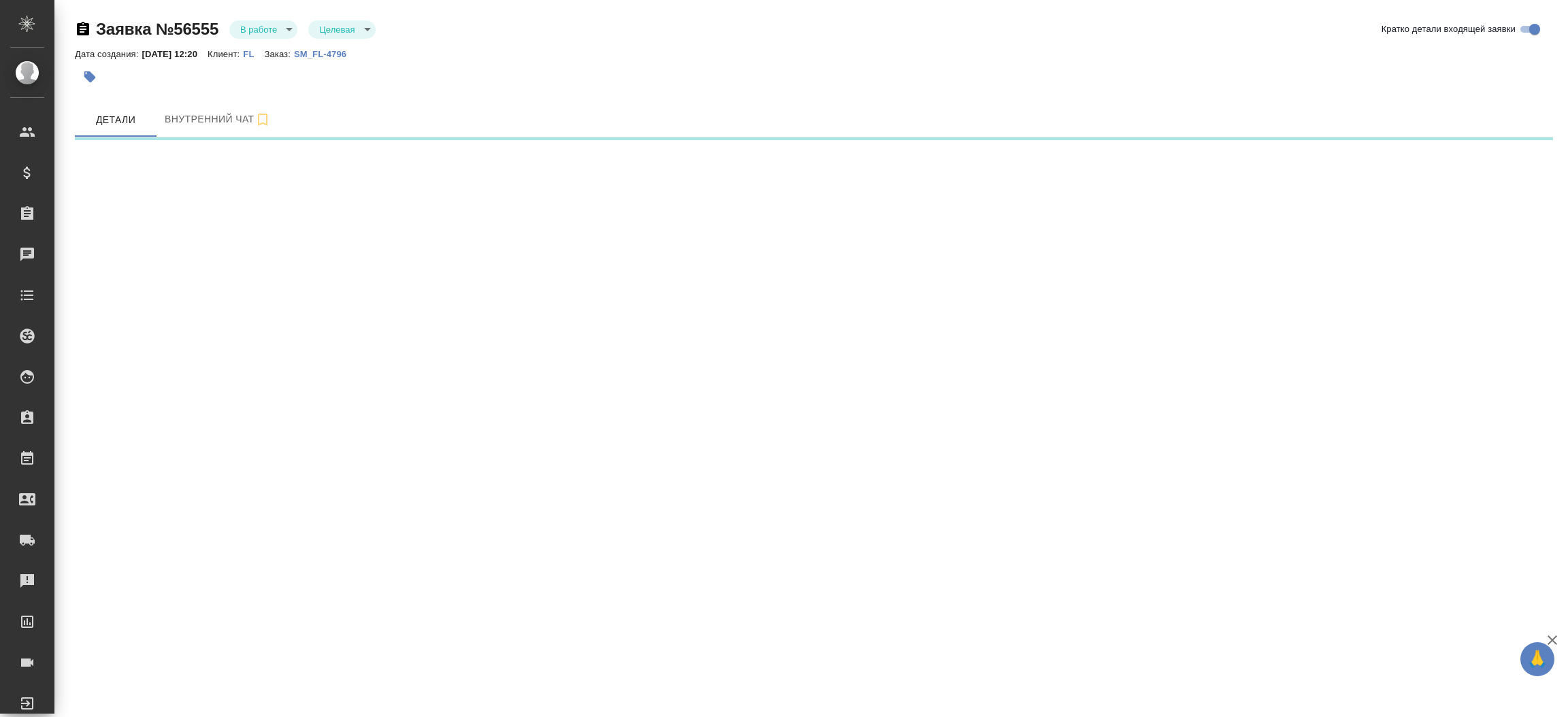
select select "RU"
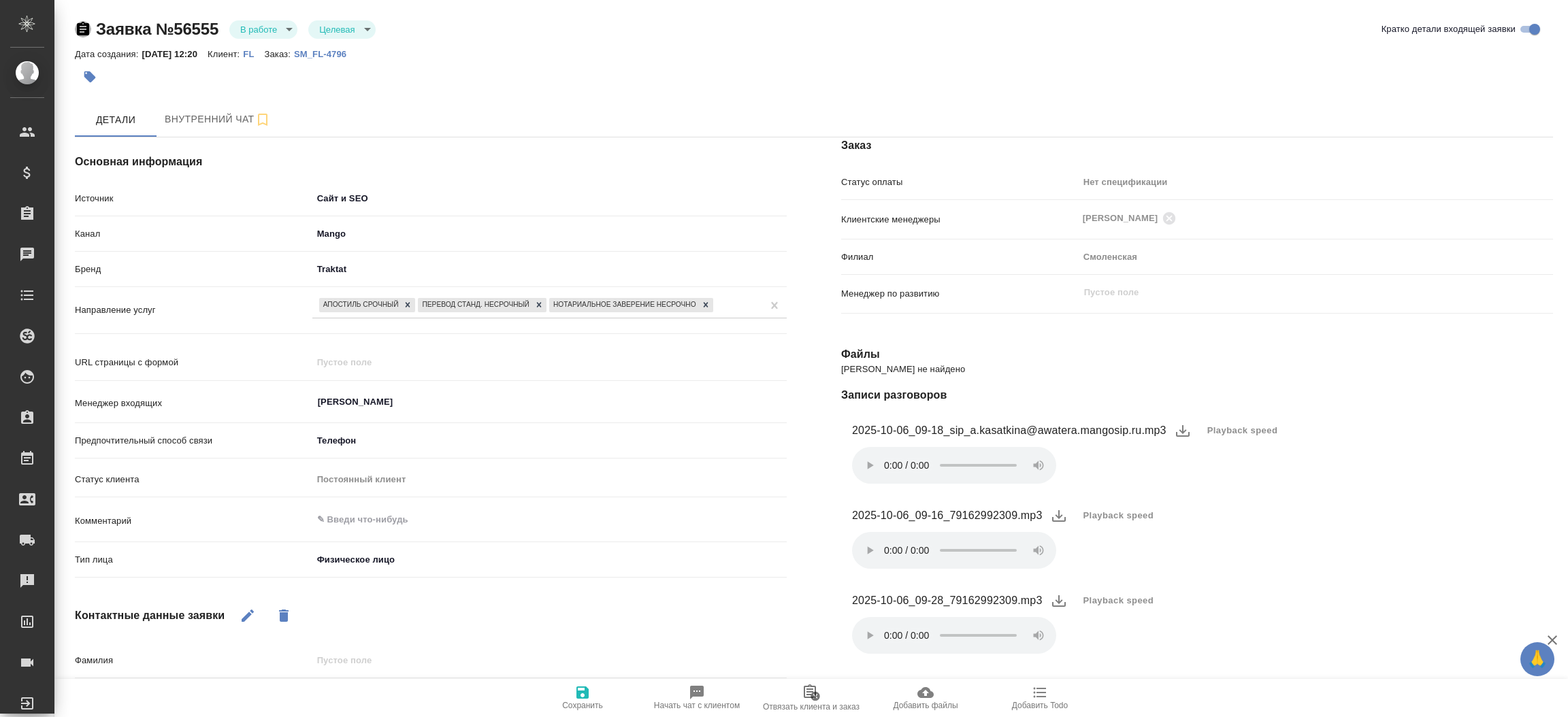
click at [76, 37] on icon "button" at bounding box center [83, 29] width 16 height 16
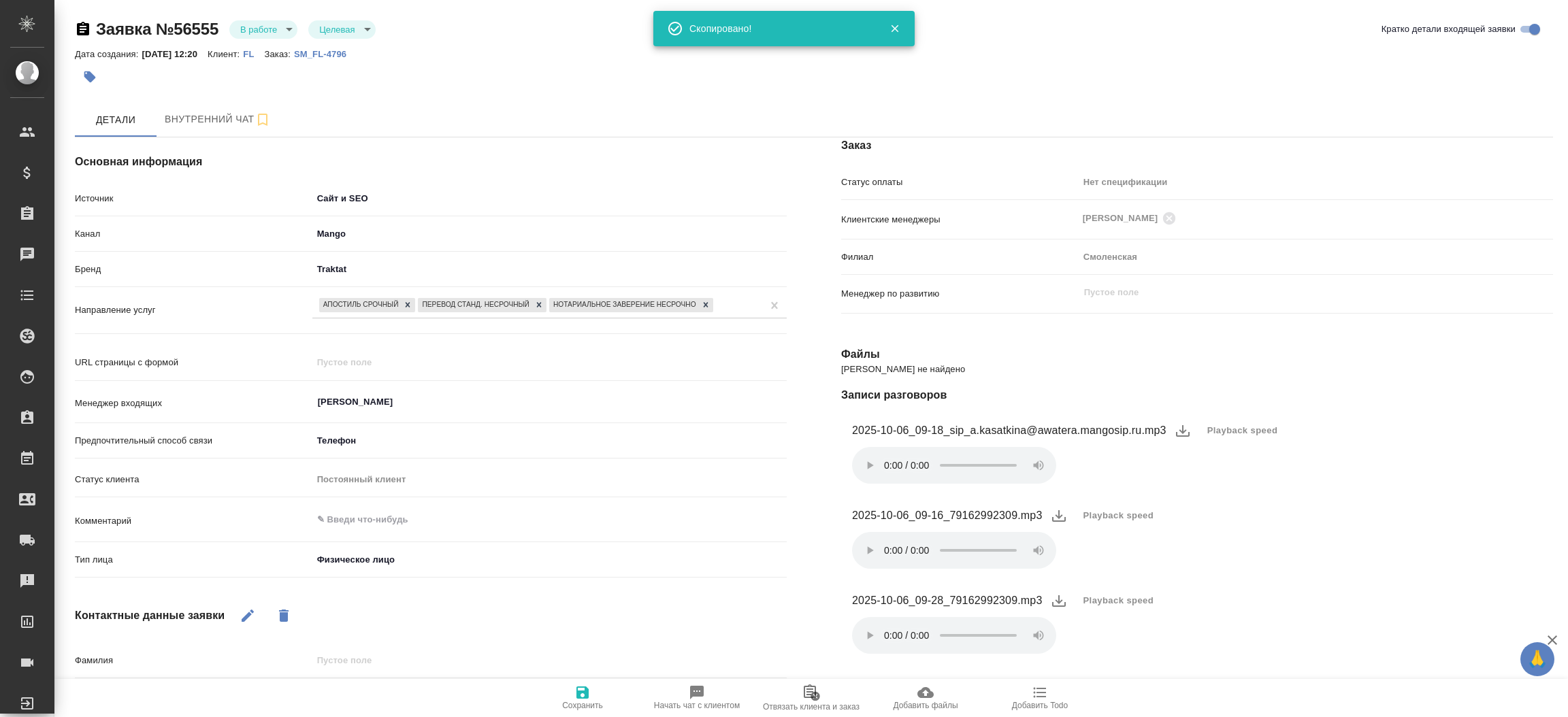
type textarea "x"
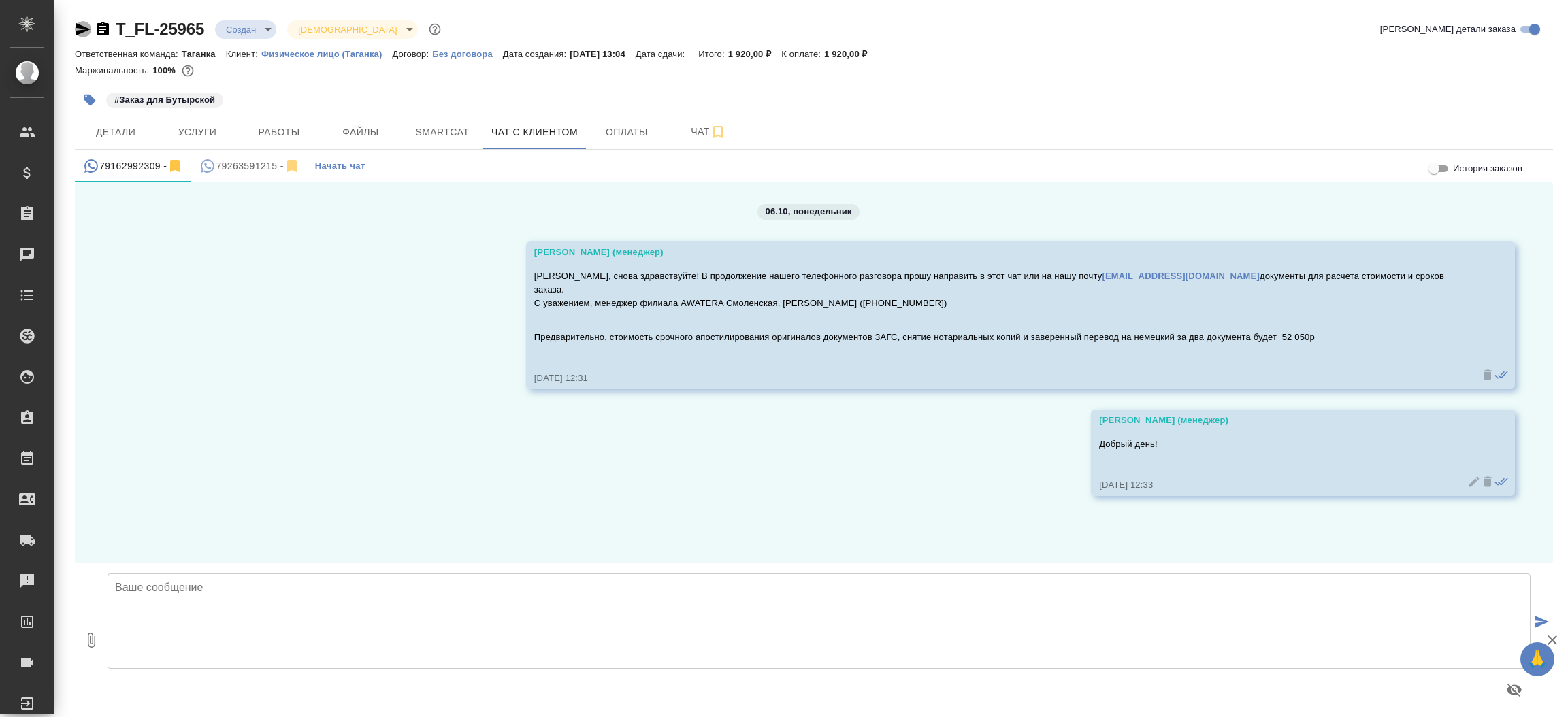
click at [84, 34] on icon "button" at bounding box center [83, 29] width 16 height 16
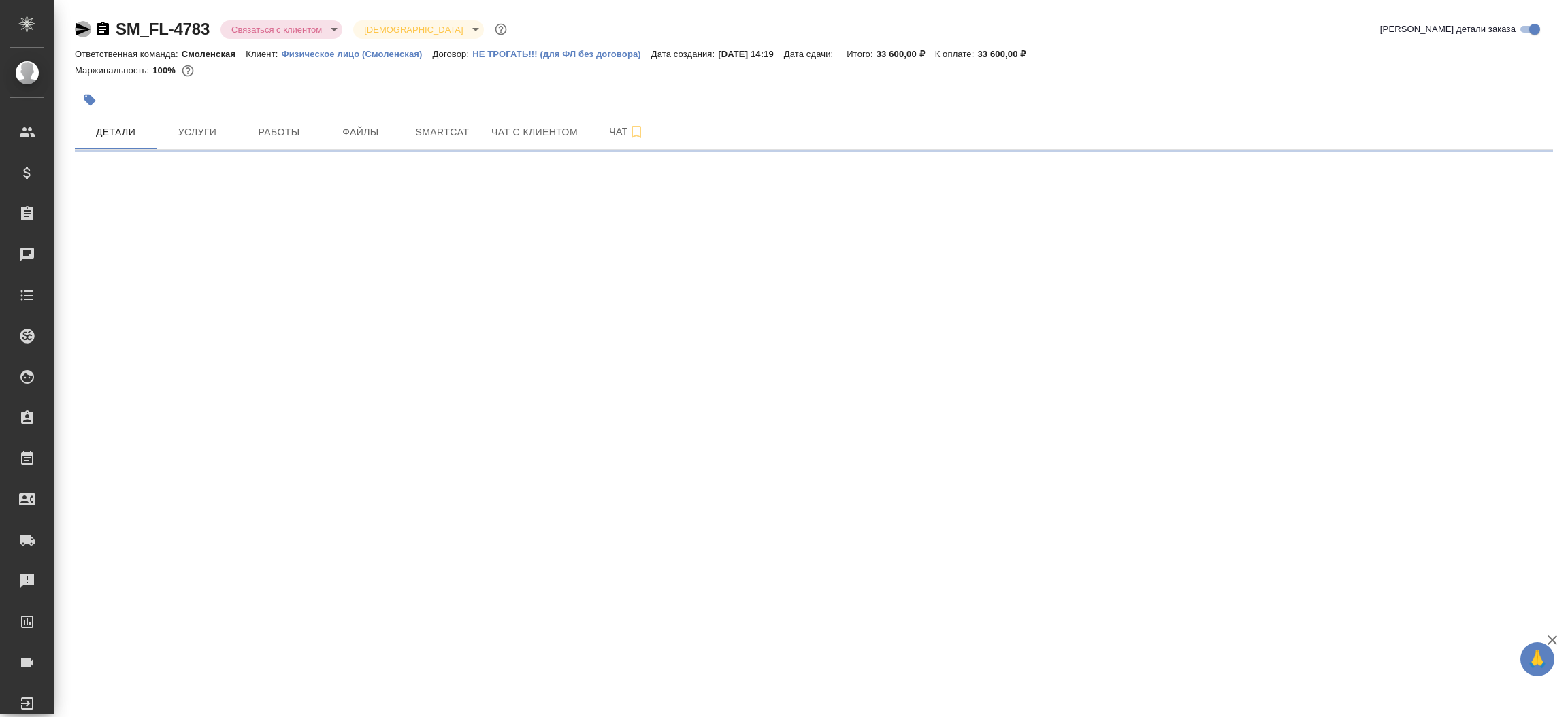
click at [82, 23] on icon "button" at bounding box center [83, 29] width 16 height 16
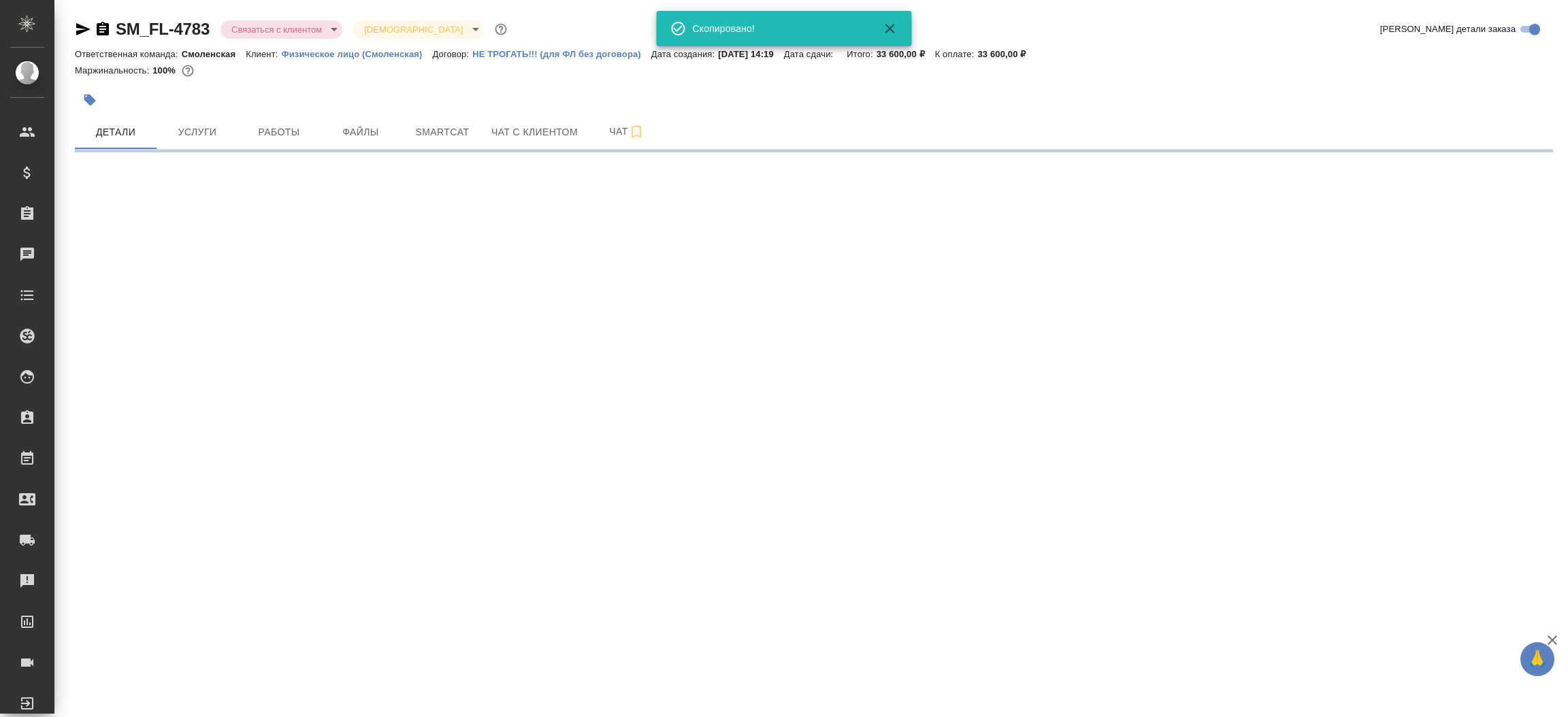
select select "RU"
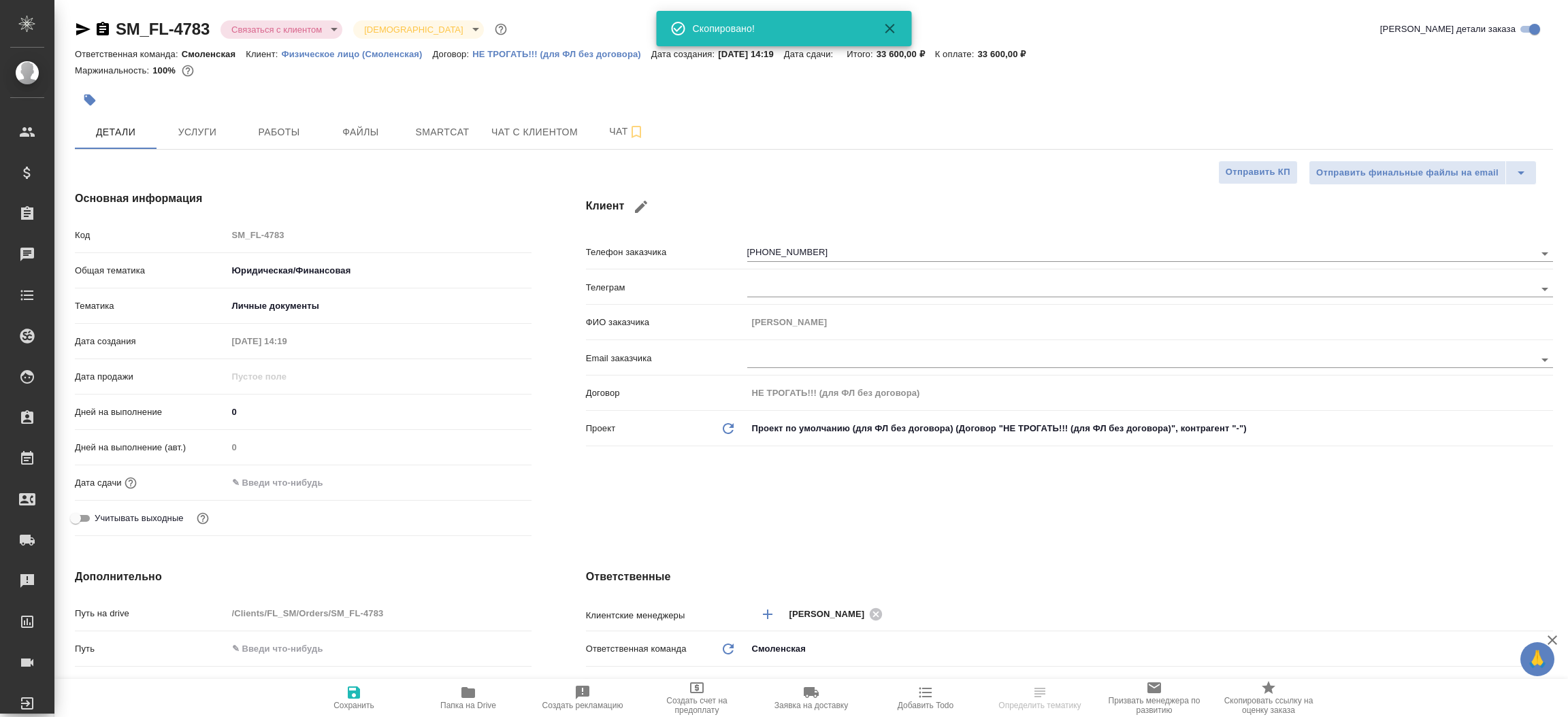
type textarea "x"
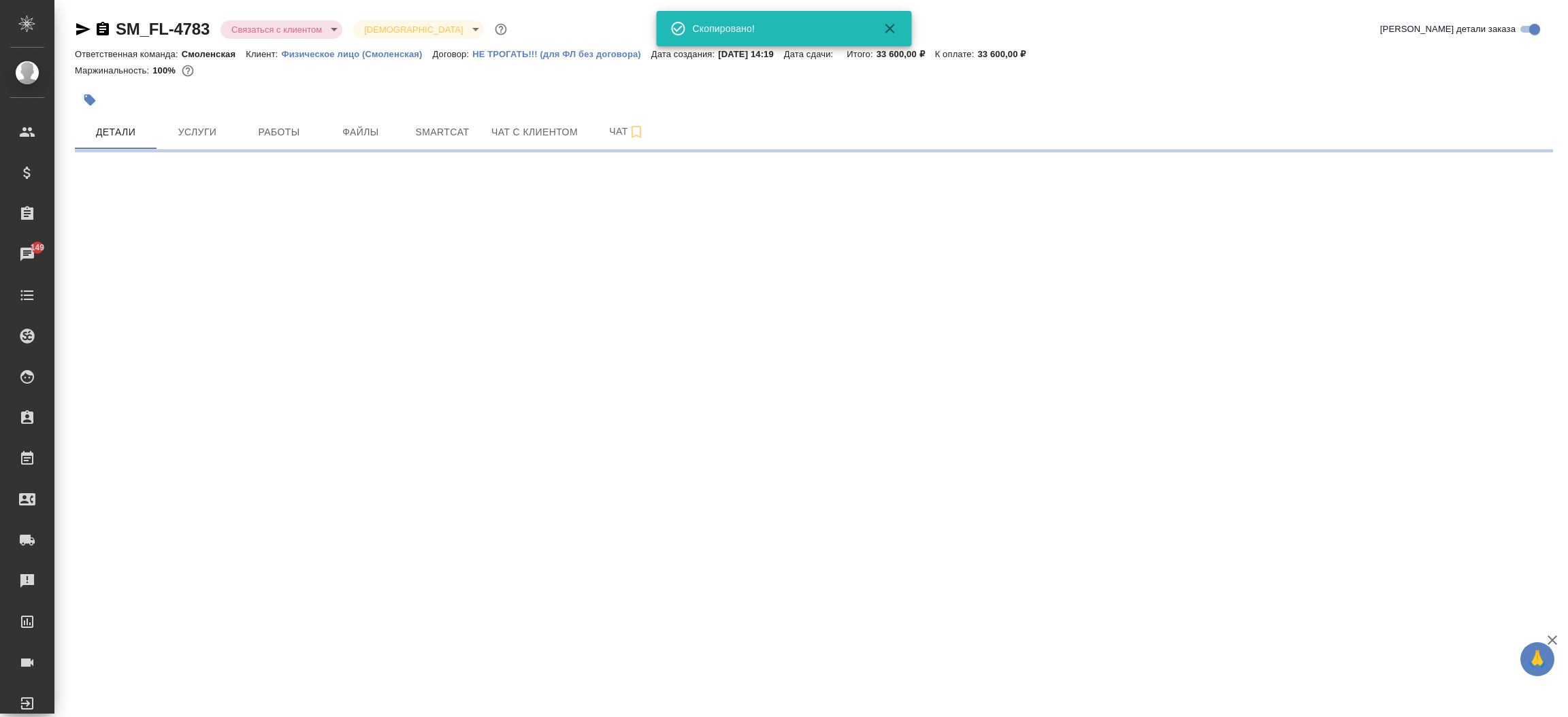
select select "RU"
